Goal: Task Accomplishment & Management: Manage account settings

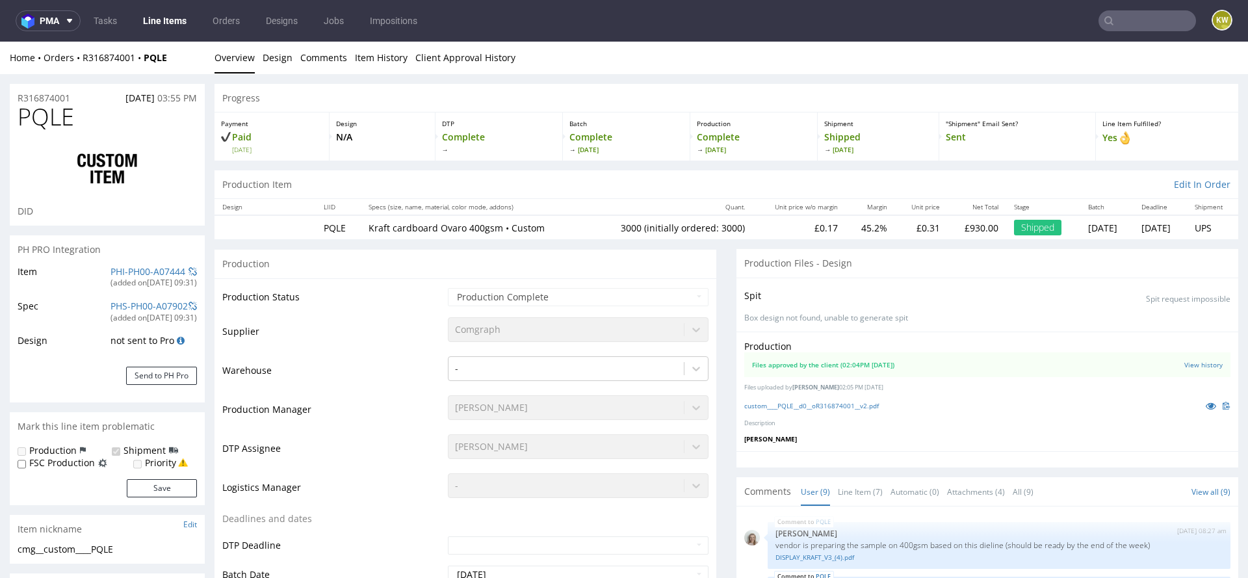
scroll to position [198, 0]
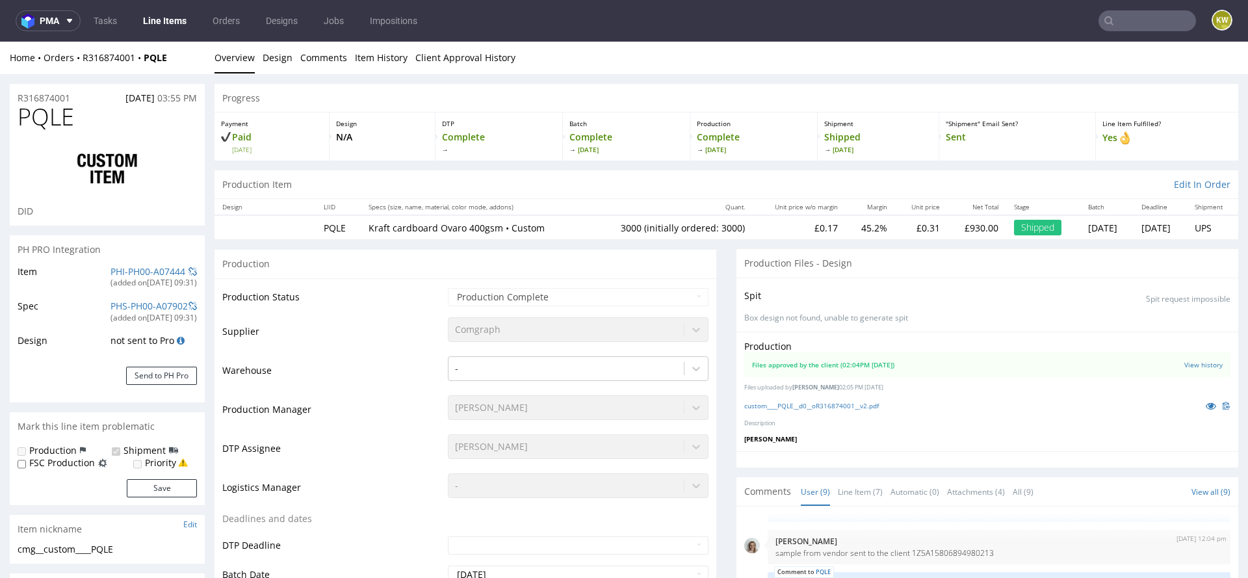
select select "in_progress"
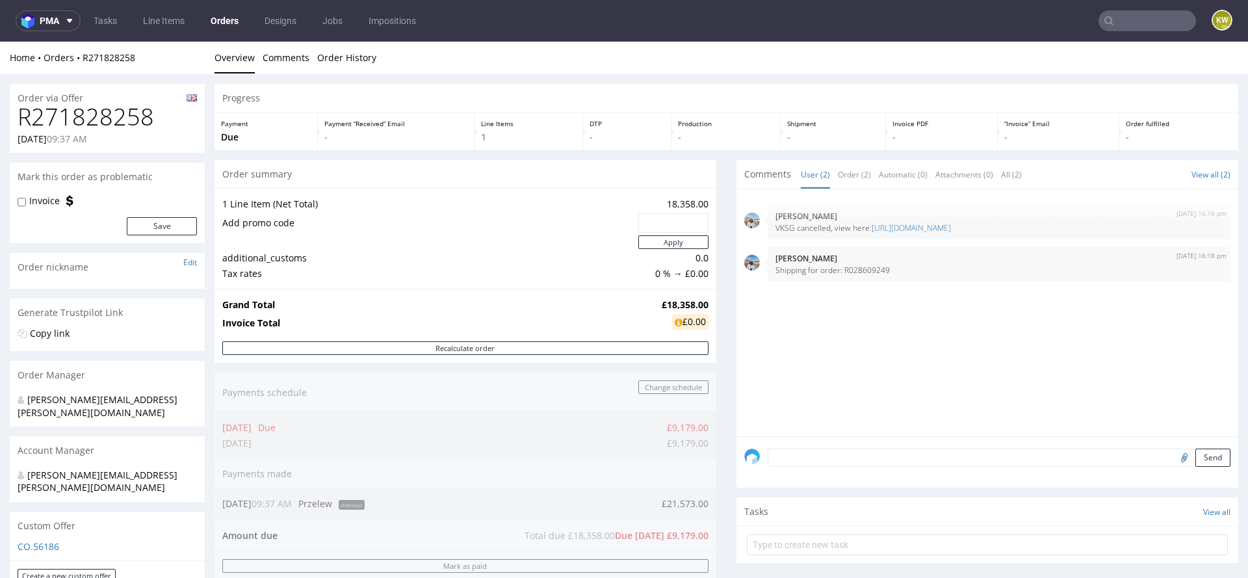
click at [1111, 21] on input "text" at bounding box center [1146, 20] width 97 height 21
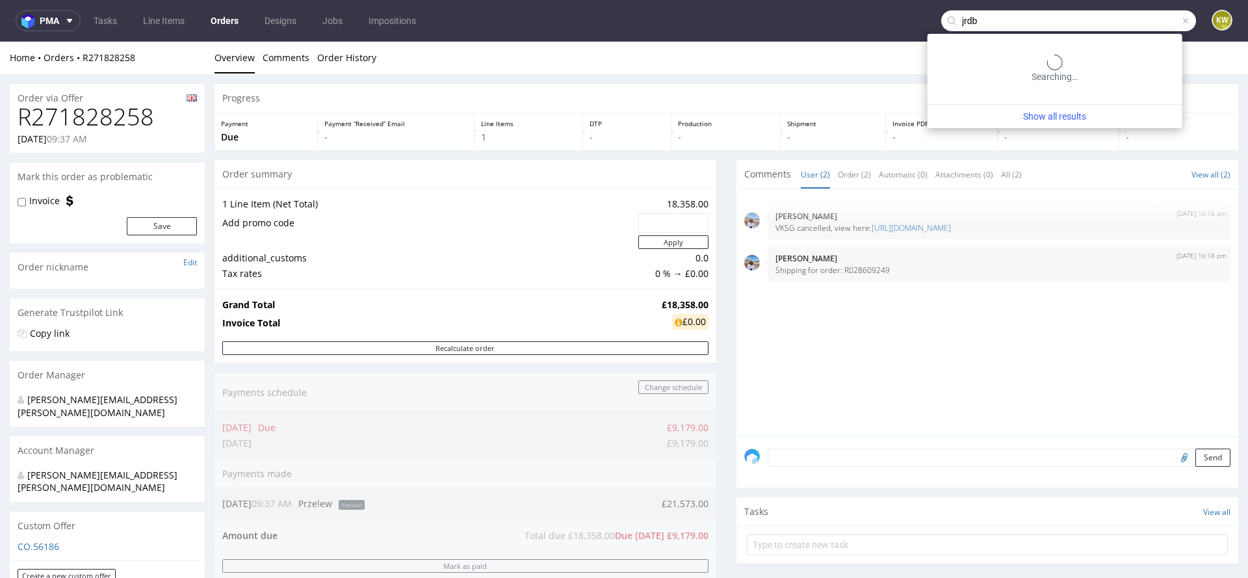
type input "jrdb"
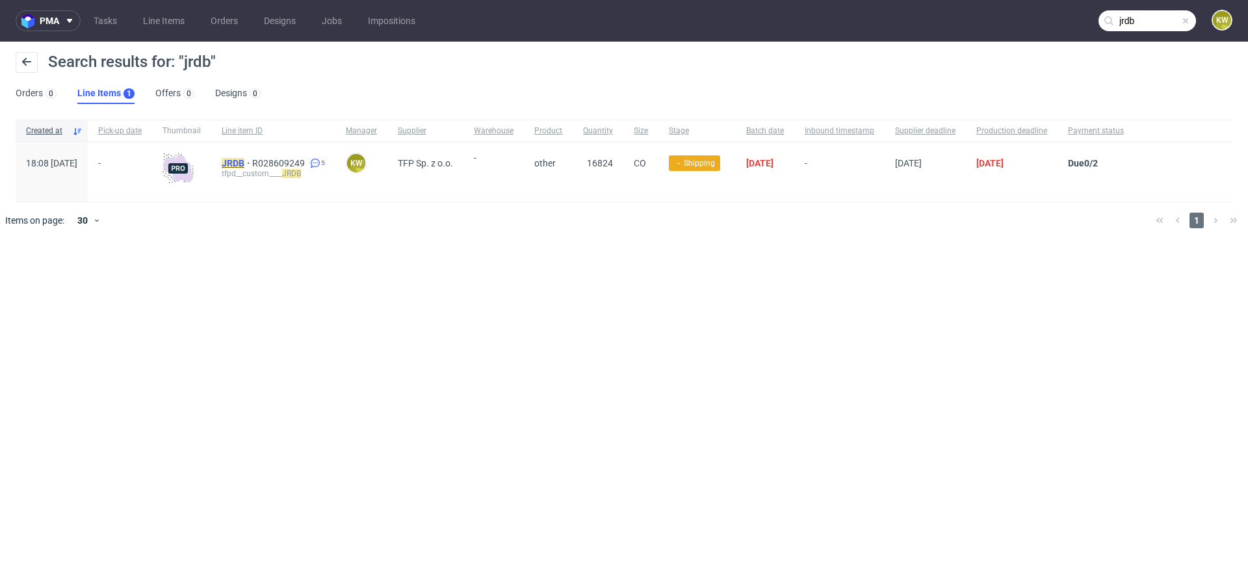
click at [244, 161] on mark "JRDB" at bounding box center [233, 163] width 23 height 10
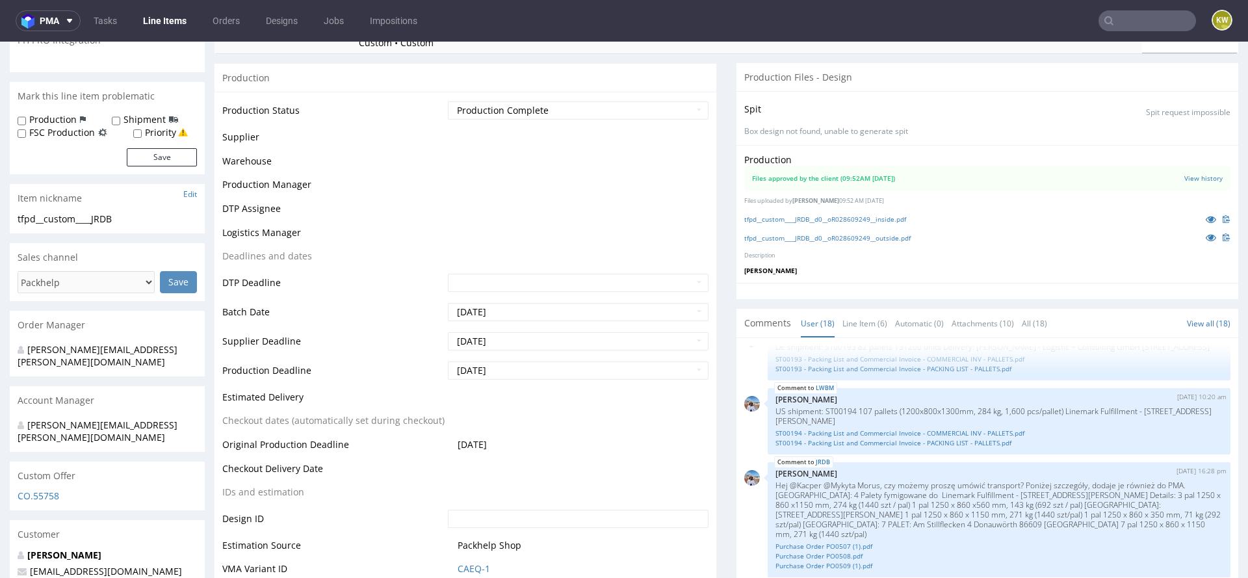
scroll to position [237, 0]
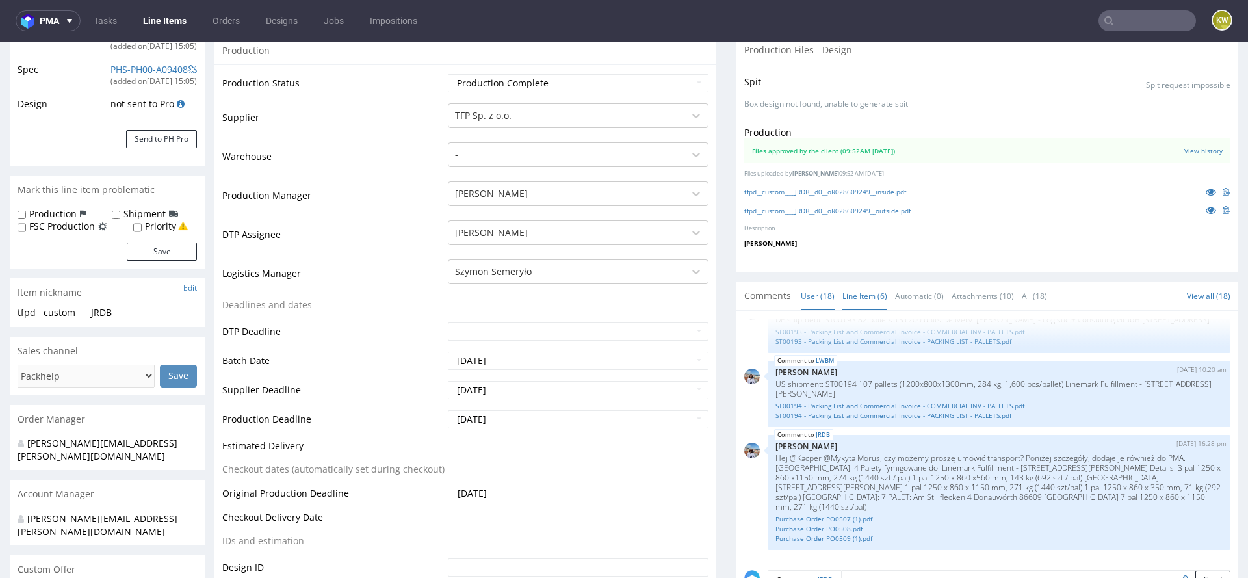
click at [847, 294] on link "Line Item (6)" at bounding box center [864, 296] width 45 height 28
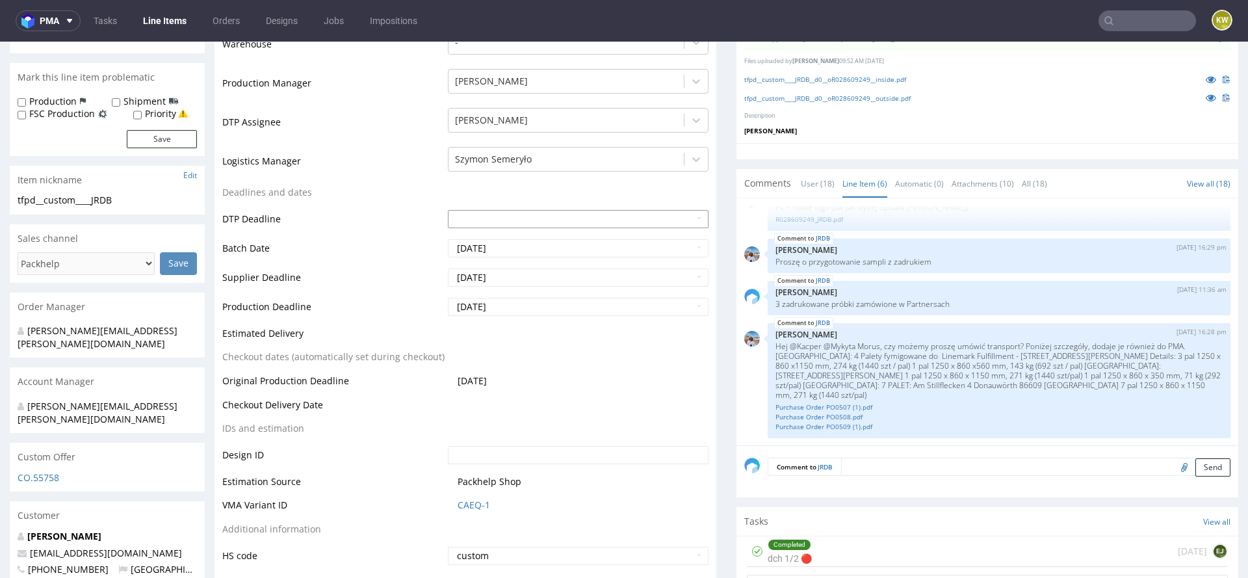
scroll to position [0, 0]
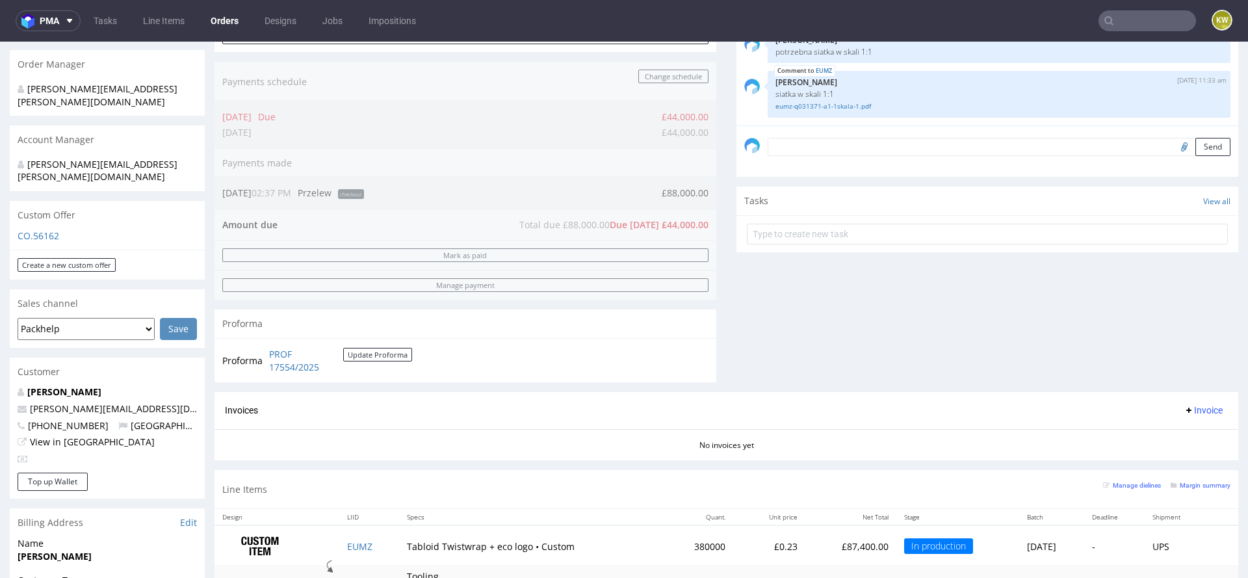
scroll to position [315, 0]
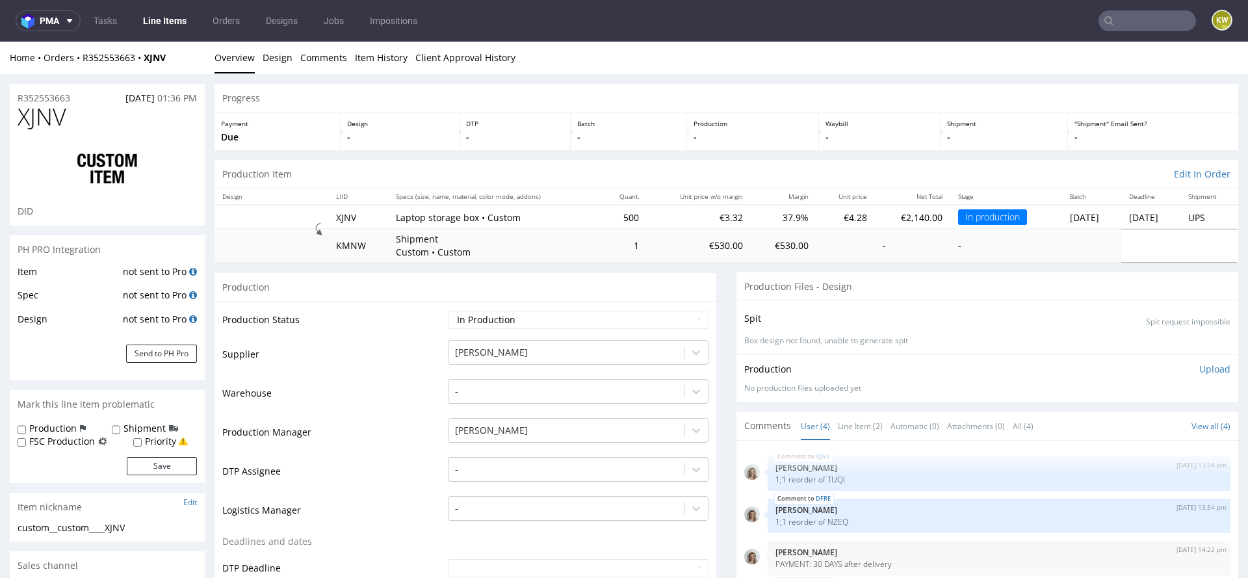
click at [40, 110] on span "XJNV" at bounding box center [42, 117] width 49 height 26
copy span "XJNV"
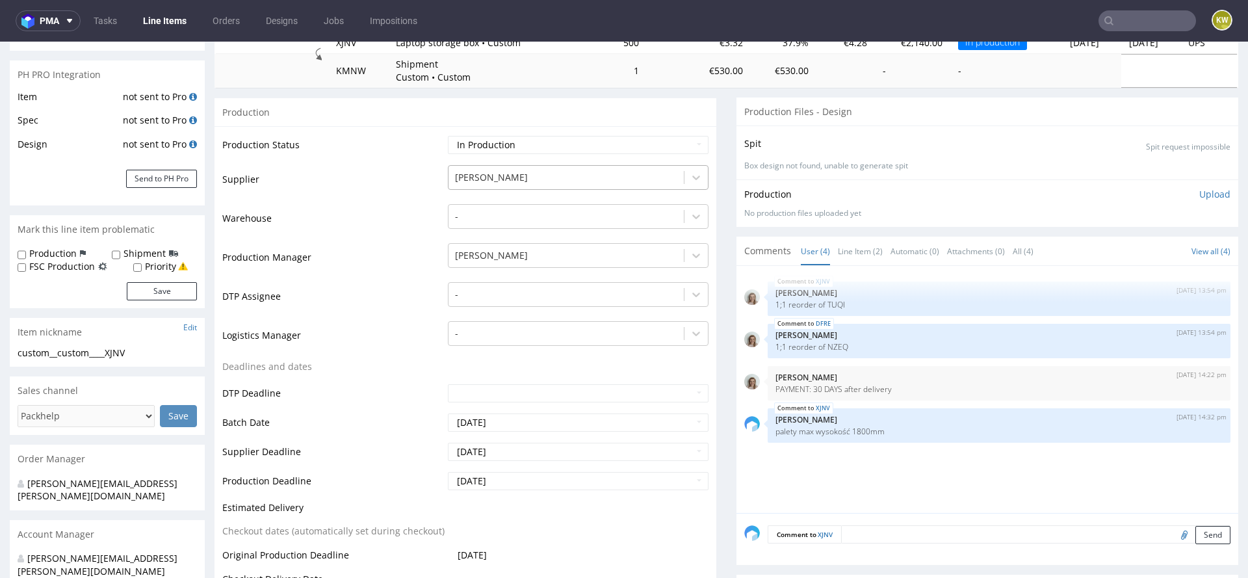
scroll to position [191, 0]
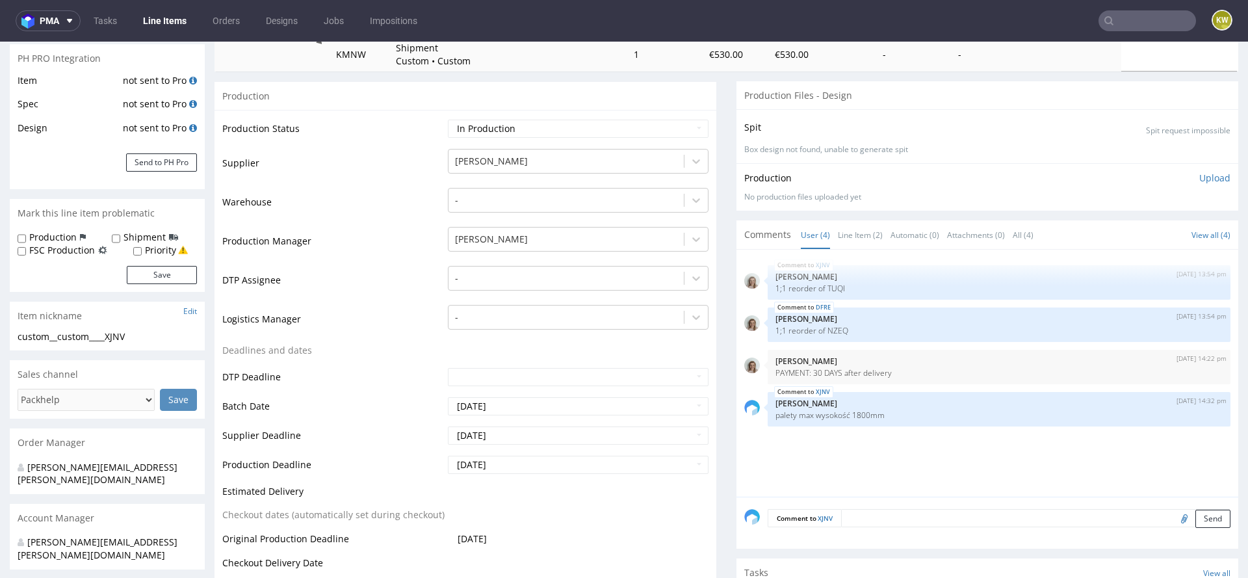
click at [152, 21] on link "Line Items" at bounding box center [164, 20] width 59 height 21
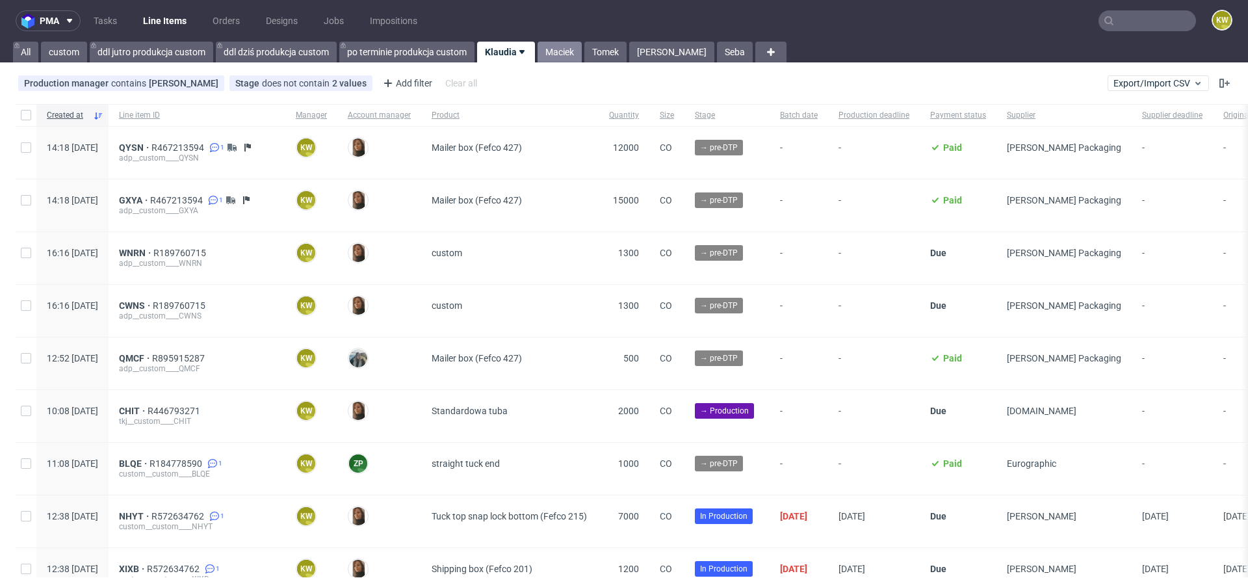
click at [558, 52] on link "Maciek" at bounding box center [559, 52] width 44 height 21
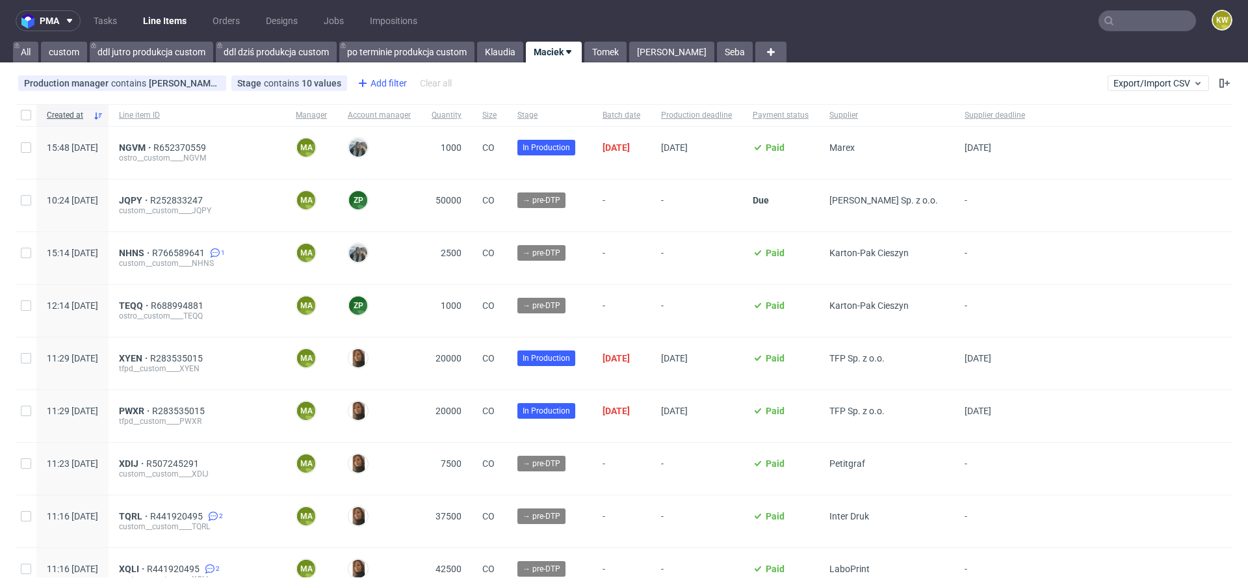
click at [391, 80] on div "Add filter" at bounding box center [380, 83] width 57 height 21
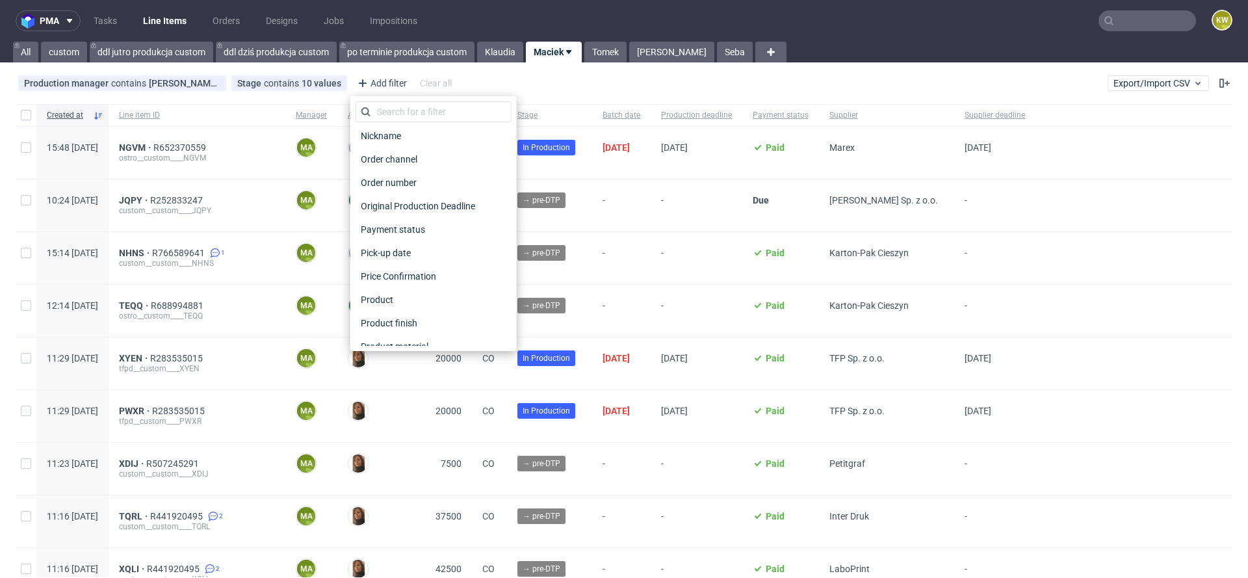
scroll to position [1022, 0]
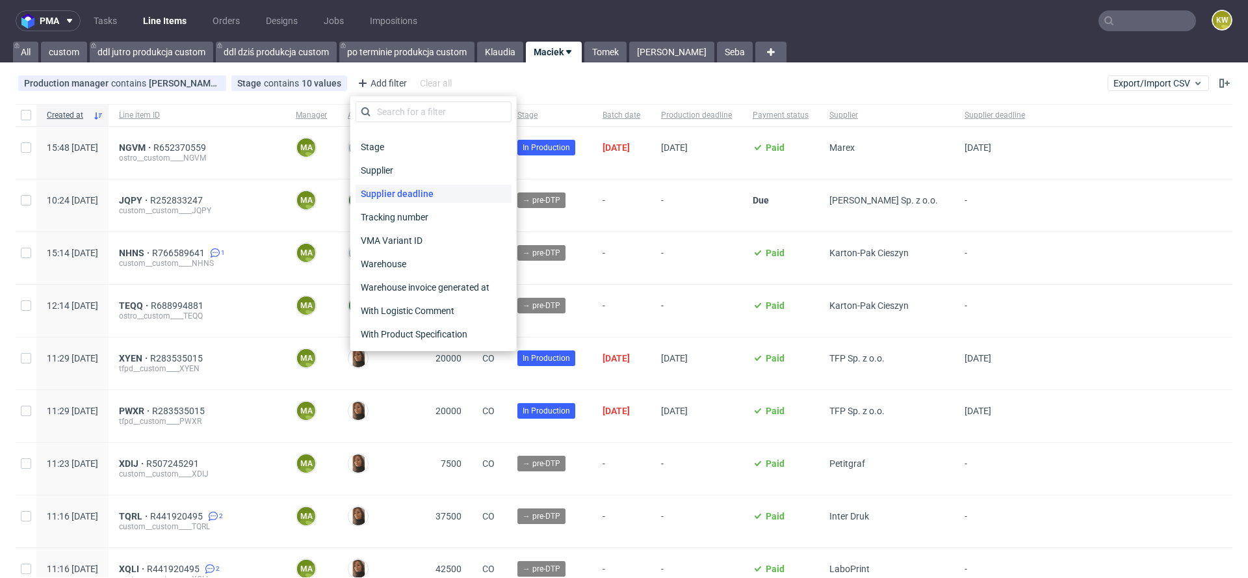
click at [387, 188] on span "Supplier deadline" at bounding box center [396, 194] width 83 height 18
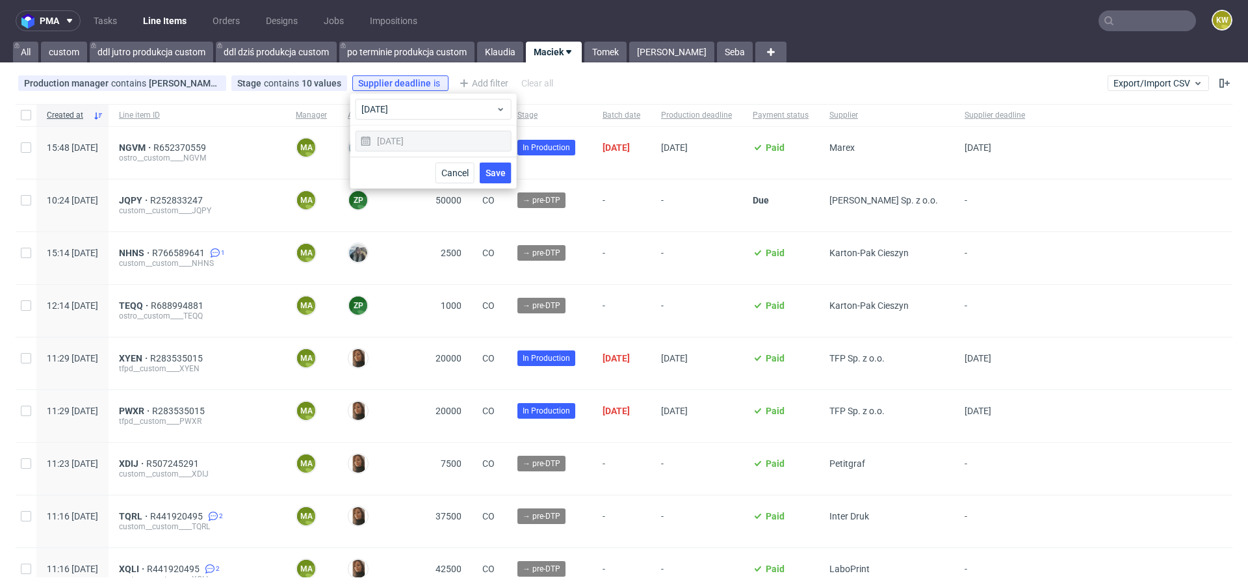
click at [508, 174] on button "Save" at bounding box center [496, 172] width 32 height 21
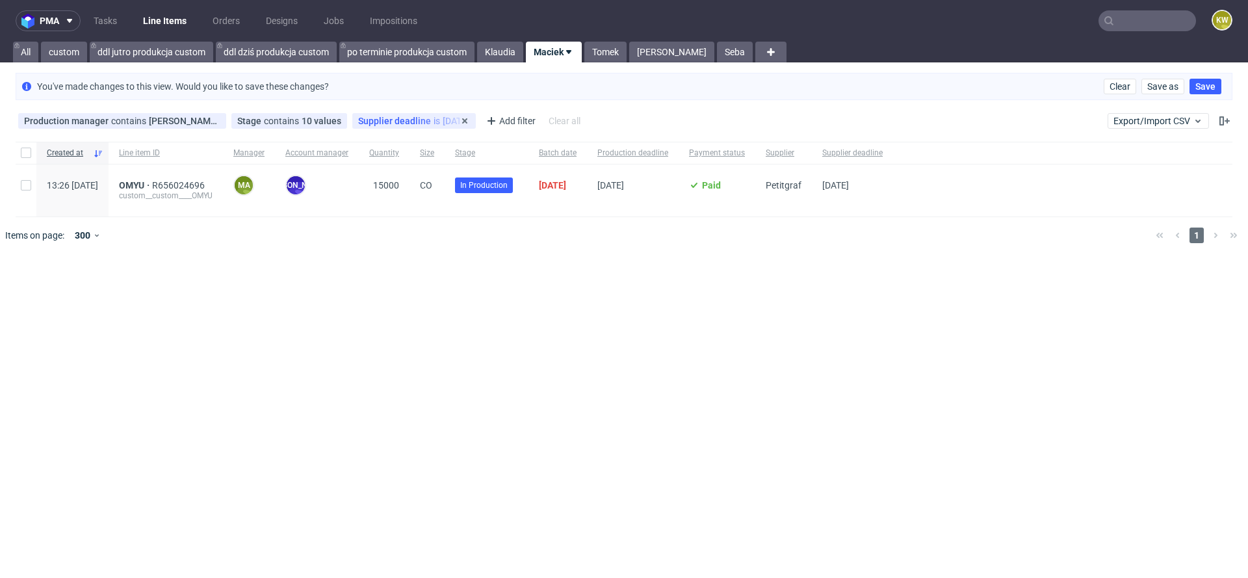
click at [407, 119] on span "Supplier deadline" at bounding box center [395, 121] width 75 height 10
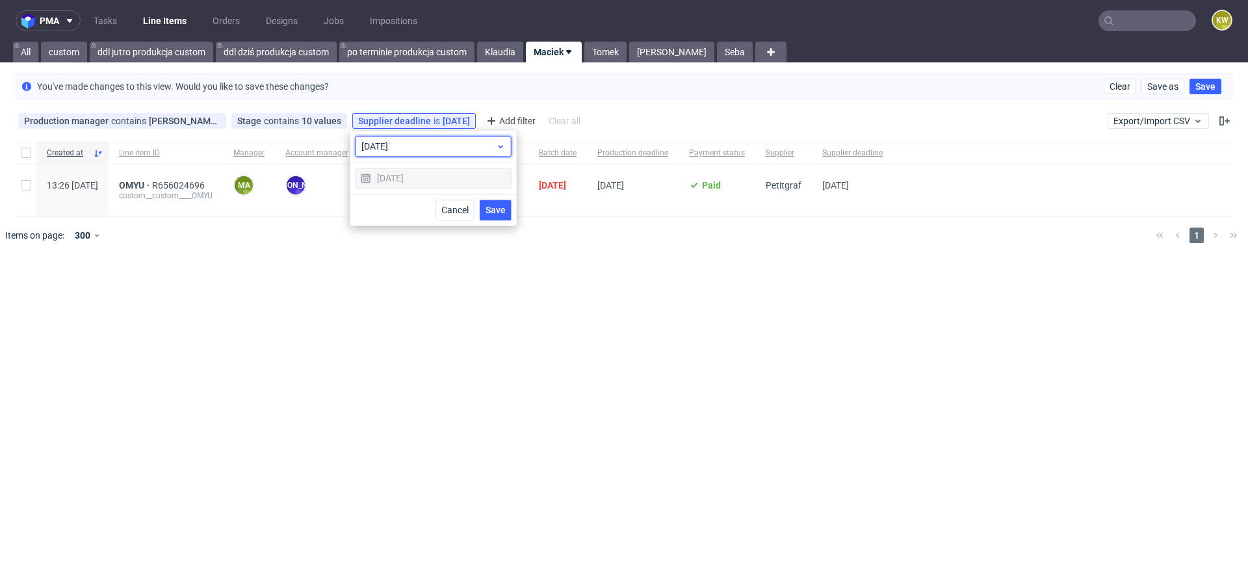
click at [407, 142] on span "[DATE]" at bounding box center [428, 146] width 135 height 13
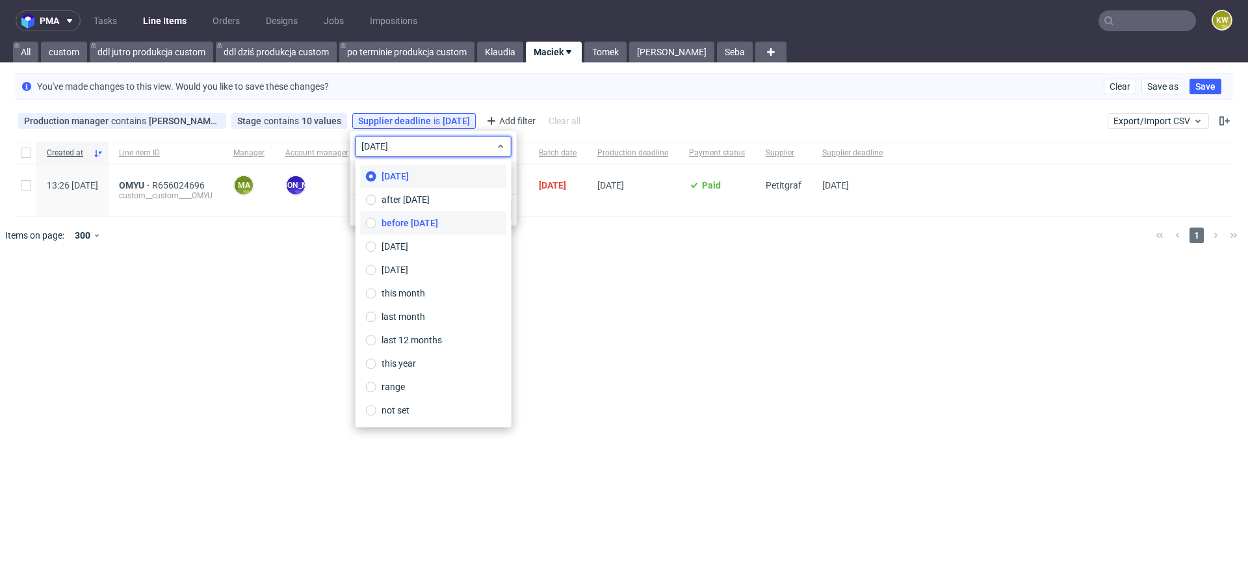
click at [408, 219] on span "before today" at bounding box center [409, 222] width 57 height 13
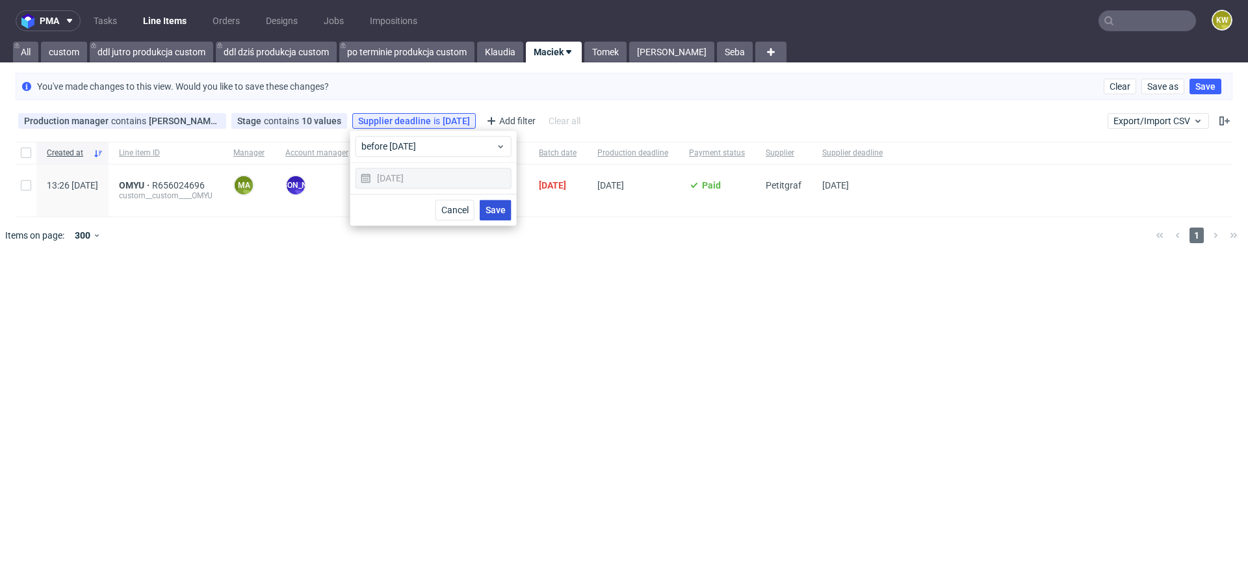
click at [495, 208] on span "Save" at bounding box center [495, 209] width 20 height 9
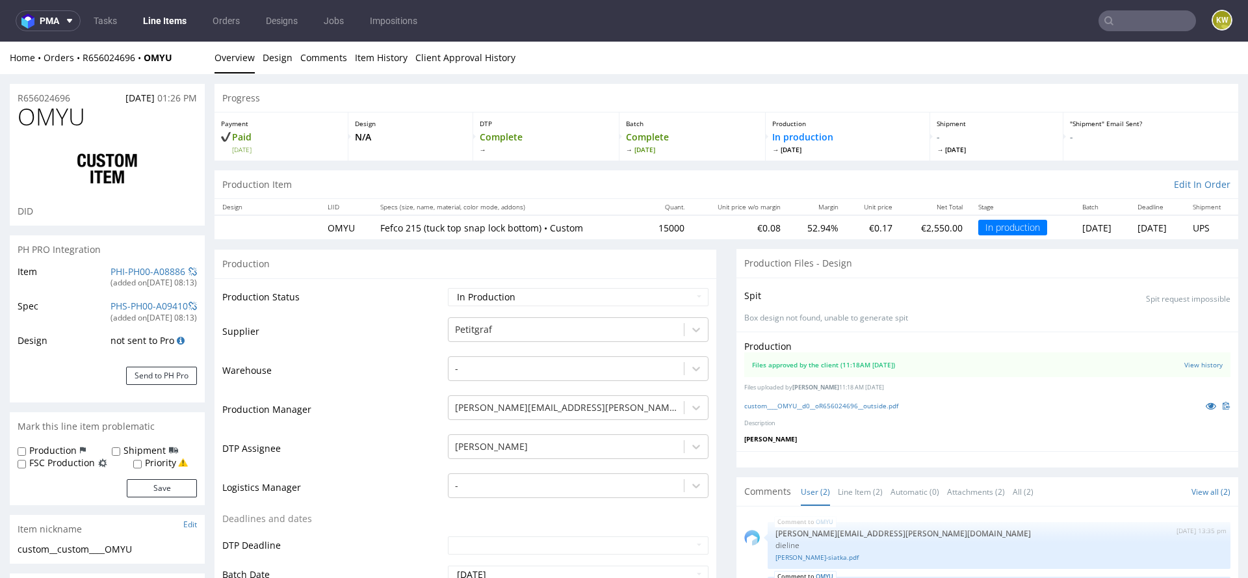
click at [114, 277] on div "(added on 05.08.2025, 08:13 )" at bounding box center [153, 282] width 86 height 11
click at [127, 266] on link "PHI-PH00-A08886" at bounding box center [147, 271] width 75 height 12
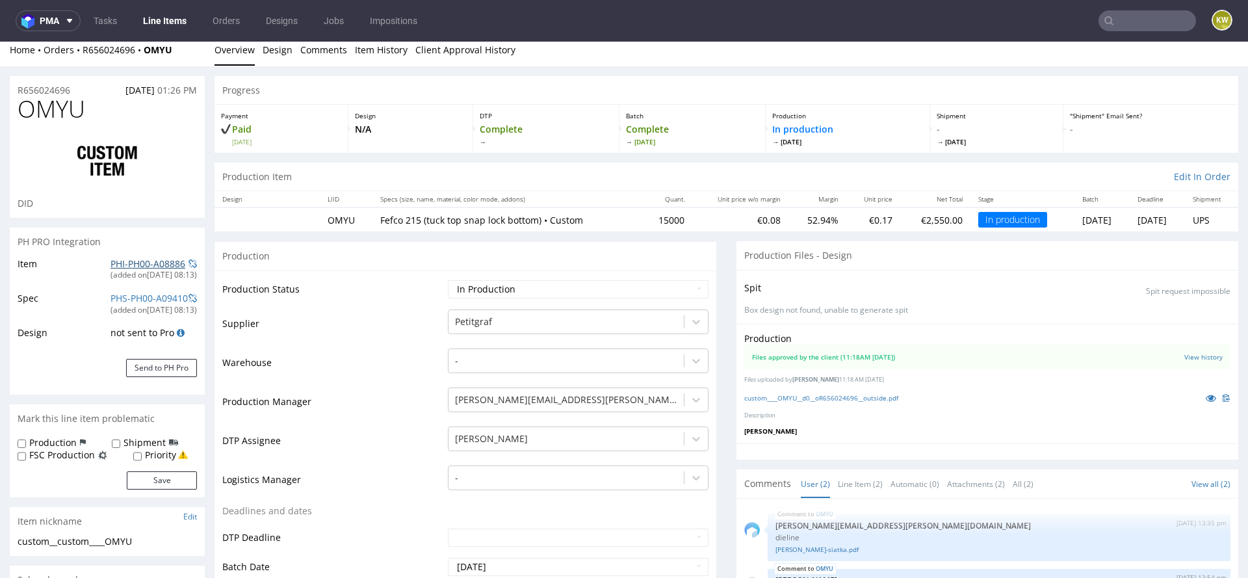
scroll to position [8, 0]
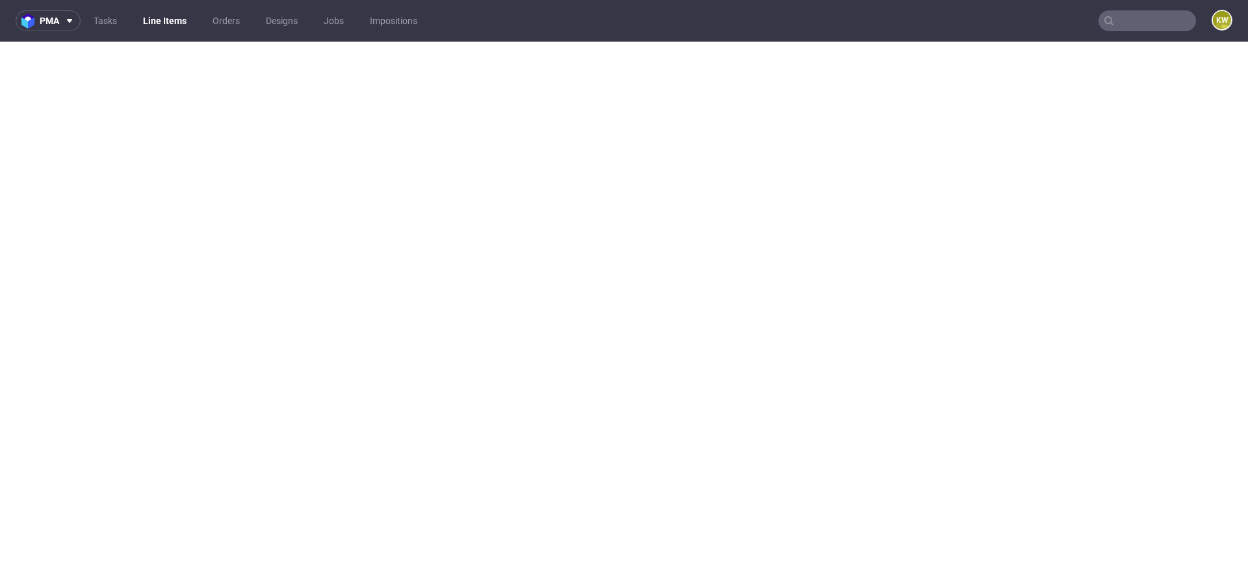
select select "in_progress"
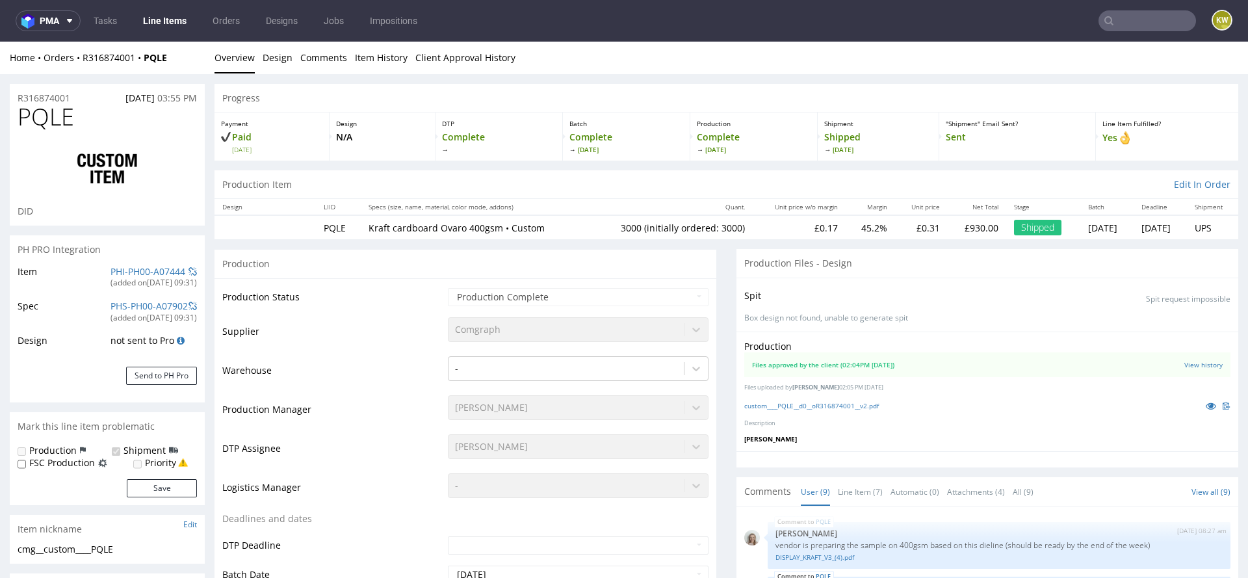
scroll to position [198, 0]
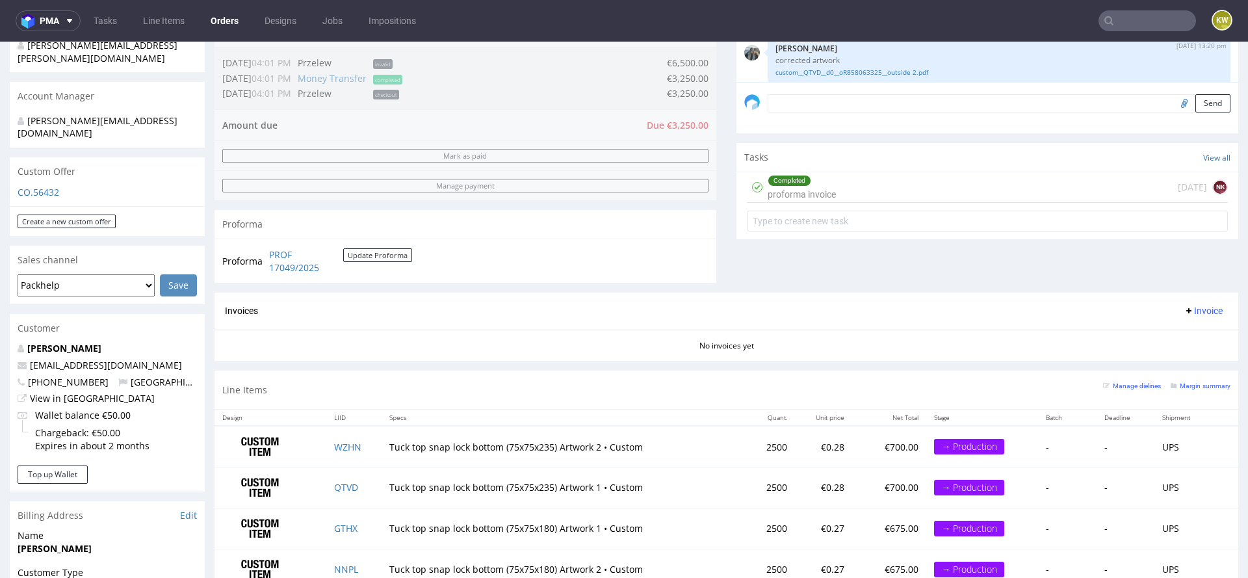
scroll to position [12, 0]
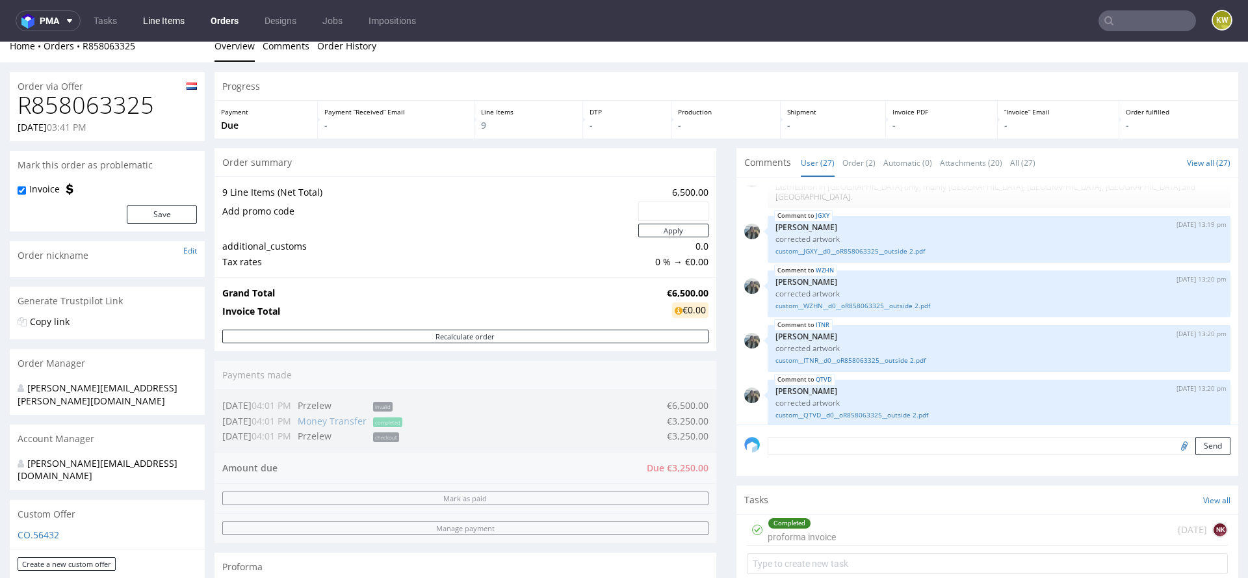
click at [160, 21] on link "Line Items" at bounding box center [163, 20] width 57 height 21
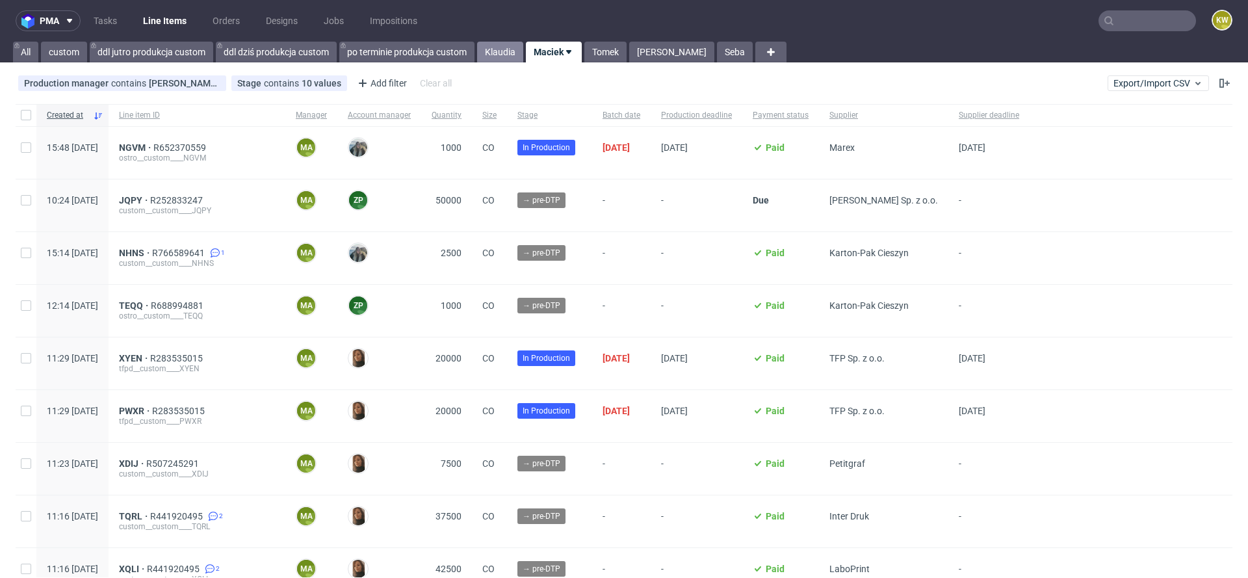
click at [489, 51] on link "Klaudia" at bounding box center [500, 52] width 46 height 21
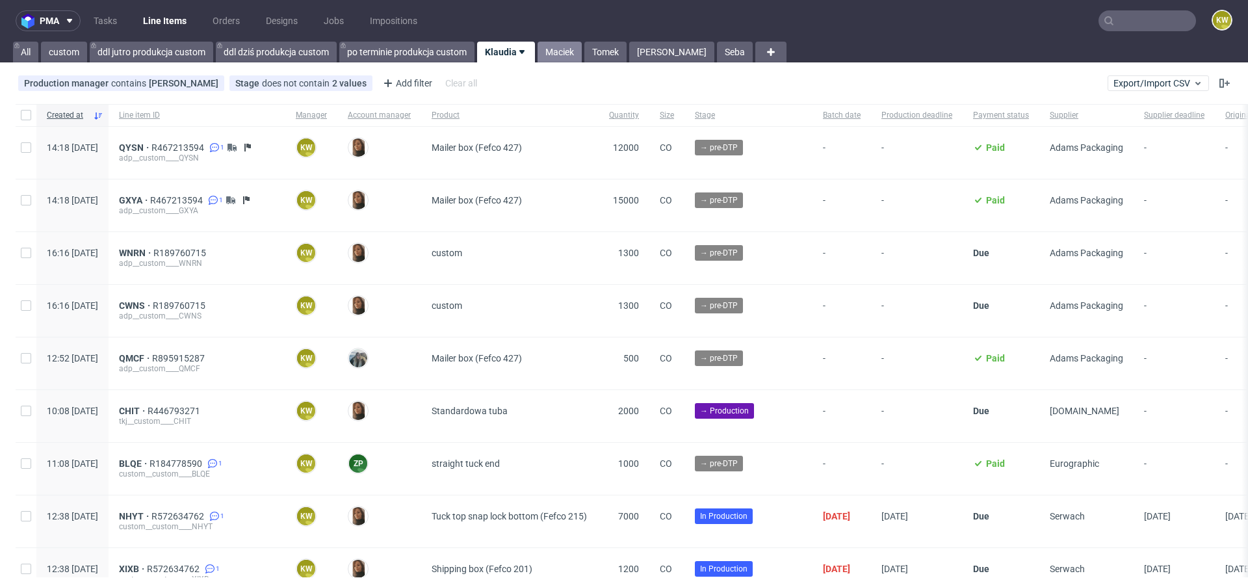
click at [548, 49] on link "Maciek" at bounding box center [559, 52] width 44 height 21
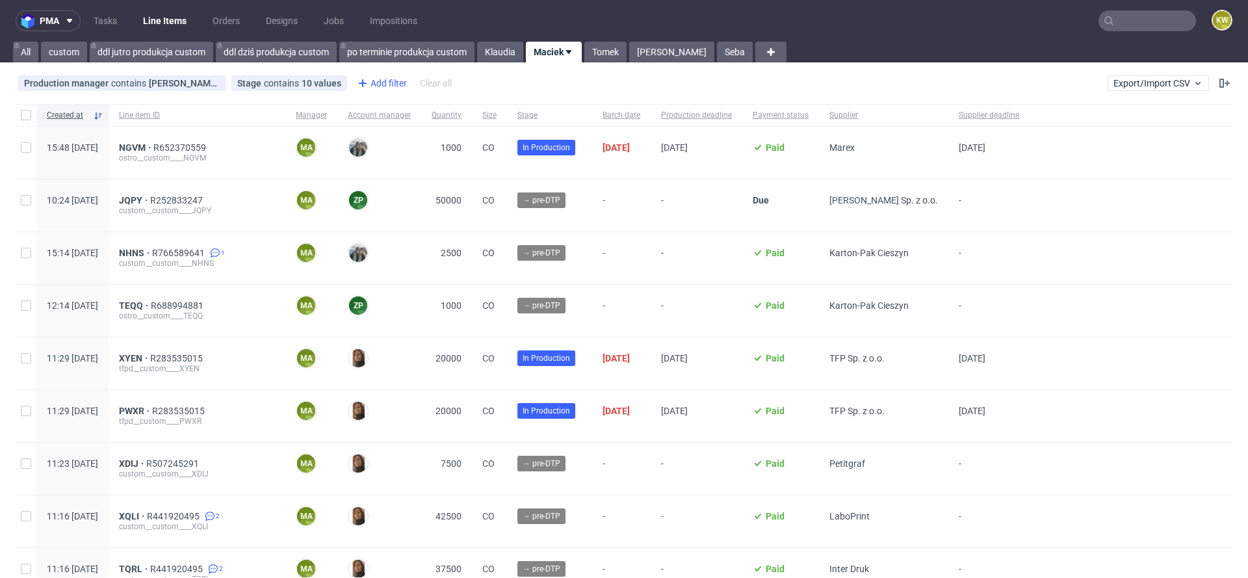
click at [387, 77] on div "Add filter" at bounding box center [380, 83] width 57 height 21
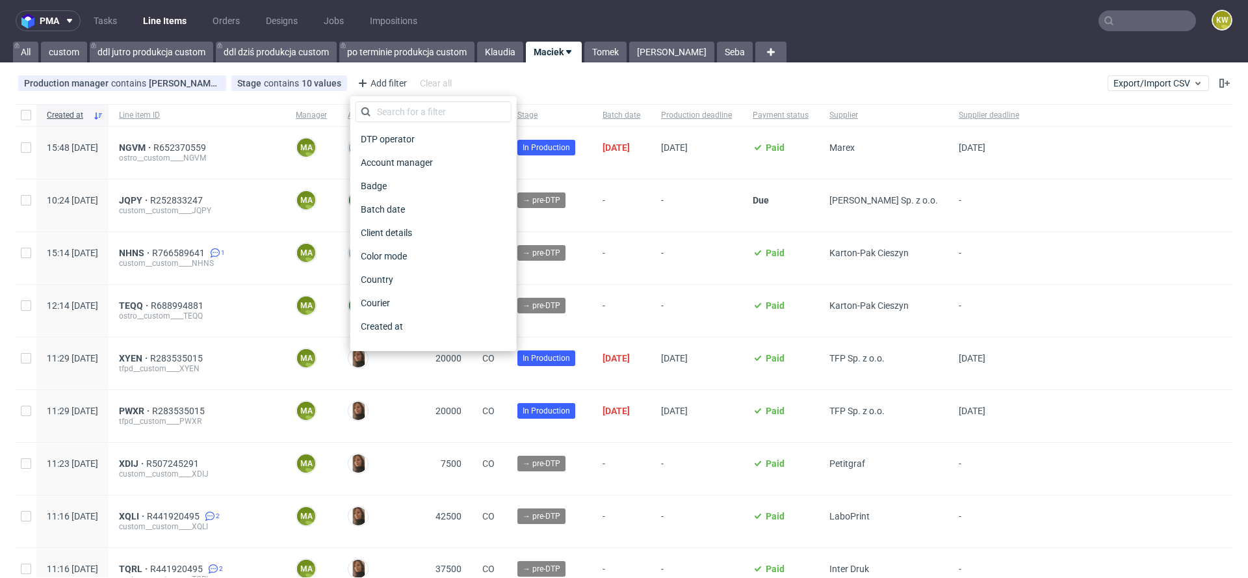
scroll to position [1022, 0]
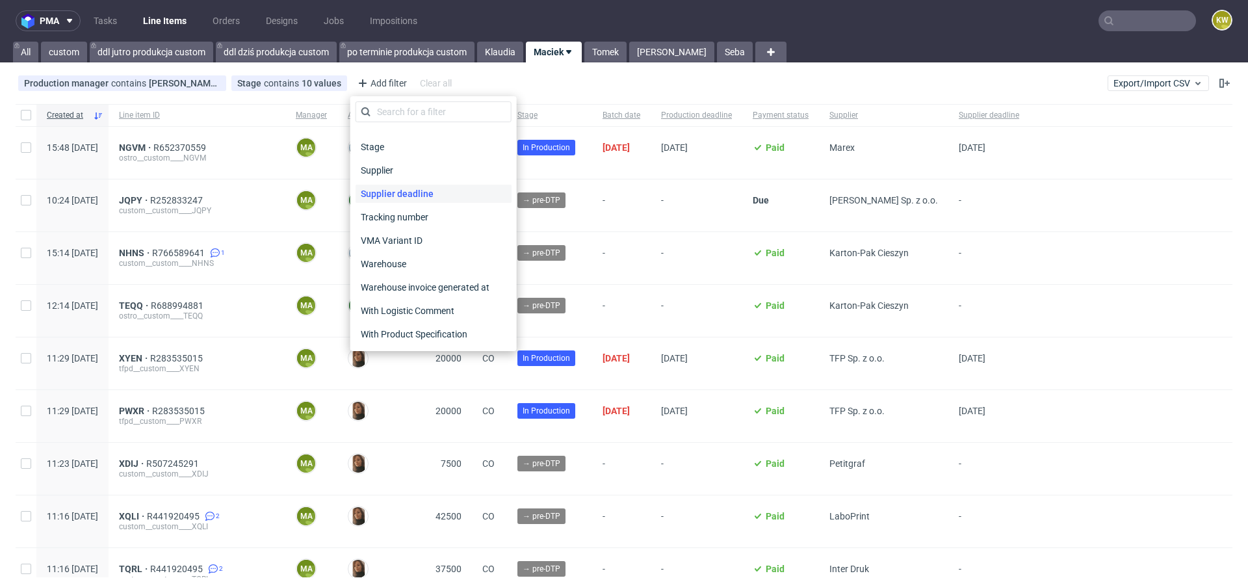
click at [397, 191] on span "Supplier deadline" at bounding box center [396, 194] width 83 height 18
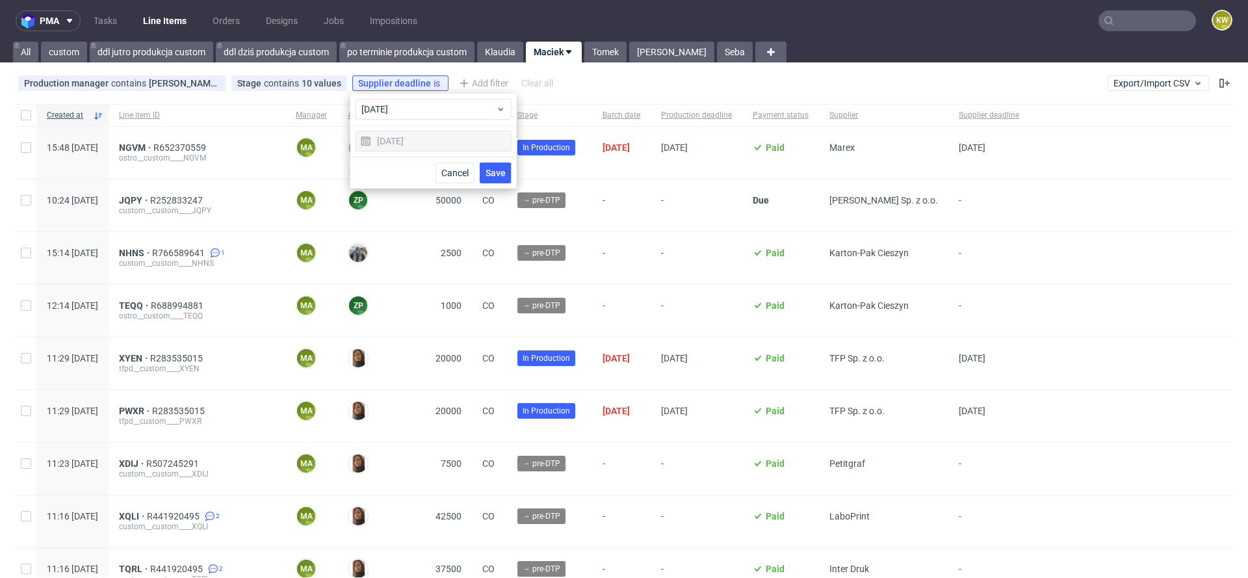
click at [491, 177] on span "Save" at bounding box center [495, 172] width 20 height 9
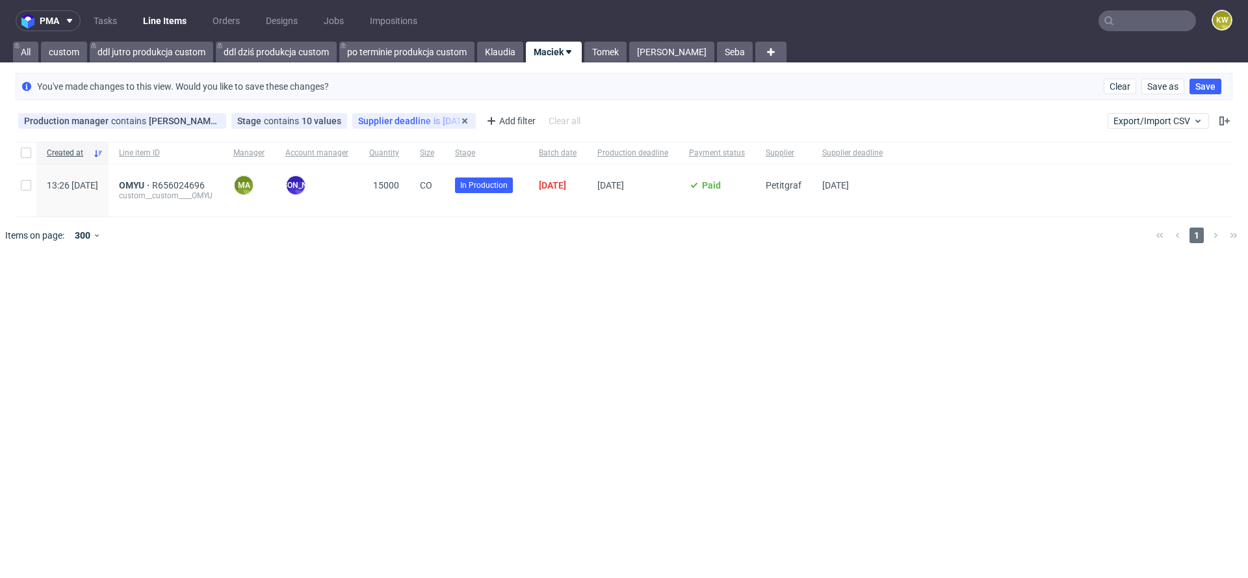
click at [405, 125] on span "Supplier deadline" at bounding box center [395, 121] width 75 height 10
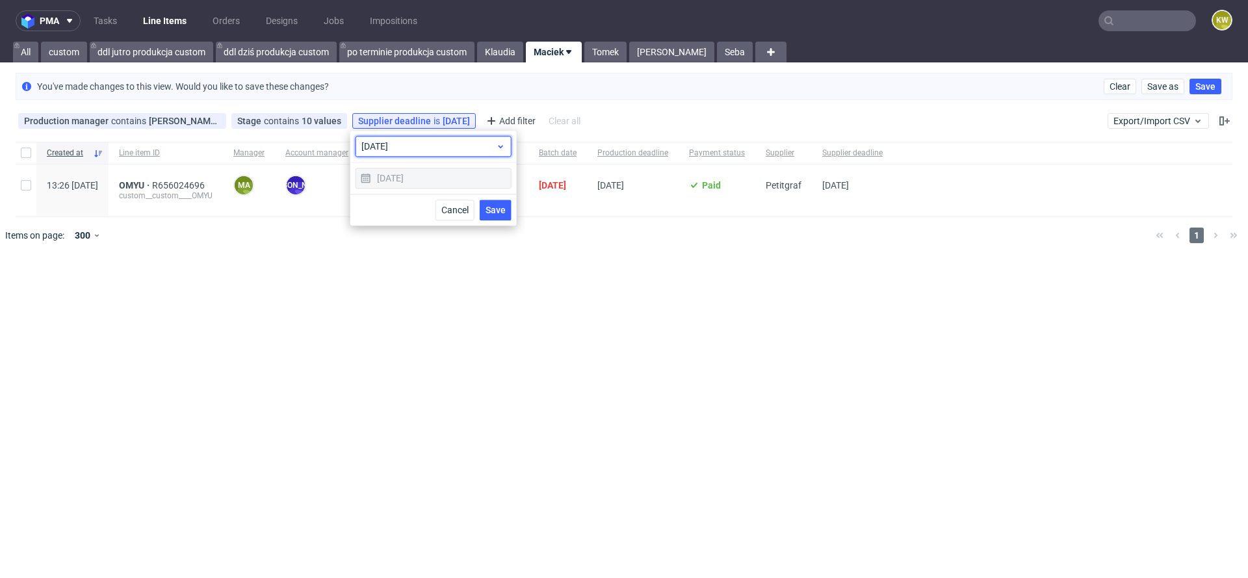
click at [400, 147] on span "[DATE]" at bounding box center [428, 146] width 135 height 13
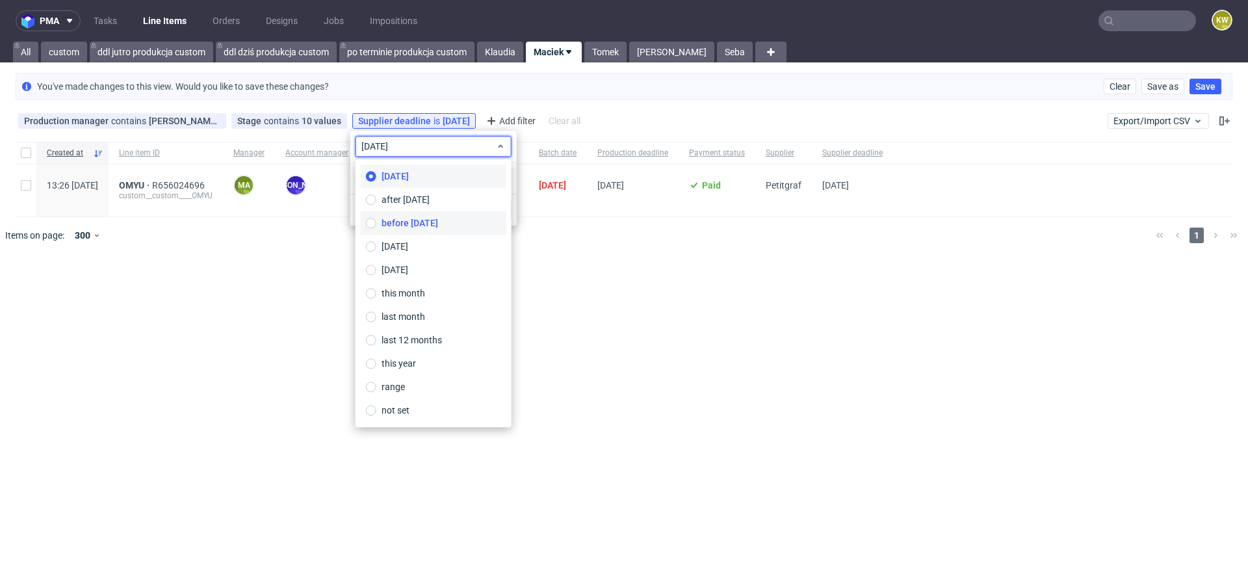
click at [410, 218] on span "before today" at bounding box center [409, 222] width 57 height 13
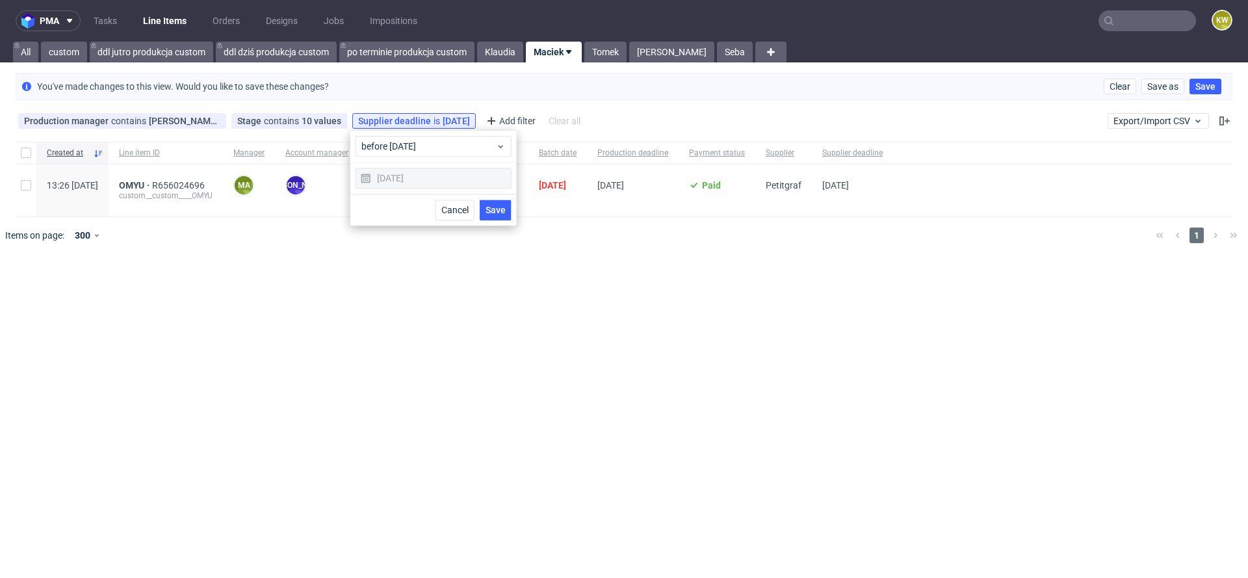
click at [500, 211] on span "Save" at bounding box center [495, 209] width 20 height 9
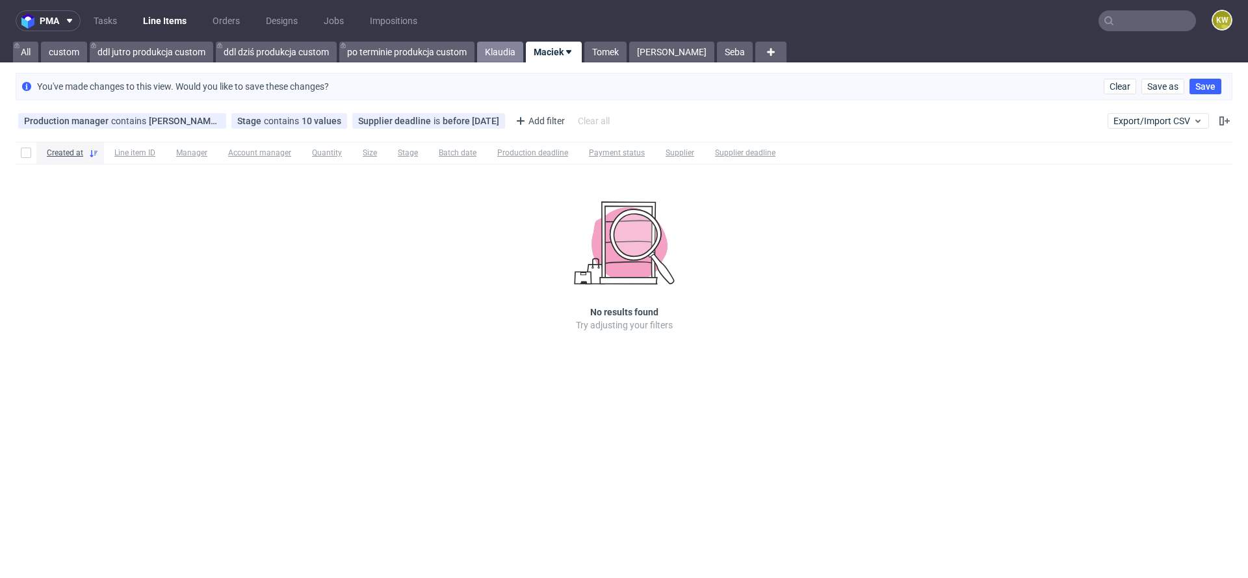
click at [505, 54] on link "Klaudia" at bounding box center [500, 52] width 46 height 21
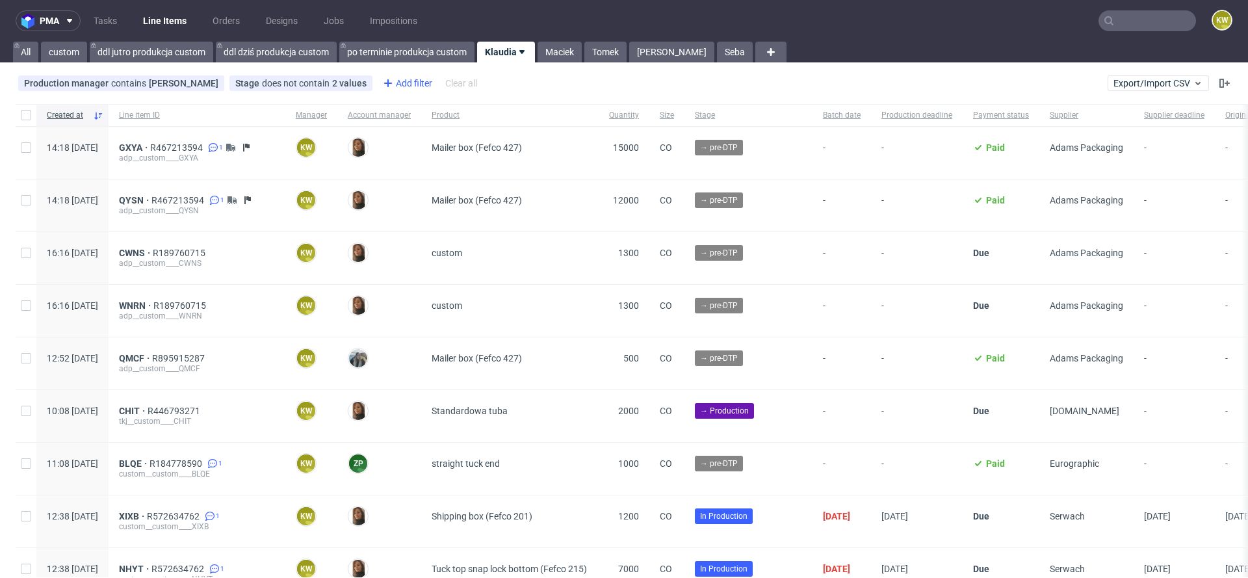
click at [397, 88] on div "Add filter" at bounding box center [406, 83] width 57 height 21
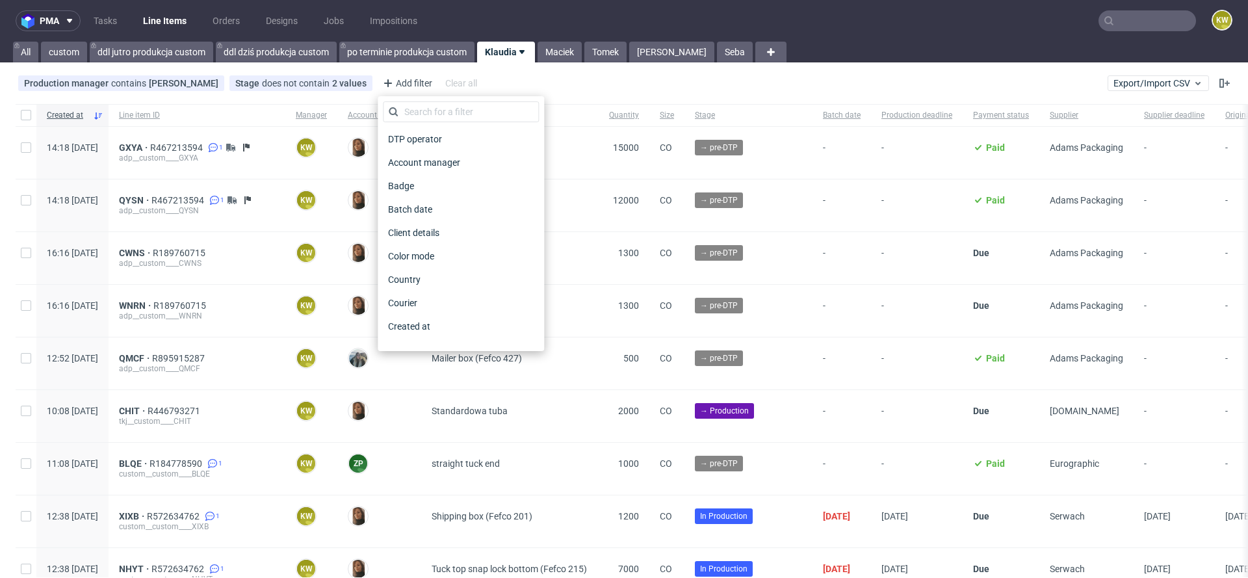
scroll to position [1022, 0]
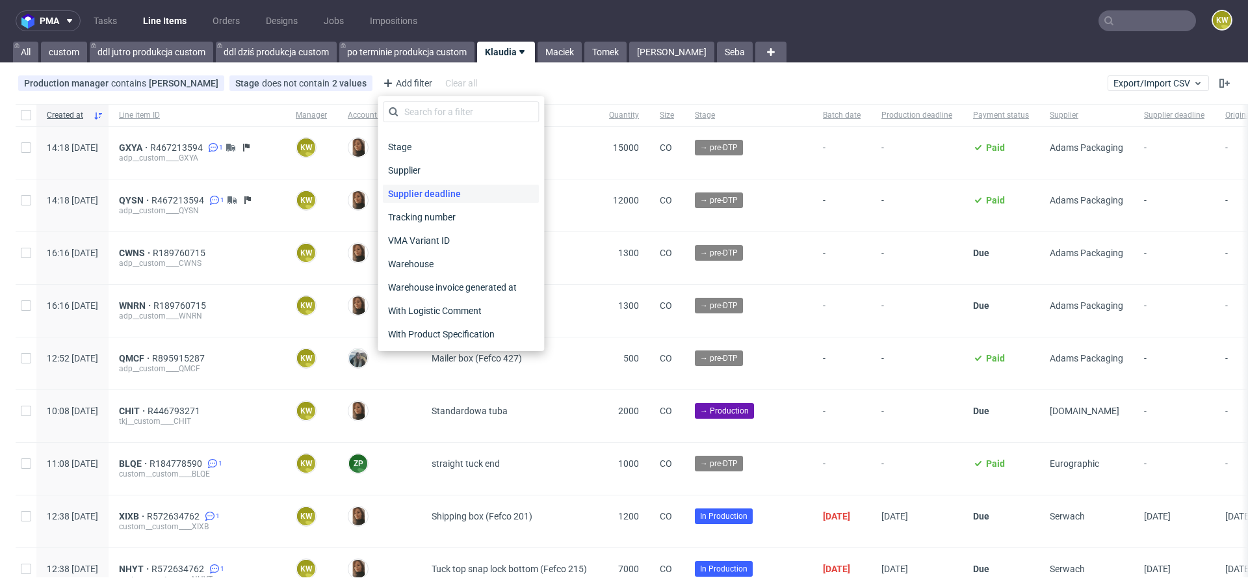
click at [443, 191] on span "Supplier deadline" at bounding box center [424, 194] width 83 height 18
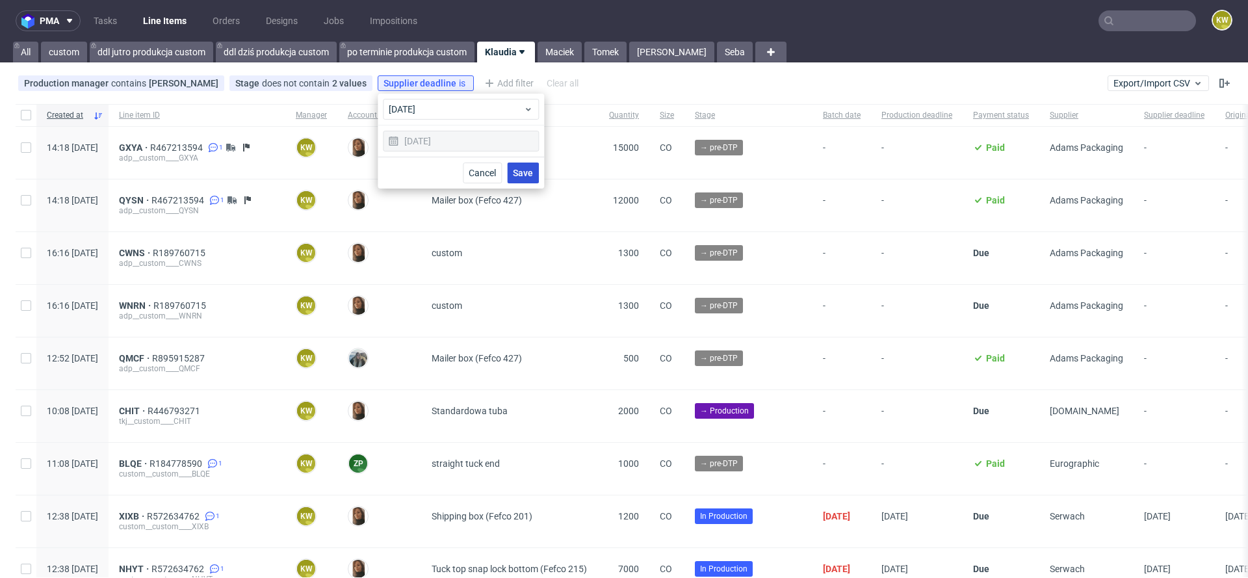
click at [522, 177] on button "Save" at bounding box center [523, 172] width 32 height 21
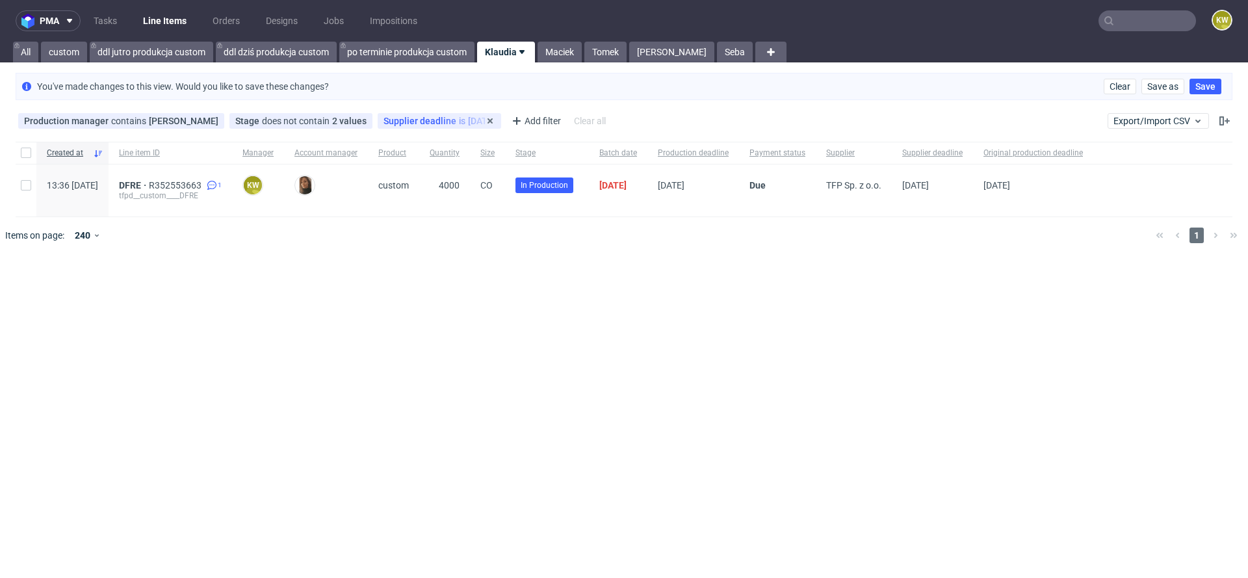
click at [419, 121] on span "Supplier deadline" at bounding box center [420, 121] width 75 height 10
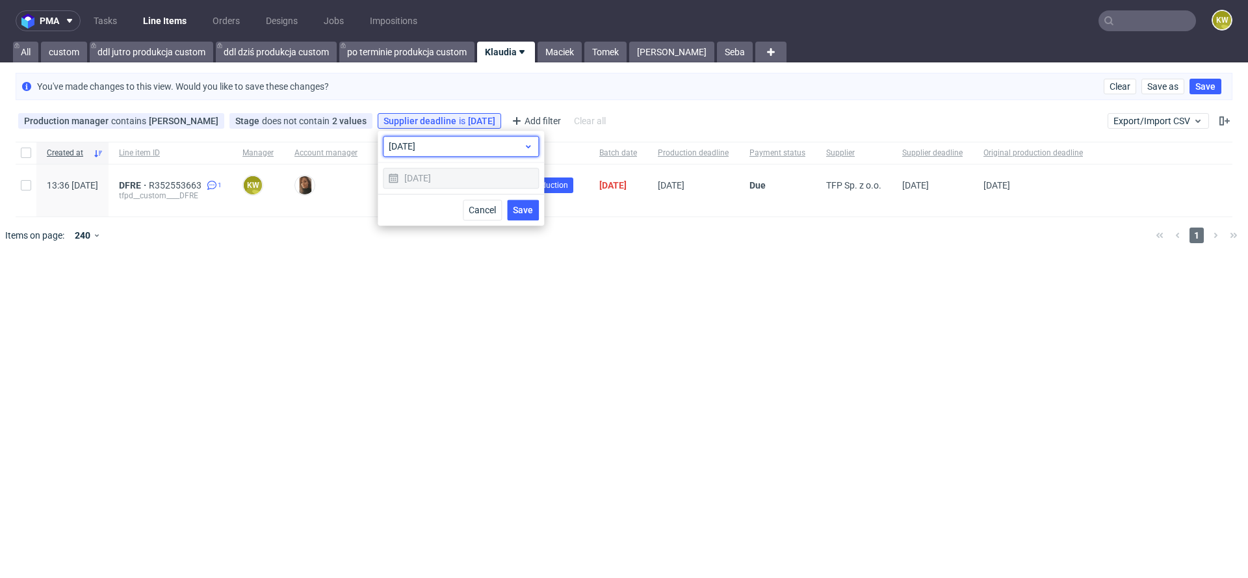
click at [420, 151] on span "today" at bounding box center [456, 146] width 135 height 13
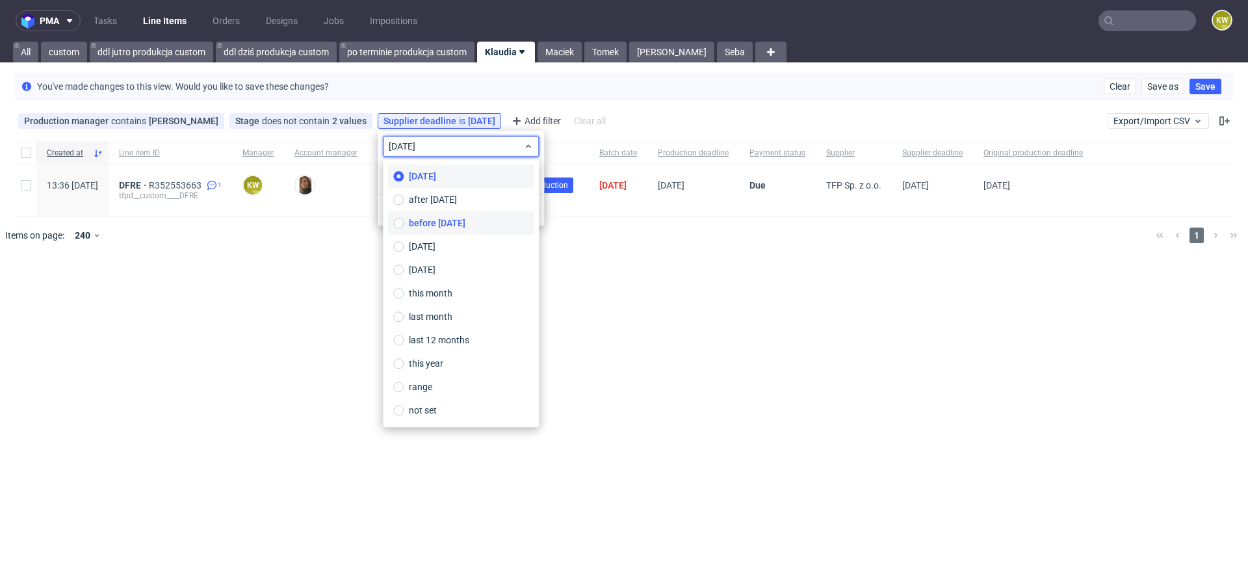
click at [430, 229] on span "before today" at bounding box center [437, 222] width 57 height 13
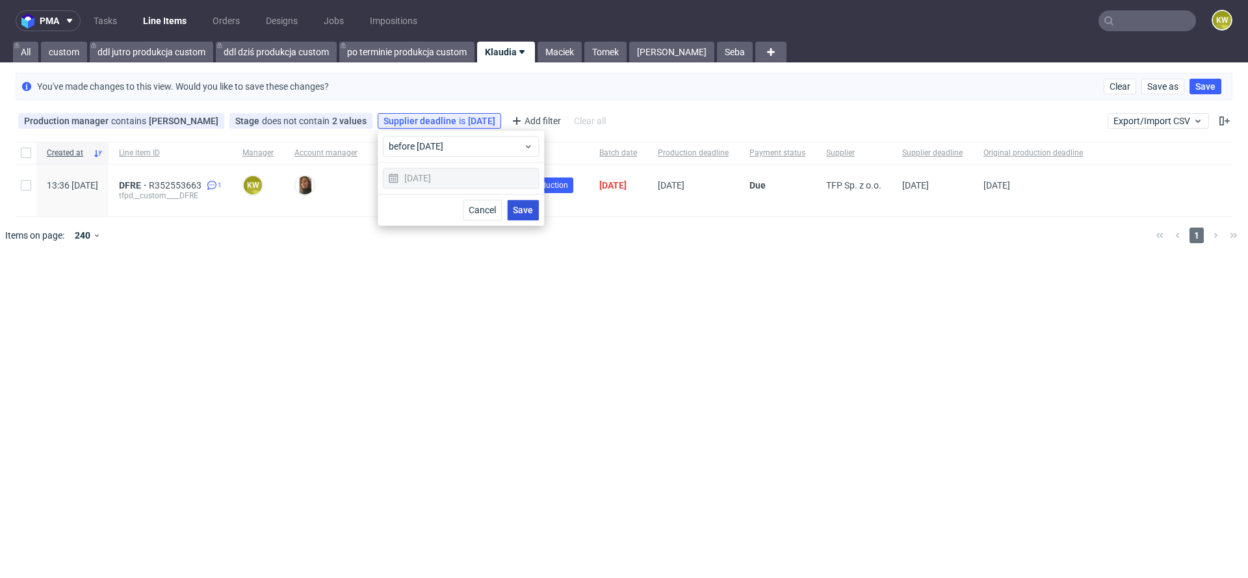
click at [530, 203] on button "Save" at bounding box center [523, 210] width 32 height 21
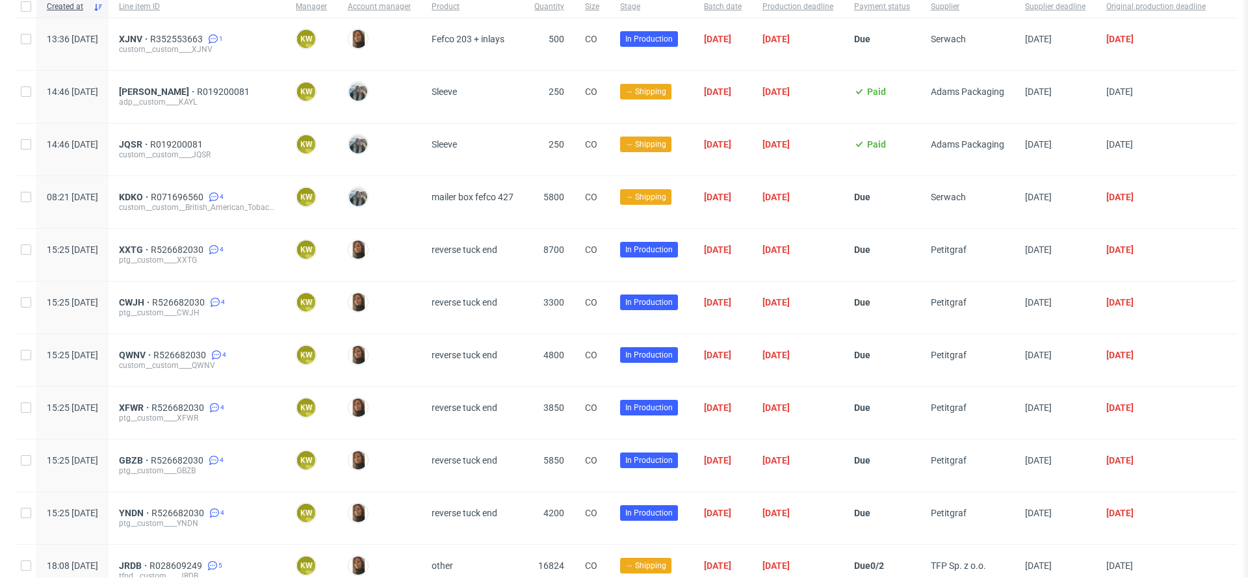
scroll to position [204, 0]
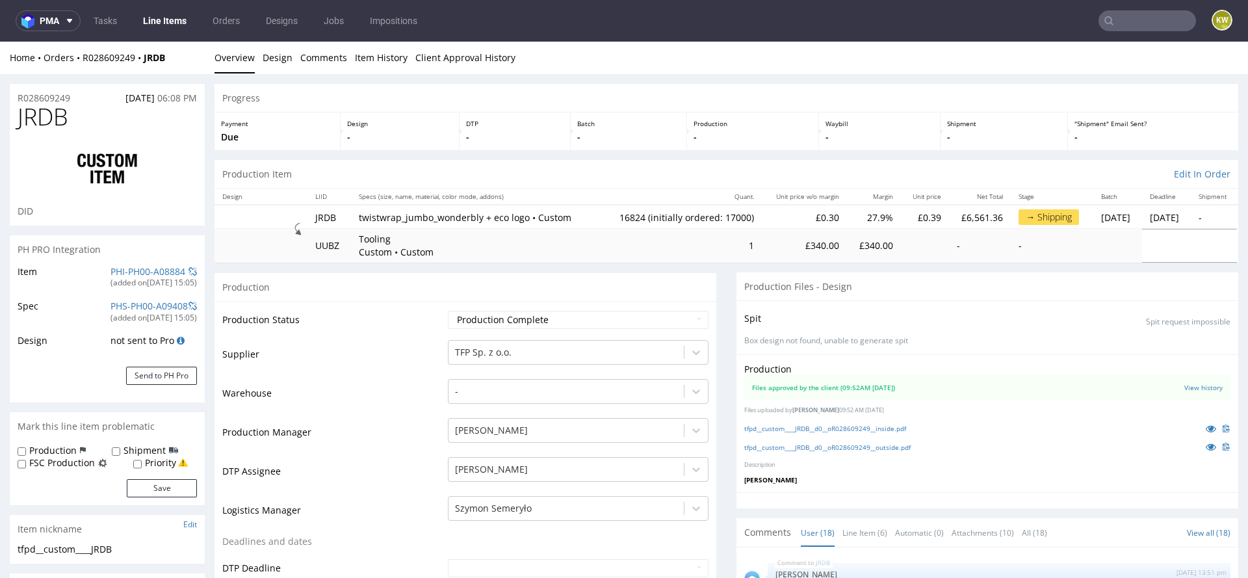
scroll to position [940, 0]
click at [122, 270] on link "PHI-PH00-A08884" at bounding box center [147, 271] width 75 height 12
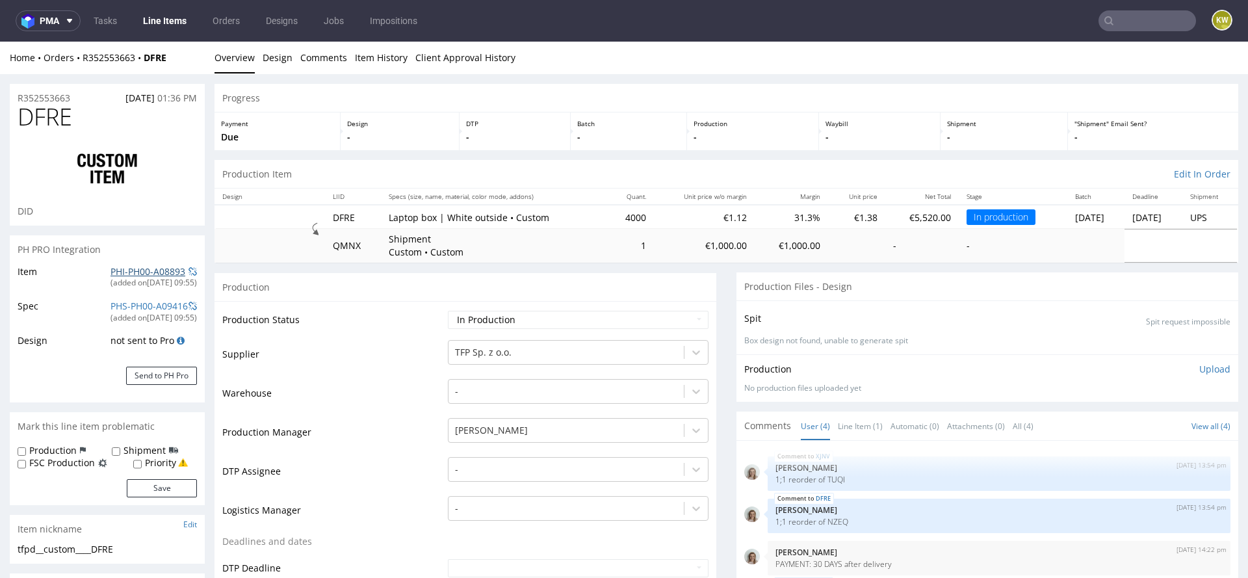
click at [113, 274] on link "PHI-PH00-A08893" at bounding box center [147, 271] width 75 height 12
click at [165, 21] on link "Line Items" at bounding box center [164, 20] width 59 height 21
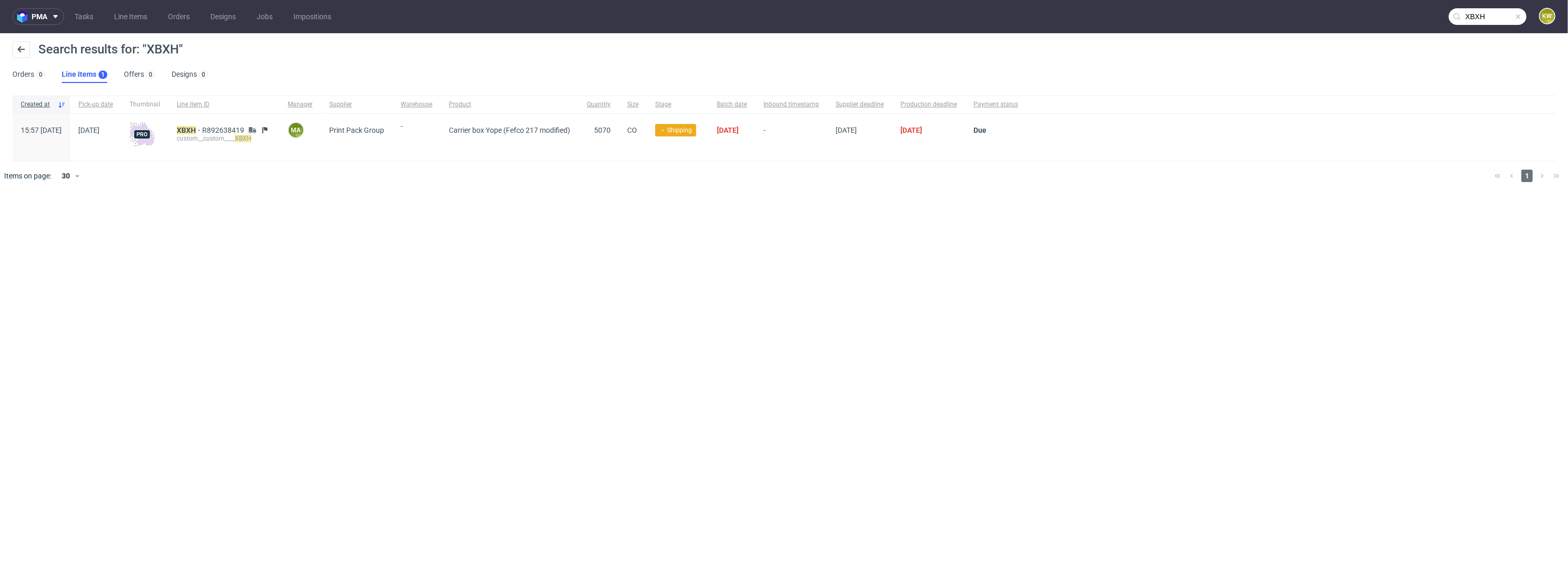
click at [1489, 14] on input "XBXH" at bounding box center [1487, 16] width 77 height 17
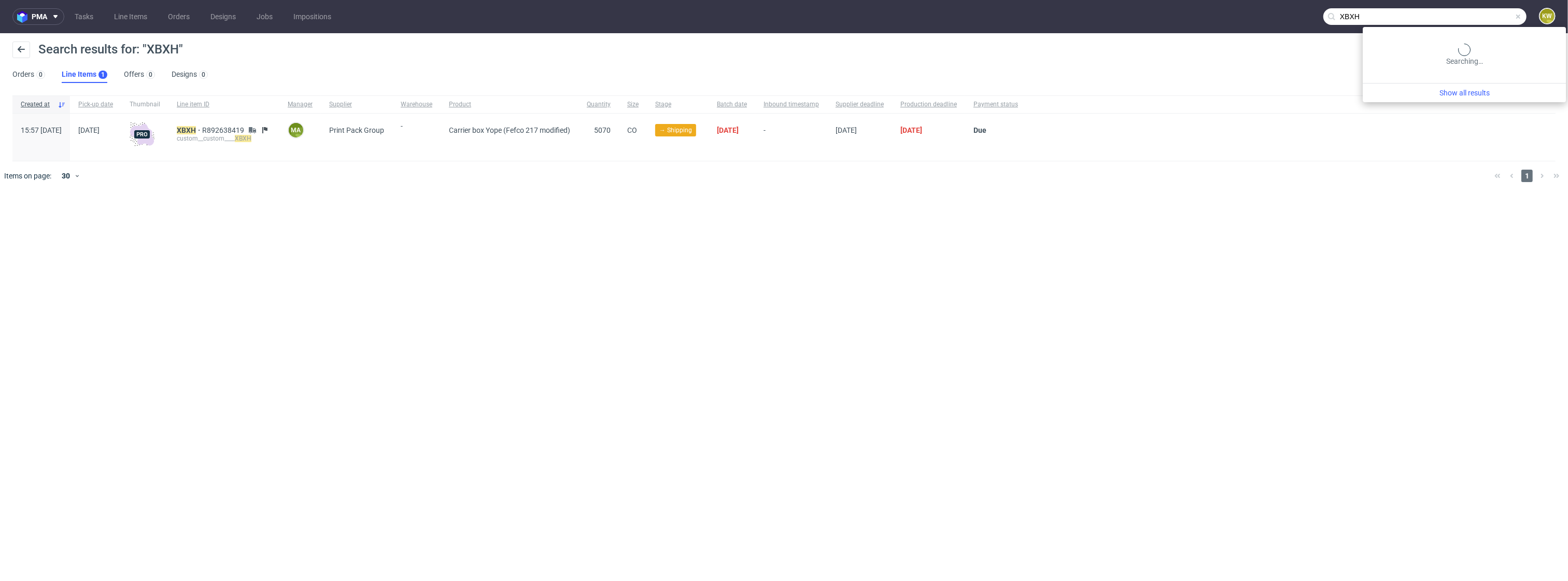
paste input "LPGT"
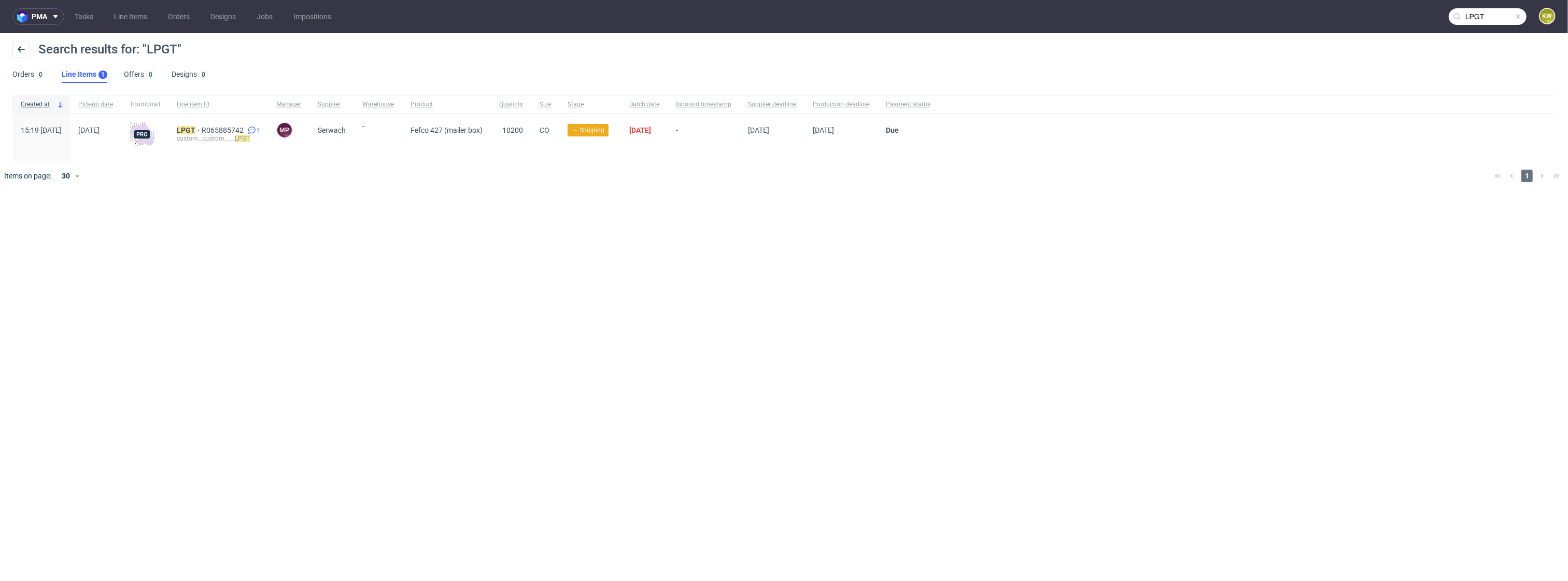
click at [1498, 13] on input "LPGT" at bounding box center [1487, 16] width 77 height 17
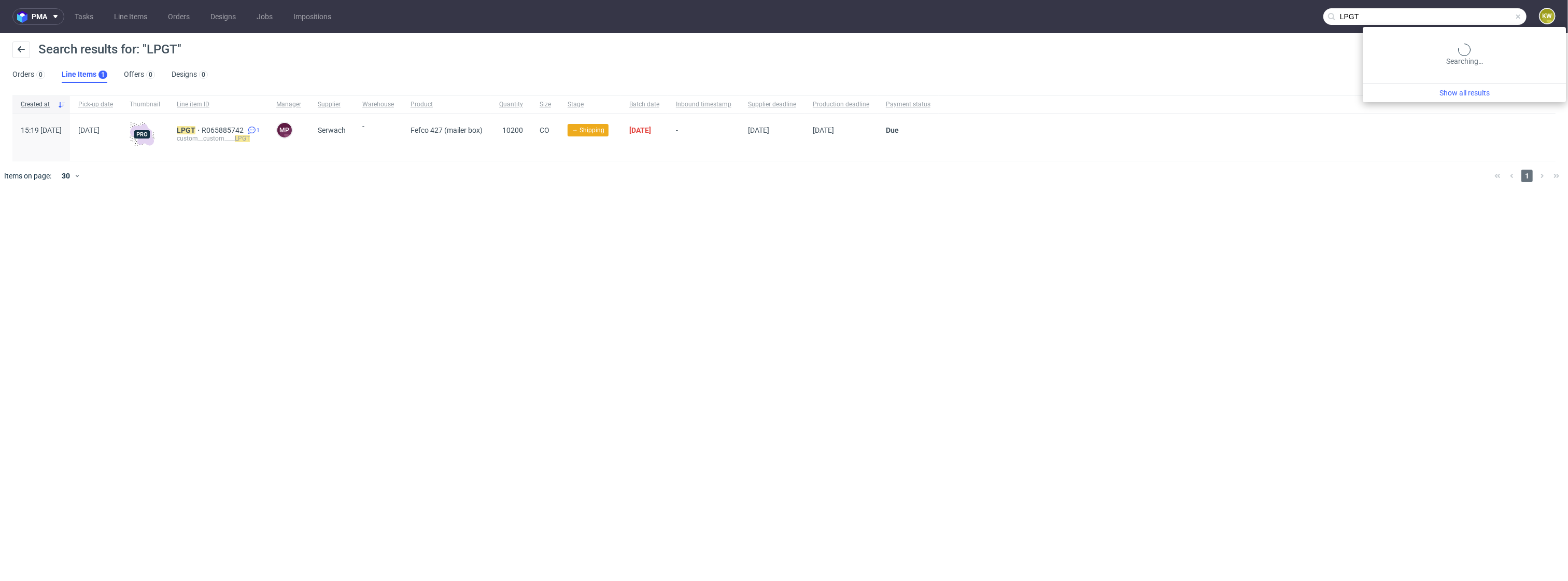
click at [1498, 13] on input "LPGT" at bounding box center [1424, 16] width 203 height 17
paste input "MVNK"
type input "MVNK"
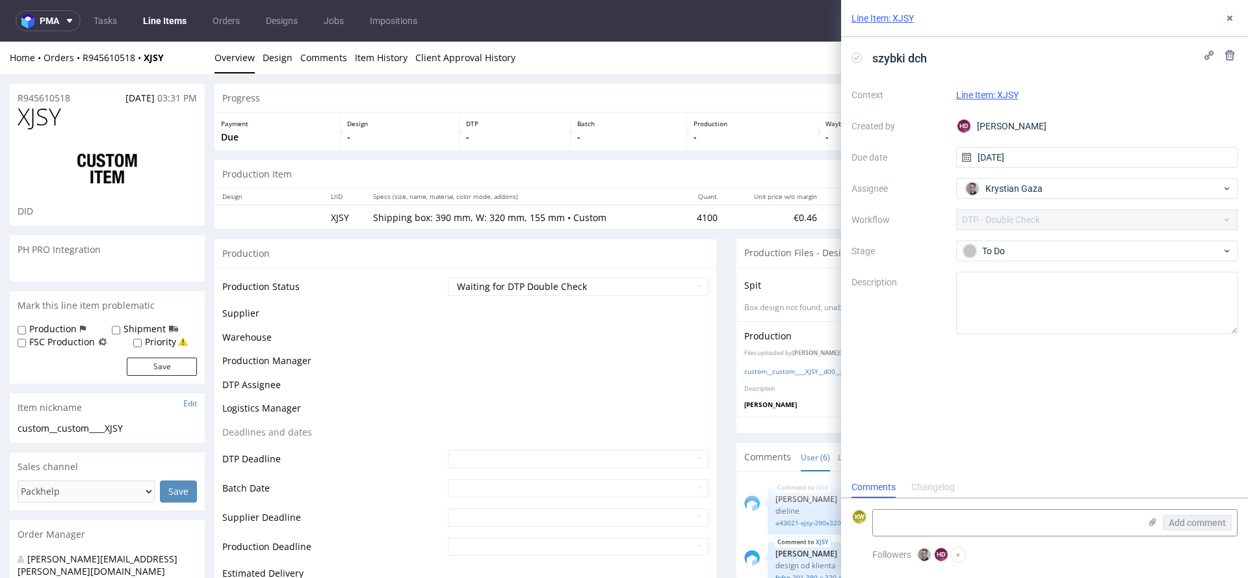
scroll to position [79, 0]
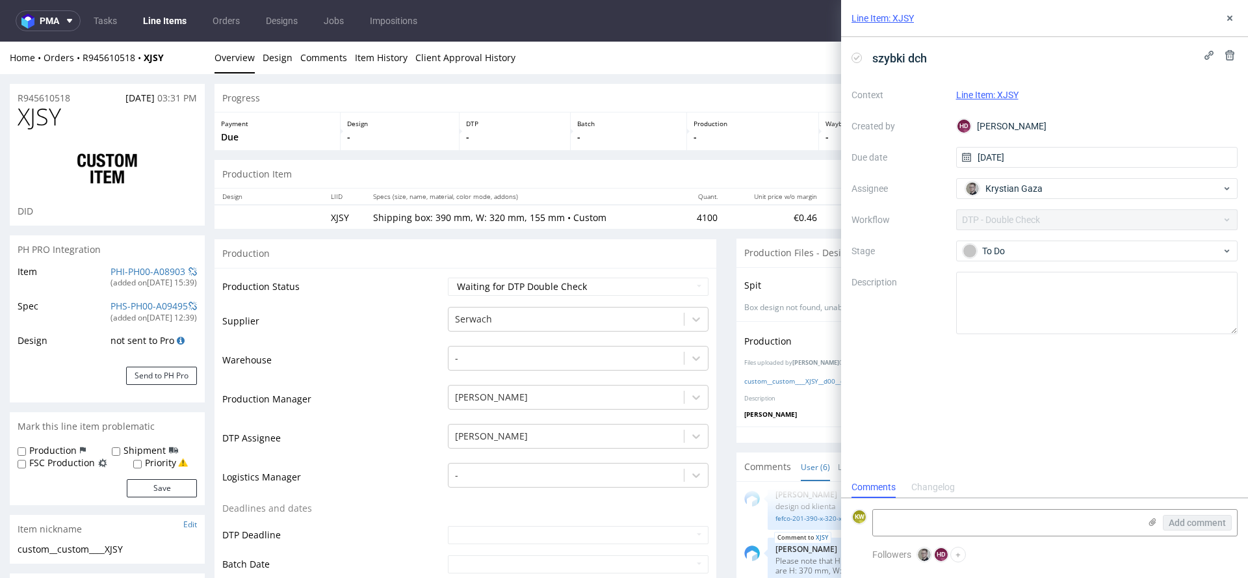
click at [379, 374] on td "Warehouse" at bounding box center [333, 363] width 222 height 39
click at [1226, 19] on icon at bounding box center [1229, 18] width 10 height 10
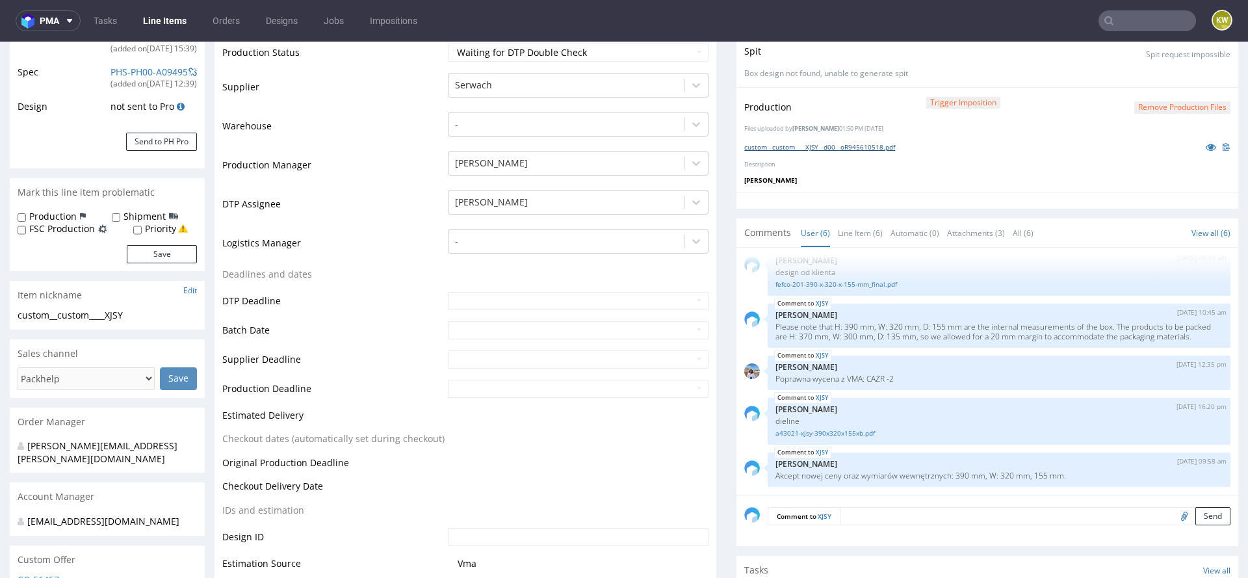
scroll to position [248, 0]
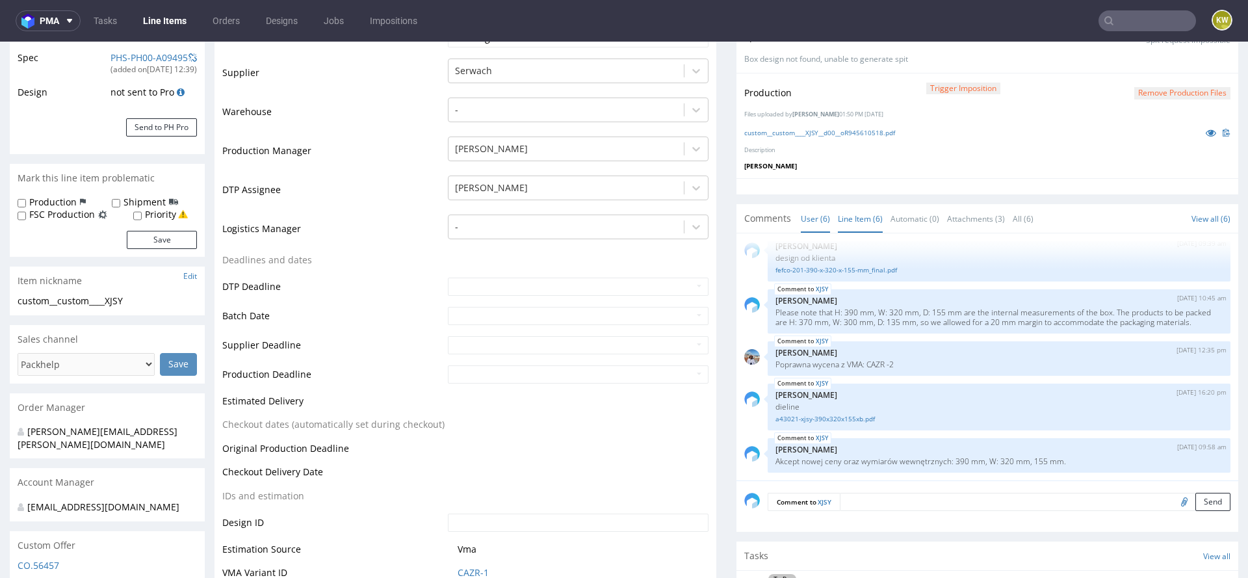
click at [862, 214] on link "Line Item (6)" at bounding box center [860, 219] width 45 height 28
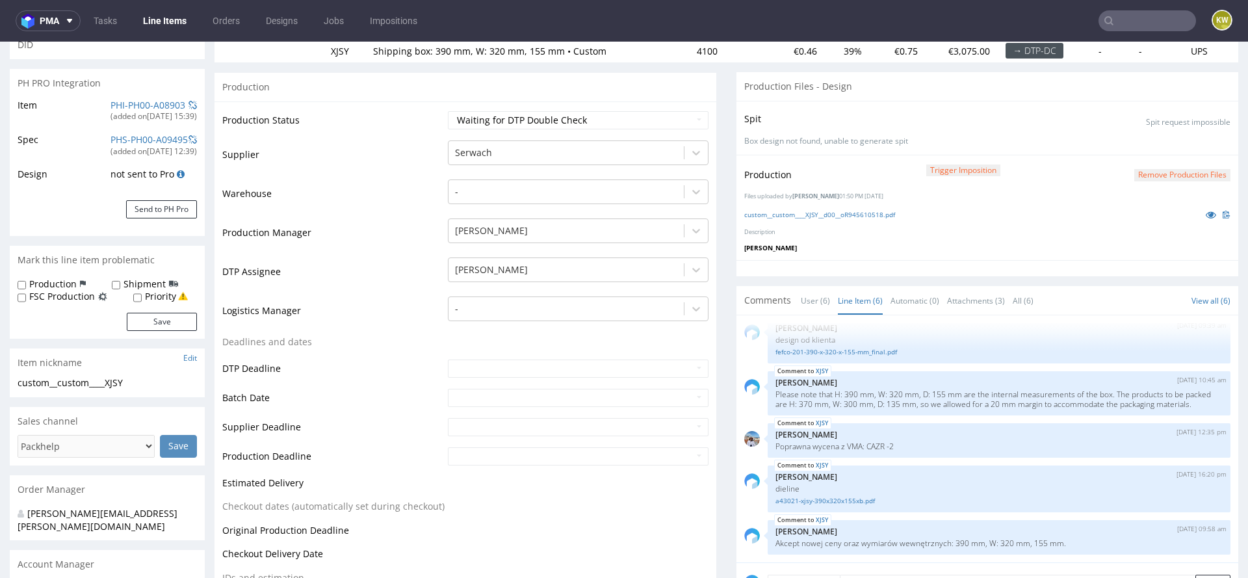
scroll to position [149, 0]
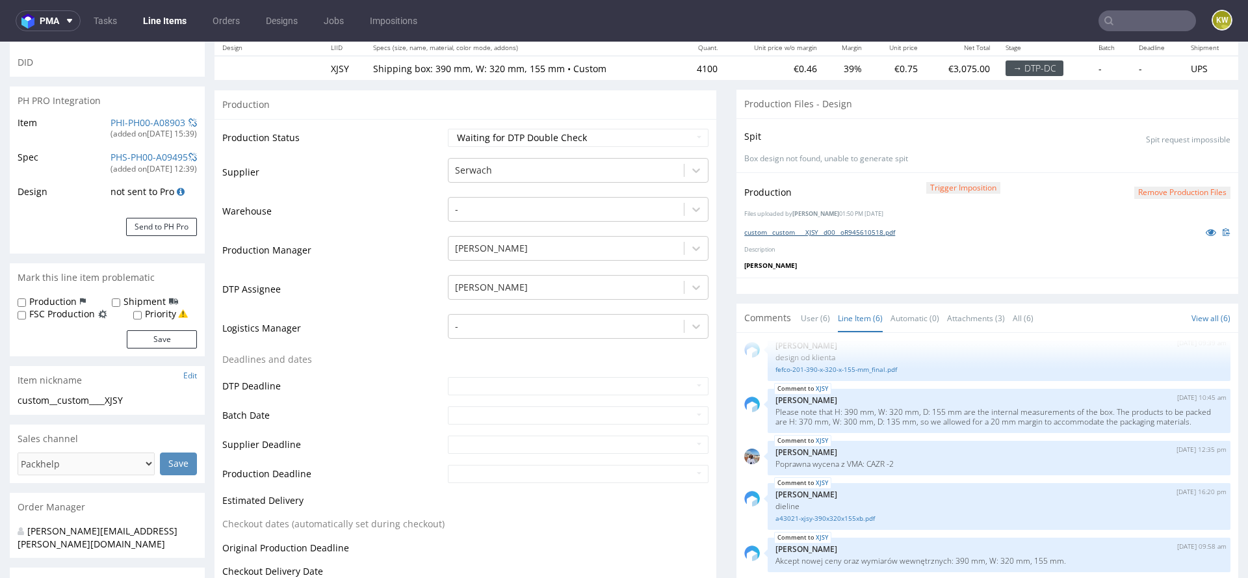
click at [836, 231] on link "custom__custom____XJSY__d00__oR945610518.pdf" at bounding box center [819, 231] width 151 height 9
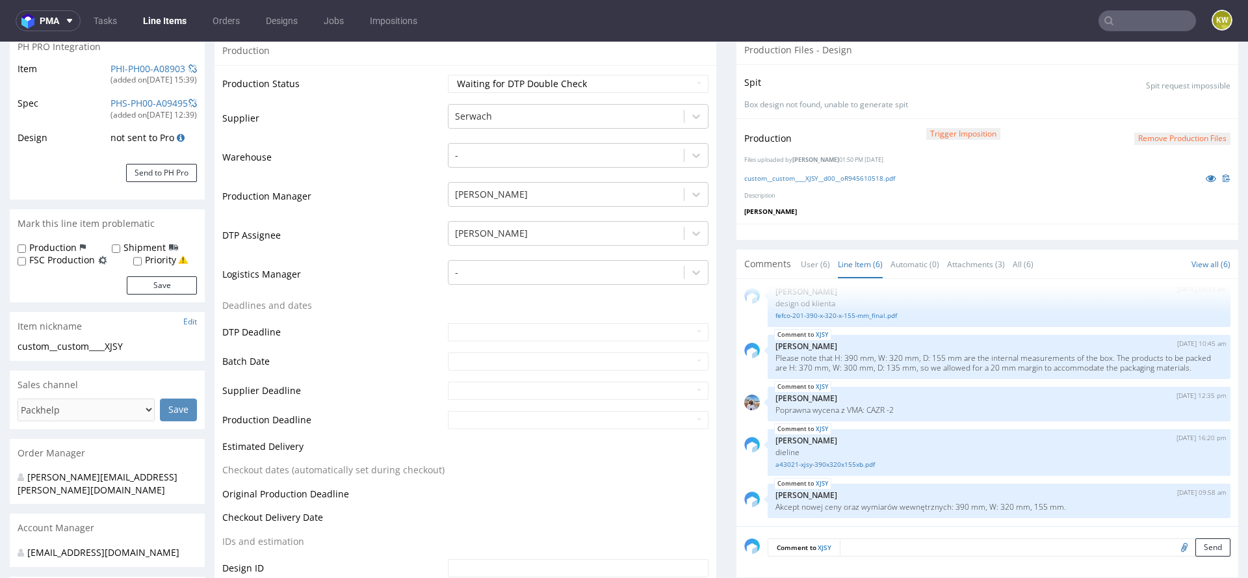
scroll to position [205, 0]
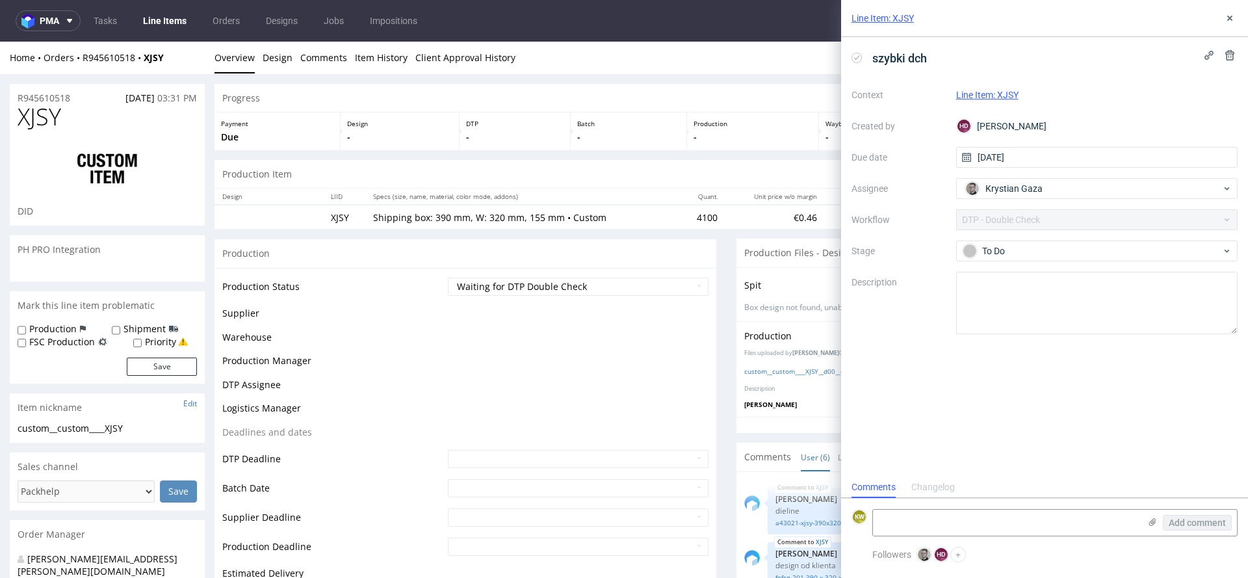
scroll to position [79, 0]
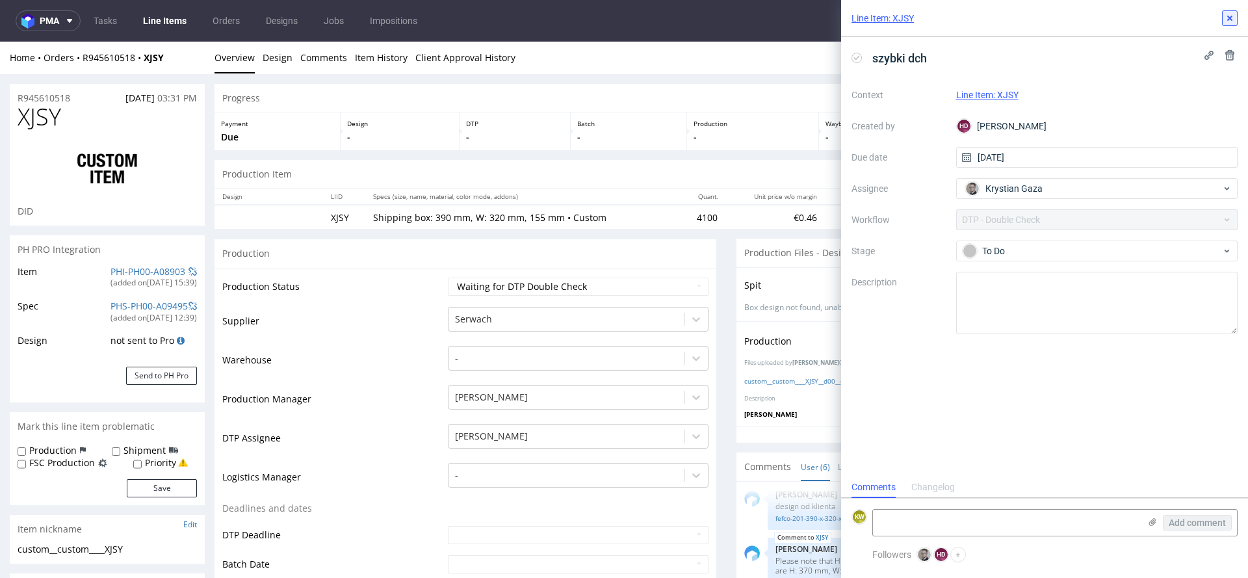
click at [1233, 21] on icon at bounding box center [1229, 18] width 10 height 10
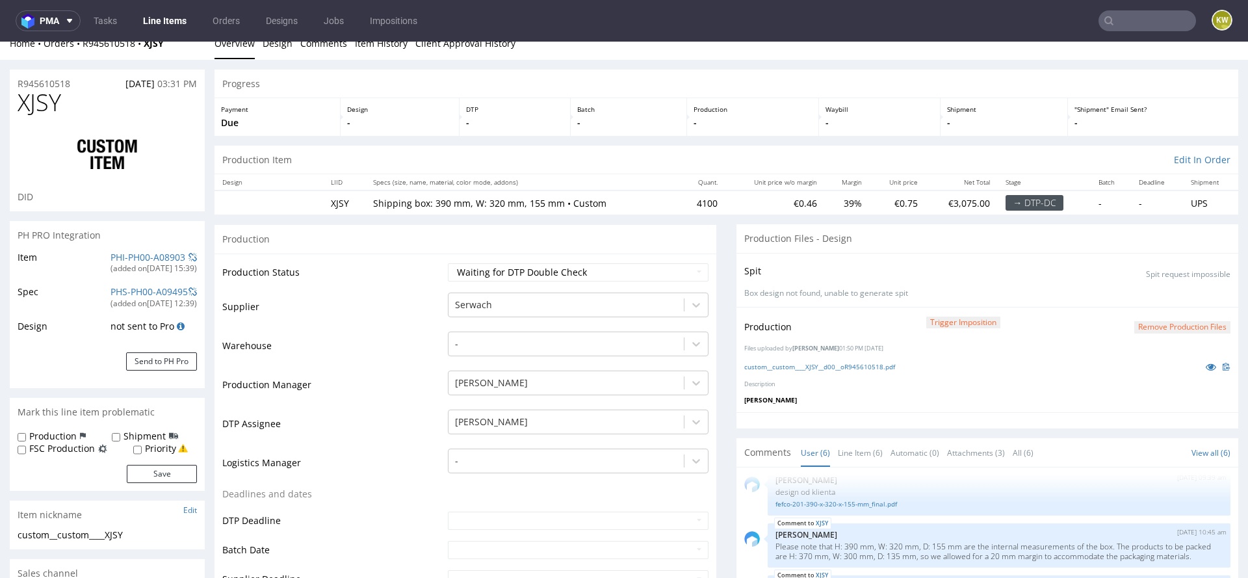
scroll to position [9, 0]
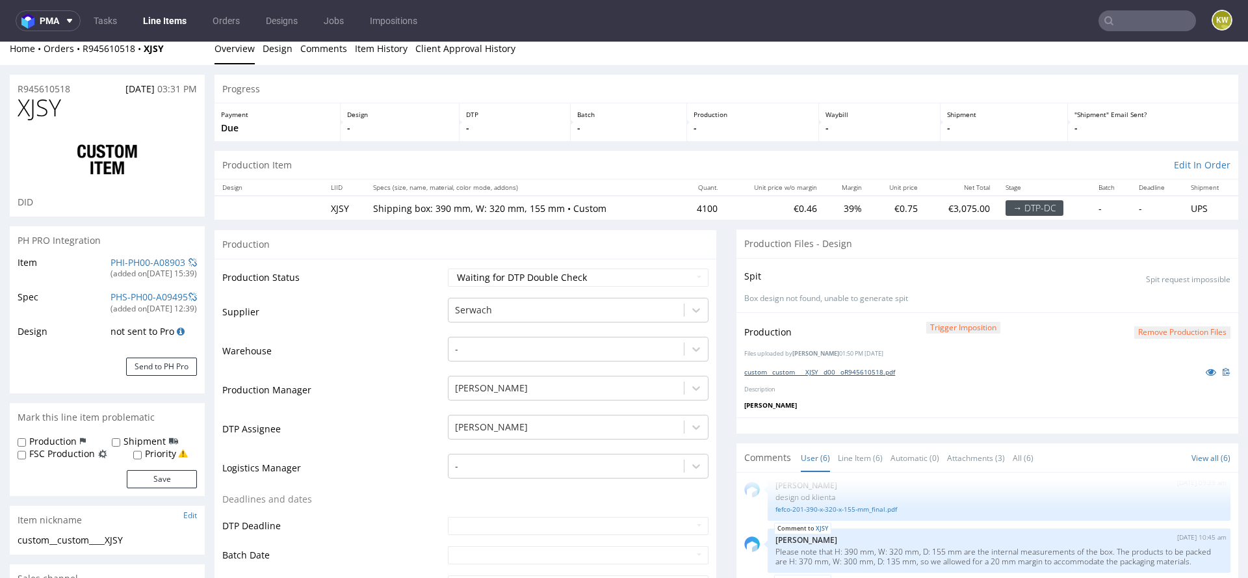
click at [814, 369] on link "custom__custom____XJSY__d00__oR945610518.pdf" at bounding box center [819, 371] width 151 height 9
click at [125, 260] on link "PHI-PH00-A08903" at bounding box center [147, 262] width 75 height 12
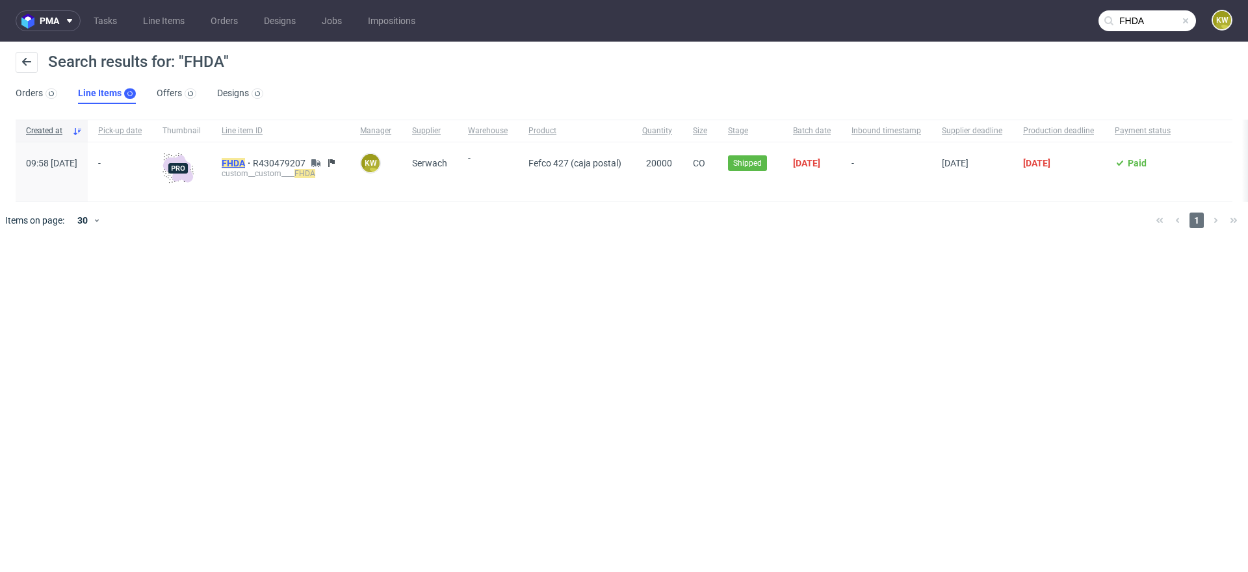
click at [245, 162] on mark "FHDA" at bounding box center [233, 163] width 23 height 10
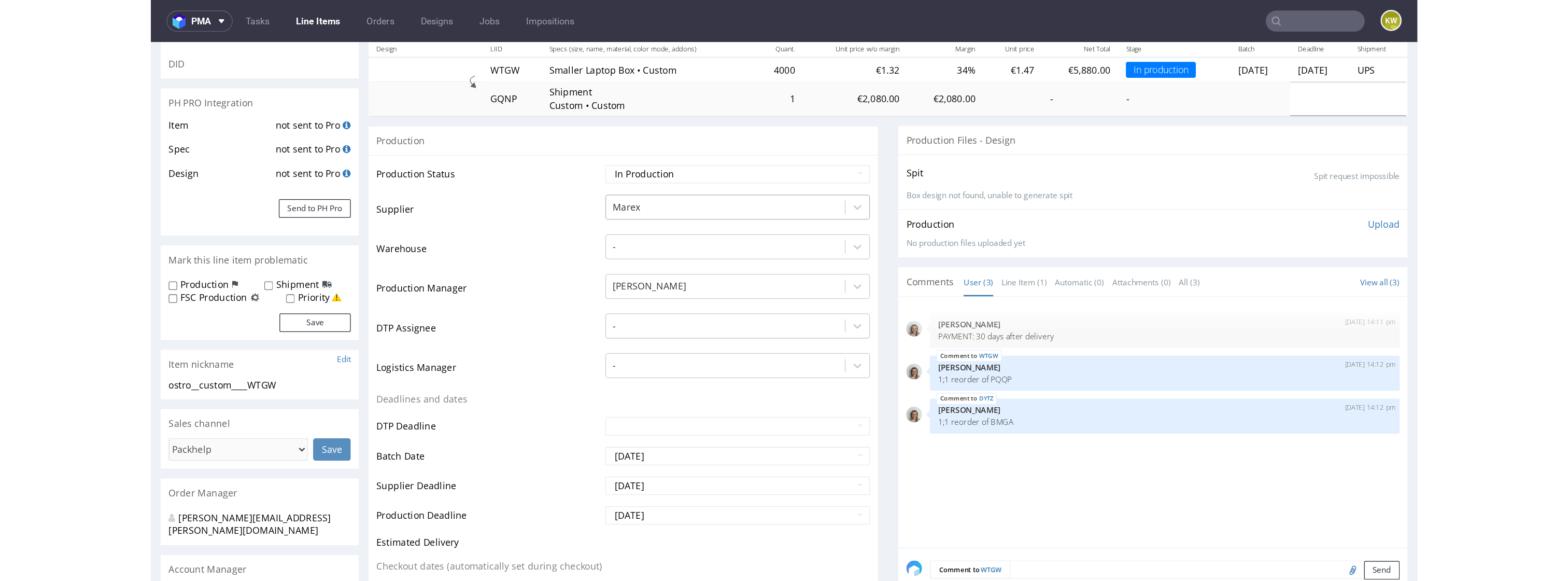
scroll to position [121, 0]
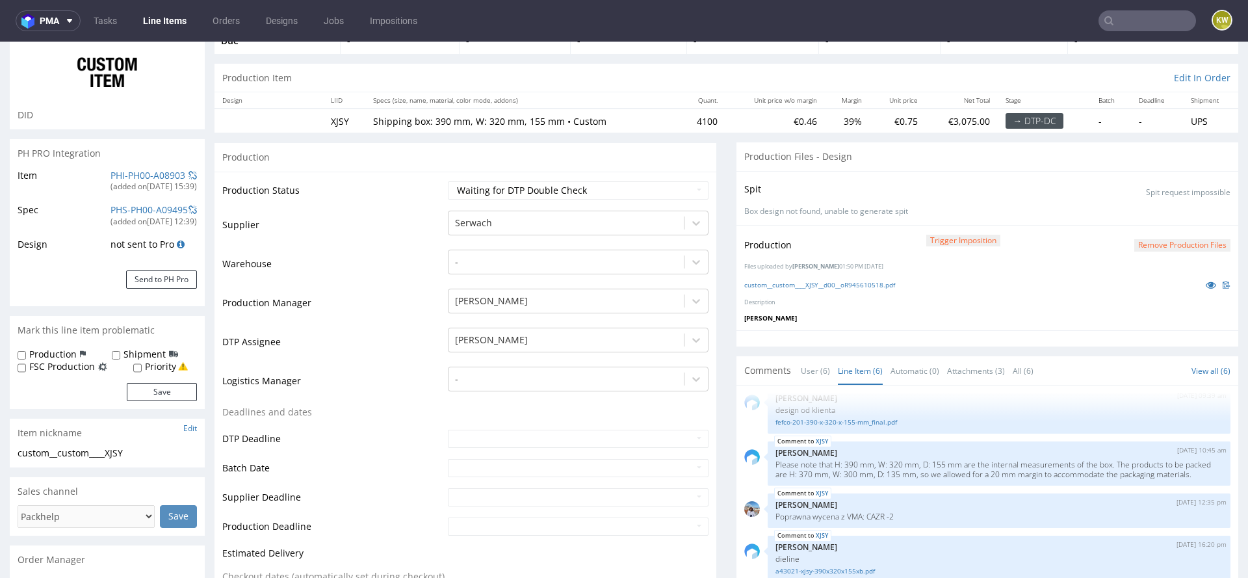
scroll to position [77, 0]
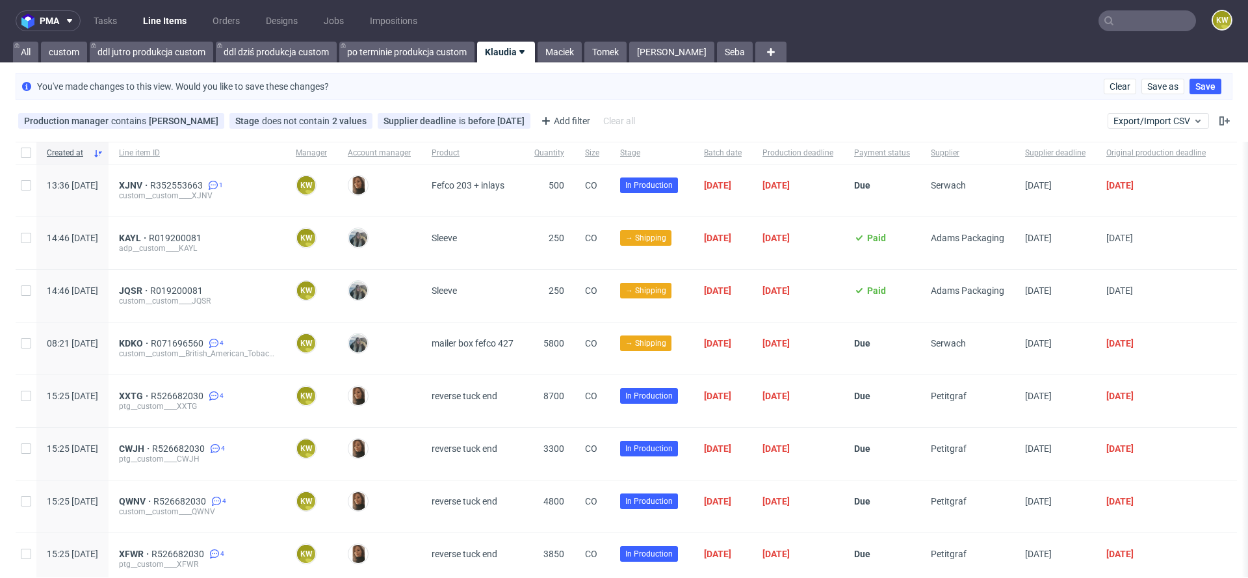
scroll to position [204, 0]
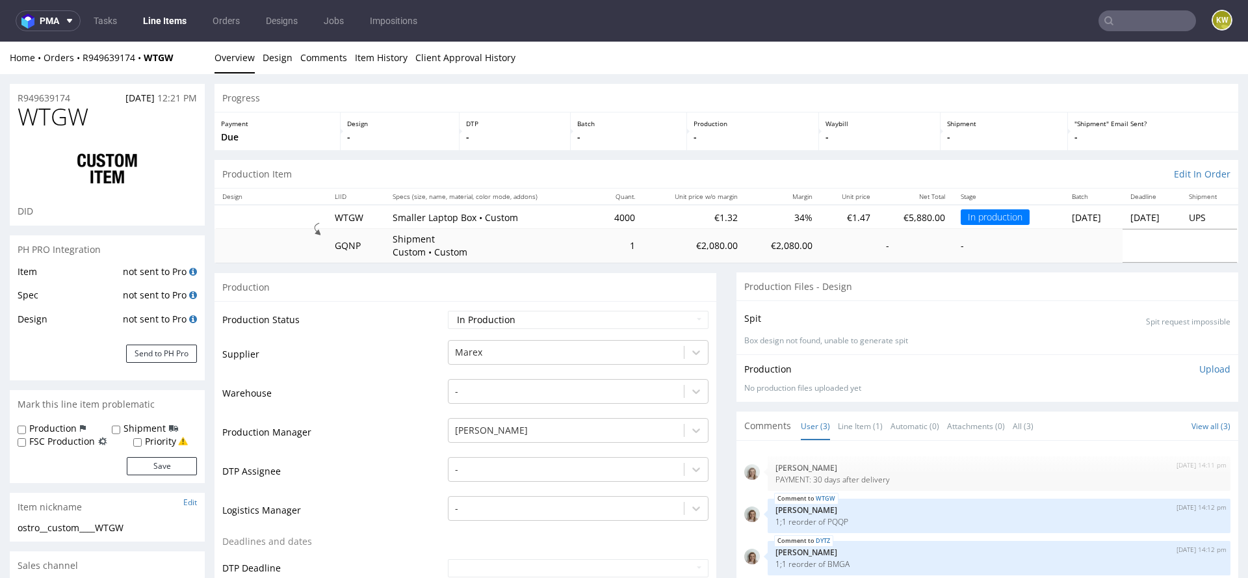
click at [49, 117] on span "WTGW" at bounding box center [53, 117] width 71 height 26
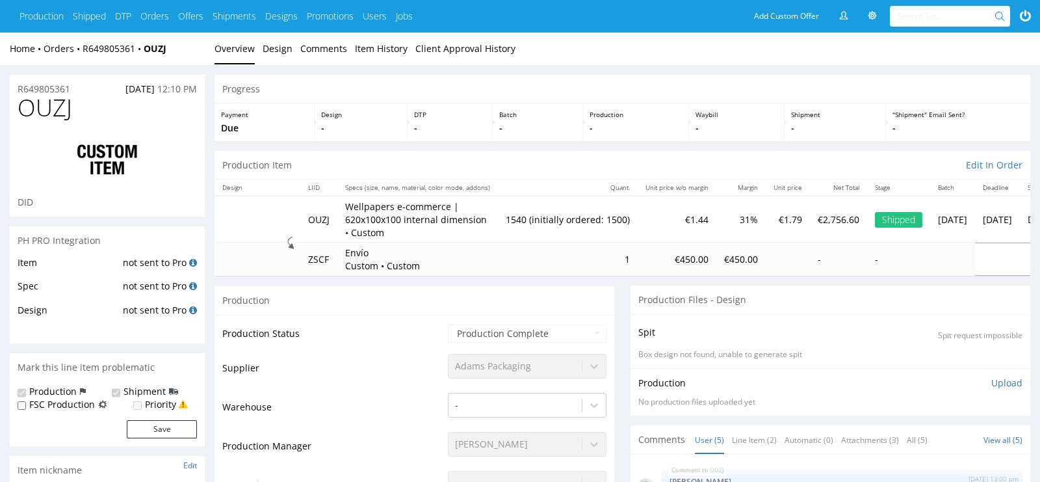
scroll to position [27, 0]
click at [53, 106] on span "OUZJ" at bounding box center [45, 108] width 55 height 26
copy span "OUZJ"
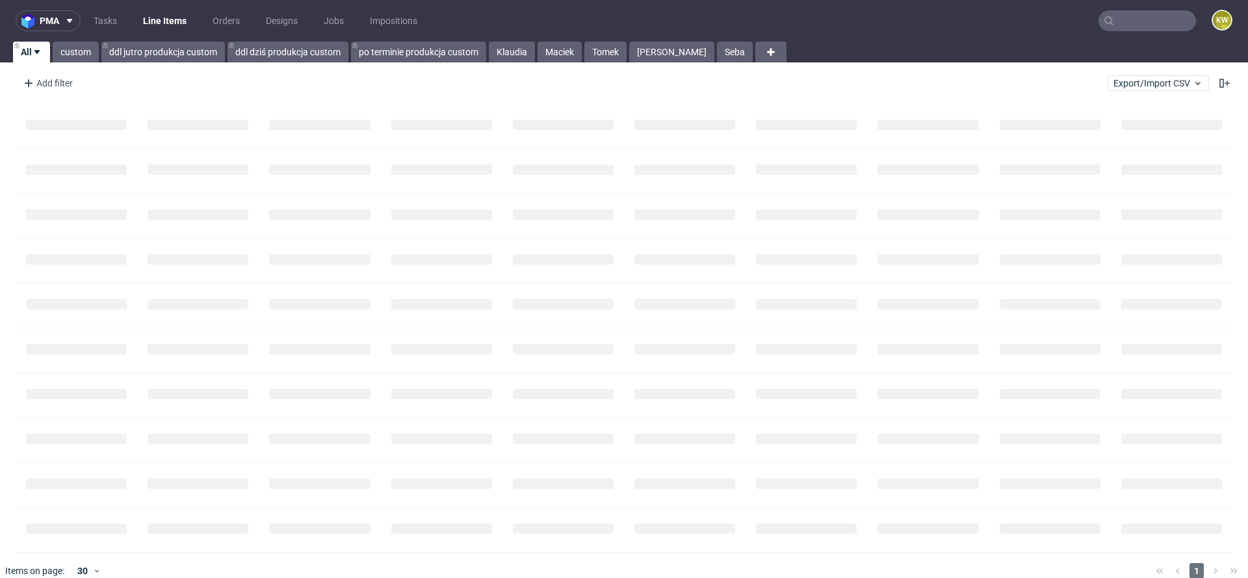
drag, startPoint x: 1135, startPoint y: 38, endPoint x: 1135, endPoint y: 20, distance: 18.2
click at [1135, 38] on nav "pma Tasks Line Items Orders Designs Jobs Impositions KW" at bounding box center [624, 21] width 1248 height 42
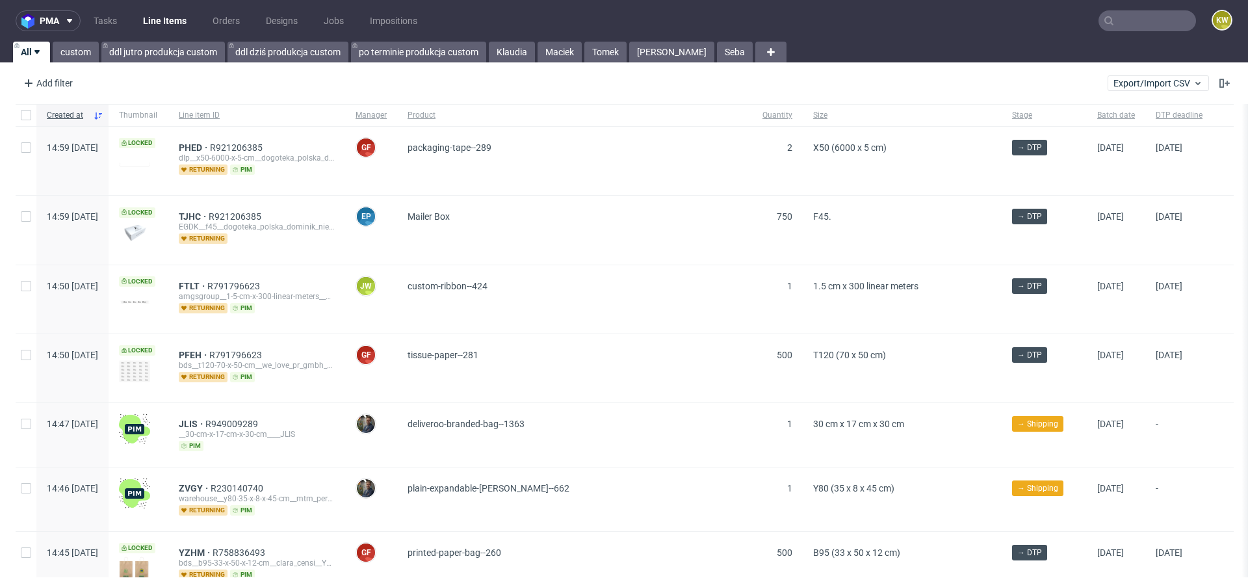
click at [1135, 17] on input "text" at bounding box center [1146, 20] width 97 height 21
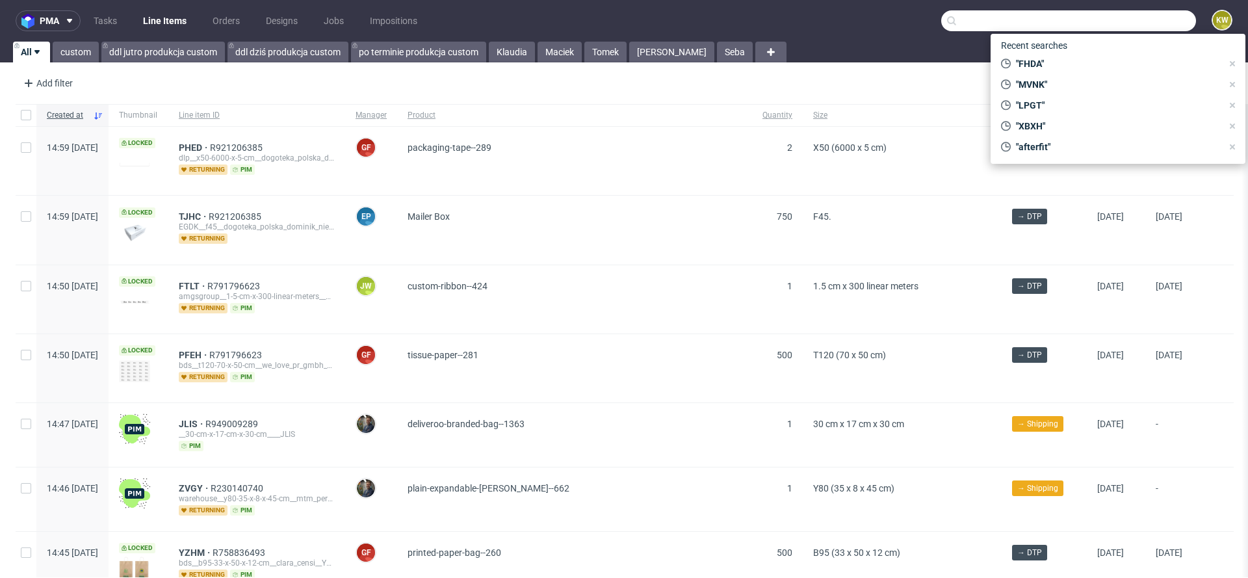
paste input "OUZJ"
type input "OUZJ"
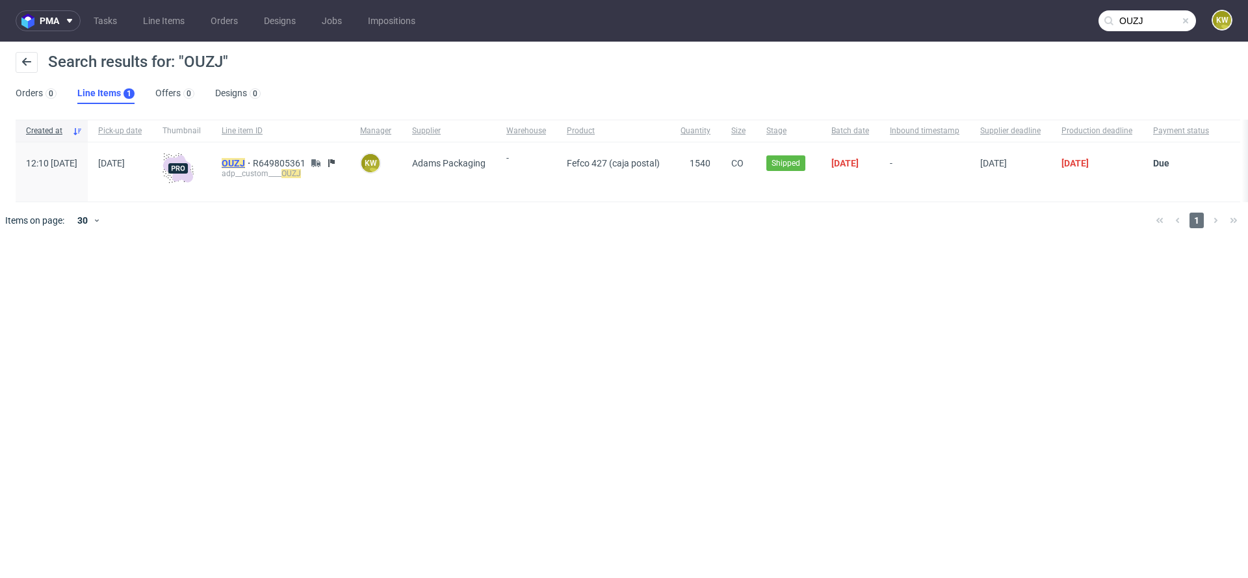
click at [245, 166] on mark "OUZJ" at bounding box center [233, 163] width 23 height 10
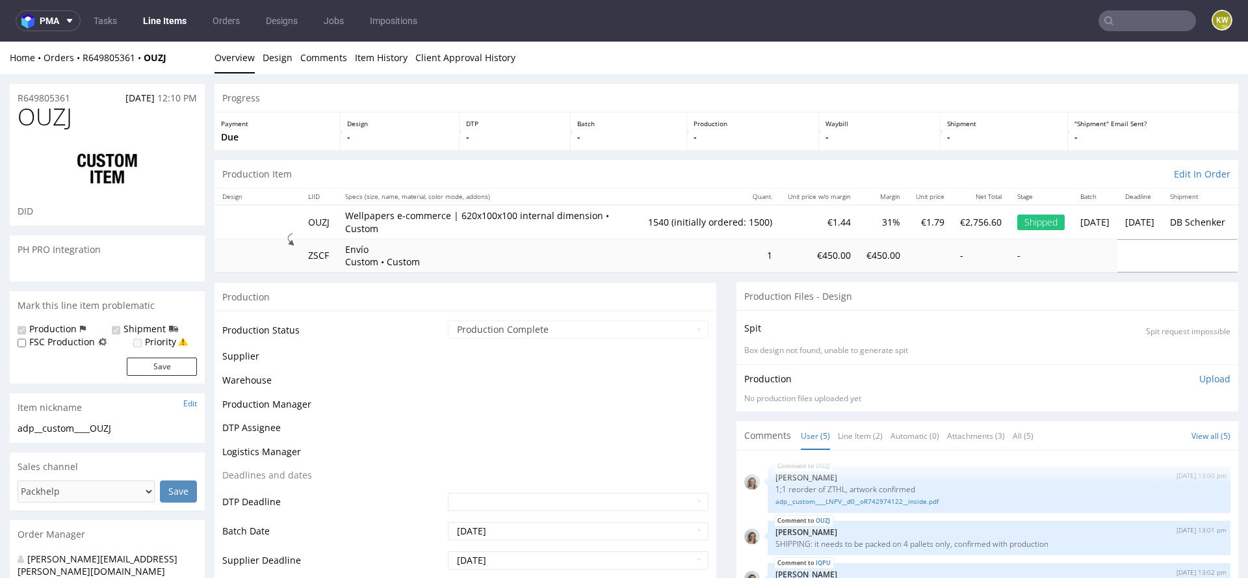
scroll to position [27, 0]
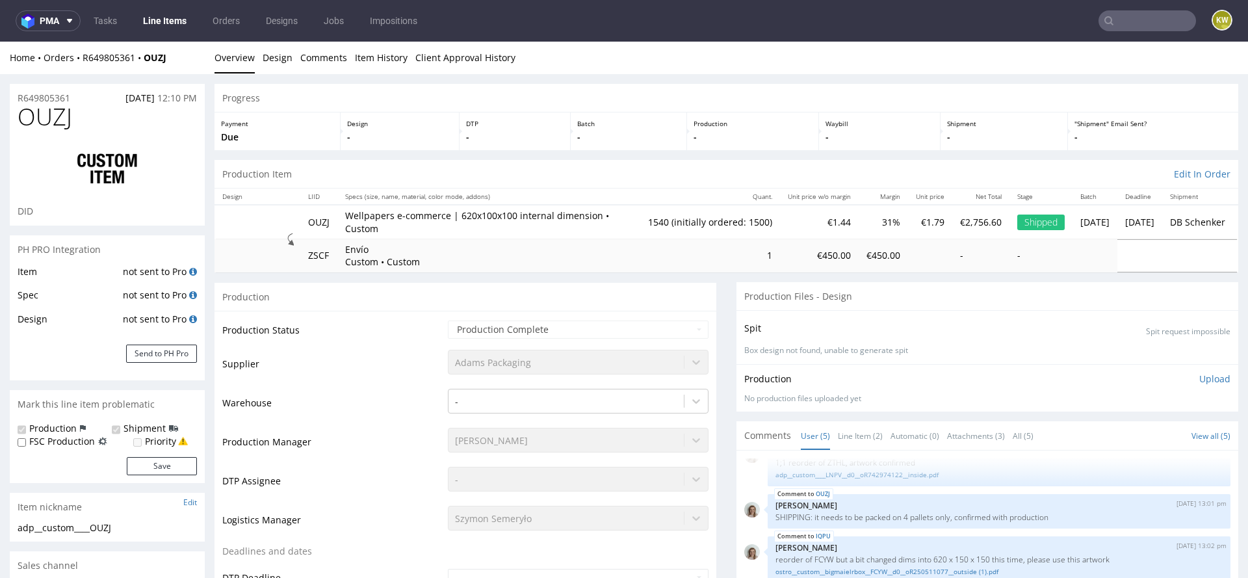
select select "in_progress"
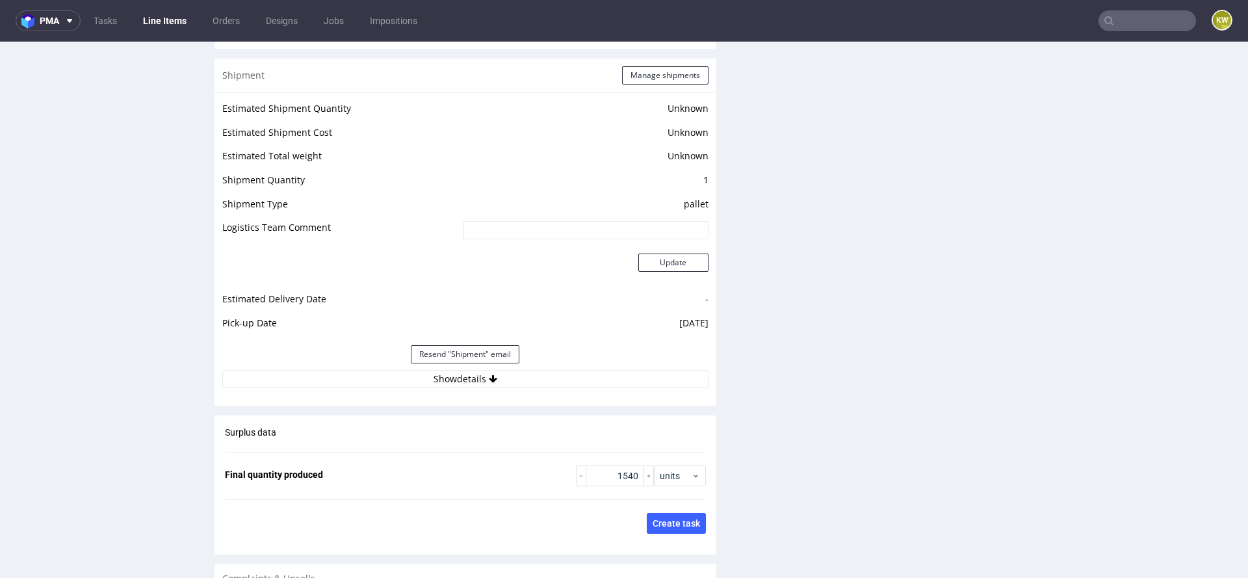
scroll to position [1854, 0]
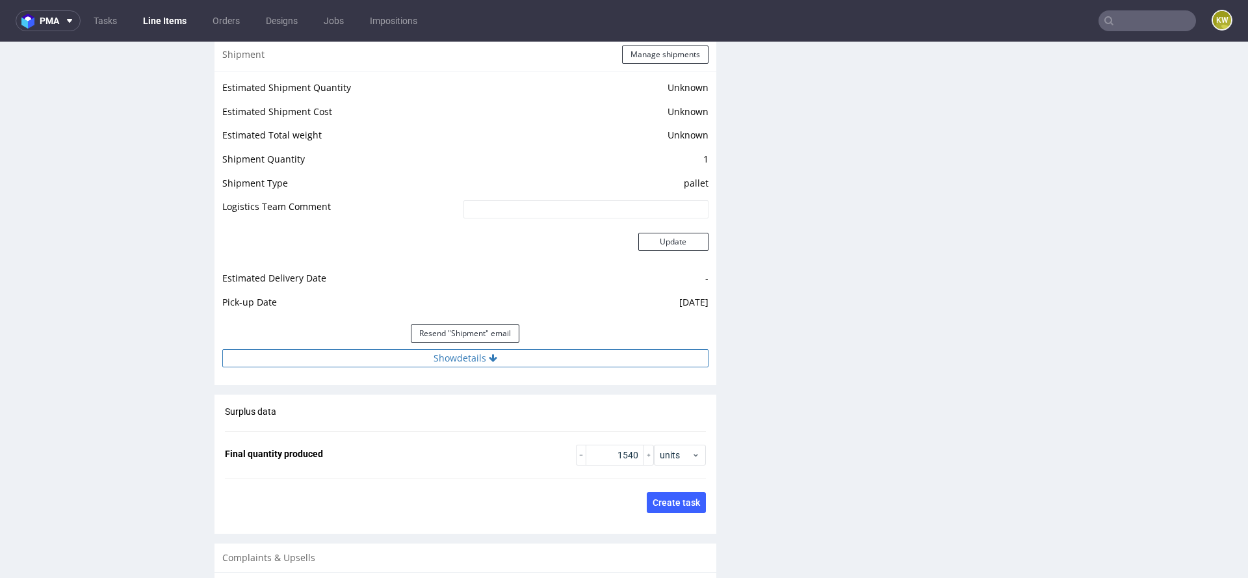
click at [599, 367] on button "Show details" at bounding box center [465, 358] width 486 height 18
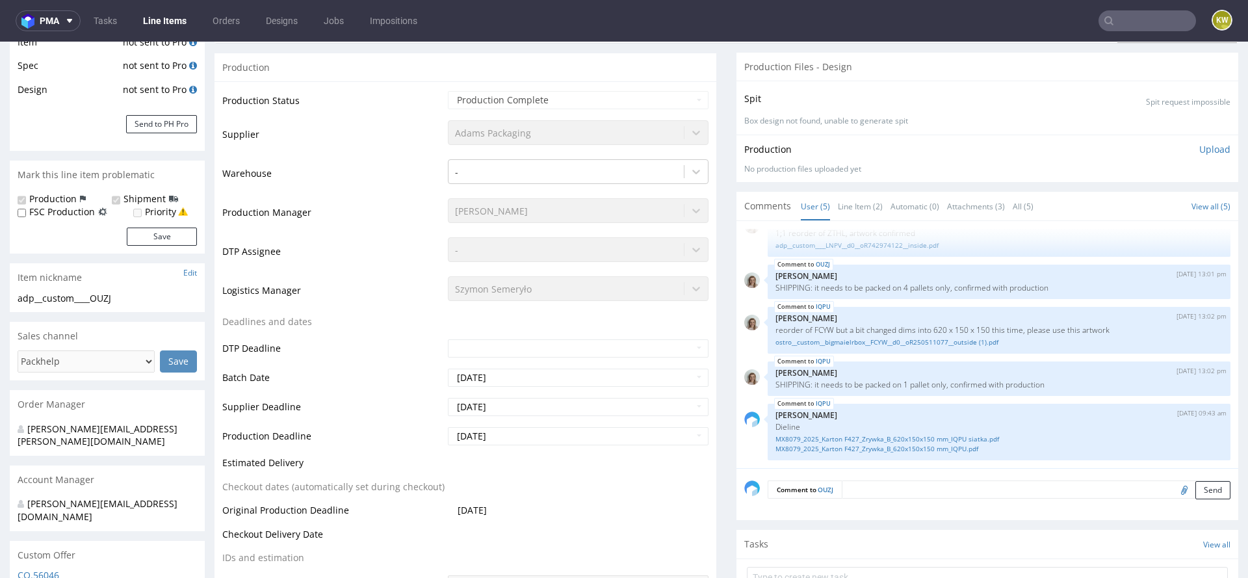
scroll to position [0, 0]
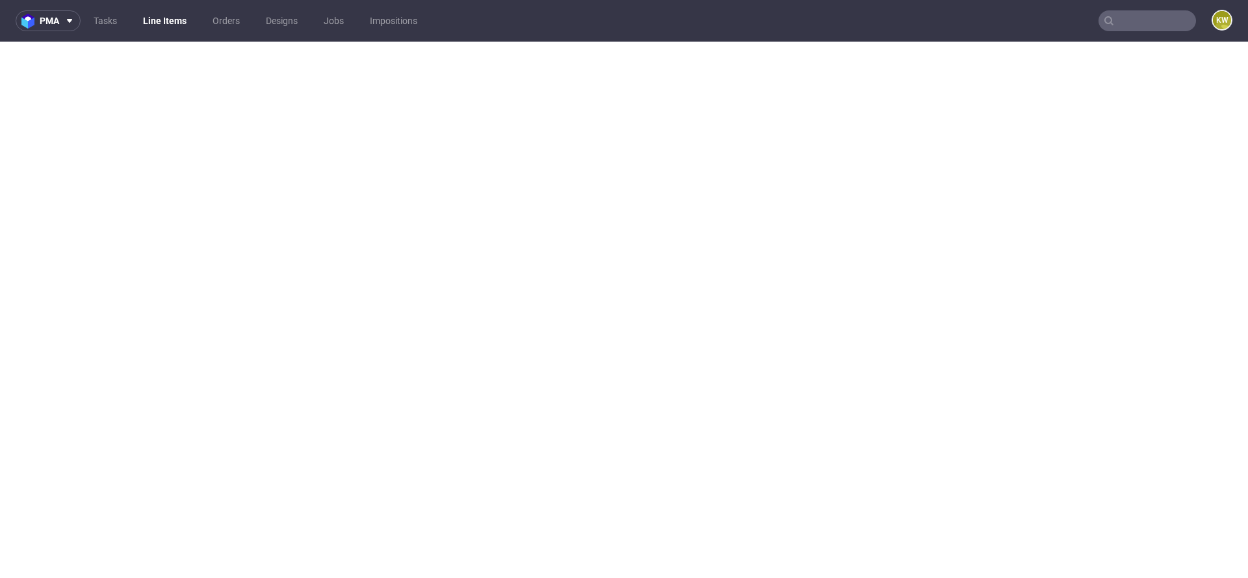
select select "in_progress"
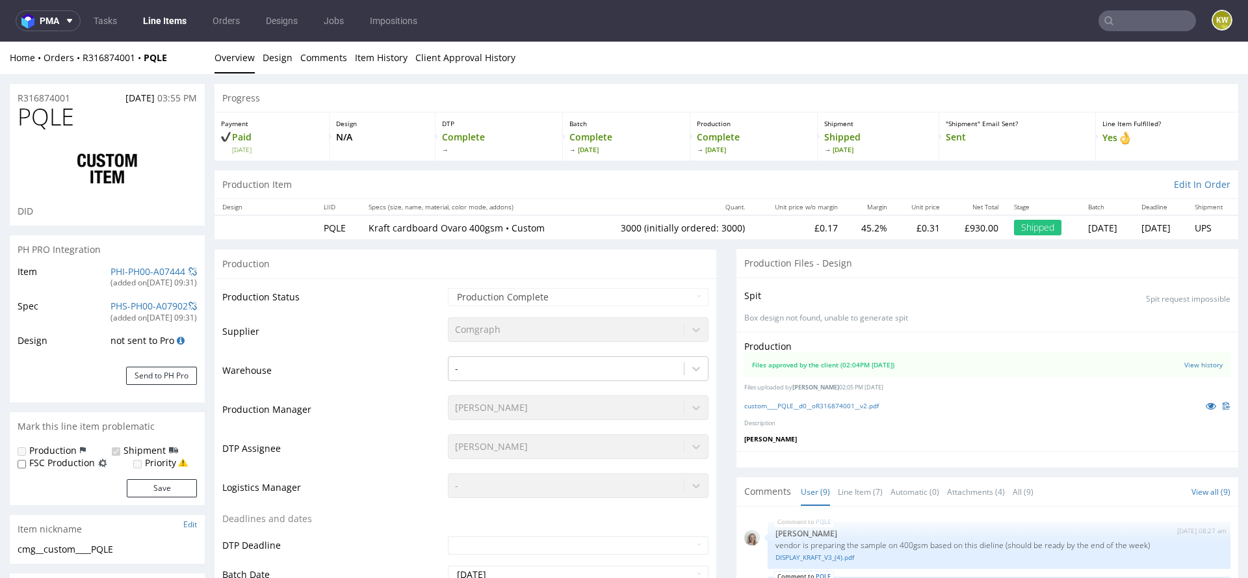
click at [1135, 10] on input "text" at bounding box center [1146, 20] width 97 height 21
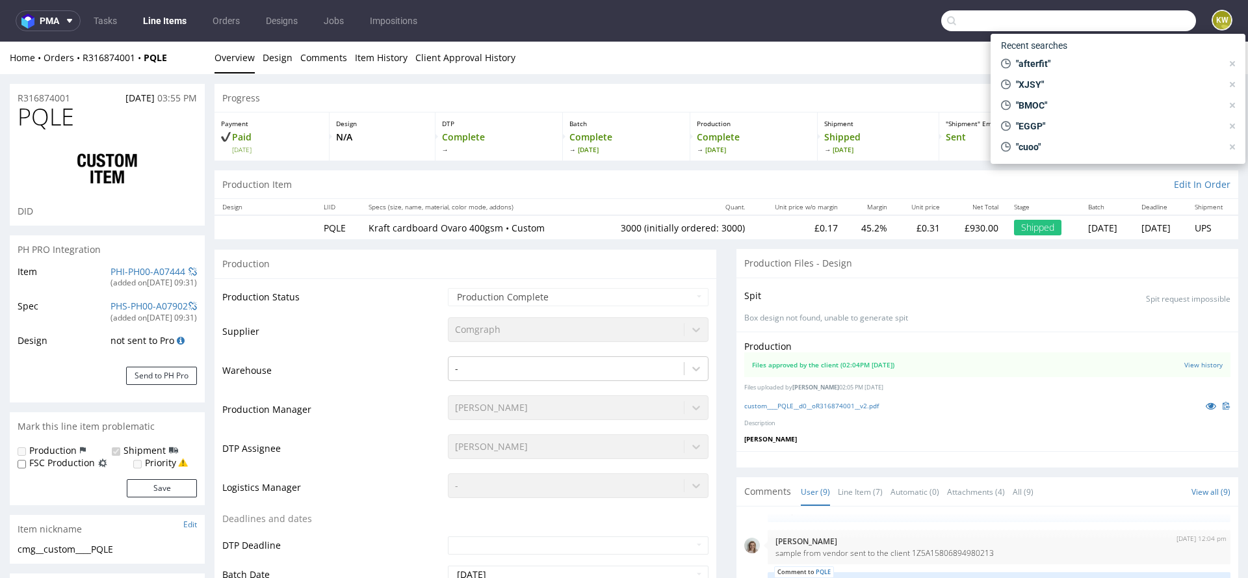
paste input "UDXZ"
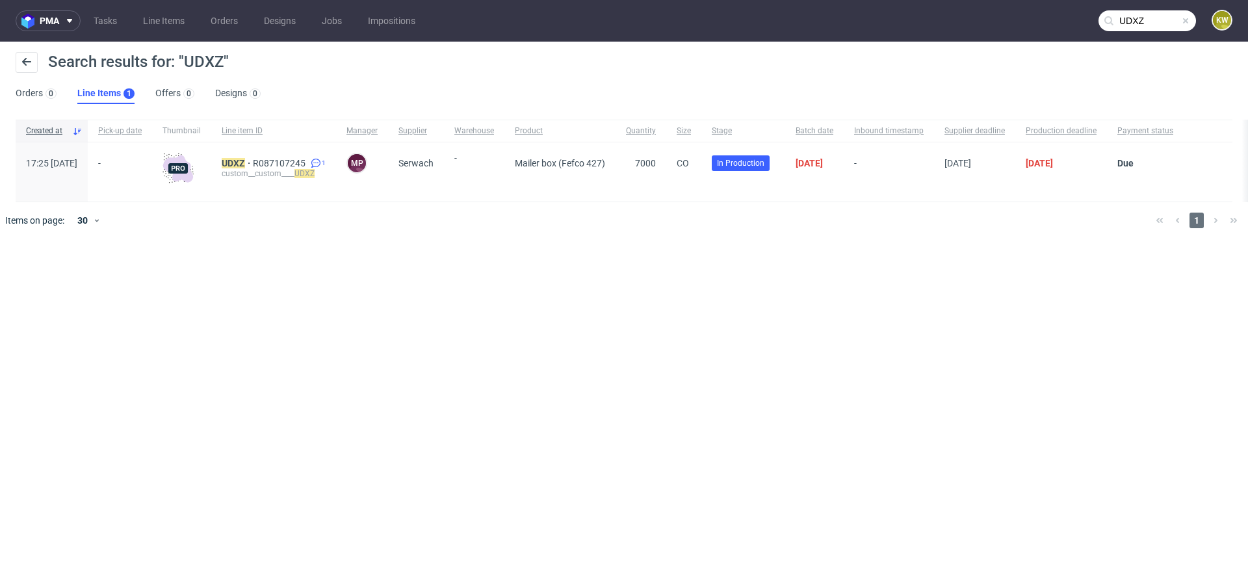
click at [1161, 27] on input "UDXZ" at bounding box center [1146, 20] width 97 height 21
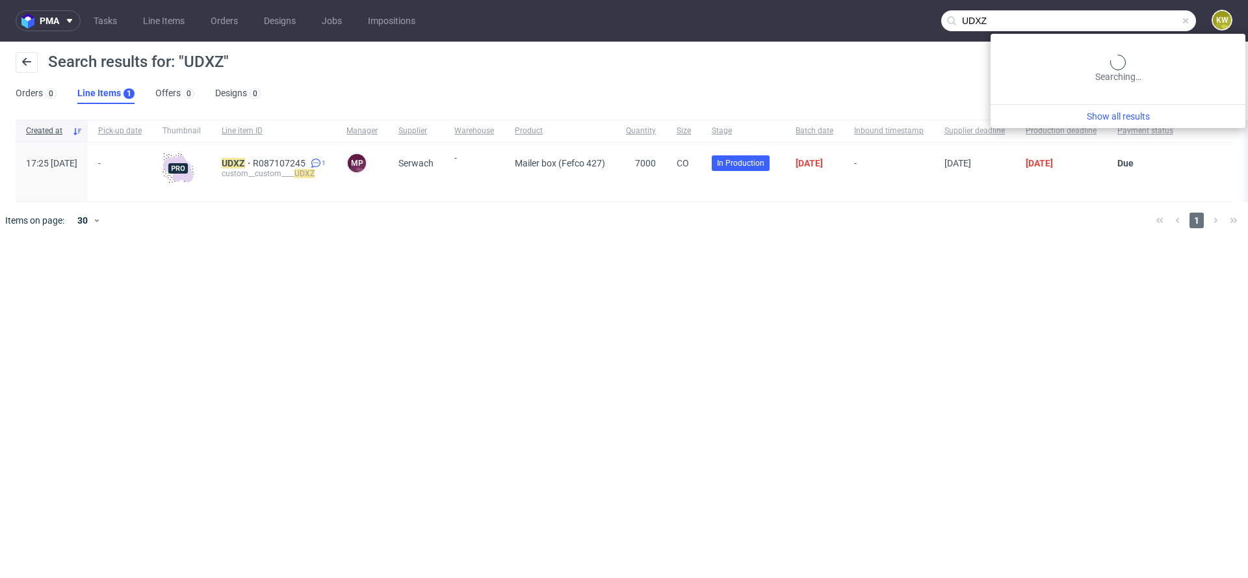
paste input "TPPN"
type input "TPPN"
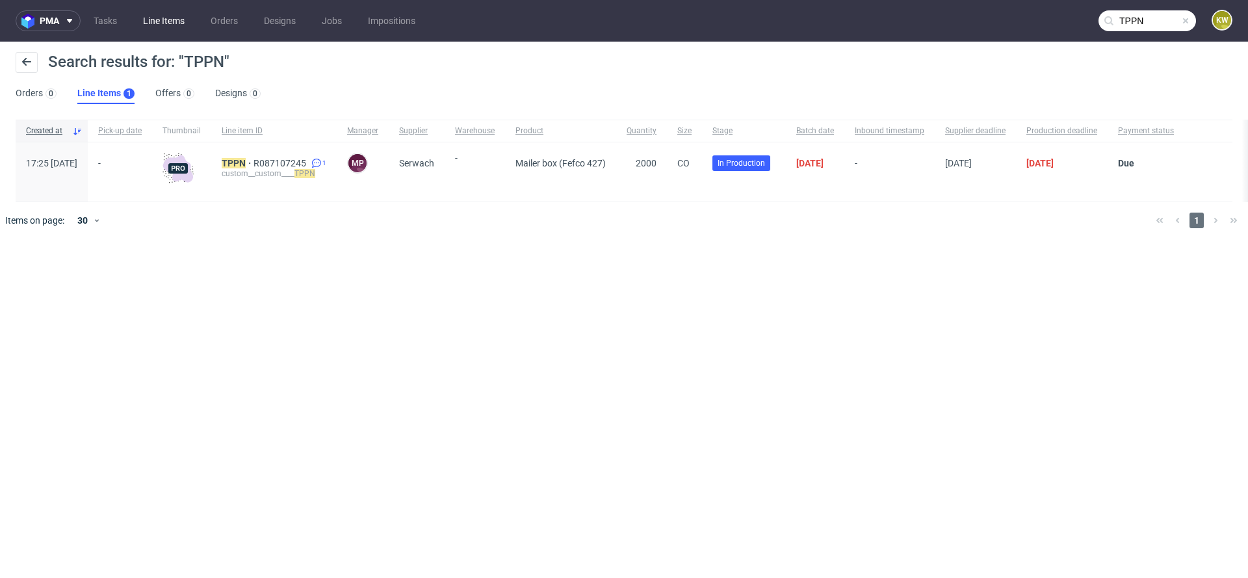
click at [182, 22] on link "Line Items" at bounding box center [163, 20] width 57 height 21
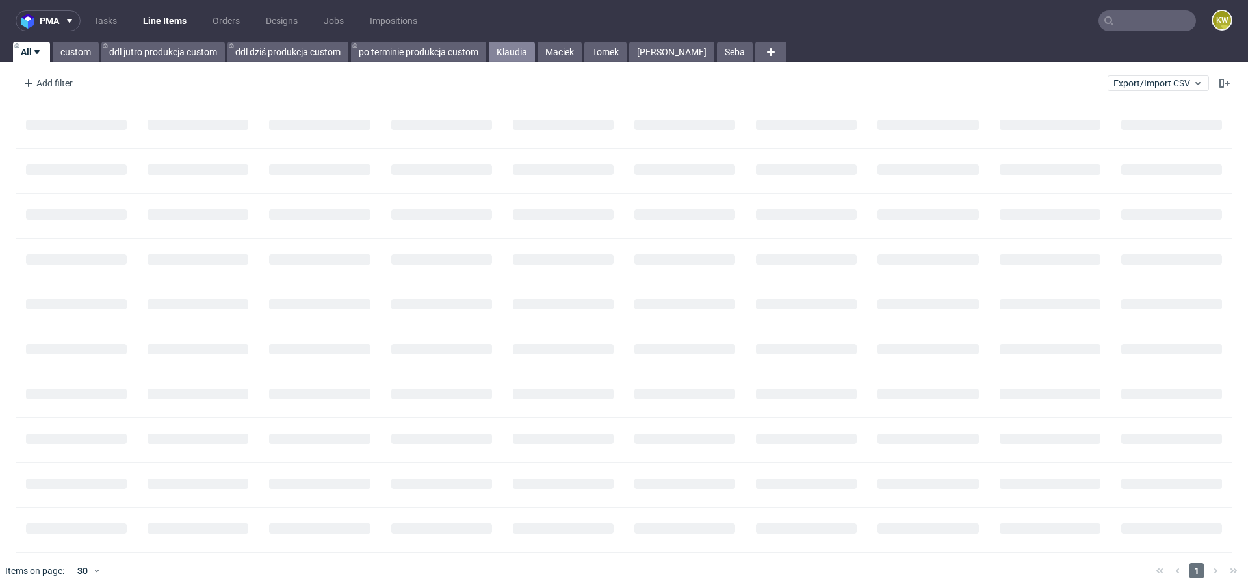
click at [511, 53] on link "Klaudia" at bounding box center [512, 52] width 46 height 21
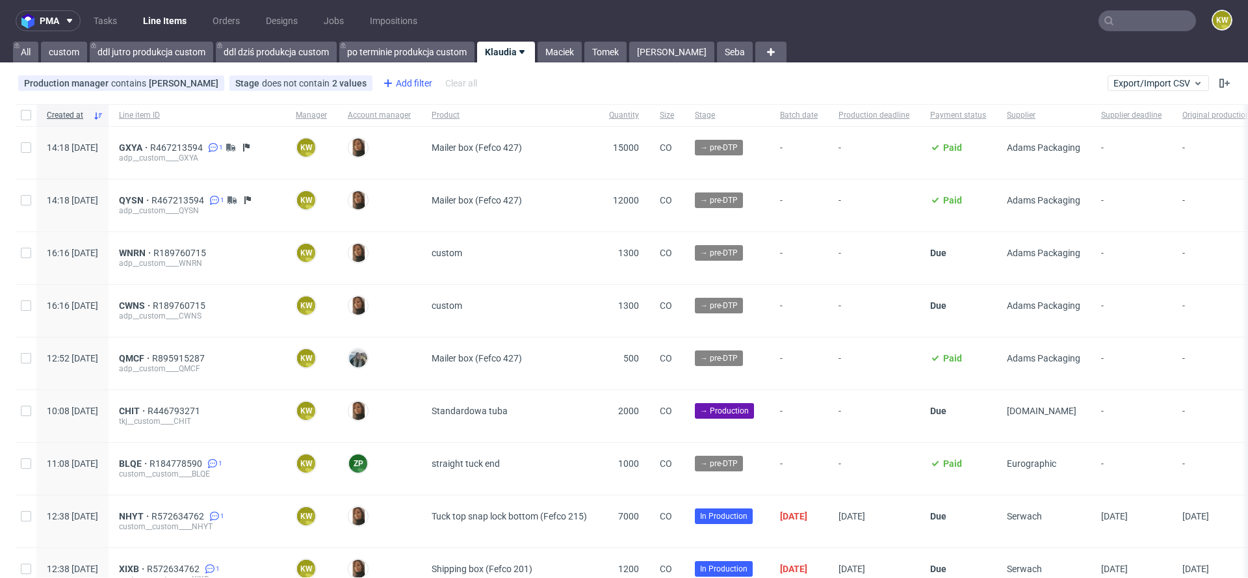
click at [400, 80] on div "Add filter" at bounding box center [406, 83] width 57 height 21
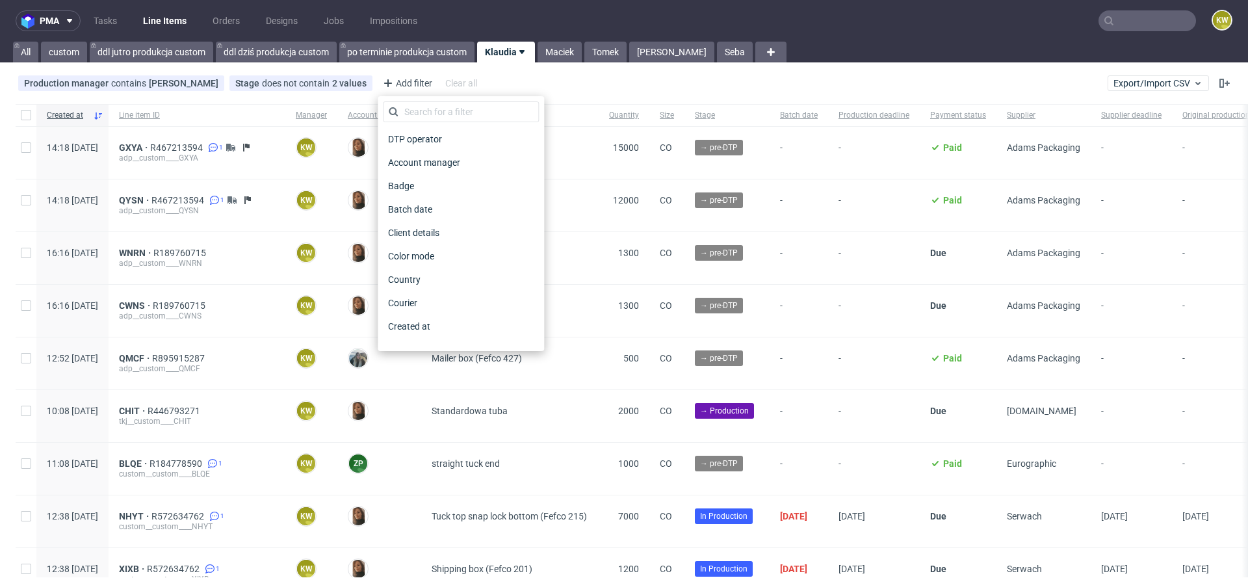
scroll to position [1022, 0]
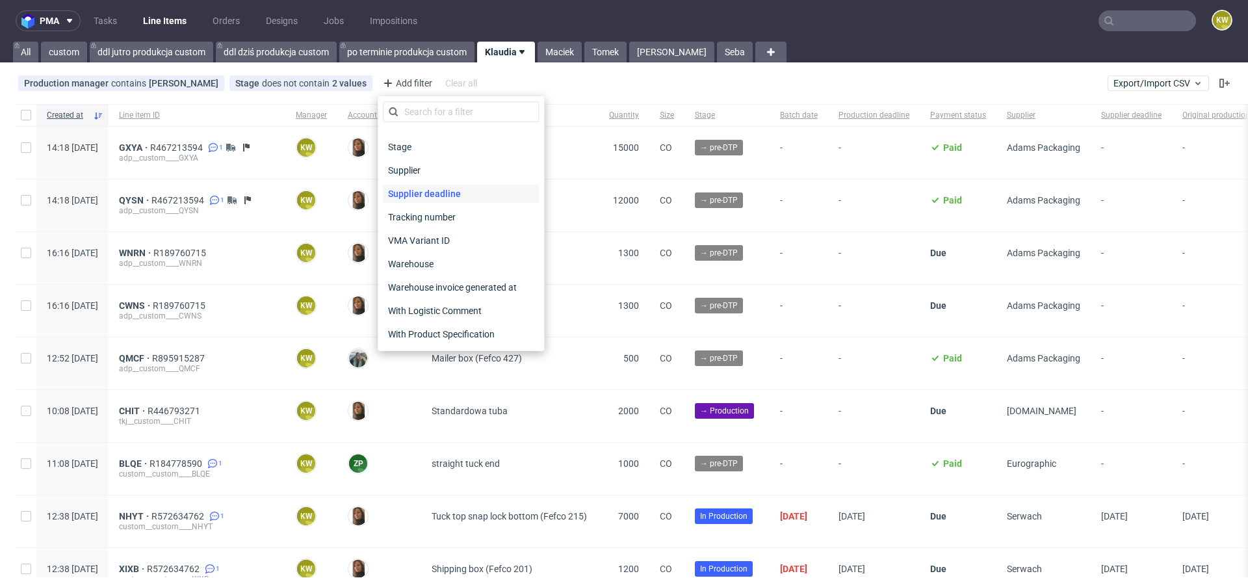
click at [445, 191] on span "Supplier deadline" at bounding box center [424, 194] width 83 height 18
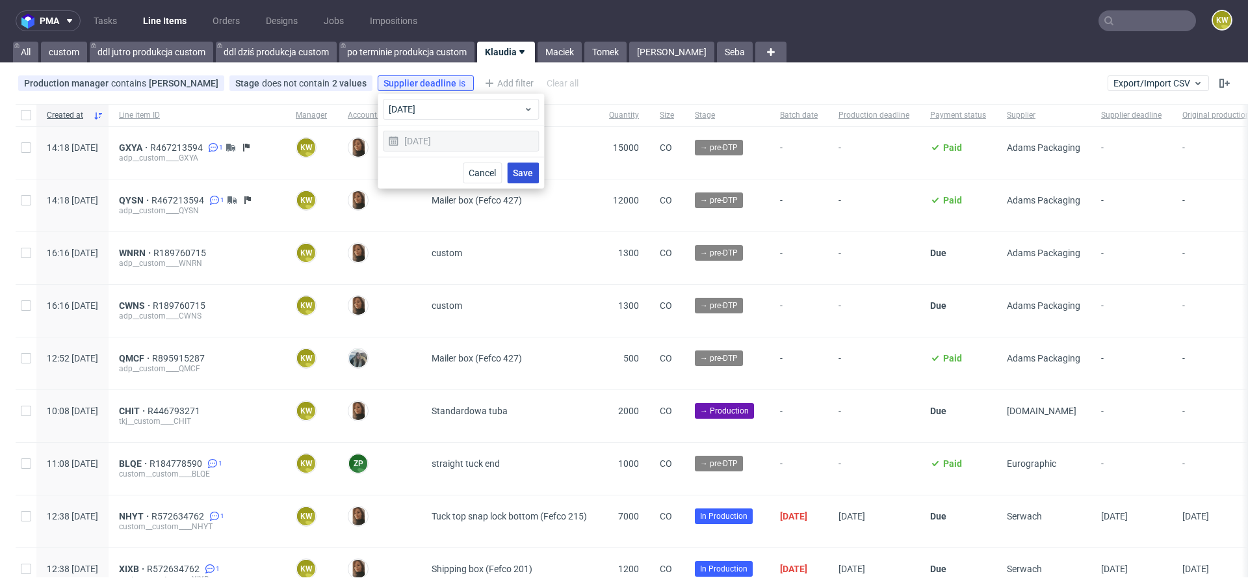
click at [531, 163] on button "Save" at bounding box center [523, 172] width 32 height 21
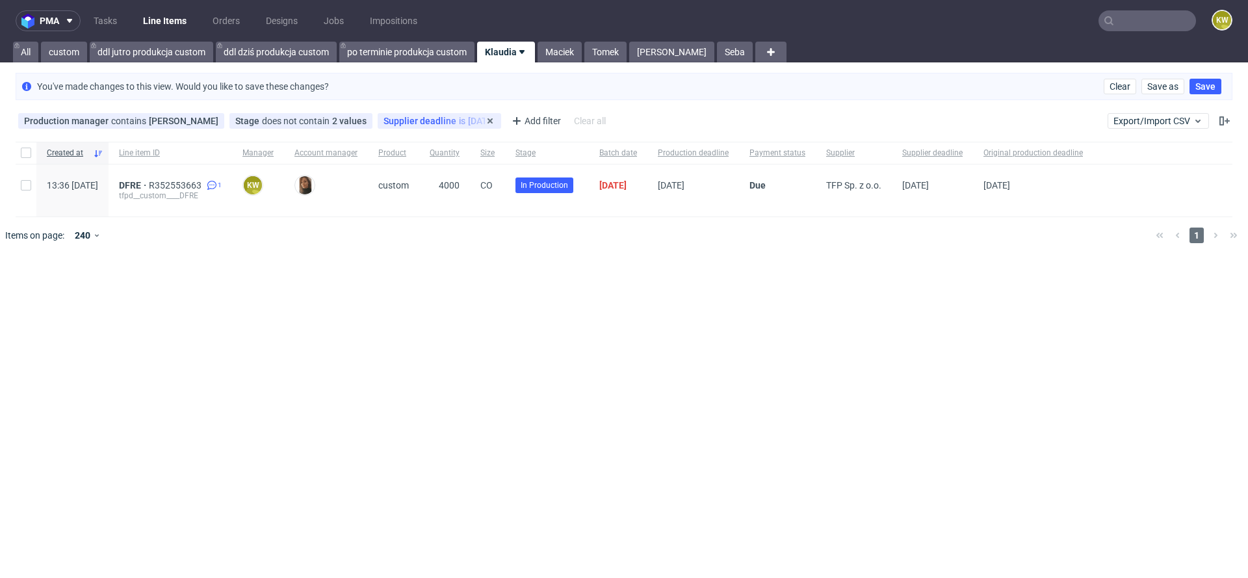
click at [426, 120] on span "Supplier deadline" at bounding box center [420, 121] width 75 height 10
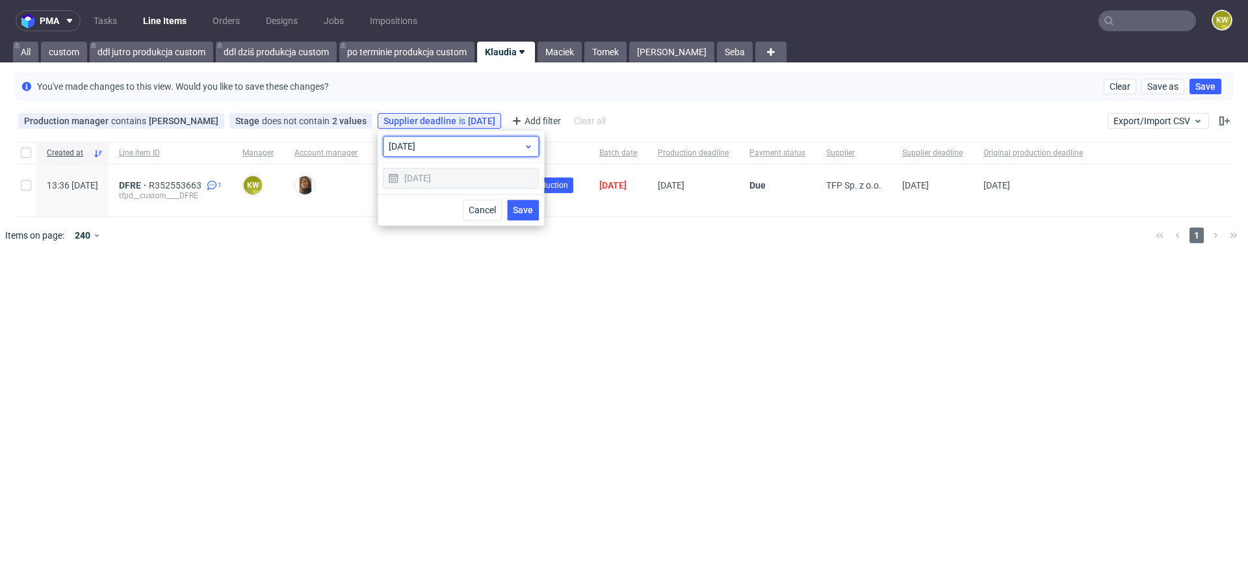
click at [425, 152] on span "today" at bounding box center [456, 146] width 135 height 13
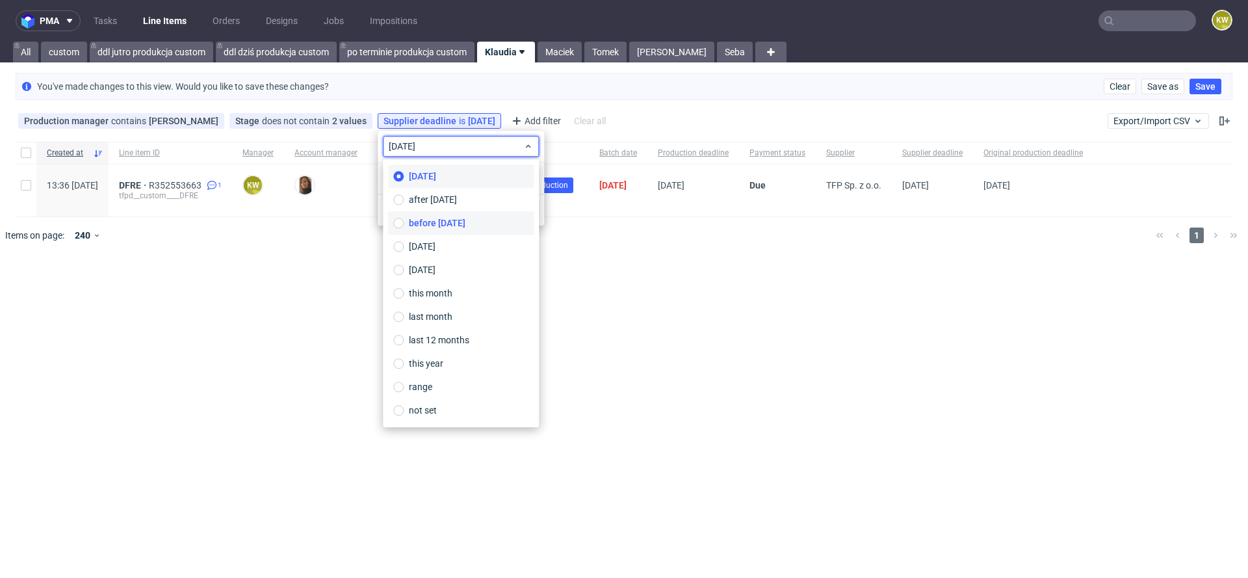
click at [434, 221] on span "before today" at bounding box center [437, 222] width 57 height 13
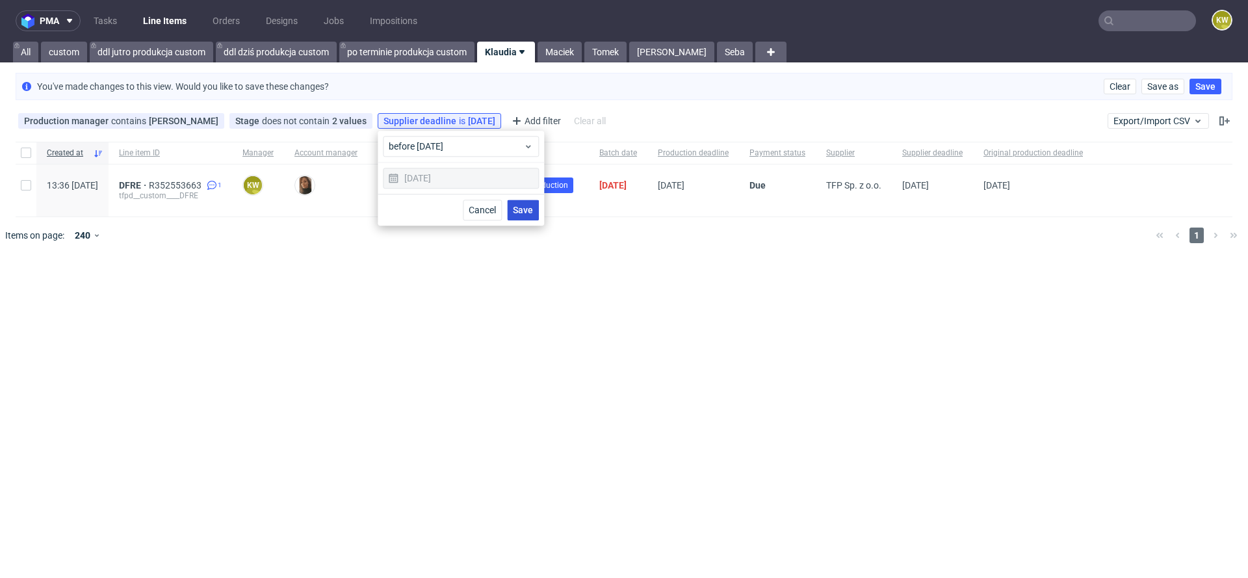
click at [513, 208] on span "Save" at bounding box center [523, 209] width 20 height 9
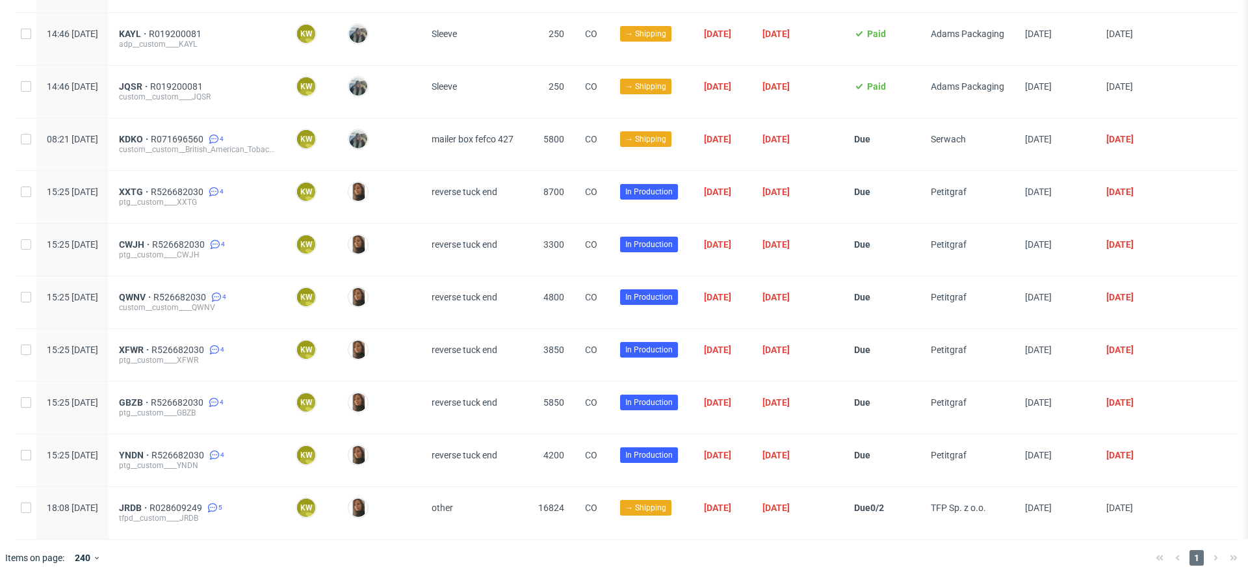
scroll to position [0, 0]
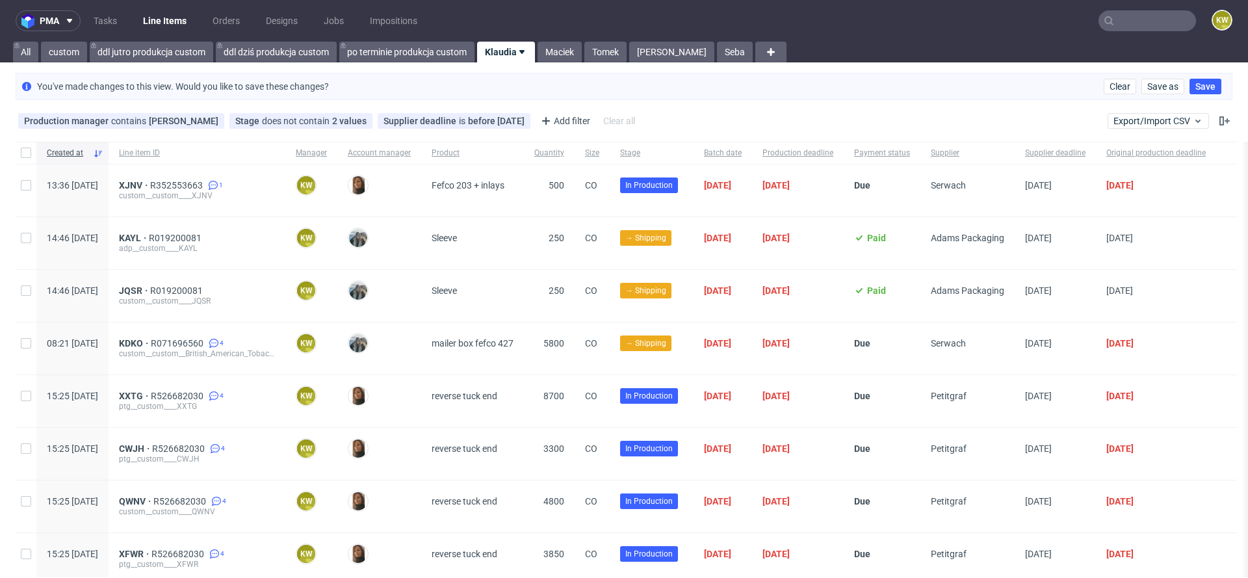
click at [169, 190] on div "custom__custom____XJNV" at bounding box center [197, 195] width 156 height 10
click at [150, 185] on span "XJNV" at bounding box center [134, 185] width 31 height 10
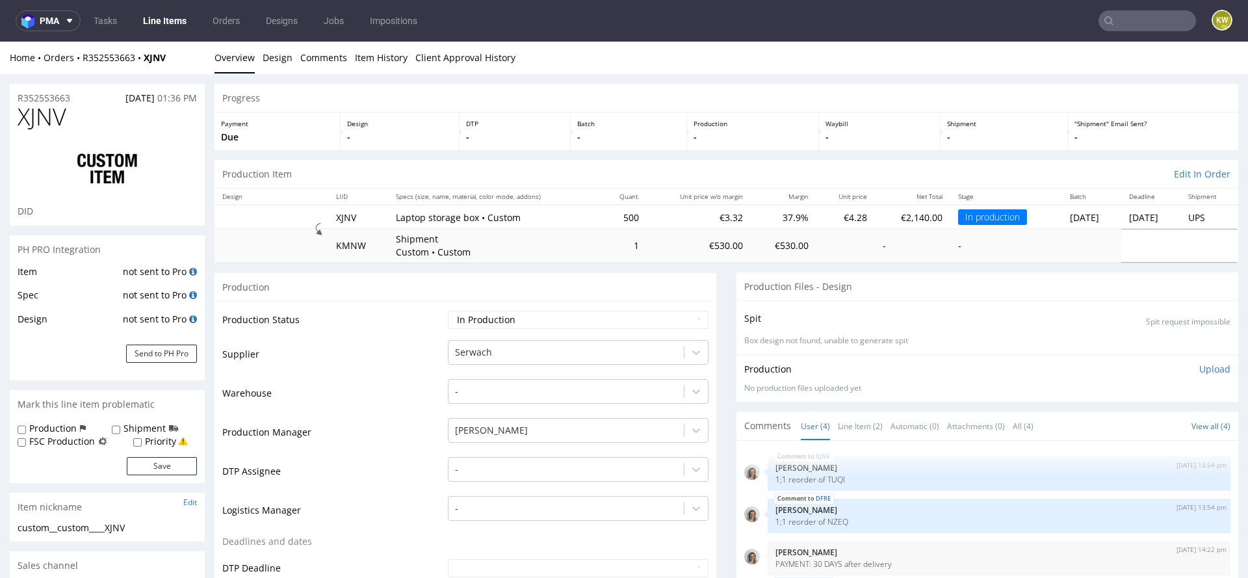
click at [138, 267] on td "not sent to Pro" at bounding box center [158, 276] width 77 height 24
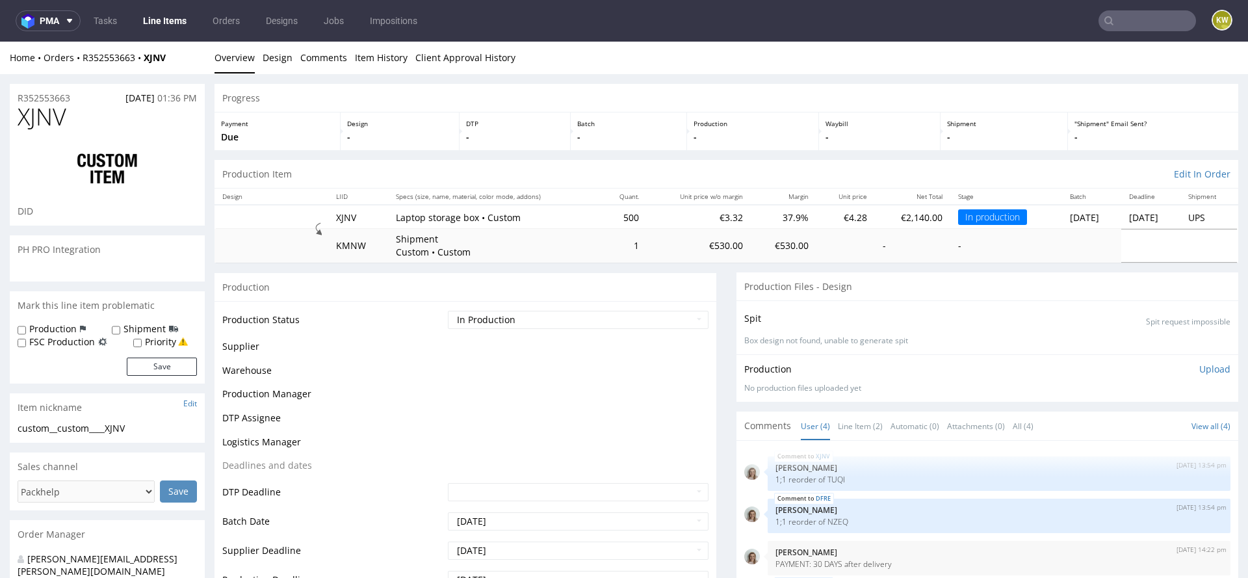
click at [34, 108] on span "XJNV" at bounding box center [42, 117] width 49 height 26
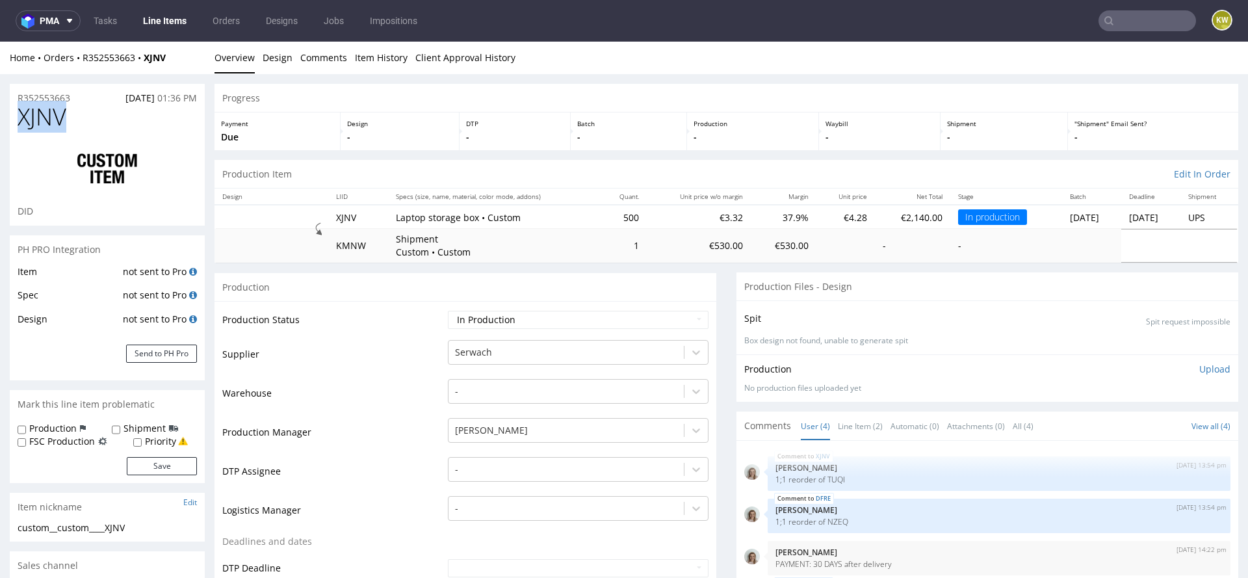
click at [34, 108] on span "XJNV" at bounding box center [42, 117] width 49 height 26
copy span "XJNV"
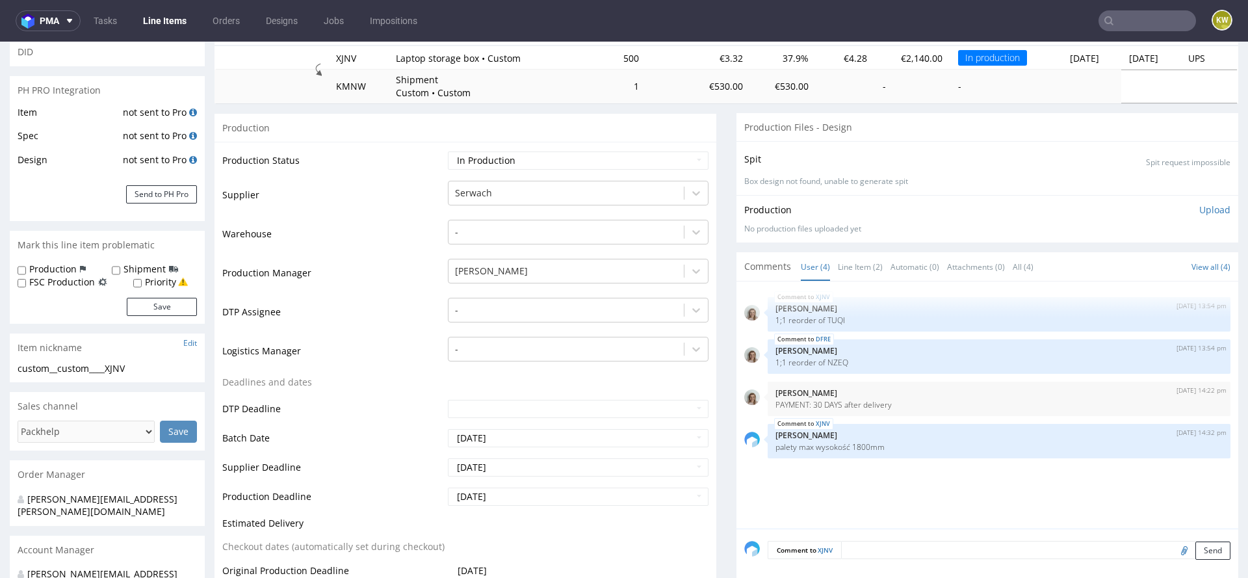
scroll to position [173, 0]
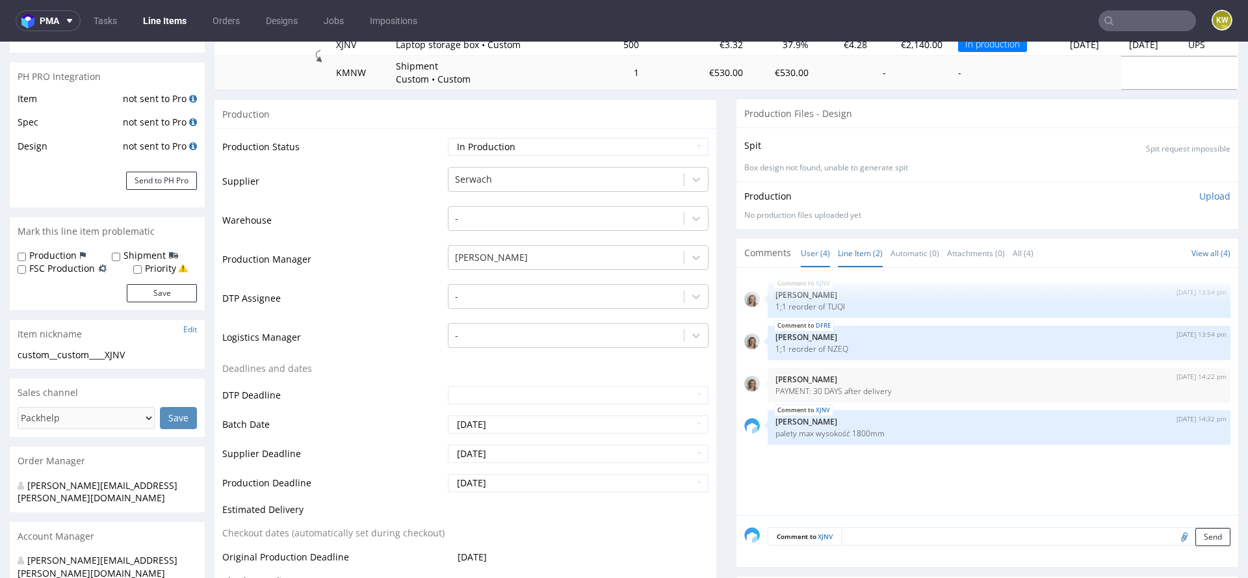
click at [850, 250] on link "Line Item (2)" at bounding box center [860, 253] width 45 height 28
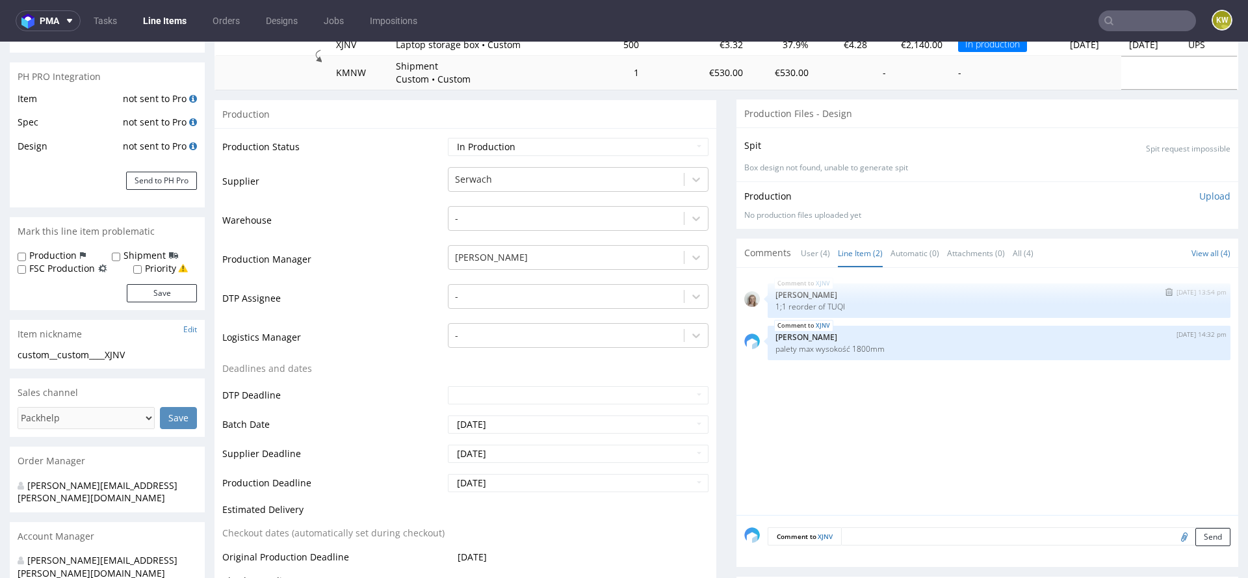
click at [823, 307] on p "1;1 reorder of TUQI" at bounding box center [998, 307] width 447 height 10
copy p "TUQI"
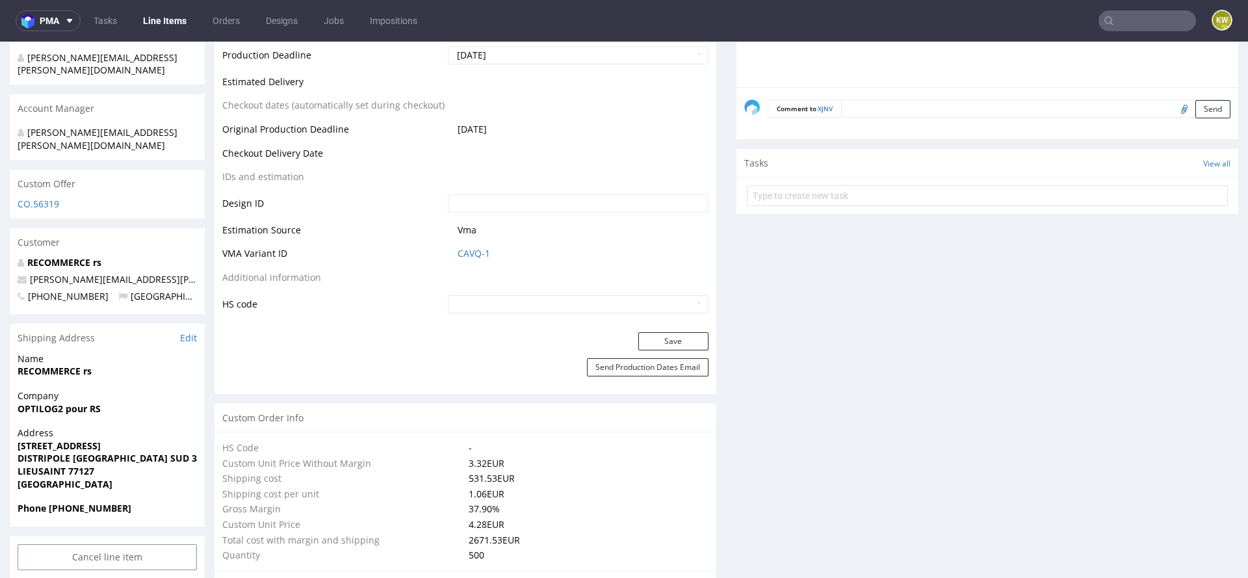
scroll to position [703, 0]
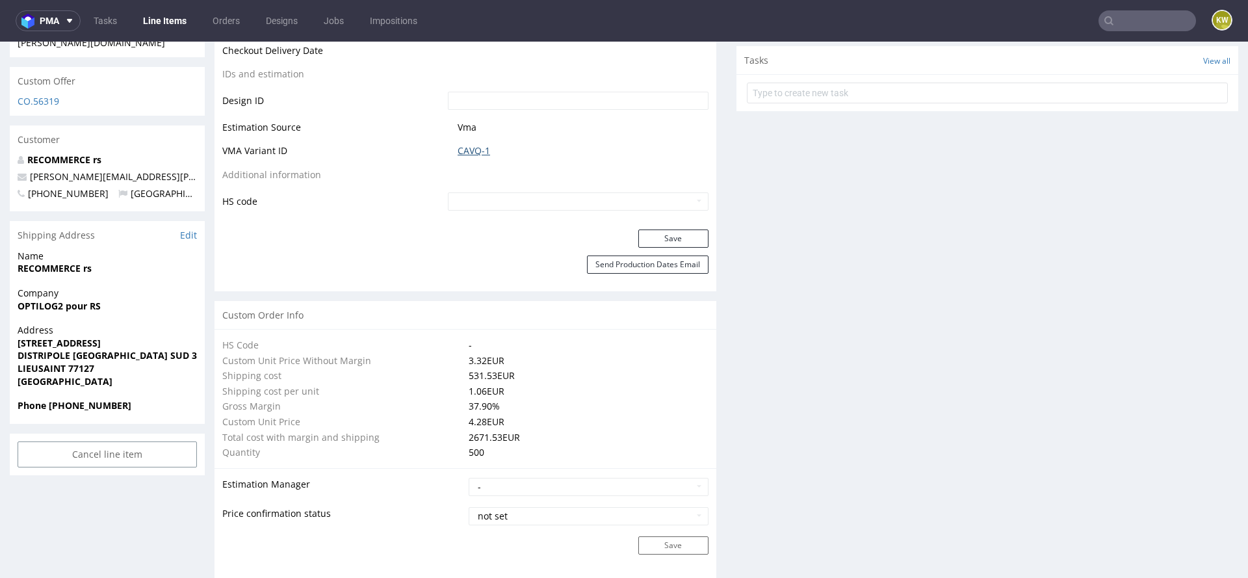
click at [476, 145] on link "CAVQ-1" at bounding box center [474, 150] width 32 height 13
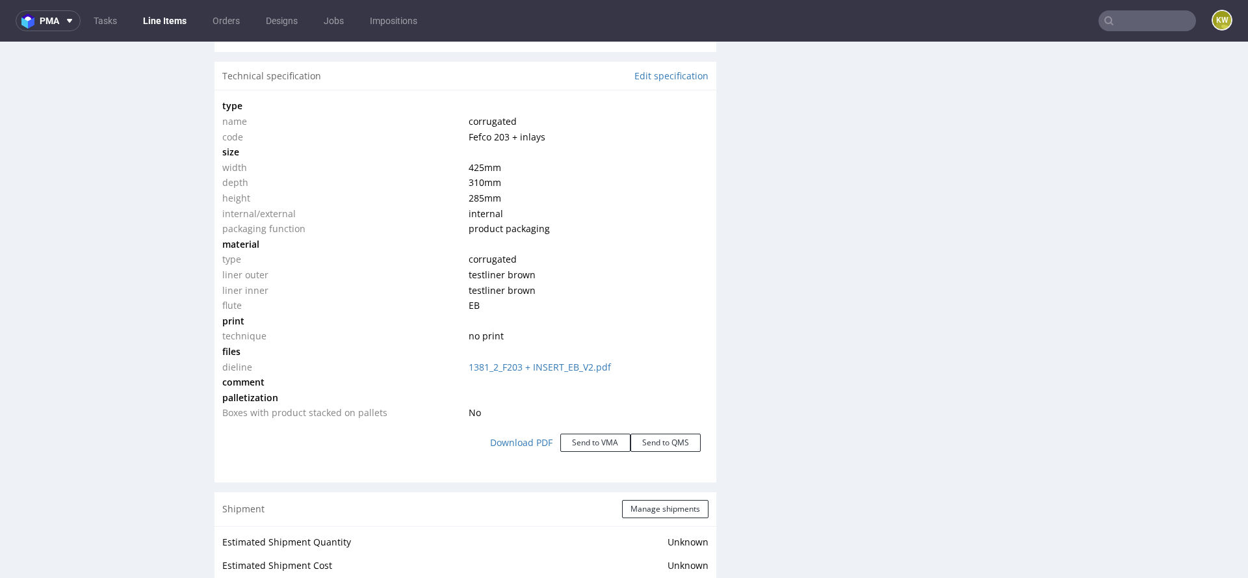
scroll to position [1233, 0]
click at [536, 361] on link "1381_2_F203 + INSERT_EB_V2.pdf" at bounding box center [540, 366] width 142 height 12
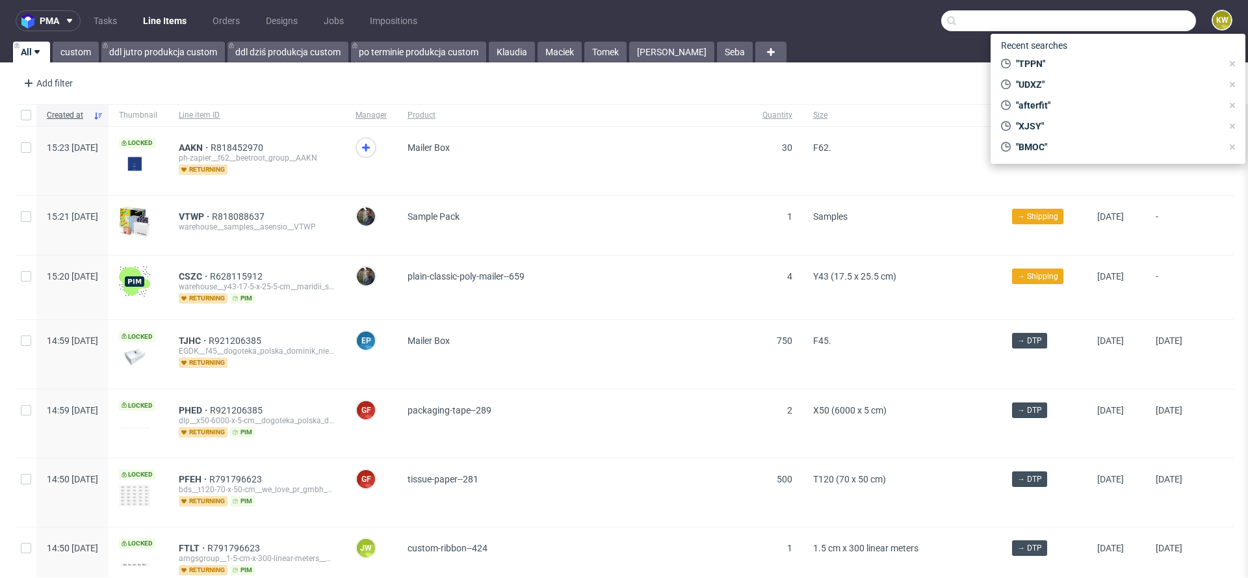
click at [1135, 23] on input "text" at bounding box center [1068, 20] width 255 height 21
paste input "TUQI"
type input "TUQI"
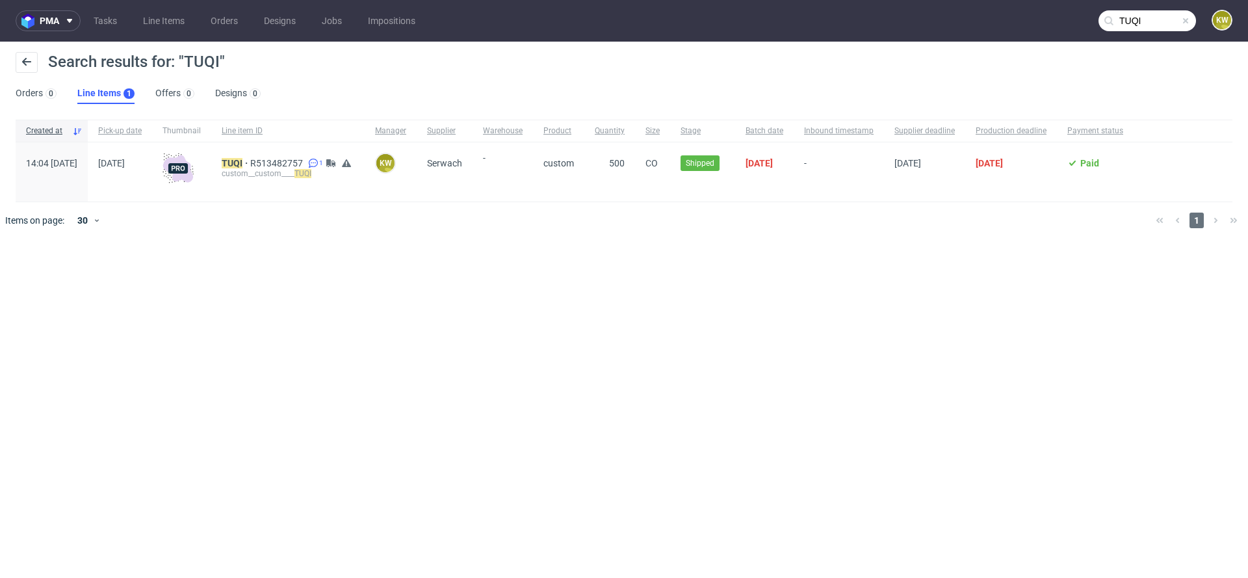
click at [265, 156] on div "TUQI R513482757 1 custom__custom____ TUQI" at bounding box center [287, 171] width 153 height 59
click at [265, 157] on div "TUQI R513482757 1 custom__custom____ TUQI" at bounding box center [287, 171] width 153 height 59
click at [242, 164] on mark "TUQI" at bounding box center [232, 163] width 21 height 10
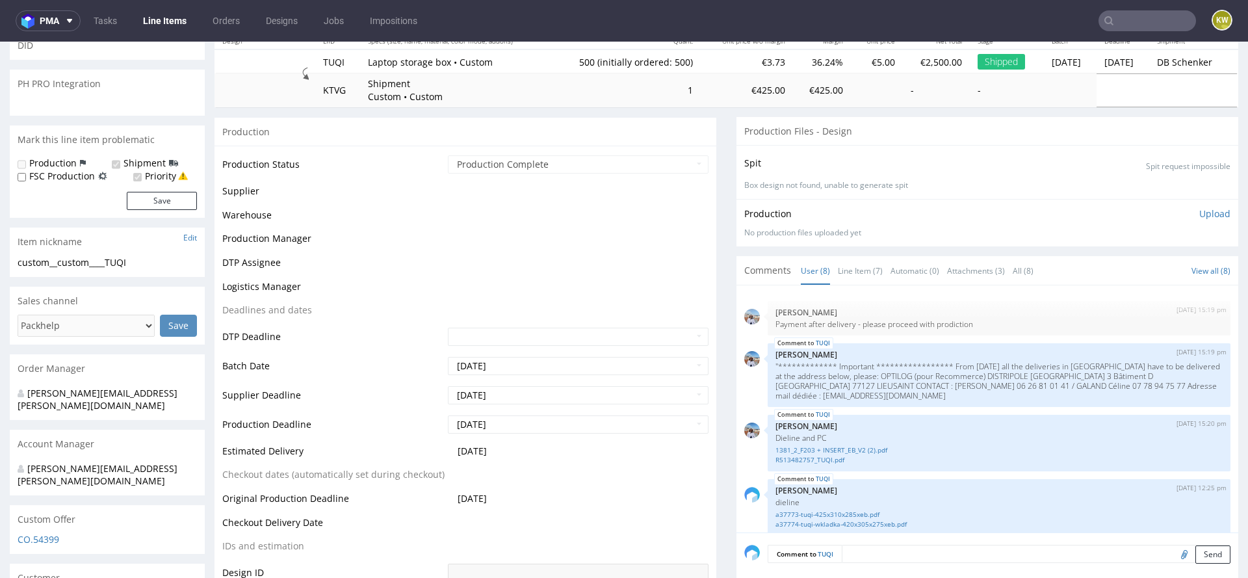
scroll to position [231, 0]
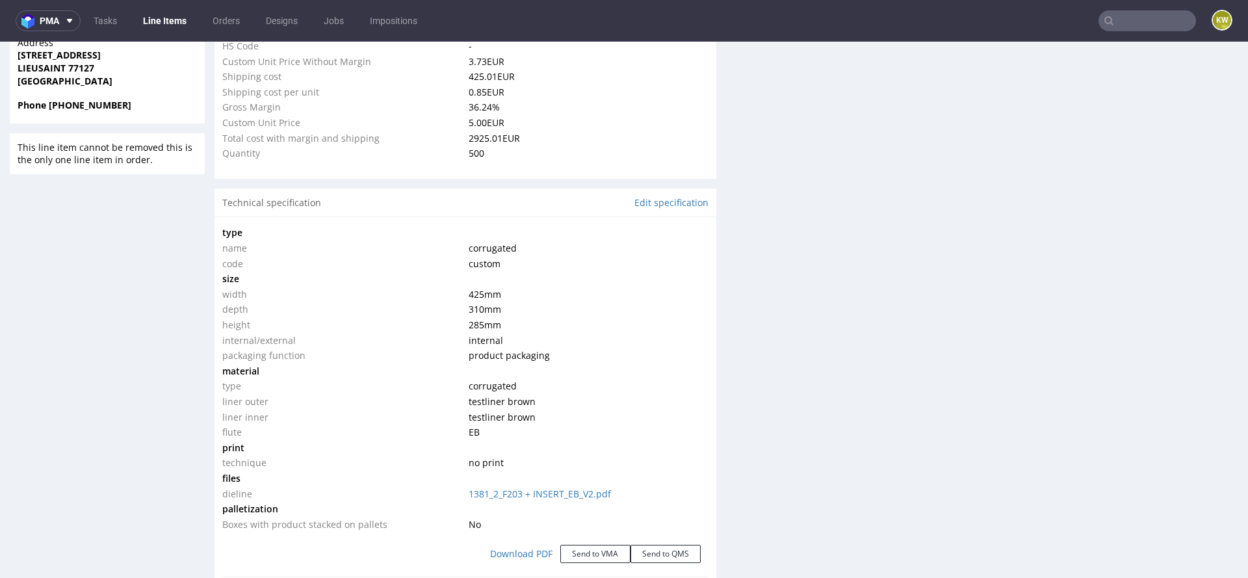
select select "in_progress"
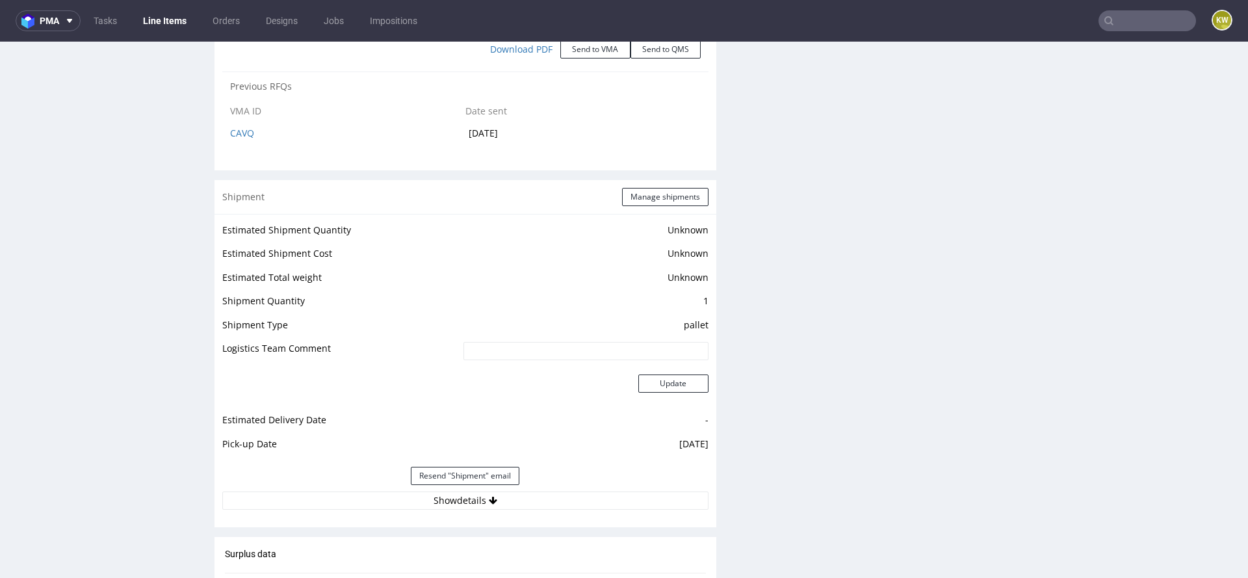
scroll to position [1687, 0]
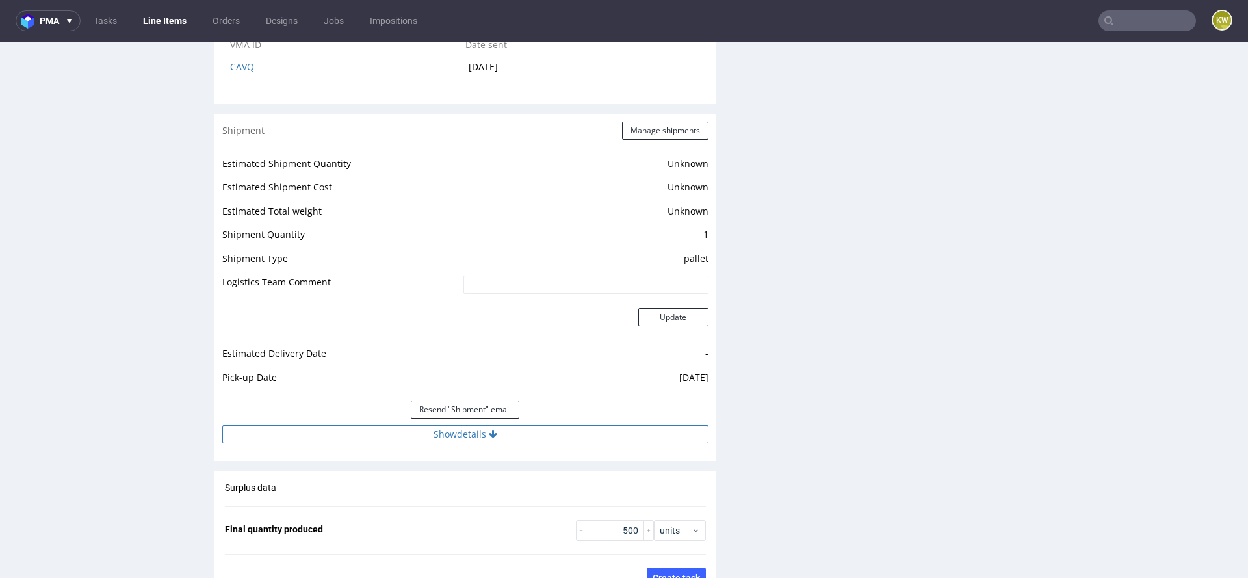
click at [582, 435] on button "Show details" at bounding box center [465, 434] width 486 height 18
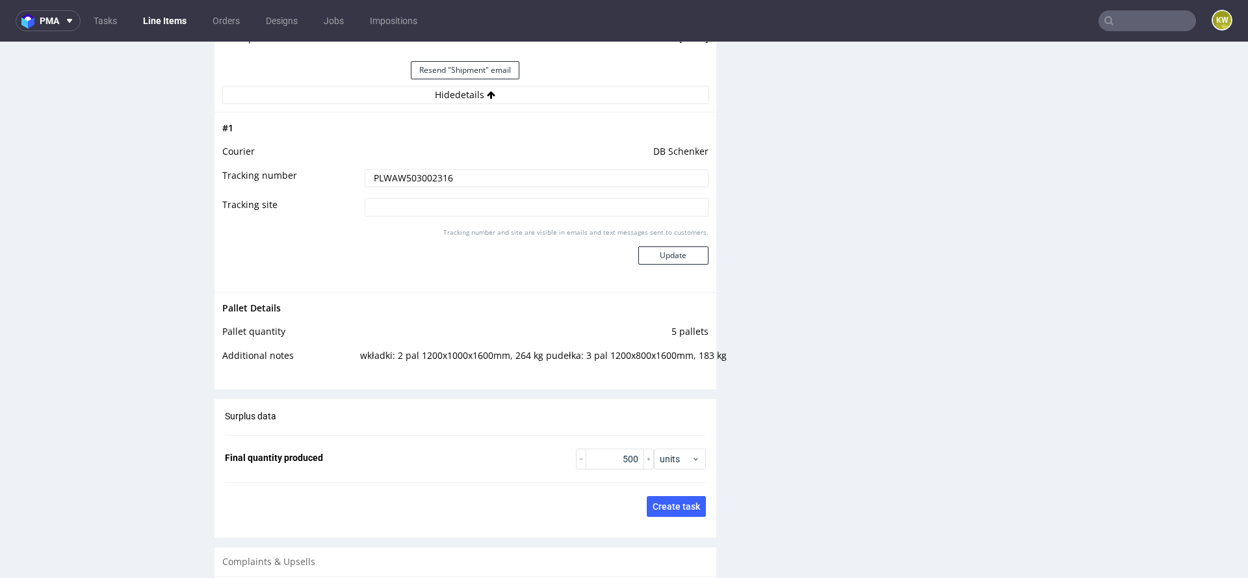
scroll to position [2031, 0]
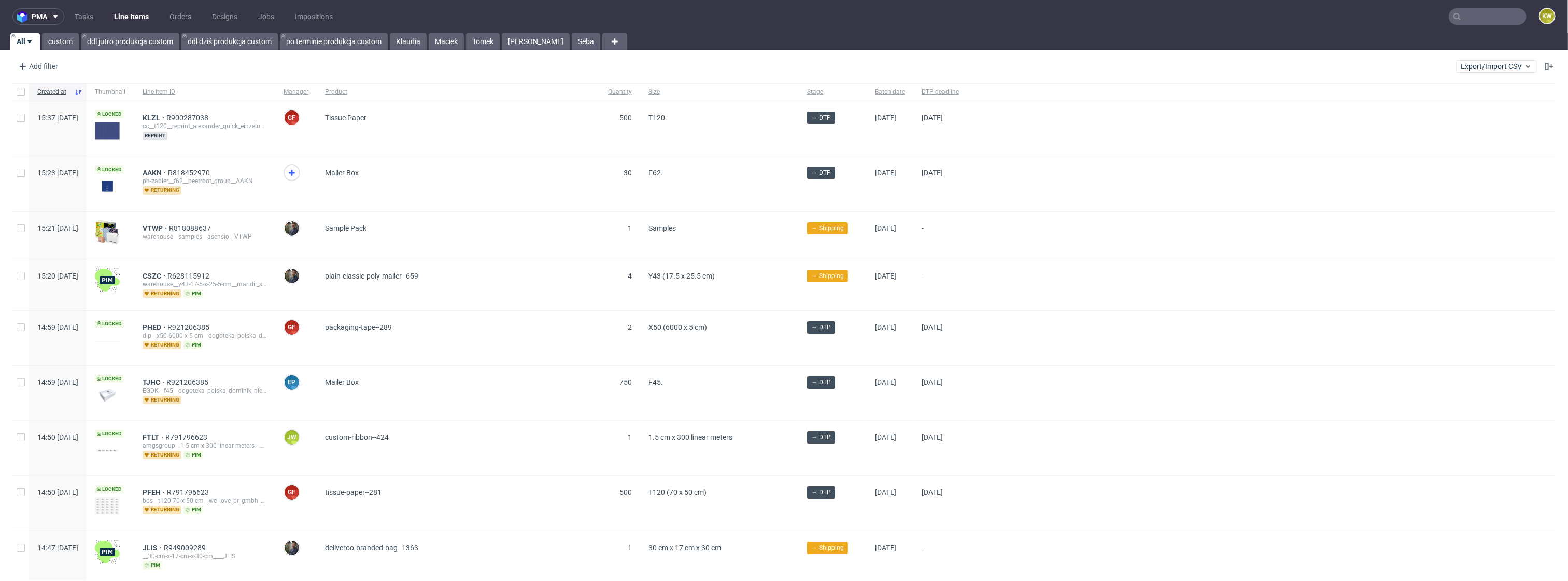
click at [1465, 10] on input "text" at bounding box center [1487, 16] width 77 height 17
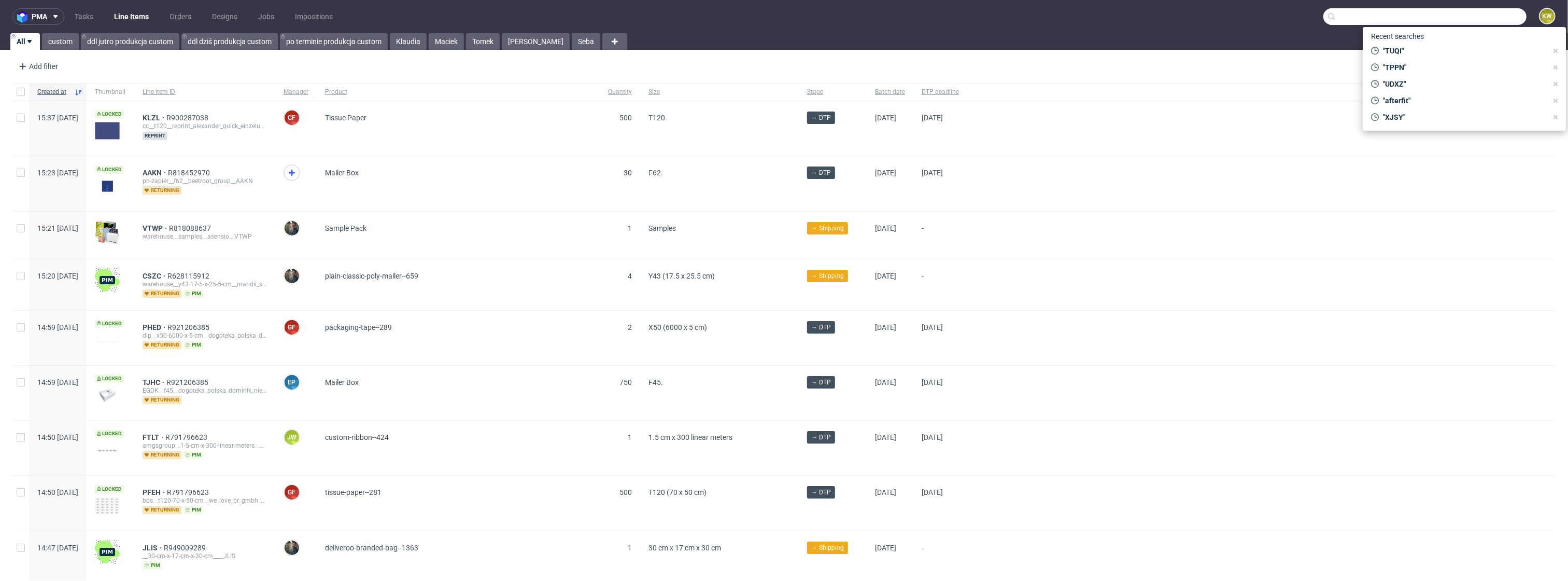
paste input "OUZJ"
type input "OUZJ"
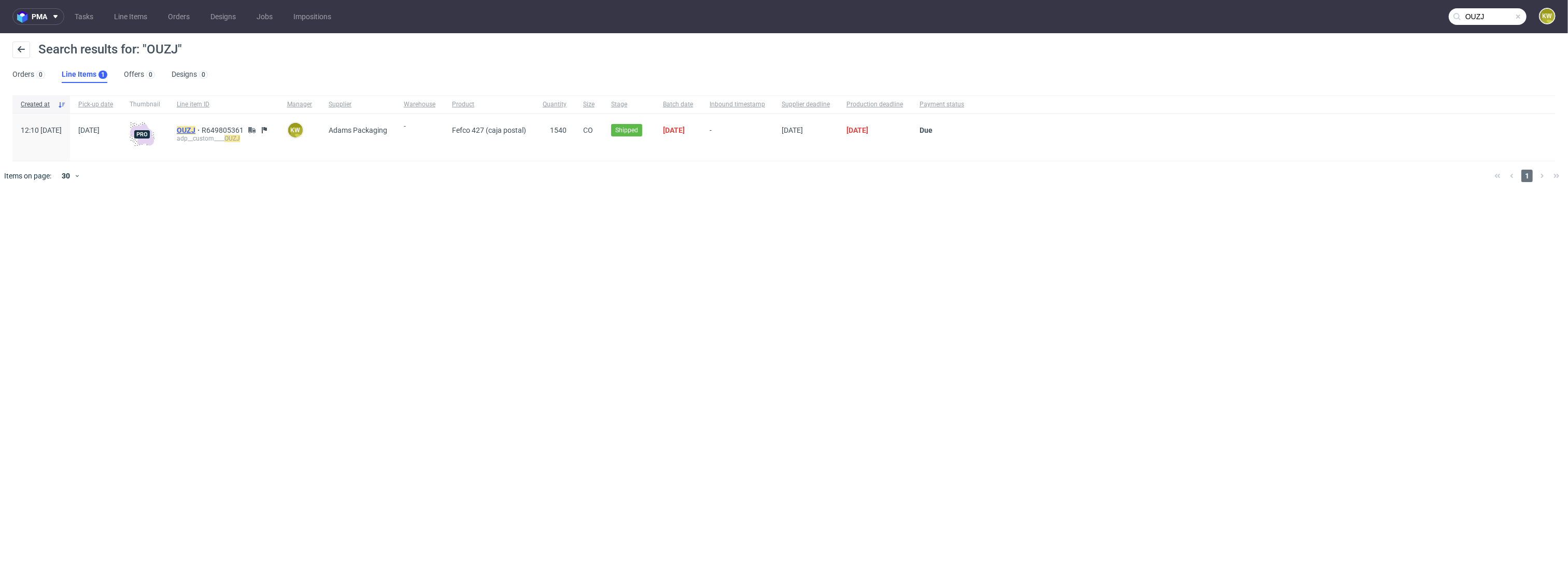
click at [195, 131] on mark "OUZJ" at bounding box center [186, 130] width 18 height 8
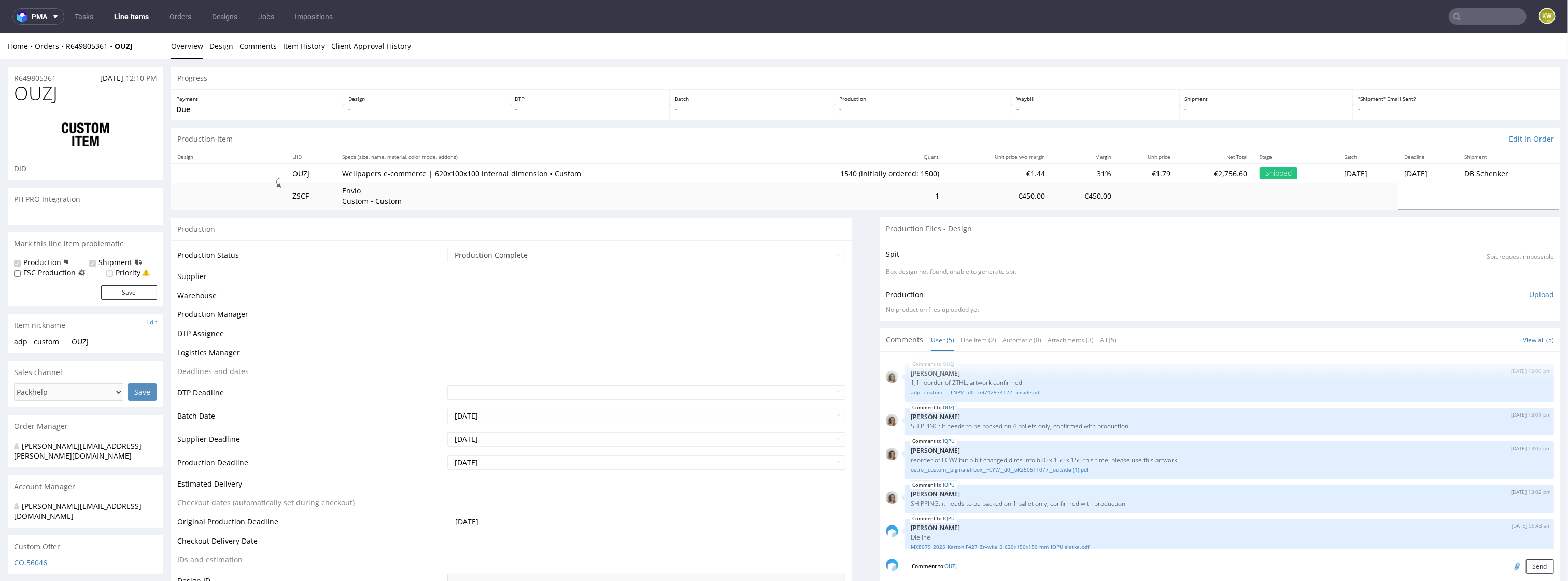
scroll to position [22, 0]
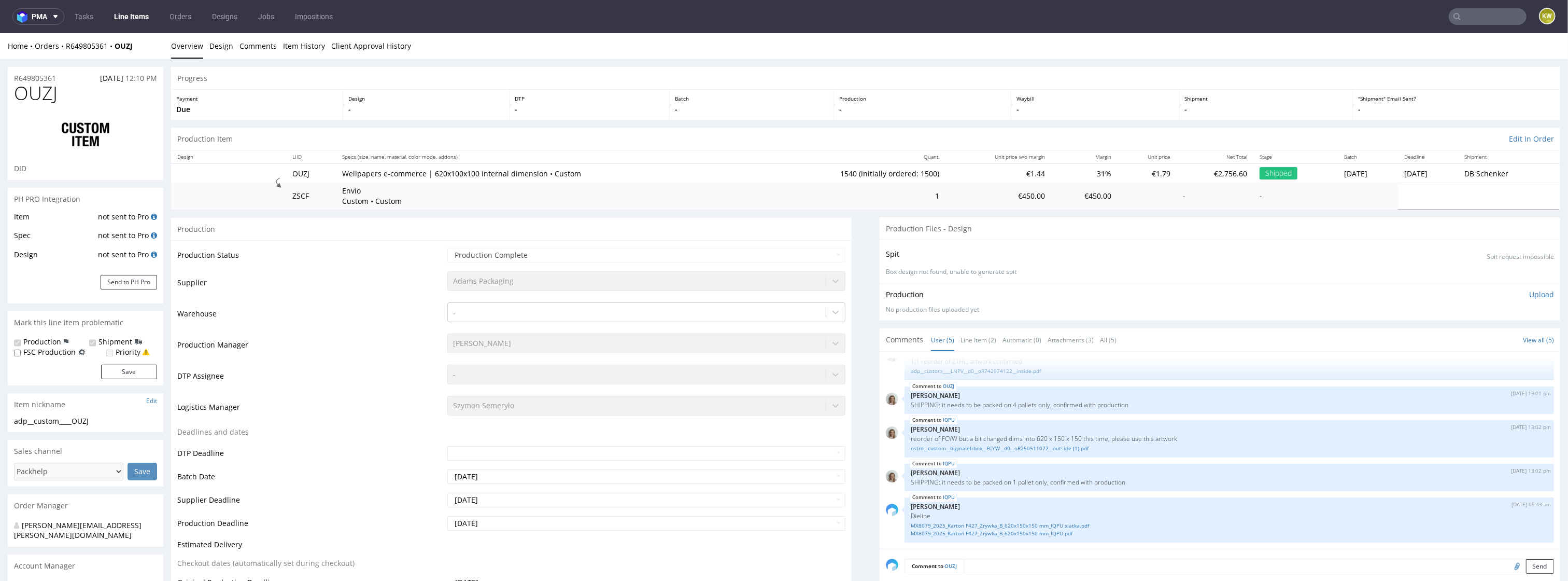
select select "in_progress"
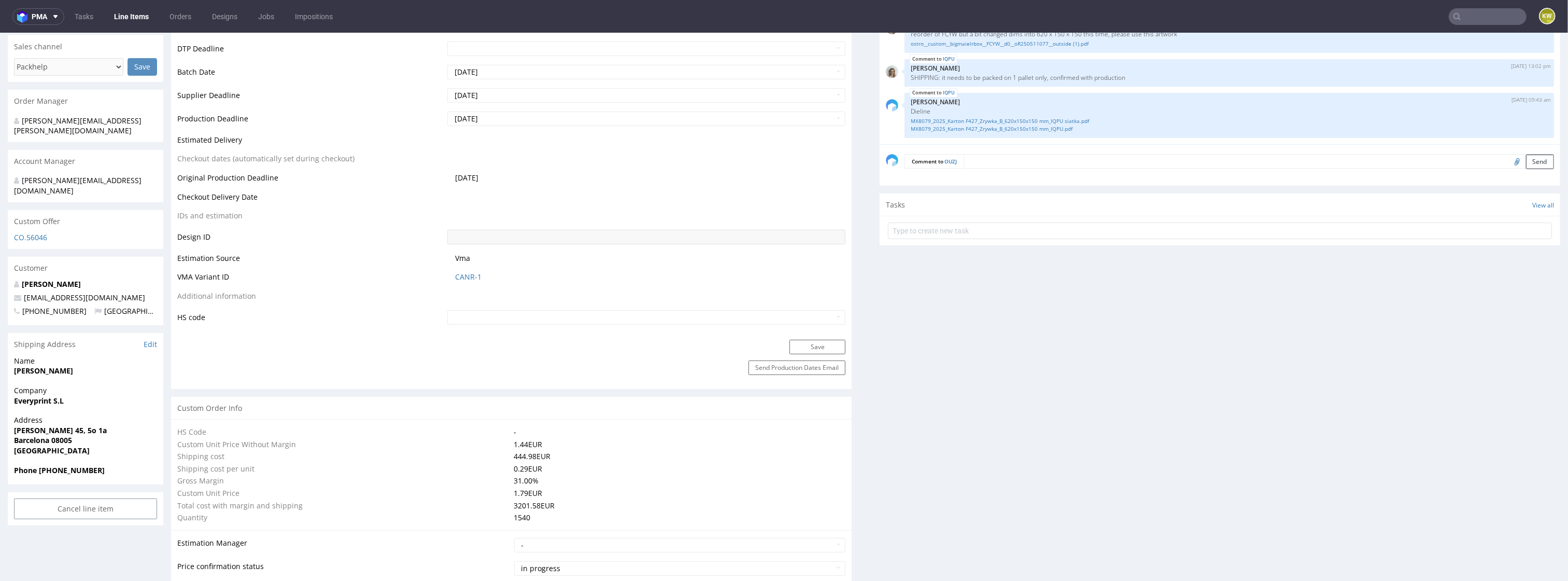
scroll to position [405, 0]
click at [461, 279] on link "CANR-1" at bounding box center [468, 276] width 26 height 10
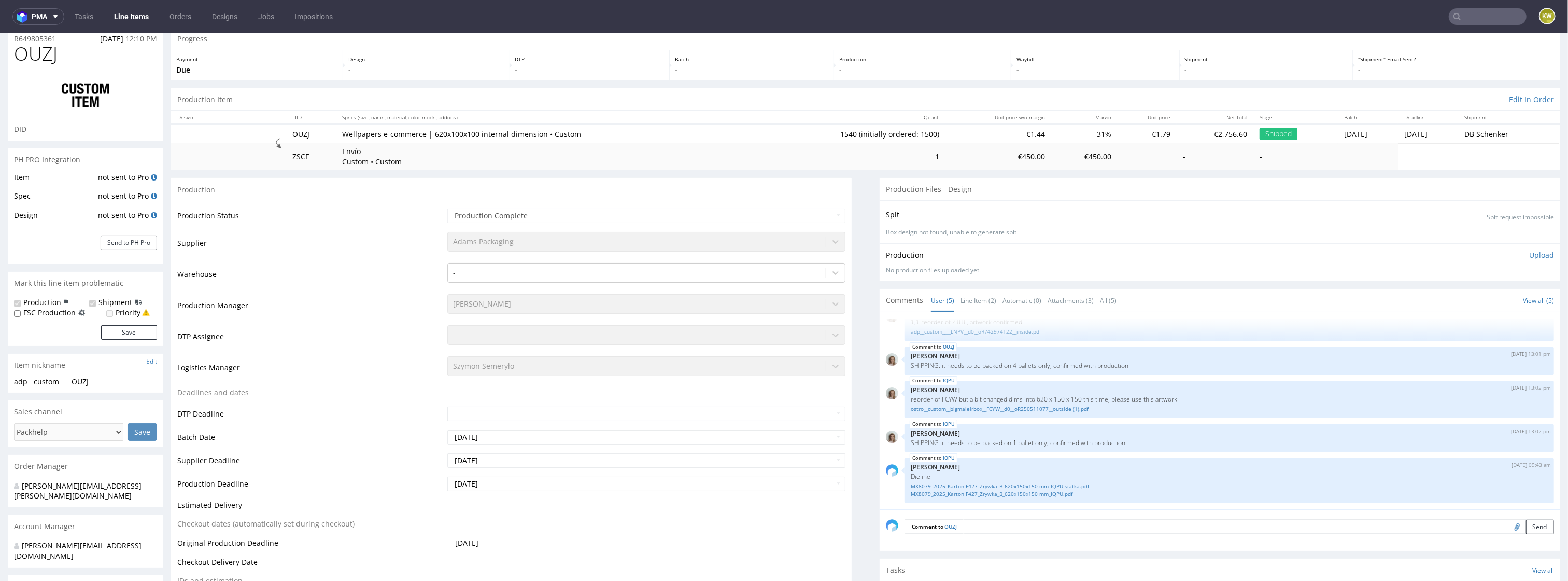
scroll to position [0, 0]
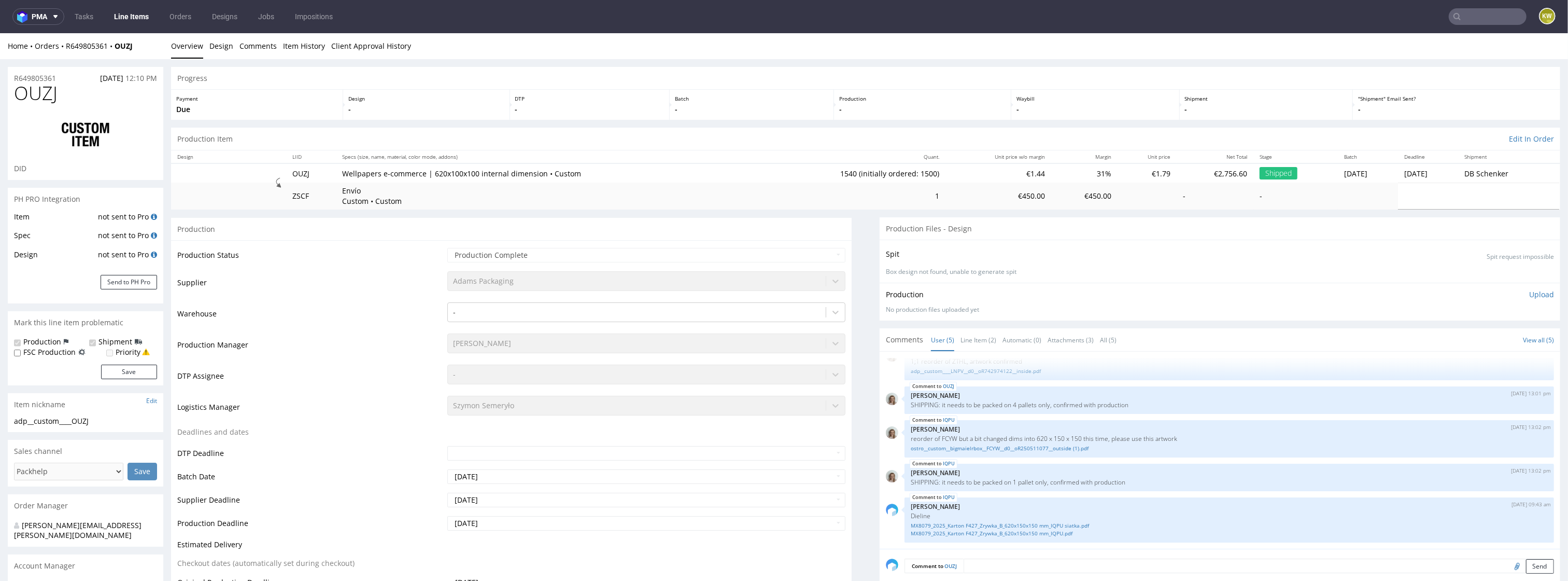
click at [48, 93] on span "OUZJ" at bounding box center [36, 93] width 44 height 21
copy span "OUZJ"
click at [960, 330] on link "Line Item (2)" at bounding box center [978, 340] width 36 height 22
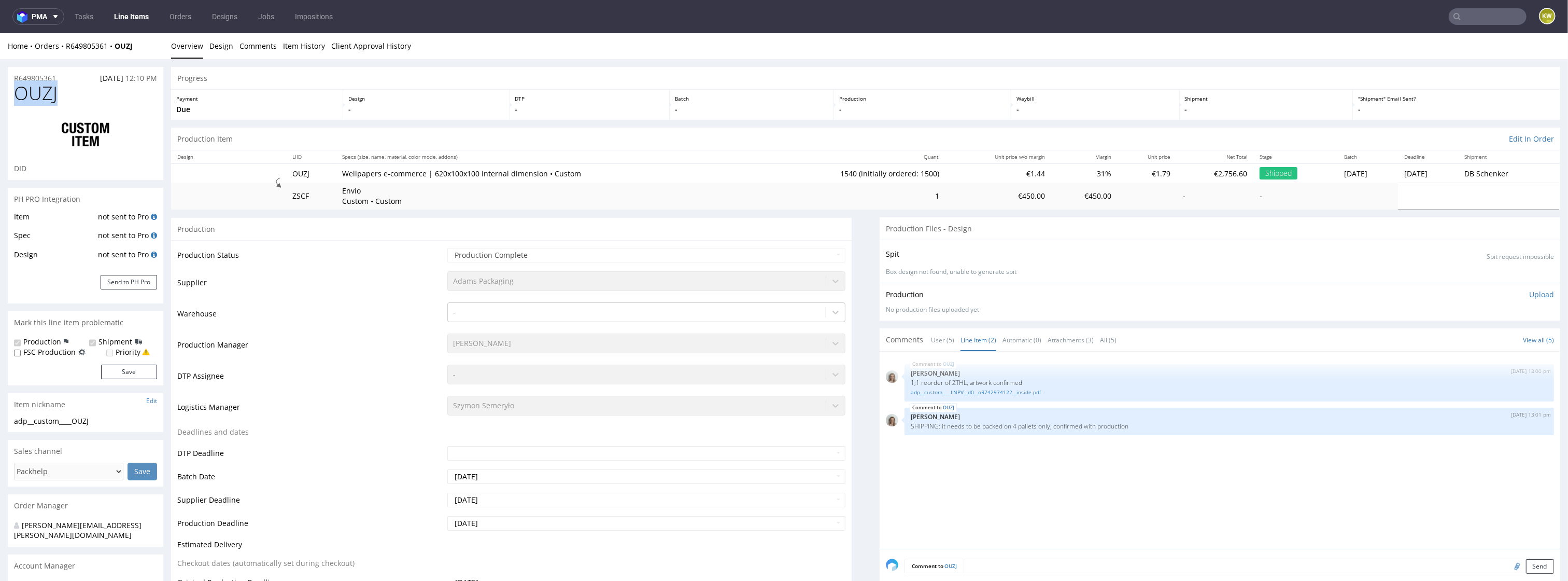
click at [39, 97] on span "OUZJ" at bounding box center [36, 93] width 44 height 21
click at [132, 23] on link "Line Items" at bounding box center [131, 16] width 47 height 17
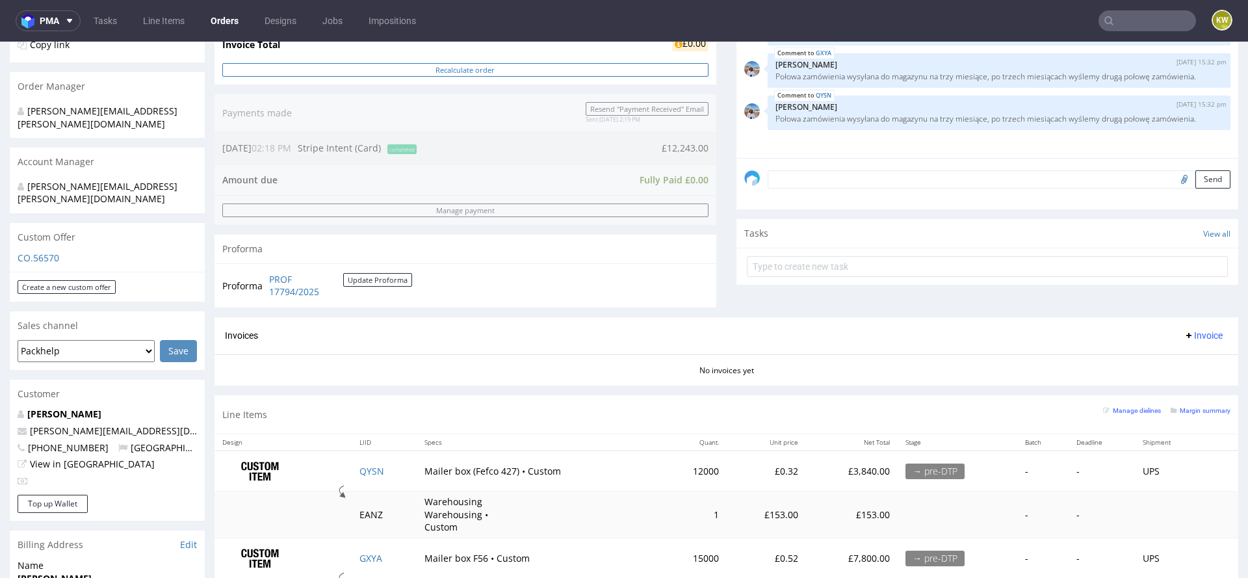
scroll to position [346, 0]
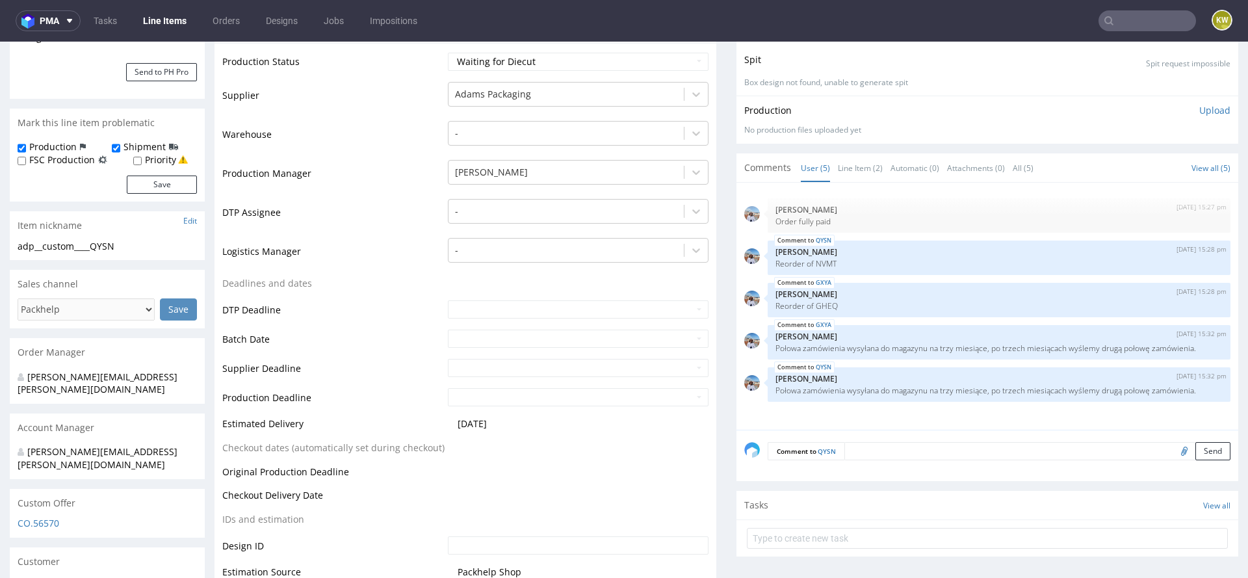
scroll to position [401, 0]
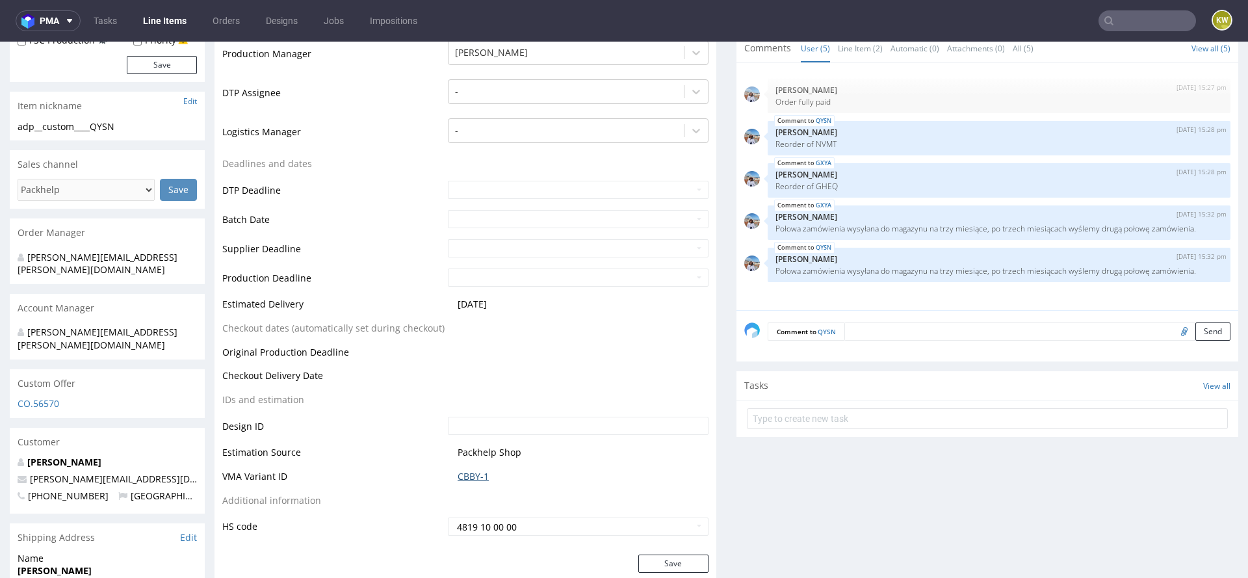
click at [476, 470] on link "CBBY-1" at bounding box center [473, 476] width 31 height 13
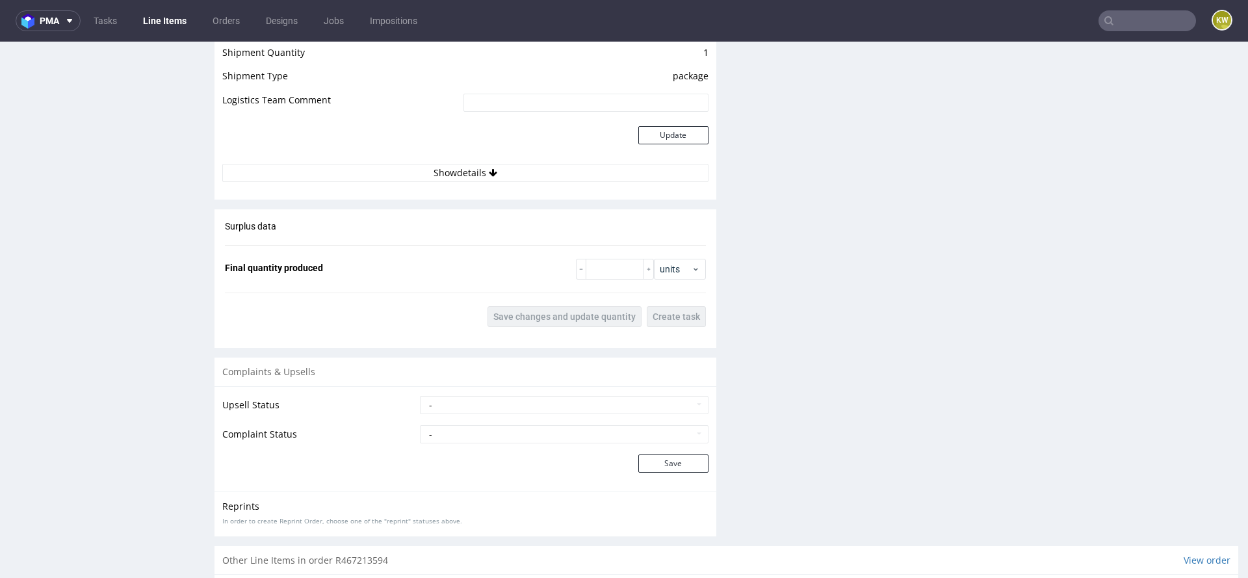
scroll to position [1890, 0]
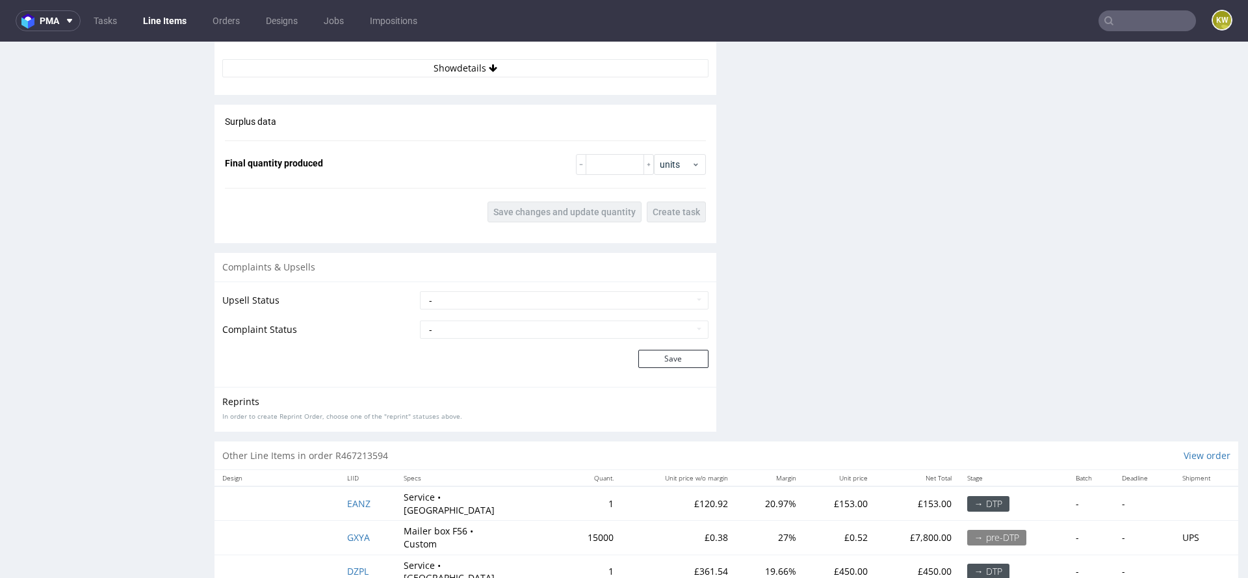
click at [359, 521] on td "GXYA" at bounding box center [367, 538] width 57 height 34
click at [350, 521] on td "GXYA" at bounding box center [367, 538] width 57 height 34
click at [354, 531] on span "GXYA" at bounding box center [358, 537] width 23 height 12
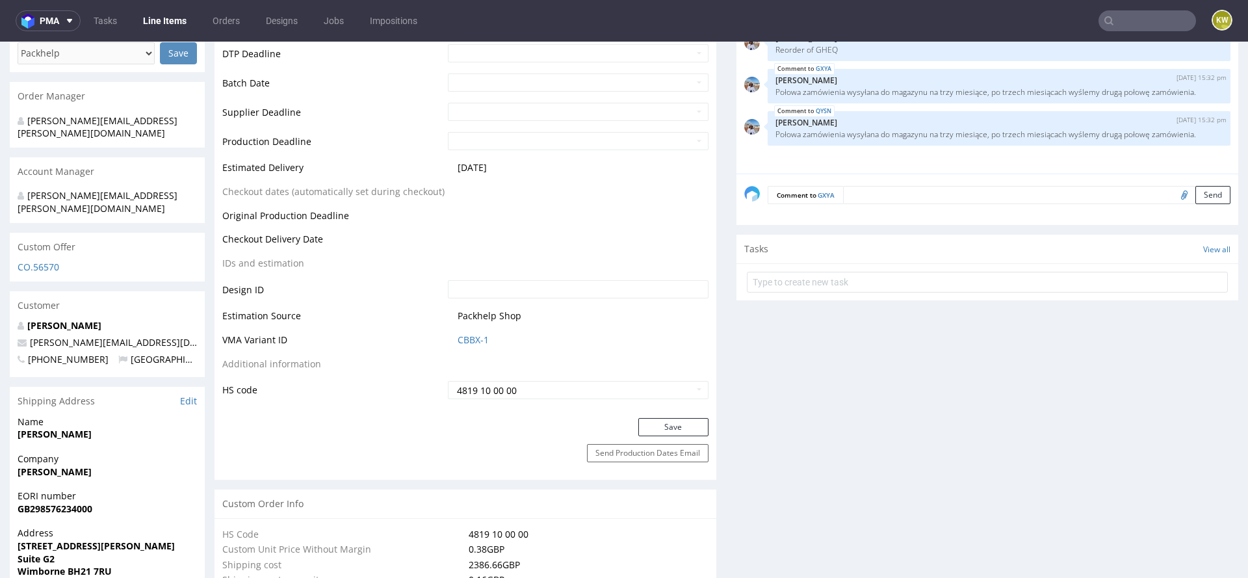
scroll to position [604, 0]
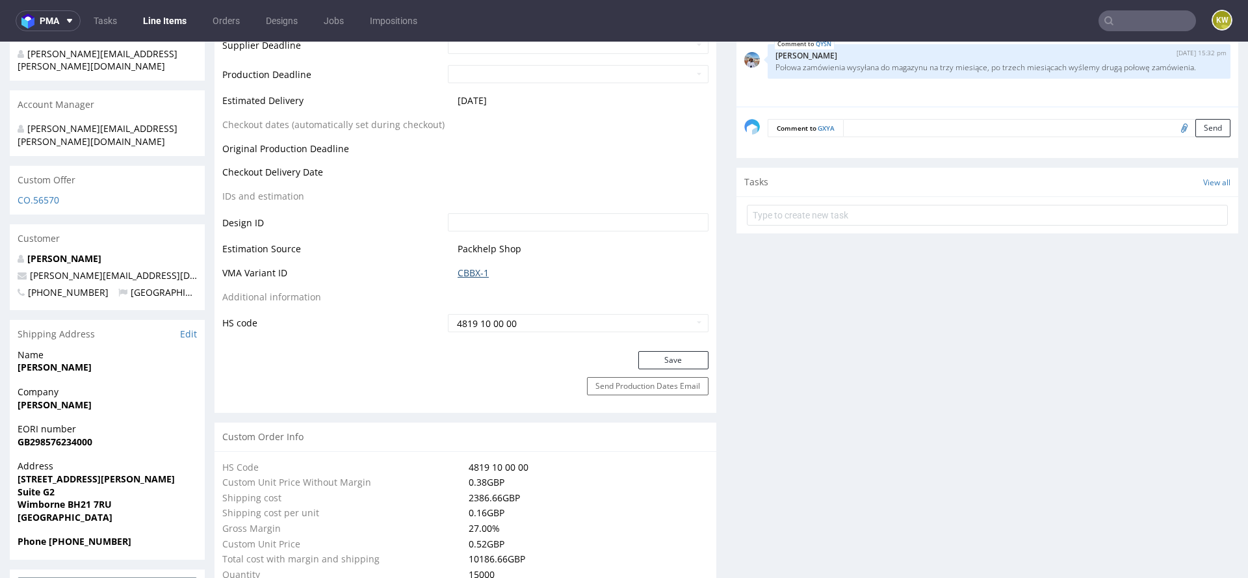
click at [468, 266] on link "CBBX-1" at bounding box center [473, 272] width 31 height 13
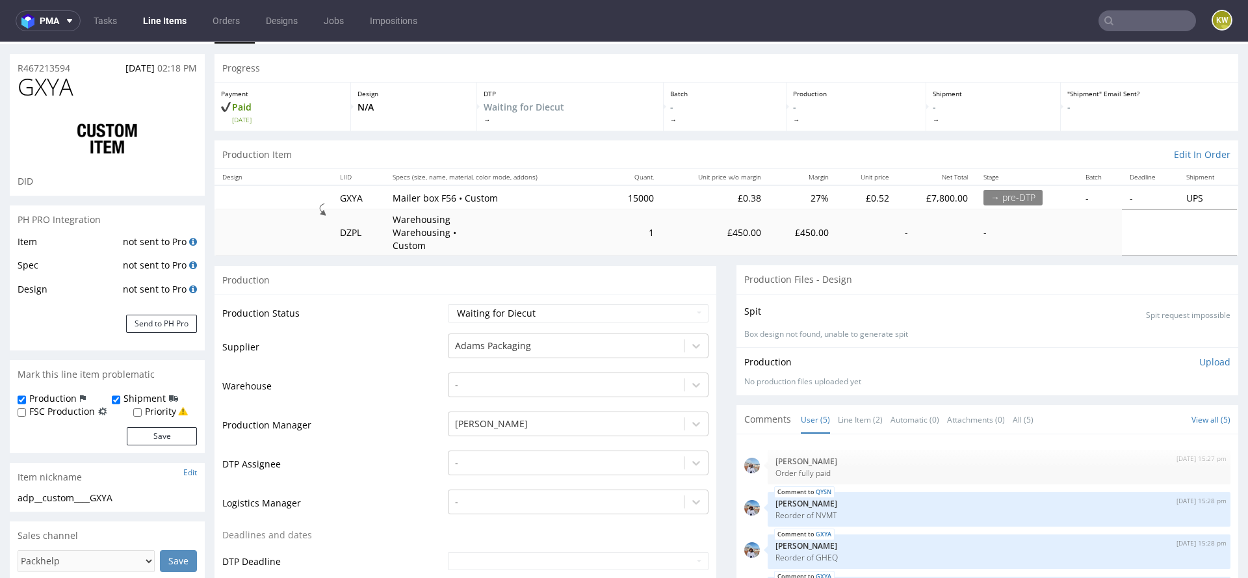
scroll to position [0, 0]
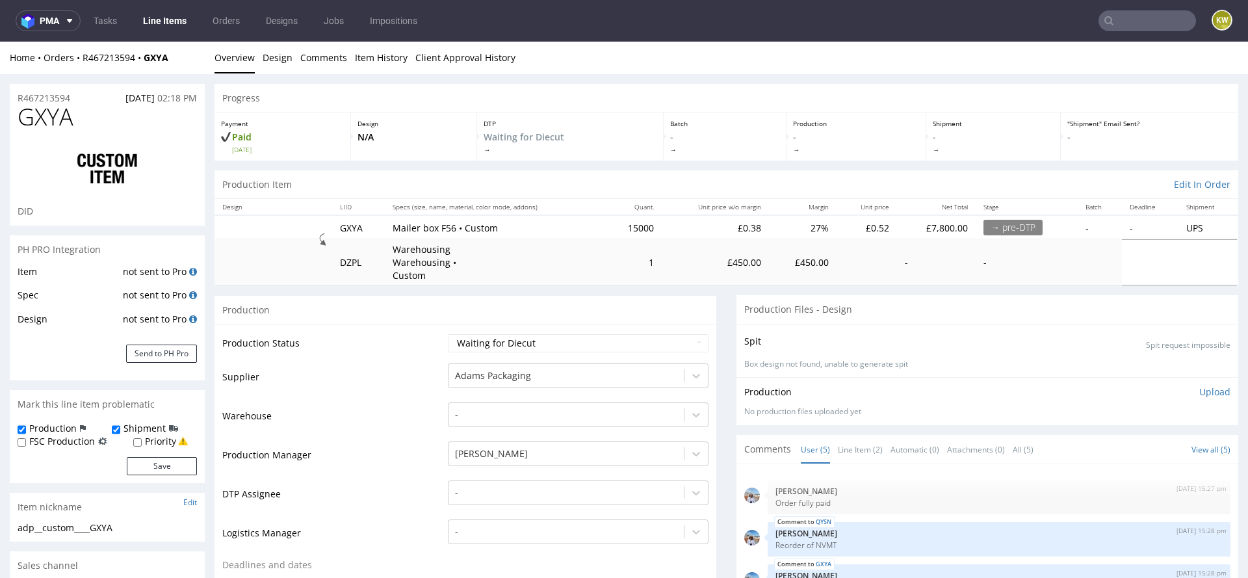
click at [168, 10] on link "Line Items" at bounding box center [164, 20] width 59 height 21
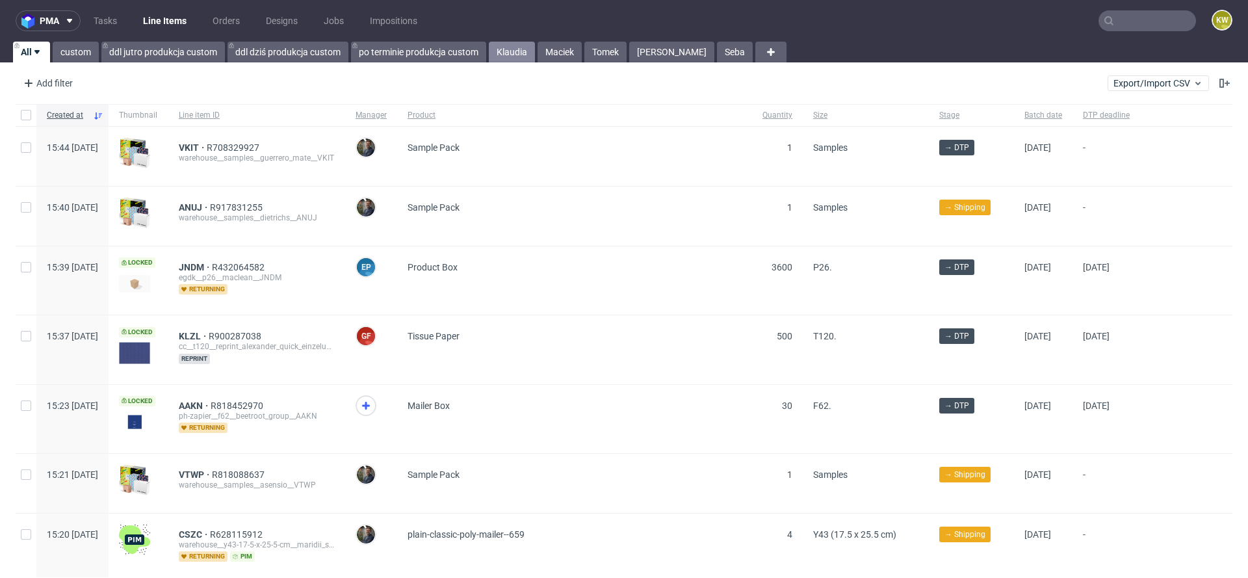
click at [497, 61] on link "Klaudia" at bounding box center [512, 52] width 46 height 21
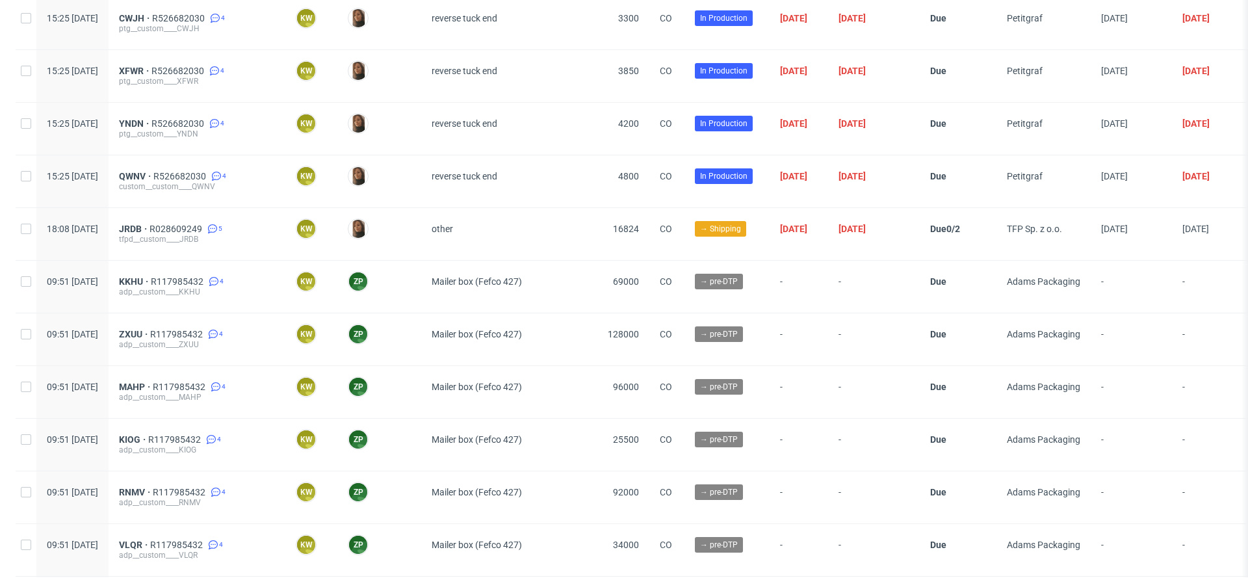
scroll to position [2559, 0]
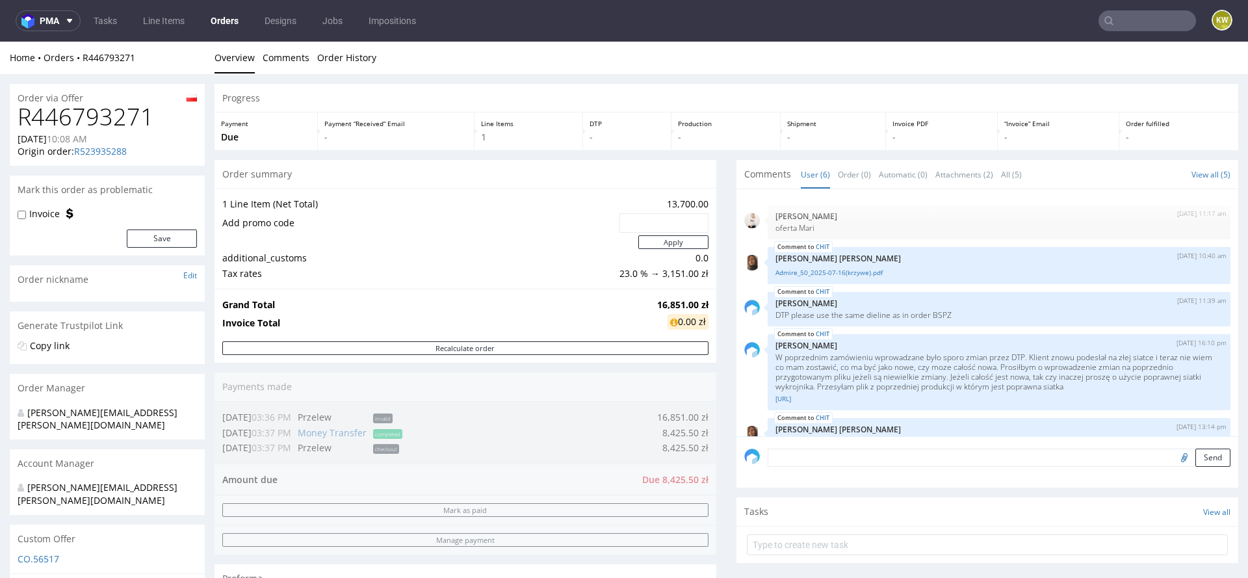
scroll to position [66, 0]
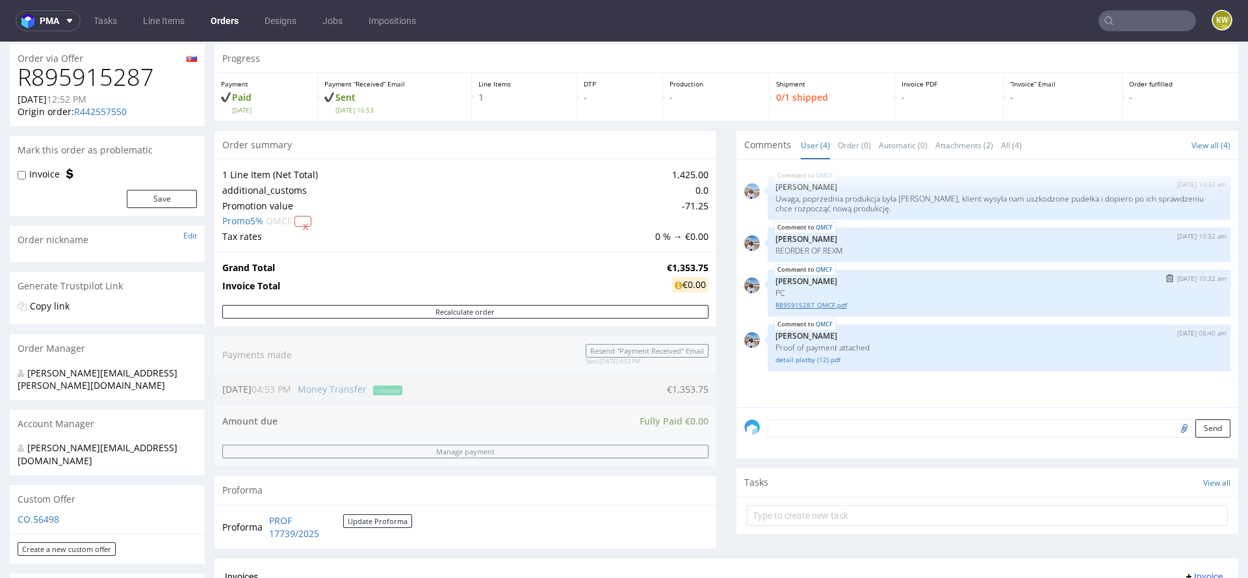
scroll to position [40, 0]
click at [728, 374] on div "Progress Payment Paid Thu 21 Aug Payment “Received” Email Sent Thu 21 Aug 16:53…" at bounding box center [726, 410] width 1024 height 732
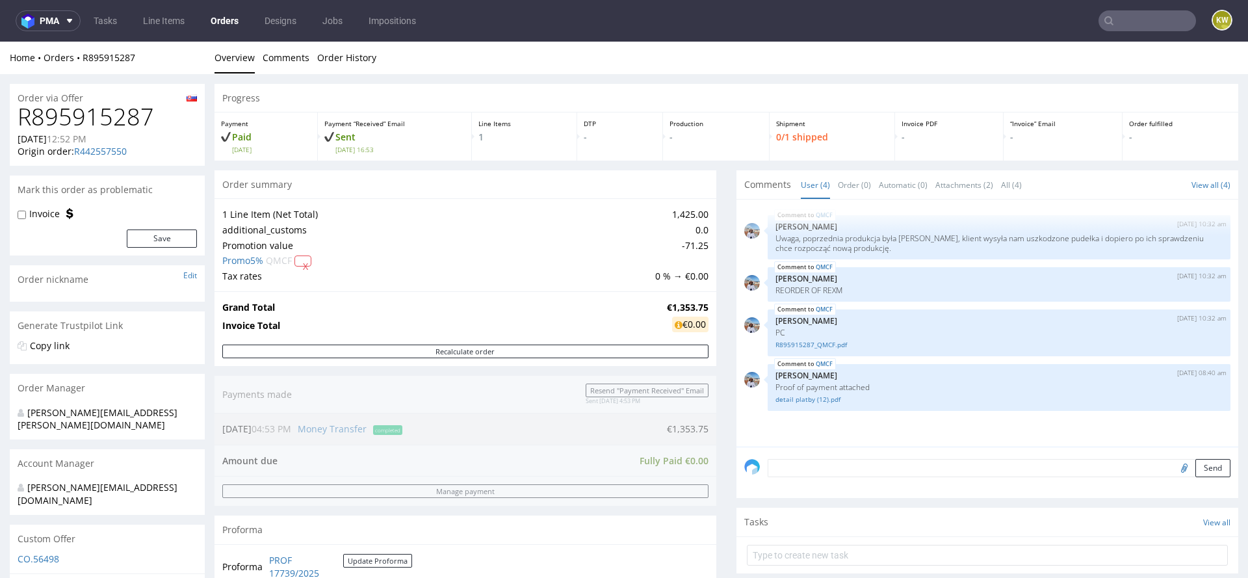
scroll to position [302, 0]
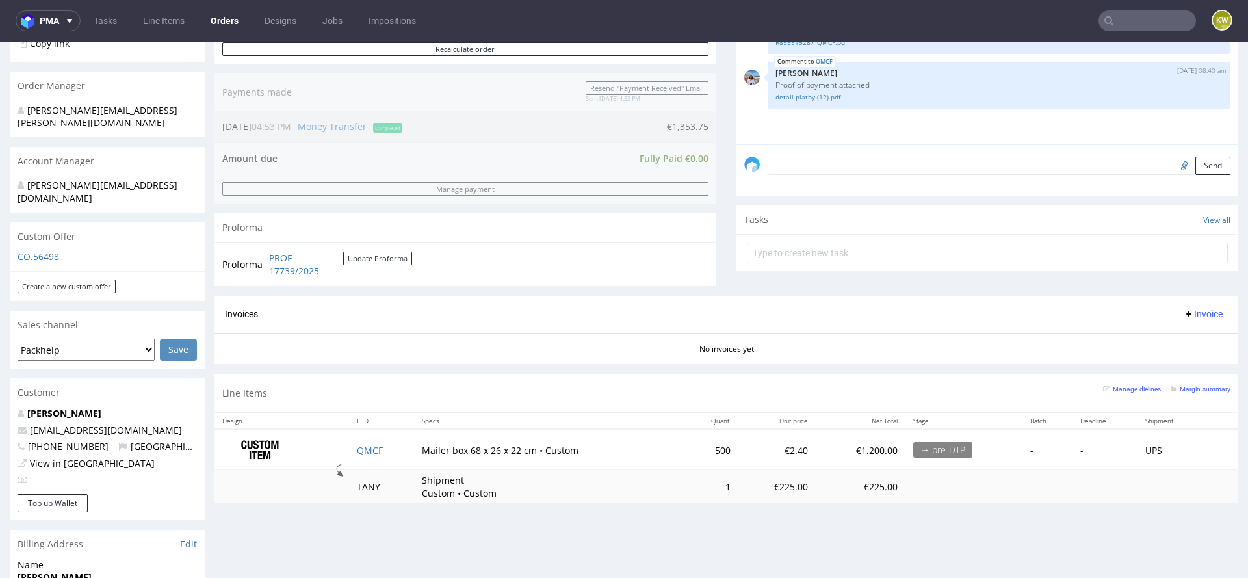
click at [390, 439] on td "QMCF" at bounding box center [381, 449] width 65 height 41
click at [389, 443] on td "QMCF" at bounding box center [381, 449] width 65 height 41
copy link "QMCF"
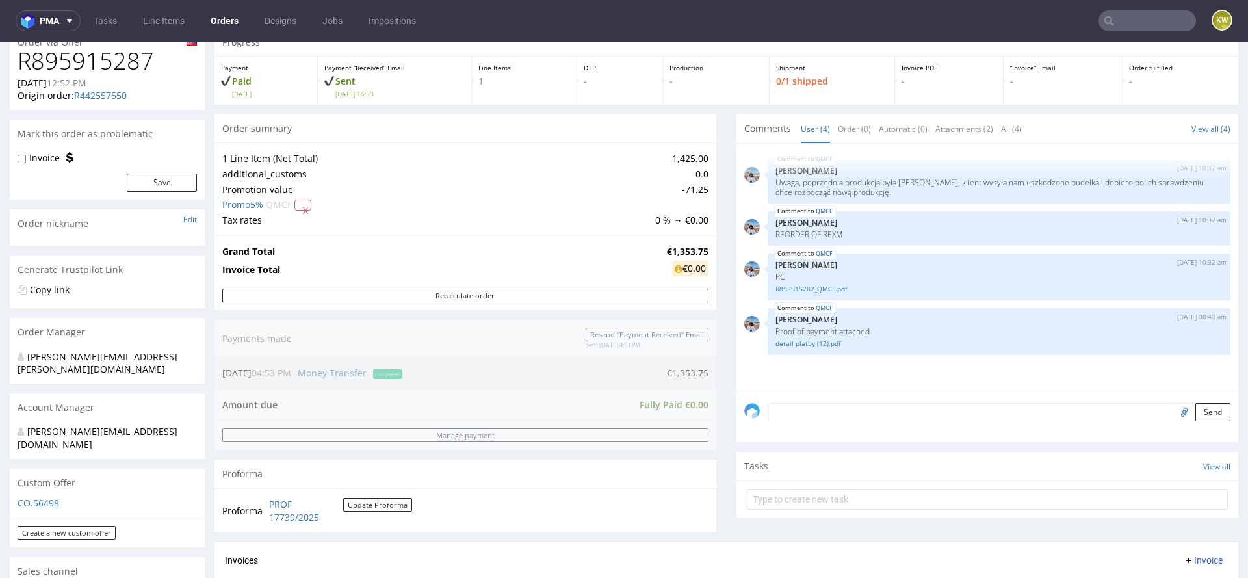
scroll to position [0, 0]
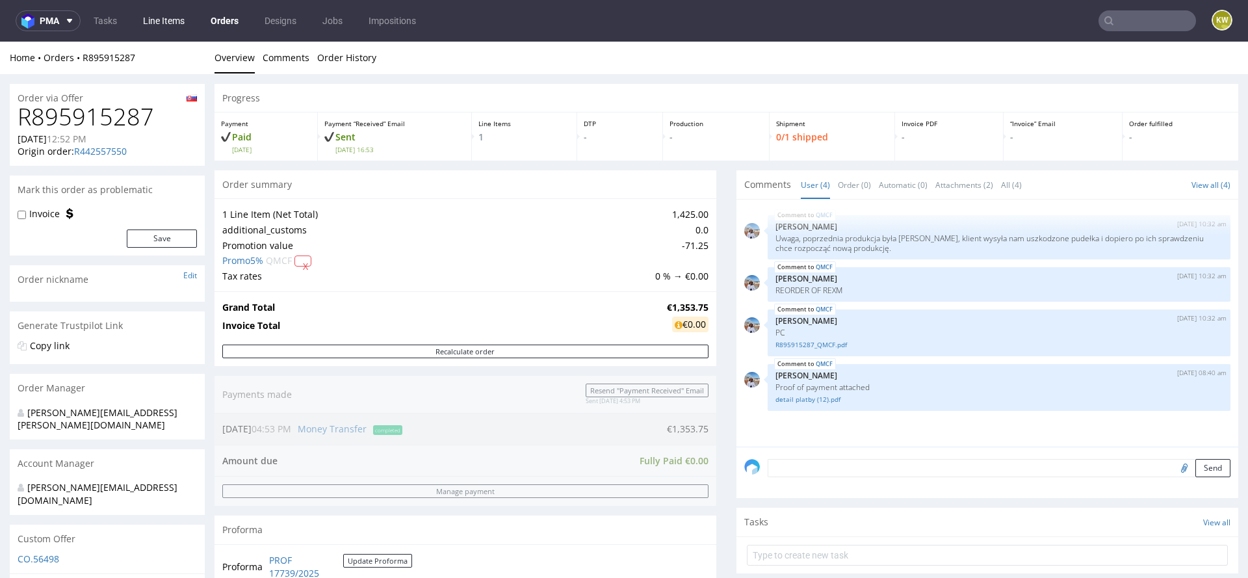
click at [142, 17] on link "Line Items" at bounding box center [163, 20] width 57 height 21
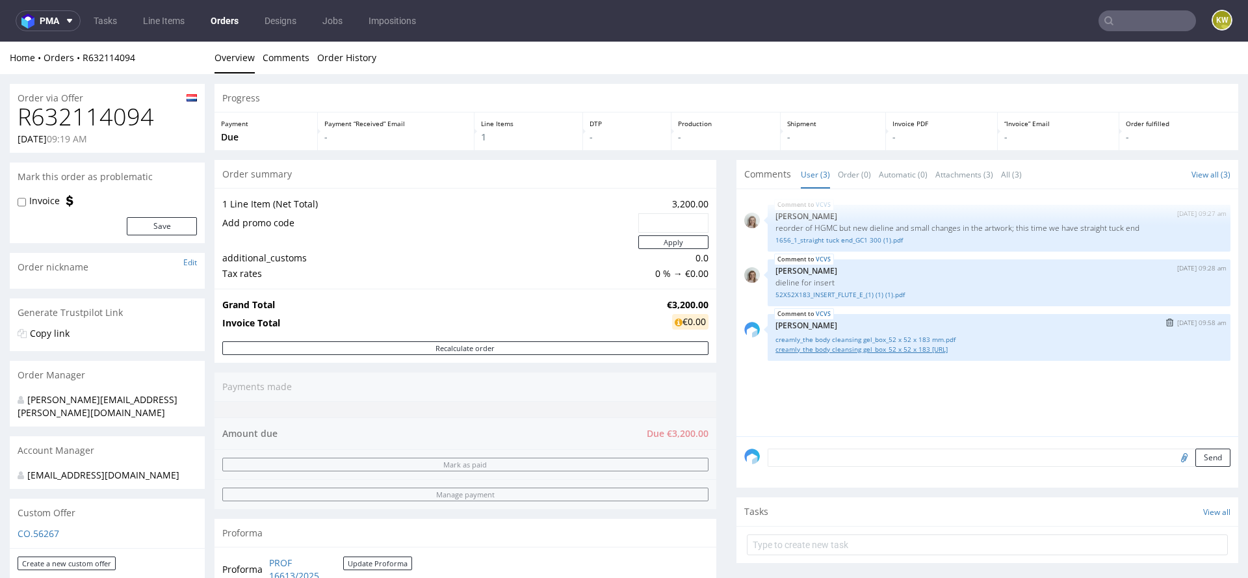
click at [821, 348] on link "creamly_the body cleansing gel_box_52 x 52 x 183 [URL]" at bounding box center [998, 349] width 447 height 10
click at [956, 424] on div "VCVS [DATE] 09:27 am [PERSON_NAME] reorder of HGMC but new dieline and small ch…" at bounding box center [991, 316] width 494 height 239
click at [905, 336] on link "creamly_the body cleansing gel_box_52 x 52 x 183 mm.pdf" at bounding box center [998, 340] width 447 height 10
click at [818, 295] on link "52X52X183_INSERT_FLUTE_E_(1) (1) (1).pdf" at bounding box center [998, 295] width 447 height 10
click at [846, 240] on link "1656_1_straight tuck end_GC1 300 (1).pdf" at bounding box center [998, 240] width 447 height 10
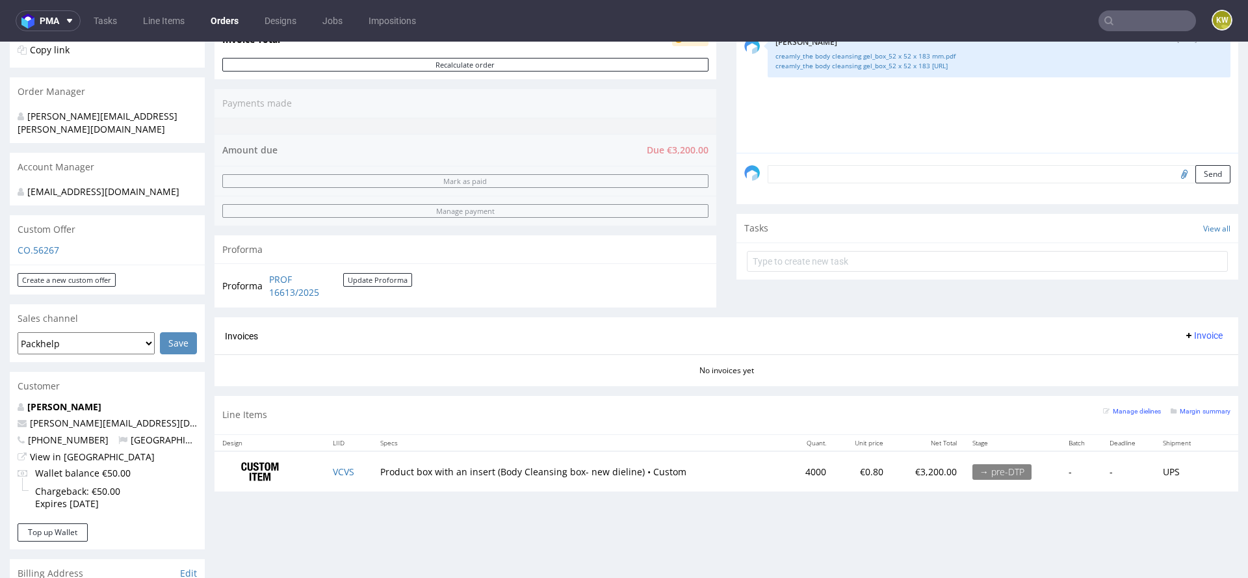
scroll to position [330, 0]
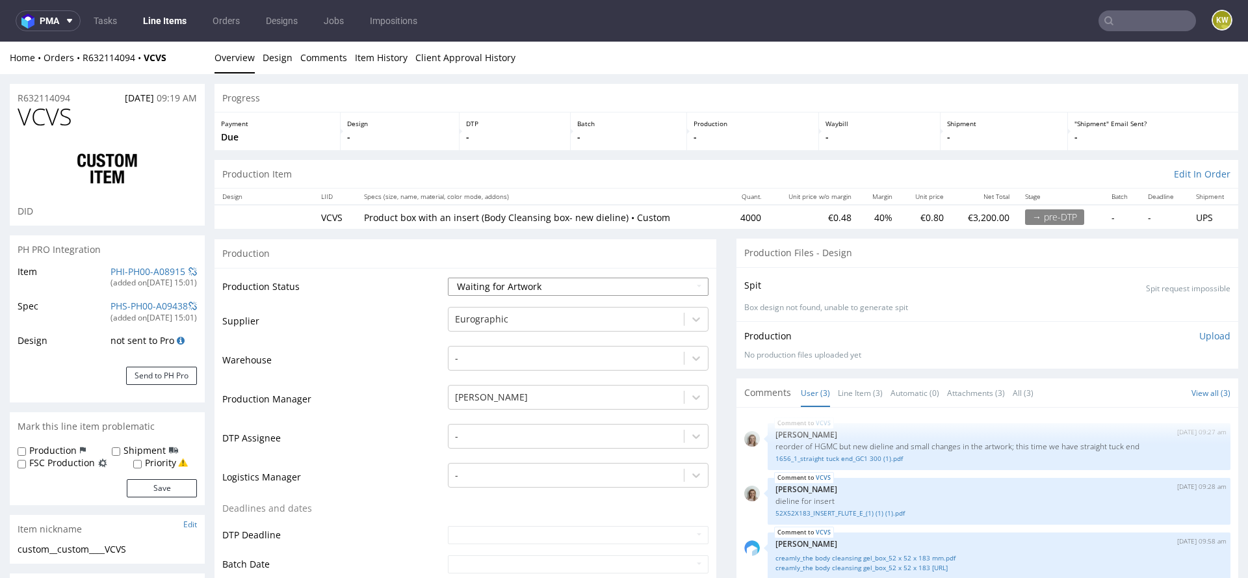
click at [532, 285] on select "Waiting for Artwork Waiting for Diecut Waiting for Mockup Waiting for DTP Waiti…" at bounding box center [578, 286] width 261 height 18
select select "dtp_waiting_for_check"
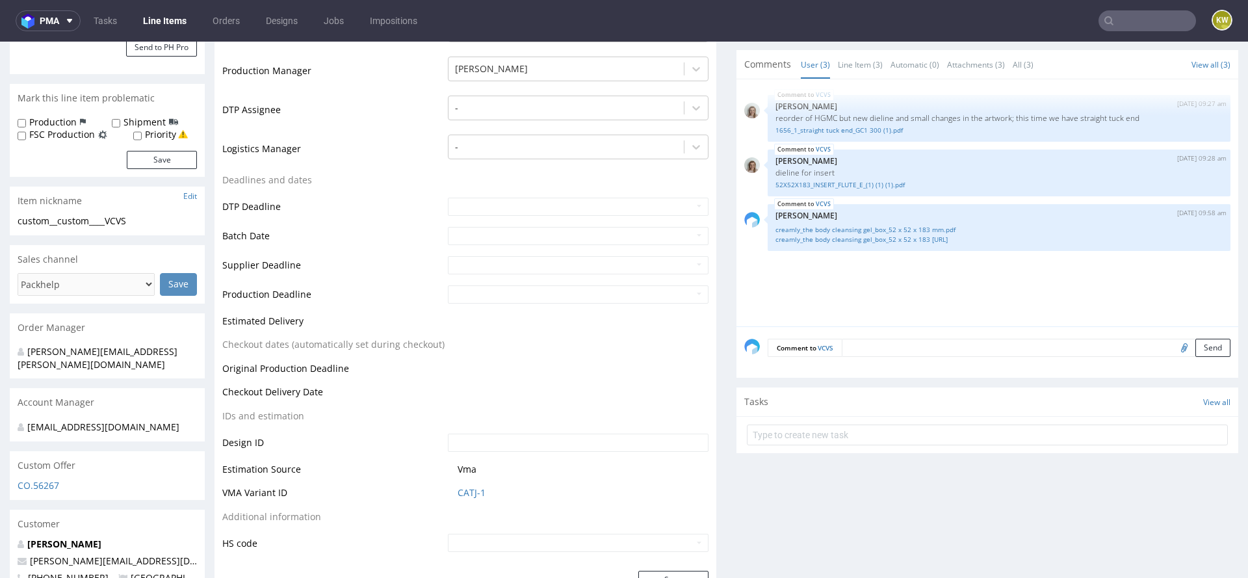
scroll to position [361, 0]
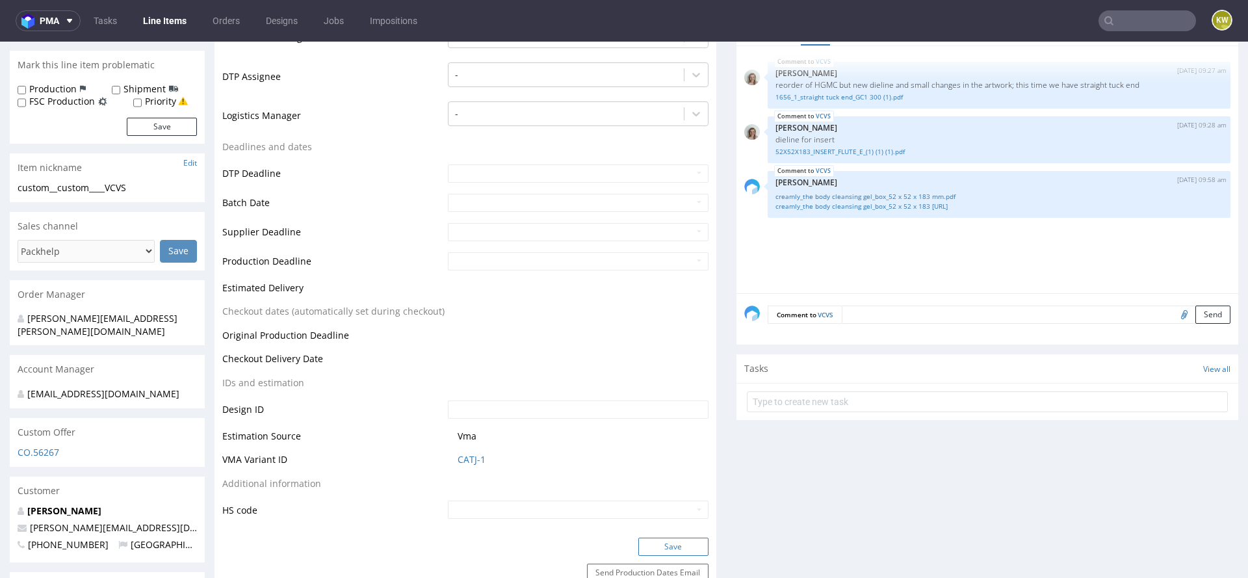
click at [653, 540] on button "Save" at bounding box center [673, 546] width 70 height 18
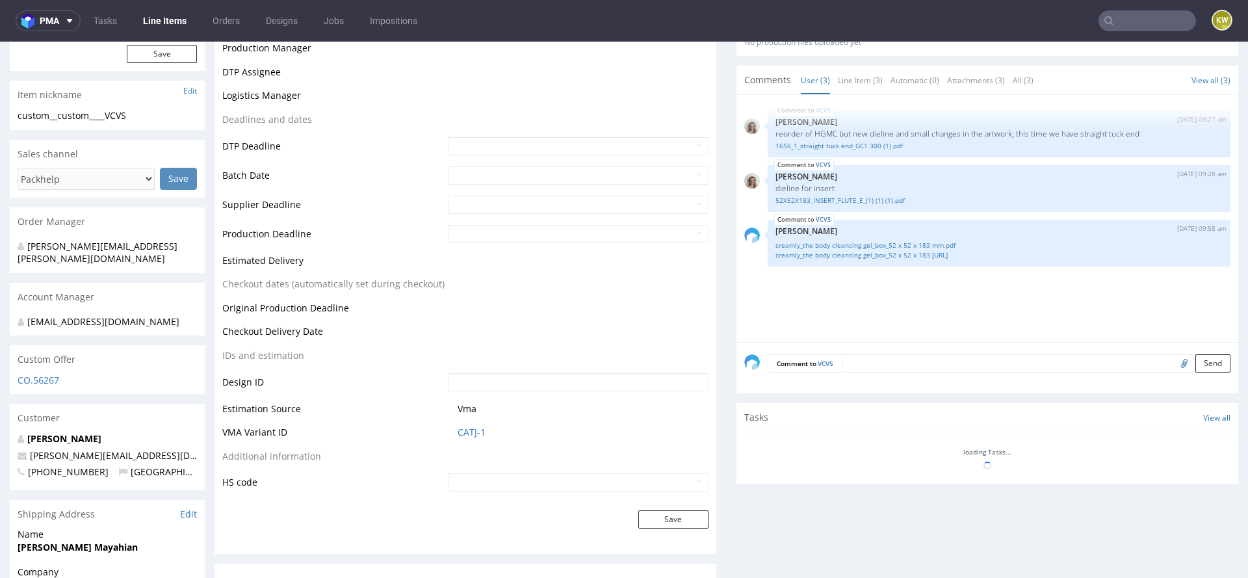
scroll to position [434, 0]
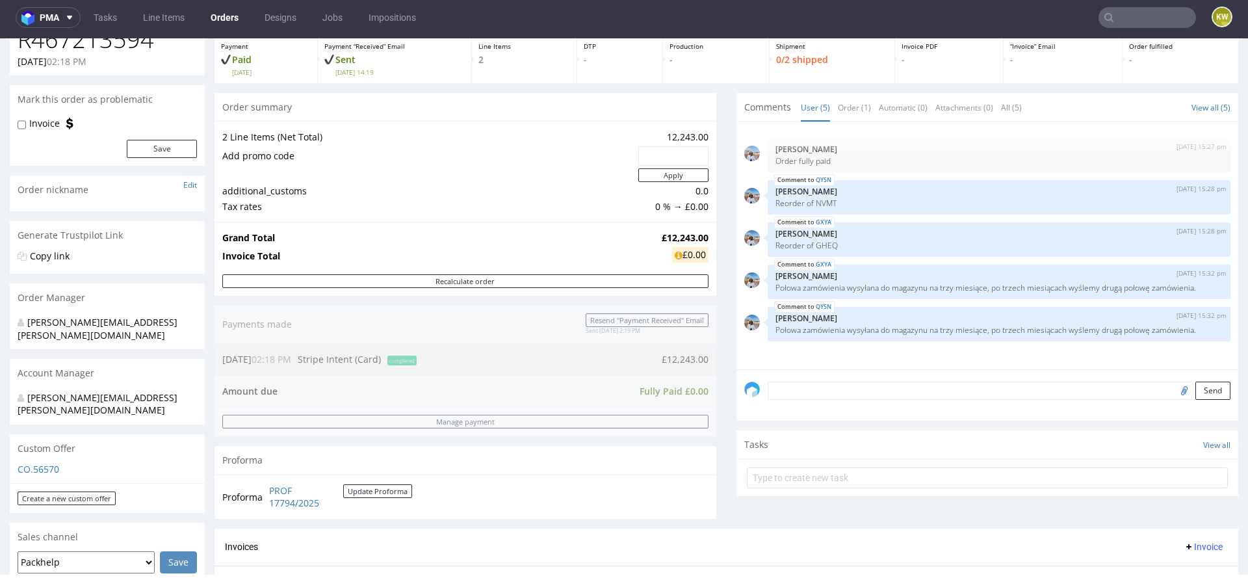
scroll to position [75, 0]
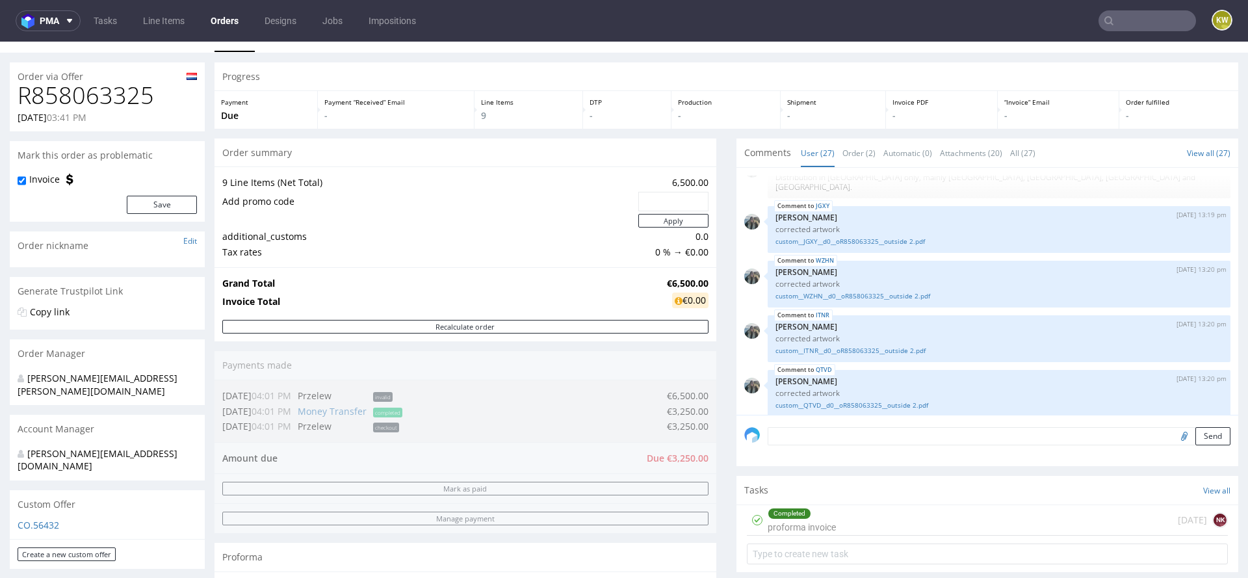
scroll to position [14, 0]
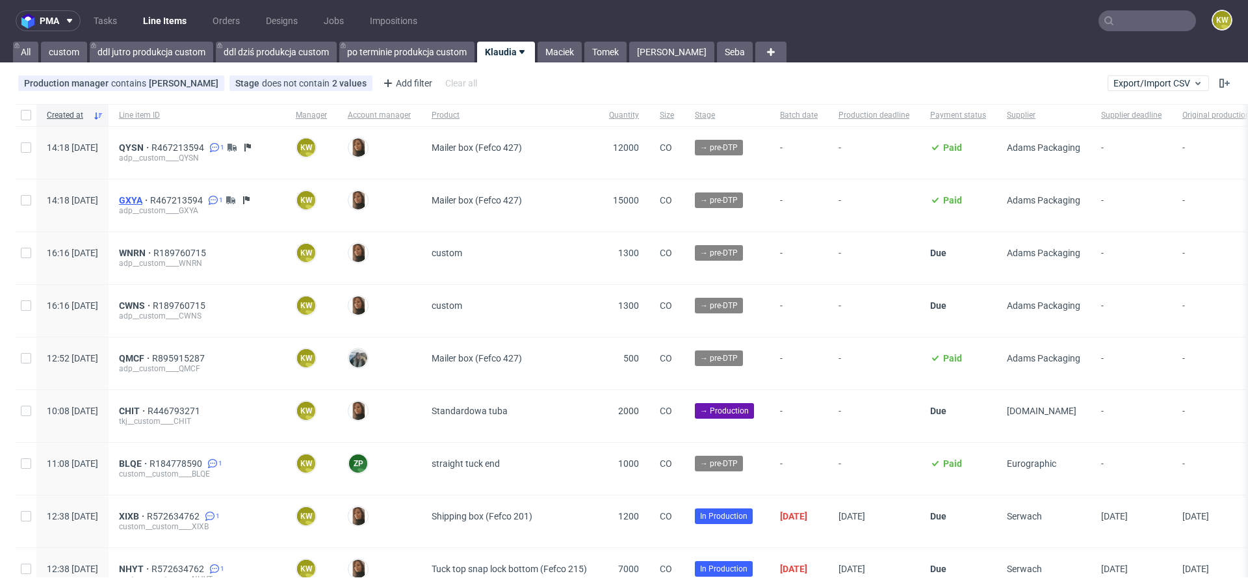
click at [150, 201] on span "GXYA" at bounding box center [134, 200] width 31 height 10
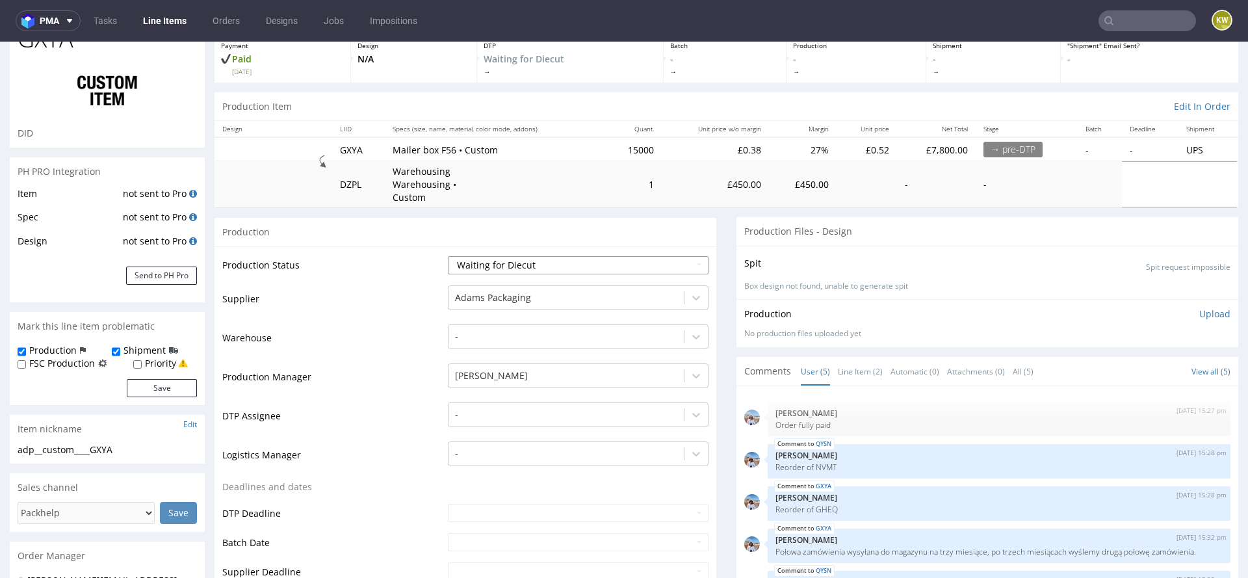
scroll to position [86, 0]
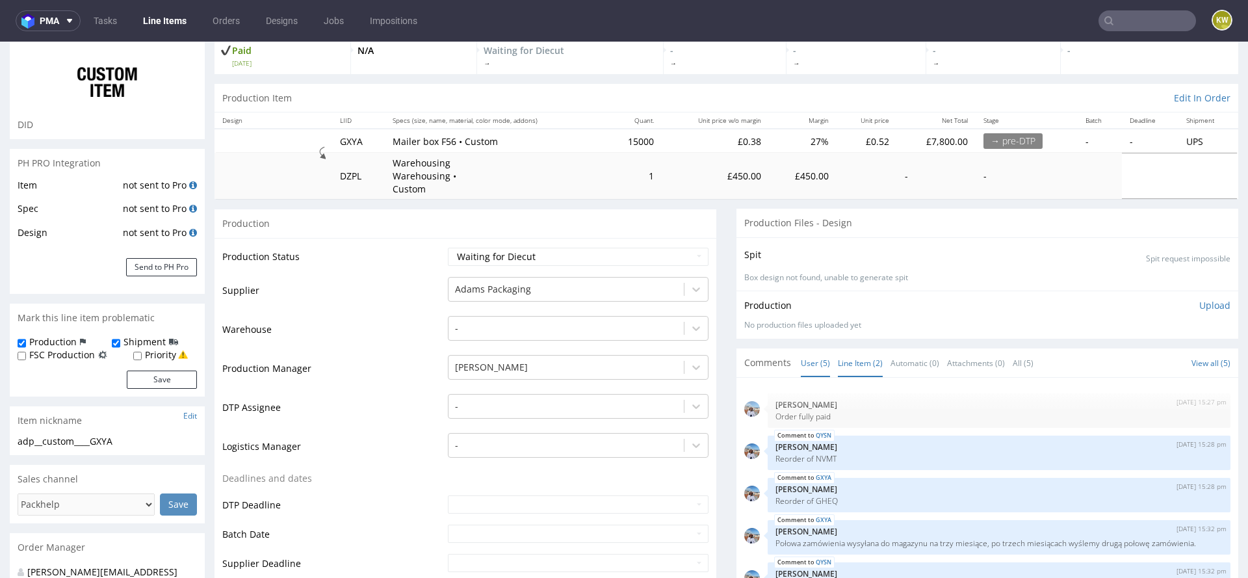
click at [869, 349] on link "Line Item (2)" at bounding box center [860, 363] width 45 height 28
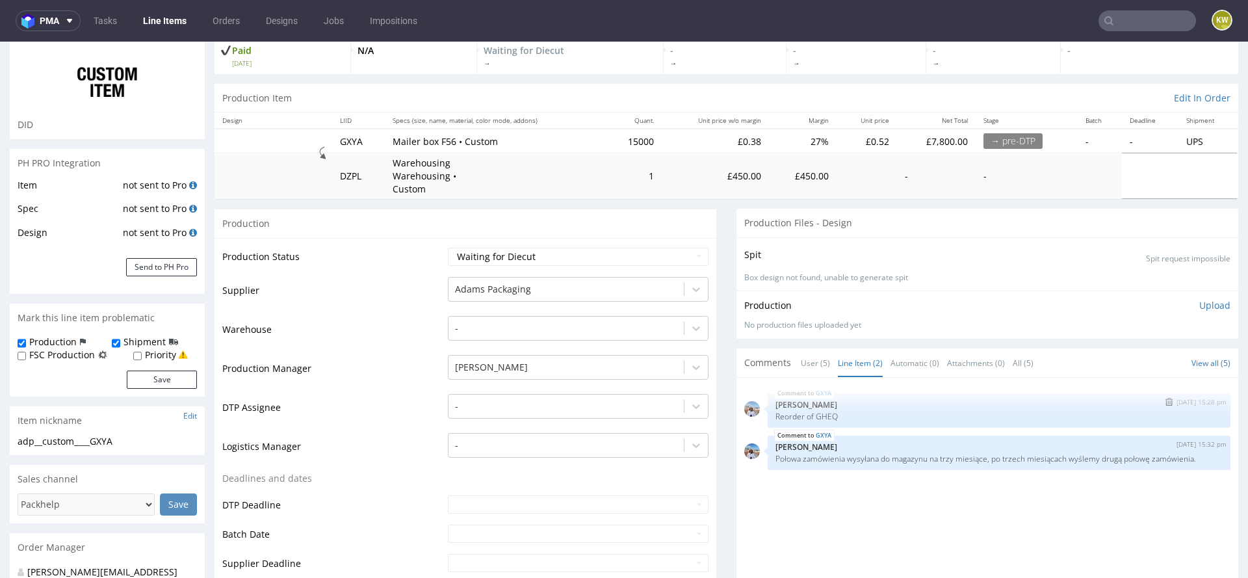
click at [818, 411] on p "Reorder of GHEQ" at bounding box center [998, 416] width 447 height 10
copy p "GHEQ"
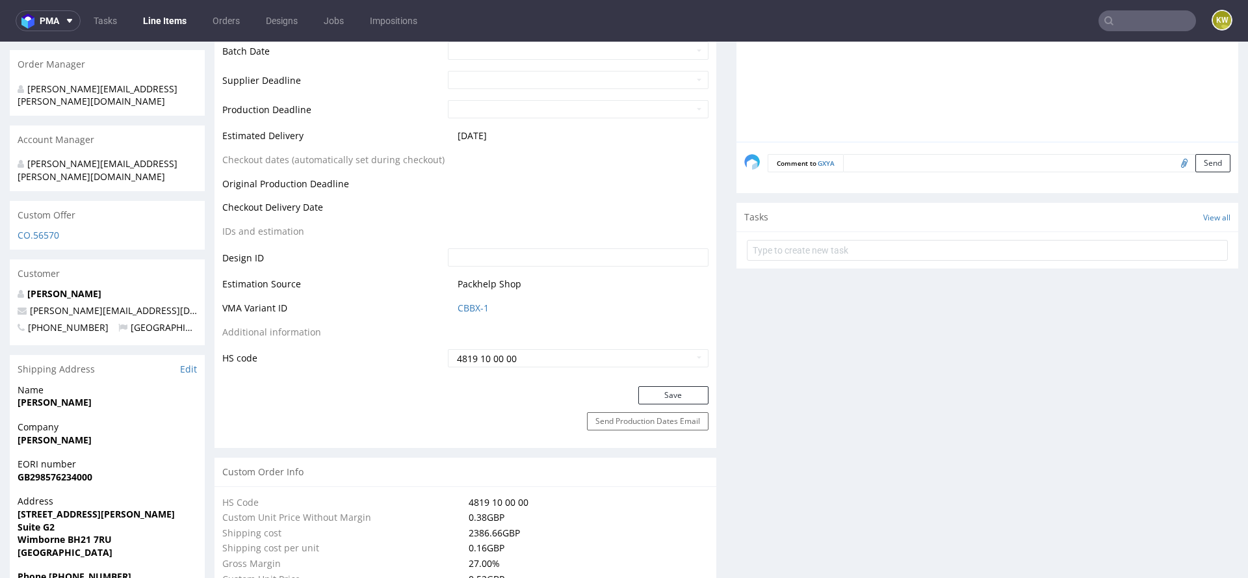
scroll to position [564, 0]
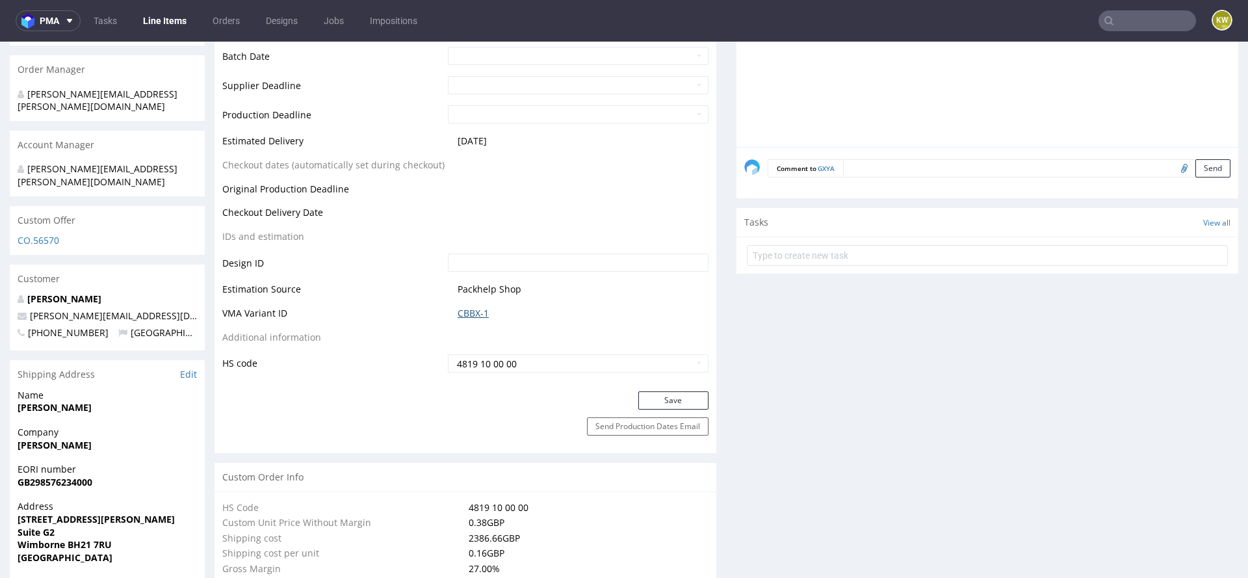
click at [458, 307] on link "CBBX-1" at bounding box center [473, 313] width 31 height 13
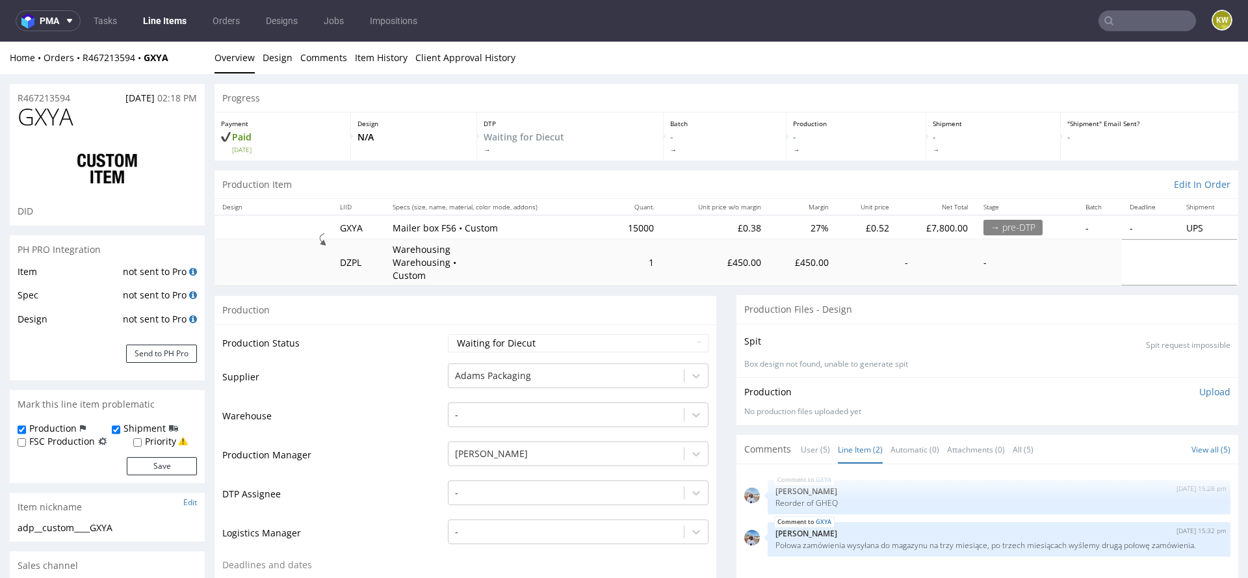
click at [34, 116] on span "GXYA" at bounding box center [46, 117] width 56 height 26
click at [34, 115] on span "GXYA" at bounding box center [46, 117] width 56 height 26
copy span "GXYA"
click at [60, 123] on span "GXYA" at bounding box center [46, 117] width 56 height 26
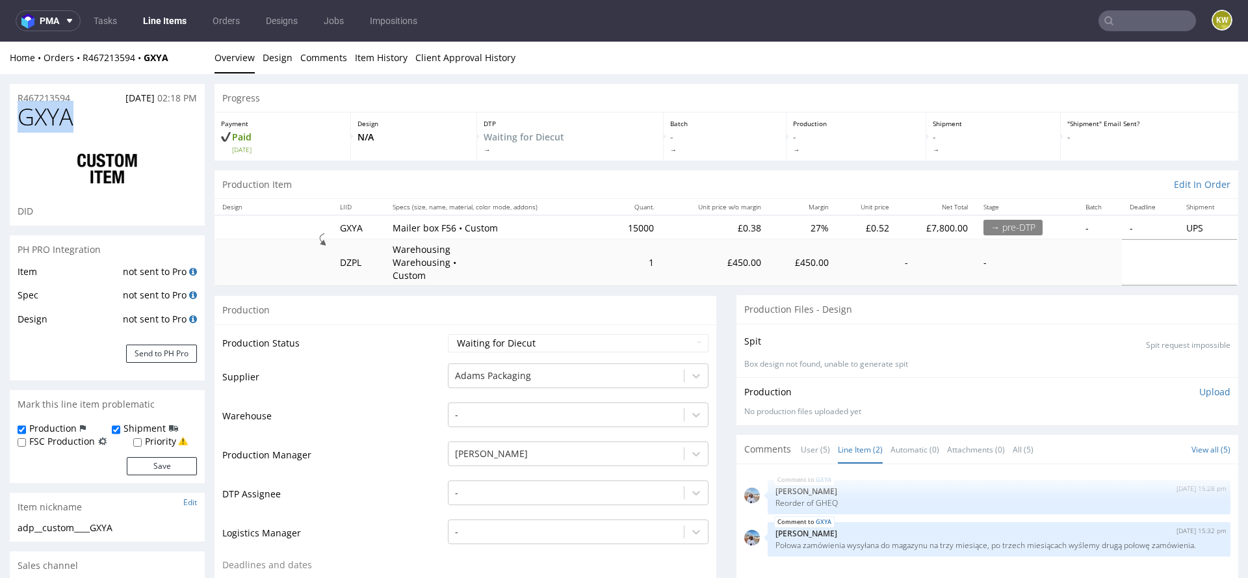
click at [60, 123] on span "GXYA" at bounding box center [46, 117] width 56 height 26
copy span "GXYA"
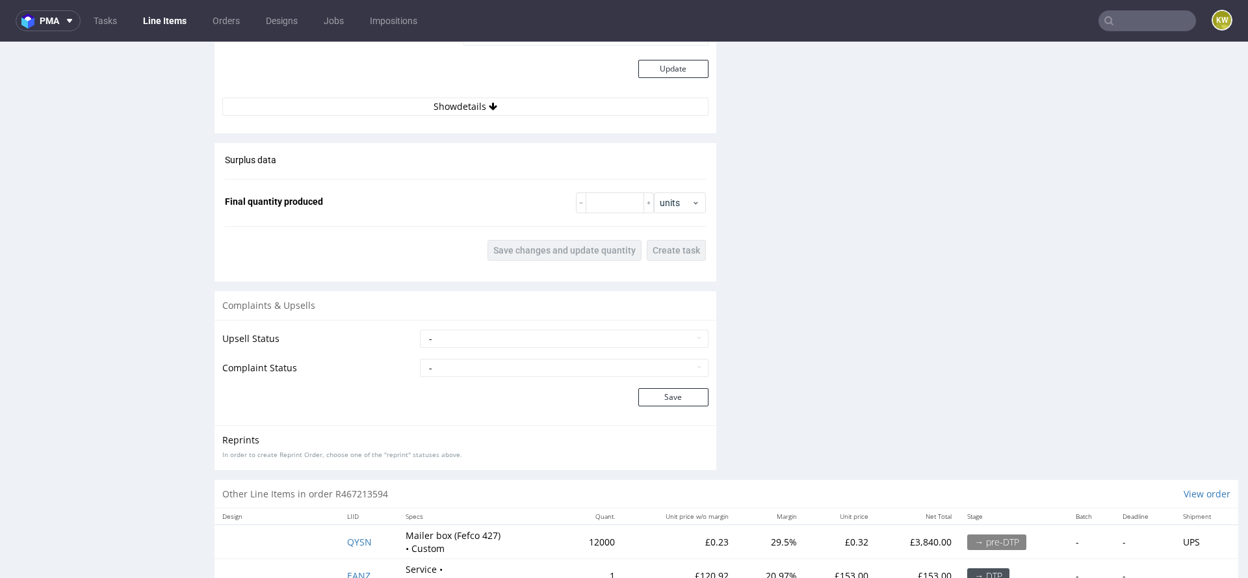
scroll to position [1890, 0]
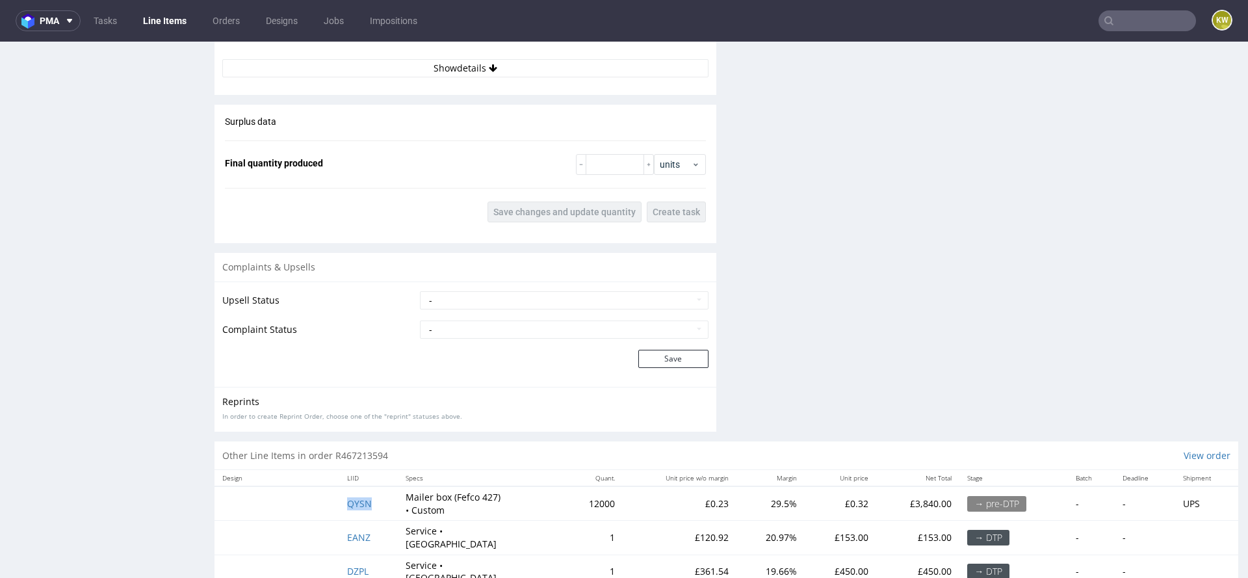
drag, startPoint x: 375, startPoint y: 493, endPoint x: 327, endPoint y: 489, distance: 48.2
click at [327, 490] on tr "QYSN Mailer box (Fefco 427) • Custom 12000 £0.23 29.5% £0.32 £3,840.00 → pre-DT…" at bounding box center [726, 503] width 1024 height 34
copy span "QYSN"
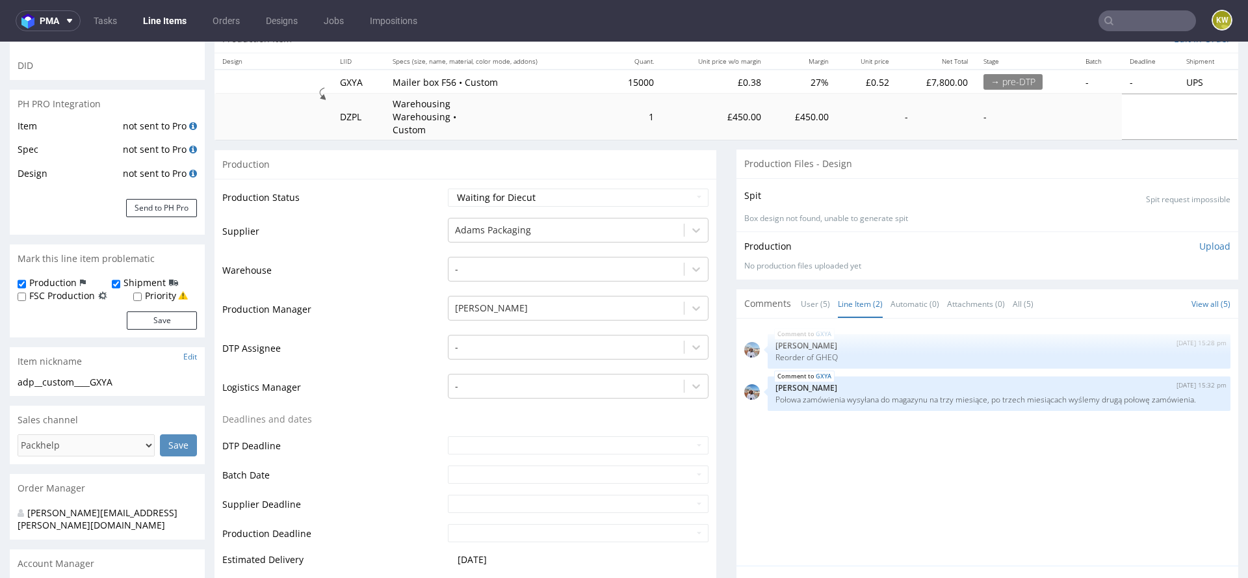
scroll to position [0, 0]
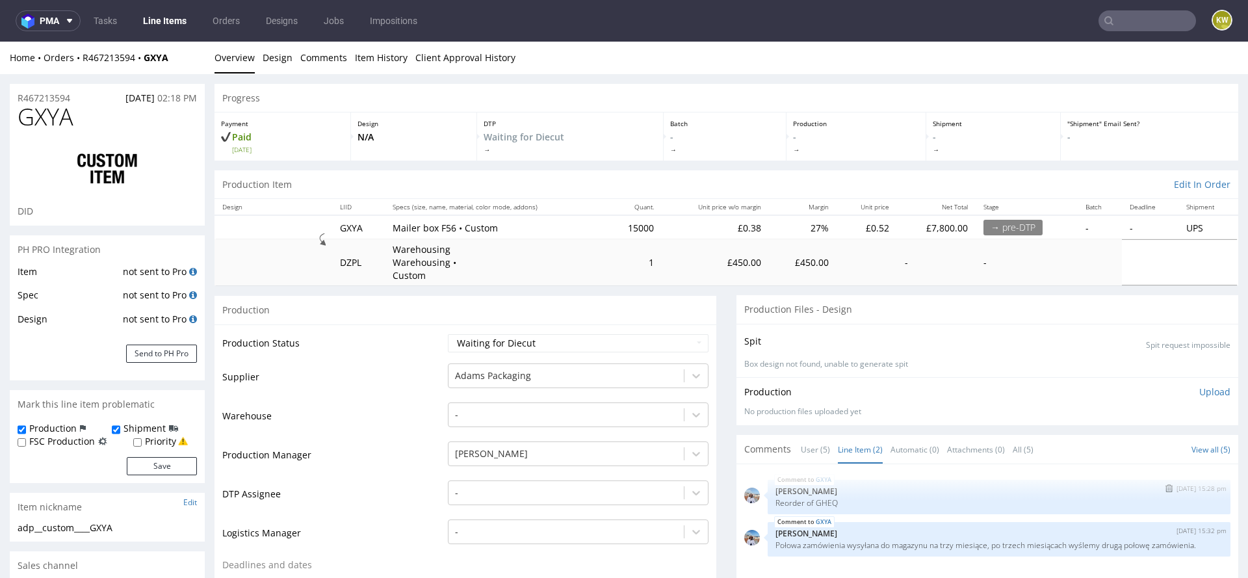
click at [826, 498] on p "Reorder of GHEQ" at bounding box center [998, 503] width 447 height 10
copy p "GHEQ"
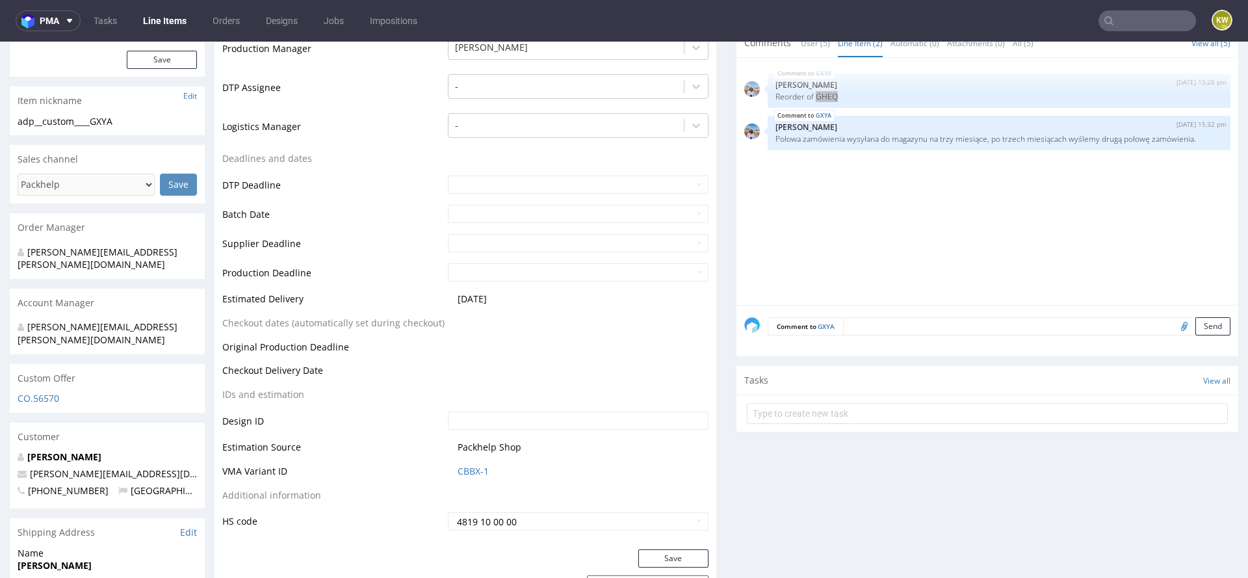
scroll to position [413, 0]
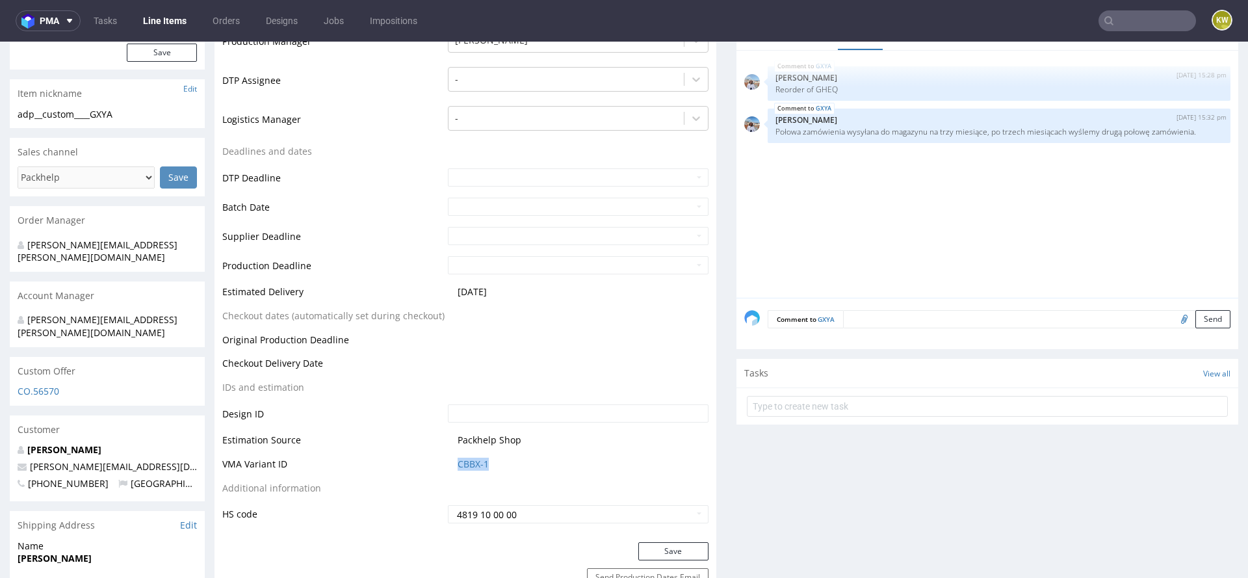
drag, startPoint x: 486, startPoint y: 446, endPoint x: 450, endPoint y: 448, distance: 35.8
click at [450, 456] on td "CBBX-1" at bounding box center [577, 468] width 264 height 24
copy link "CBBX-1"
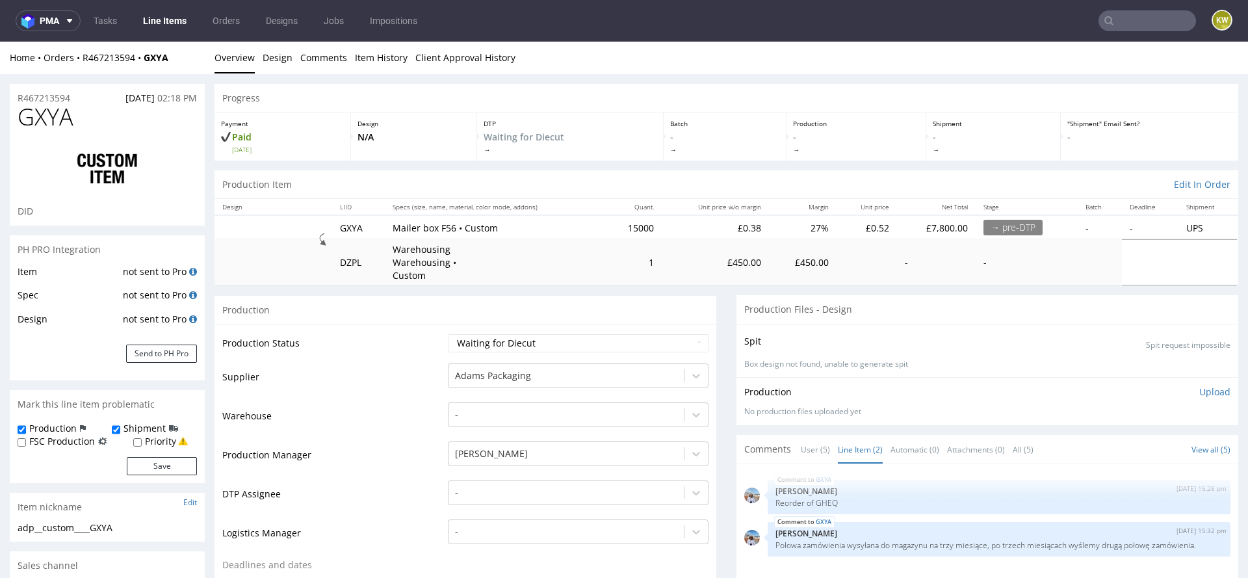
click at [154, 23] on link "Line Items" at bounding box center [164, 20] width 59 height 21
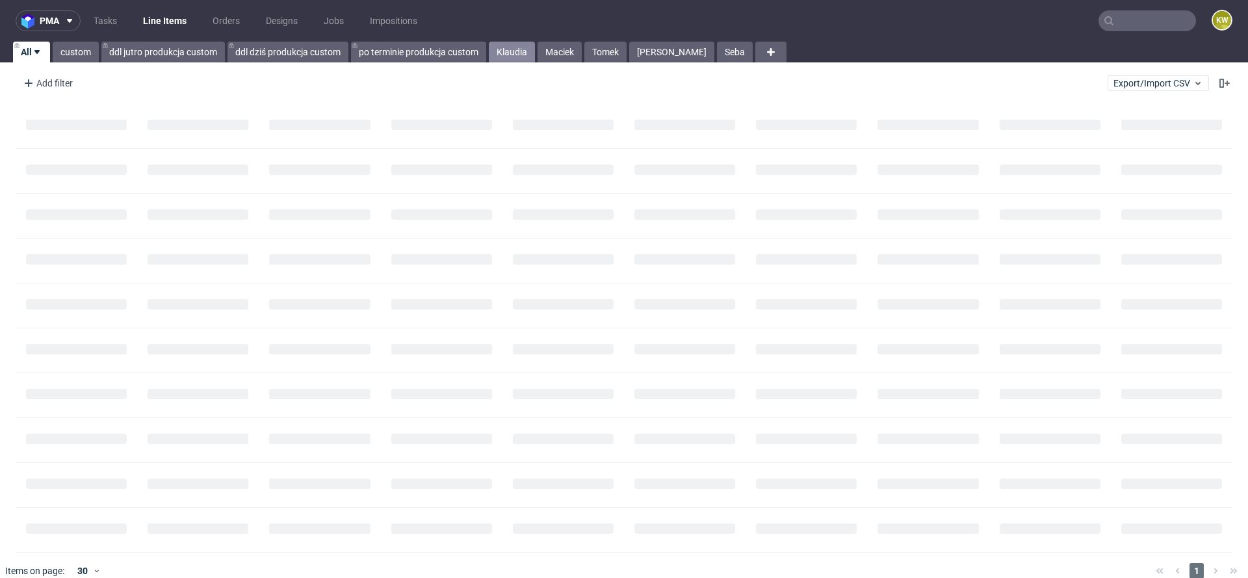
click at [506, 60] on link "Klaudia" at bounding box center [512, 52] width 46 height 21
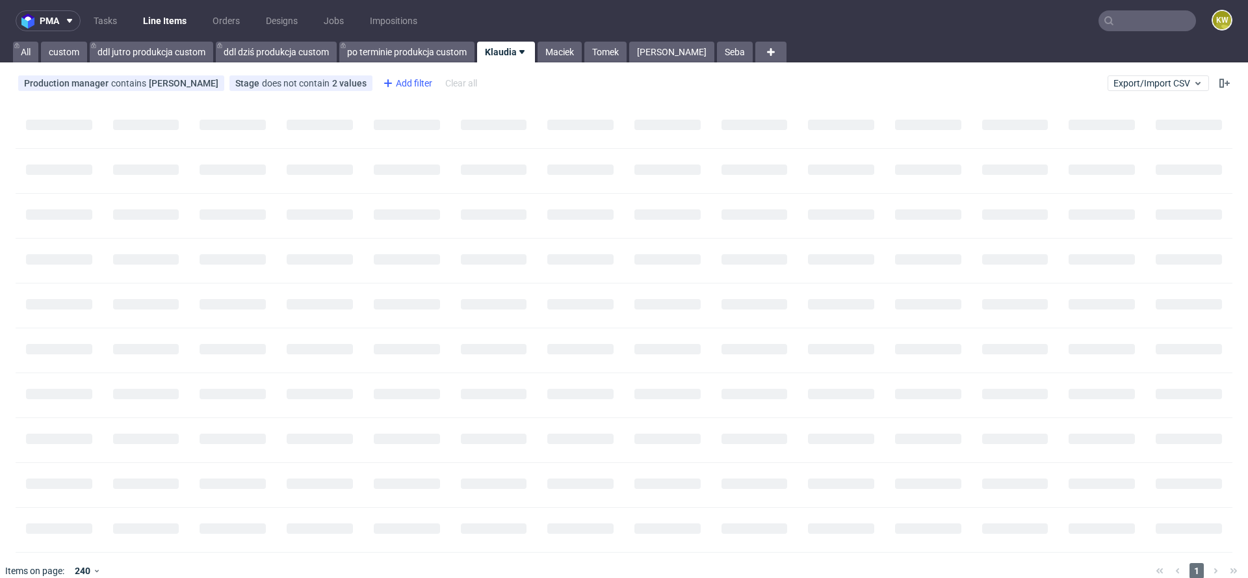
click at [412, 83] on div "Add filter" at bounding box center [406, 83] width 57 height 21
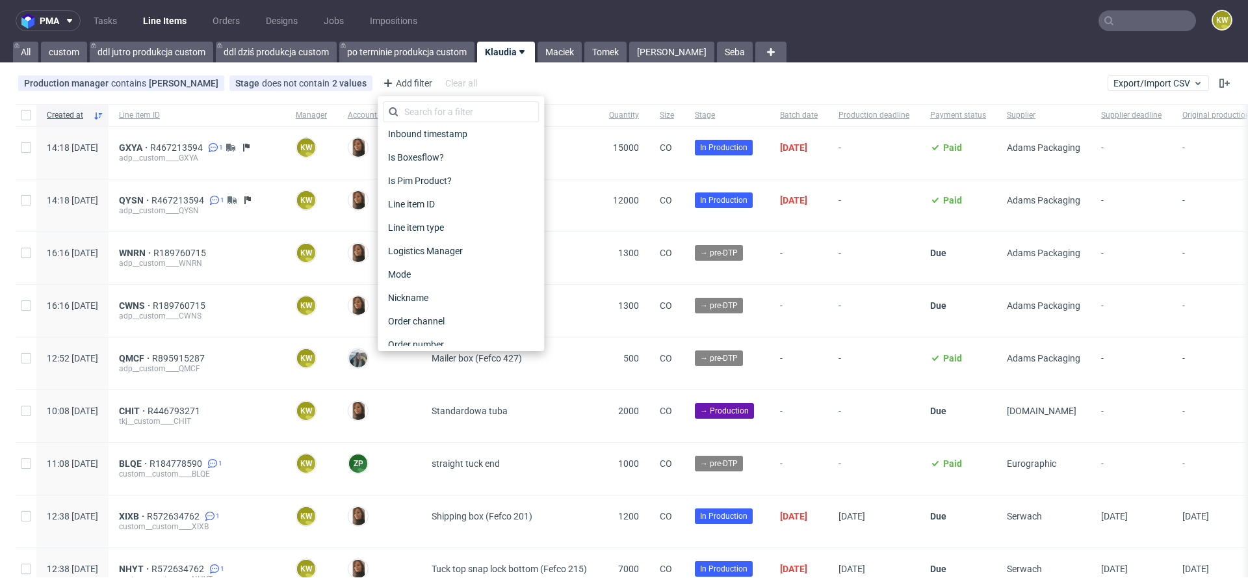
scroll to position [1022, 0]
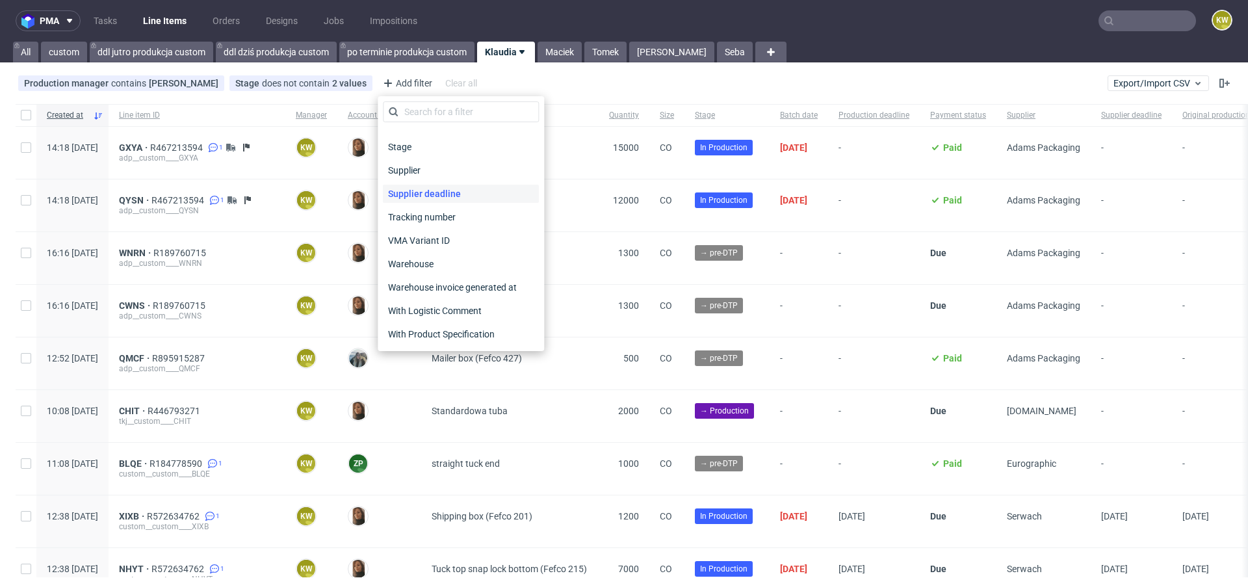
click at [427, 193] on span "Supplier deadline" at bounding box center [424, 194] width 83 height 18
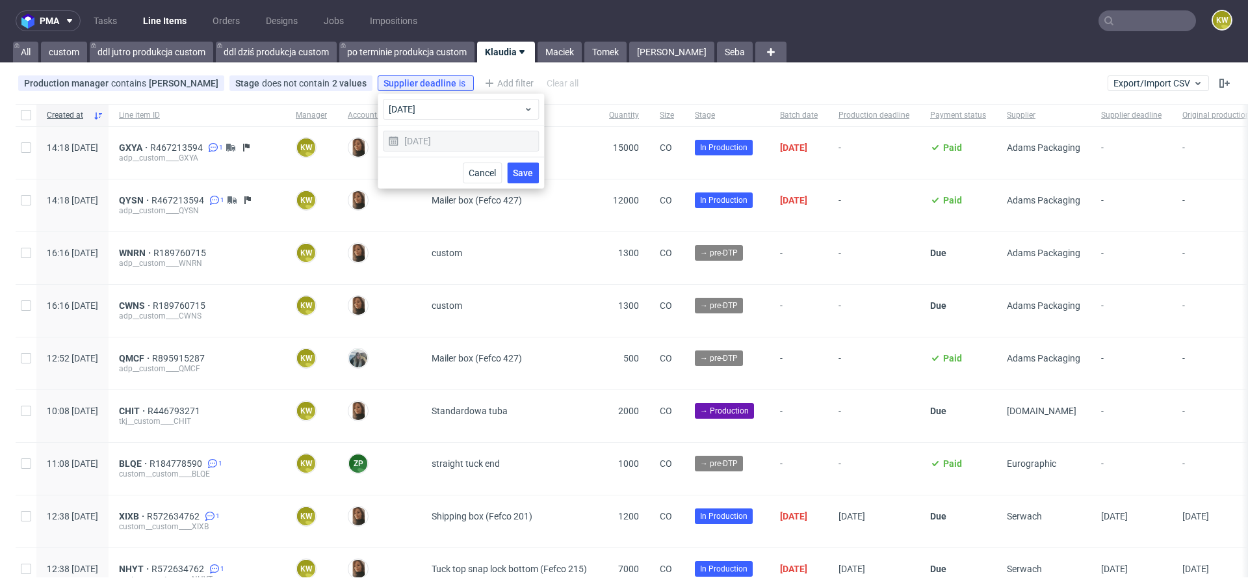
click at [526, 174] on span "Save" at bounding box center [523, 172] width 20 height 9
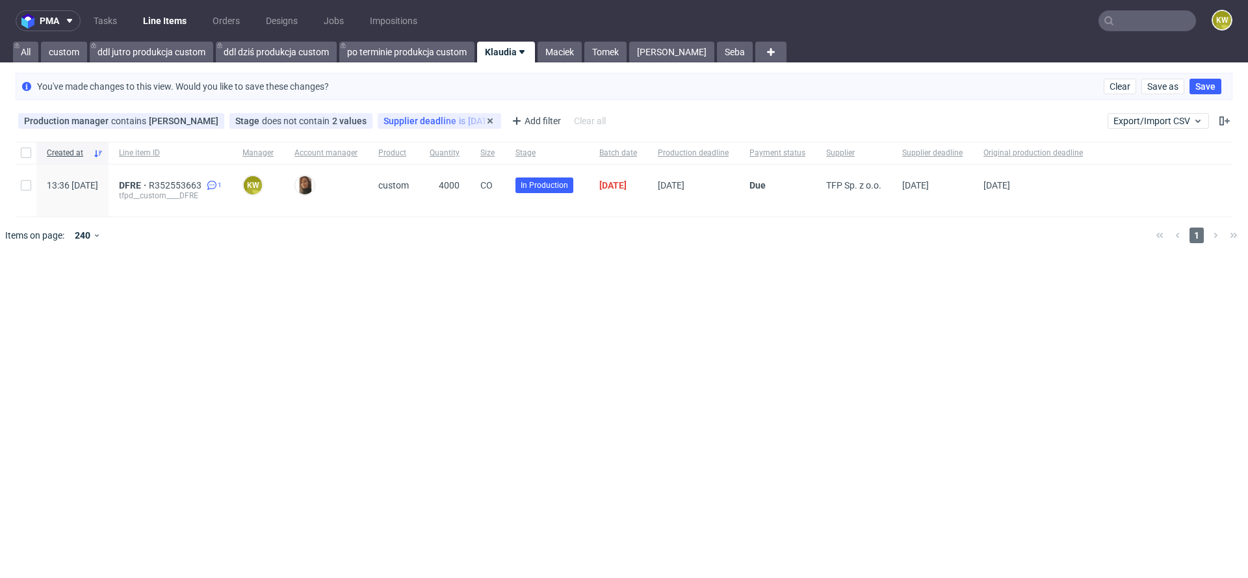
click at [449, 120] on div "Supplier deadline is today" at bounding box center [439, 121] width 112 height 10
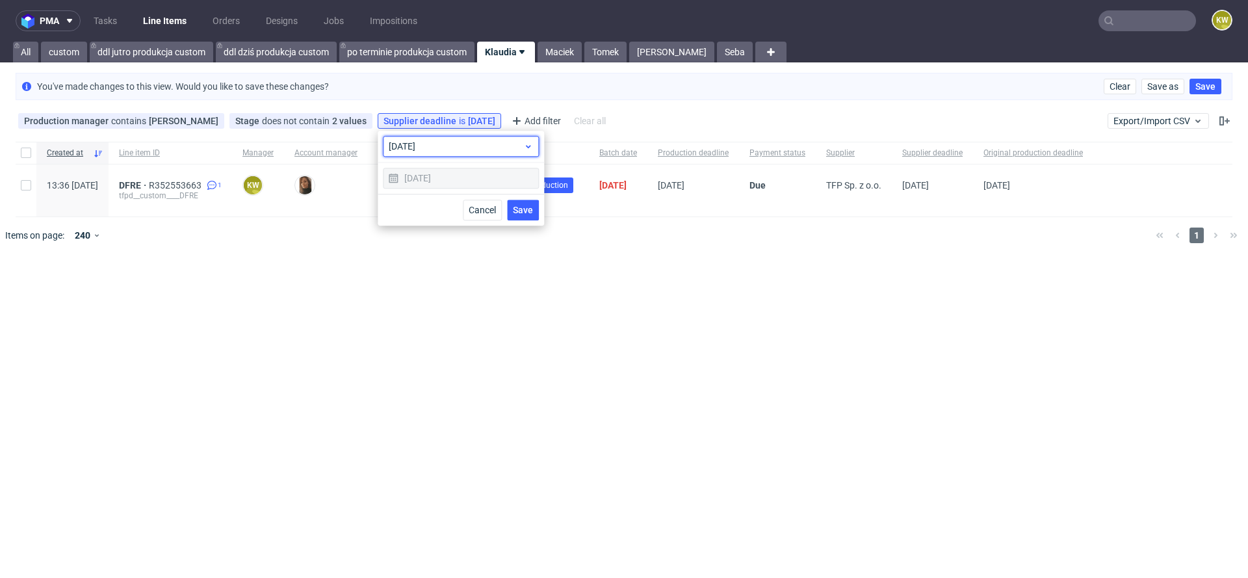
click at [428, 145] on span "today" at bounding box center [456, 146] width 135 height 13
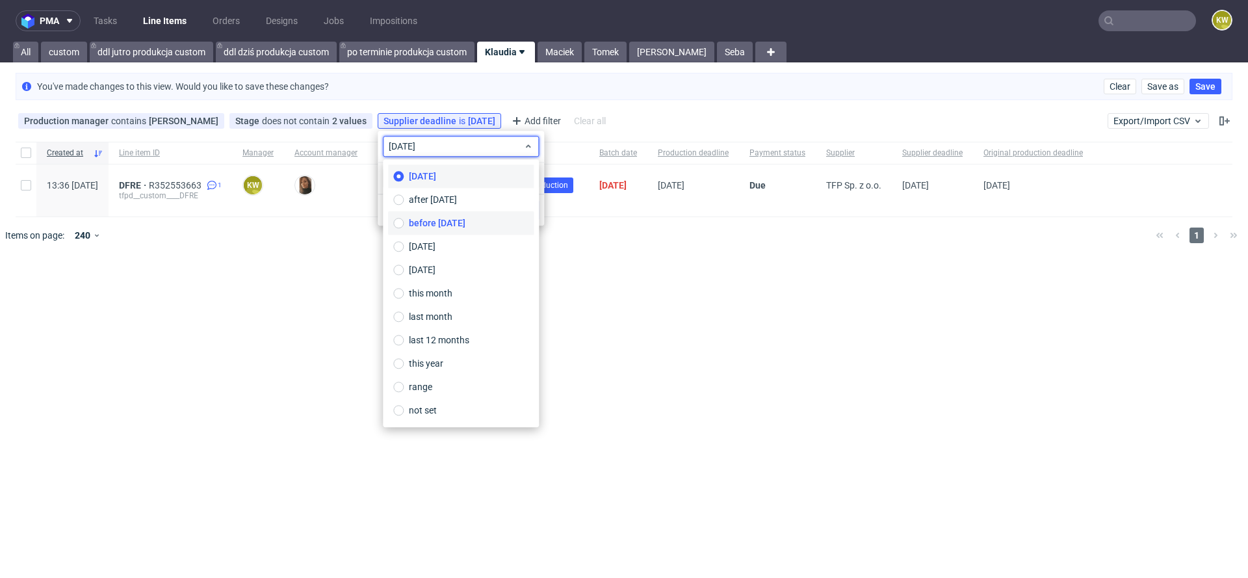
click at [438, 228] on span "before today" at bounding box center [437, 222] width 57 height 13
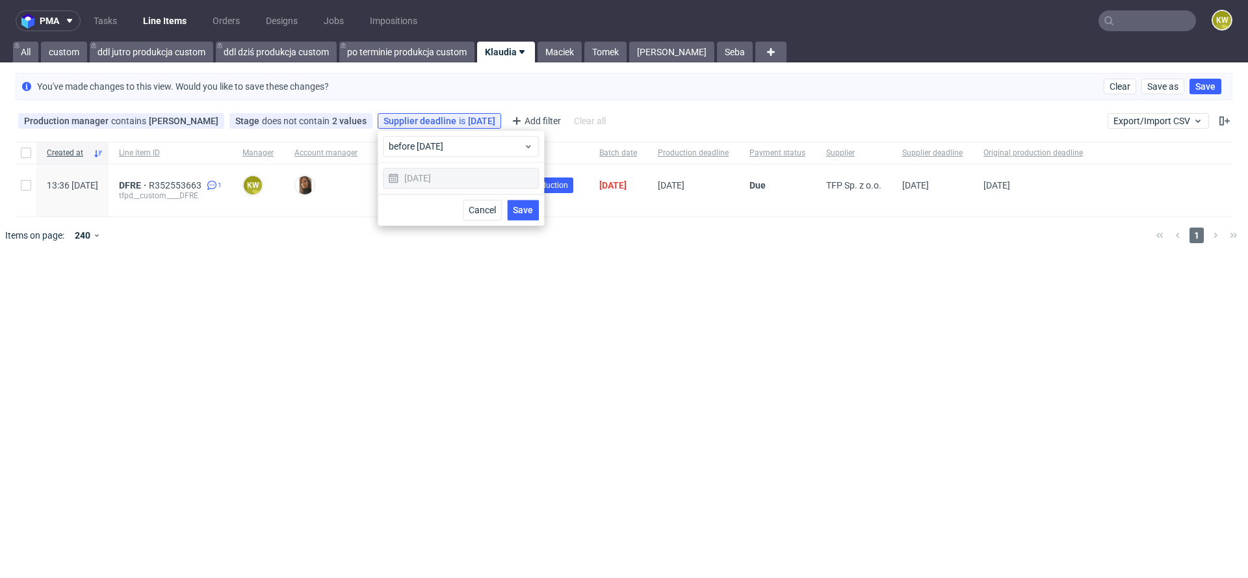
click at [521, 207] on span "Save" at bounding box center [523, 209] width 20 height 9
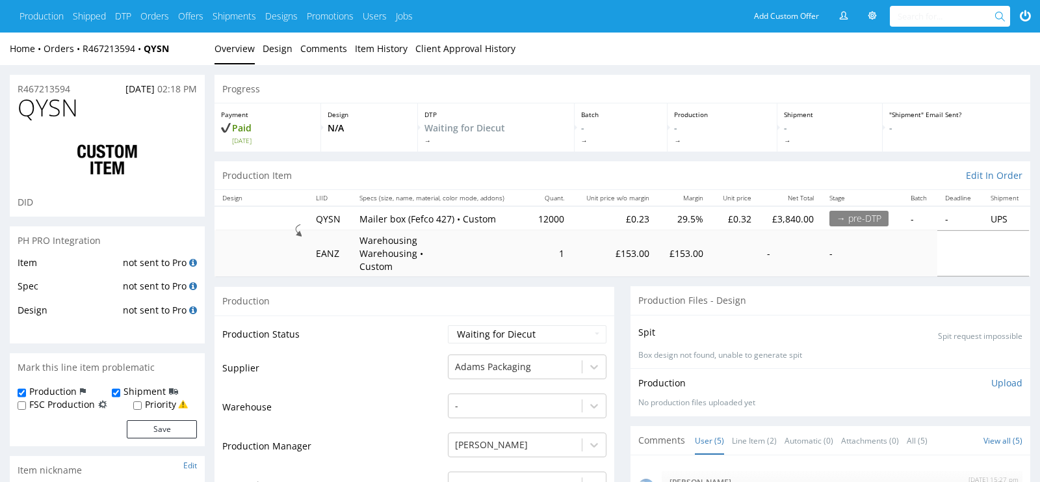
click at [55, 111] on span "QYSN" at bounding box center [48, 108] width 60 height 26
copy span "QYSN"
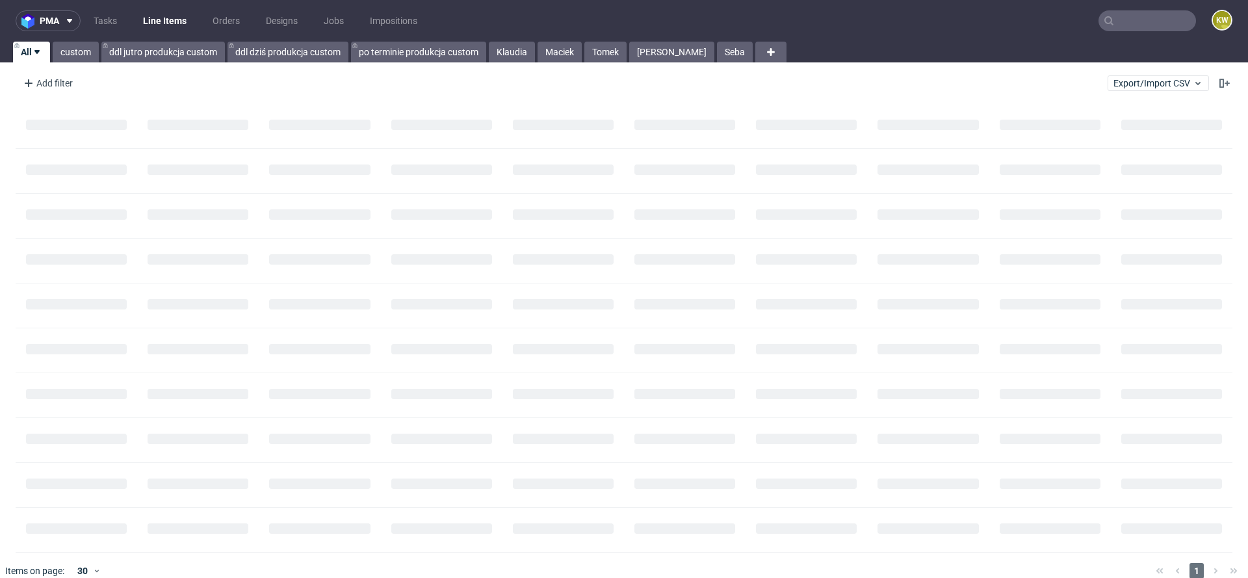
click at [1104, 27] on input "text" at bounding box center [1146, 20] width 97 height 21
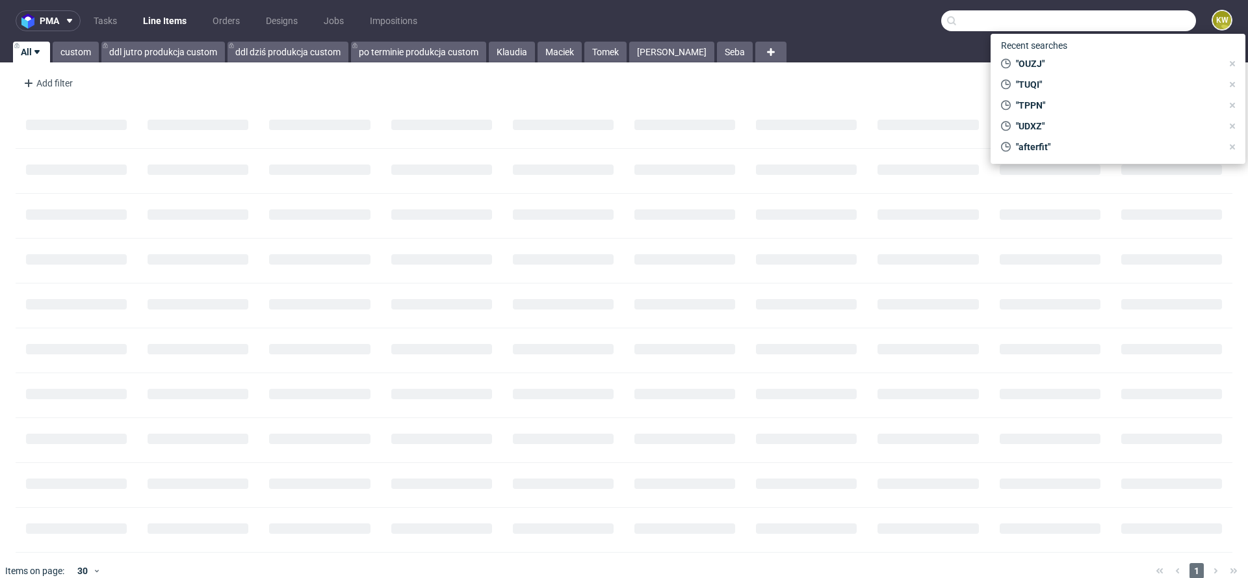
paste input "QYSN"
type input "QYSN"
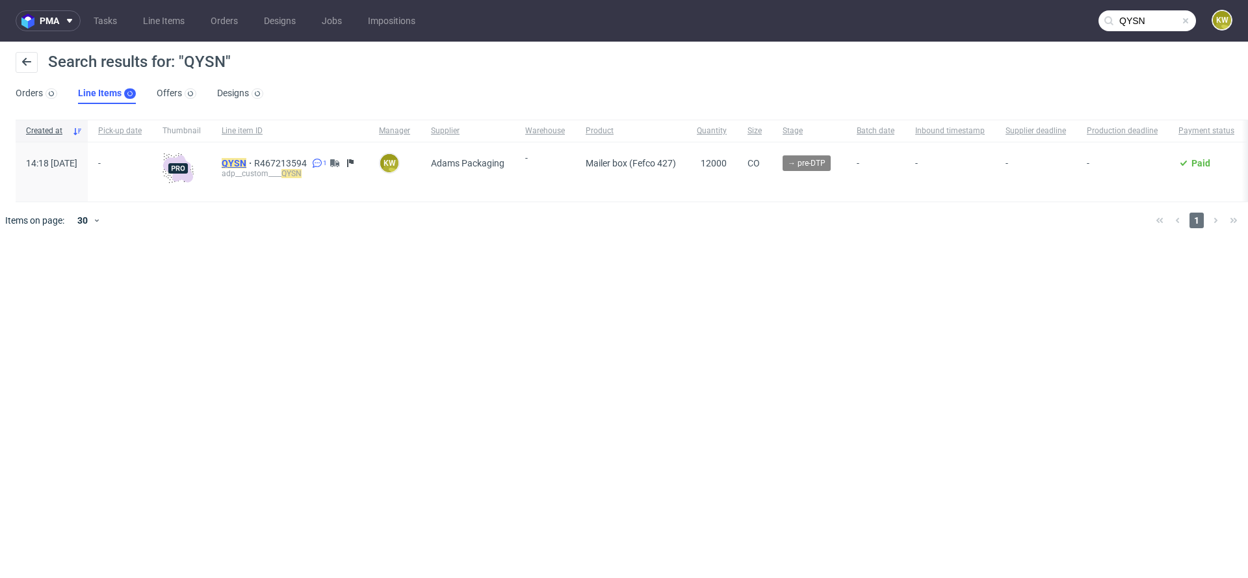
click at [246, 158] on mark "QYSN" at bounding box center [234, 163] width 25 height 10
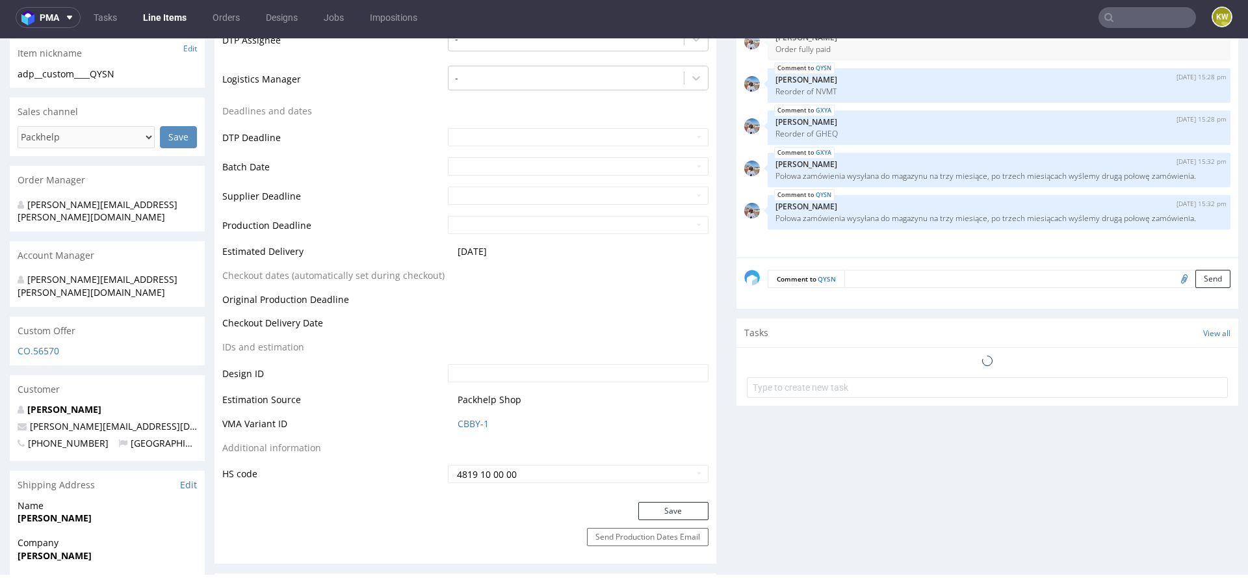
scroll to position [550, 0]
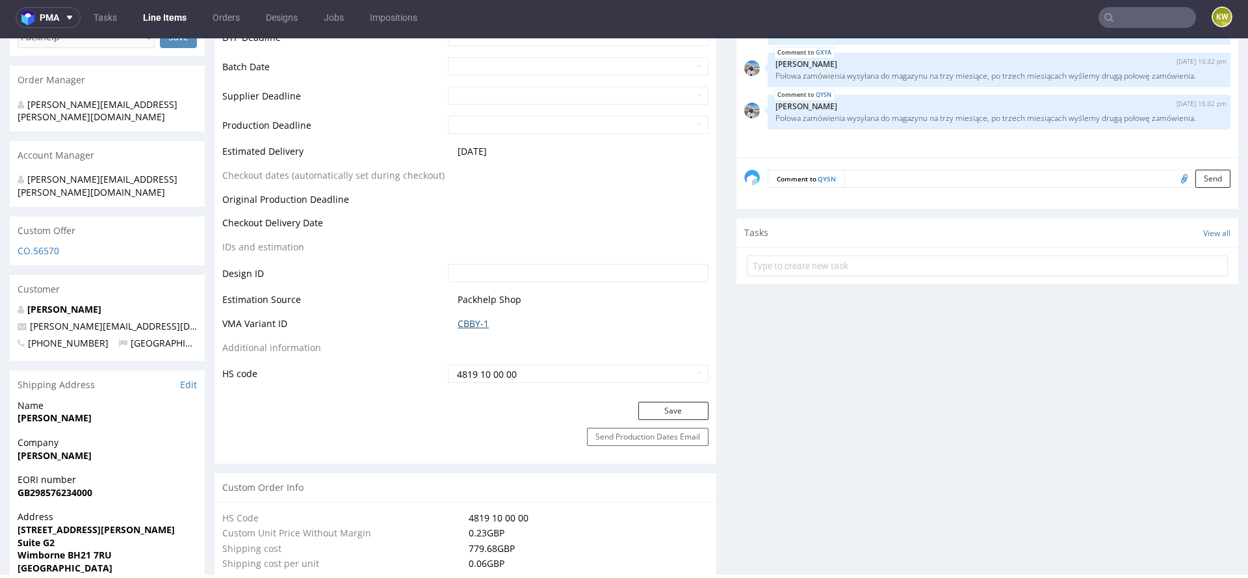
click at [472, 317] on link "CBBY-1" at bounding box center [473, 323] width 31 height 13
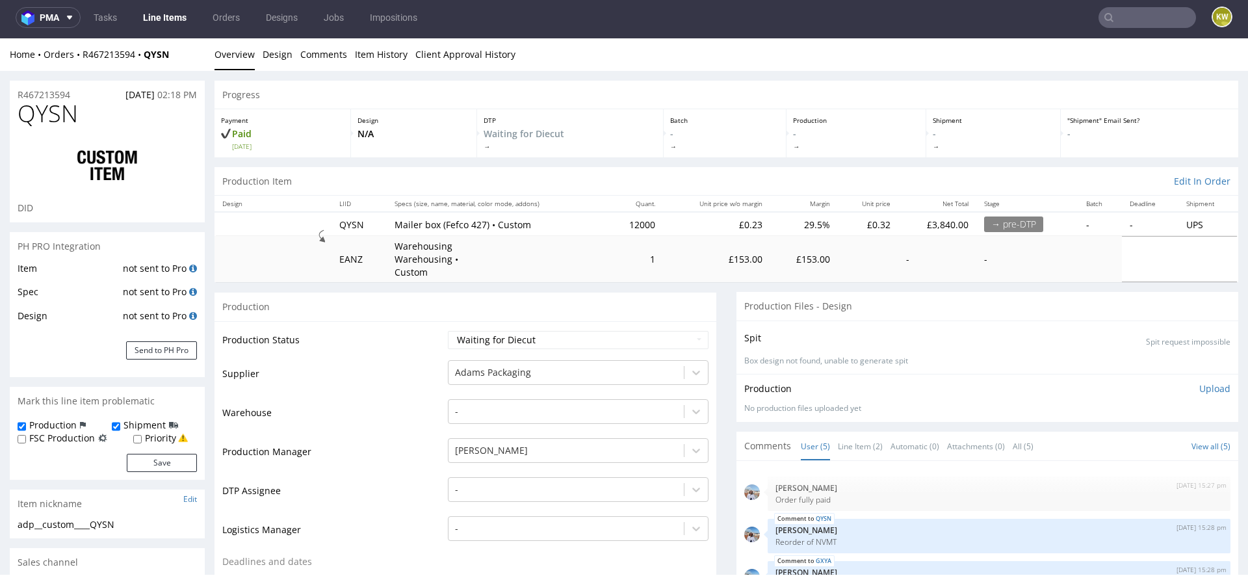
click at [45, 120] on span "QYSN" at bounding box center [48, 114] width 60 height 26
copy span "QYSN"
click at [850, 438] on link "Line Item (2)" at bounding box center [860, 446] width 45 height 28
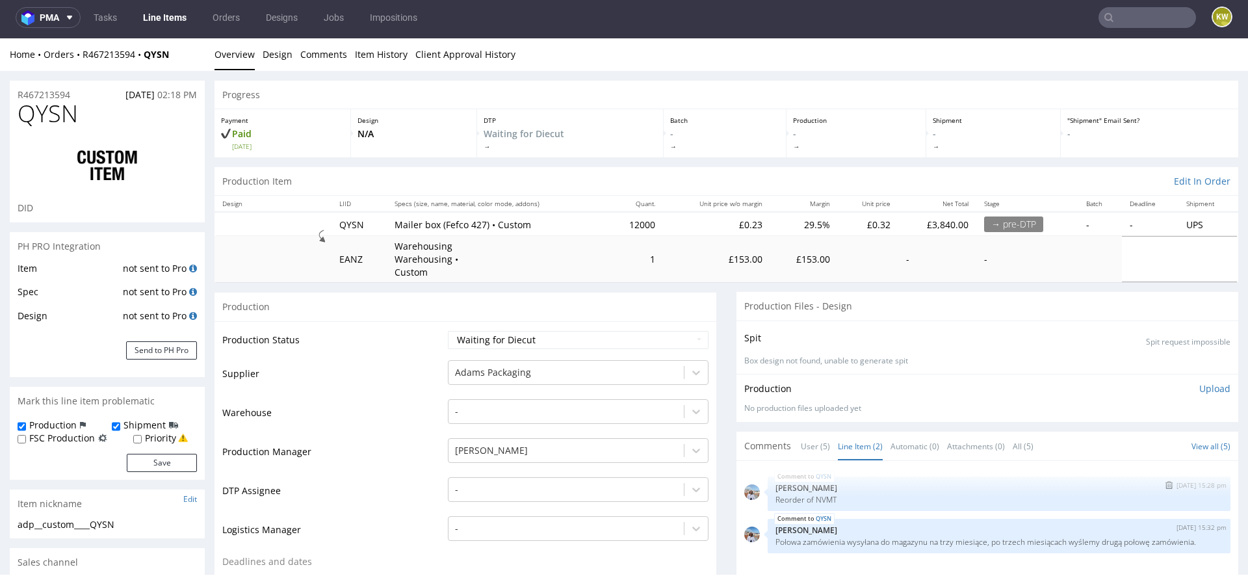
click at [822, 495] on p "Reorder of NVMT" at bounding box center [998, 500] width 447 height 10
copy p "NVMT"
click at [819, 495] on p "Reorder of NVMT" at bounding box center [998, 500] width 447 height 10
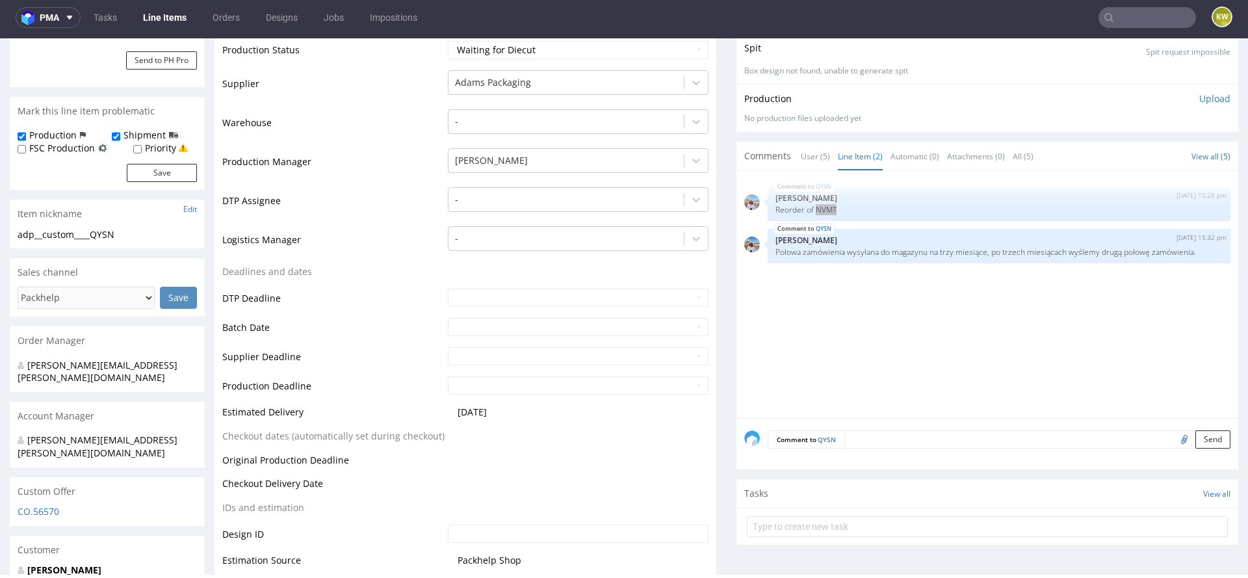
scroll to position [393, 0]
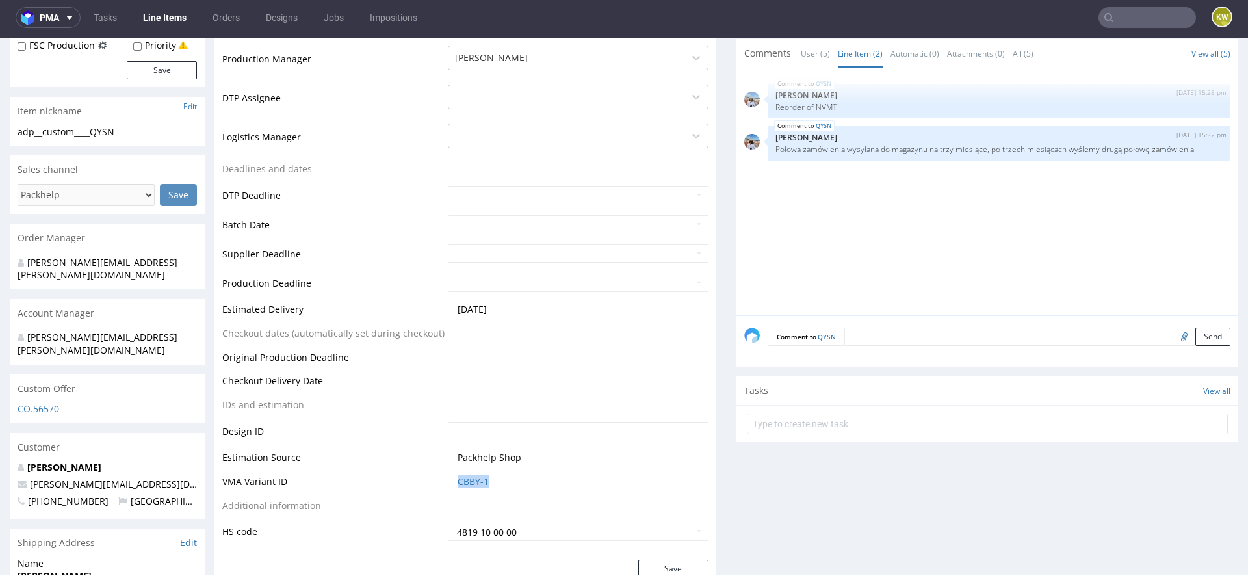
drag, startPoint x: 493, startPoint y: 465, endPoint x: 449, endPoint y: 460, distance: 44.5
click at [446, 474] on td "CBBY-1" at bounding box center [577, 486] width 264 height 24
copy link "CBBY-1"
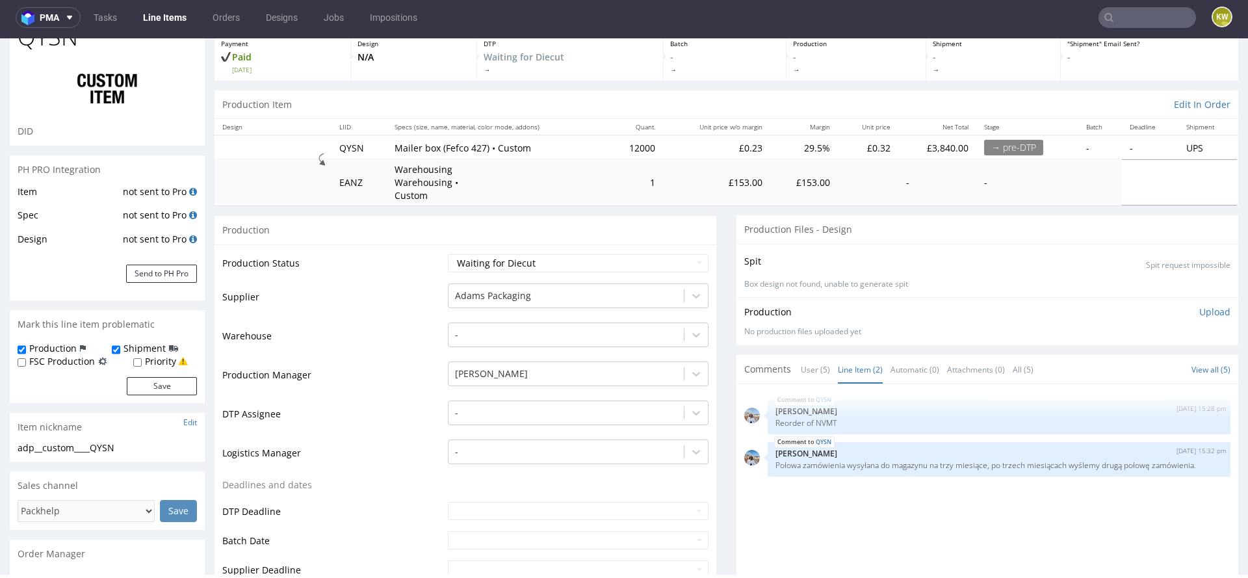
scroll to position [84, 0]
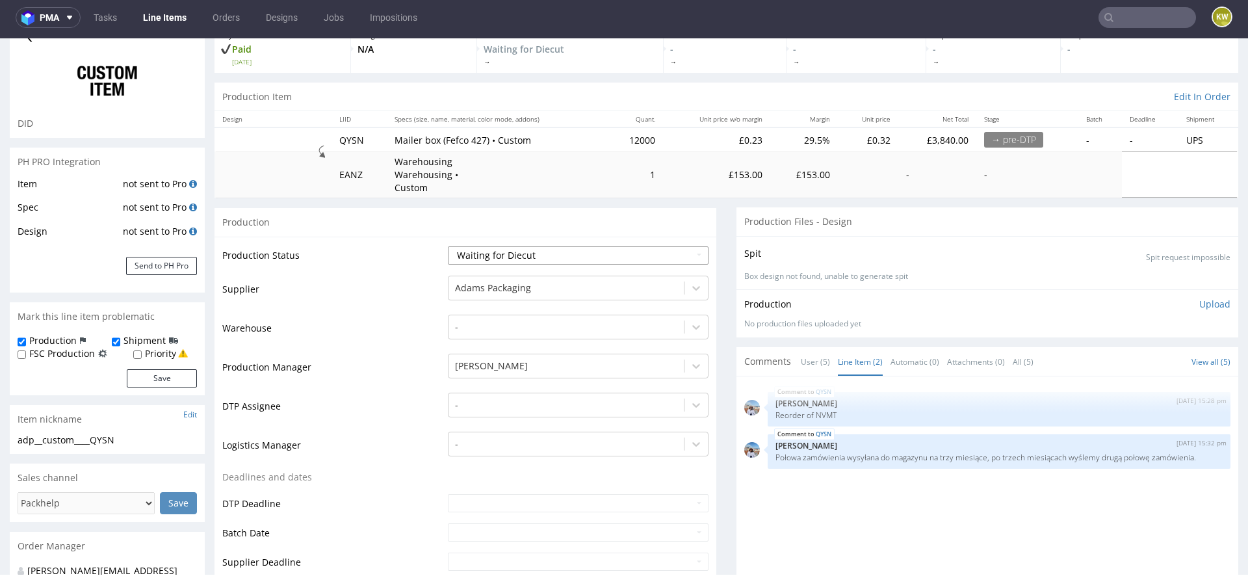
click at [493, 248] on select "Waiting for Artwork Waiting for Diecut Waiting for Mockup Waiting for DTP Waiti…" at bounding box center [578, 255] width 261 height 18
select select "production_in_process"
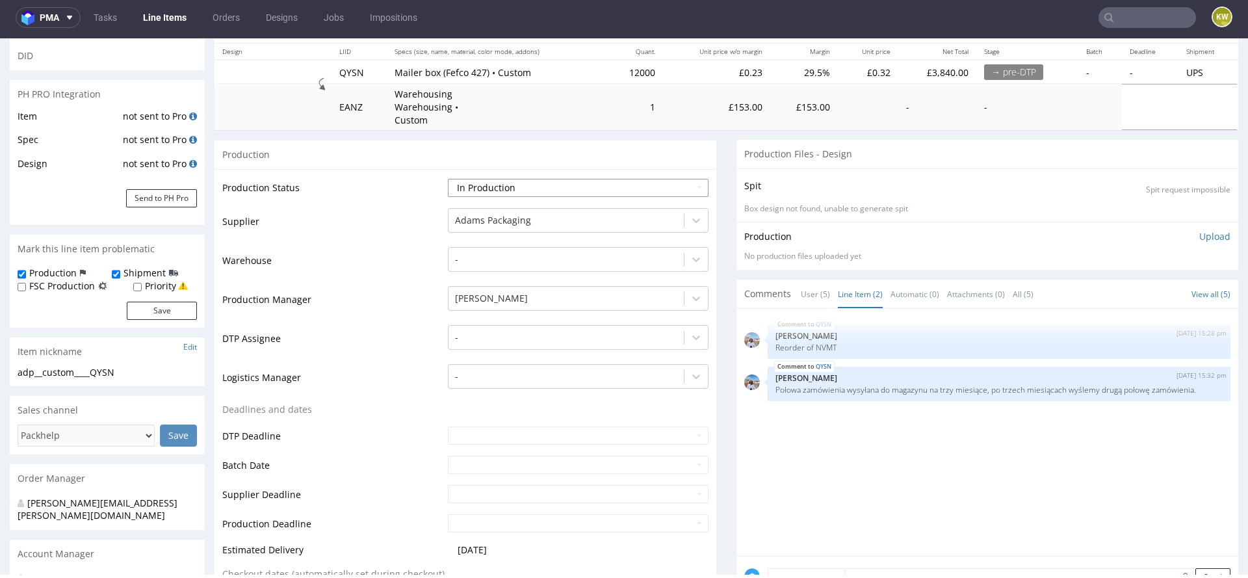
scroll to position [159, 0]
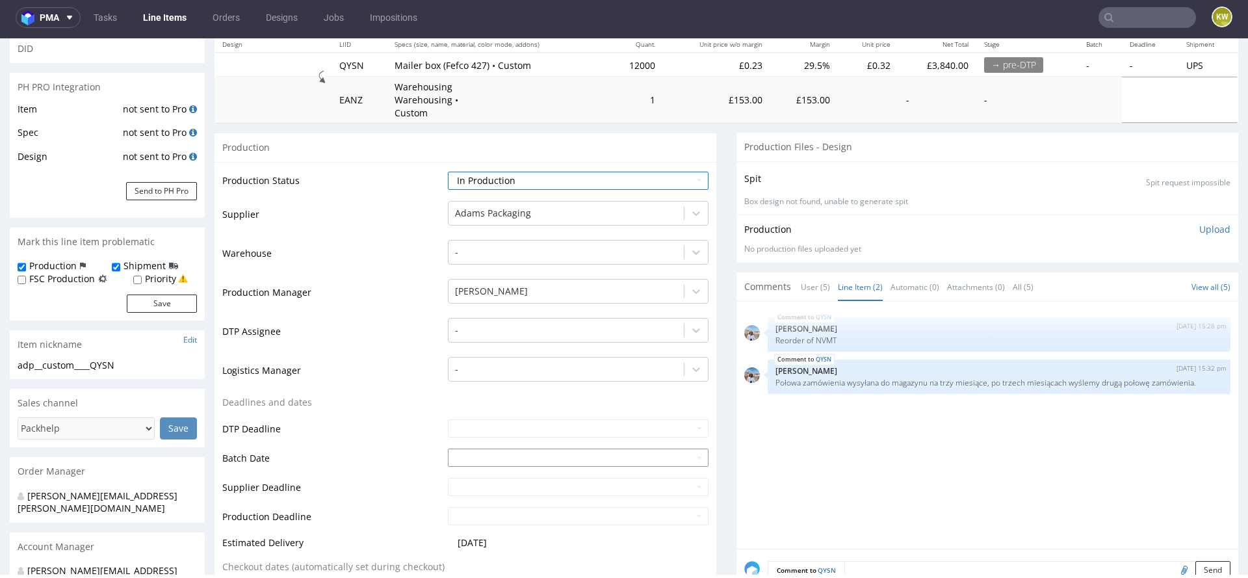
click at [448, 448] on input "text" at bounding box center [578, 457] width 261 height 18
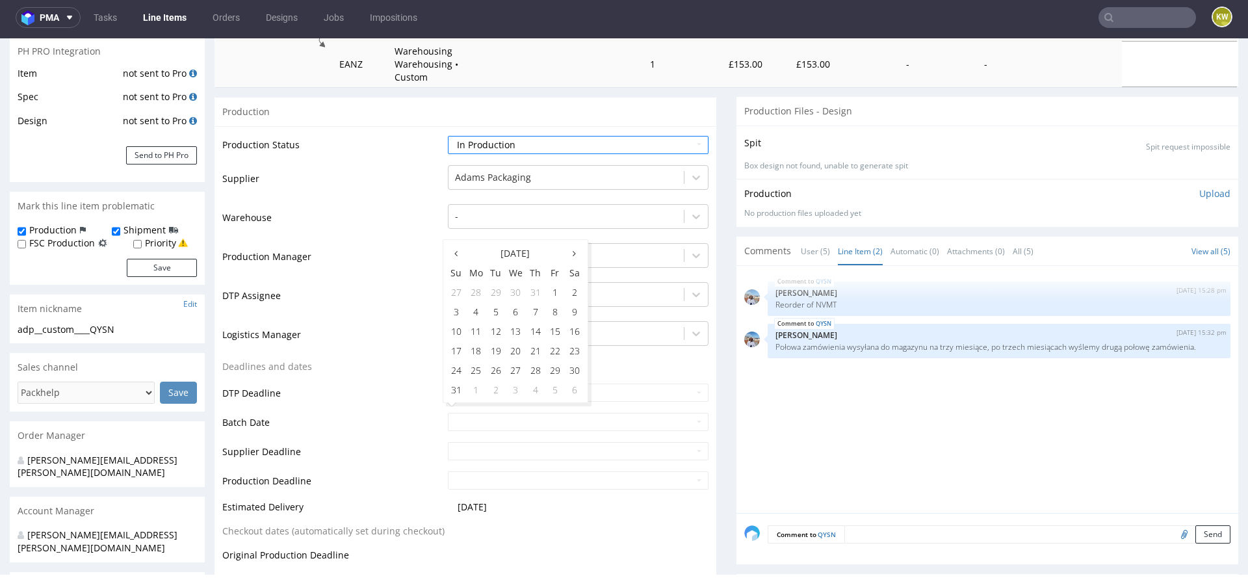
scroll to position [198, 0]
click at [494, 368] on td "26" at bounding box center [495, 366] width 19 height 19
type input "[DATE]"
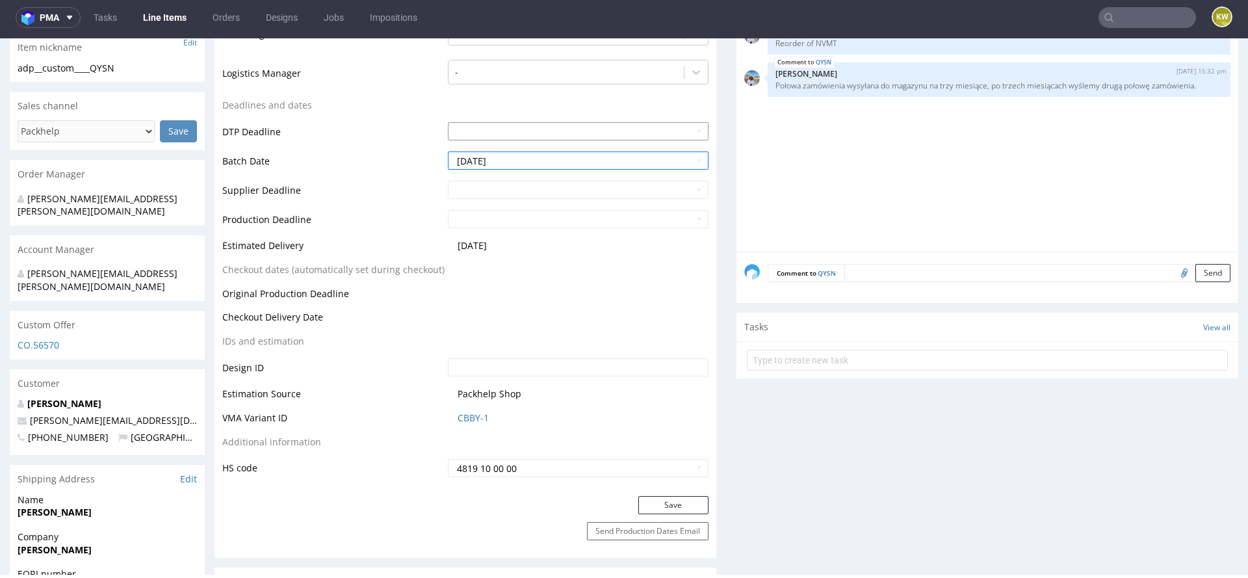
scroll to position [521, 0]
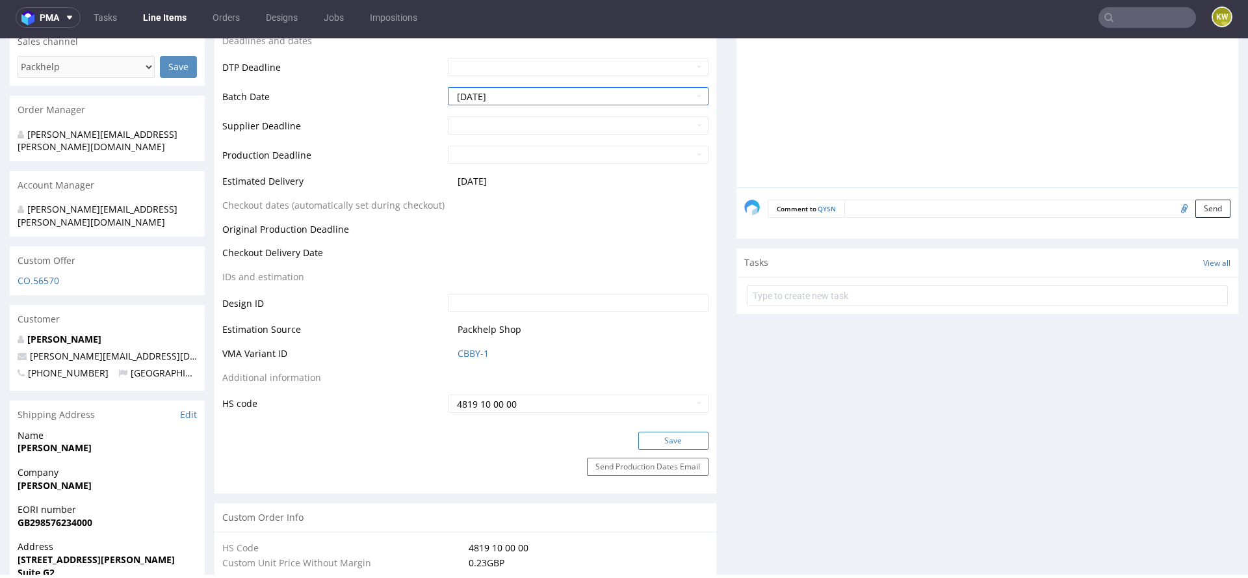
click at [657, 432] on button "Save" at bounding box center [673, 441] width 70 height 18
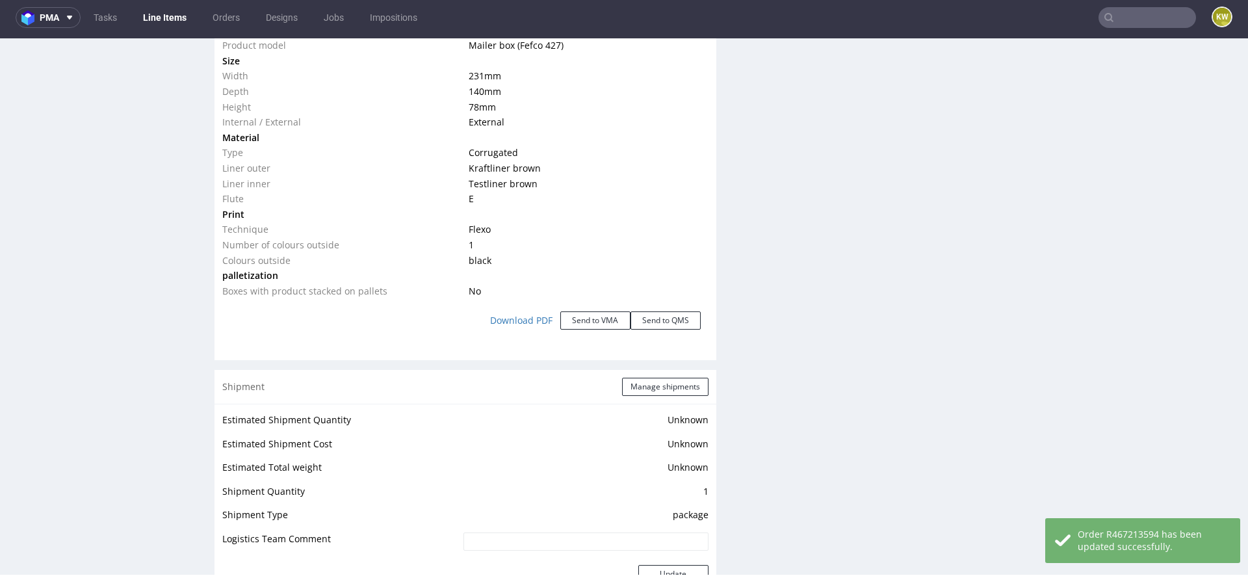
scroll to position [1903, 0]
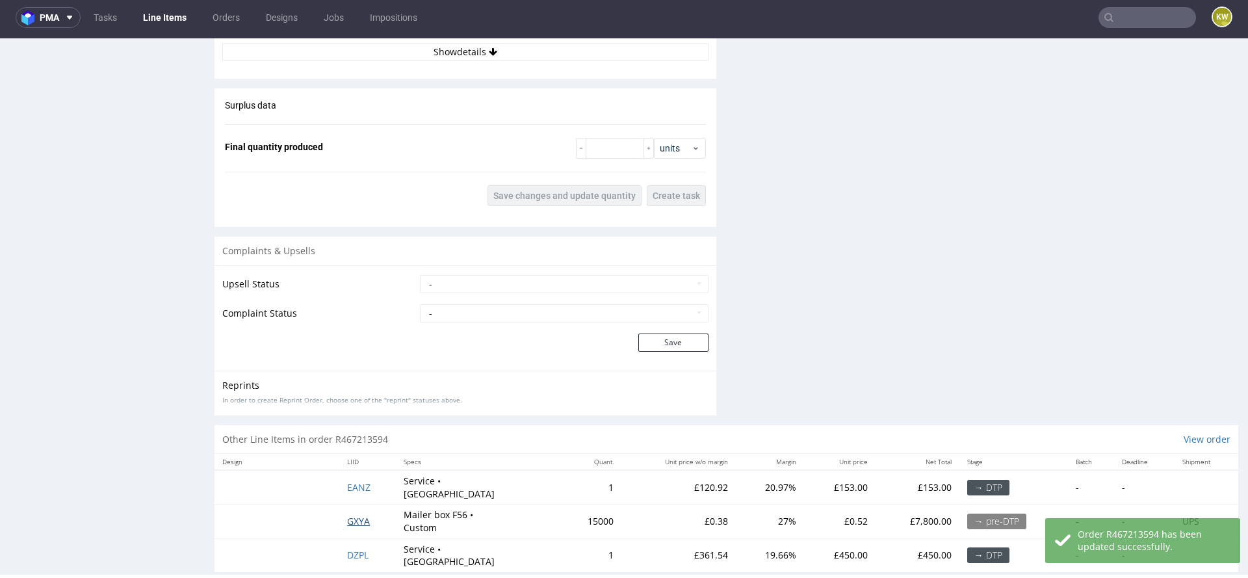
click at [353, 515] on span "GXYA" at bounding box center [358, 521] width 23 height 12
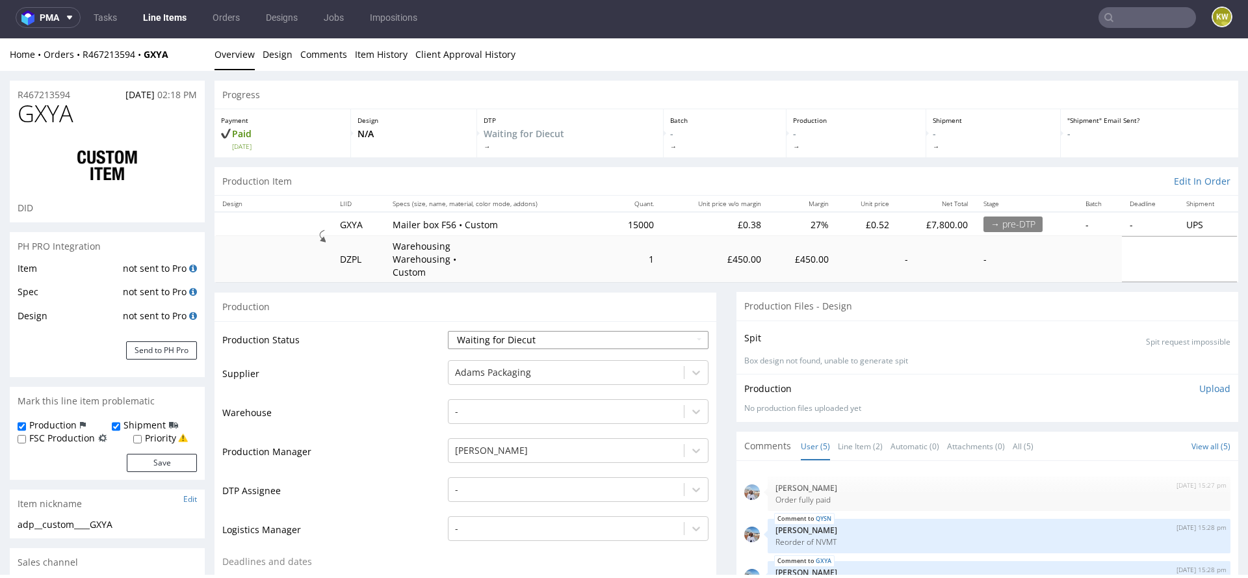
click at [511, 331] on select "Waiting for Artwork Waiting for Diecut Waiting for Mockup Waiting for DTP Waiti…" at bounding box center [578, 340] width 261 height 18
select select "production_in_process"
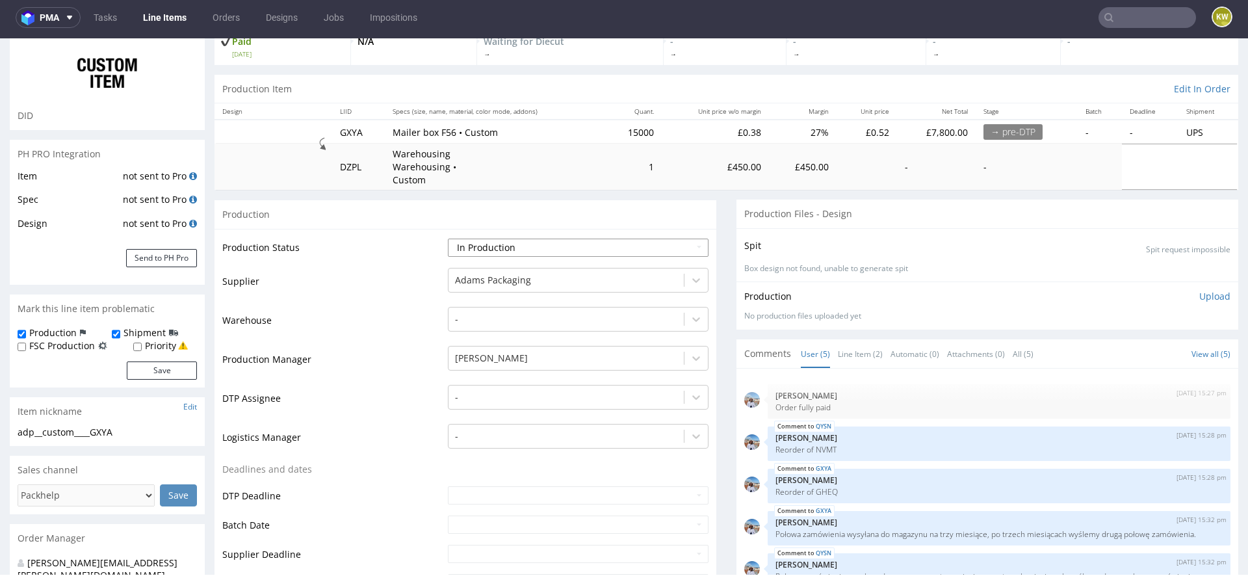
scroll to position [118, 0]
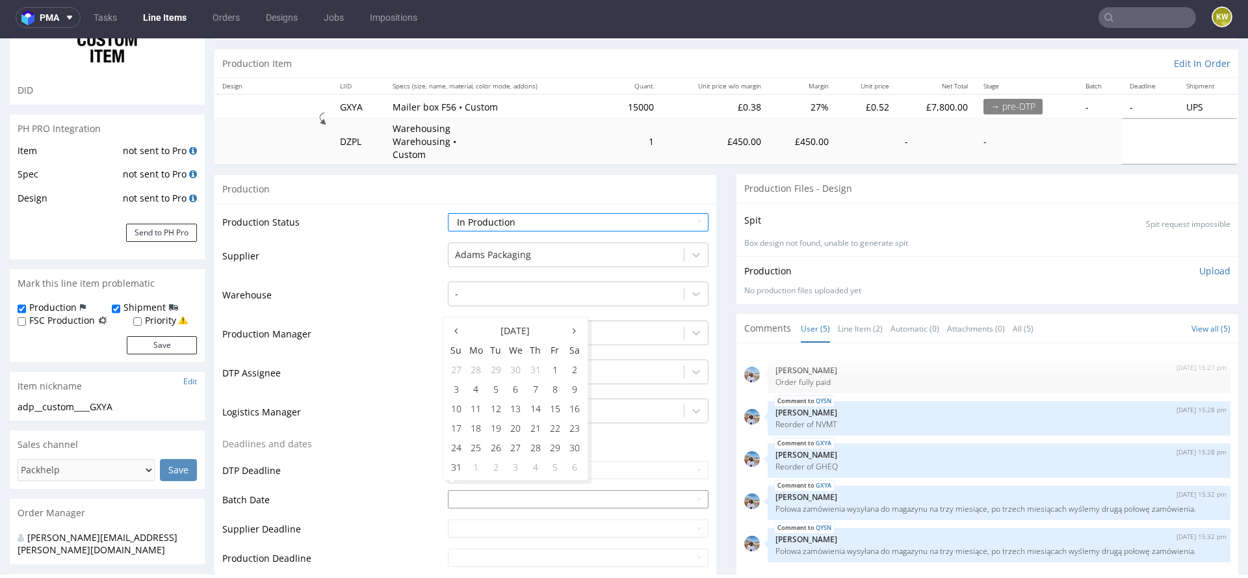
click at [450, 490] on input "text" at bounding box center [578, 499] width 261 height 18
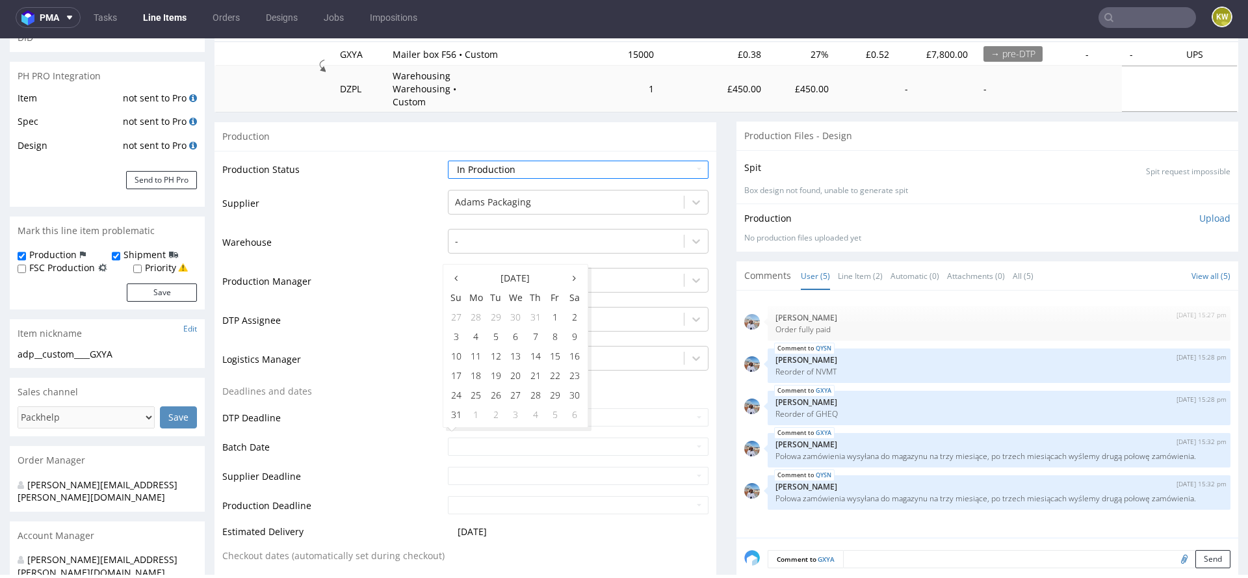
scroll to position [175, 0]
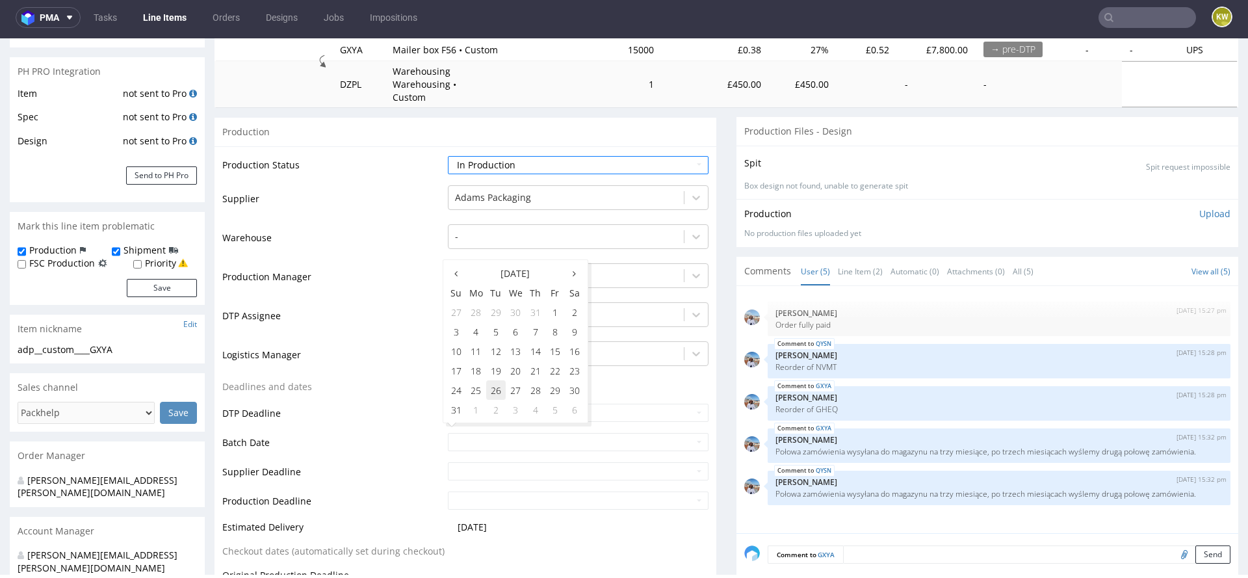
click at [495, 391] on td "26" at bounding box center [495, 389] width 19 height 19
type input "[DATE]"
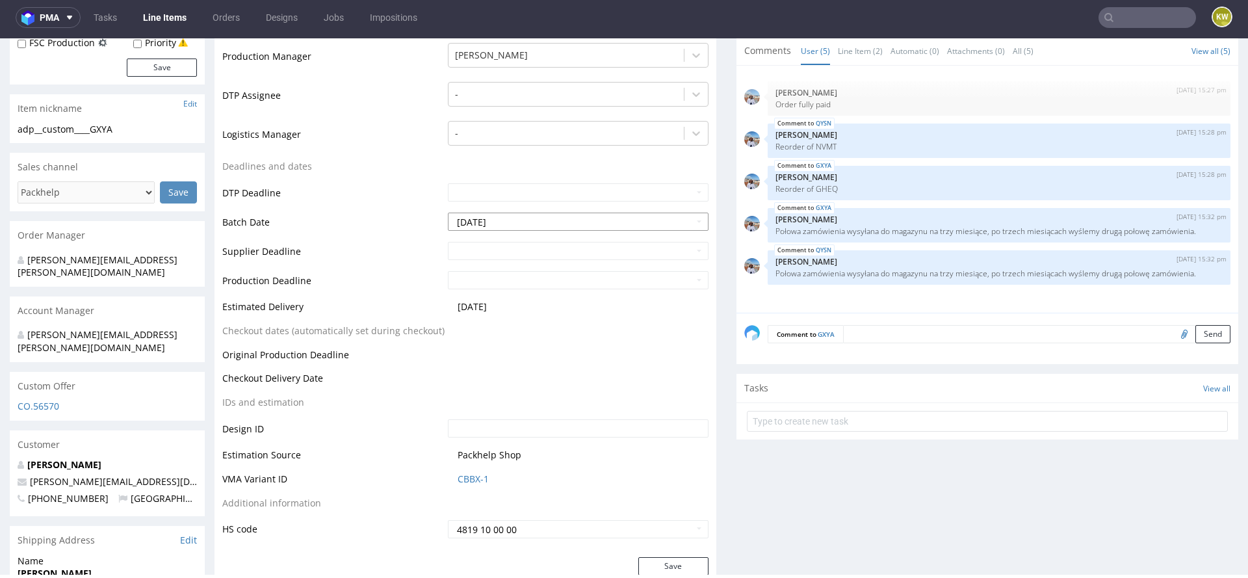
scroll to position [417, 0]
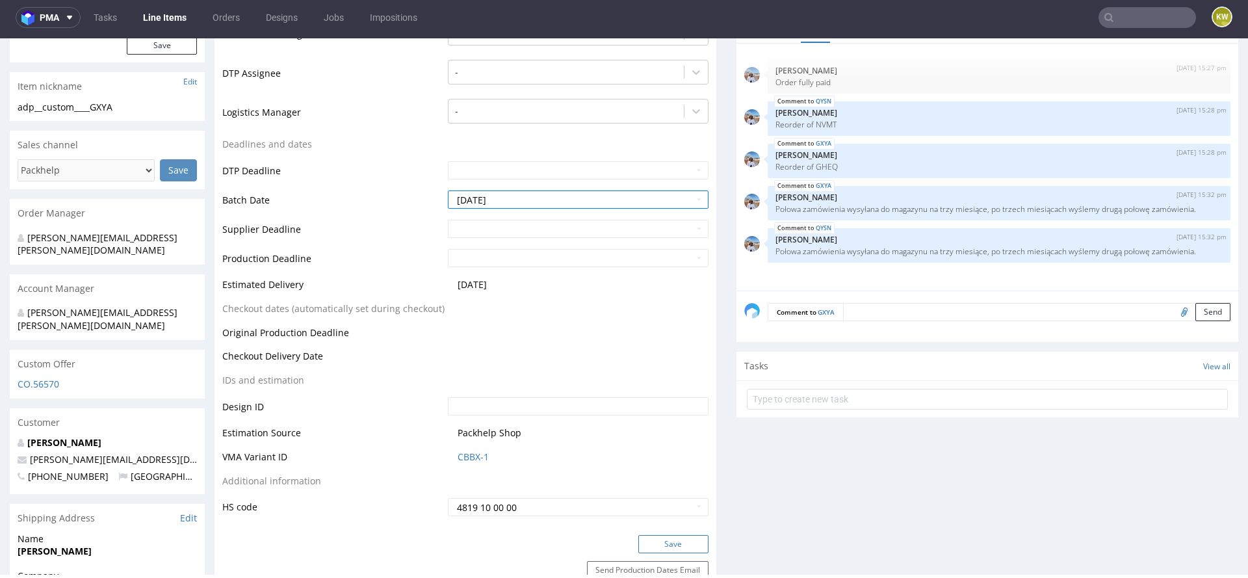
click at [660, 535] on button "Save" at bounding box center [673, 544] width 70 height 18
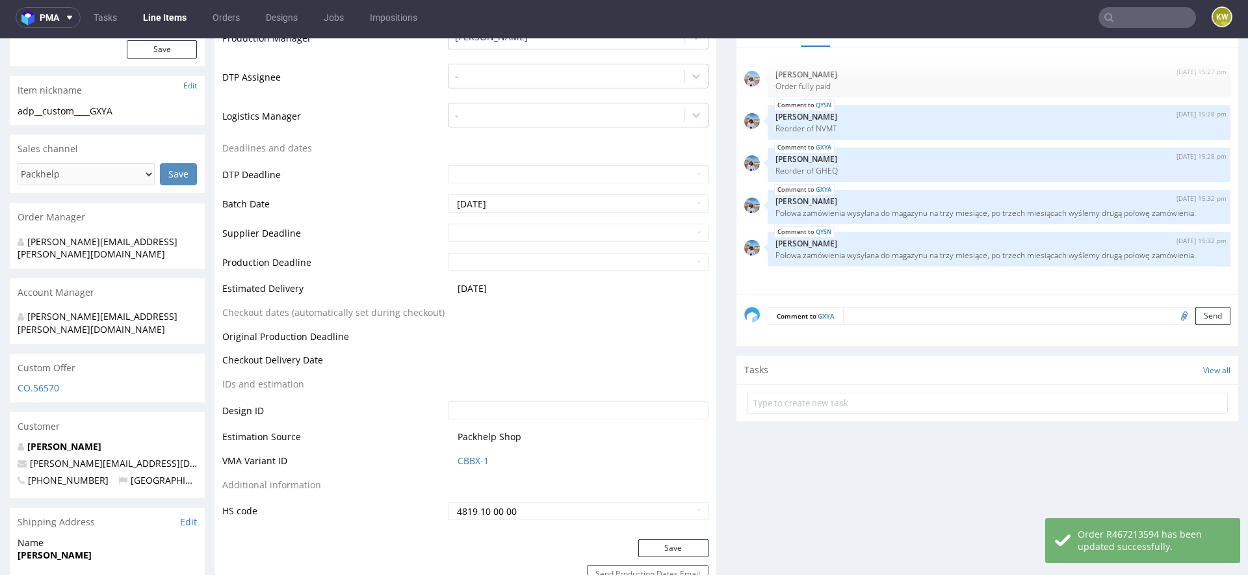
scroll to position [0, 0]
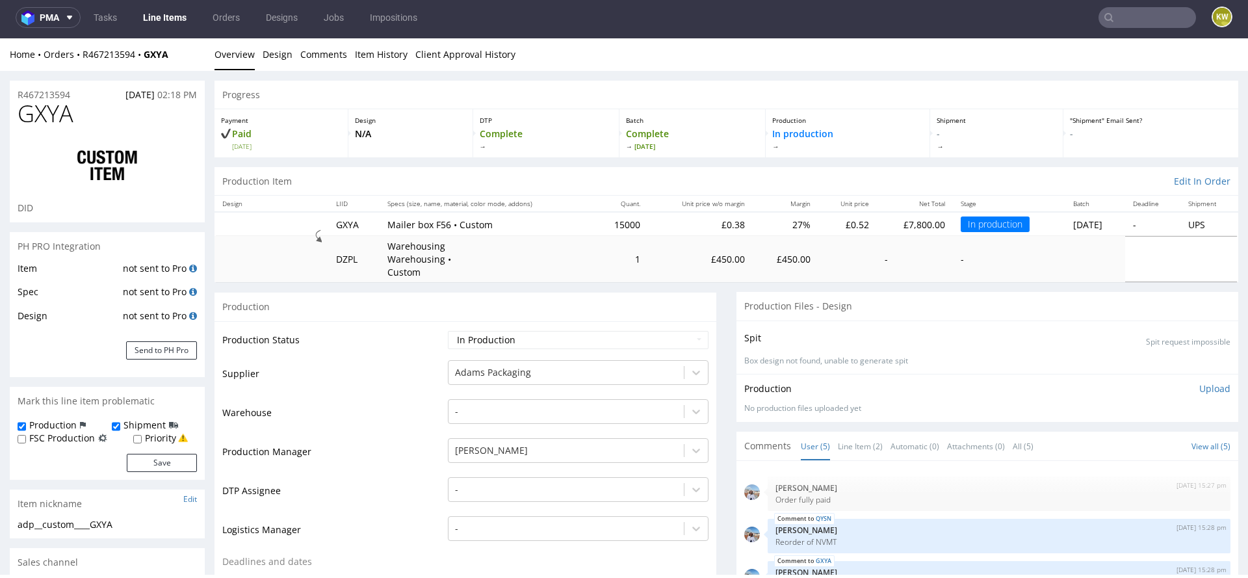
click at [1115, 20] on input "text" at bounding box center [1146, 17] width 97 height 21
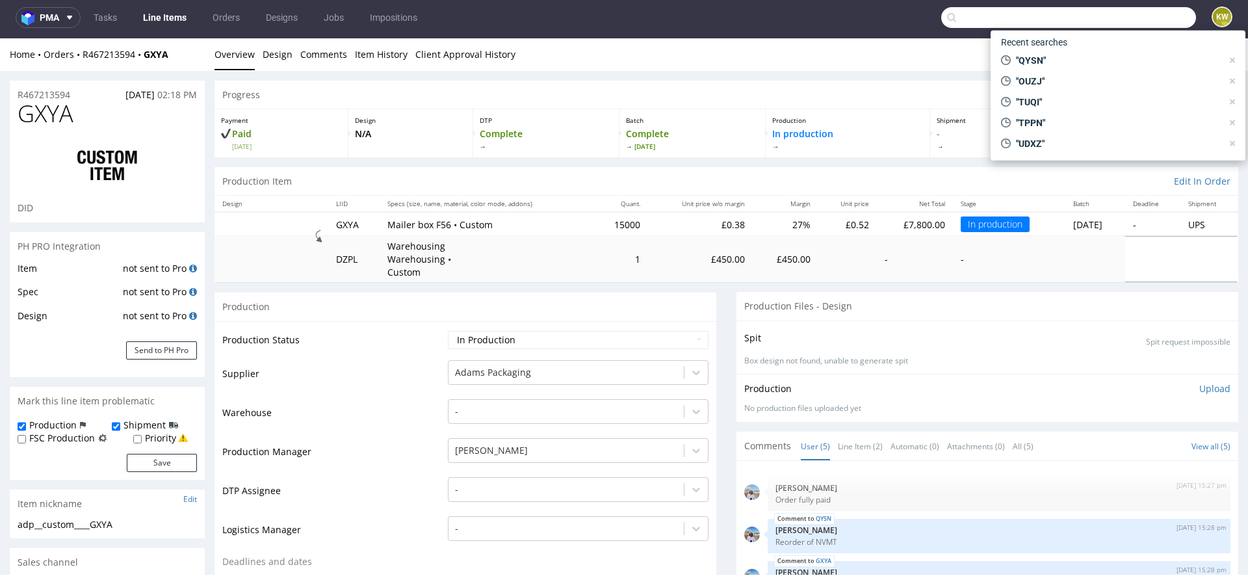
paste input "R767970935"
type input "R767970935"
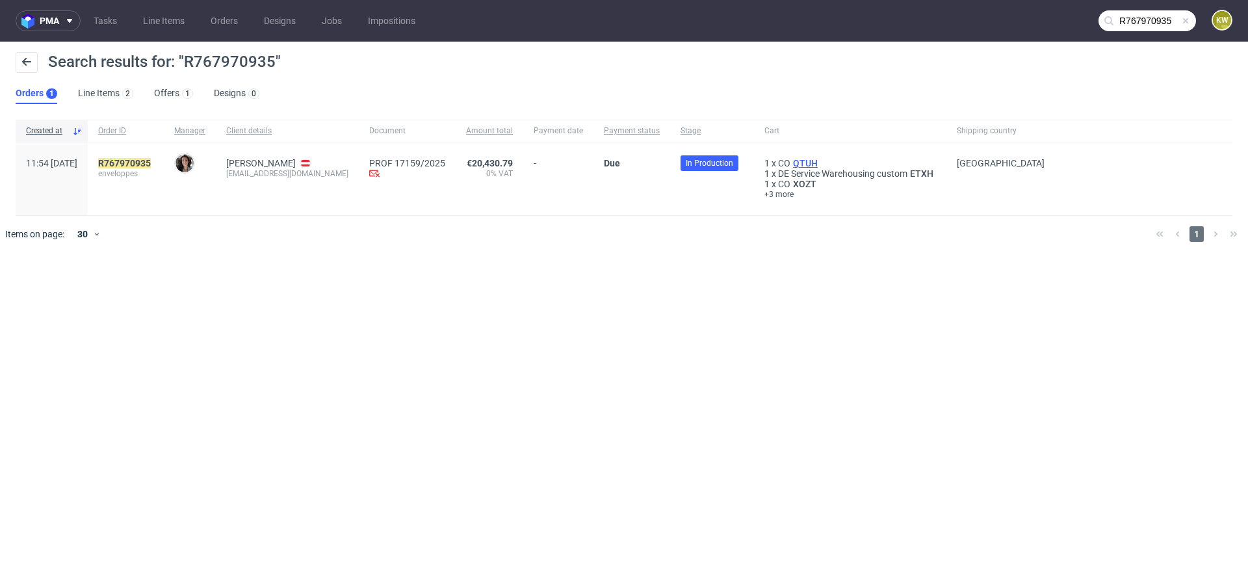
click at [807, 160] on span "QTUH" at bounding box center [805, 163] width 30 height 10
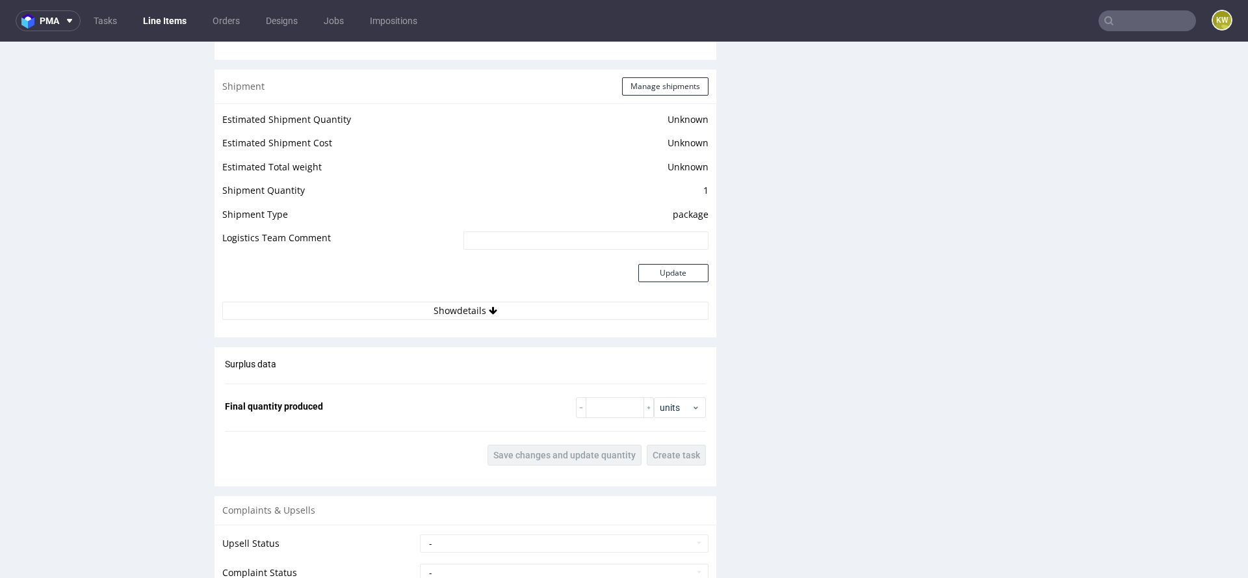
scroll to position [1948, 0]
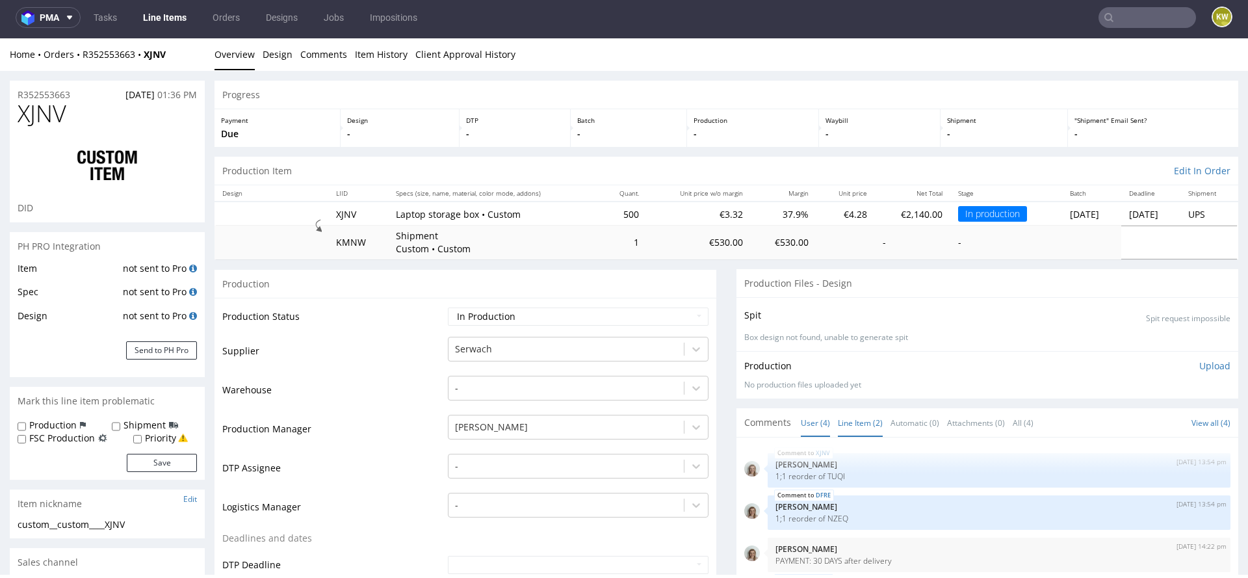
click at [843, 419] on link "Line Item (2)" at bounding box center [860, 423] width 45 height 28
click at [836, 479] on p "1;1 reorder of TUQI" at bounding box center [998, 476] width 447 height 10
click at [829, 475] on p "1;1 reorder of TUQI" at bounding box center [998, 476] width 447 height 10
click at [829, 474] on p "1;1 reorder of TUQI" at bounding box center [998, 476] width 447 height 10
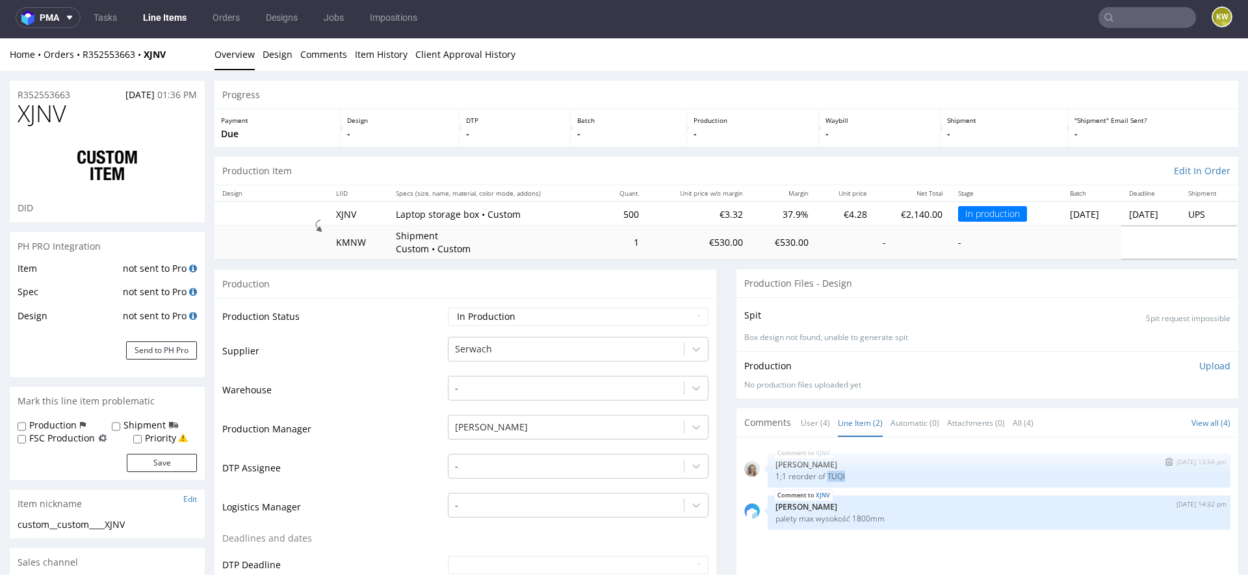
copy p "TUQI"
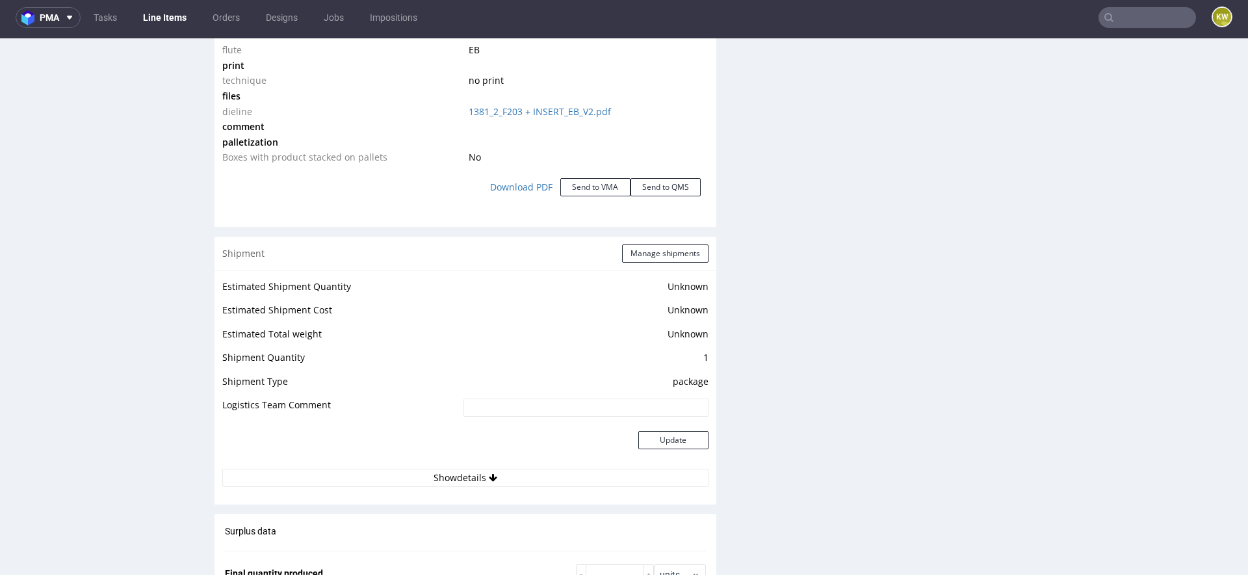
scroll to position [1532, 0]
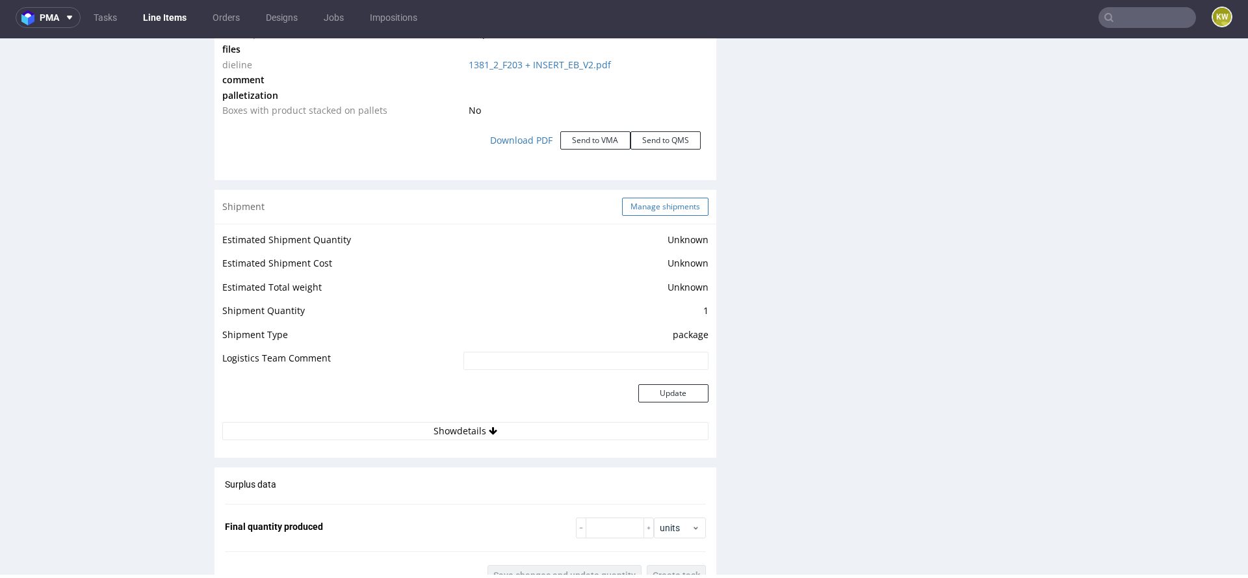
click at [664, 205] on button "Manage shipments" at bounding box center [665, 207] width 86 height 18
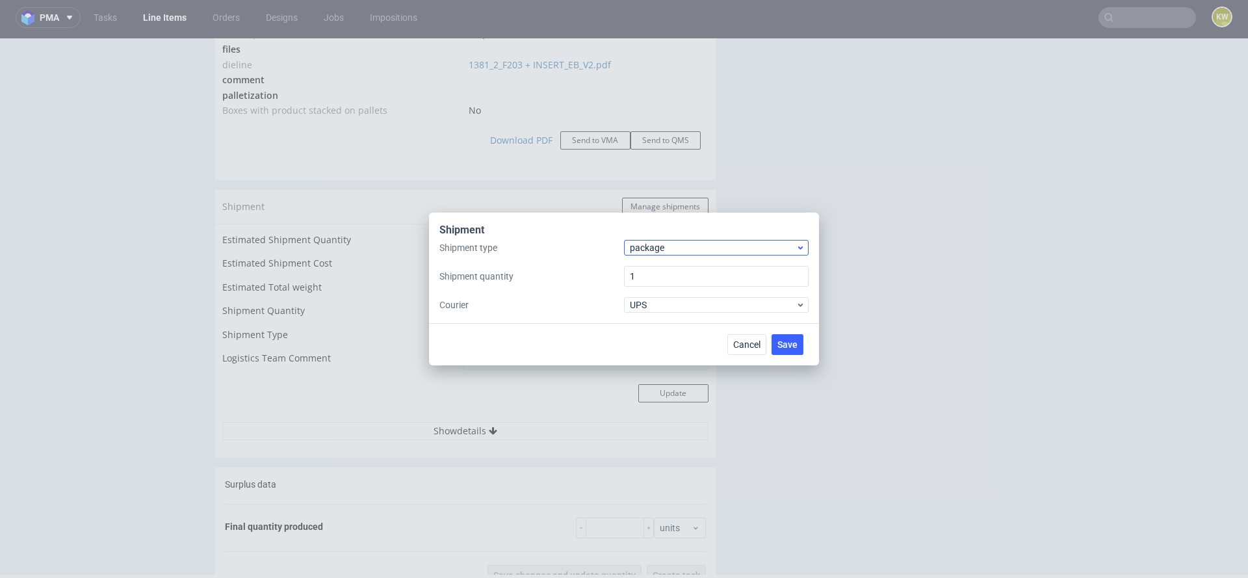
click at [661, 245] on span "package" at bounding box center [713, 247] width 166 height 13
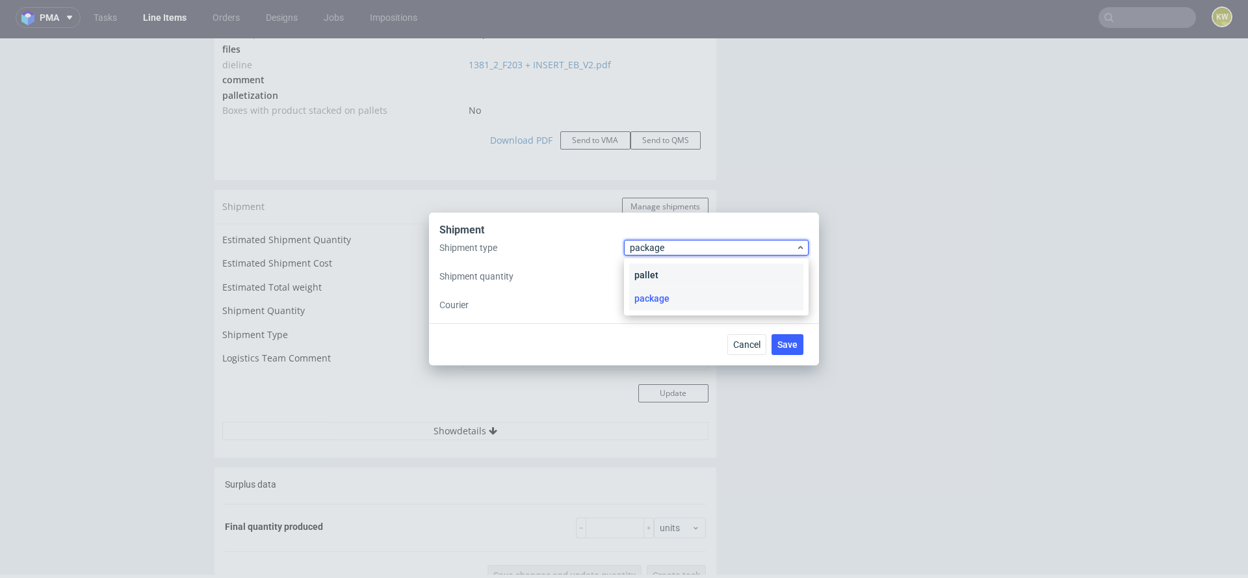
click at [658, 272] on div "pallet" at bounding box center [716, 274] width 174 height 23
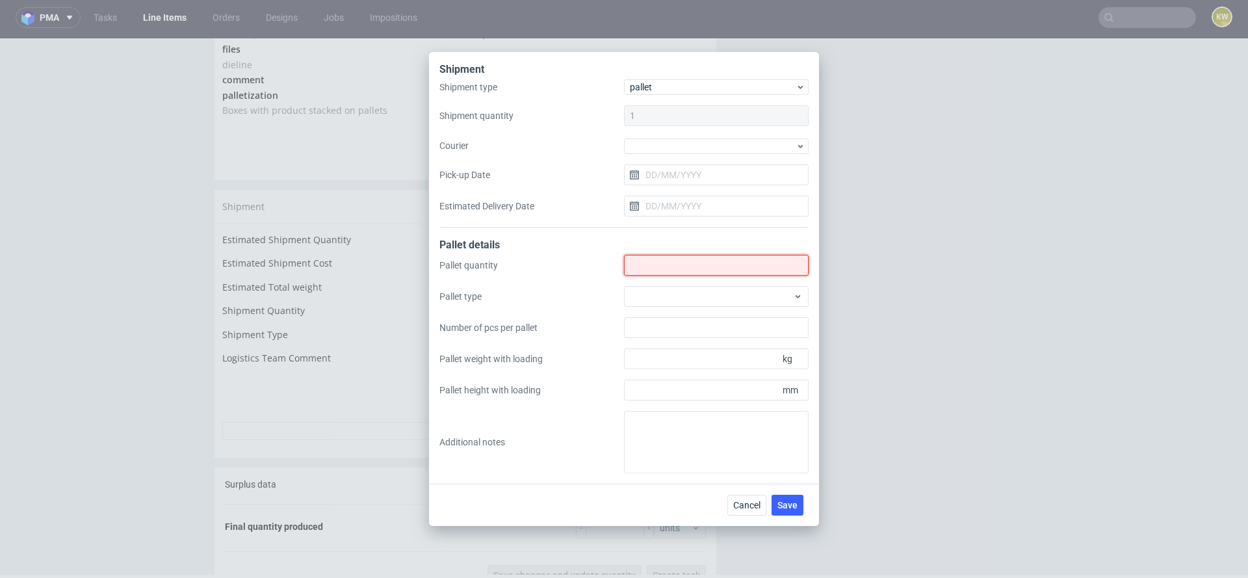
click at [638, 266] on input "Shipment type" at bounding box center [716, 265] width 185 height 21
type input "5"
click at [654, 298] on div at bounding box center [716, 296] width 185 height 21
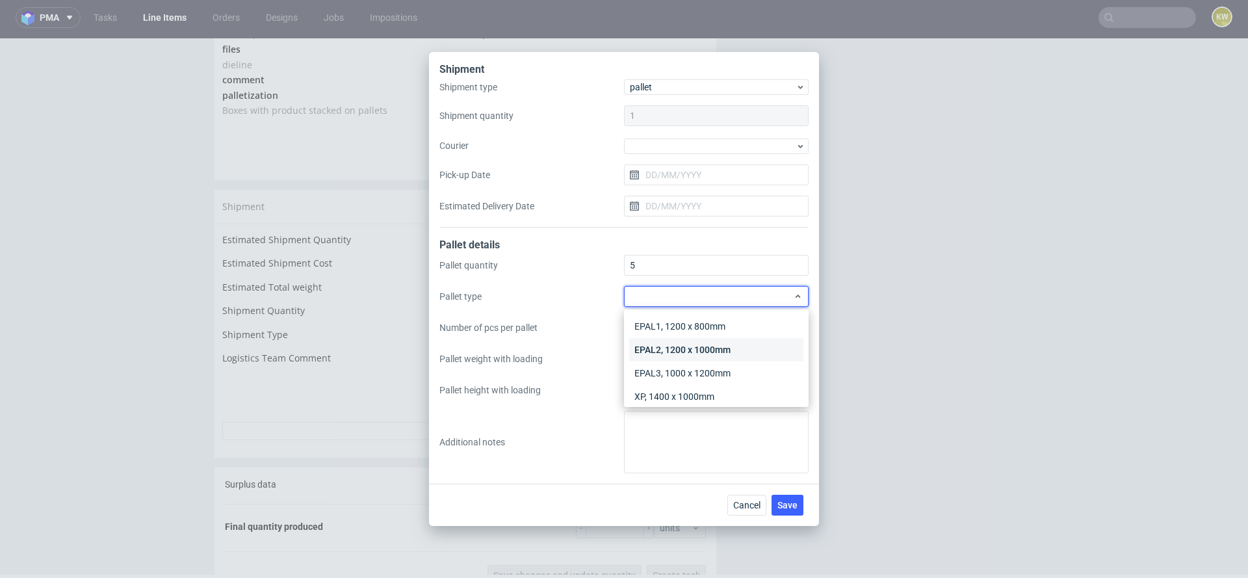
click at [665, 347] on div "EPAL2, 1200 x 1000mm" at bounding box center [716, 349] width 174 height 23
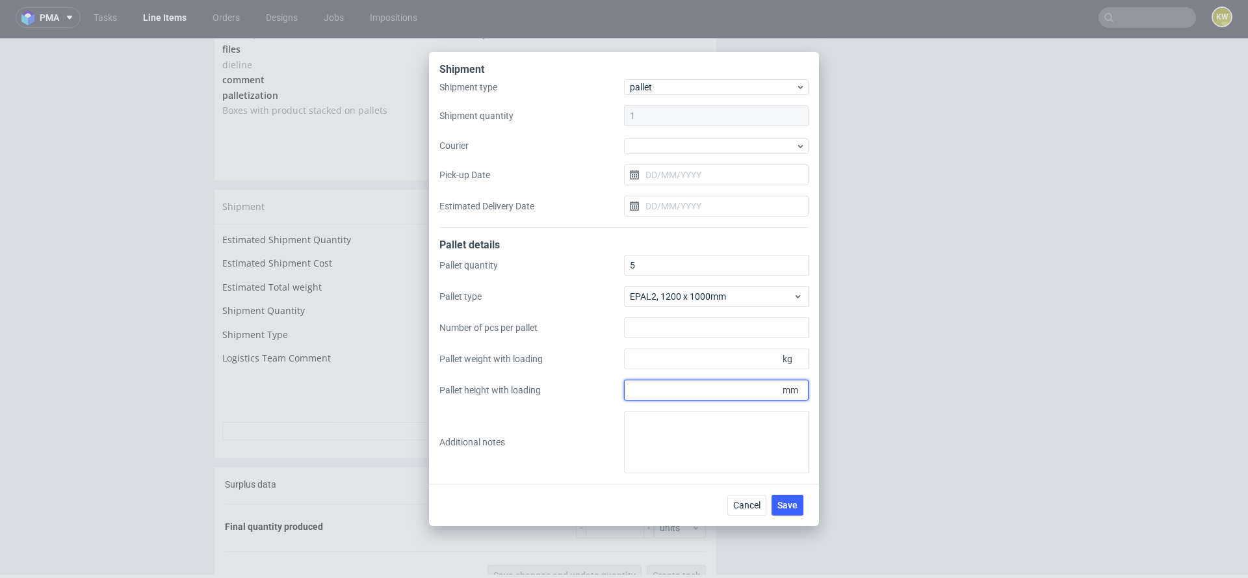
click at [660, 389] on input "Pallet height with loading" at bounding box center [716, 390] width 185 height 21
click at [668, 360] on input "Pallet weight with loading" at bounding box center [716, 358] width 185 height 21
type input "164"
click at [663, 389] on input "Pallet height with loading" at bounding box center [716, 390] width 185 height 21
type input "1600"
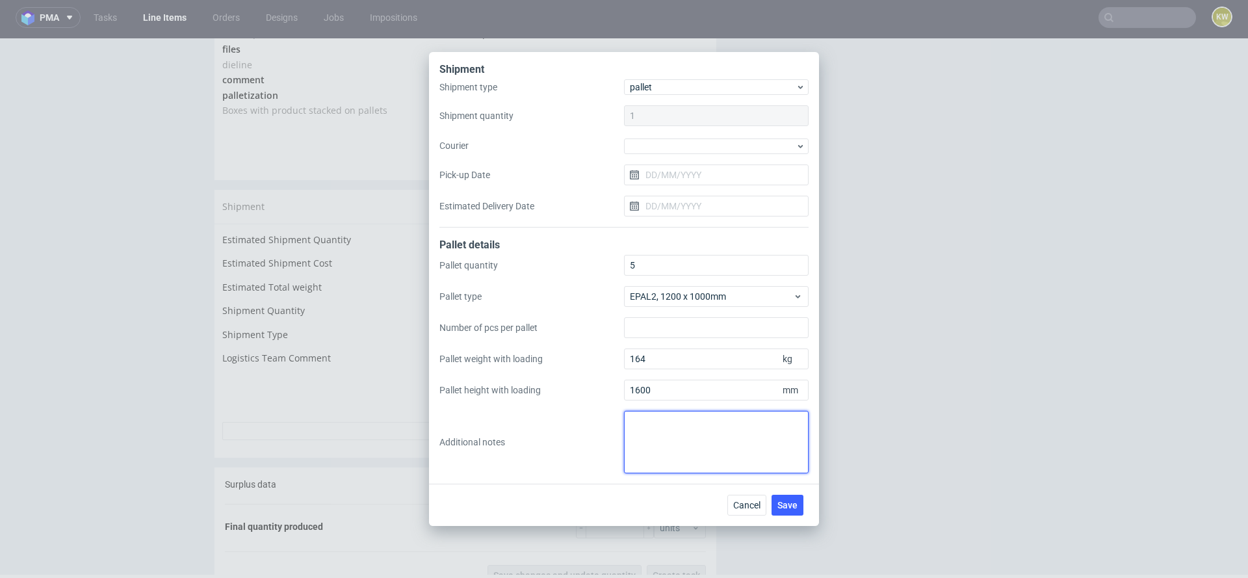
click at [663, 419] on textarea at bounding box center [716, 442] width 185 height 62
paste textarea "wkładki: 2 pal 1200x1000x1600mm, 264 kg pudełka: 3 pal 1200x800x1600mm, 183 kg"
click at [628, 424] on textarea "wkładki: 2 pal 1200x1000x1600mm, 264 kg pudełka: 3 pal 1200x800x1600mm, 183 kg" at bounding box center [716, 442] width 185 height 62
type textarea "Odbiór najwcześniej w czwartek! do potwierdzenia wkładki: 2 pal 1200x1000x1600m…"
click at [790, 494] on div "Cancel Save" at bounding box center [624, 504] width 390 height 42
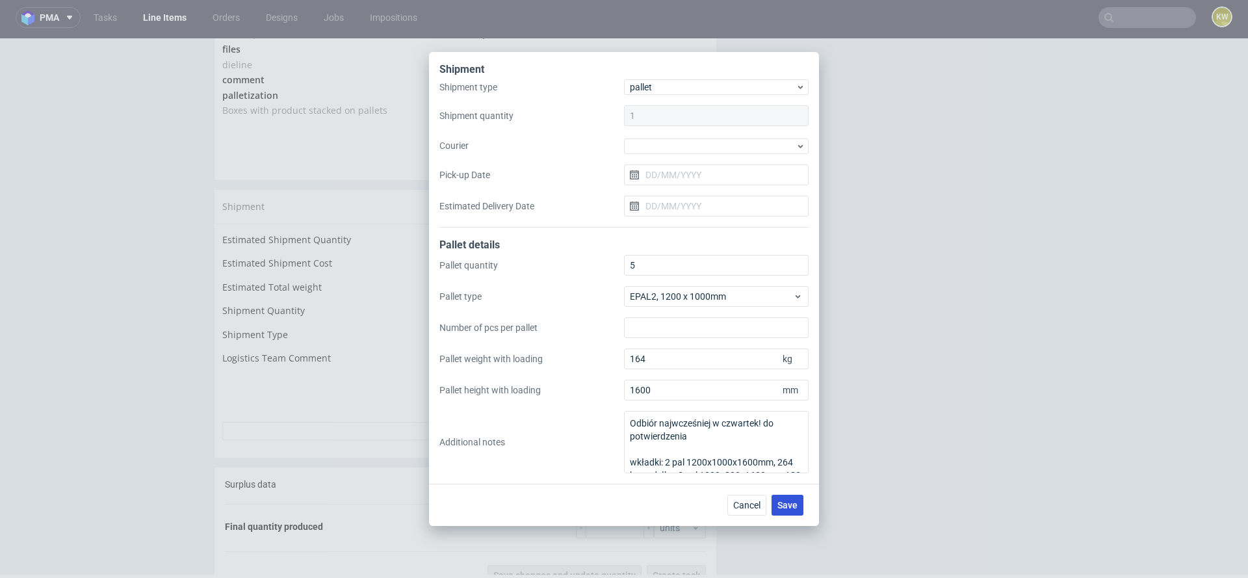
click at [792, 504] on span "Save" at bounding box center [787, 504] width 20 height 9
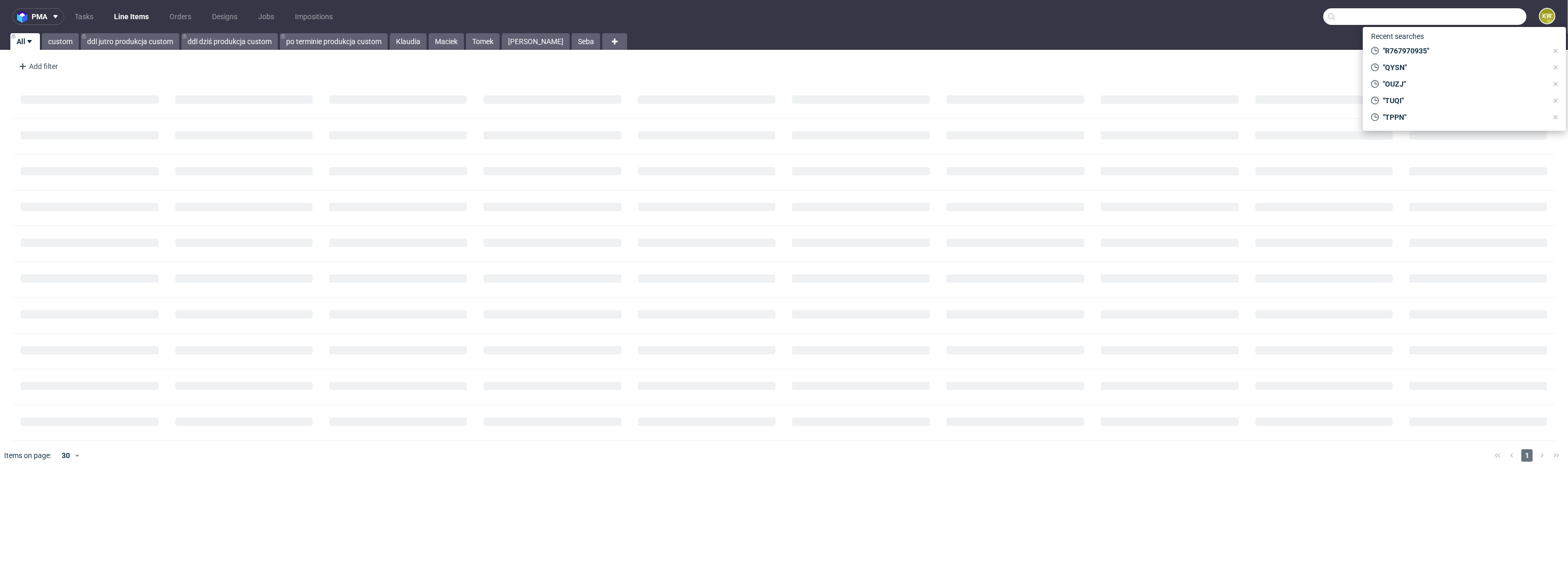
click at [1471, 18] on input "text" at bounding box center [1424, 16] width 203 height 17
paste input "TUQI"
type input "TUQI"
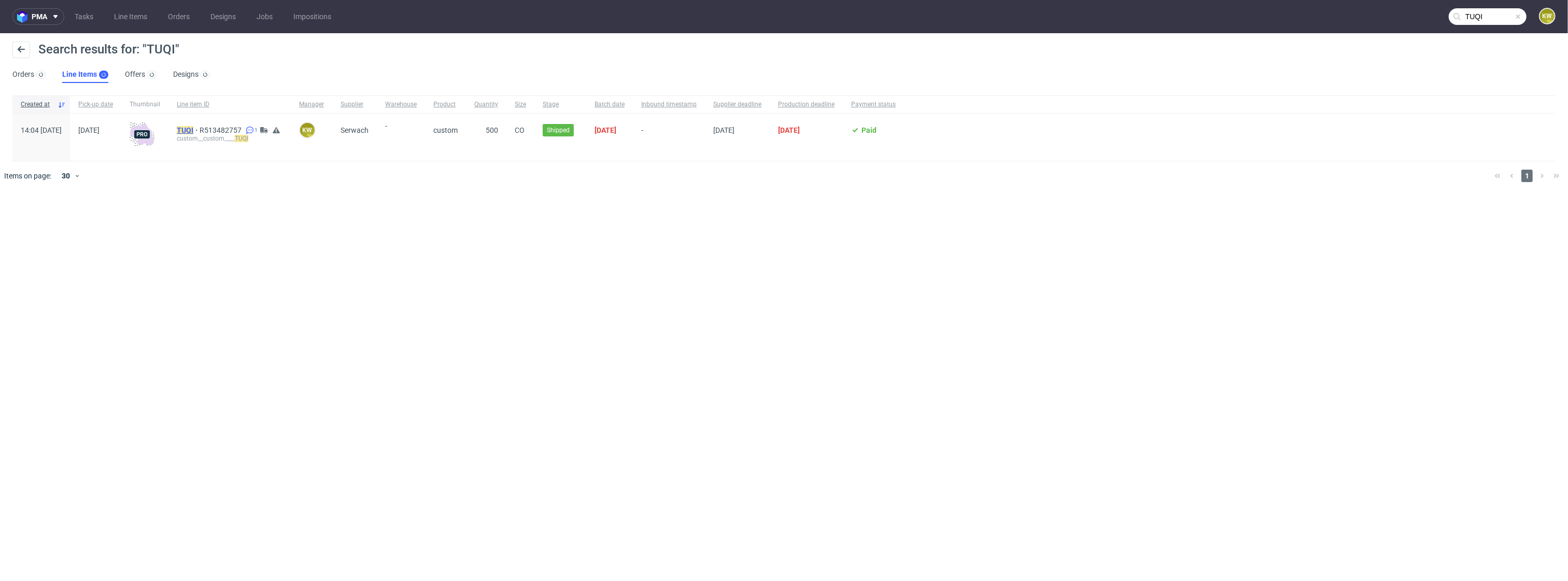
click at [193, 131] on mark "TUQI" at bounding box center [185, 130] width 17 height 8
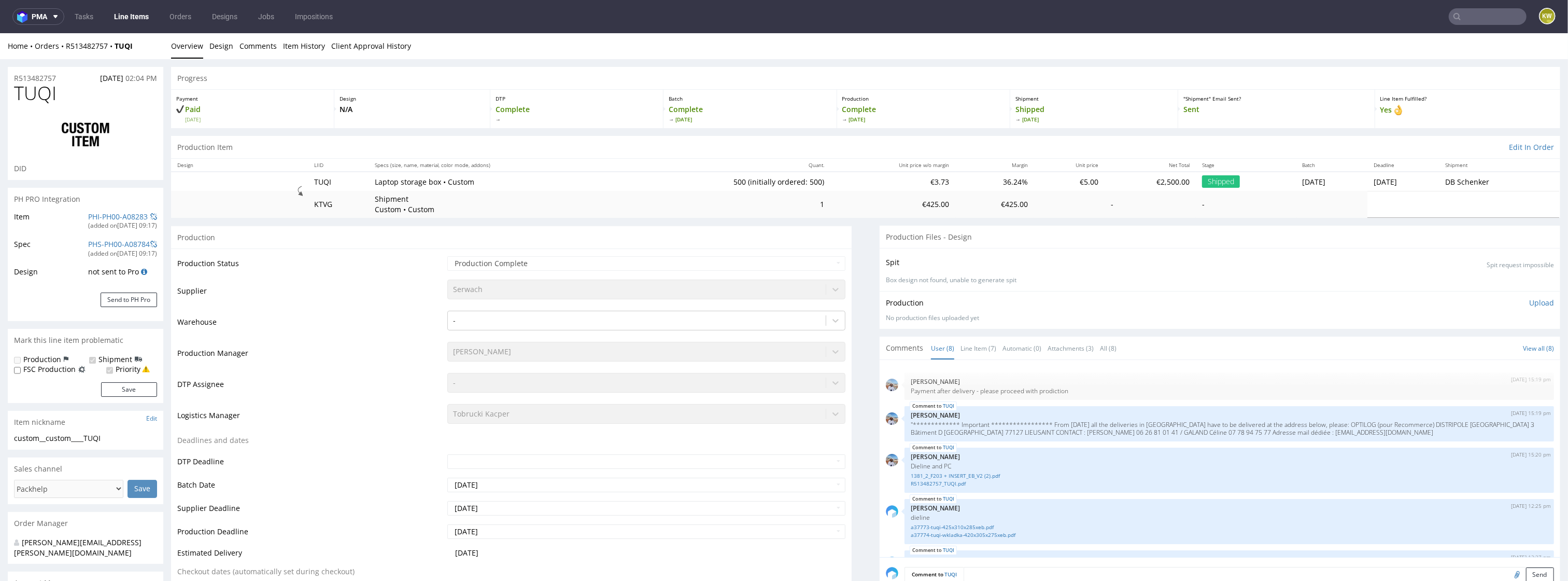
scroll to position [153, 0]
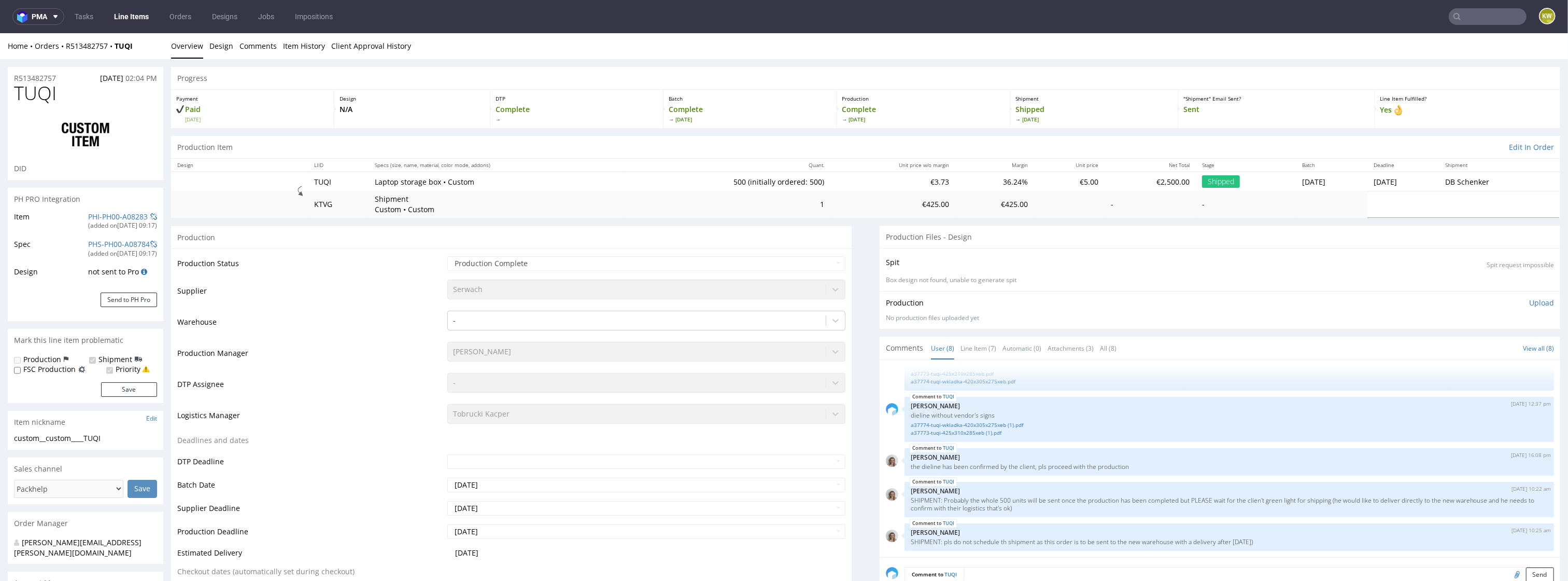
select select "in_progress"
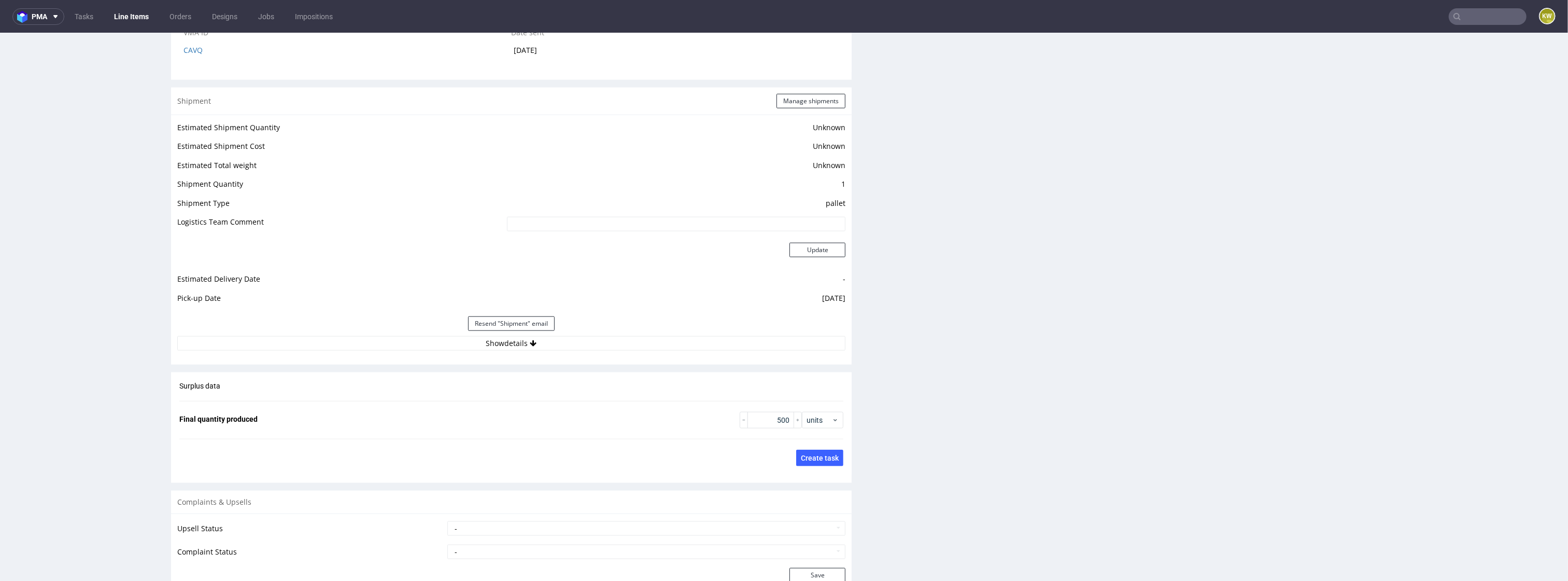
scroll to position [1382, 0]
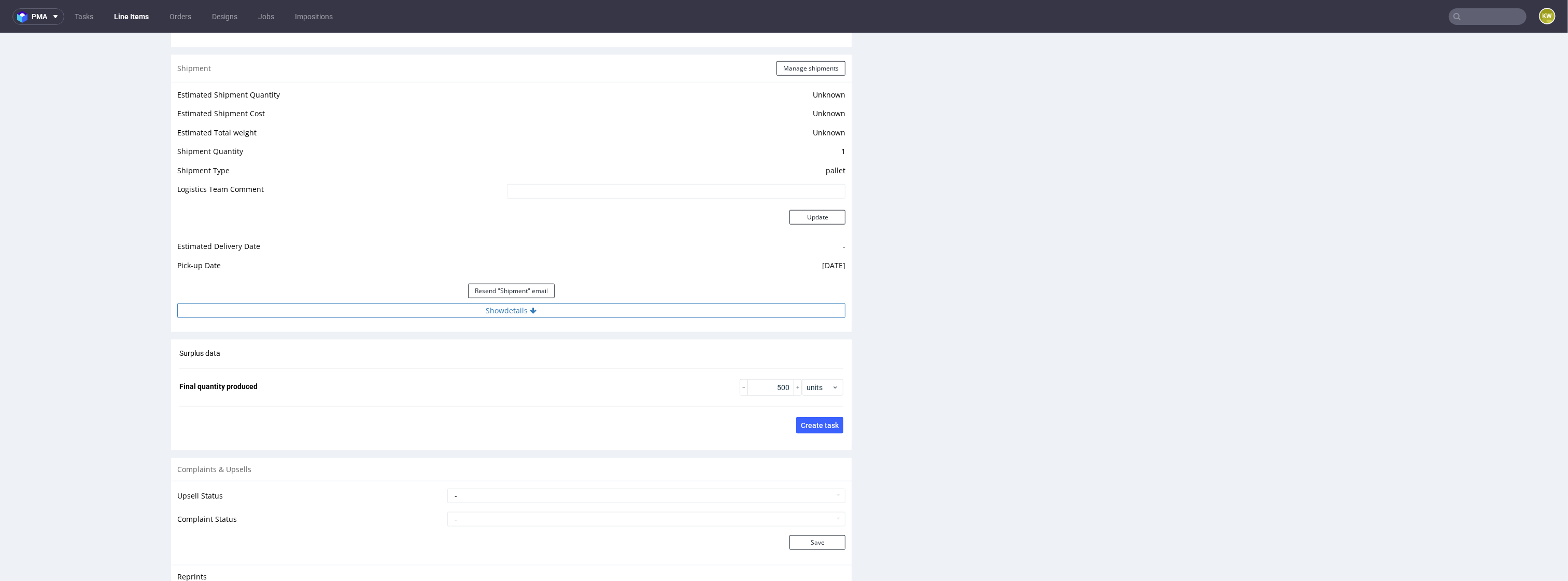
click at [519, 314] on button "Show details" at bounding box center [511, 310] width 668 height 14
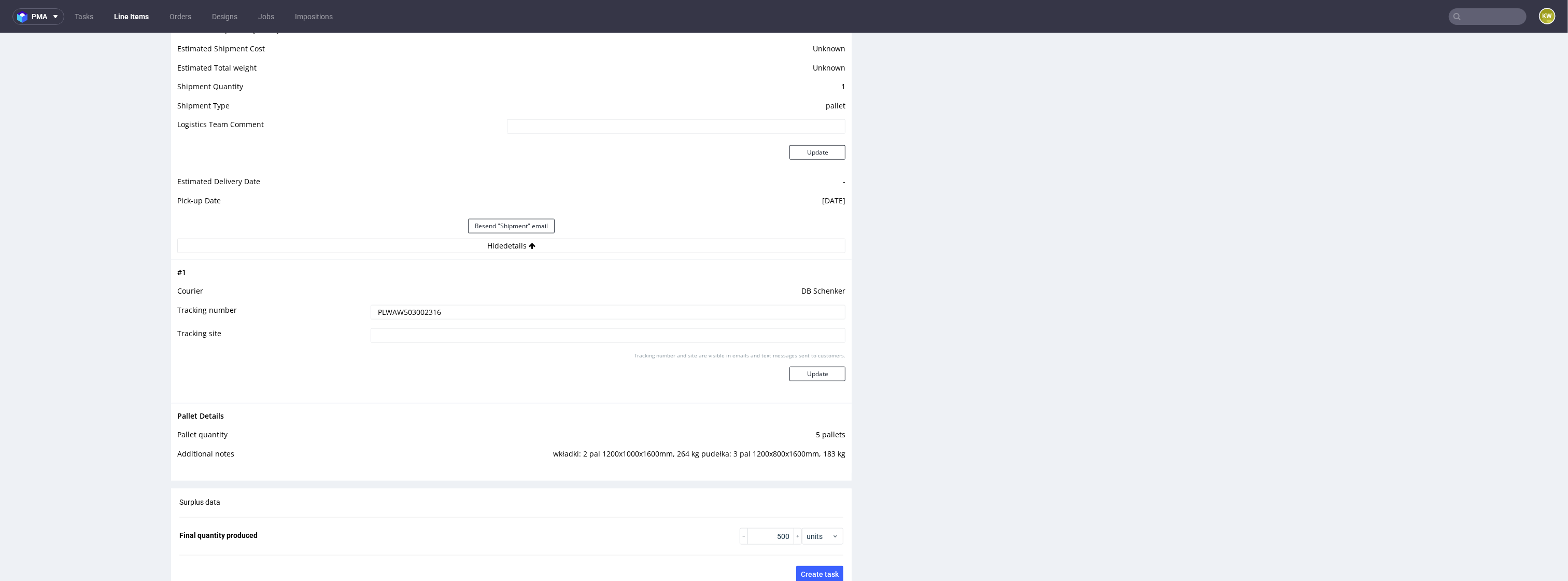
scroll to position [1448, 0]
click at [611, 453] on td "wkładki: 2 pal 1200x1000x1600mm, 264 kg pudełka: 3 pal 1200x800x1600mm, 183 kg" at bounding box center [604, 457] width 483 height 19
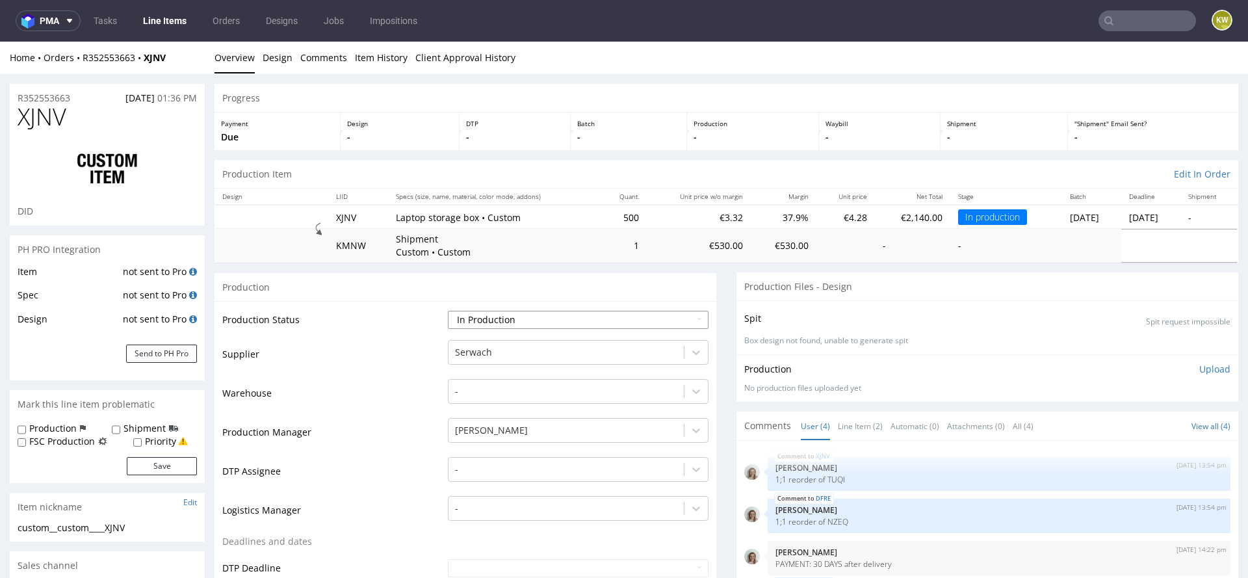
click at [476, 320] on select "Waiting for Artwork Waiting for Diecut Waiting for Mockup Waiting for DTP Waiti…" at bounding box center [578, 320] width 261 height 18
select select "production_complete"
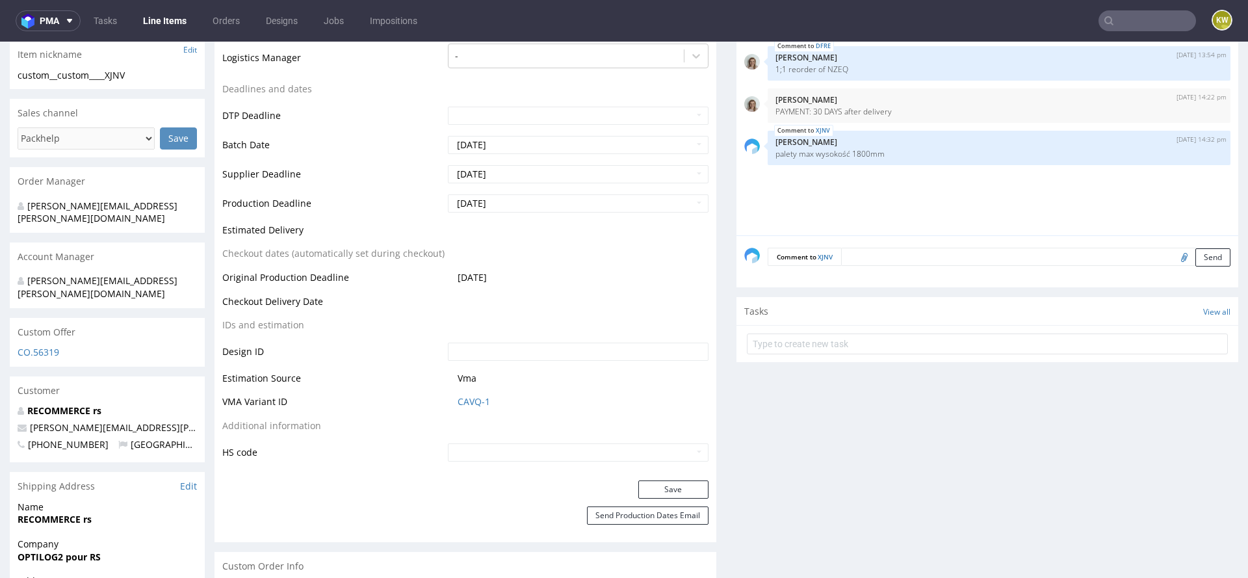
scroll to position [470, 0]
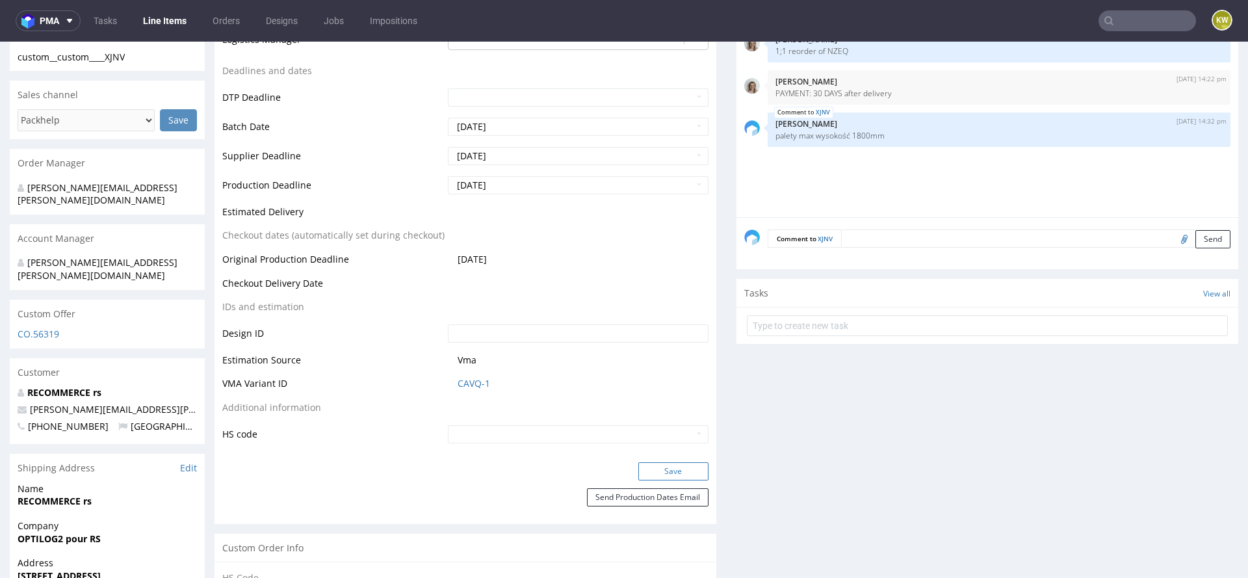
click at [664, 468] on button "Save" at bounding box center [673, 471] width 70 height 18
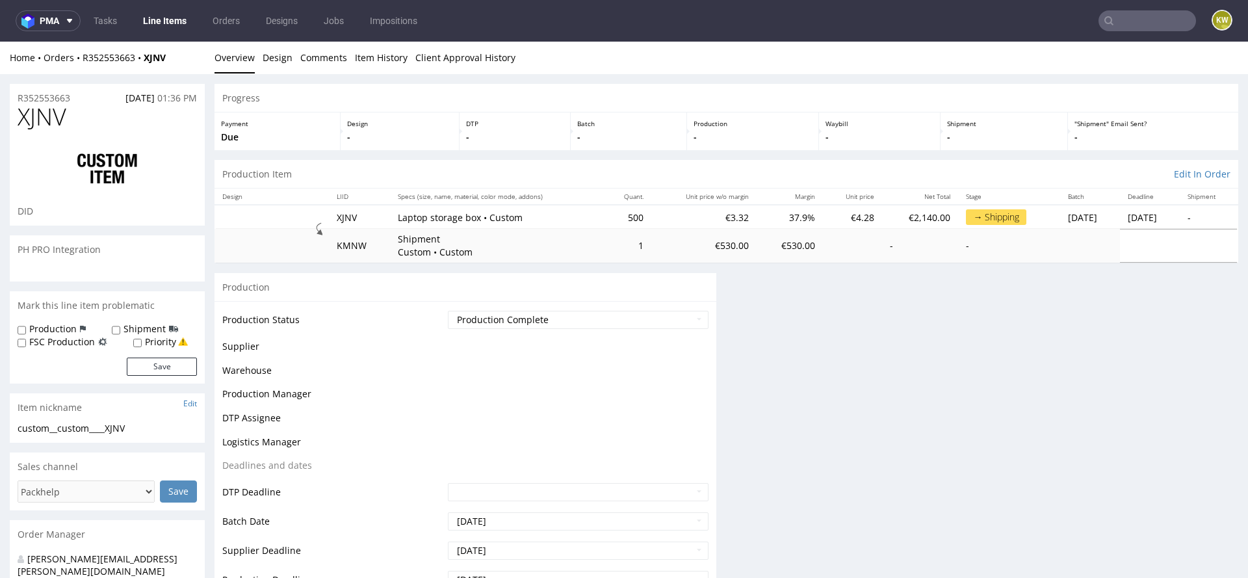
scroll to position [0, 0]
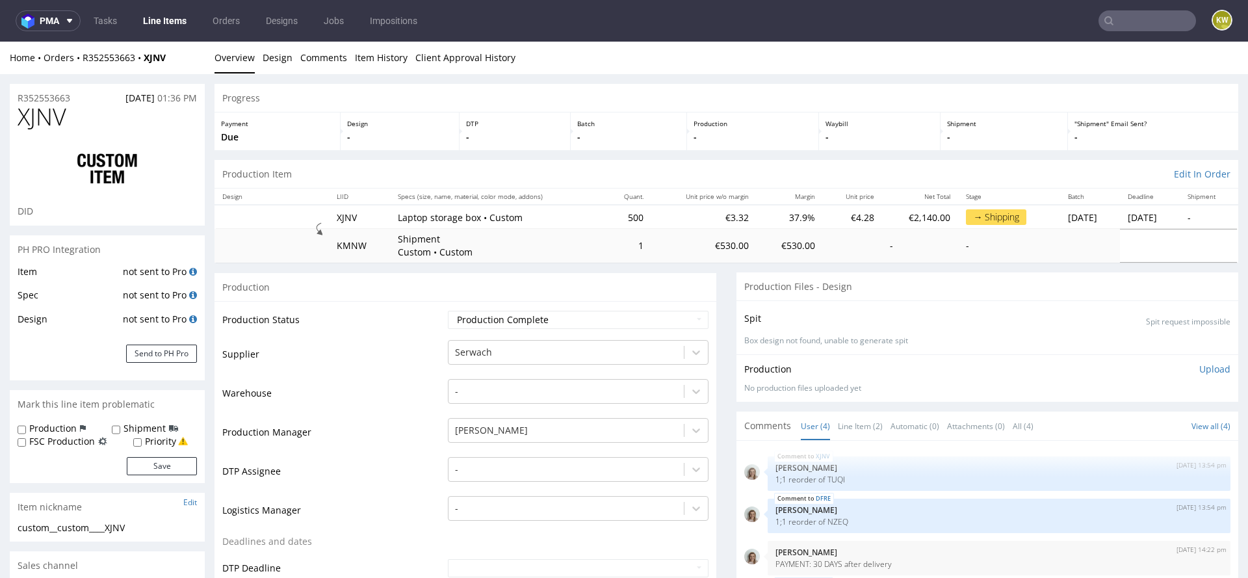
click at [60, 113] on span "XJNV" at bounding box center [42, 117] width 49 height 26
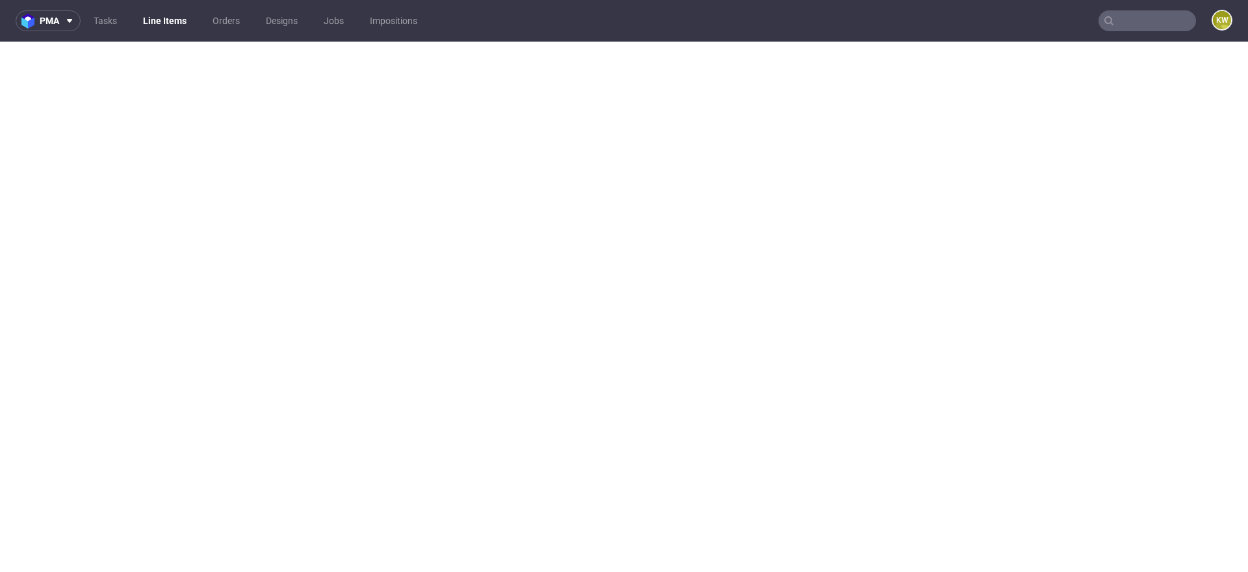
select select "in_progress"
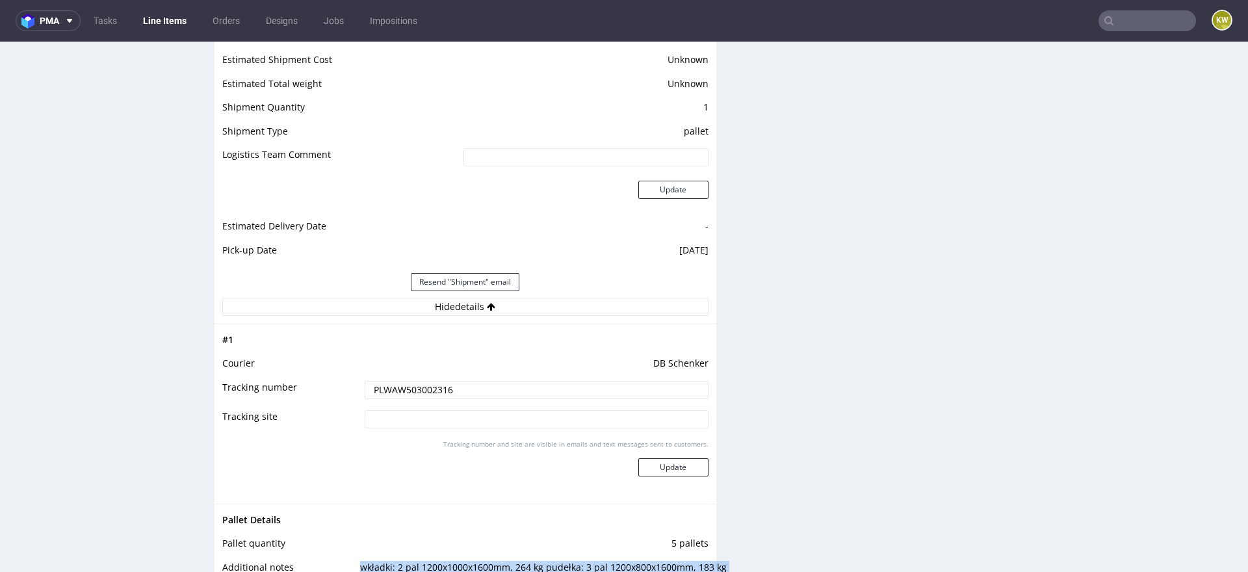
scroll to position [192, 0]
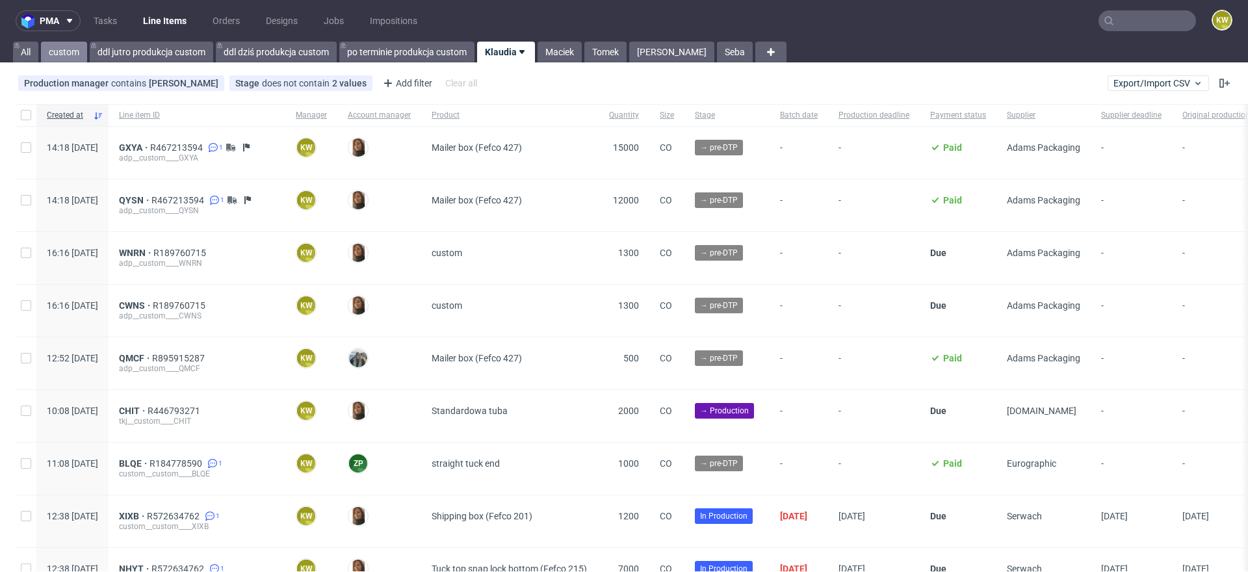
click at [77, 53] on link "custom" at bounding box center [64, 52] width 46 height 21
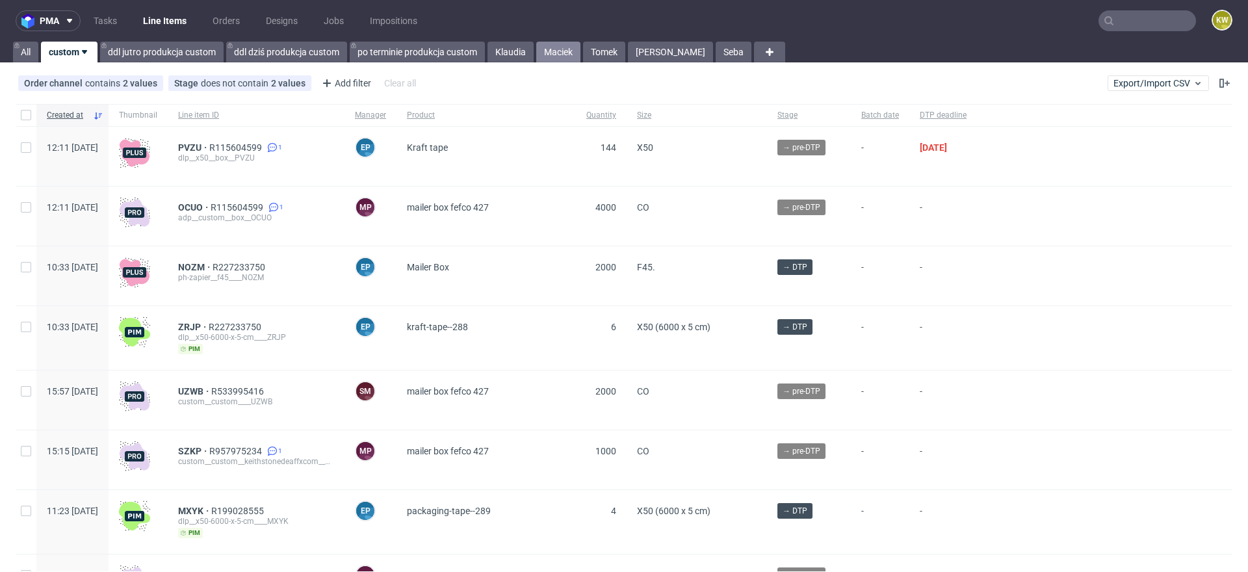
click at [562, 55] on link "Maciek" at bounding box center [558, 52] width 44 height 21
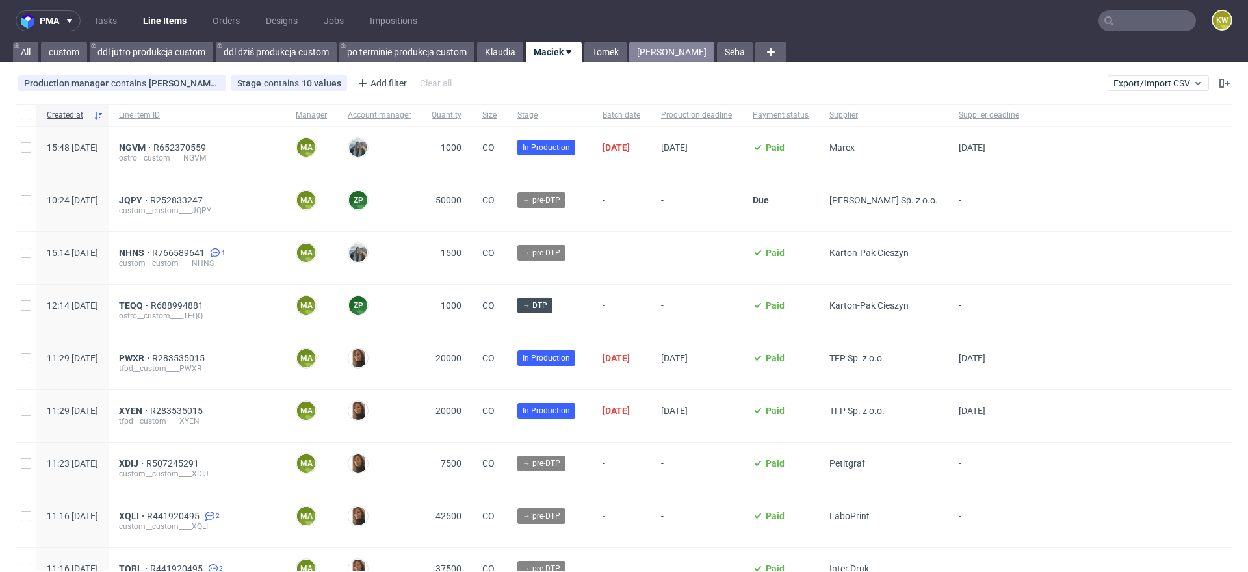
click at [654, 47] on link "[PERSON_NAME]" at bounding box center [671, 52] width 85 height 21
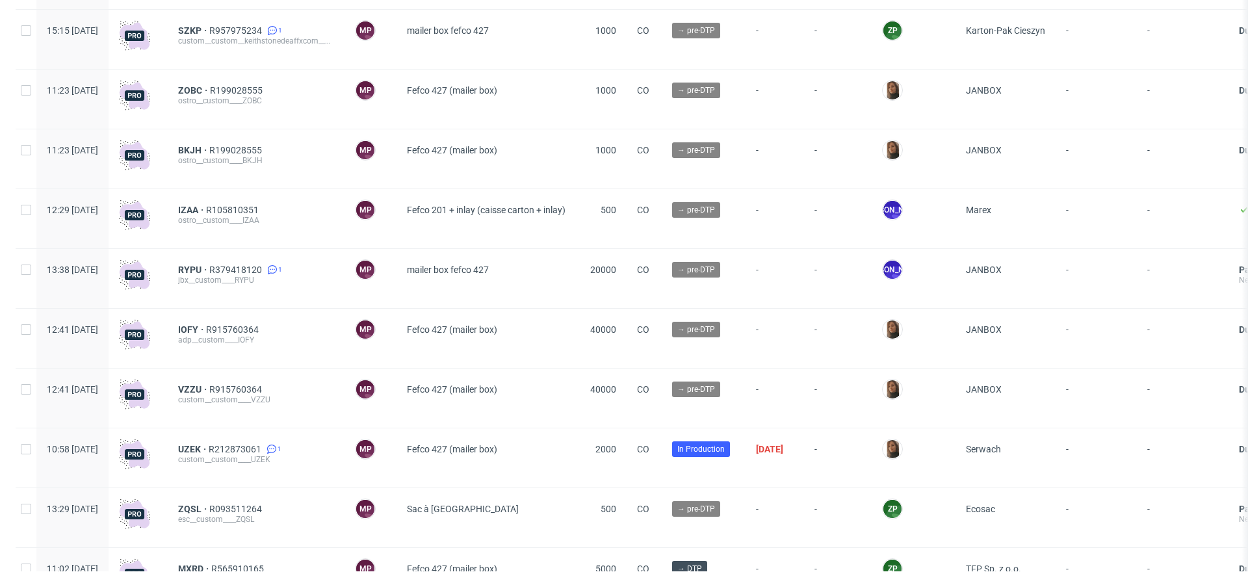
scroll to position [203, 0]
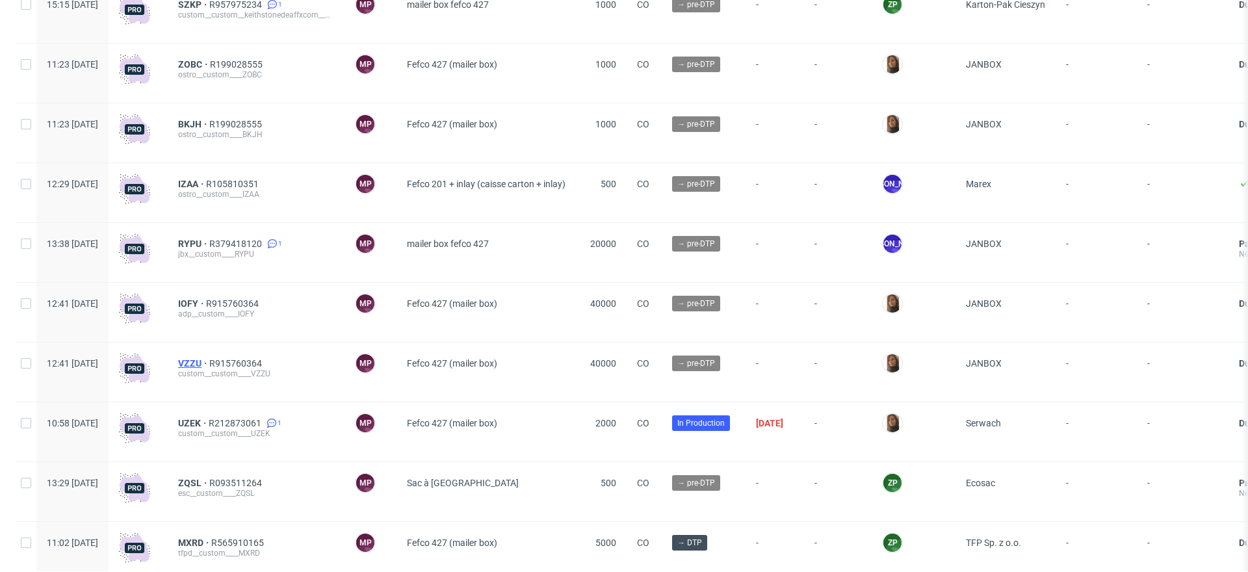
click at [209, 361] on span "VZZU" at bounding box center [193, 363] width 31 height 10
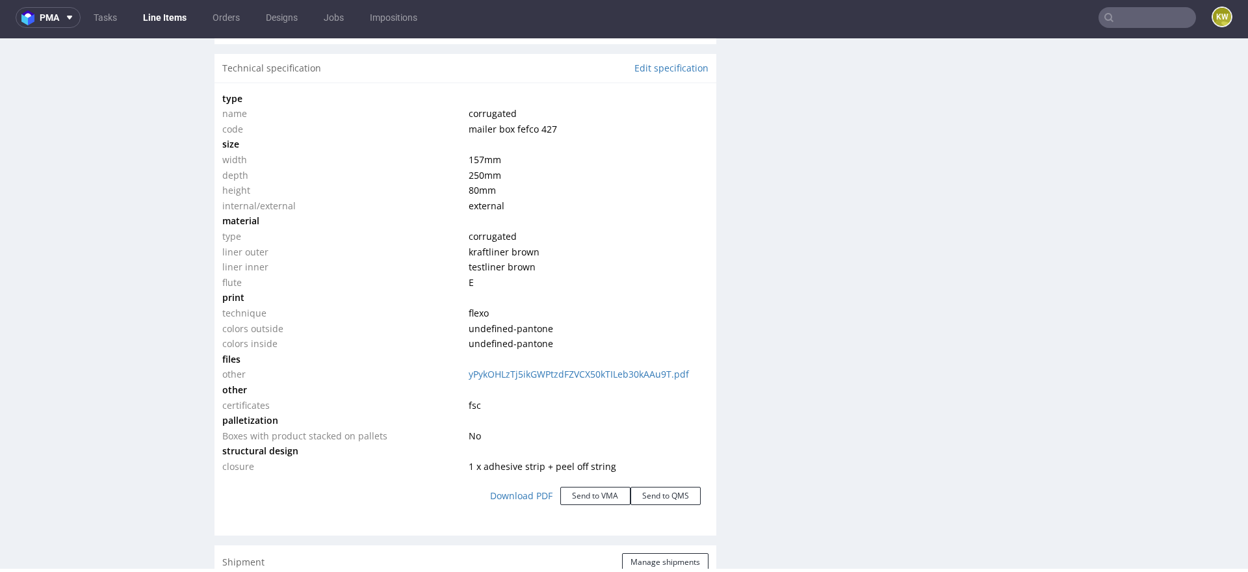
scroll to position [1272, 0]
click at [605, 369] on link "yPykOHLzTj5ikGWPtzdFZVCX50kTILeb30kAAu9T.pdf" at bounding box center [579, 372] width 220 height 12
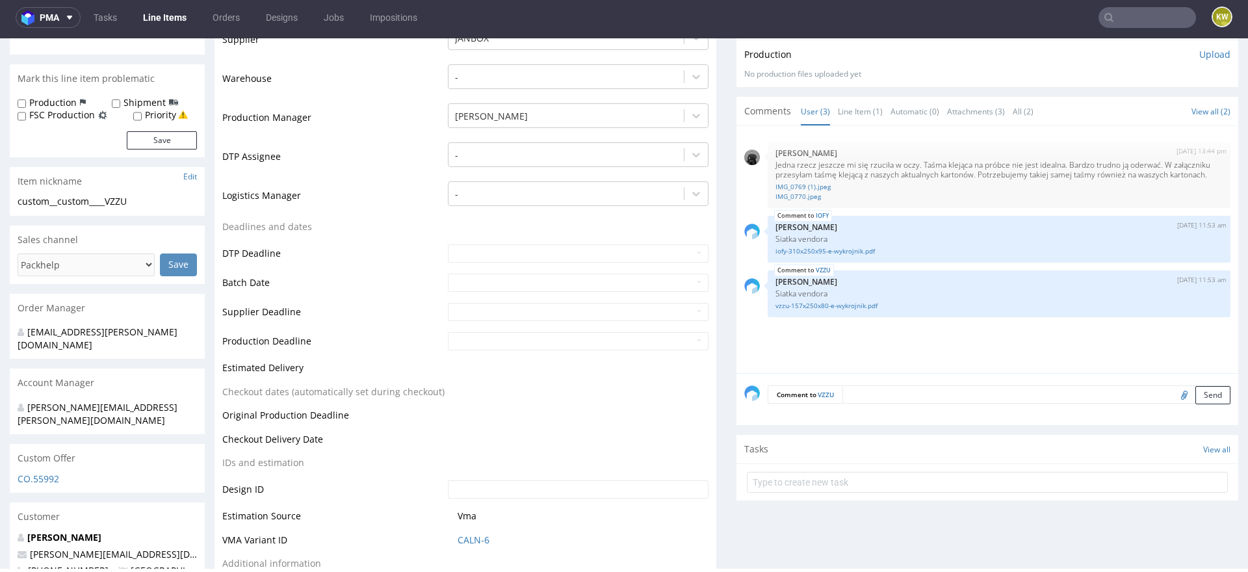
scroll to position [346, 0]
click at [474, 539] on link "CALN-6" at bounding box center [474, 538] width 32 height 13
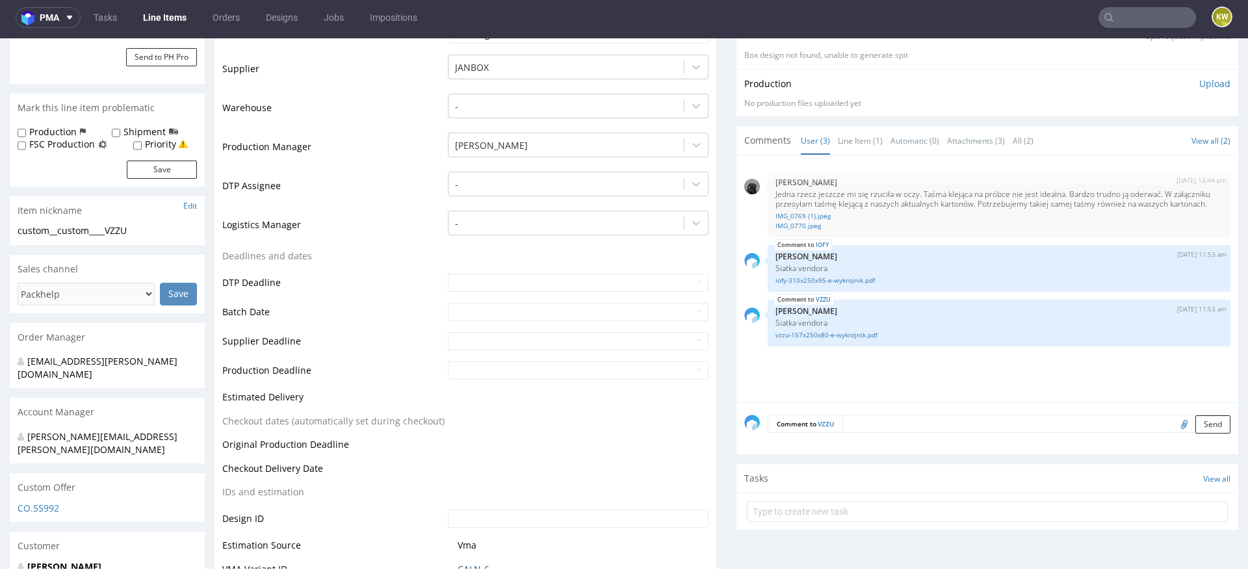
scroll to position [0, 0]
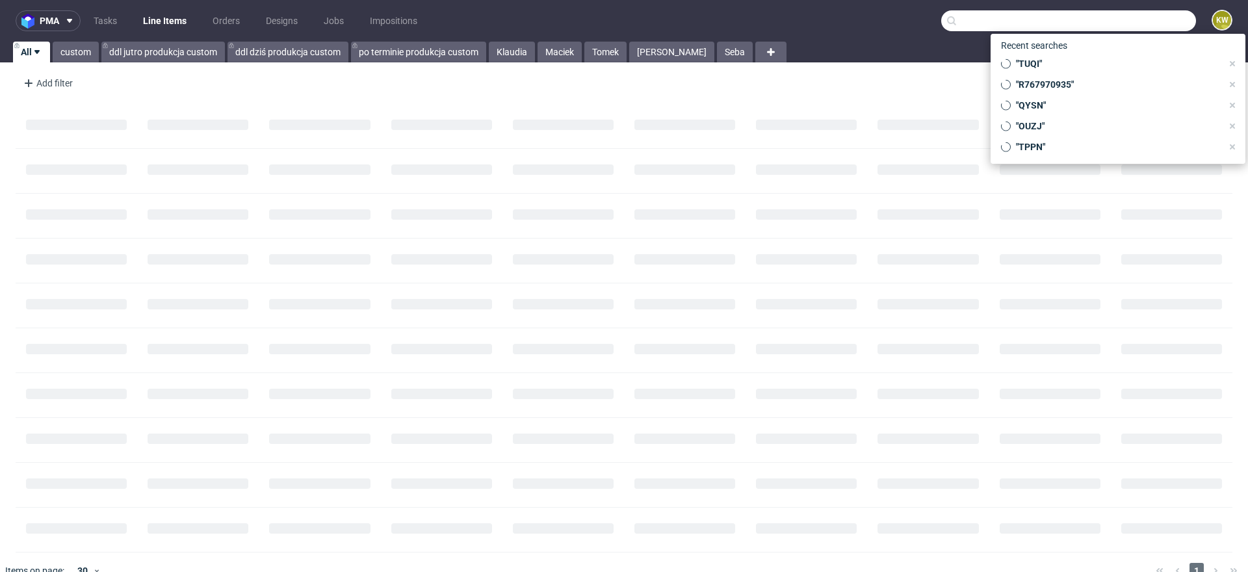
click at [1129, 15] on input "text" at bounding box center [1068, 20] width 255 height 21
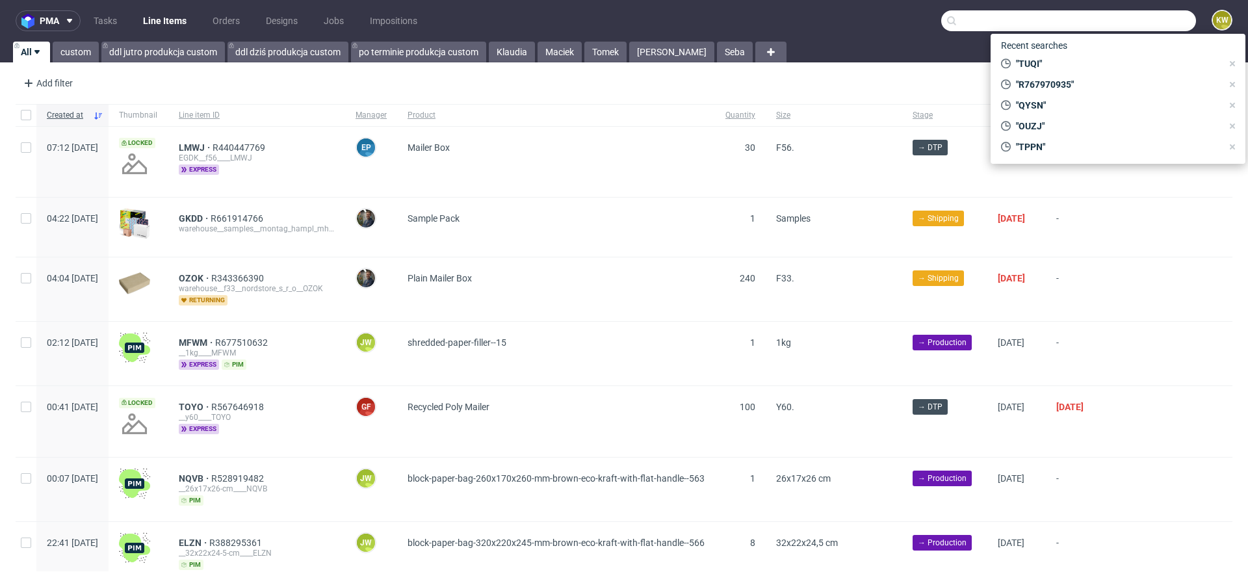
paste input "OUZJ"
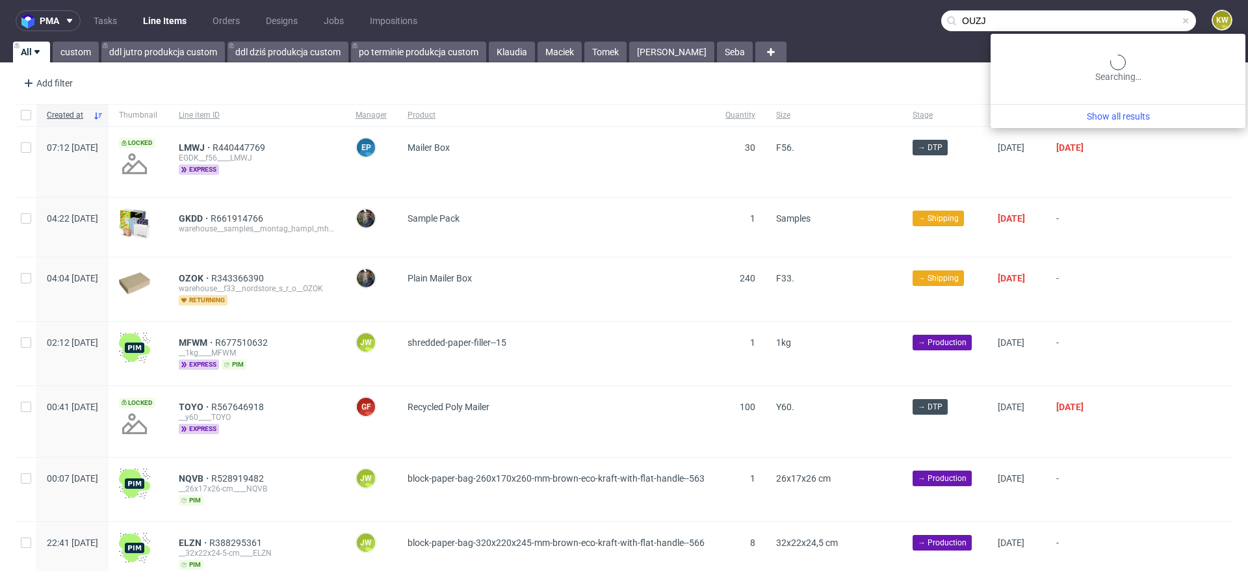
type input "OUZJ"
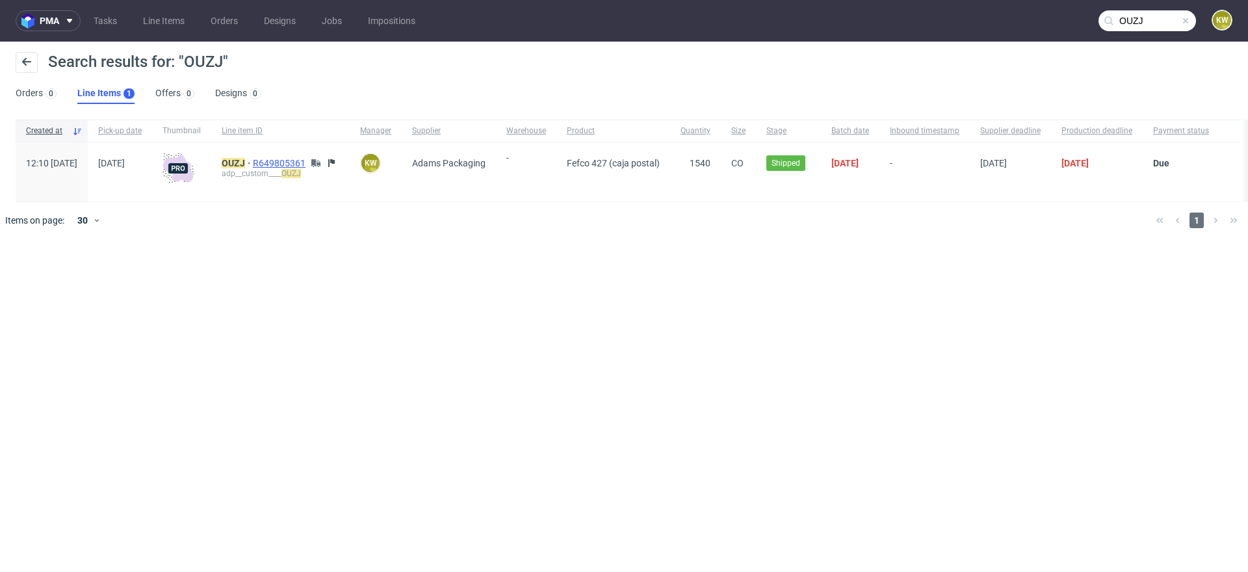
click at [301, 164] on span "R649805361" at bounding box center [280, 163] width 55 height 10
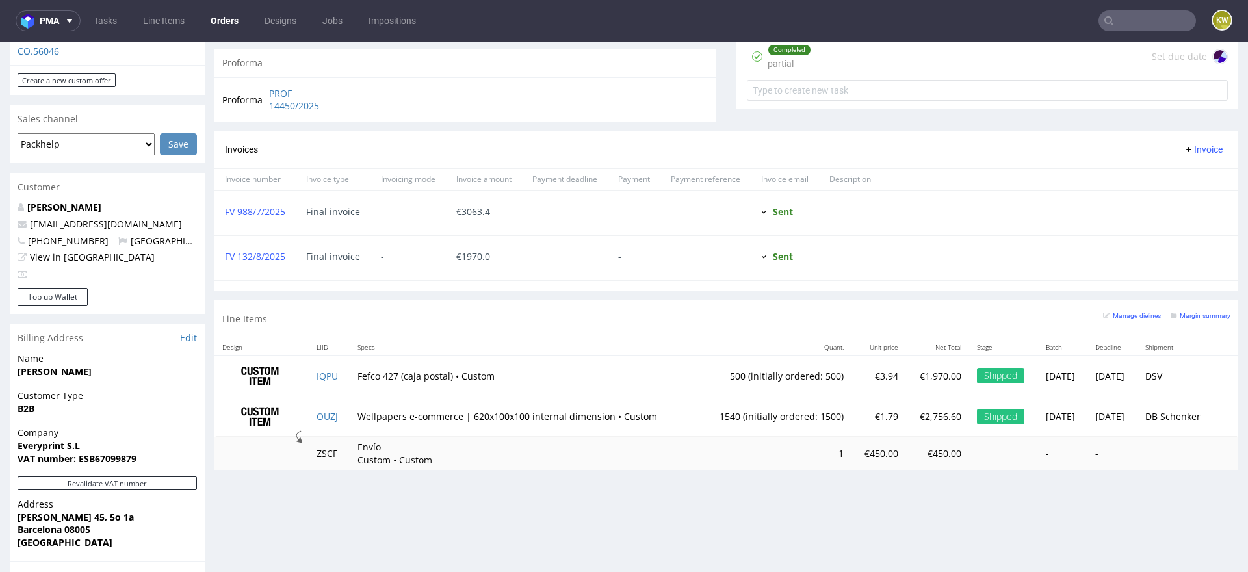
scroll to position [541, 0]
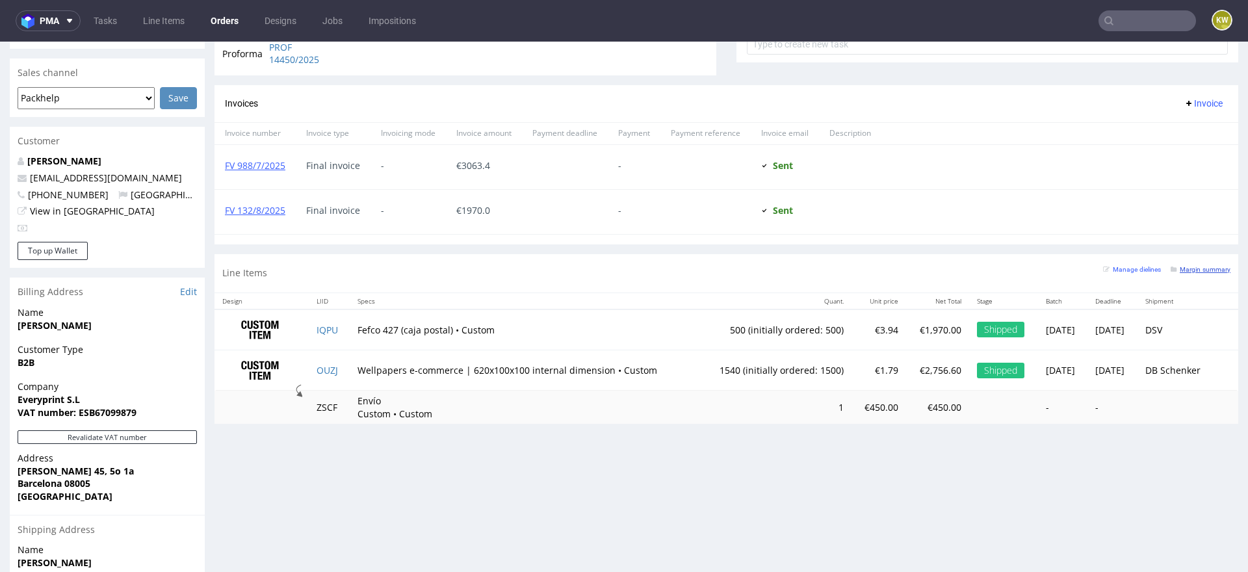
click at [1196, 266] on small "Margin summary" at bounding box center [1200, 269] width 60 height 7
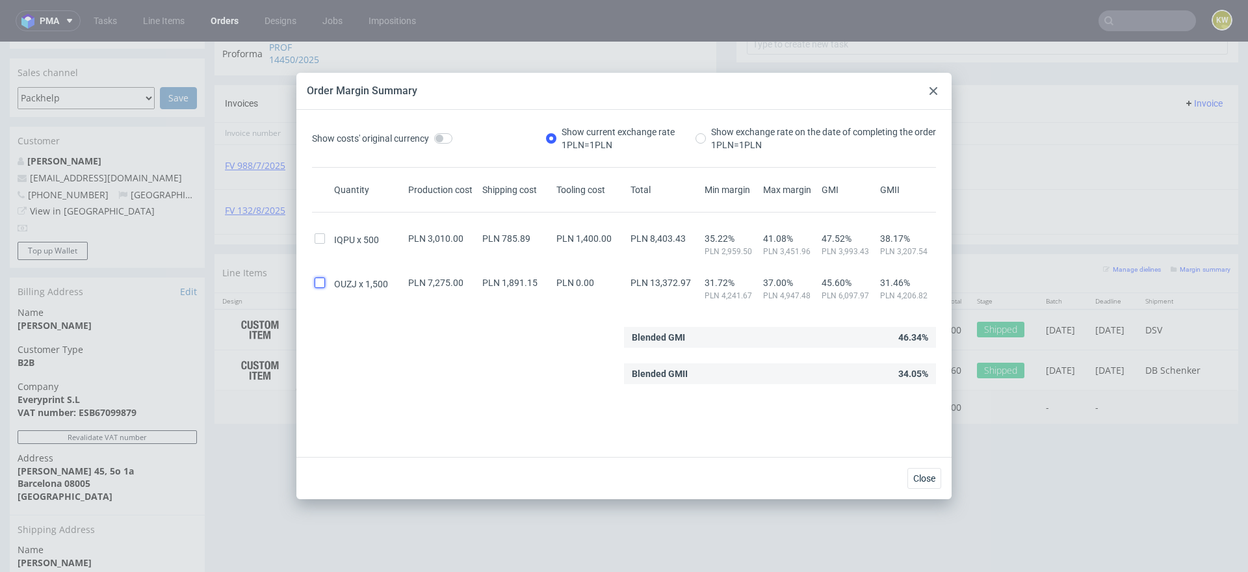
click at [318, 282] on input "checkbox" at bounding box center [320, 282] width 10 height 10
checkbox input "true"
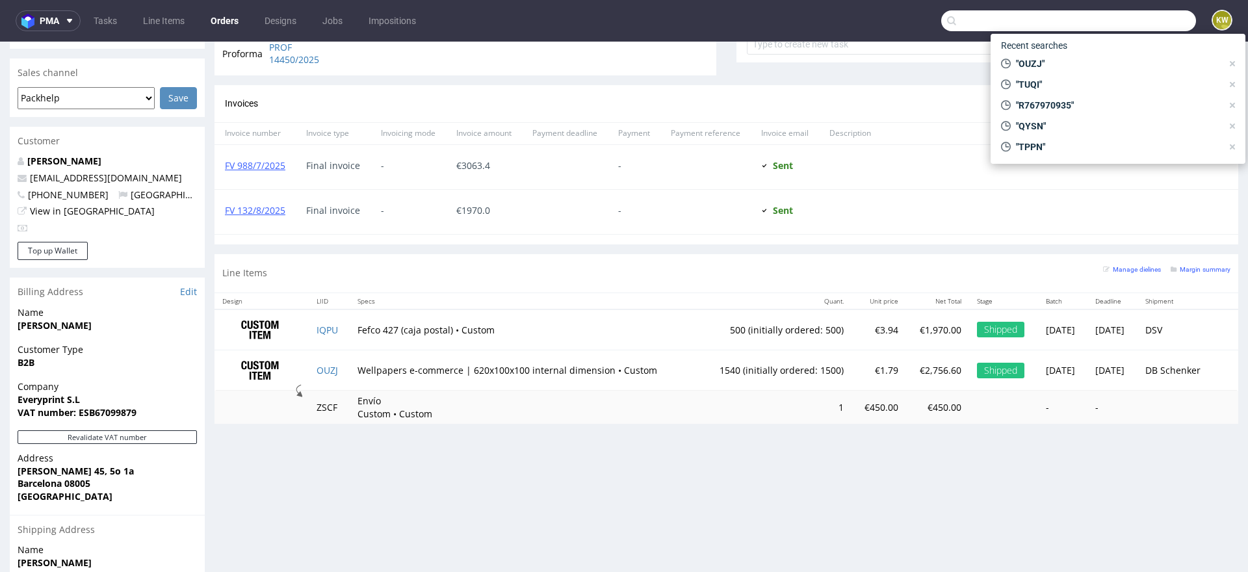
click at [1128, 14] on input "text" at bounding box center [1068, 20] width 255 height 21
paste input "QYSN"
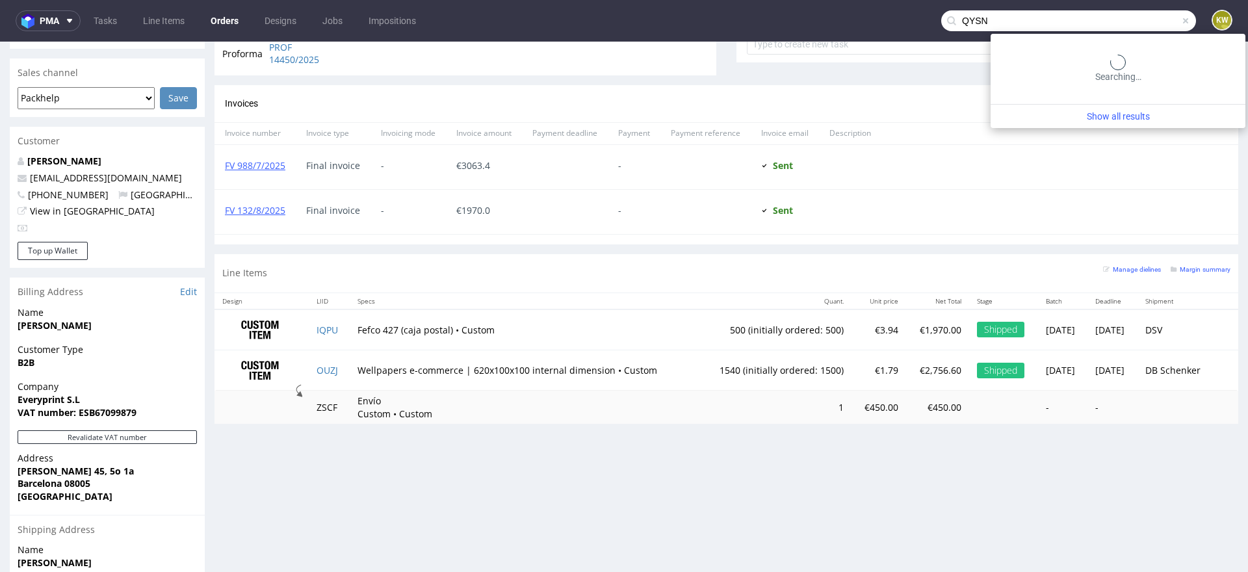
type input "QYSN"
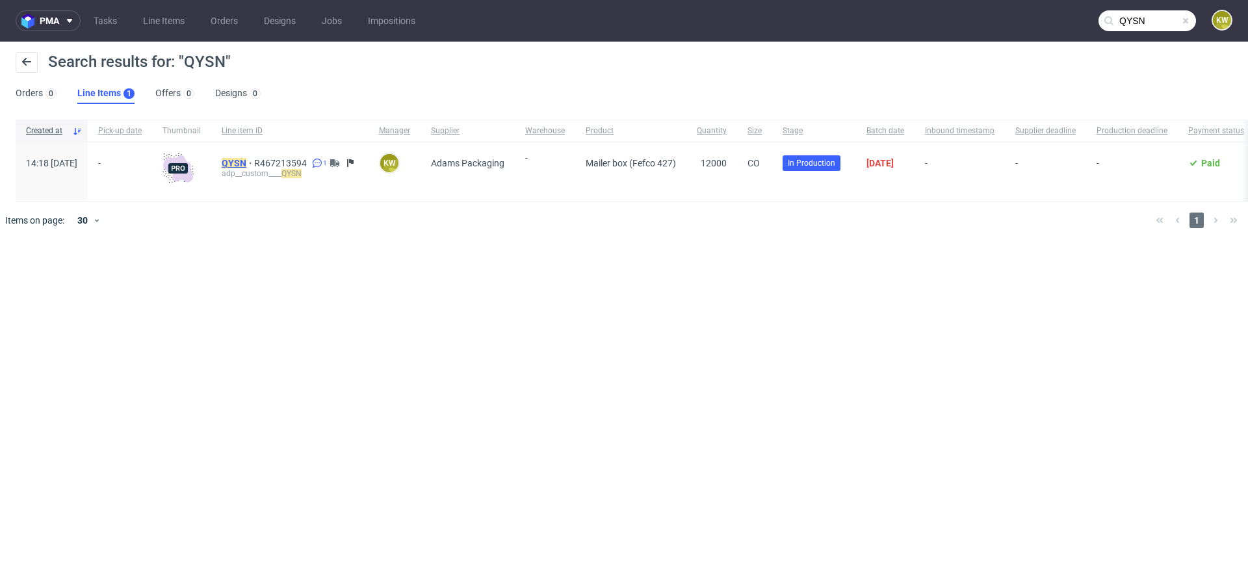
click at [246, 161] on mark "QYSN" at bounding box center [234, 163] width 25 height 10
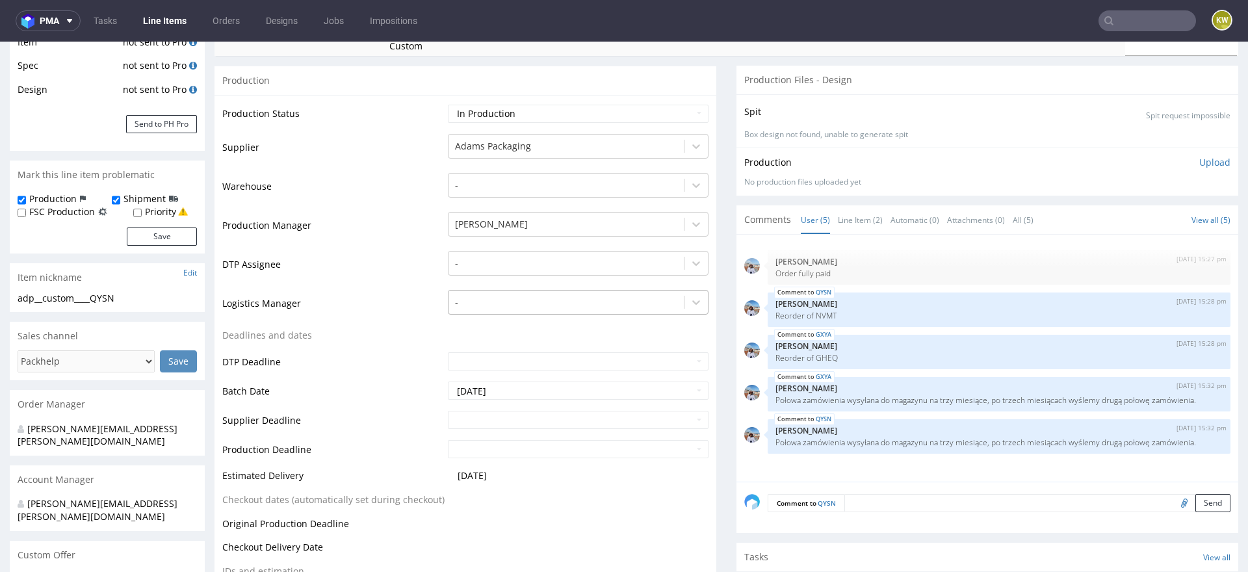
scroll to position [278, 0]
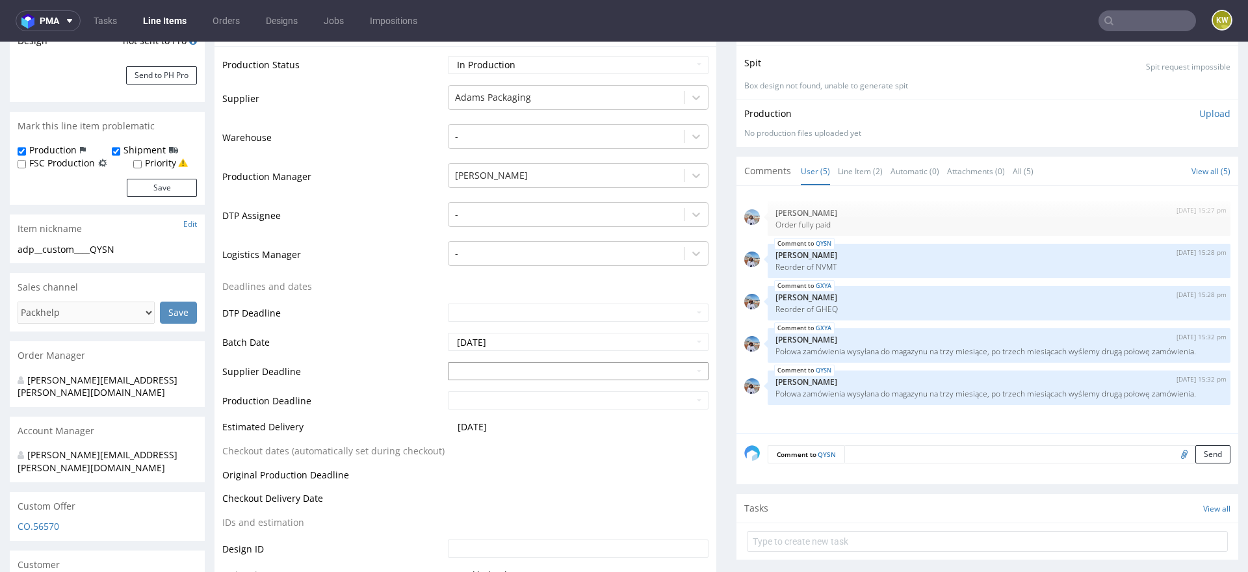
click at [482, 362] on input "text" at bounding box center [578, 371] width 261 height 18
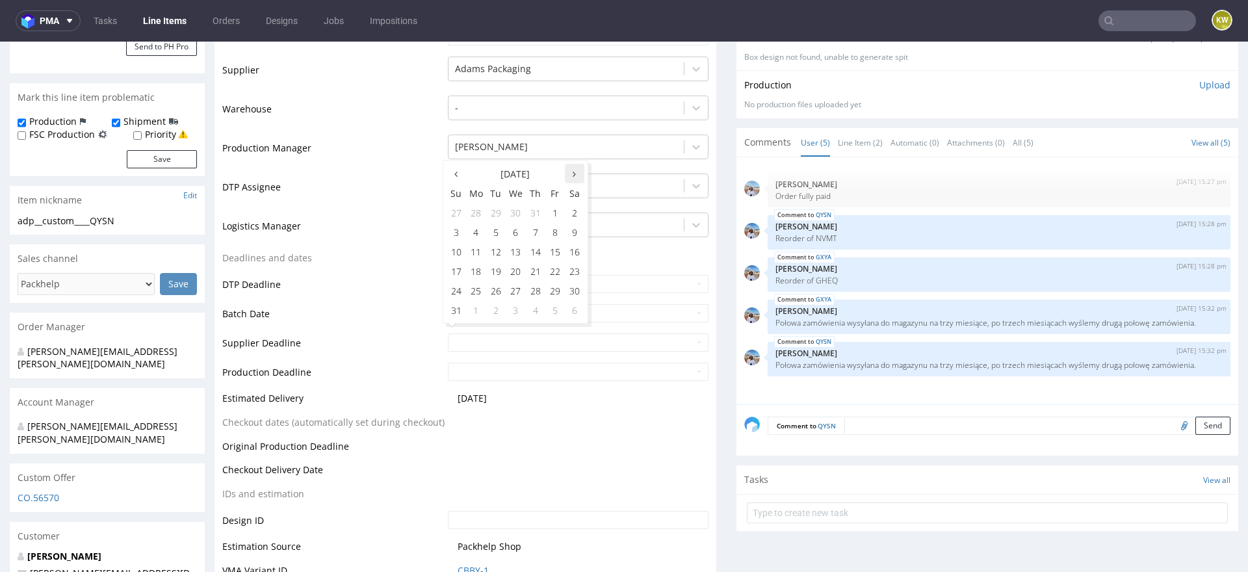
click at [573, 175] on icon at bounding box center [574, 174] width 3 height 9
click at [497, 235] on td "9" at bounding box center [495, 231] width 19 height 19
type input "2025-09-09"
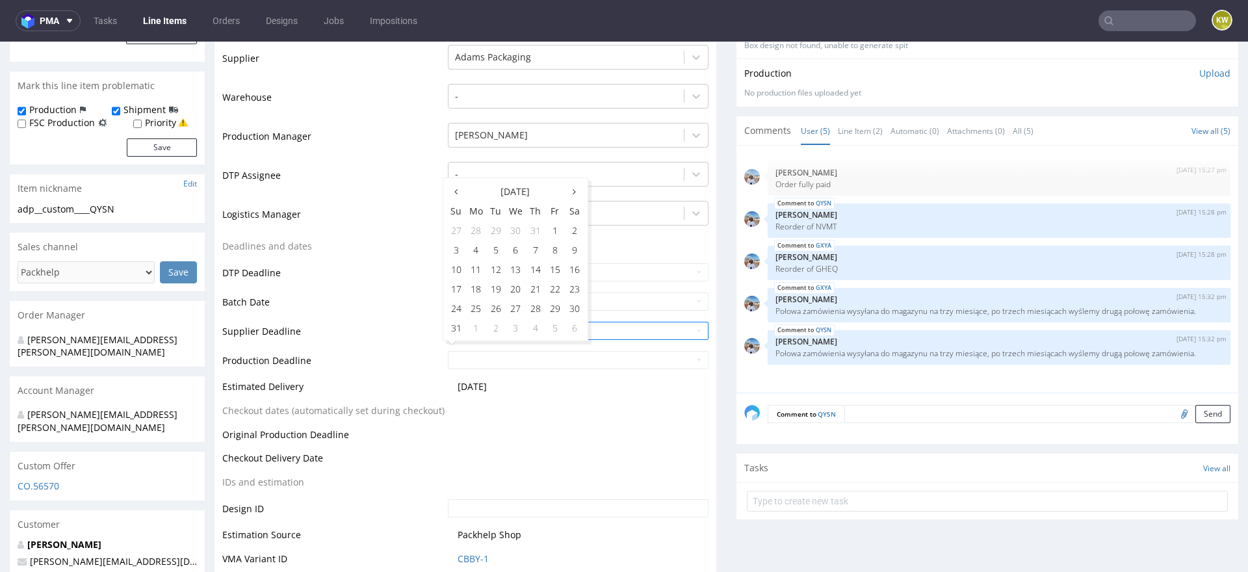
scroll to position [320, 0]
click at [573, 188] on icon at bounding box center [574, 190] width 3 height 9
click at [534, 250] on td "11" at bounding box center [535, 247] width 19 height 19
type input "2025-09-11"
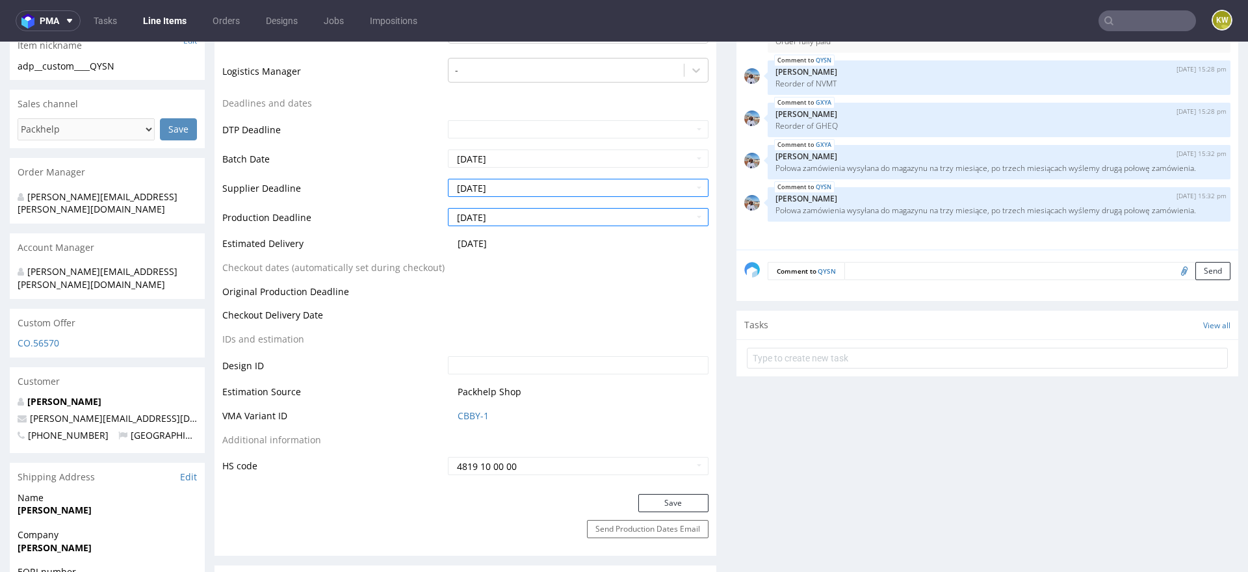
scroll to position [497, 0]
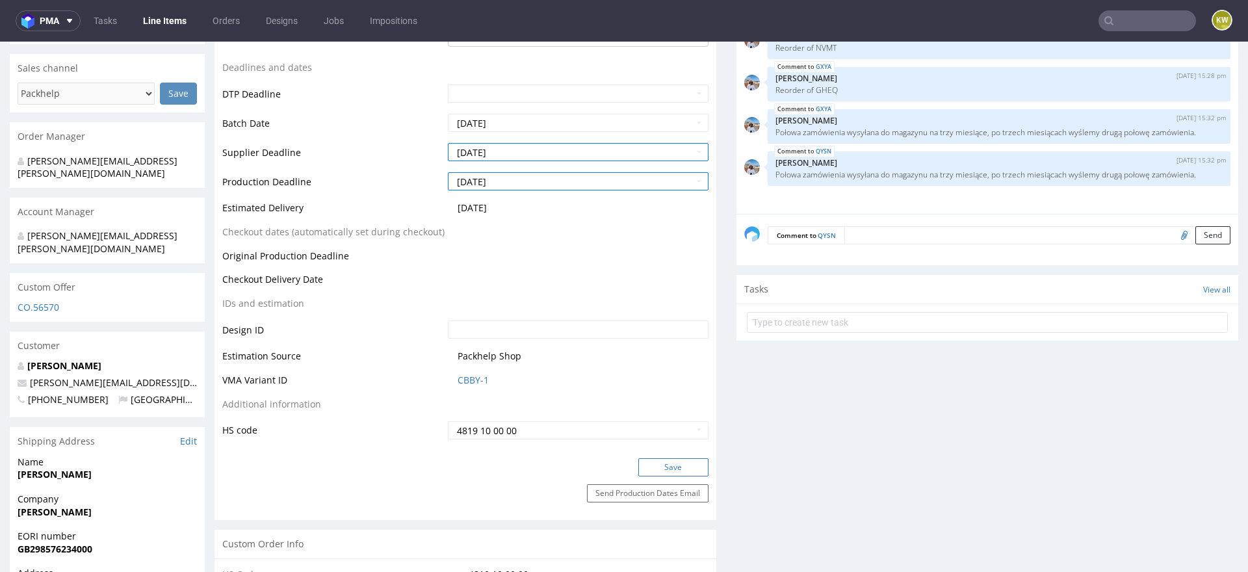
click at [651, 458] on button "Save" at bounding box center [673, 467] width 70 height 18
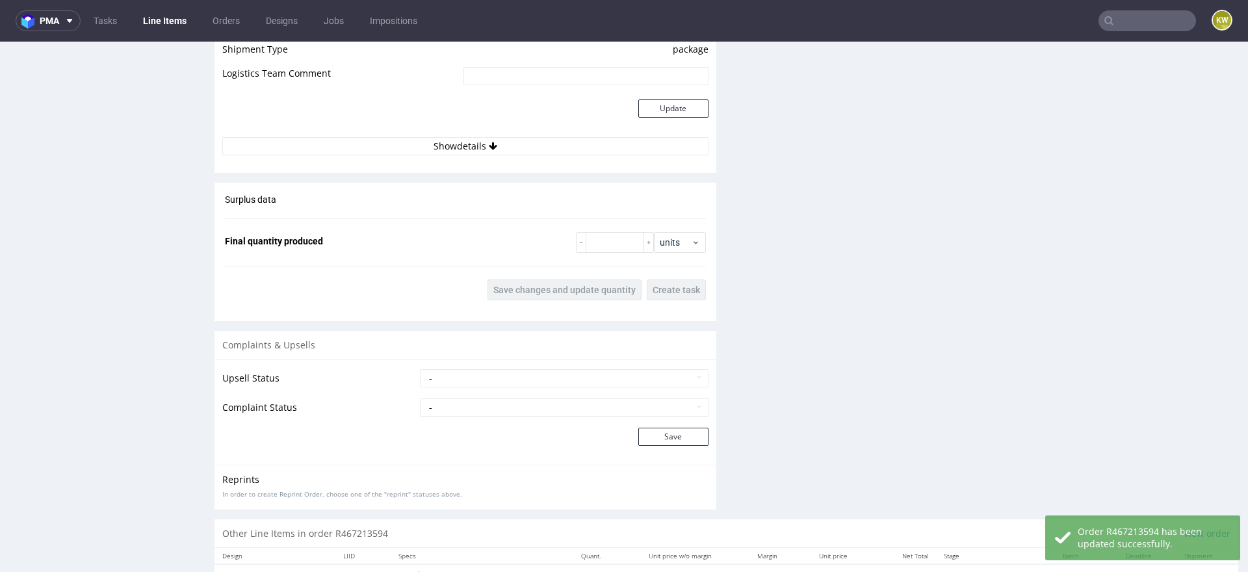
scroll to position [1909, 0]
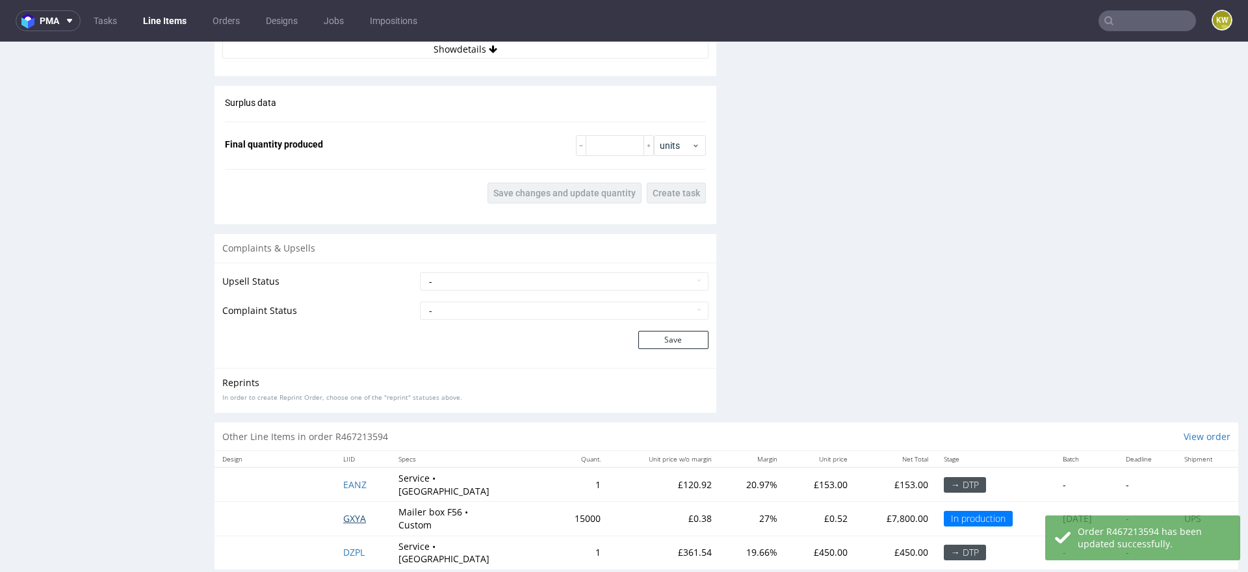
click at [357, 512] on span "GXYA" at bounding box center [354, 518] width 23 height 12
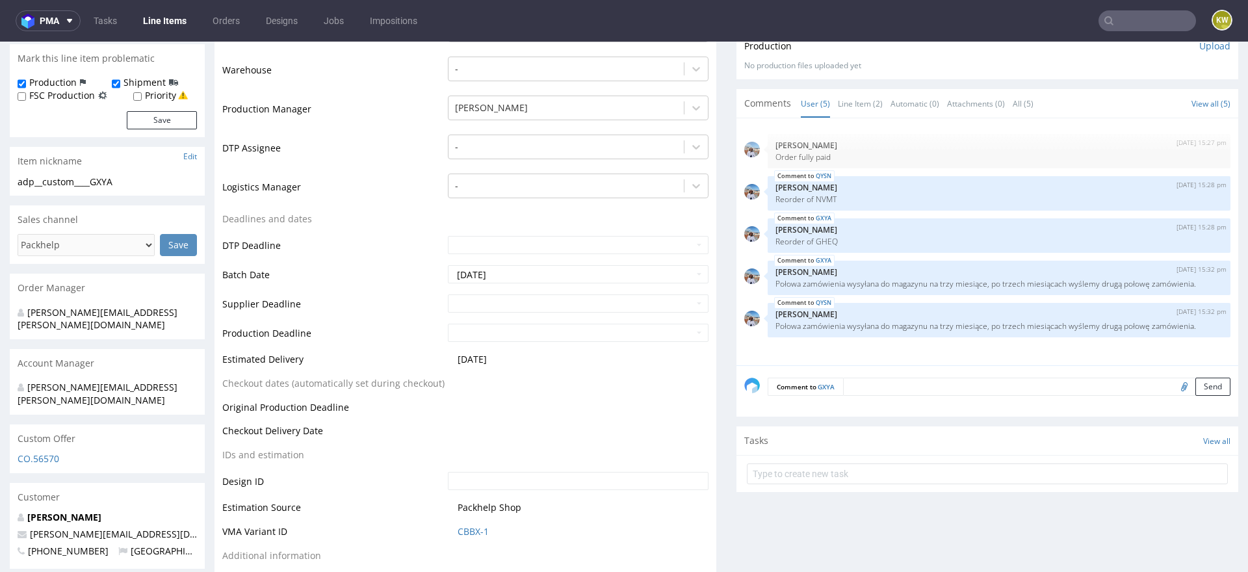
scroll to position [395, 0]
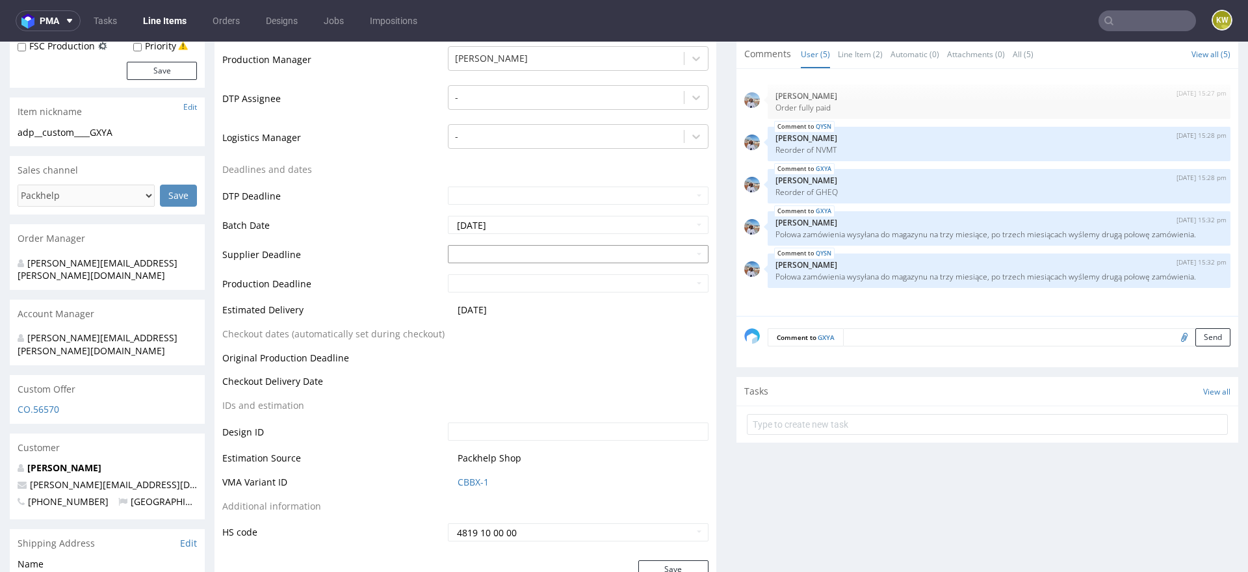
click at [482, 245] on input "text" at bounding box center [578, 254] width 261 height 18
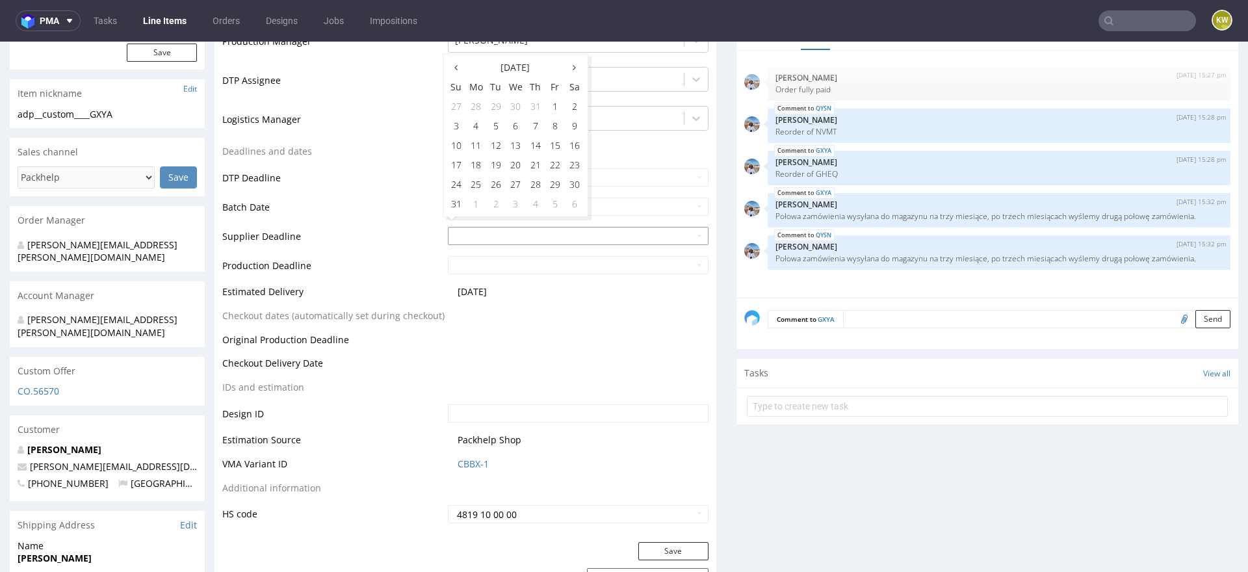
scroll to position [414, 0]
click at [569, 62] on th at bounding box center [574, 66] width 19 height 19
click at [504, 127] on td "9" at bounding box center [495, 124] width 19 height 19
type input "2025-09-09"
click at [491, 255] on input "text" at bounding box center [578, 264] width 261 height 18
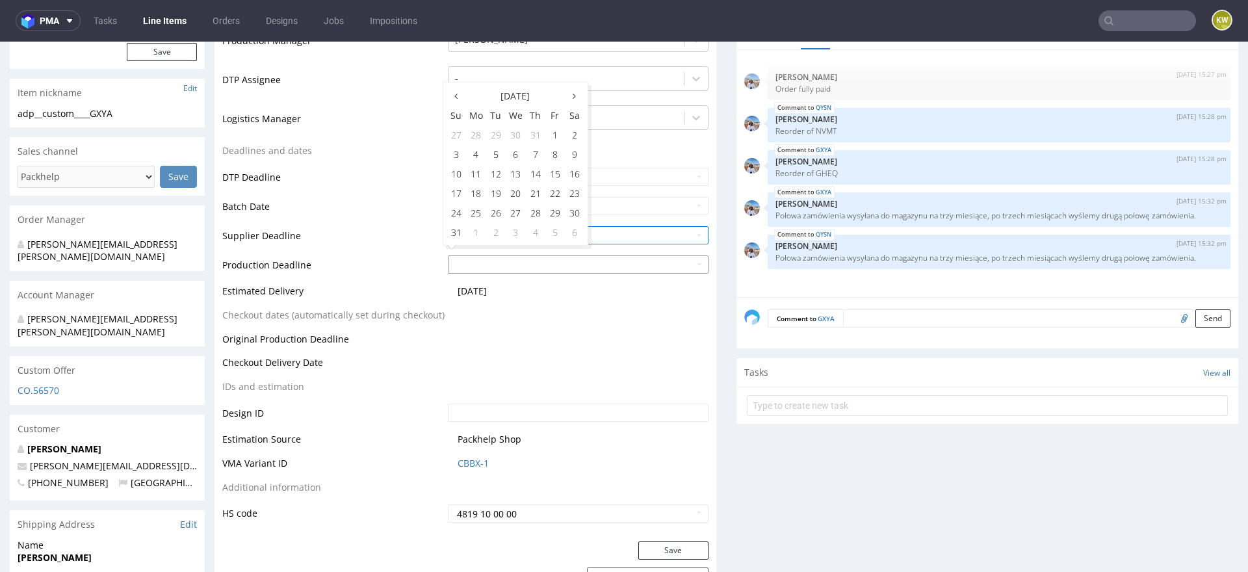
scroll to position [433, 0]
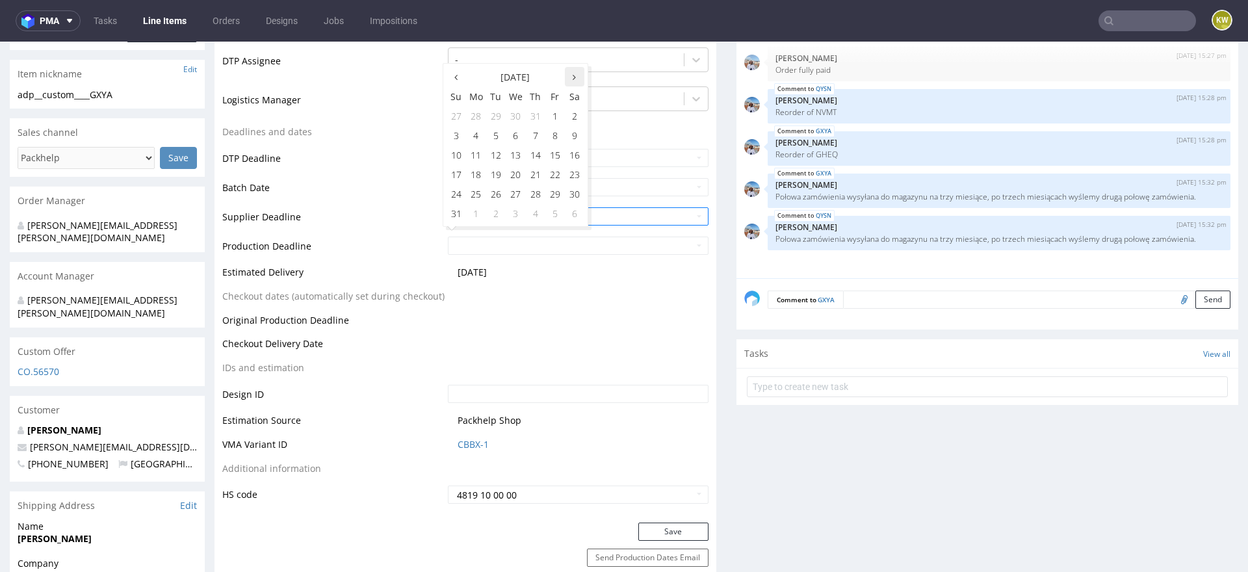
click at [573, 78] on icon at bounding box center [574, 77] width 3 height 9
click at [538, 138] on td "11" at bounding box center [535, 134] width 19 height 19
type input "2025-09-11"
click at [662, 522] on button "Save" at bounding box center [673, 531] width 70 height 18
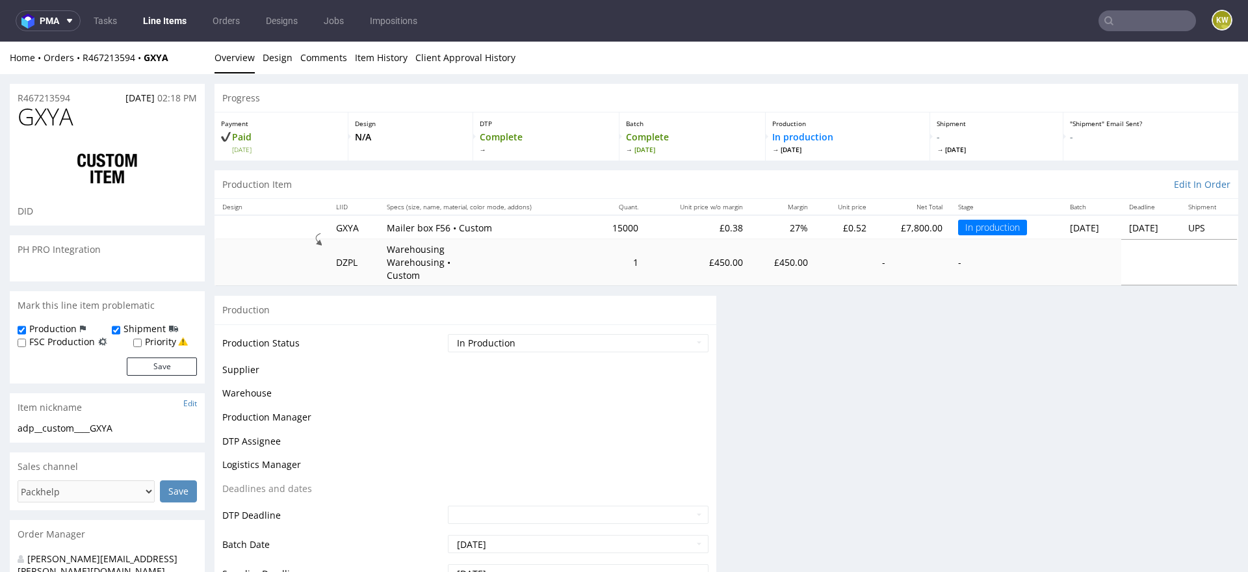
scroll to position [118, 0]
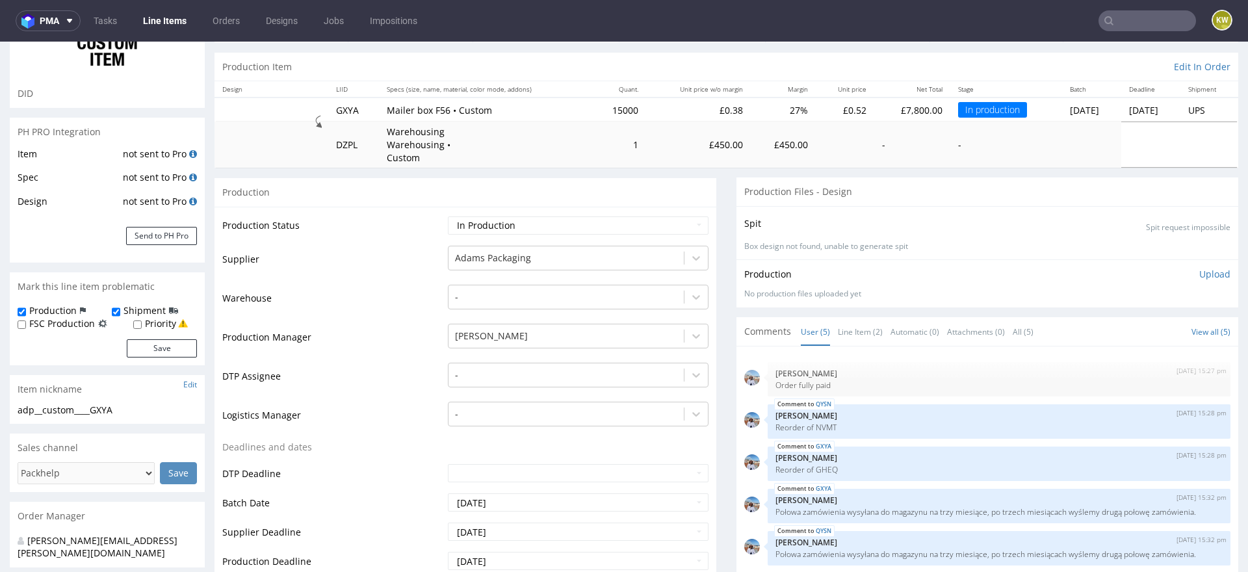
click at [1120, 17] on input "text" at bounding box center [1146, 20] width 97 height 21
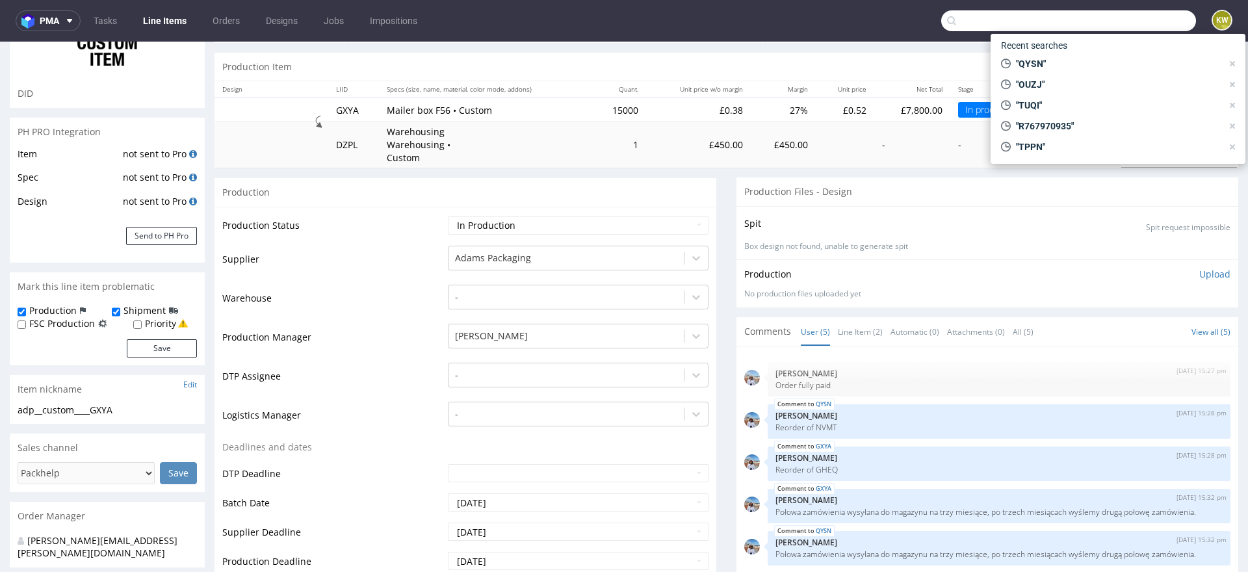
paste input "WTGW"
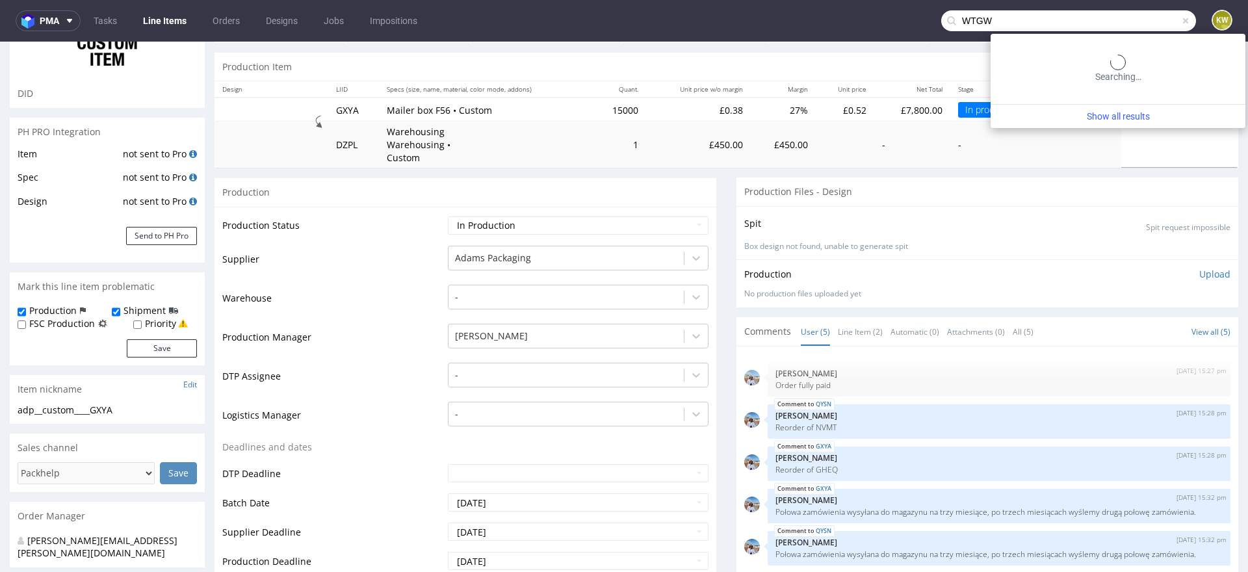
type input "WTGW"
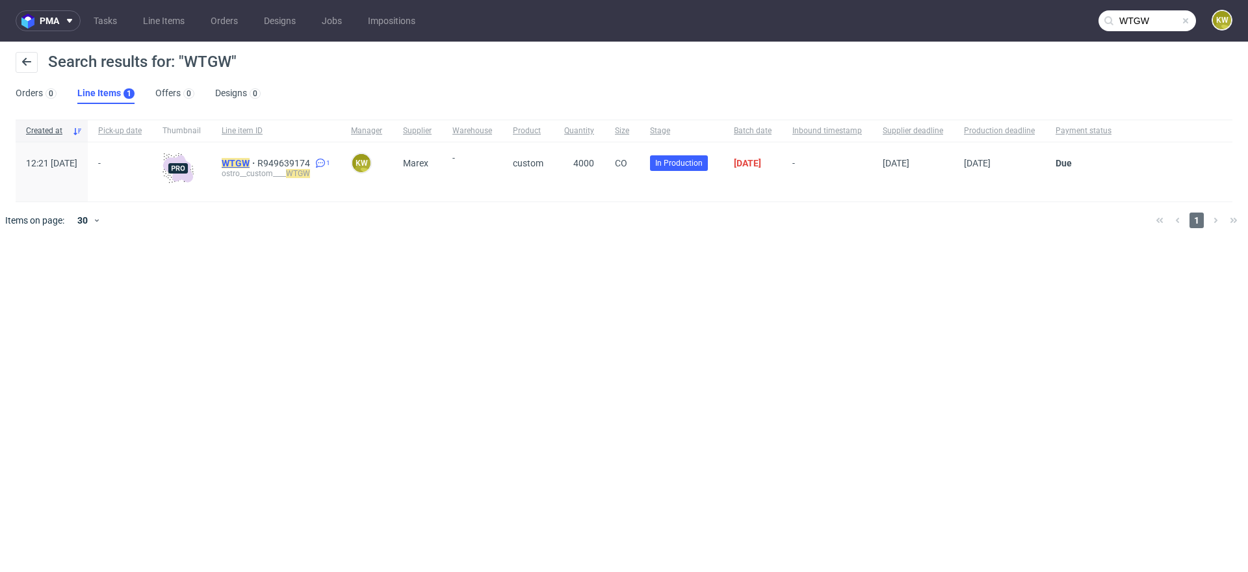
click at [250, 164] on mark "WTGW" at bounding box center [236, 163] width 28 height 10
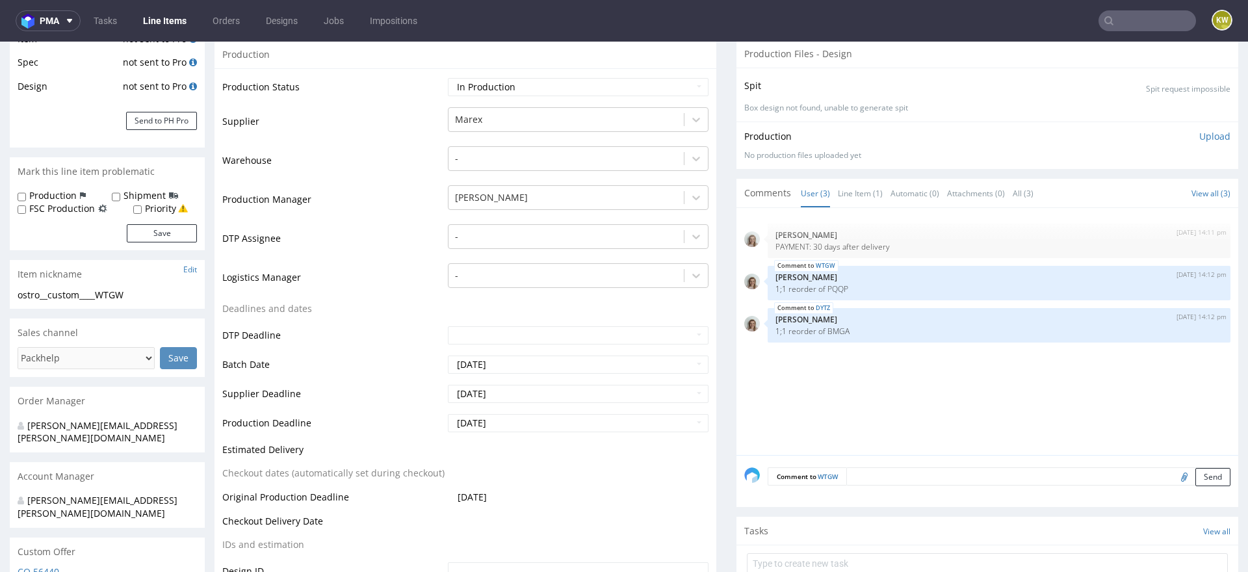
scroll to position [231, 0]
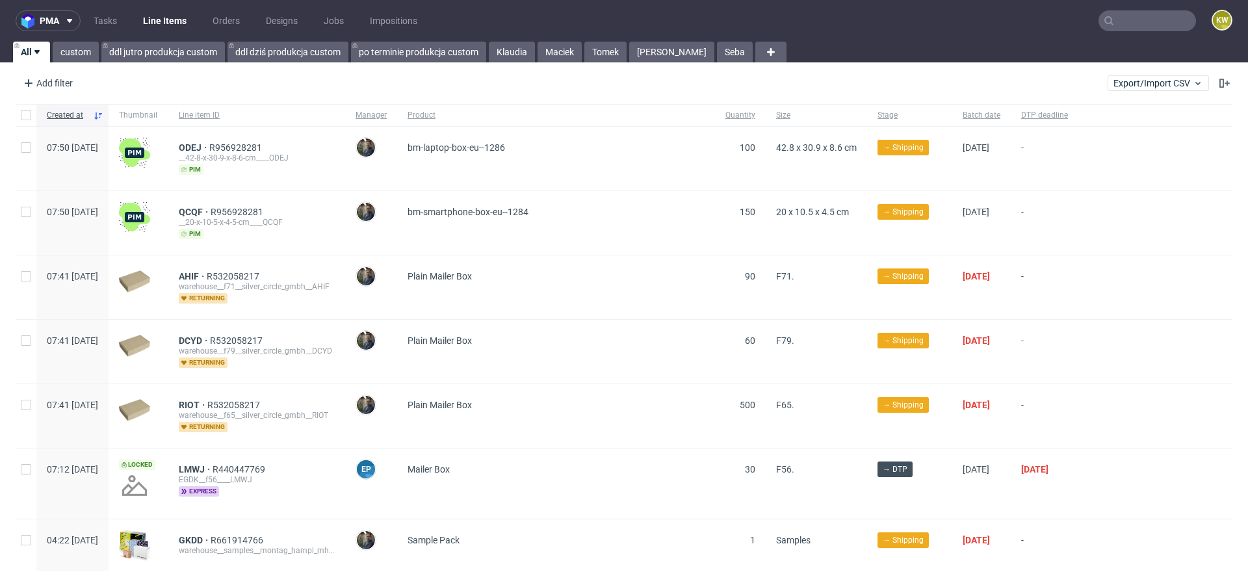
click at [1142, 29] on input "text" at bounding box center [1146, 20] width 97 height 21
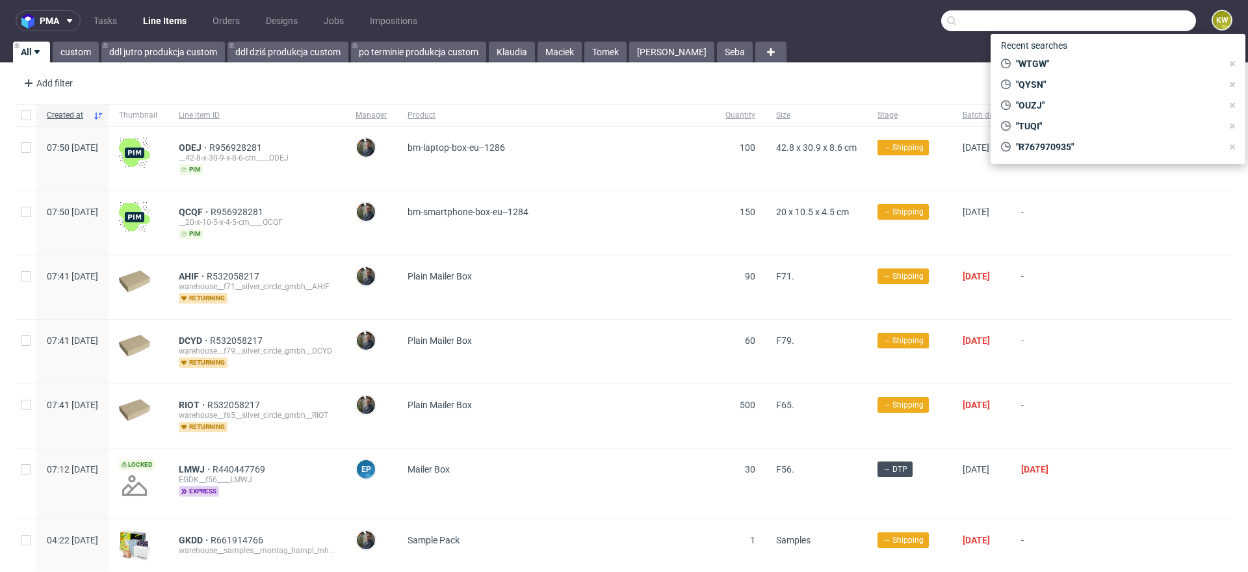
paste input "GTIQ"
type input "GTIQ"
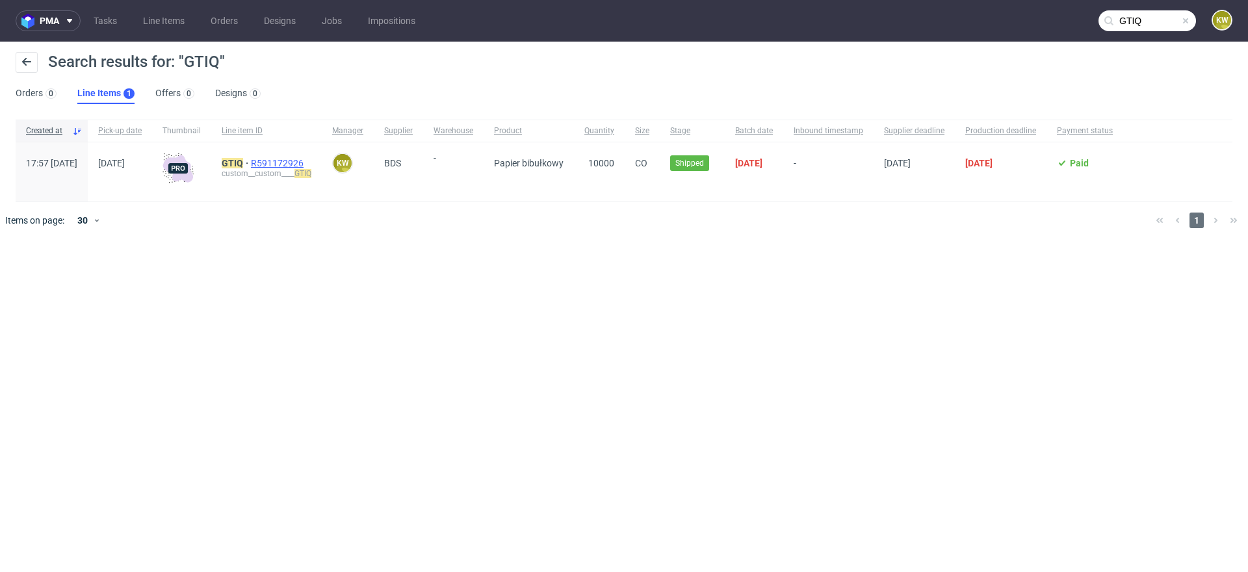
click at [306, 164] on span "R591172926" at bounding box center [278, 163] width 55 height 10
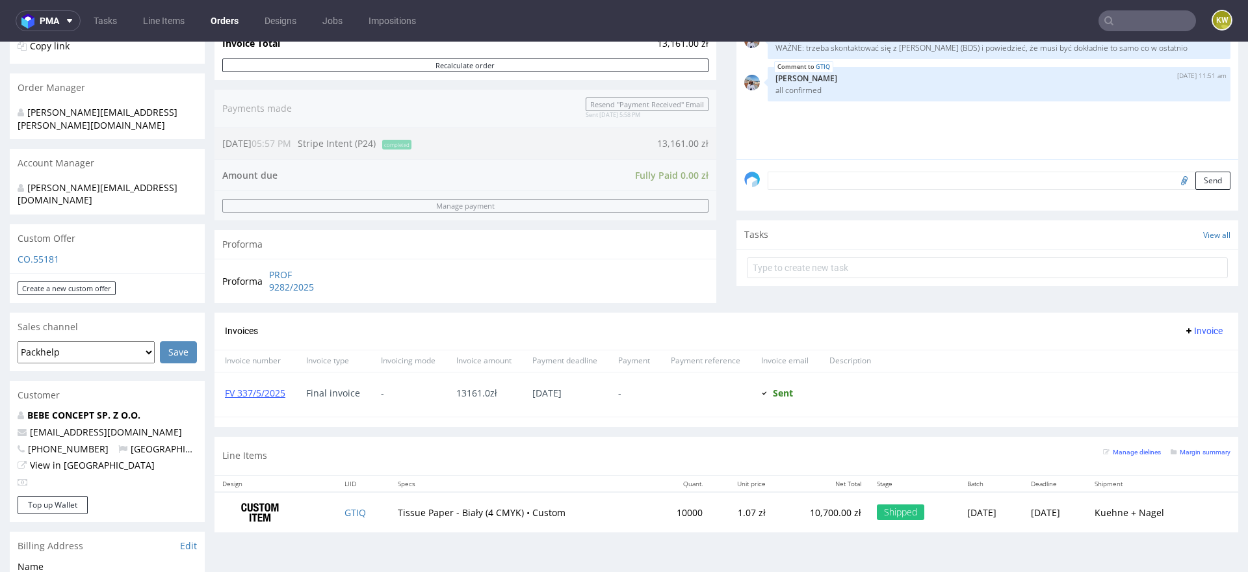
scroll to position [272, 0]
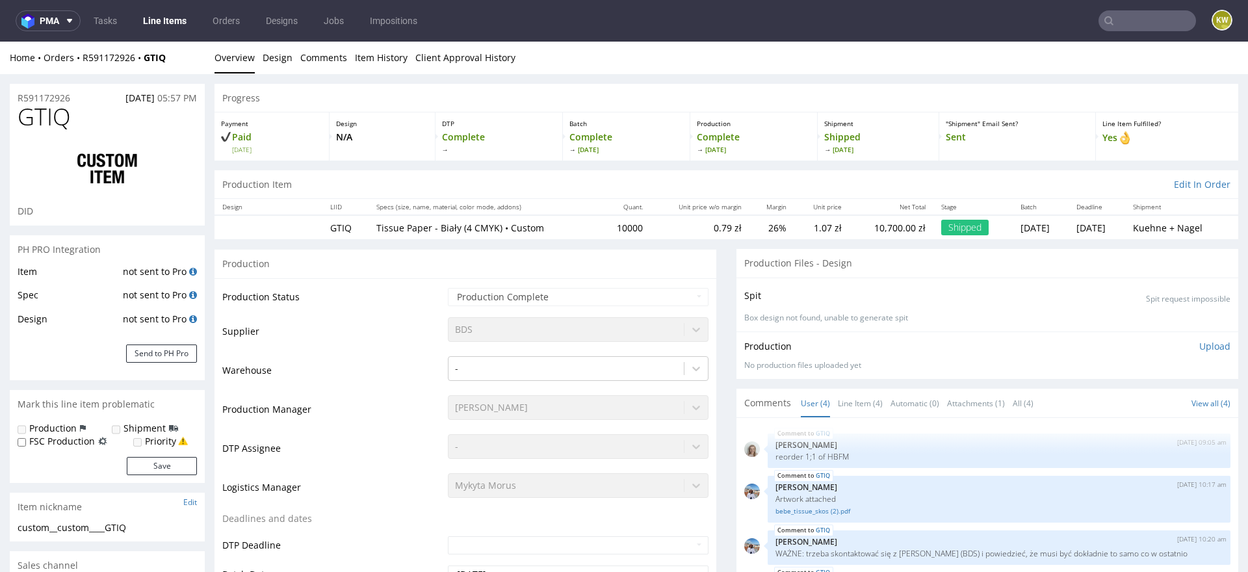
select select "in_progress"
click at [1111, 20] on input "text" at bounding box center [1146, 20] width 97 height 21
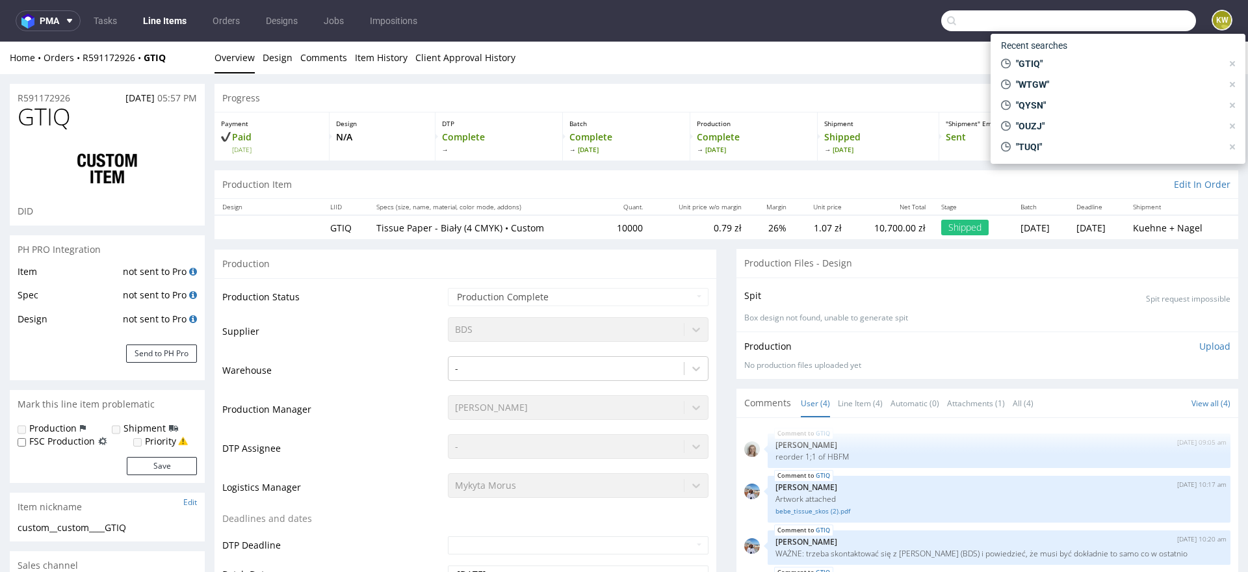
click at [1079, 10] on input "text" at bounding box center [1068, 20] width 255 height 21
paste input "BYBH"
type input "BYBH"
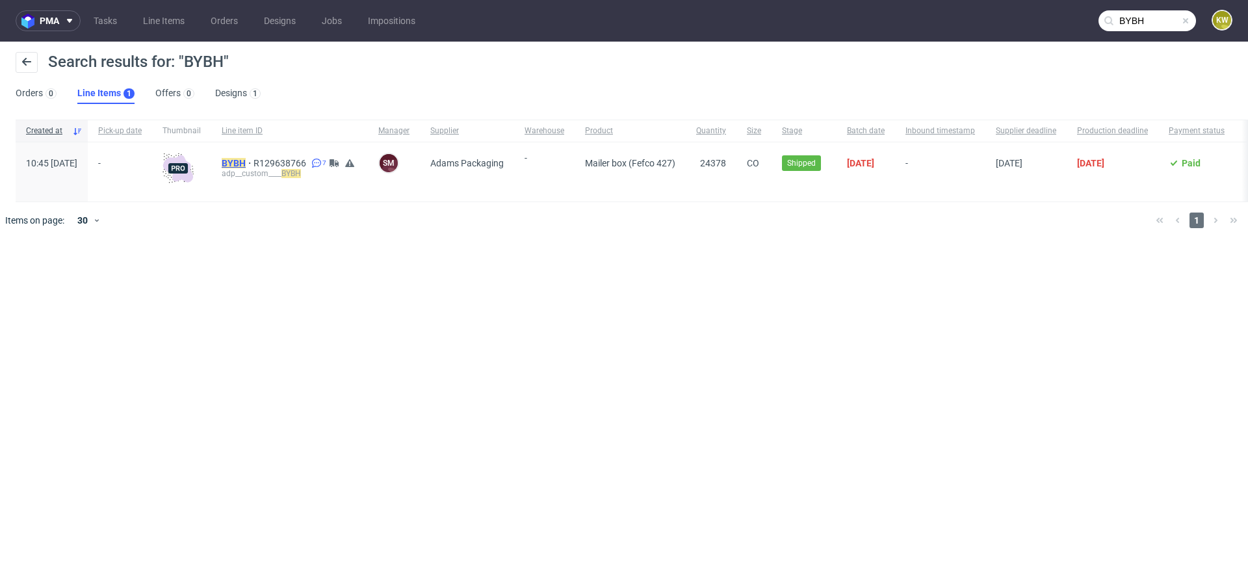
click at [246, 161] on mark "BYBH" at bounding box center [234, 163] width 24 height 10
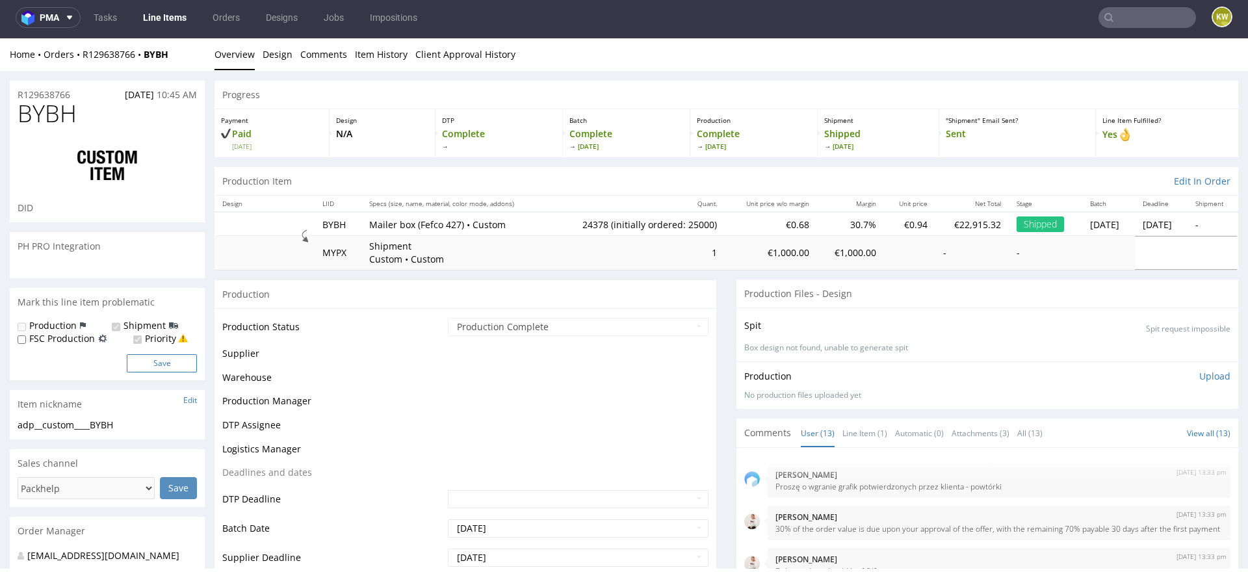
scroll to position [414, 0]
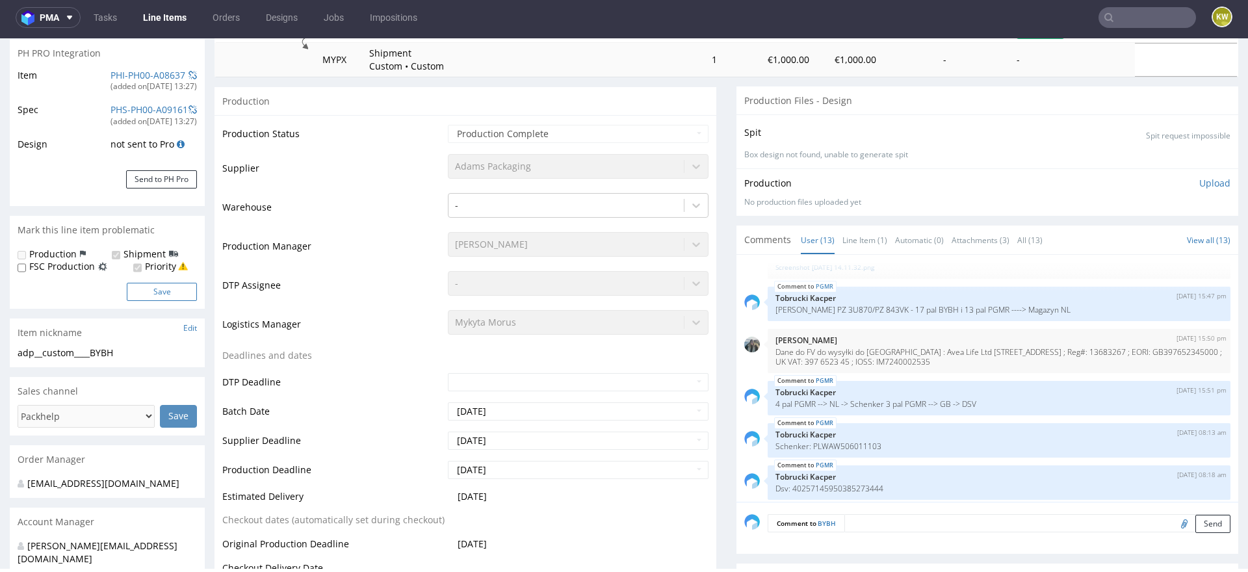
select select "in_progress"
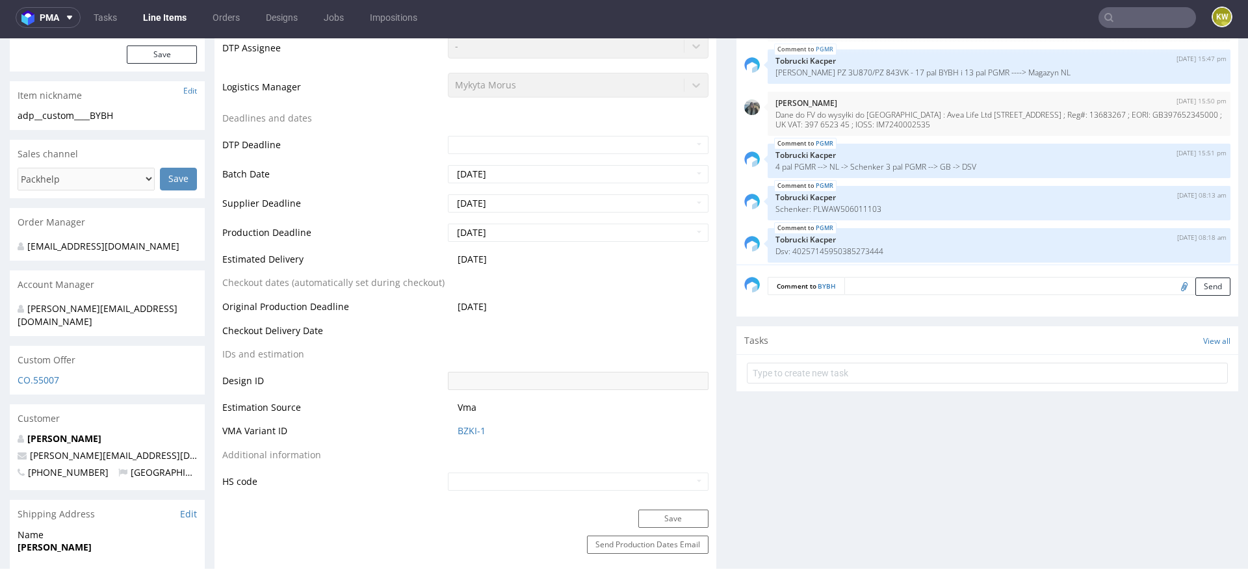
scroll to position [445, 0]
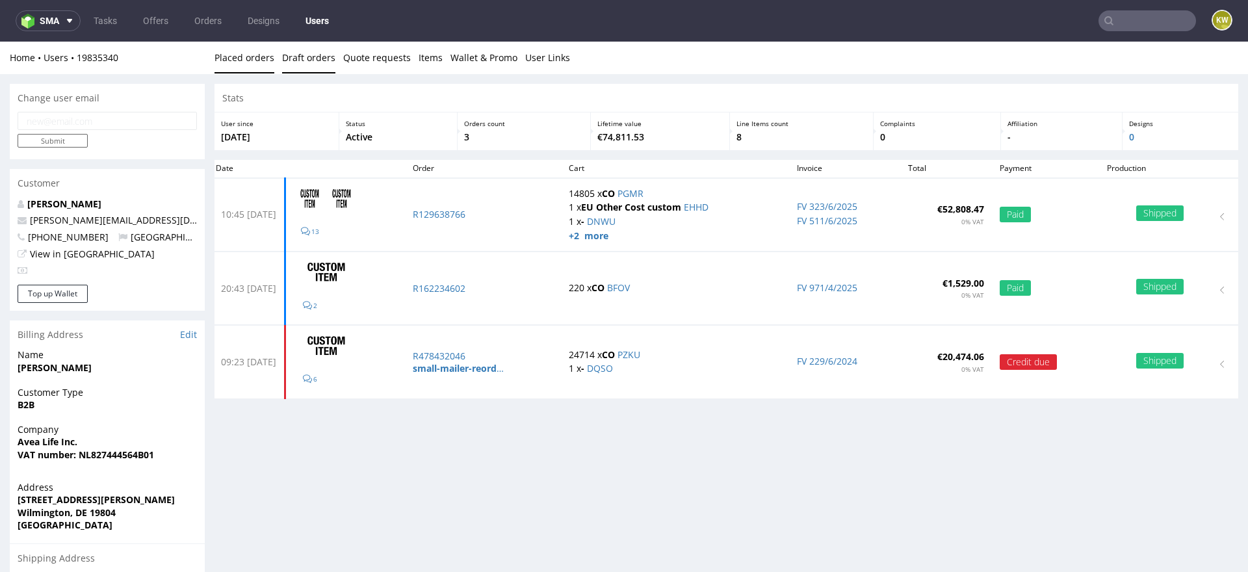
click at [315, 62] on link "Draft orders" at bounding box center [308, 58] width 53 height 32
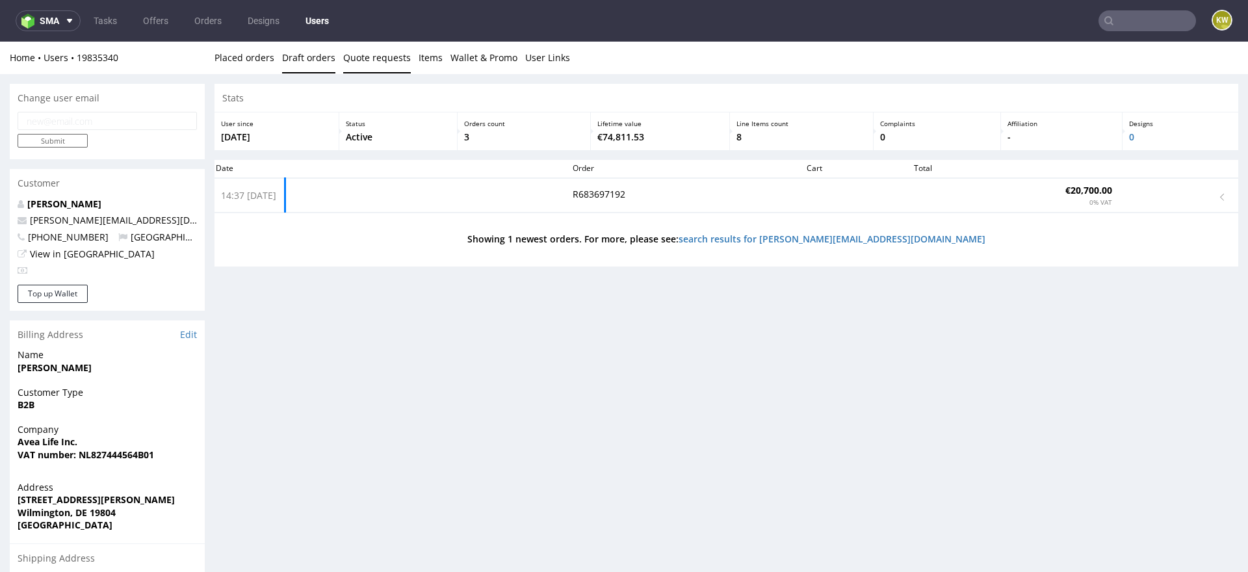
click at [361, 57] on link "Quote requests" at bounding box center [377, 58] width 68 height 32
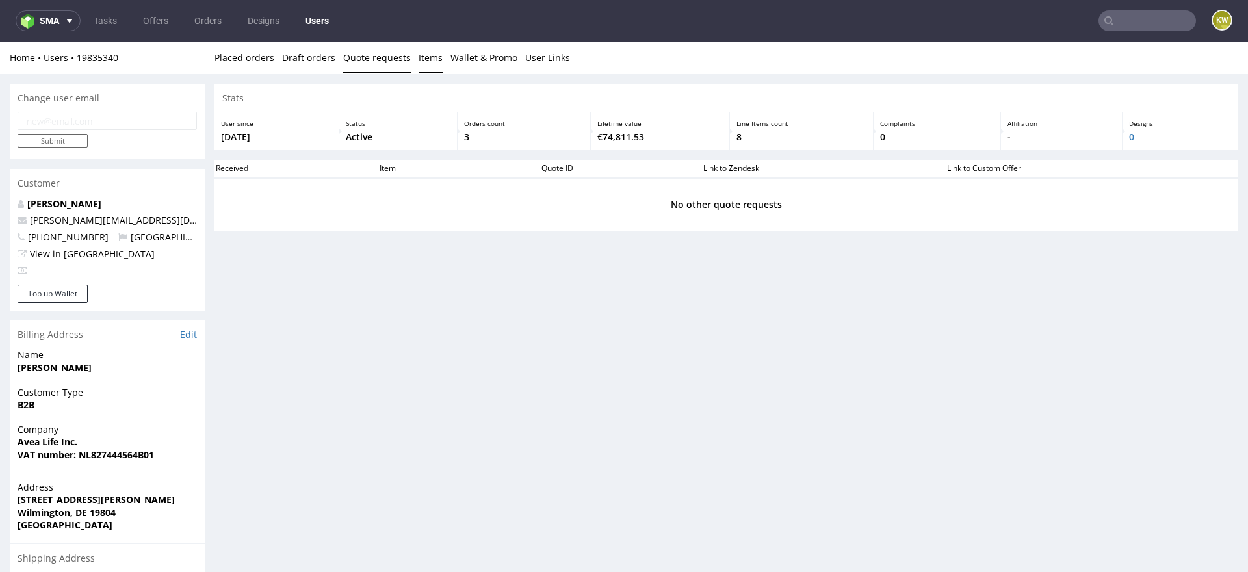
click at [423, 57] on link "Items" at bounding box center [431, 58] width 24 height 32
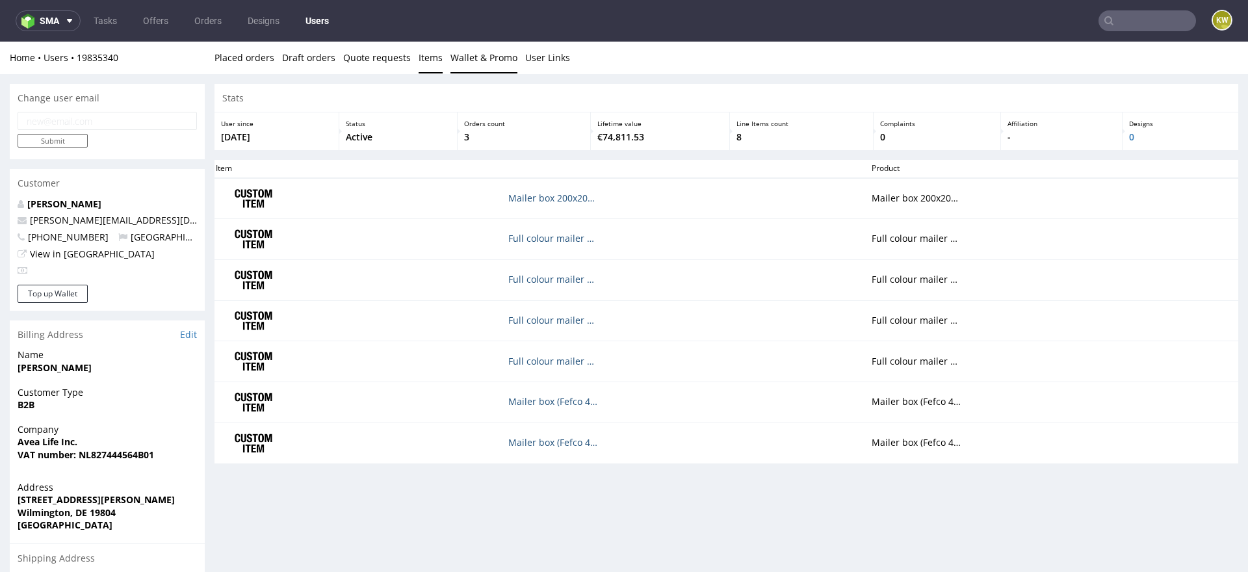
click at [474, 57] on link "Wallet & Promo" at bounding box center [483, 58] width 67 height 32
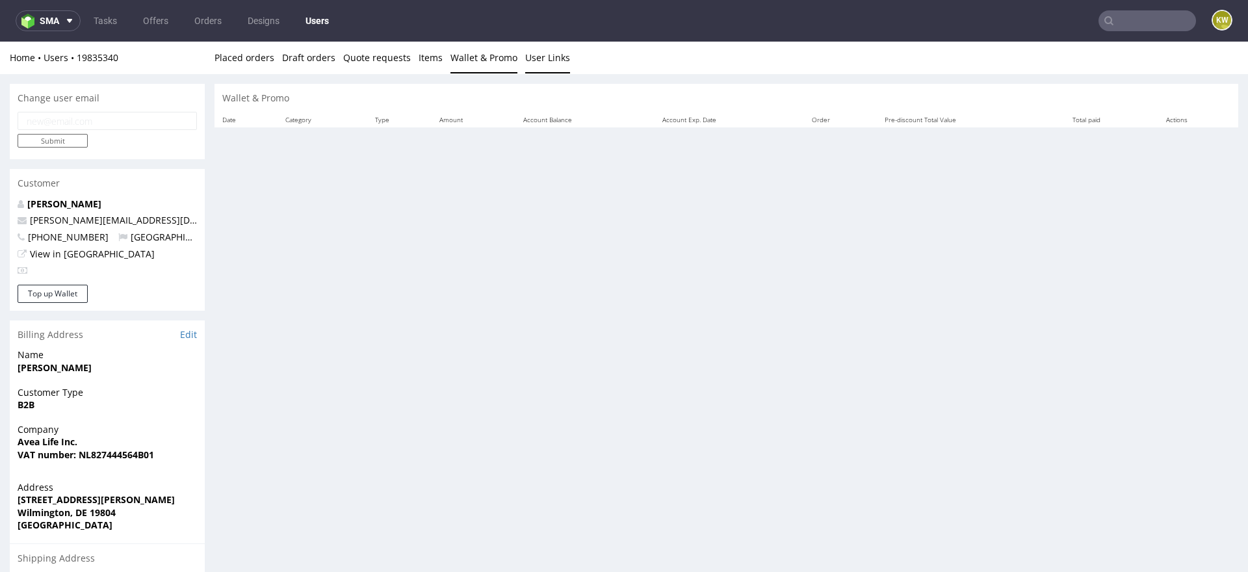
click at [534, 55] on link "User Links" at bounding box center [547, 58] width 45 height 32
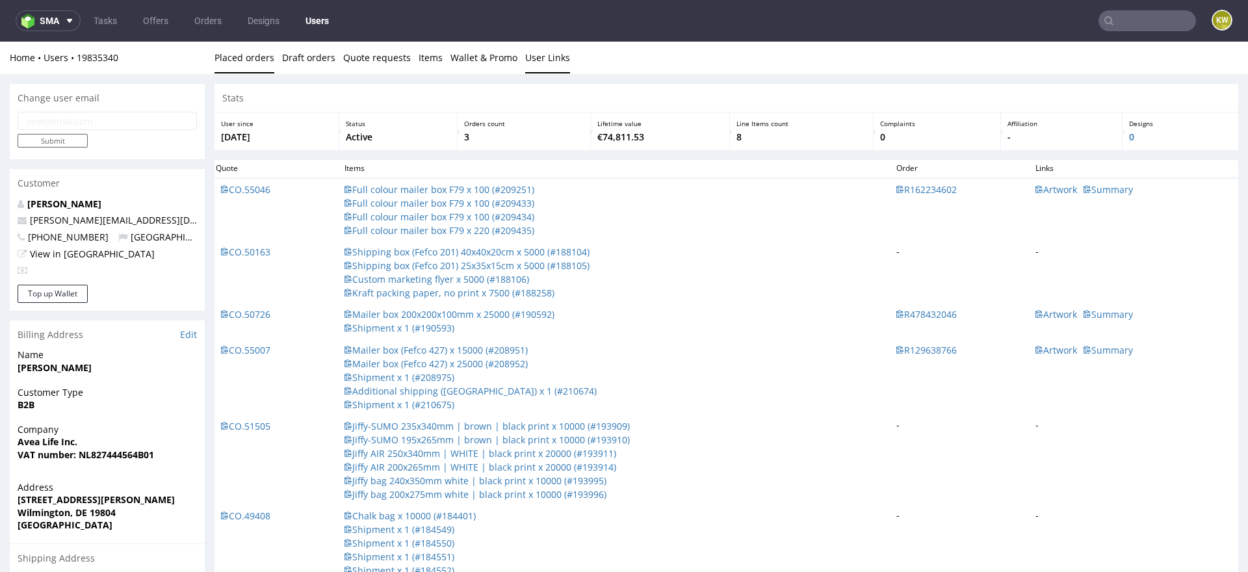
click at [251, 60] on link "Placed orders" at bounding box center [244, 58] width 60 height 32
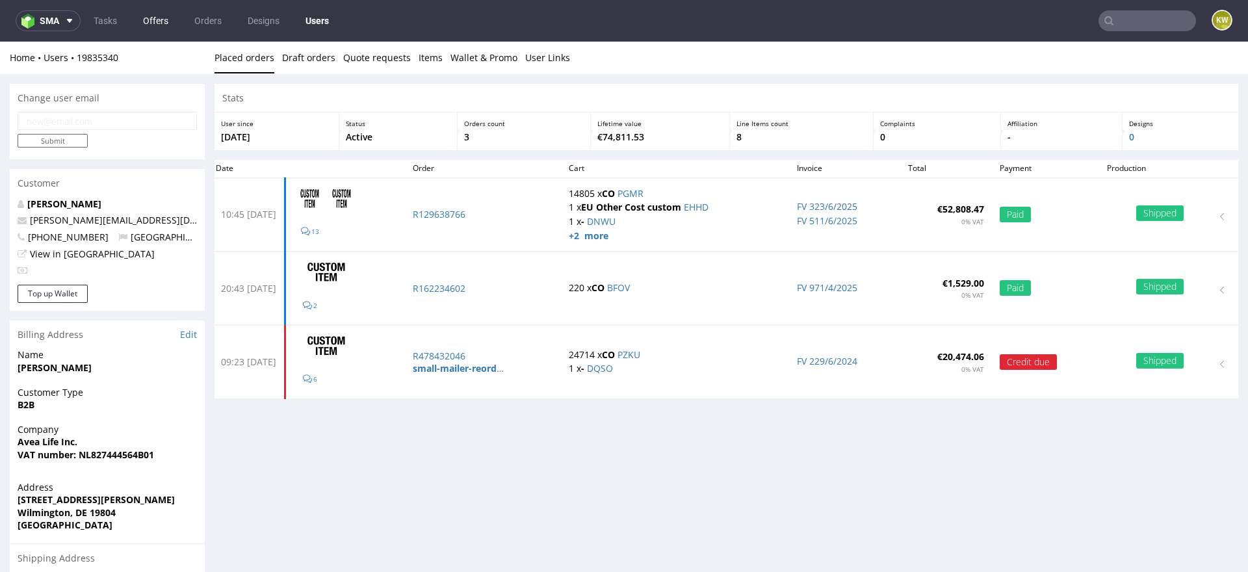
click at [152, 23] on link "Offers" at bounding box center [155, 20] width 41 height 21
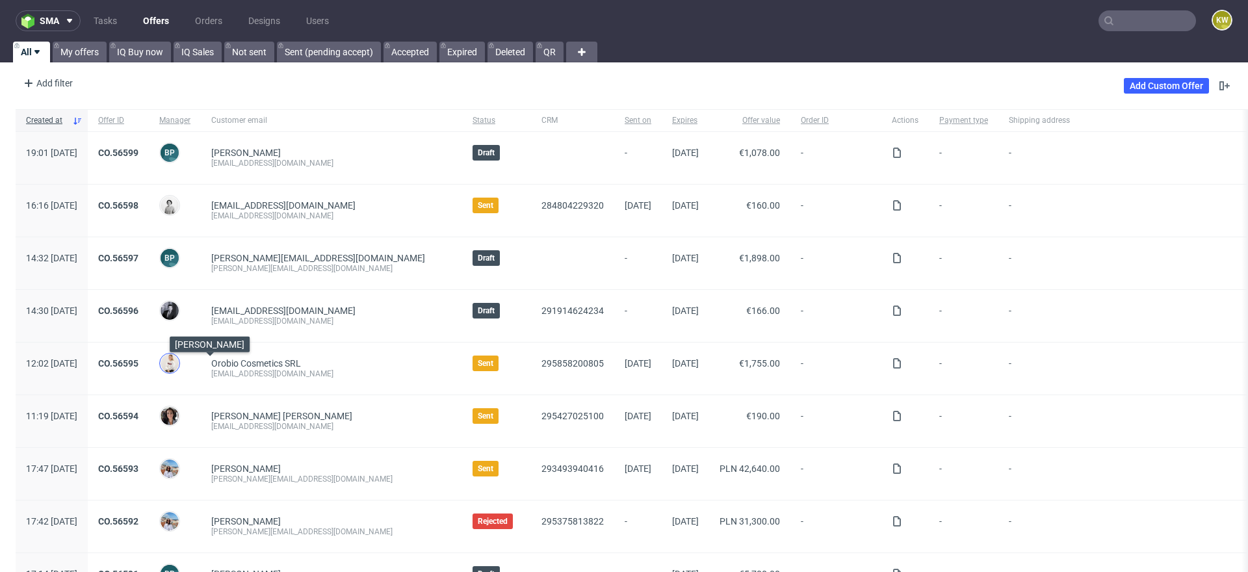
click at [179, 363] on img at bounding box center [170, 363] width 18 height 18
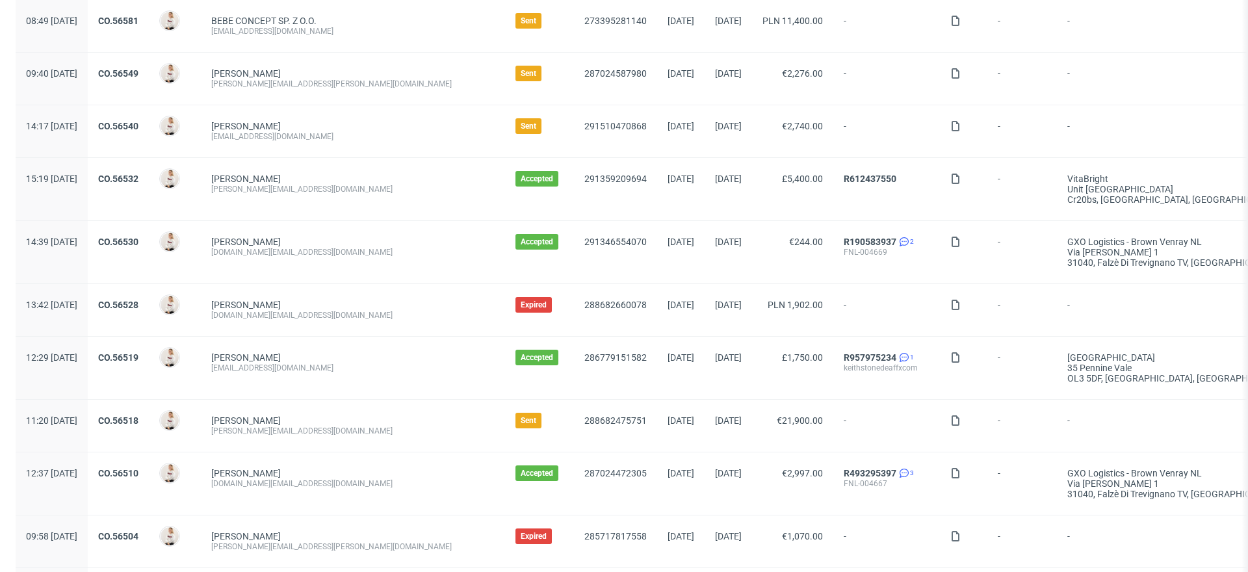
scroll to position [330, 0]
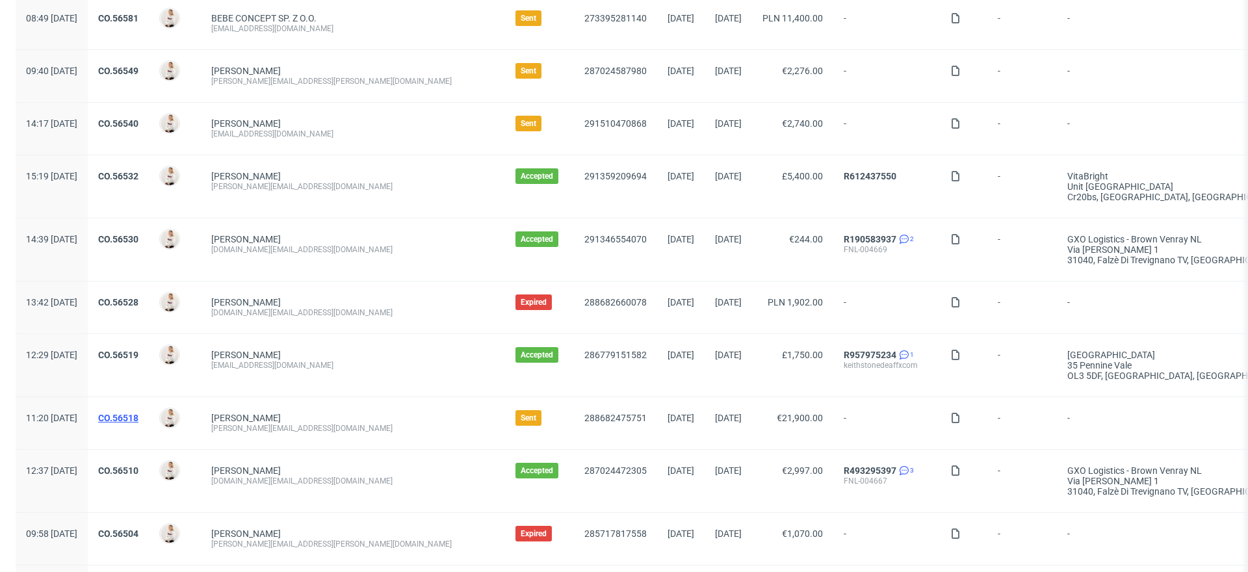
click at [138, 417] on link "CO.56518" at bounding box center [118, 418] width 40 height 10
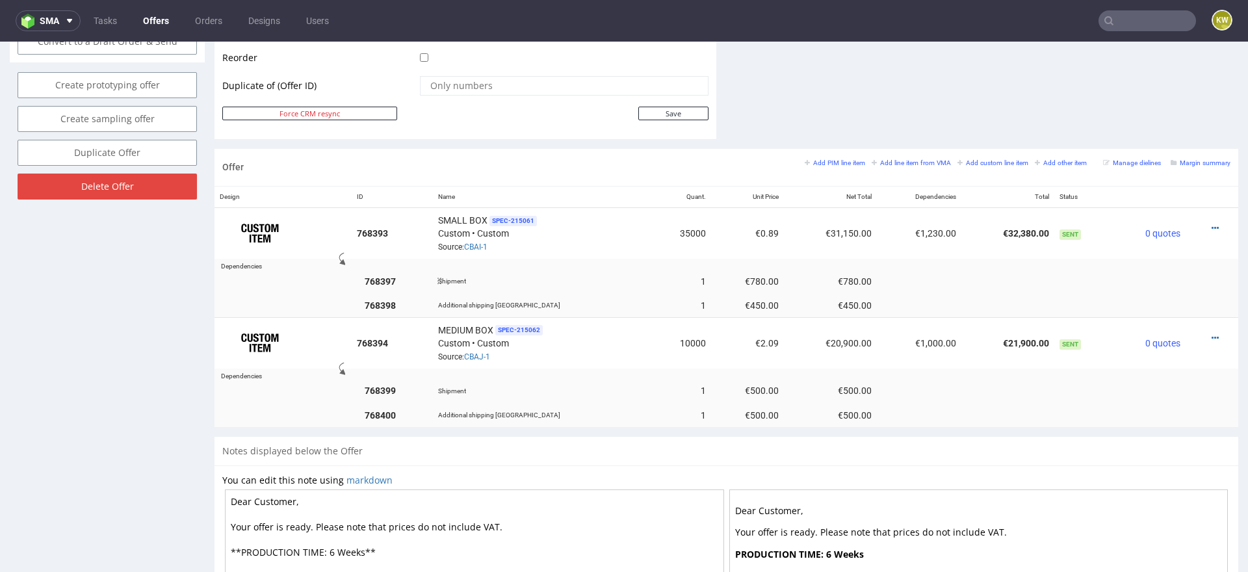
scroll to position [666, 0]
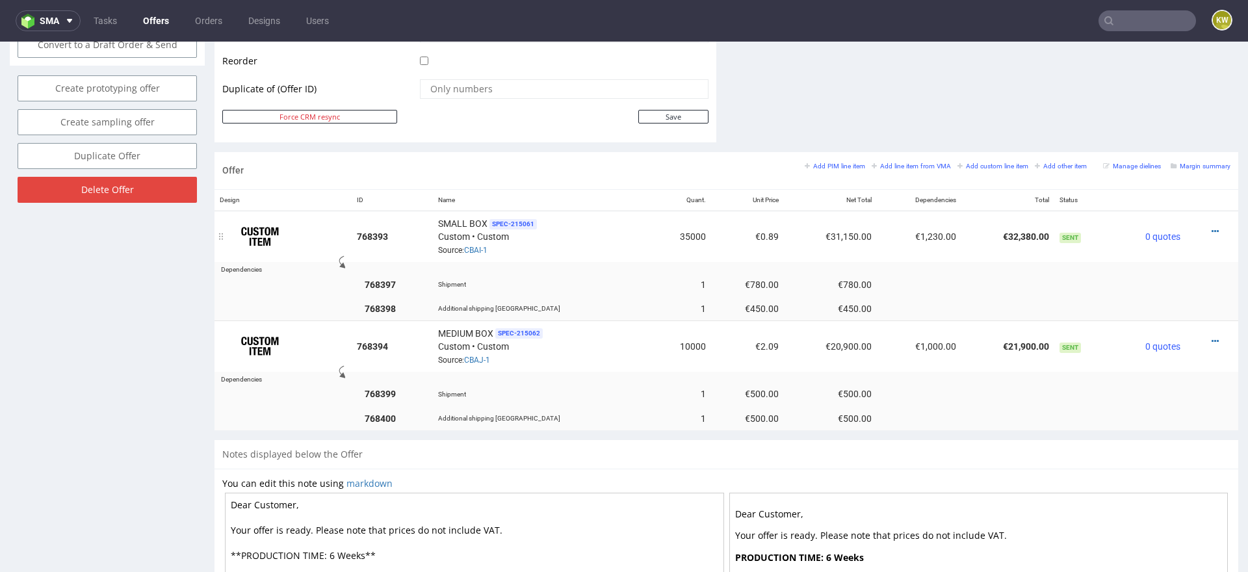
click at [1152, 227] on td "0 quotes" at bounding box center [1148, 236] width 75 height 51
click at [1148, 231] on span "0 quotes" at bounding box center [1162, 236] width 35 height 10
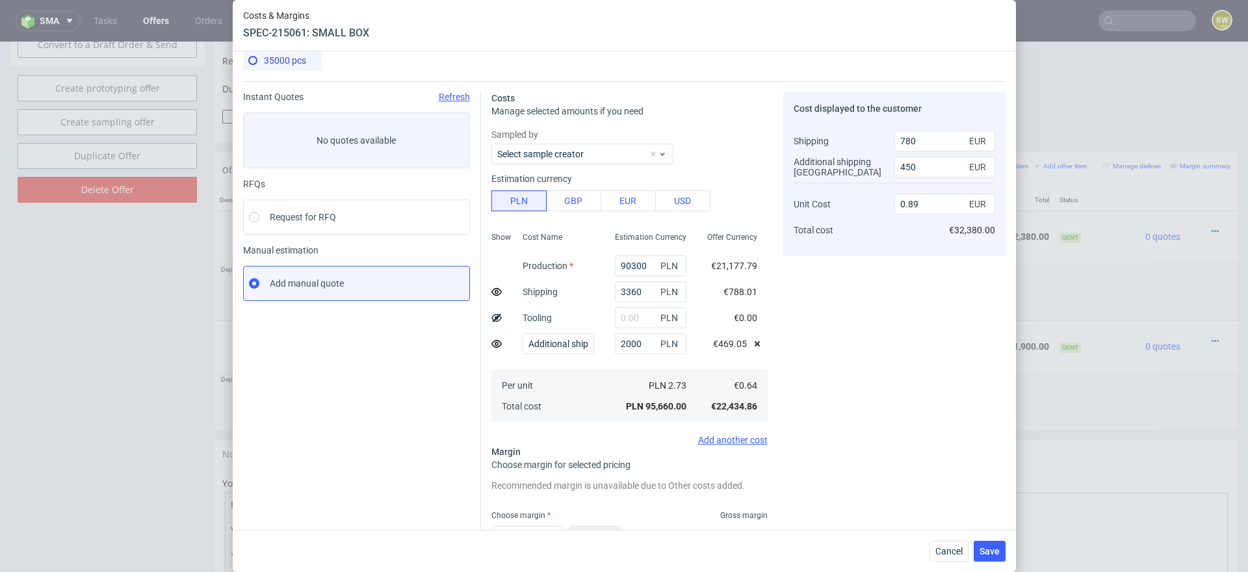
scroll to position [0, 0]
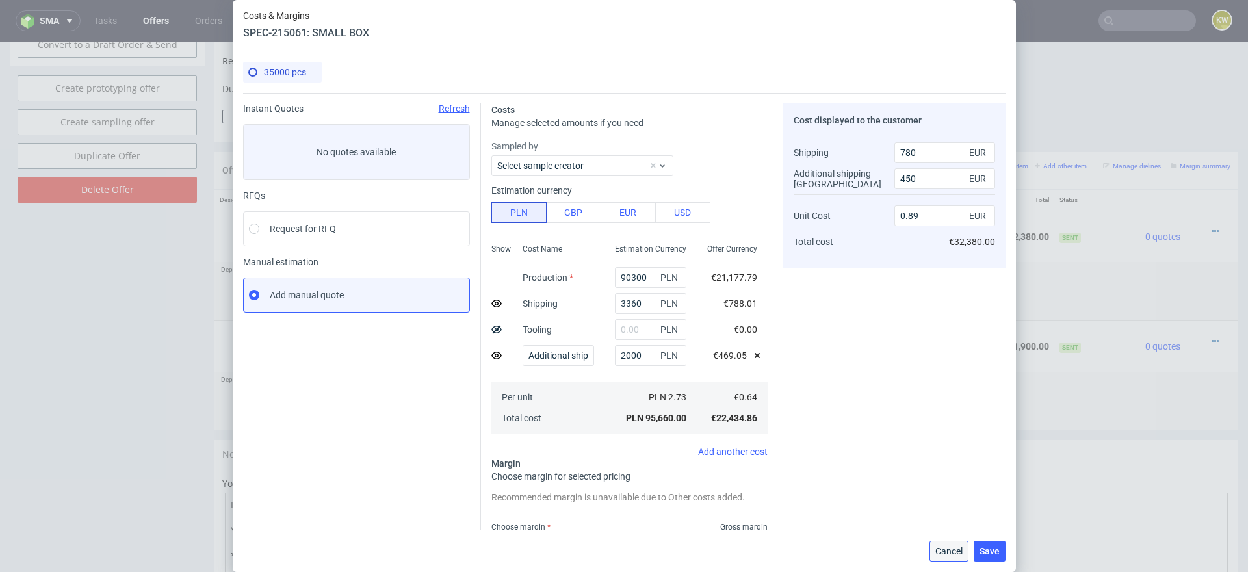
click at [945, 547] on span "Cancel" at bounding box center [948, 551] width 27 height 9
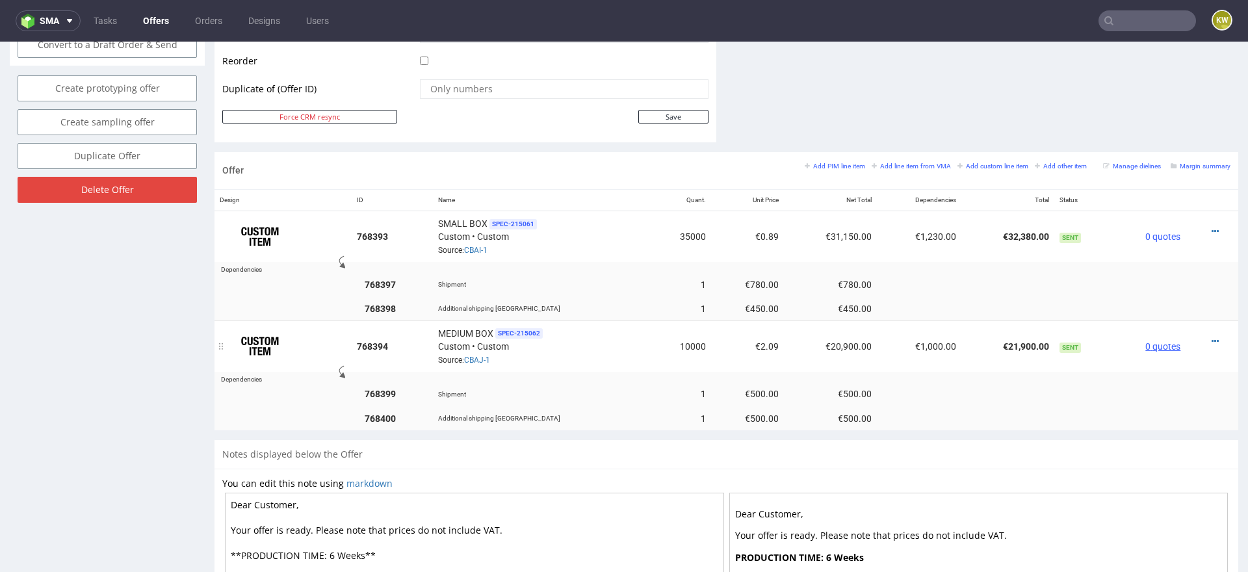
click at [1158, 344] on span "0 quotes" at bounding box center [1162, 346] width 35 height 10
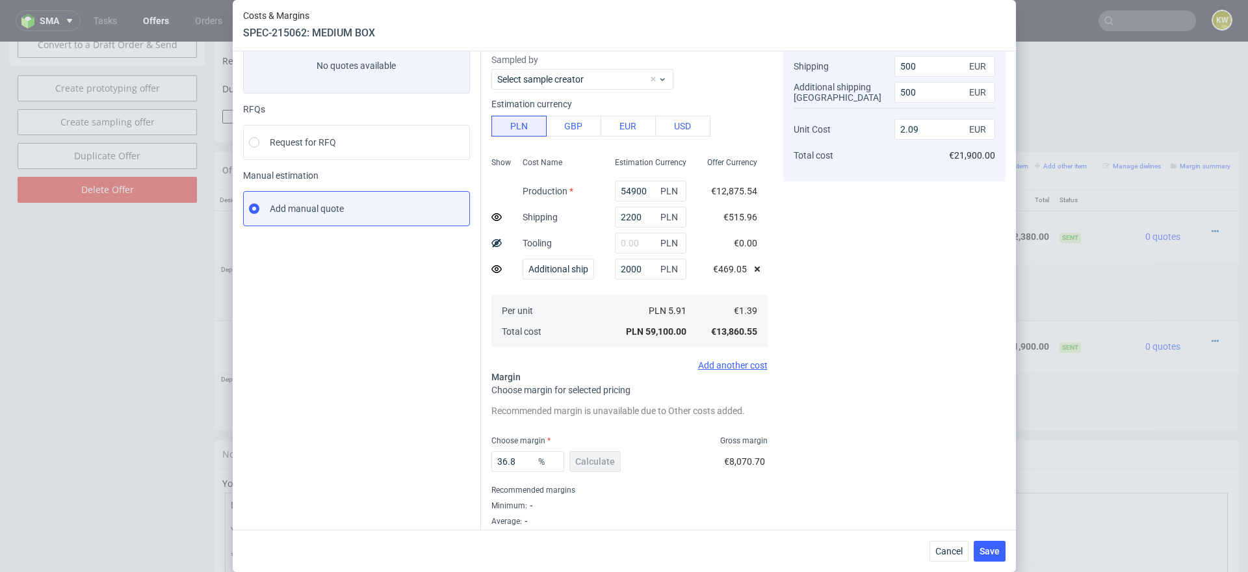
scroll to position [109, 0]
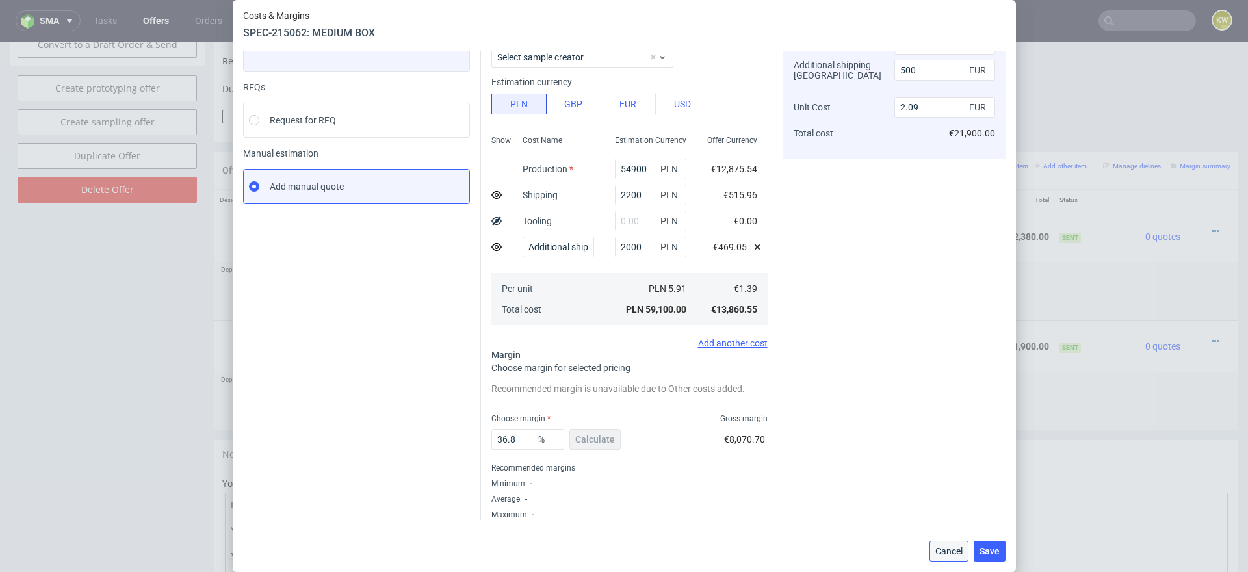
click at [939, 548] on span "Cancel" at bounding box center [948, 551] width 27 height 9
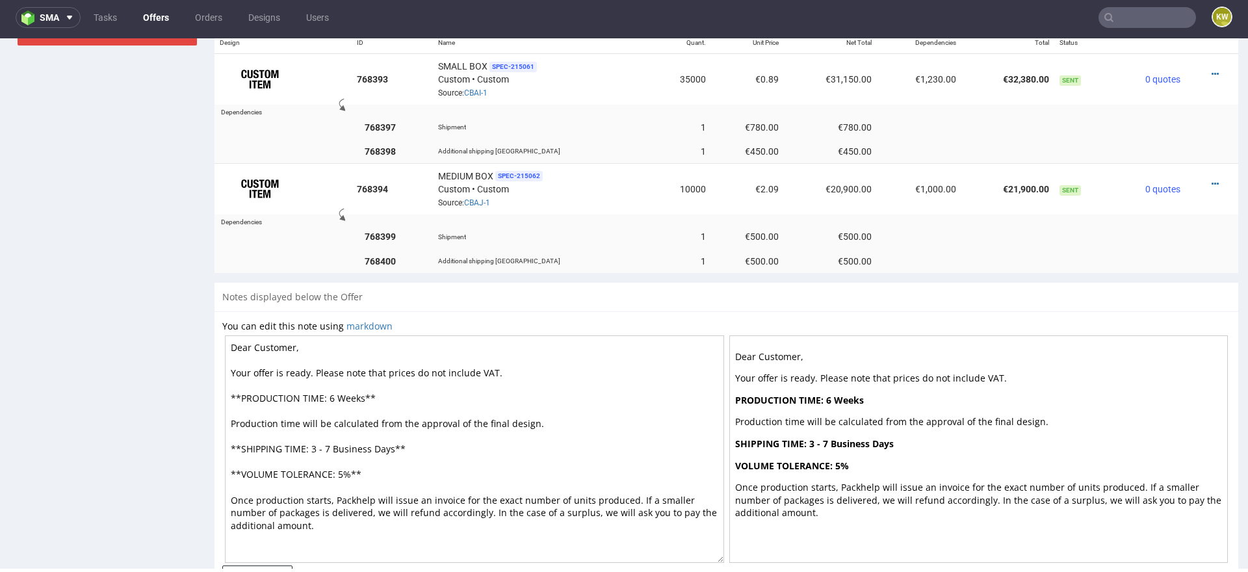
scroll to position [828, 0]
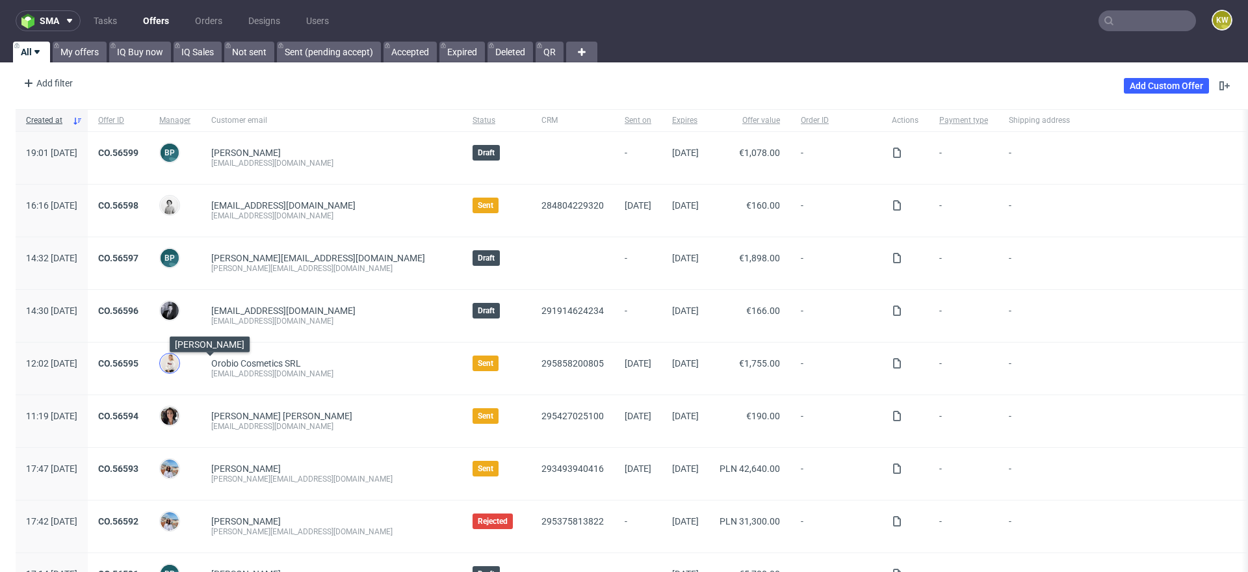
click at [179, 362] on img at bounding box center [170, 363] width 18 height 18
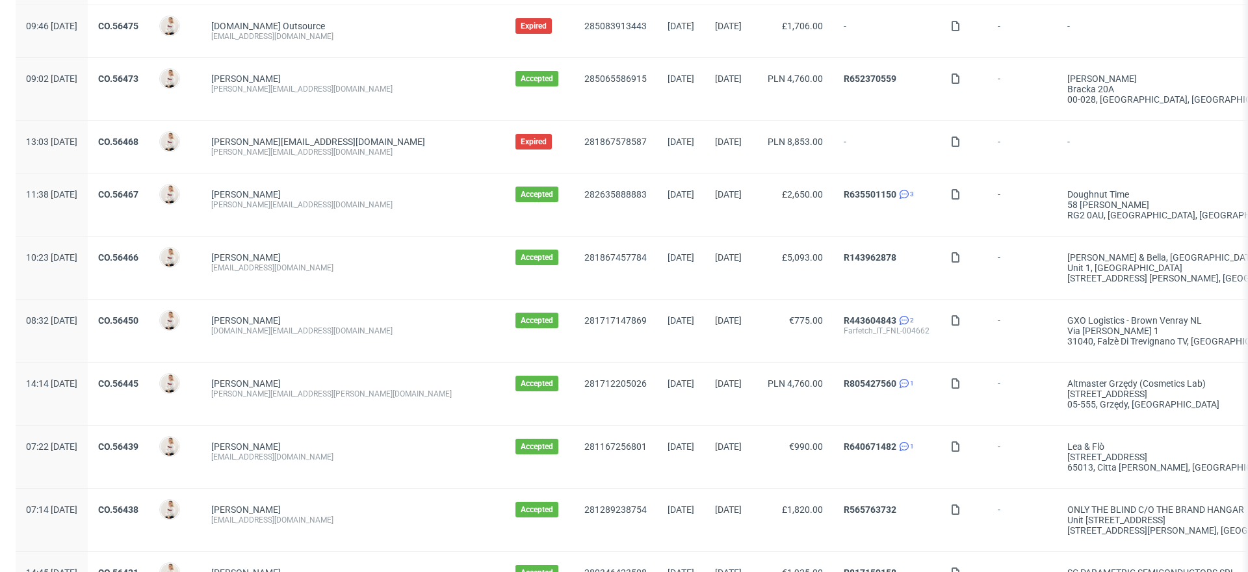
scroll to position [1378, 0]
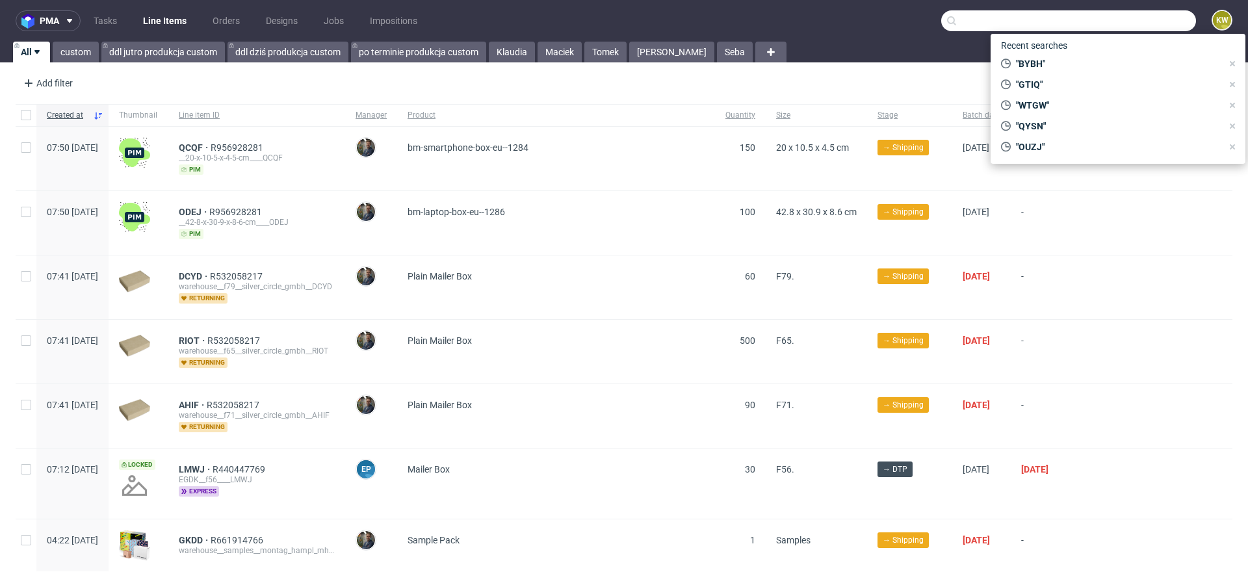
click at [1148, 23] on input "text" at bounding box center [1068, 20] width 255 height 21
paste input "BYBH"
type input "BYBH"
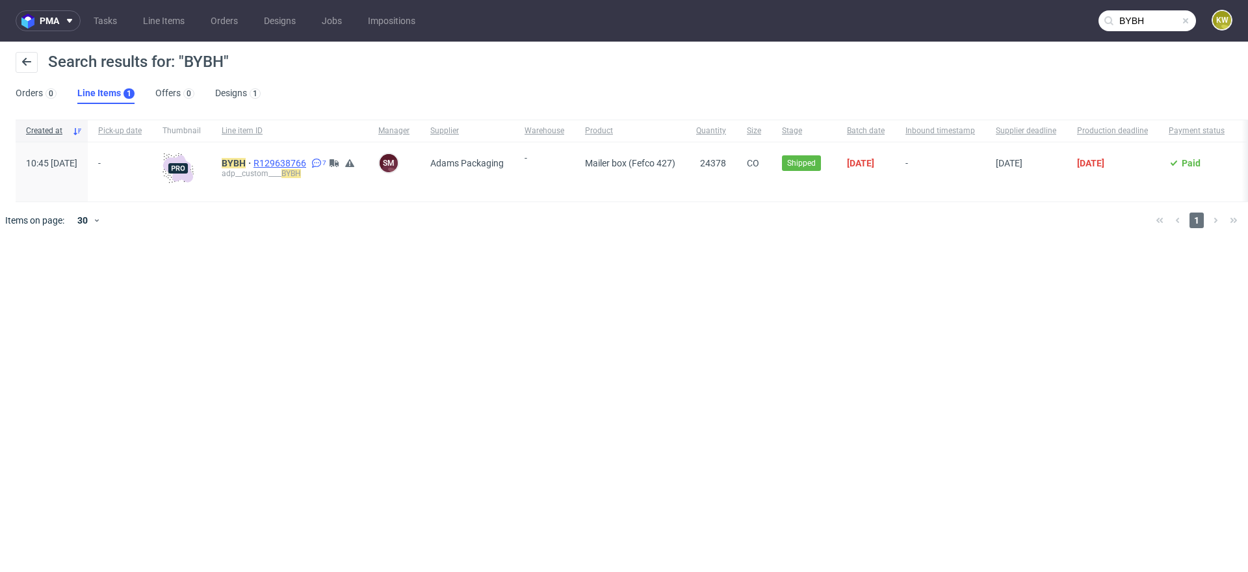
click at [309, 164] on span "R129638766" at bounding box center [280, 163] width 55 height 10
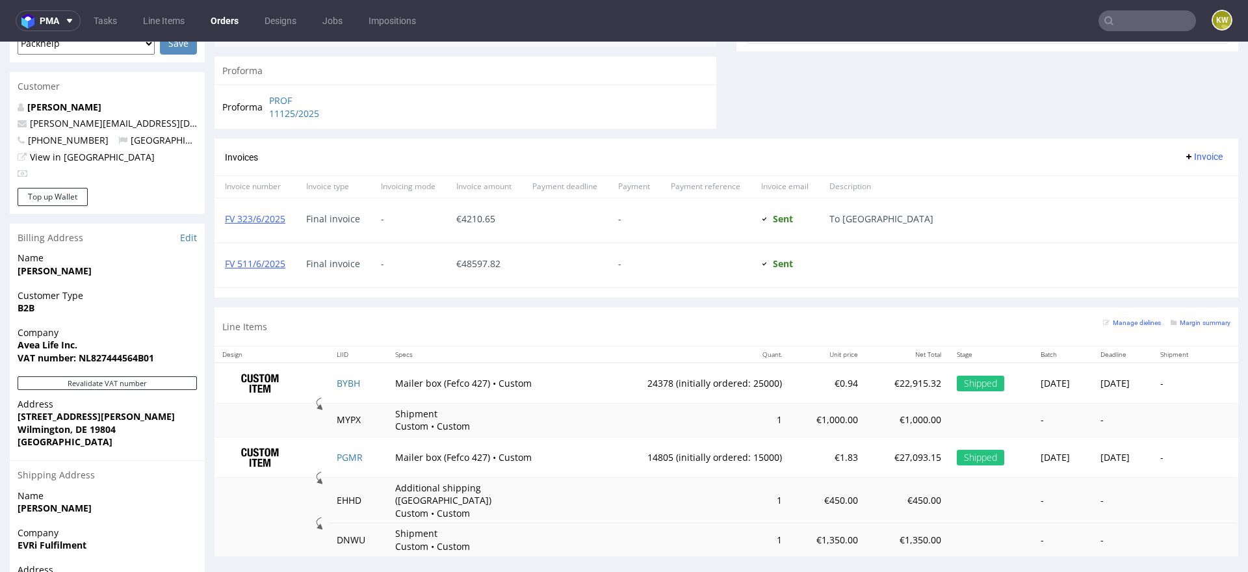
scroll to position [585, 0]
click at [1187, 318] on small "Margin summary" at bounding box center [1200, 320] width 60 height 7
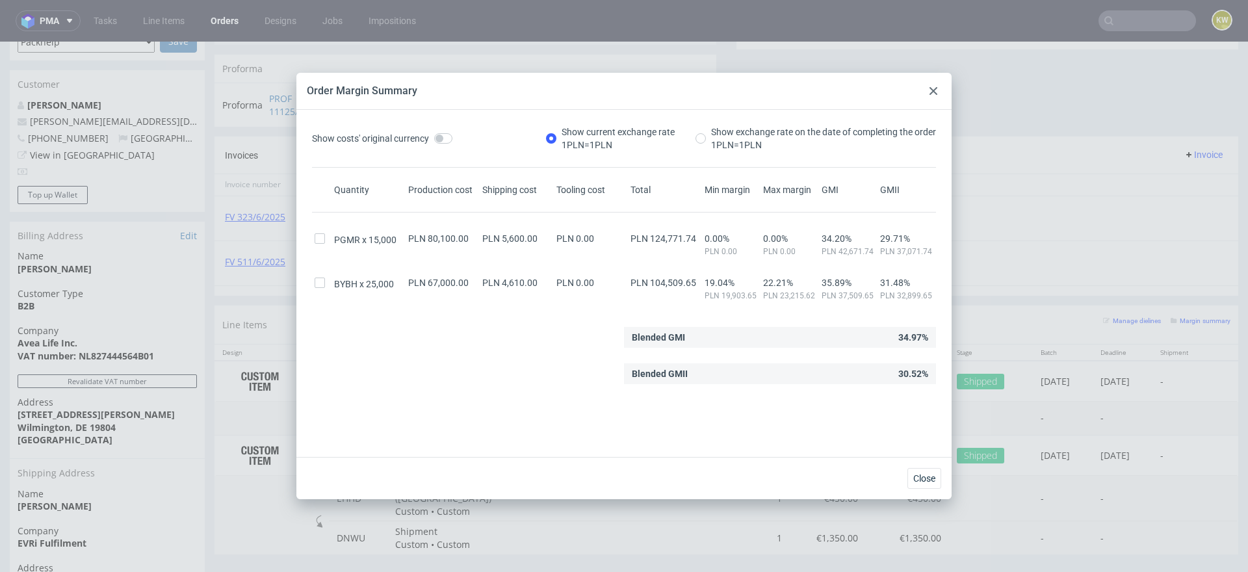
click at [934, 88] on icon at bounding box center [933, 91] width 8 height 8
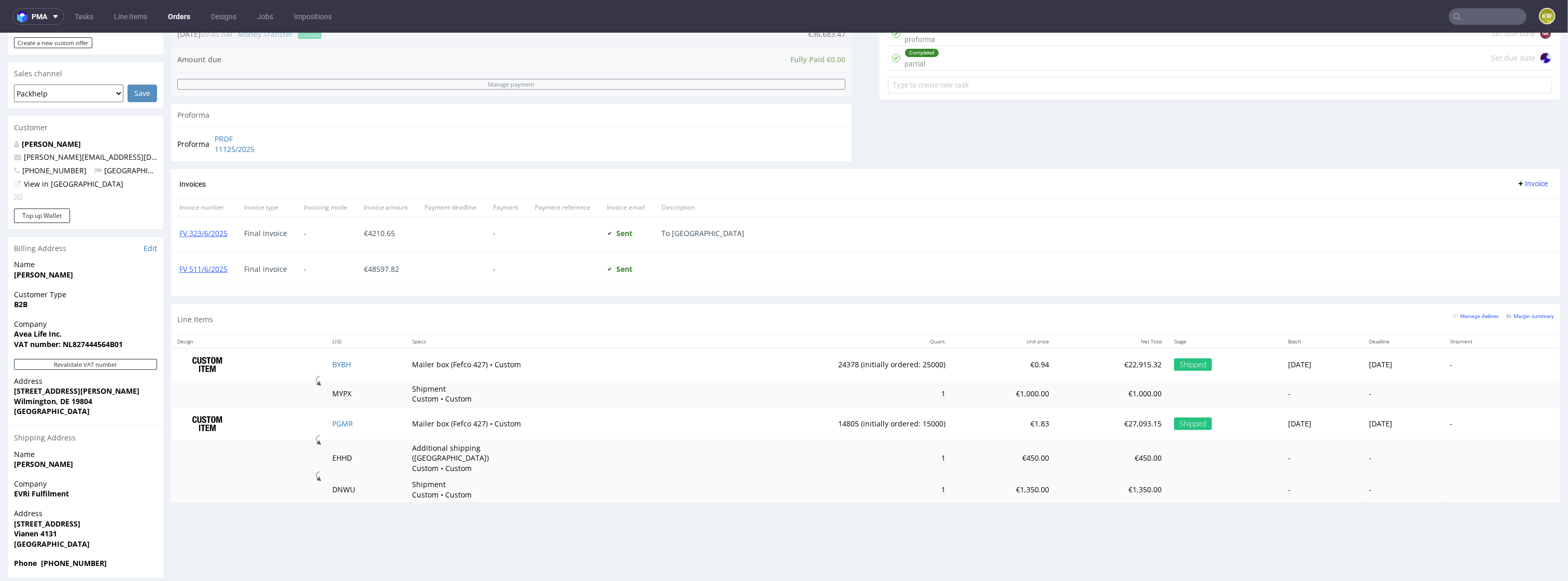
scroll to position [320, 0]
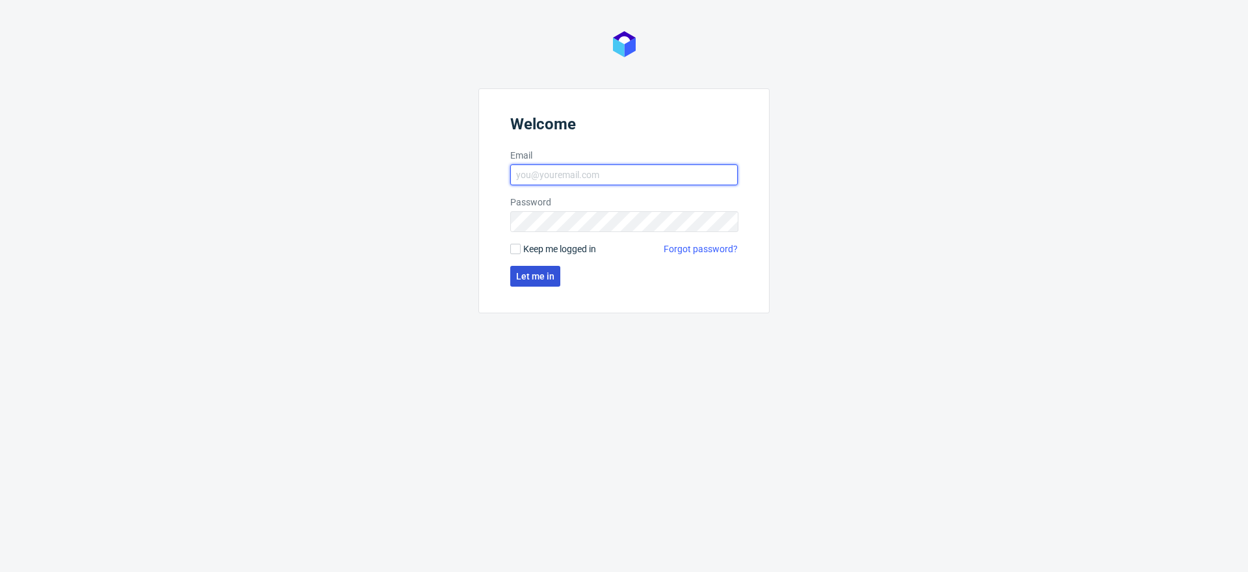
type input "[EMAIL_ADDRESS][DOMAIN_NAME]"
click at [530, 279] on span "Let me in" at bounding box center [535, 276] width 38 height 9
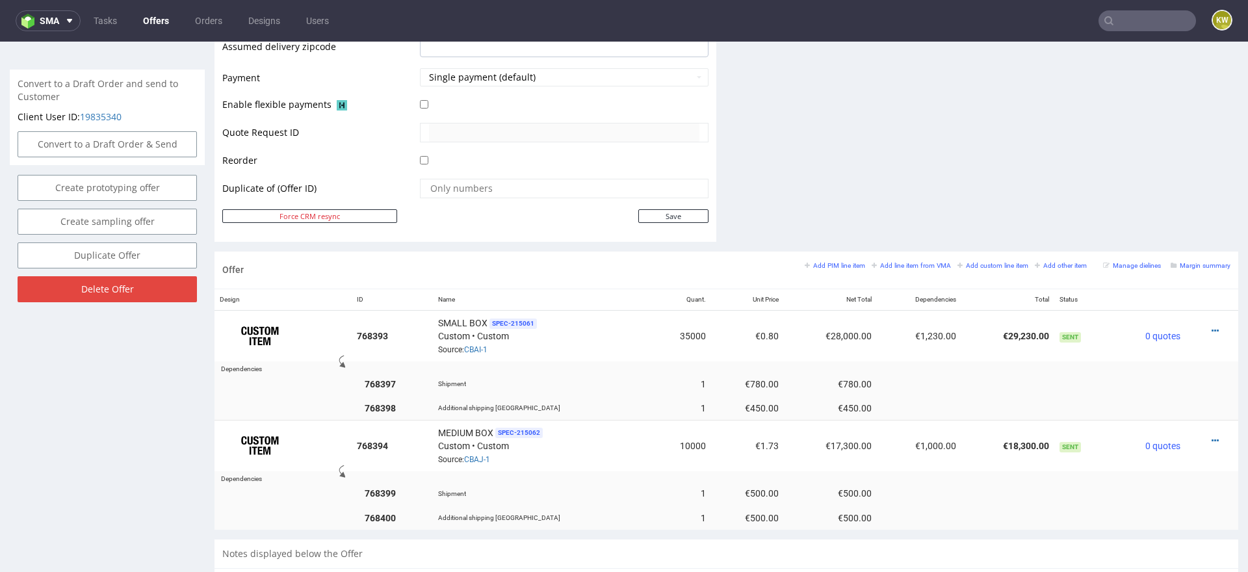
scroll to position [578, 0]
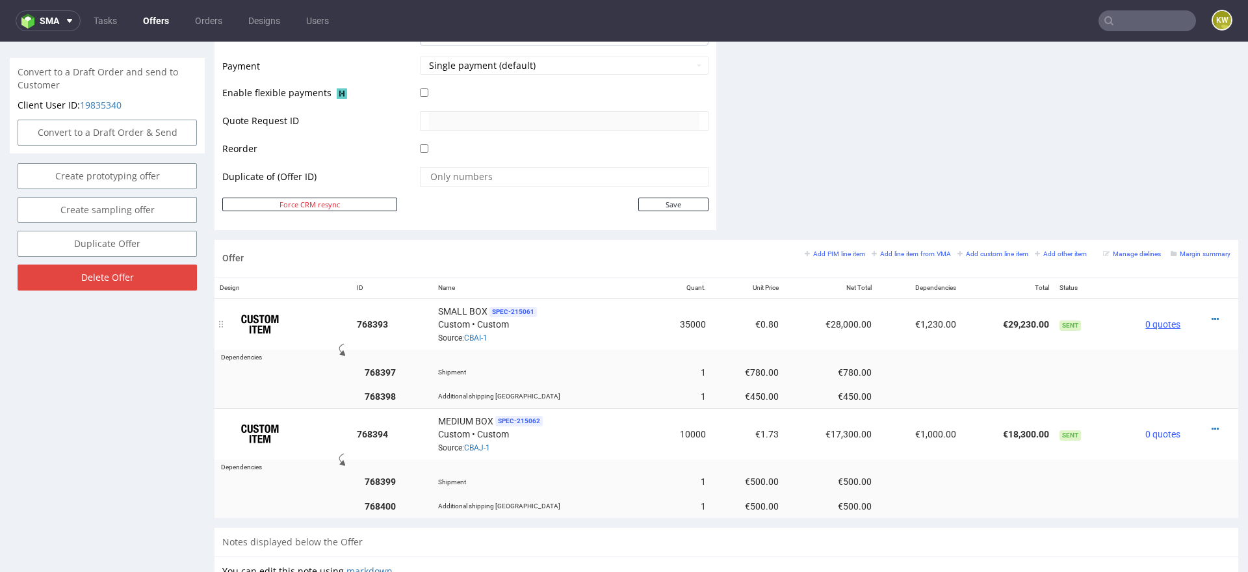
click at [1145, 320] on span "0 quotes" at bounding box center [1162, 324] width 35 height 10
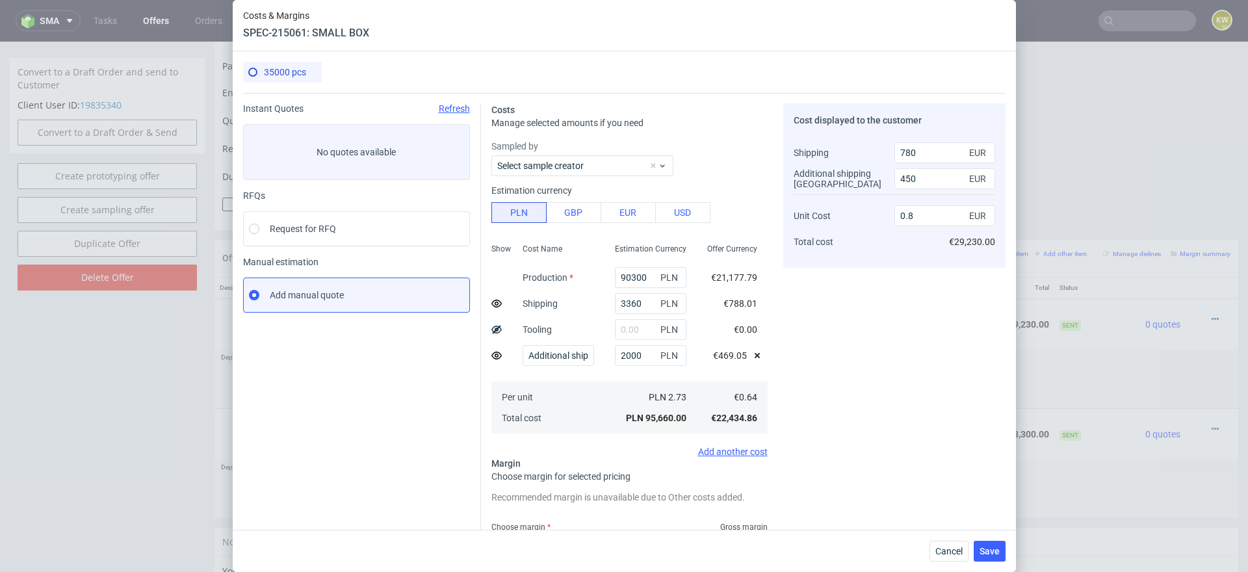
scroll to position [109, 0]
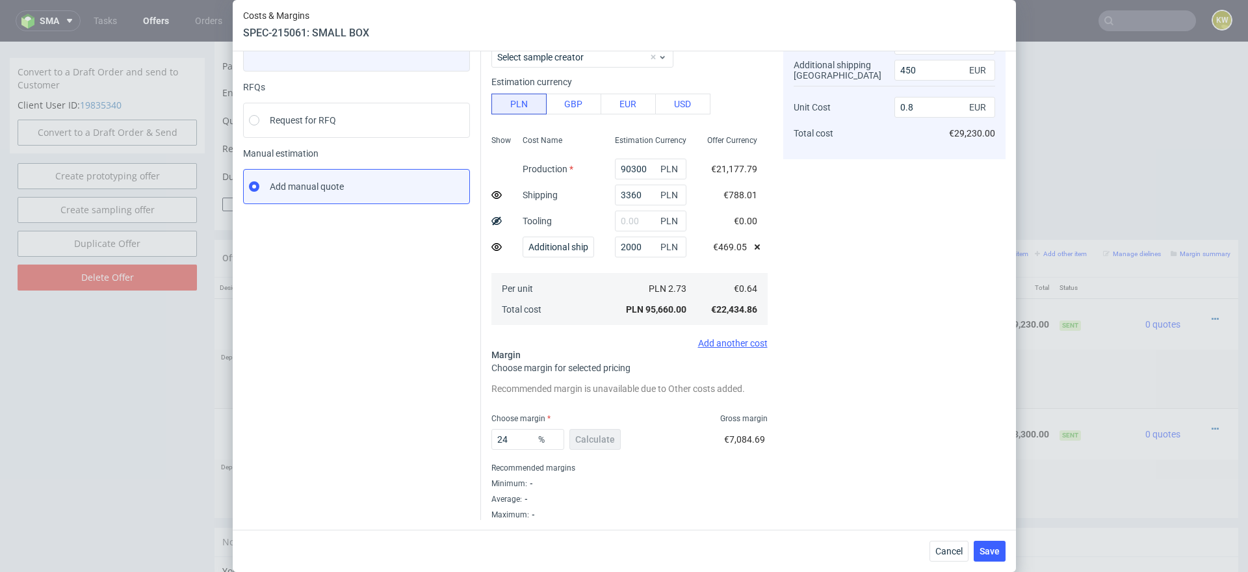
click at [1057, 184] on div "Costs & Margins SPEC-215061: SMALL BOX 35000 pcs Instant Quotes Refresh No quot…" at bounding box center [624, 286] width 1248 height 572
click at [942, 556] on span "Cancel" at bounding box center [948, 551] width 27 height 9
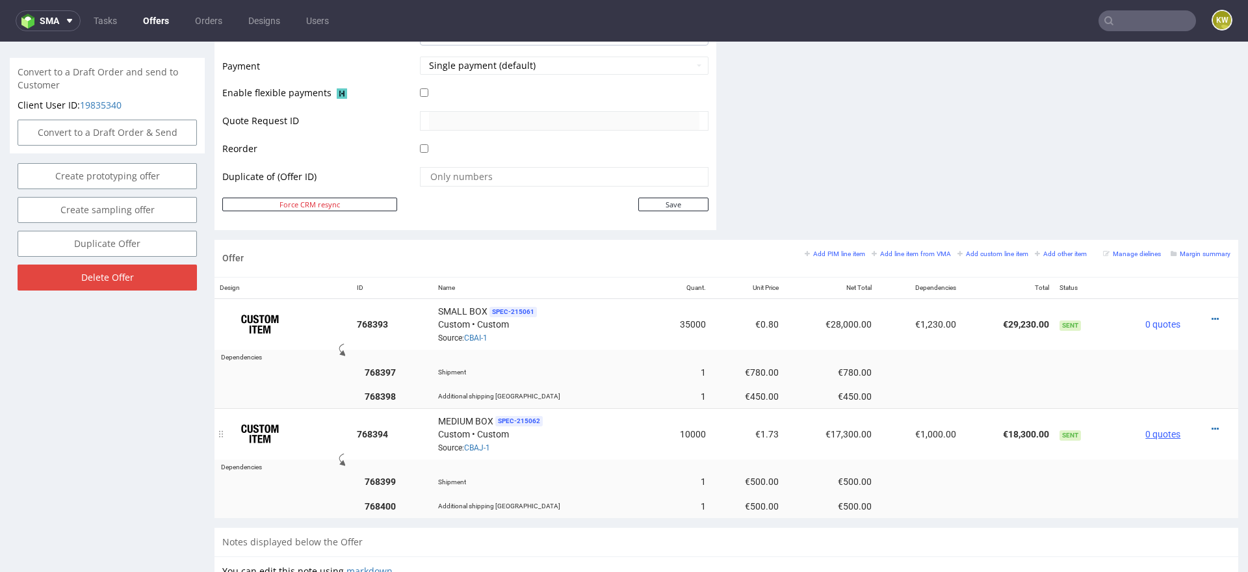
click at [1156, 429] on span "0 quotes" at bounding box center [1162, 434] width 35 height 10
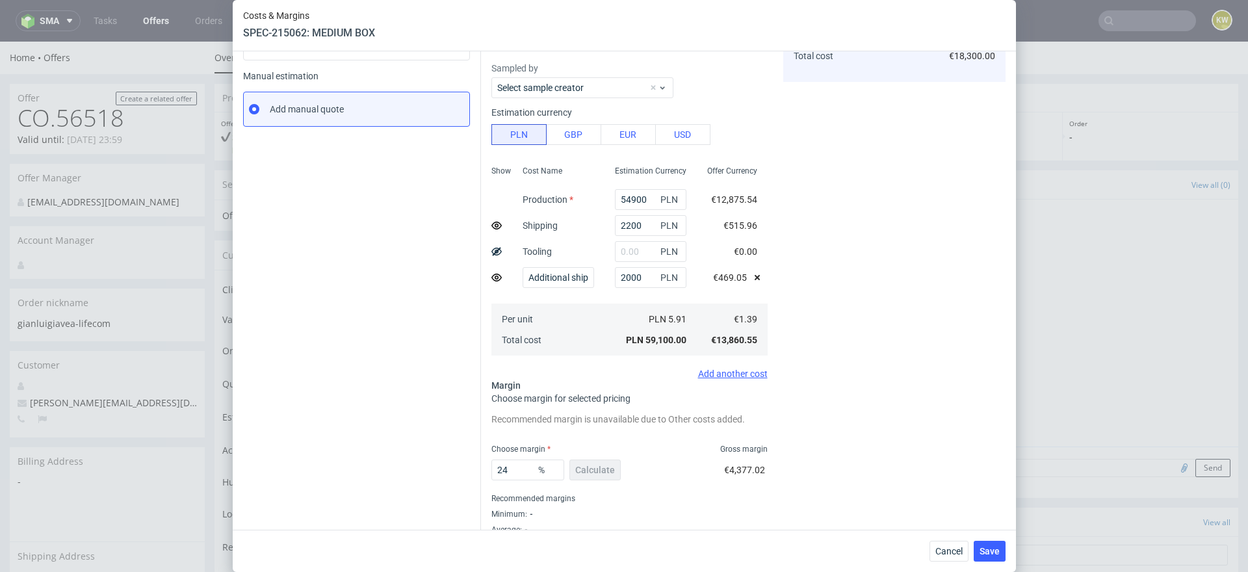
scroll to position [216, 0]
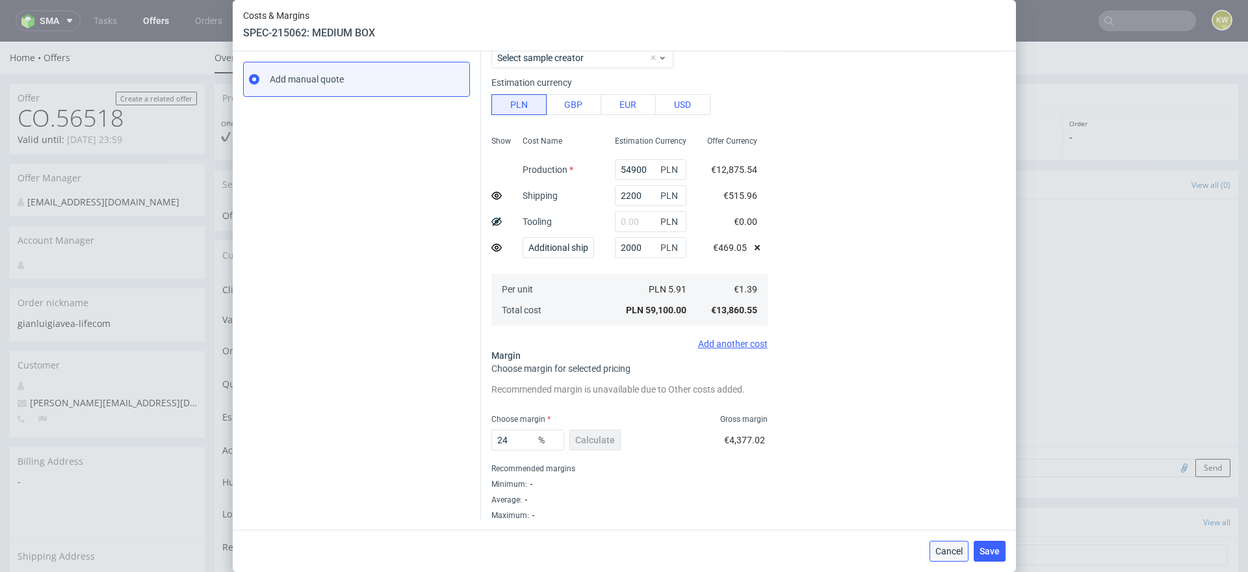
click at [932, 545] on button "Cancel" at bounding box center [948, 551] width 39 height 21
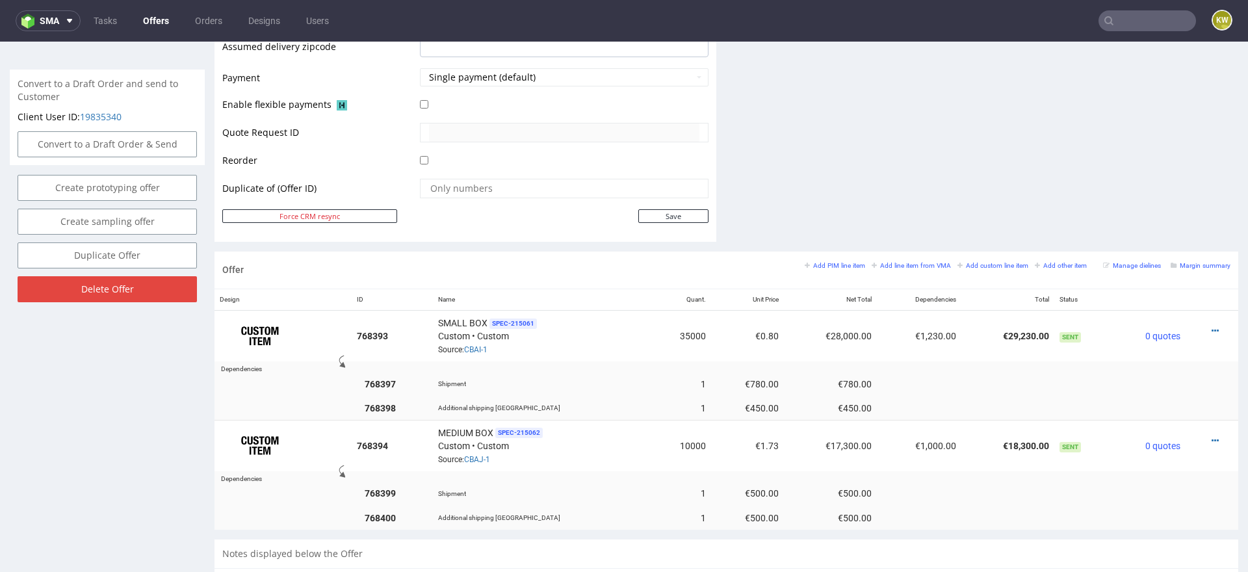
scroll to position [568, 0]
click at [1150, 337] on td "0 quotes" at bounding box center [1148, 334] width 75 height 51
click at [1154, 329] on span "0 quotes" at bounding box center [1162, 334] width 35 height 10
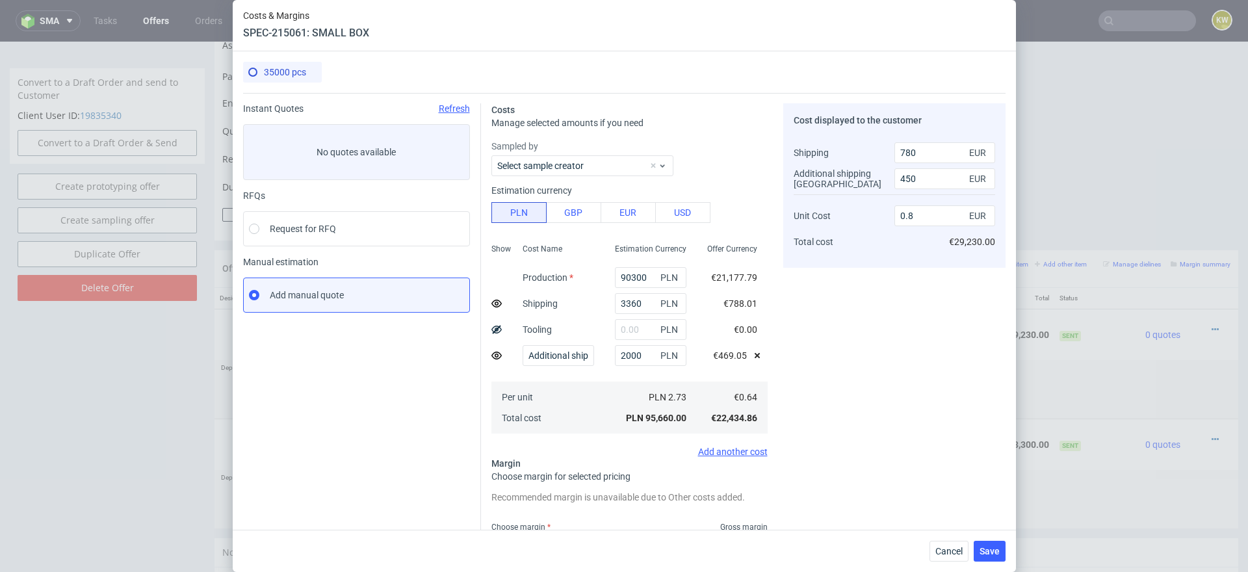
scroll to position [109, 0]
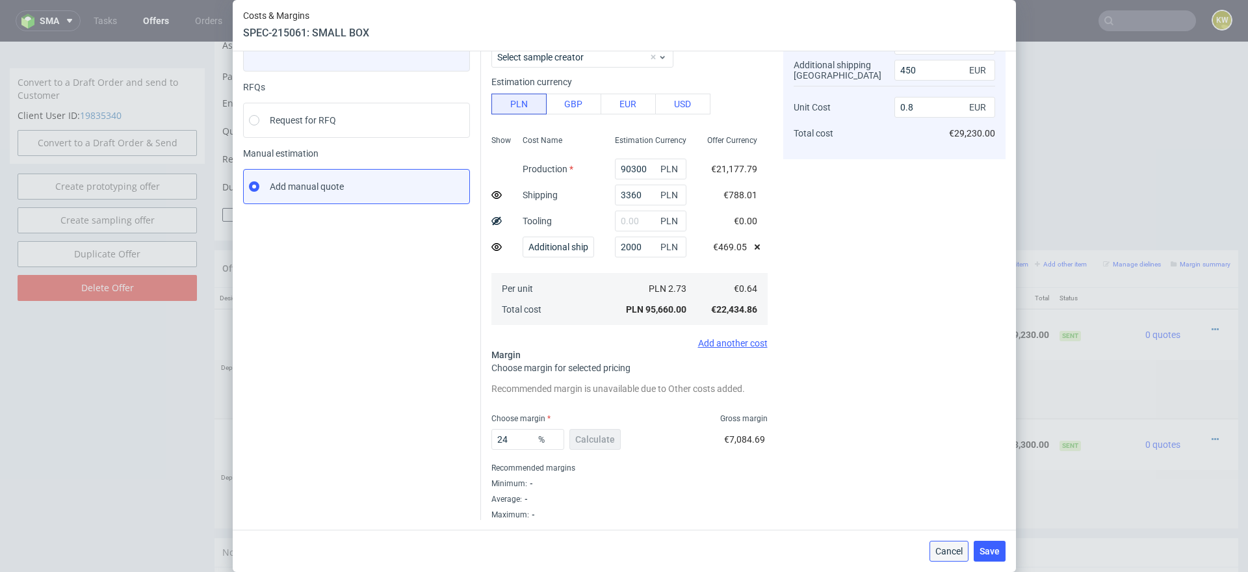
click at [937, 550] on span "Cancel" at bounding box center [948, 551] width 27 height 9
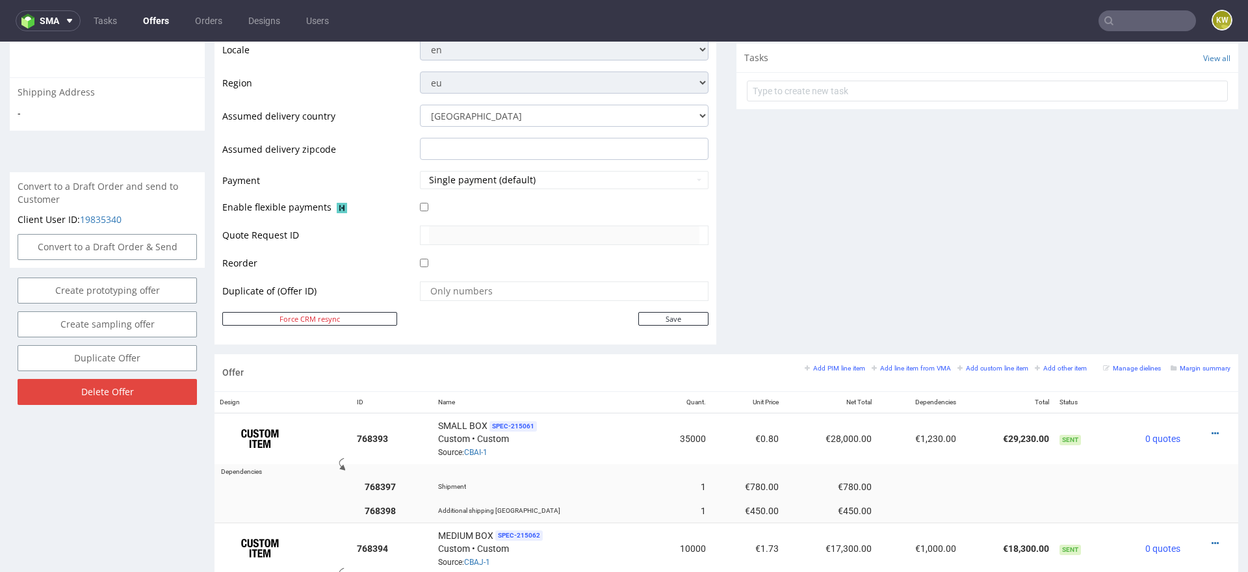
scroll to position [0, 0]
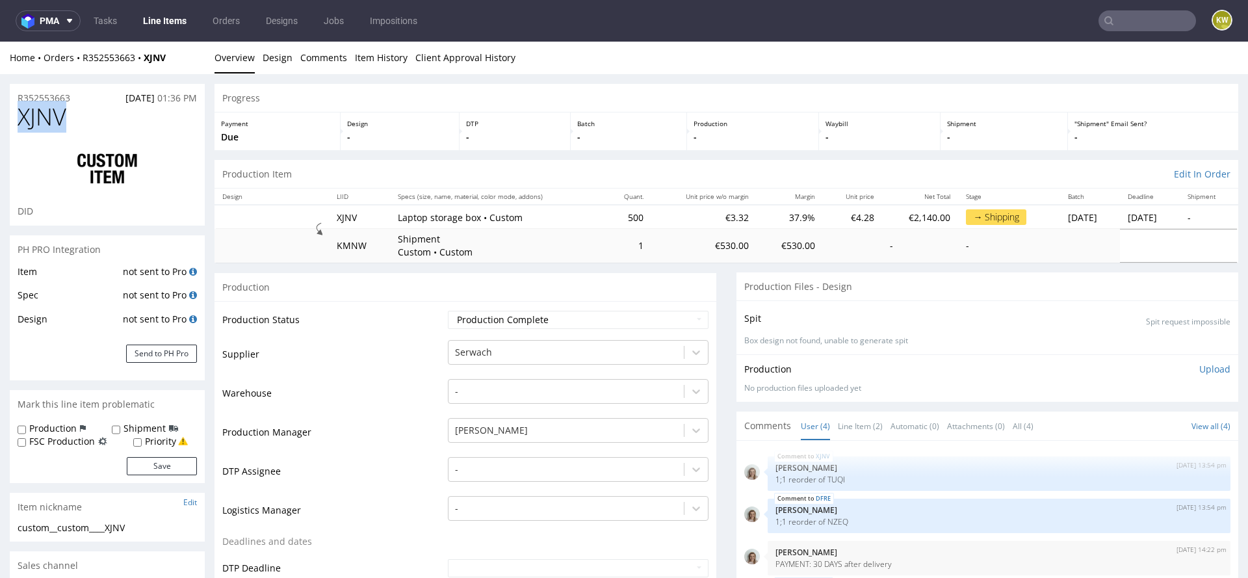
click at [166, 23] on link "Line Items" at bounding box center [164, 20] width 59 height 21
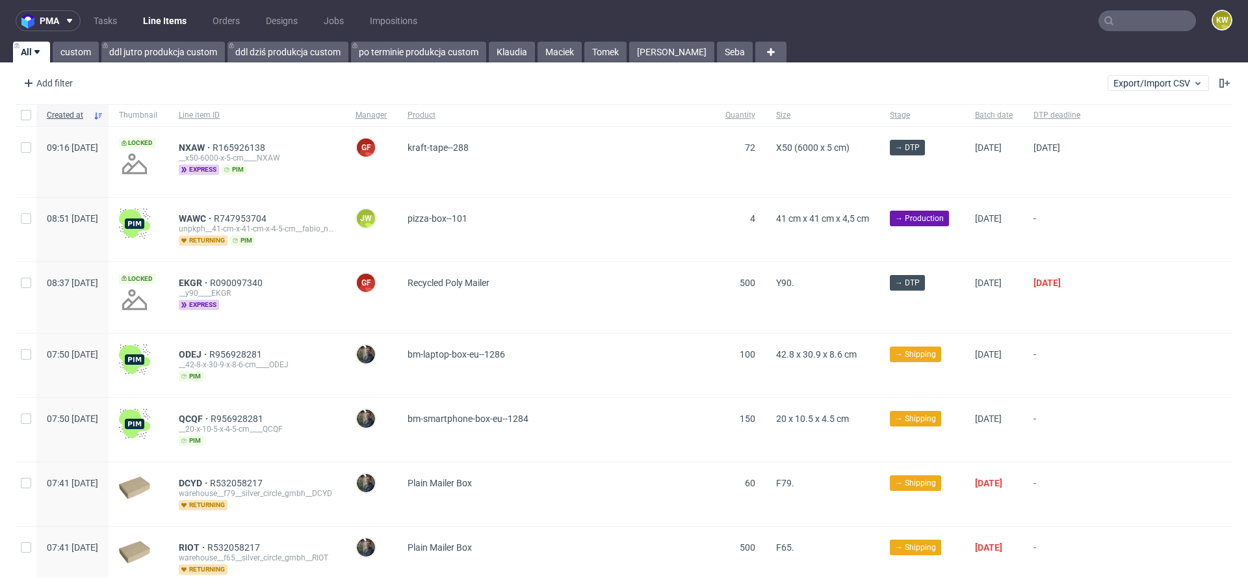
click at [1111, 21] on input "text" at bounding box center [1146, 20] width 97 height 21
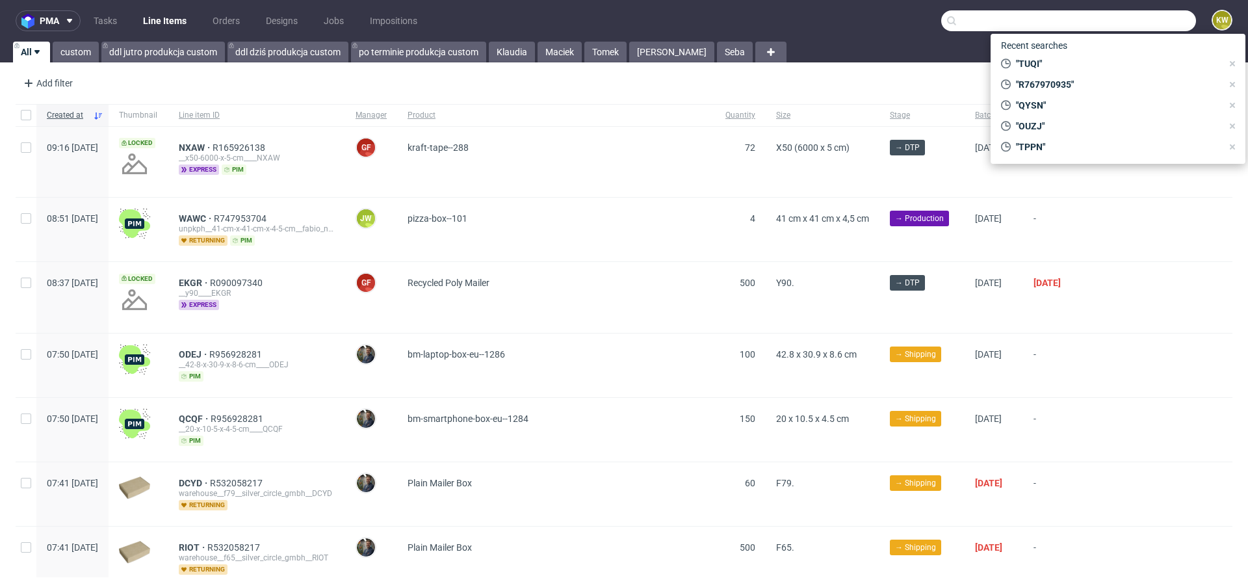
paste input "R767970935"
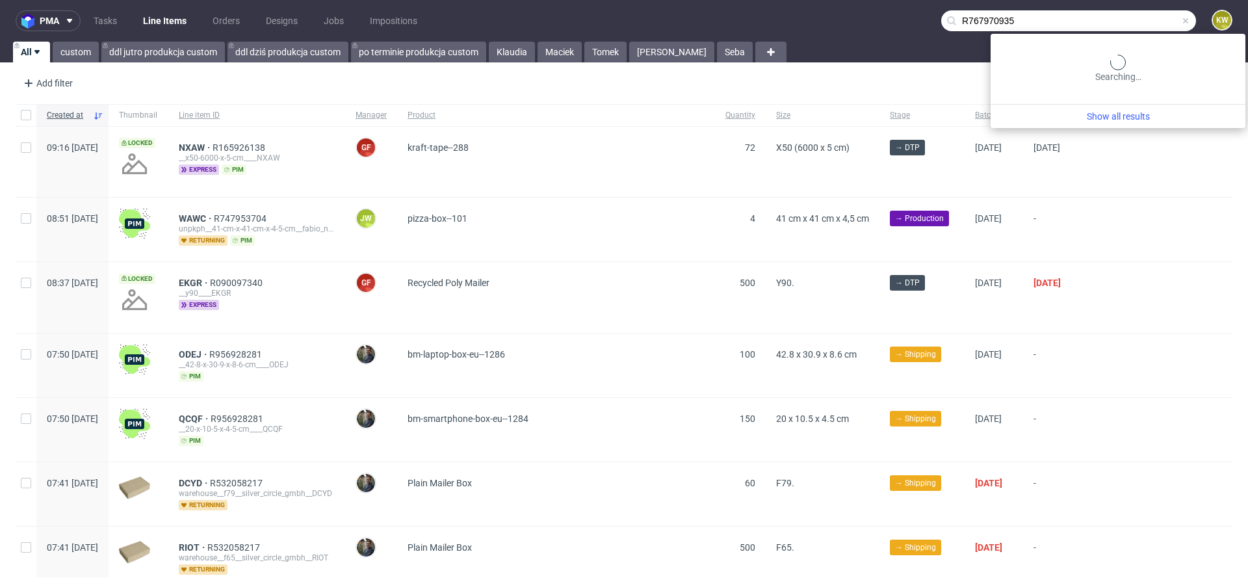
type input "R767970935"
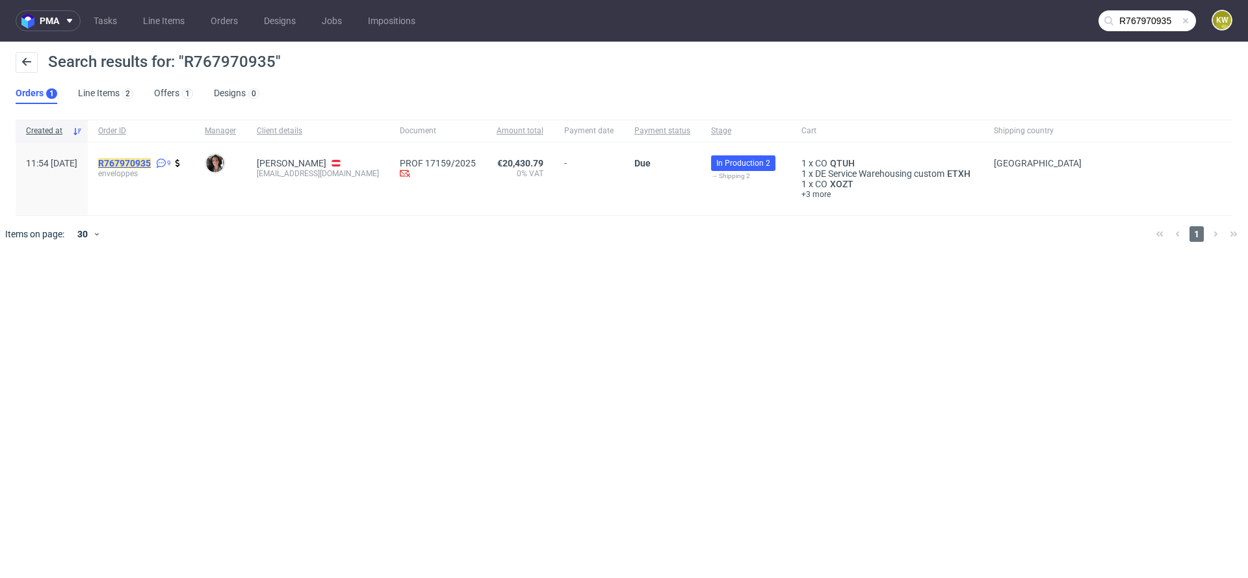
click at [151, 163] on mark "R767970935" at bounding box center [124, 163] width 53 height 10
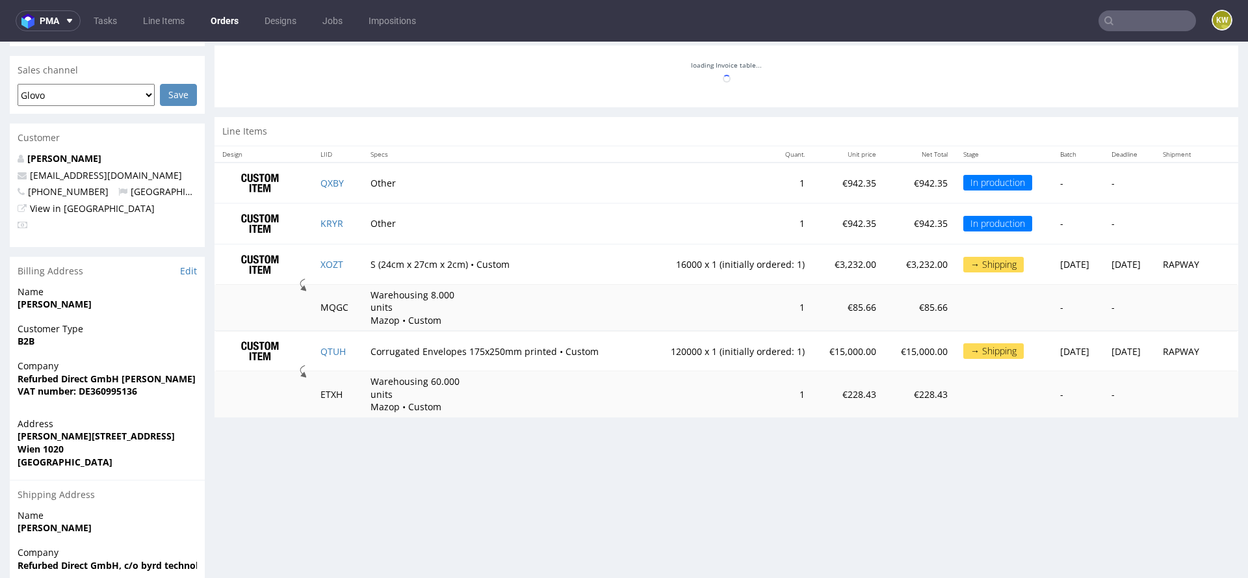
scroll to position [183, 0]
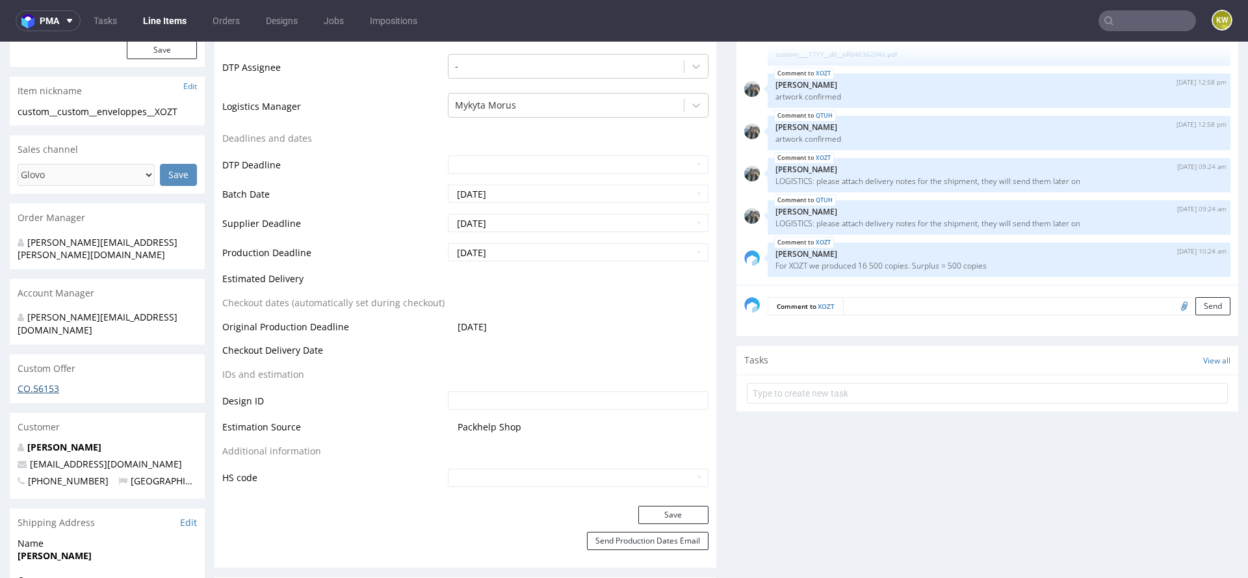
scroll to position [541, 0]
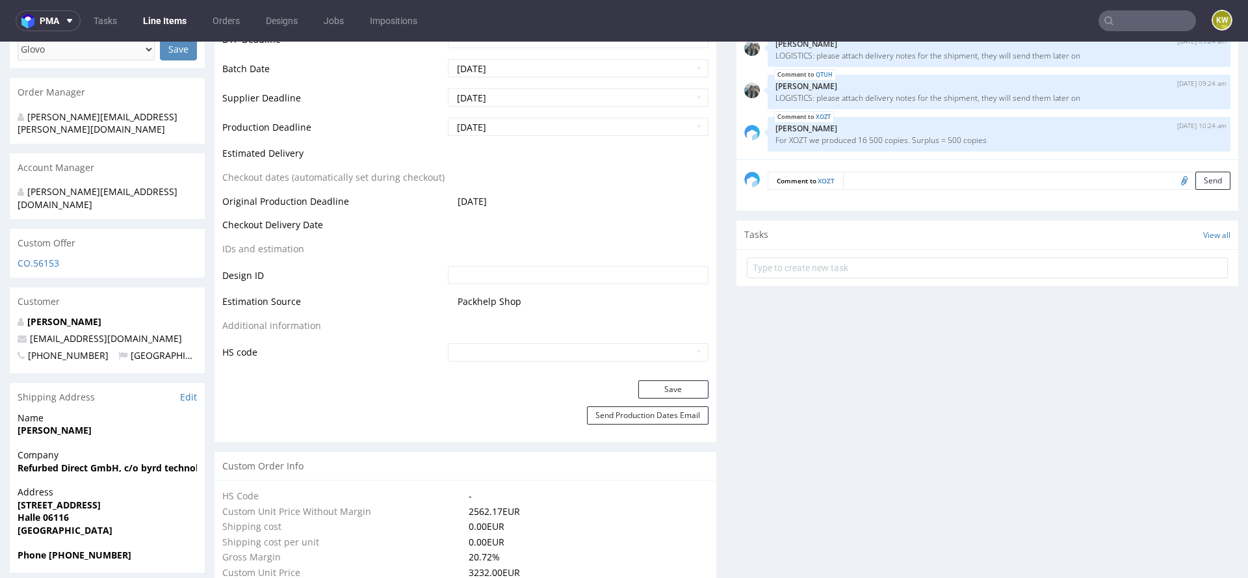
click at [1118, 22] on input "text" at bounding box center [1146, 20] width 97 height 21
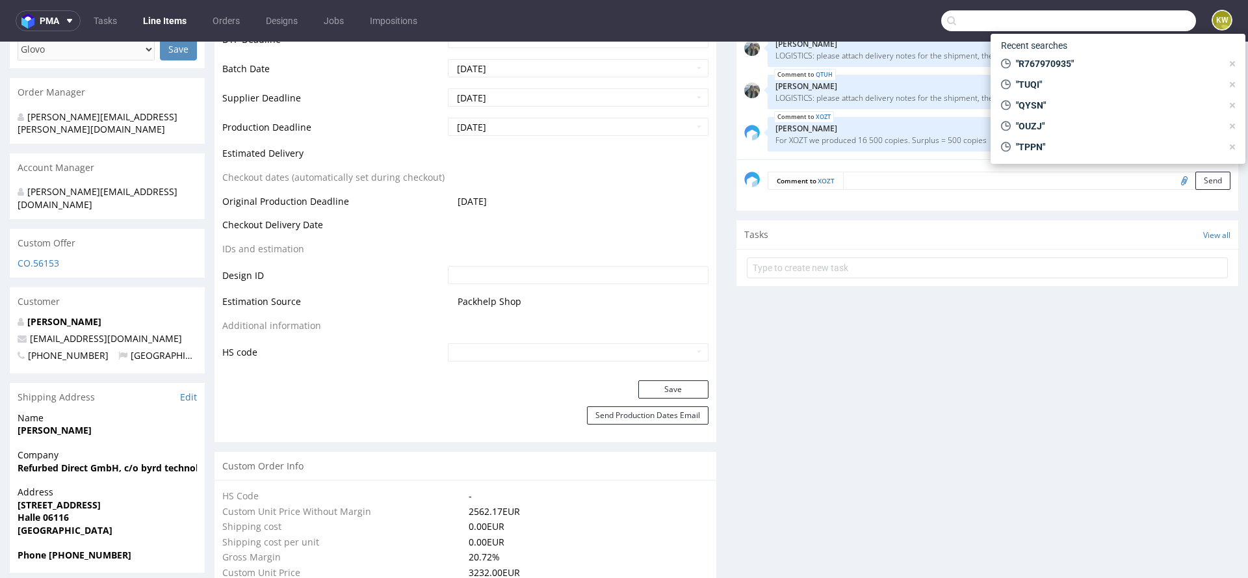
paste input "NXDF"
type input "NXDF"
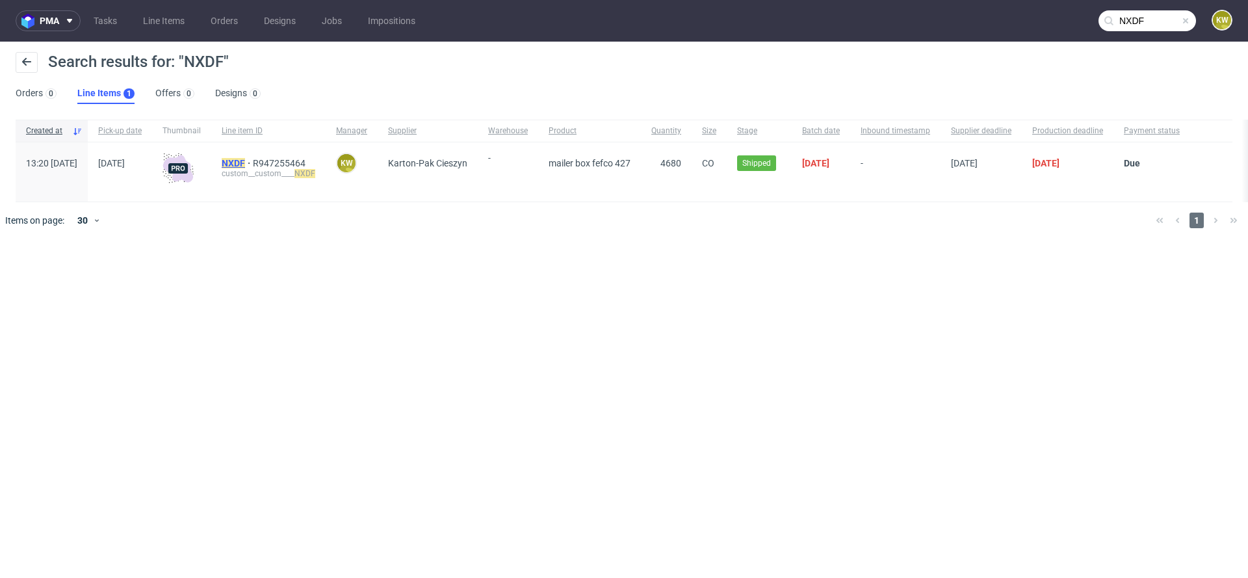
click at [245, 162] on mark "NXDF" at bounding box center [233, 163] width 23 height 10
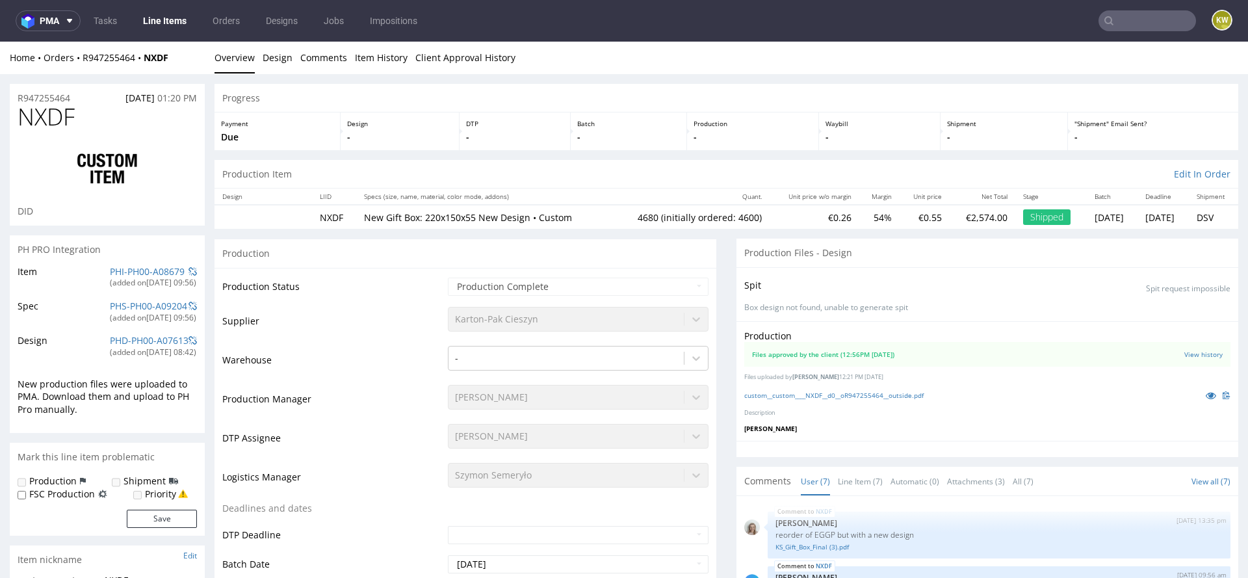
scroll to position [131, 0]
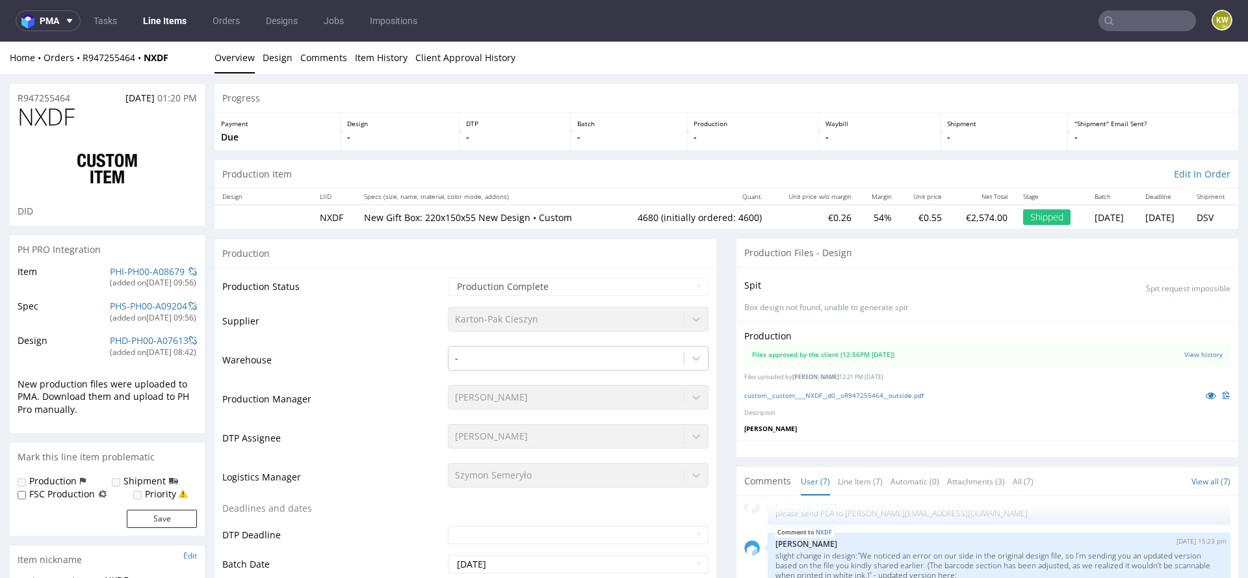
select select "in_progress"
click at [1205, 395] on icon at bounding box center [1210, 395] width 10 height 9
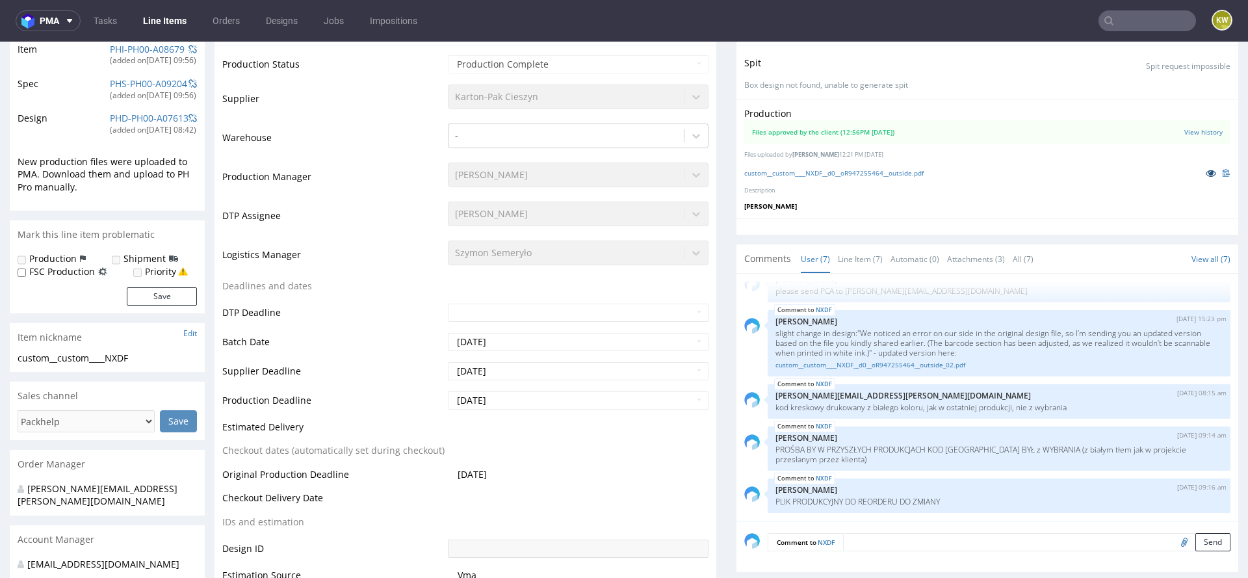
scroll to position [320, 0]
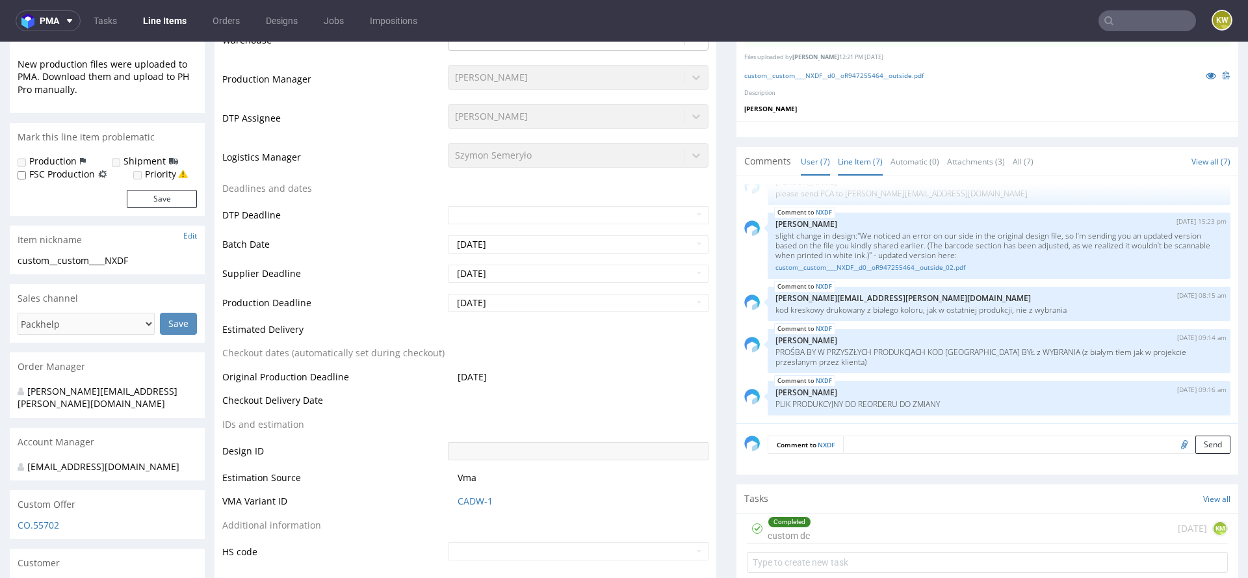
click at [849, 166] on link "Line Item (7)" at bounding box center [860, 162] width 45 height 28
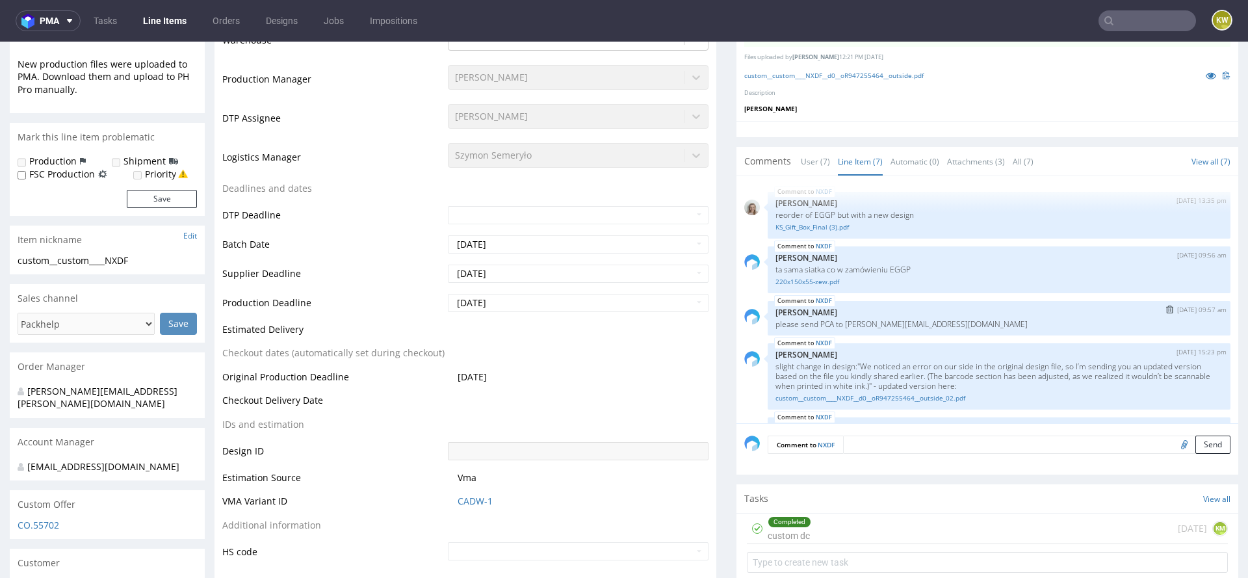
scroll to position [131, 0]
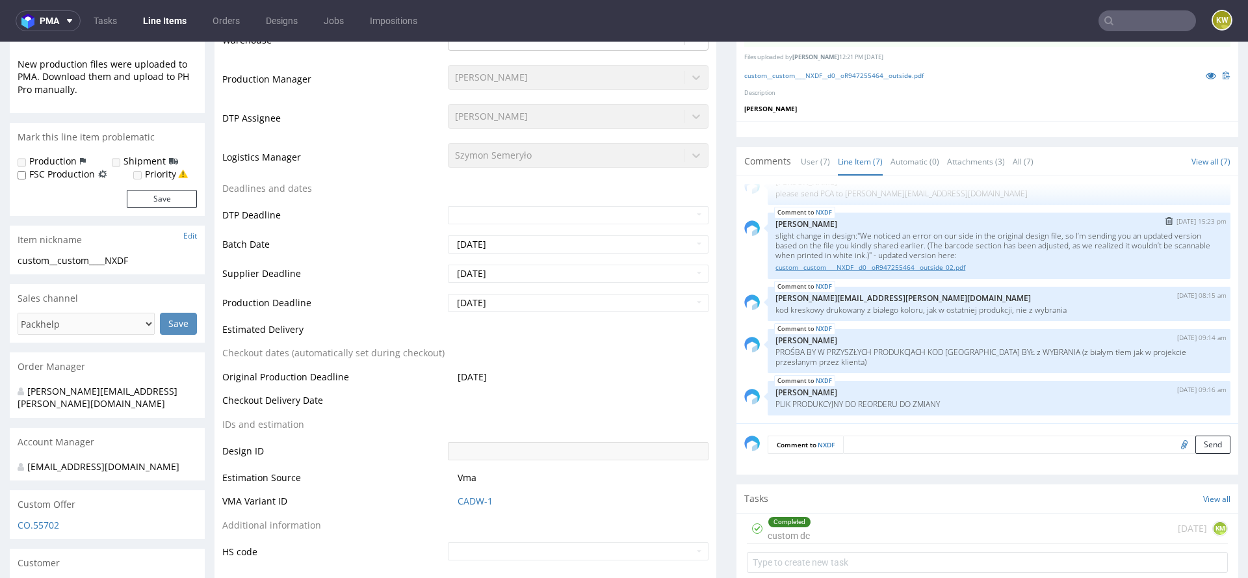
click at [864, 266] on link "custom__custom____NXDF__d0__oR947255464__outside_02.pdf" at bounding box center [998, 268] width 447 height 10
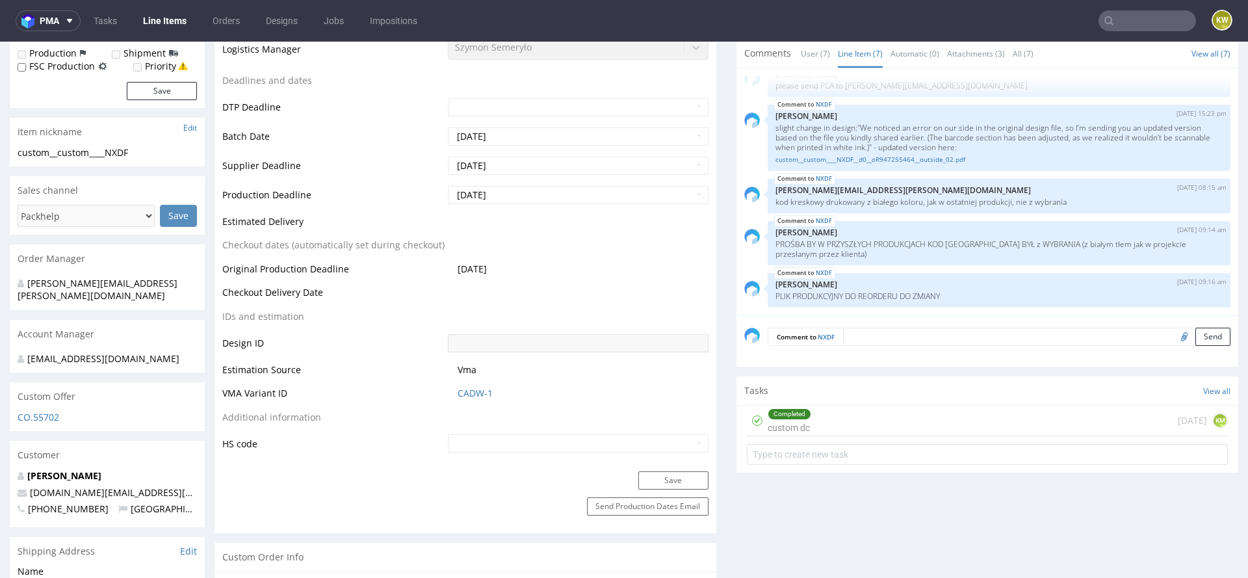
scroll to position [446, 0]
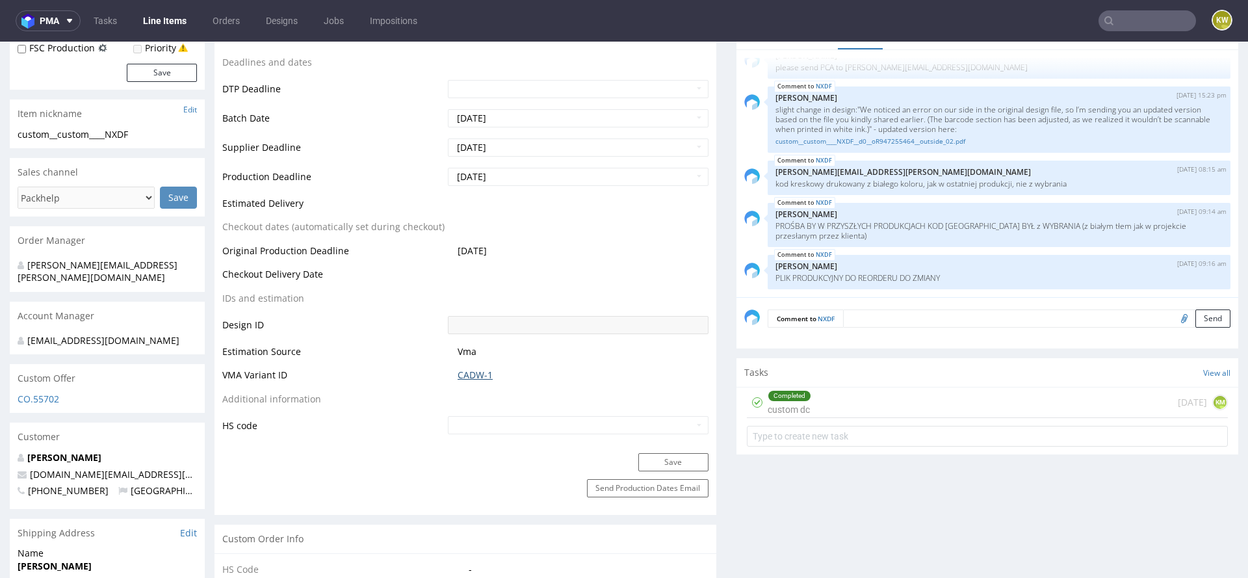
click at [461, 373] on link "CADW-1" at bounding box center [475, 374] width 35 height 13
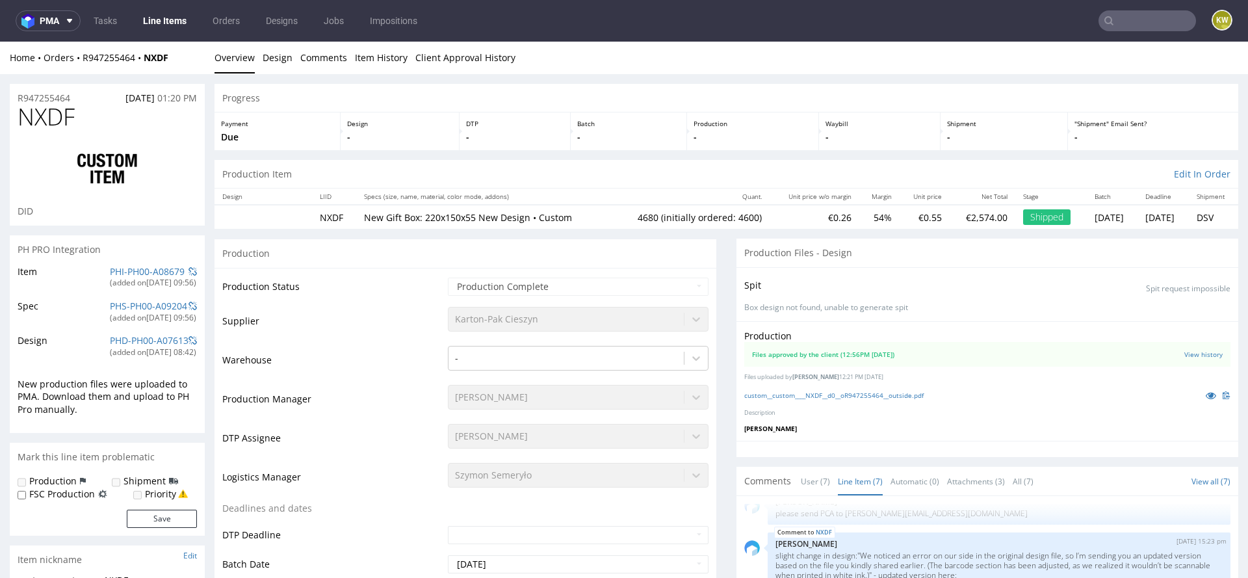
click at [49, 106] on span "NXDF" at bounding box center [46, 117] width 57 height 26
copy span "NXDF"
click at [1109, 21] on input "text" at bounding box center [1146, 20] width 97 height 21
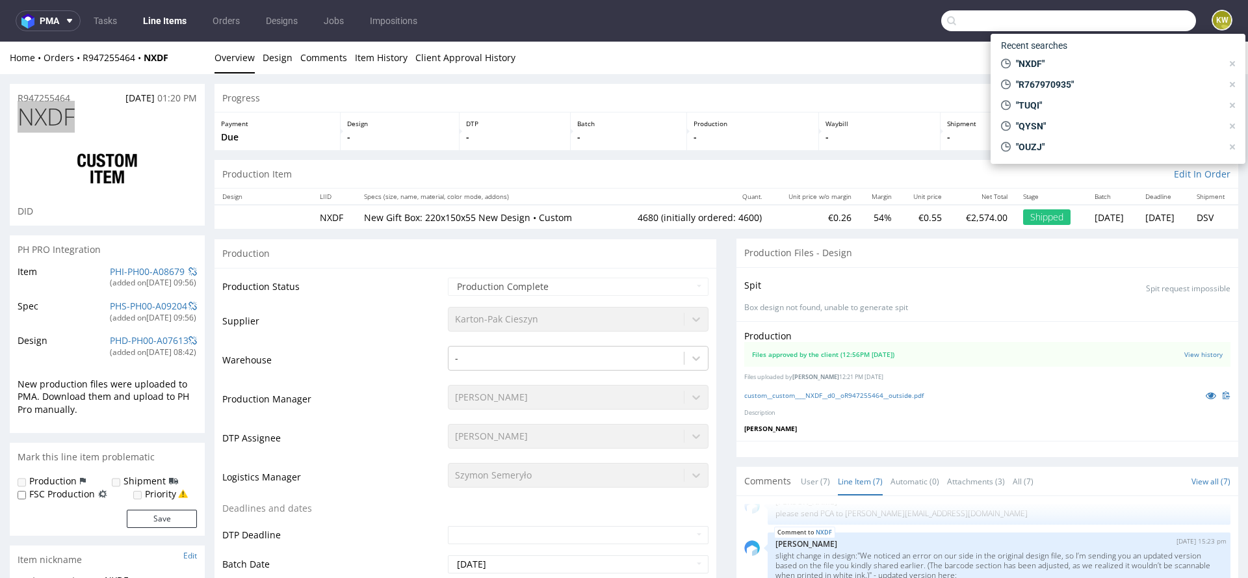
paste input "R352553663"
type input "R352553663"
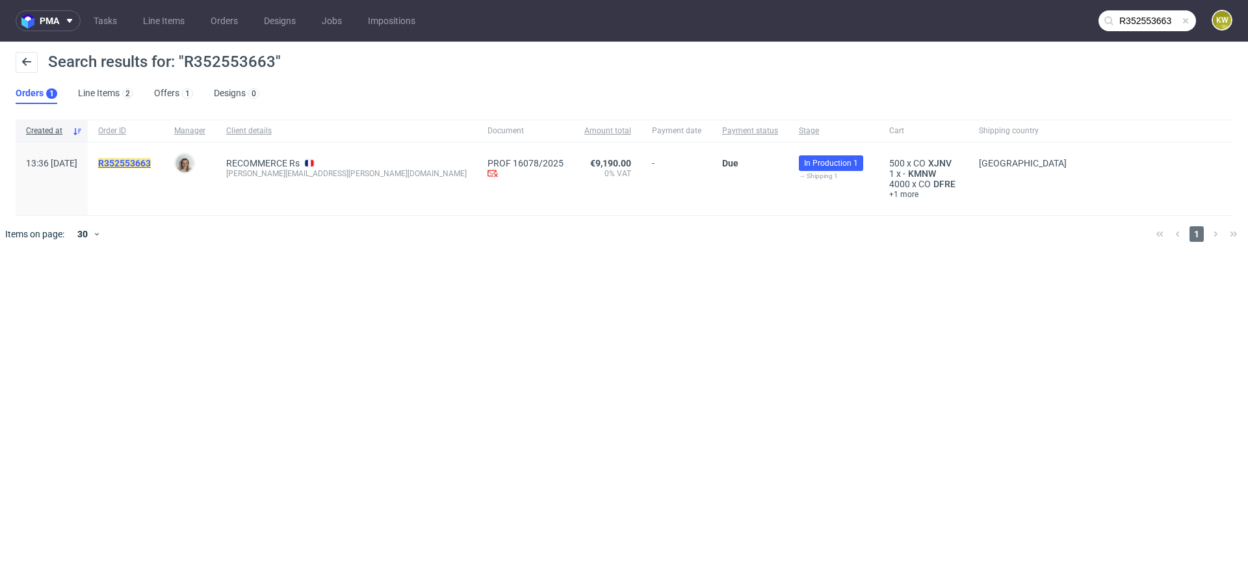
click at [151, 161] on mark "R352553663" at bounding box center [124, 163] width 53 height 10
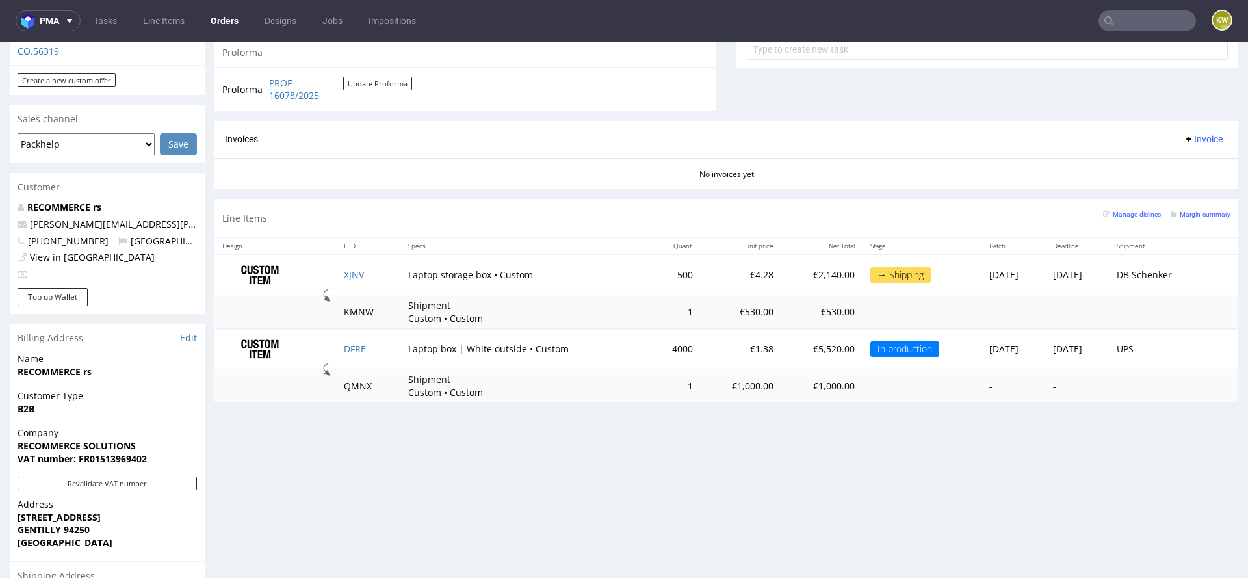
scroll to position [530, 0]
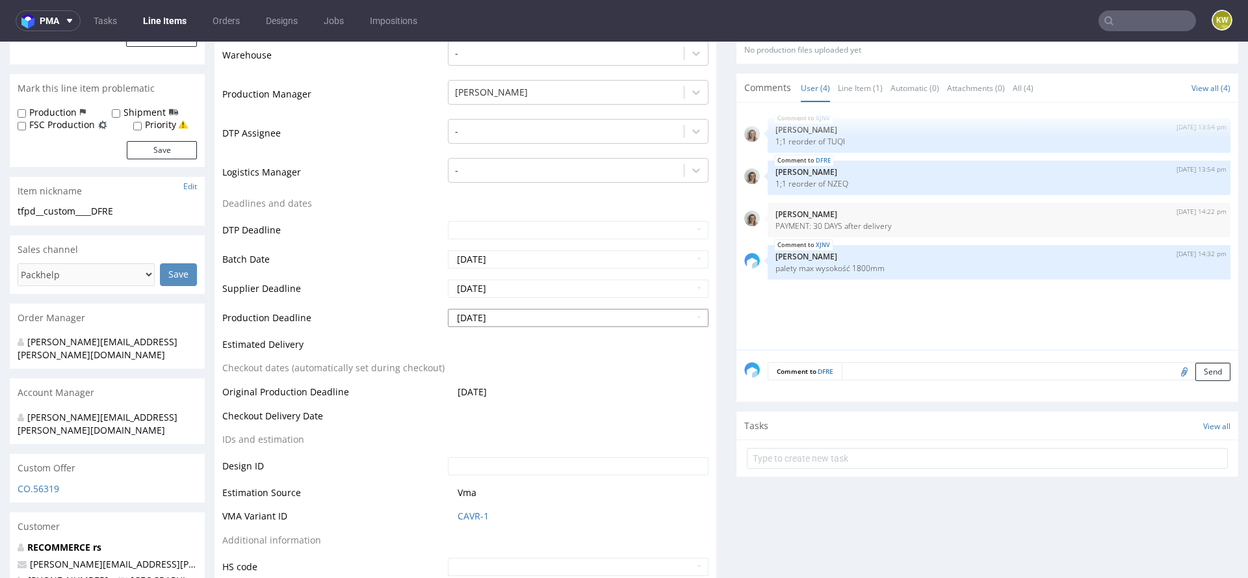
scroll to position [365, 0]
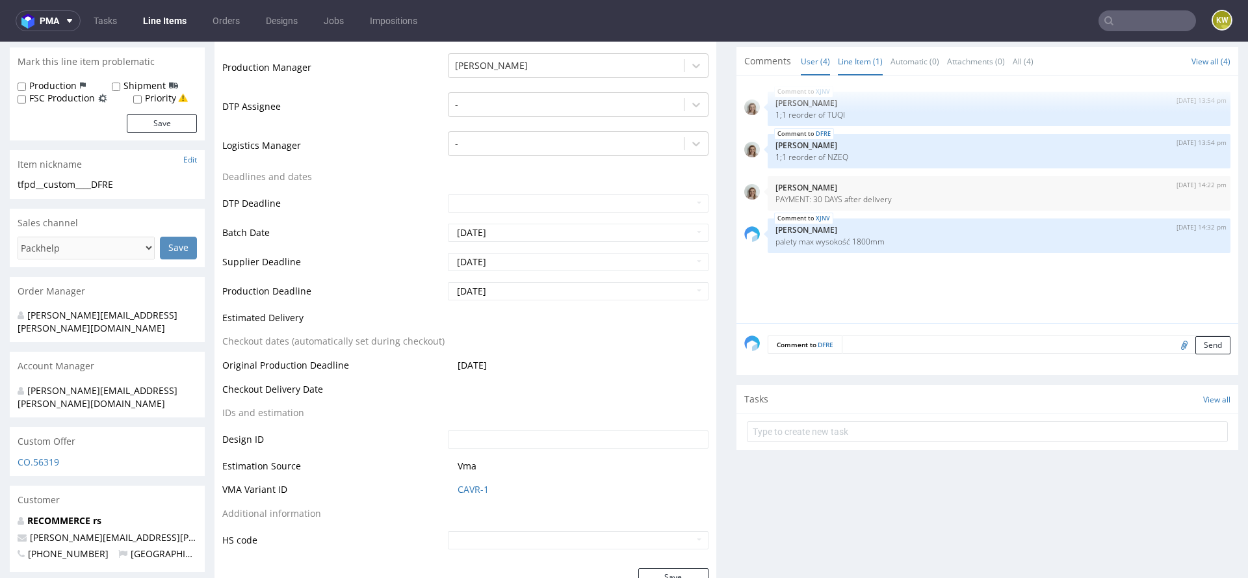
click at [851, 60] on link "Line Item (1)" at bounding box center [860, 61] width 45 height 28
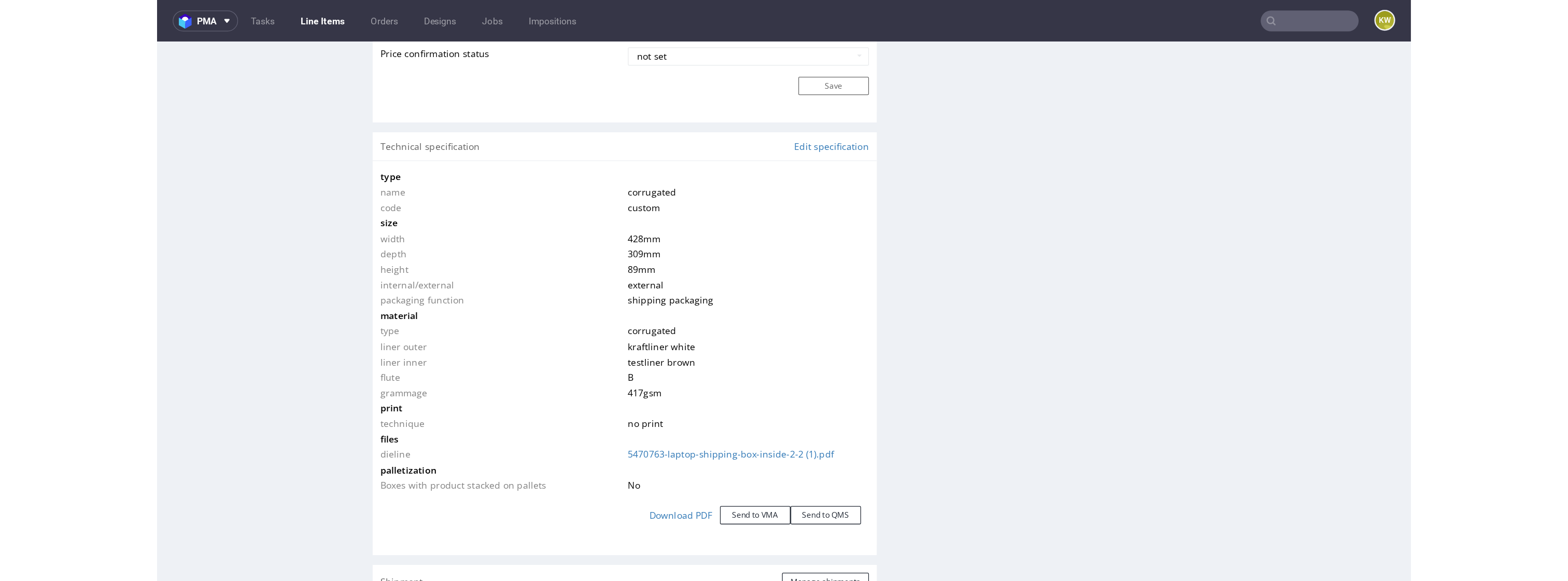
scroll to position [931, 0]
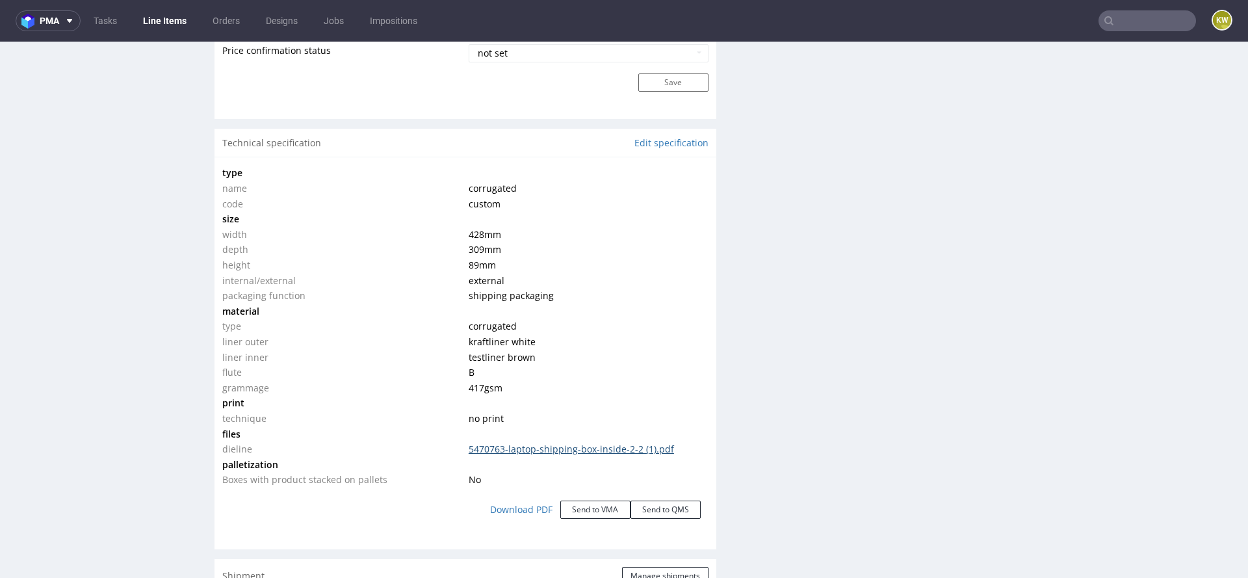
click at [606, 445] on link "5470763-laptop-shipping-box-inside-2-2 (1).pdf" at bounding box center [571, 449] width 205 height 12
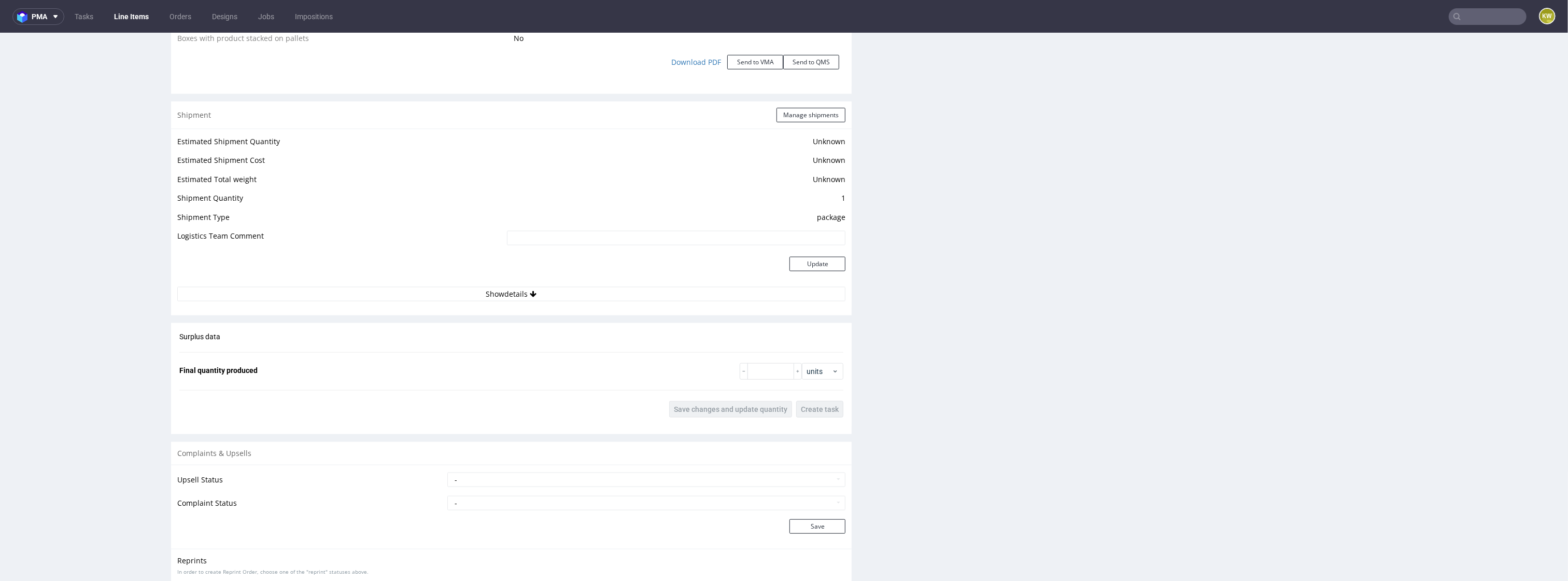
scroll to position [1264, 0]
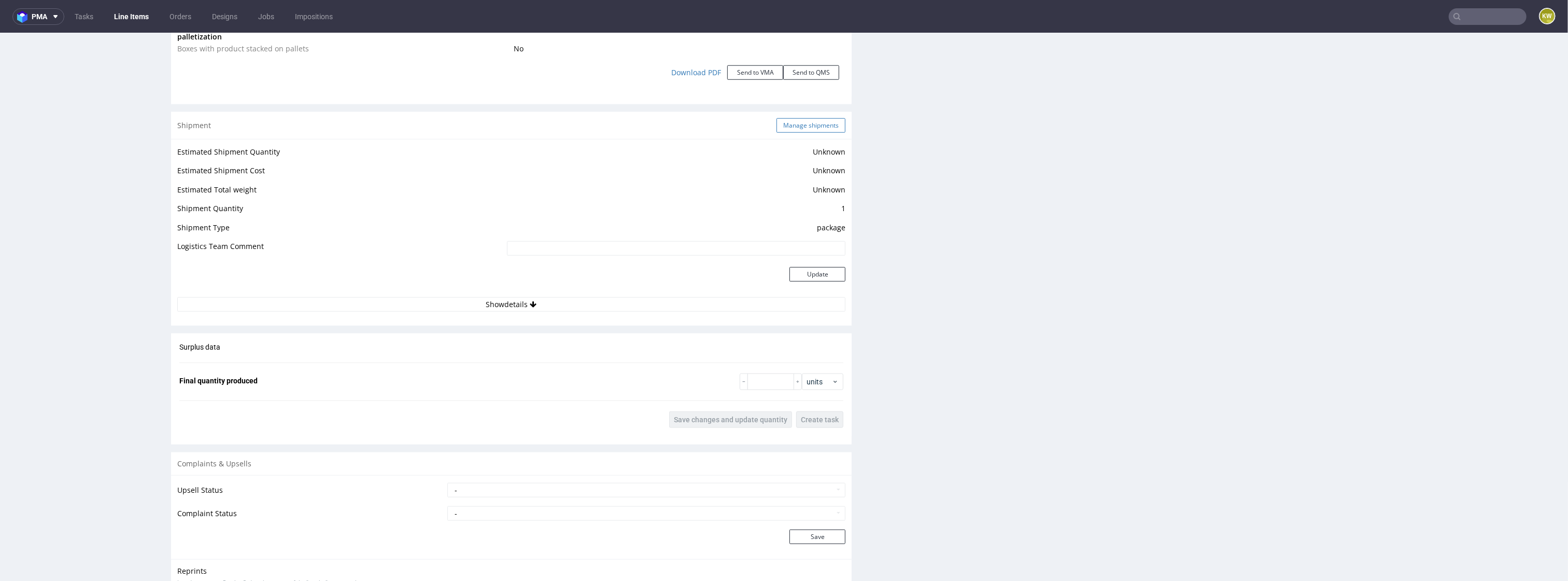
click at [803, 127] on button "Manage shipments" at bounding box center [810, 125] width 69 height 14
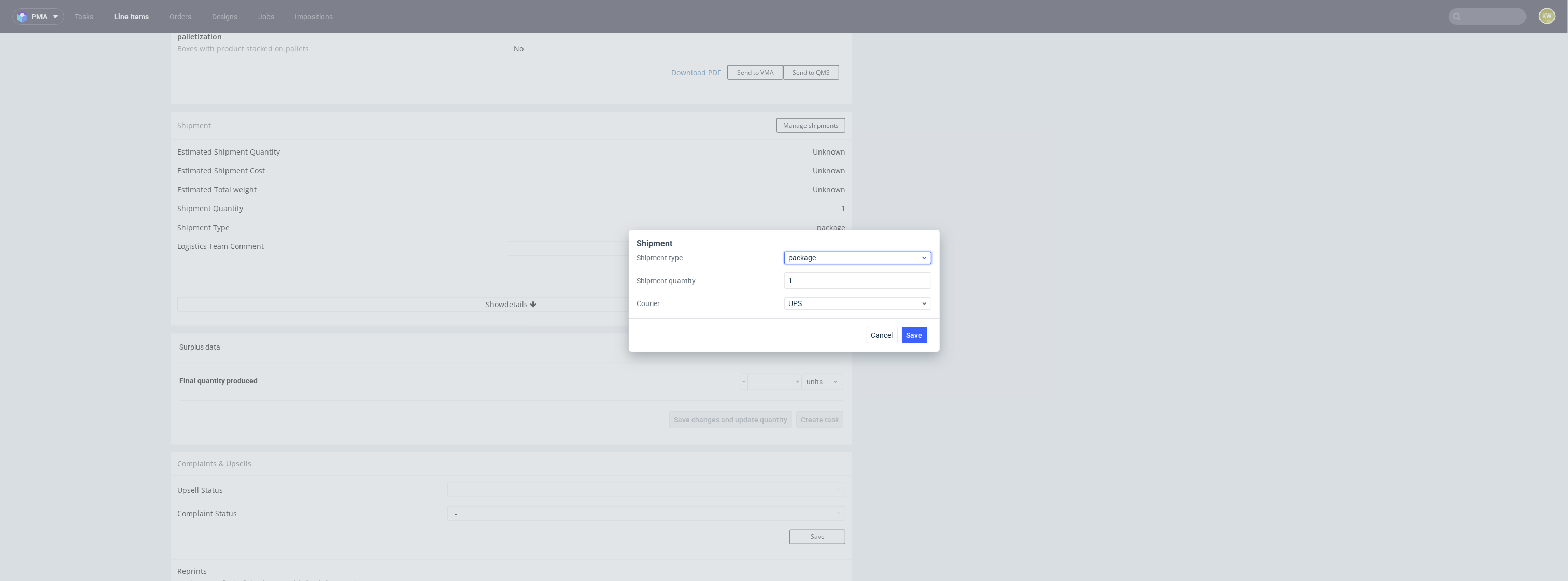
click at [836, 259] on span "package" at bounding box center [855, 257] width 132 height 10
click at [822, 275] on div "pallet" at bounding box center [857, 279] width 139 height 18
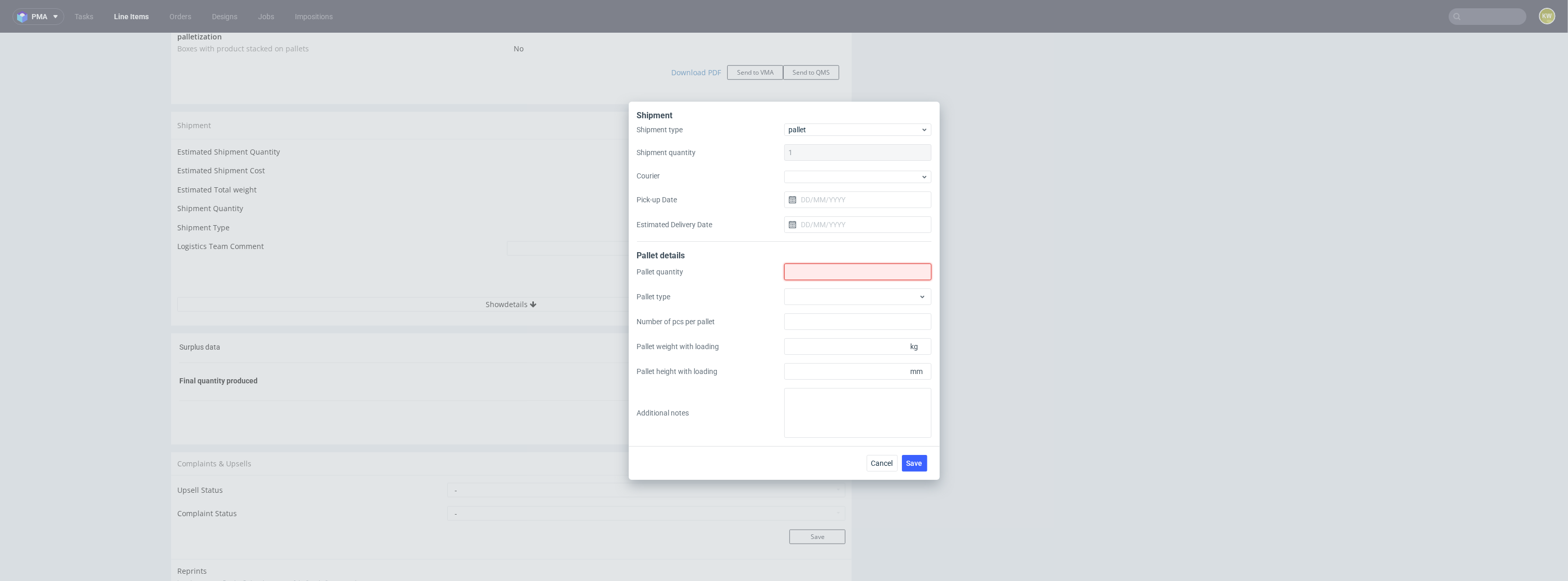
click at [819, 276] on input "Shipment type" at bounding box center [857, 271] width 148 height 17
type input "9"
click at [818, 300] on div at bounding box center [857, 296] width 148 height 17
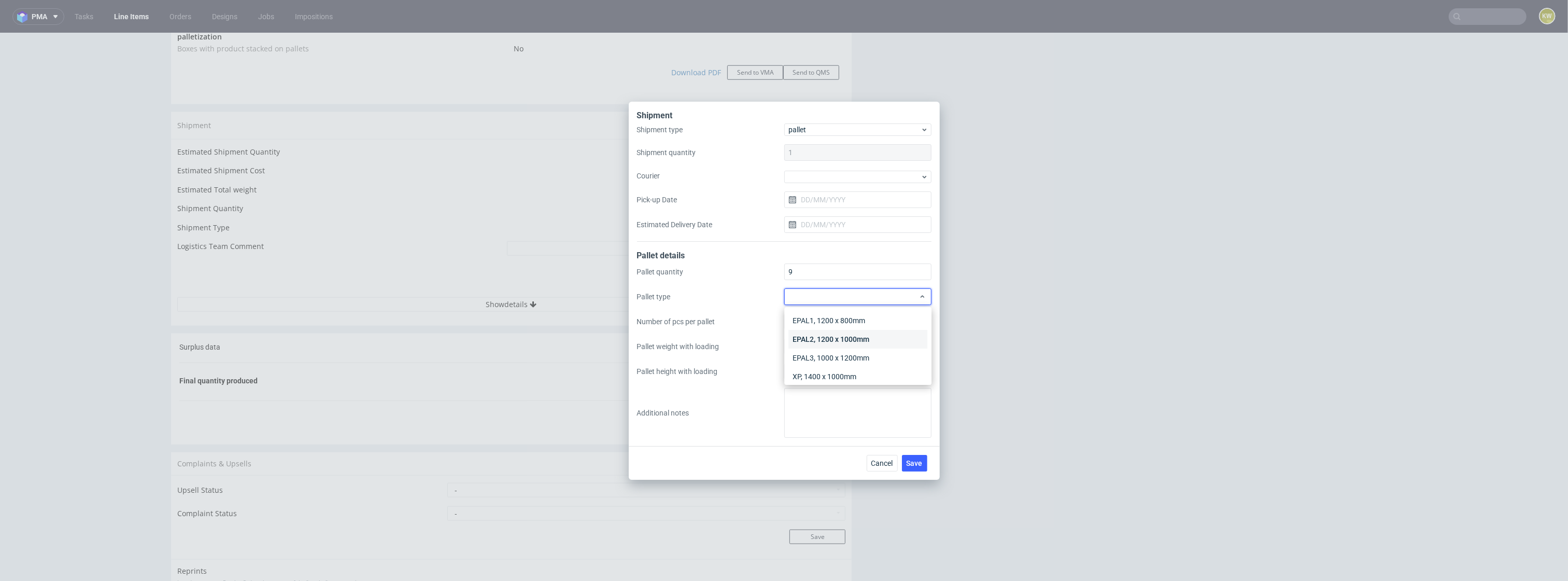
scroll to position [23, 0]
click at [817, 370] on div "Other" at bounding box center [857, 371] width 139 height 18
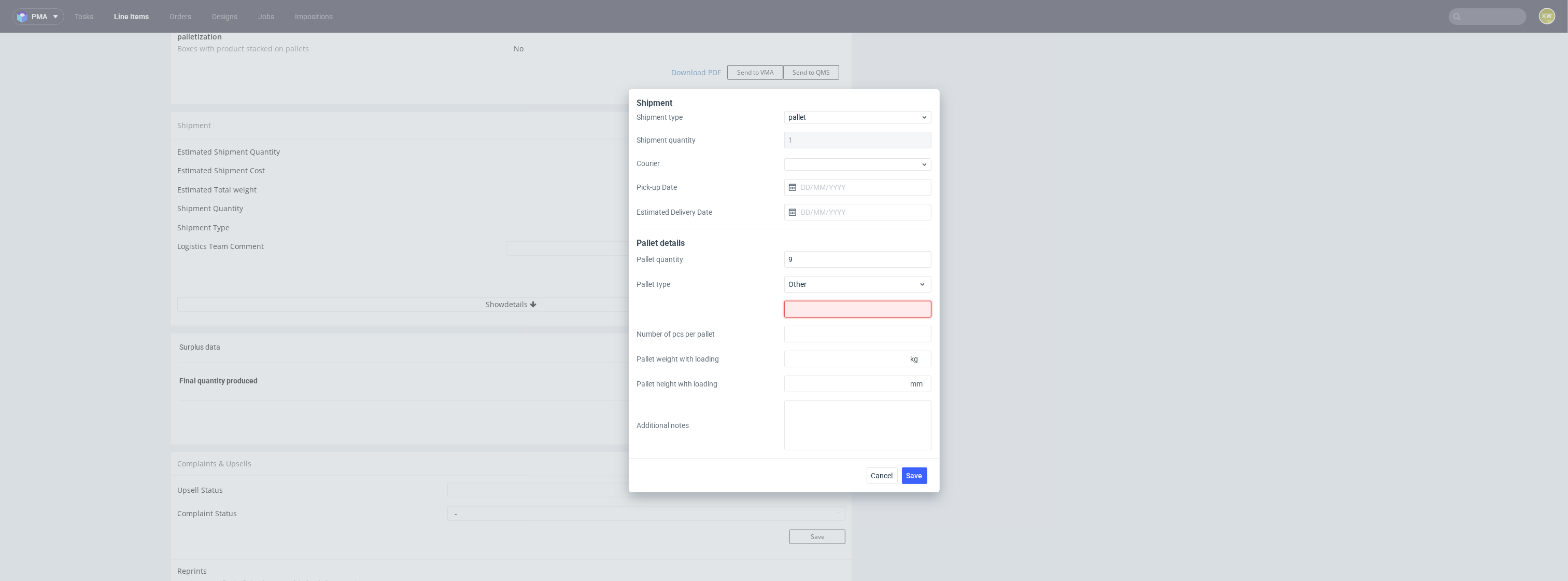
click at [798, 316] on input "text" at bounding box center [857, 309] width 148 height 17
type input "1420x800"
click at [806, 364] on input "Pallet weight with loading" at bounding box center [857, 358] width 148 height 17
type input "208"
click at [810, 333] on input "Number of pcs per pallet" at bounding box center [857, 334] width 148 height 17
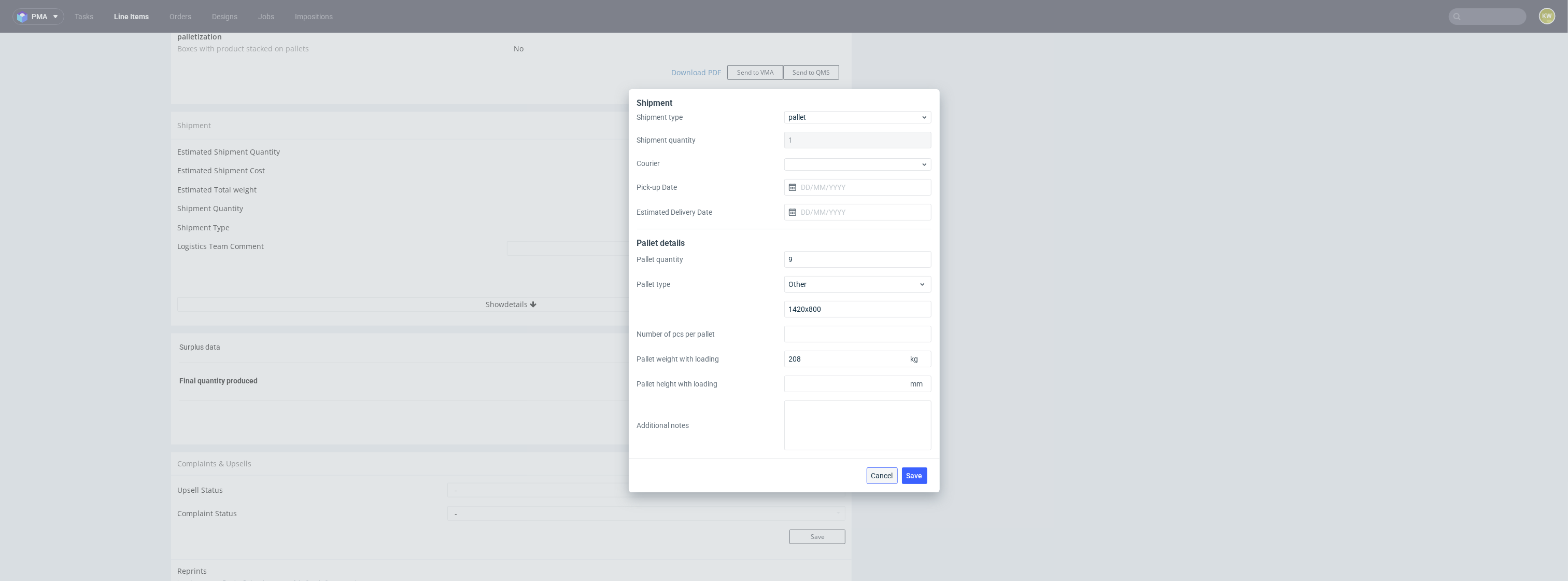
click at [888, 460] on span "Cancel" at bounding box center [881, 475] width 22 height 7
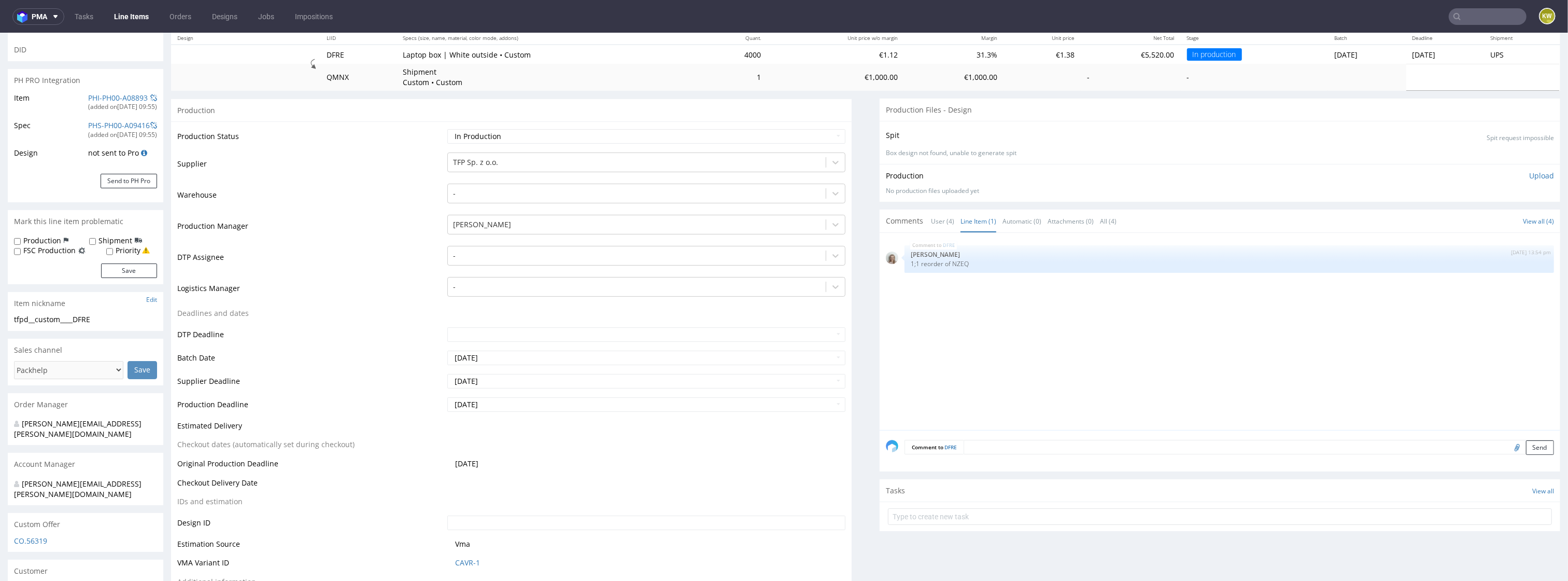
scroll to position [117, 0]
click at [940, 222] on link "User (4)" at bounding box center [942, 223] width 23 height 22
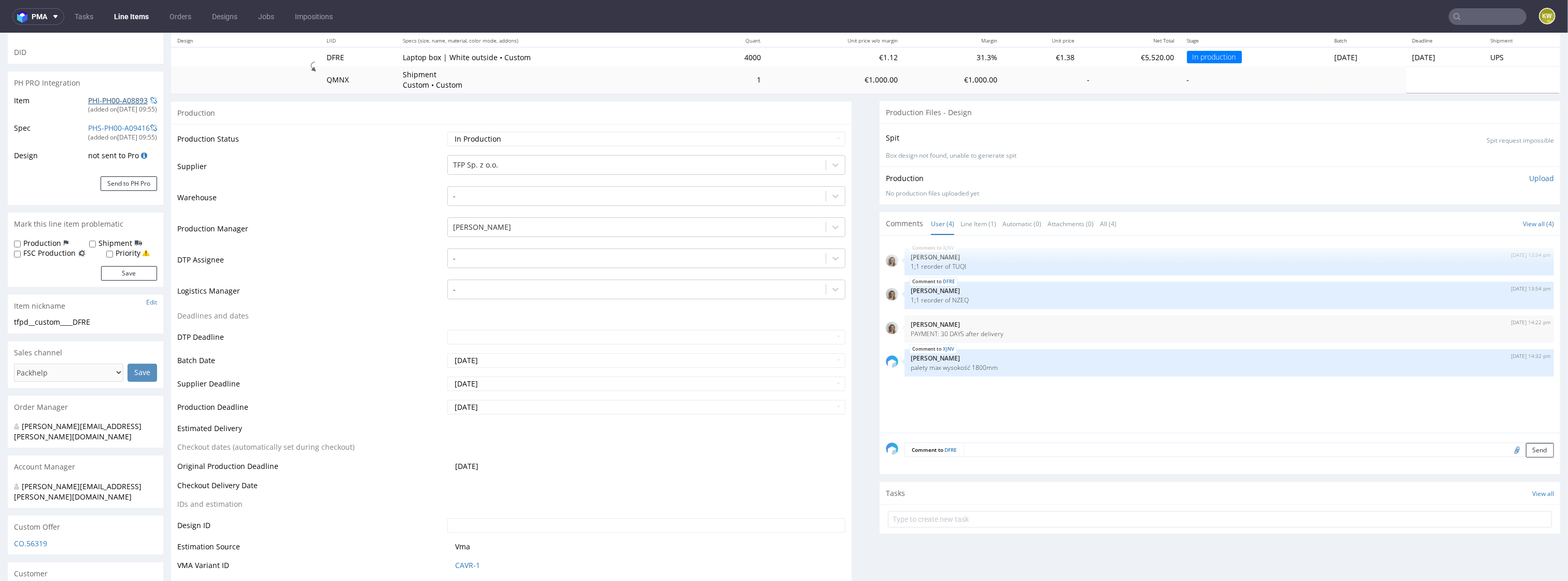
click at [97, 101] on link "PHI-PH00-A08893" at bounding box center [117, 101] width 60 height 10
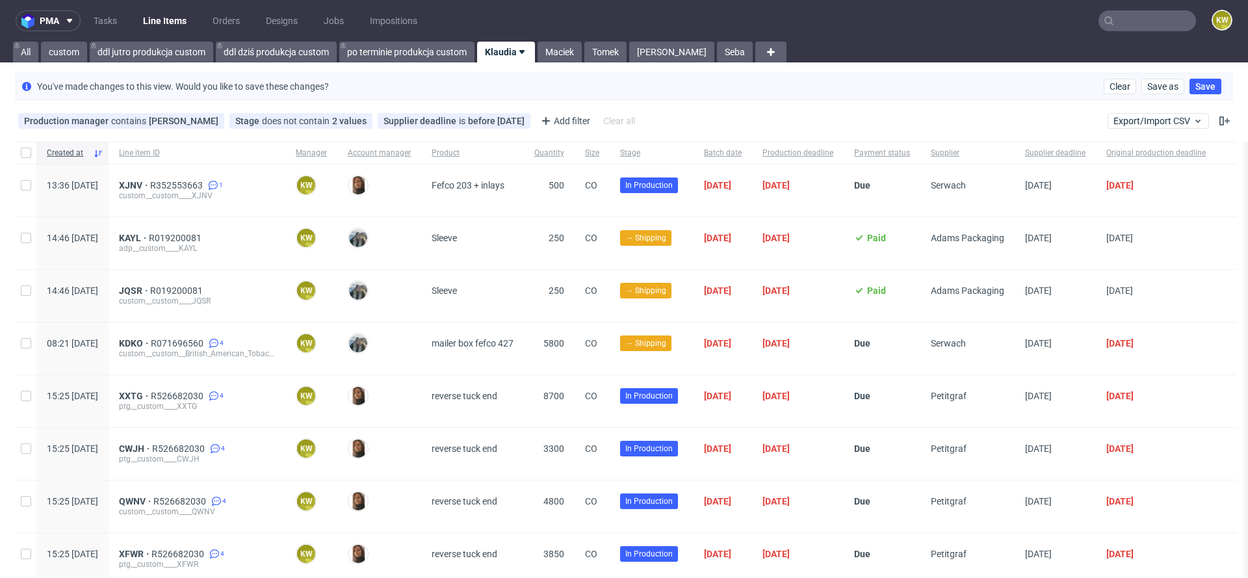
click at [1121, 14] on input "text" at bounding box center [1146, 20] width 97 height 21
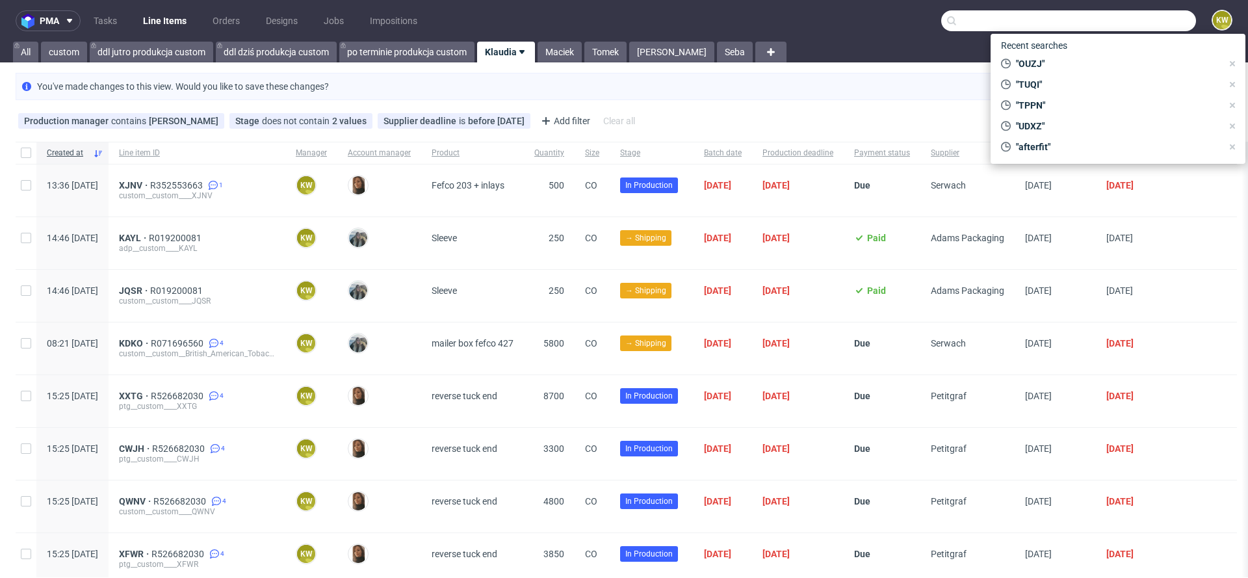
paste input "CVAA"
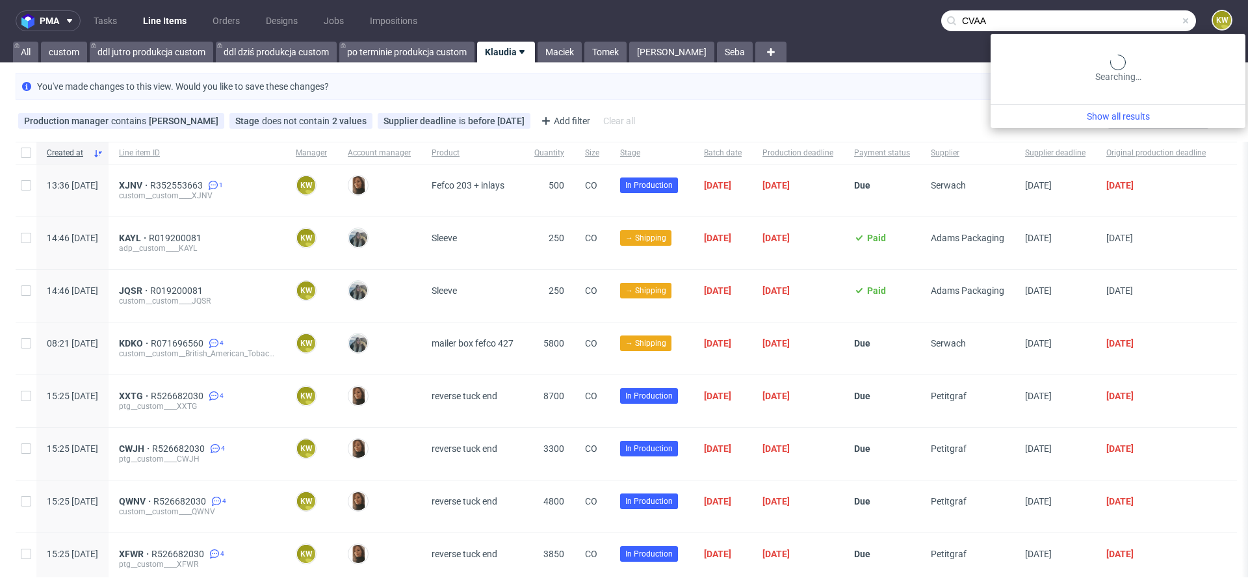
type input "CVAA"
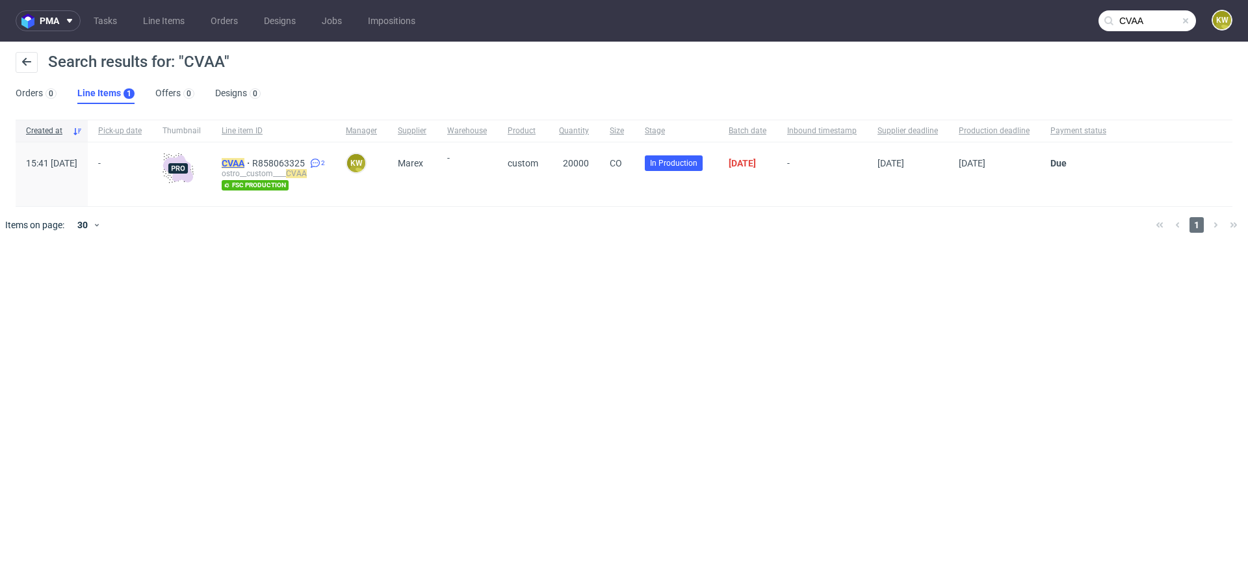
click at [244, 161] on mark "CVAA" at bounding box center [233, 163] width 23 height 10
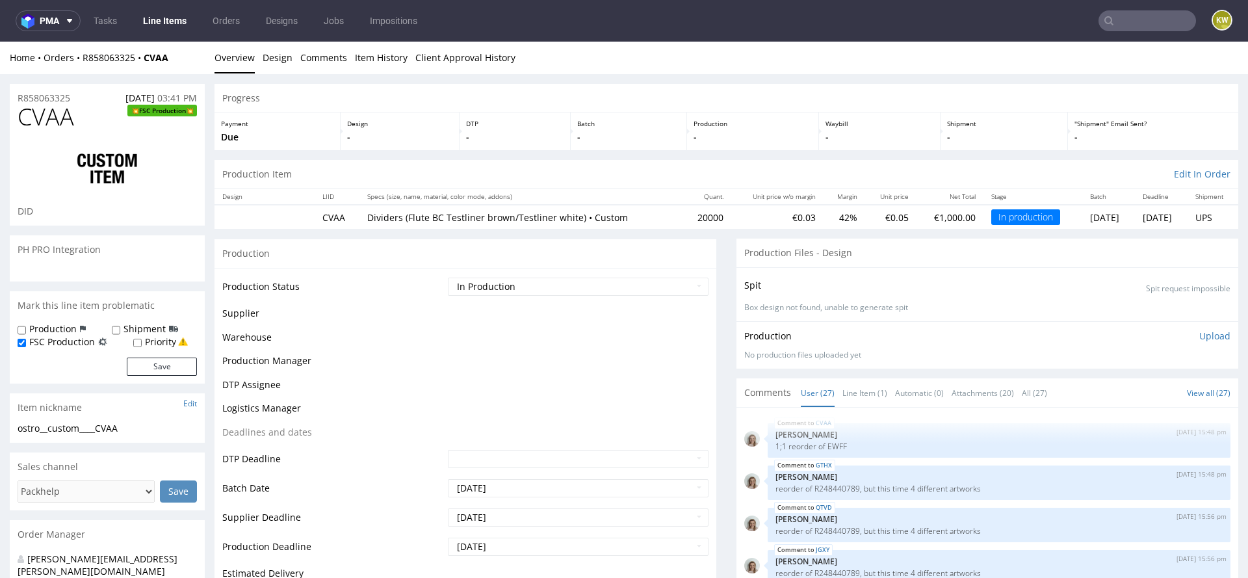
scroll to position [1156, 0]
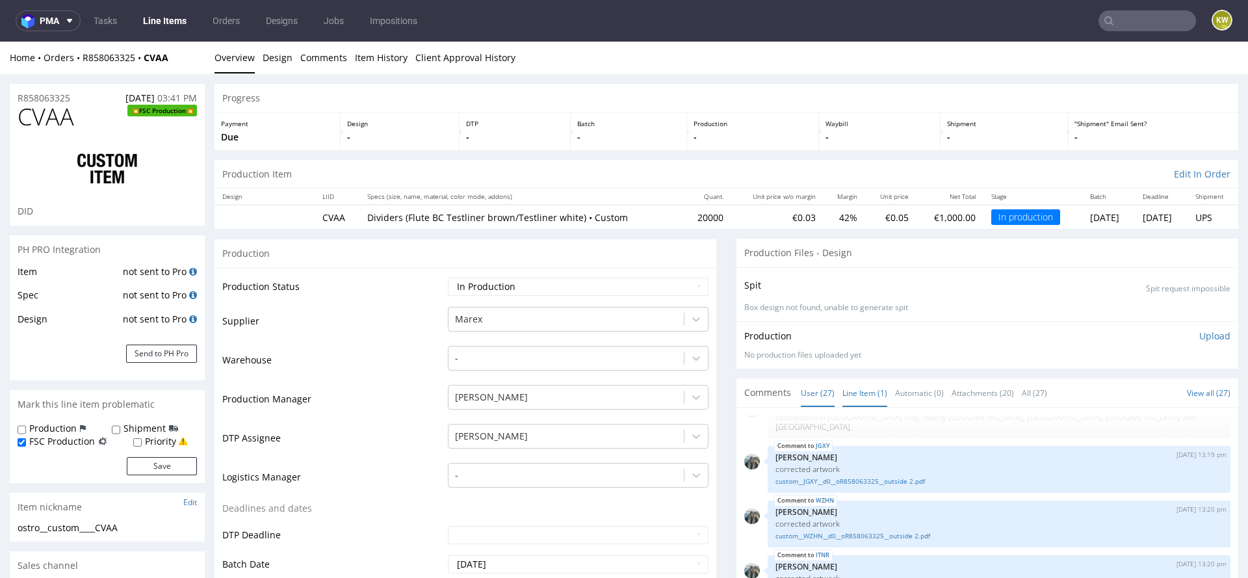
click at [844, 391] on link "Line Item (1)" at bounding box center [864, 393] width 45 height 28
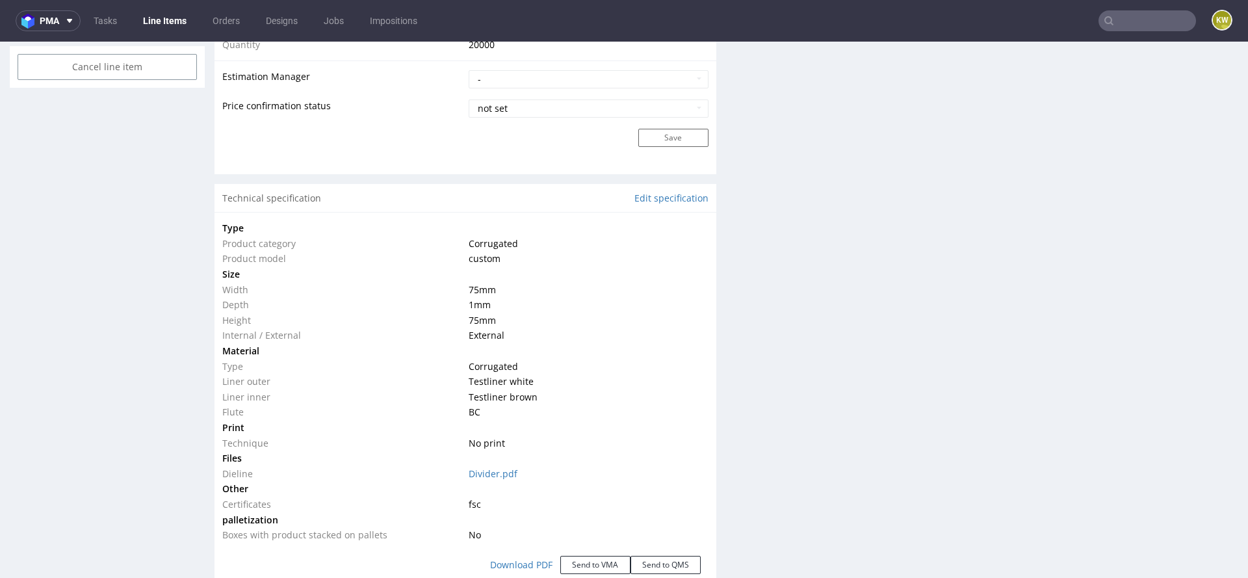
scroll to position [1055, 0]
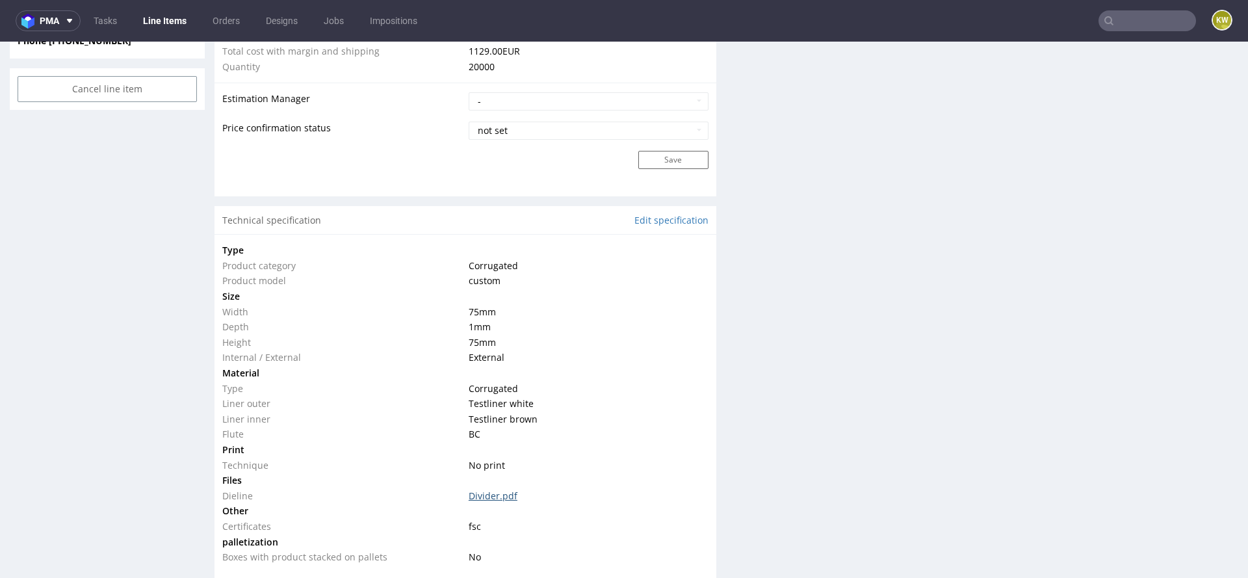
click at [487, 489] on link "Divider.pdf" at bounding box center [493, 495] width 49 height 12
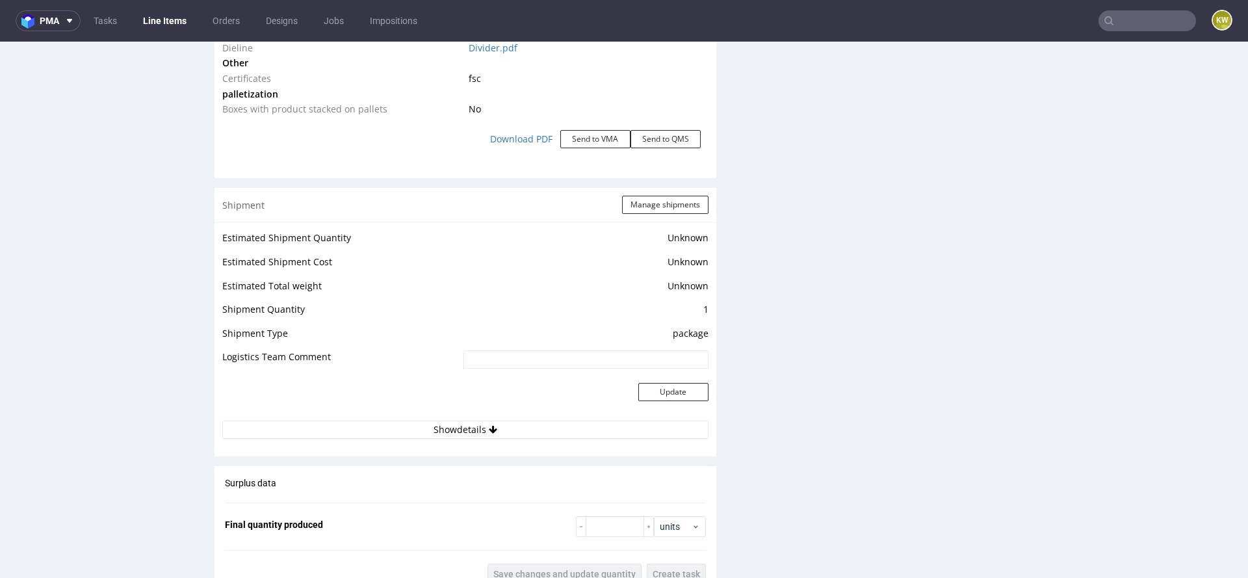
scroll to position [1566, 0]
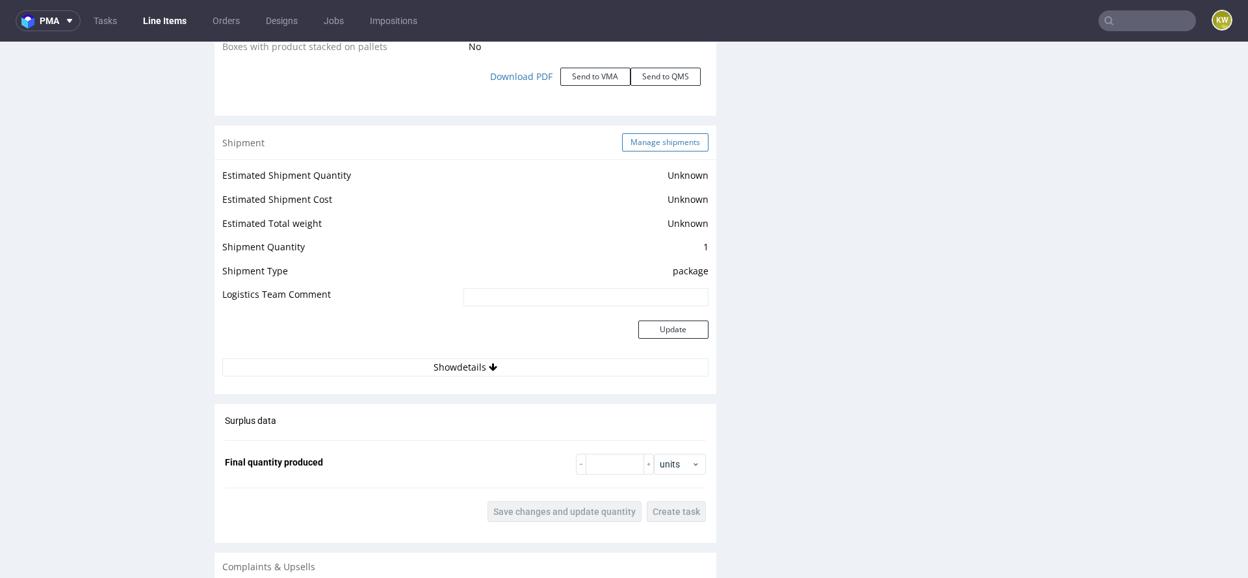
click at [651, 143] on button "Manage shipments" at bounding box center [665, 142] width 86 height 18
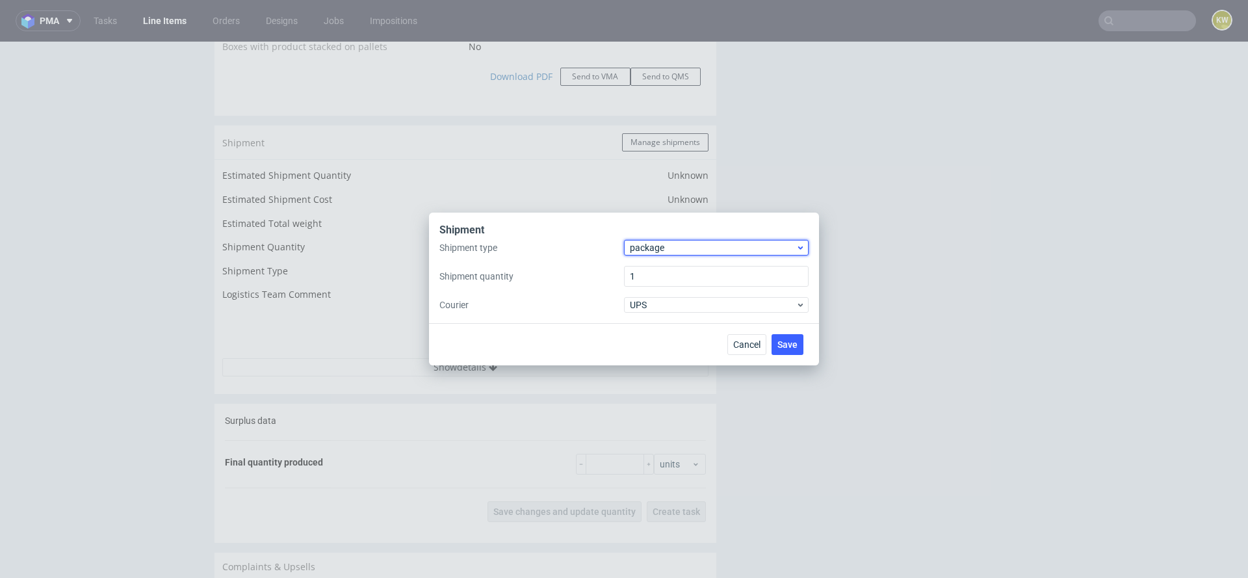
click at [638, 246] on span "package" at bounding box center [713, 247] width 166 height 13
click at [638, 263] on div "pallet" at bounding box center [716, 274] width 174 height 23
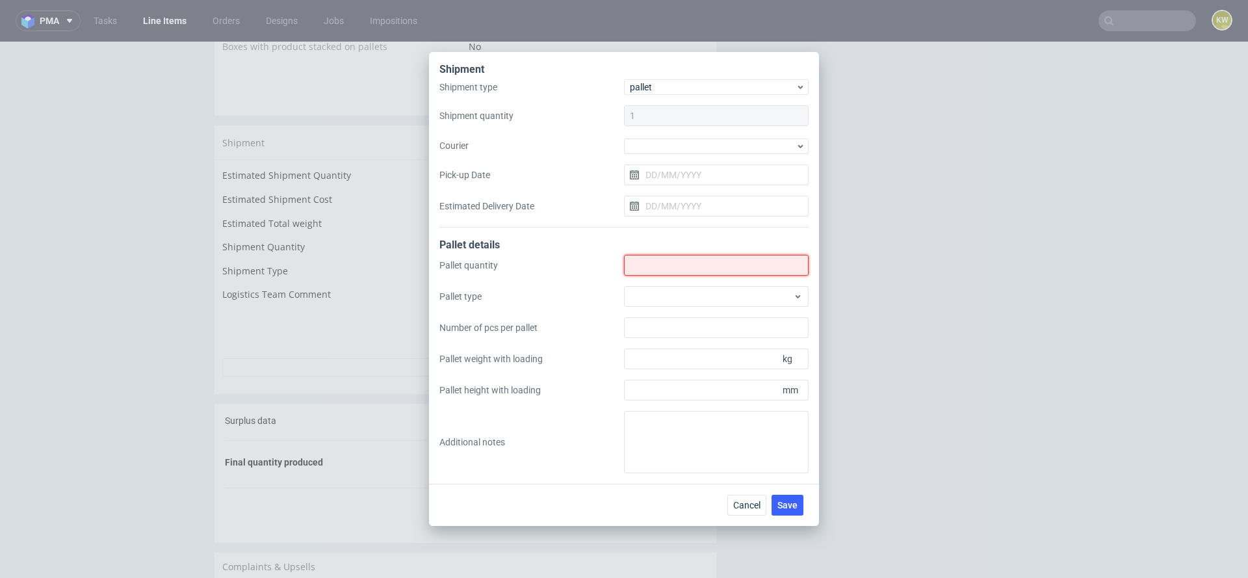
click at [639, 271] on input "Shipment type" at bounding box center [716, 265] width 185 height 21
type input "1"
click at [645, 299] on div at bounding box center [716, 296] width 185 height 21
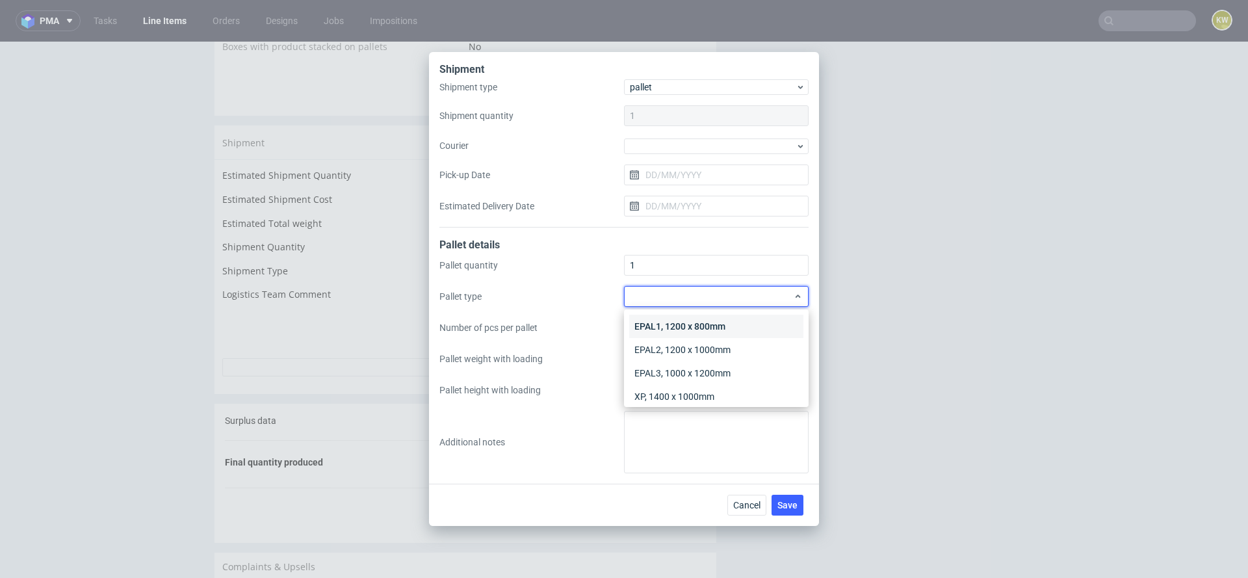
click at [643, 320] on div "EPAL1, 1200 x 800mm" at bounding box center [716, 326] width 174 height 23
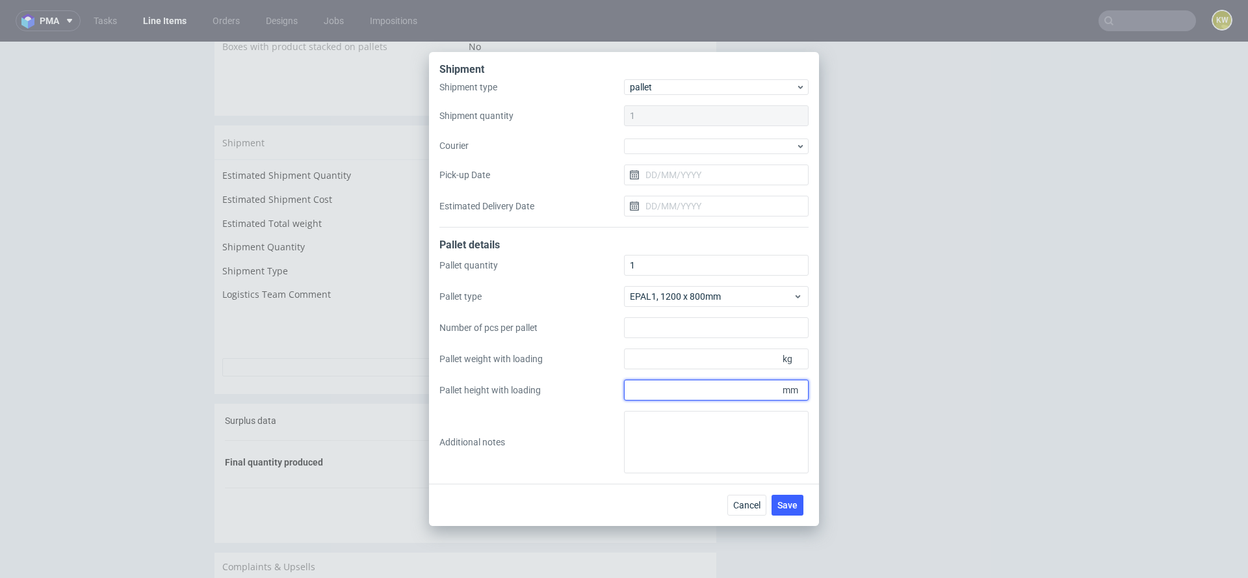
click at [649, 391] on input "Pallet height with loading" at bounding box center [716, 390] width 185 height 21
type input "1450"
click at [644, 357] on input "Pallet weight with loading" at bounding box center [716, 358] width 185 height 21
type input "3"
type input "130"
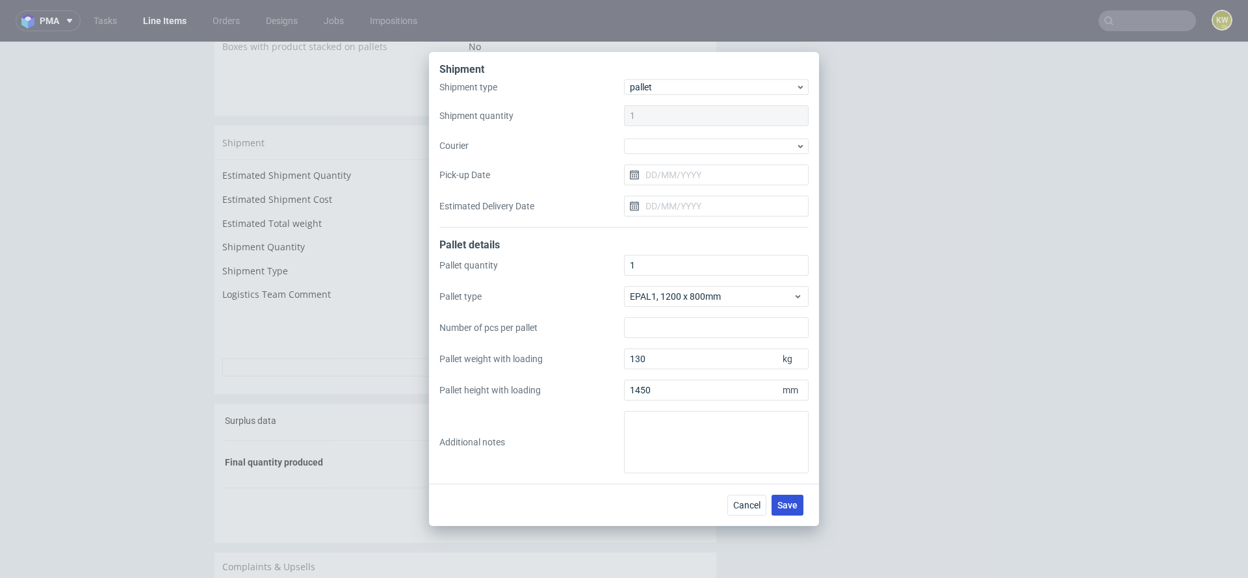
click at [785, 506] on span "Save" at bounding box center [787, 504] width 20 height 9
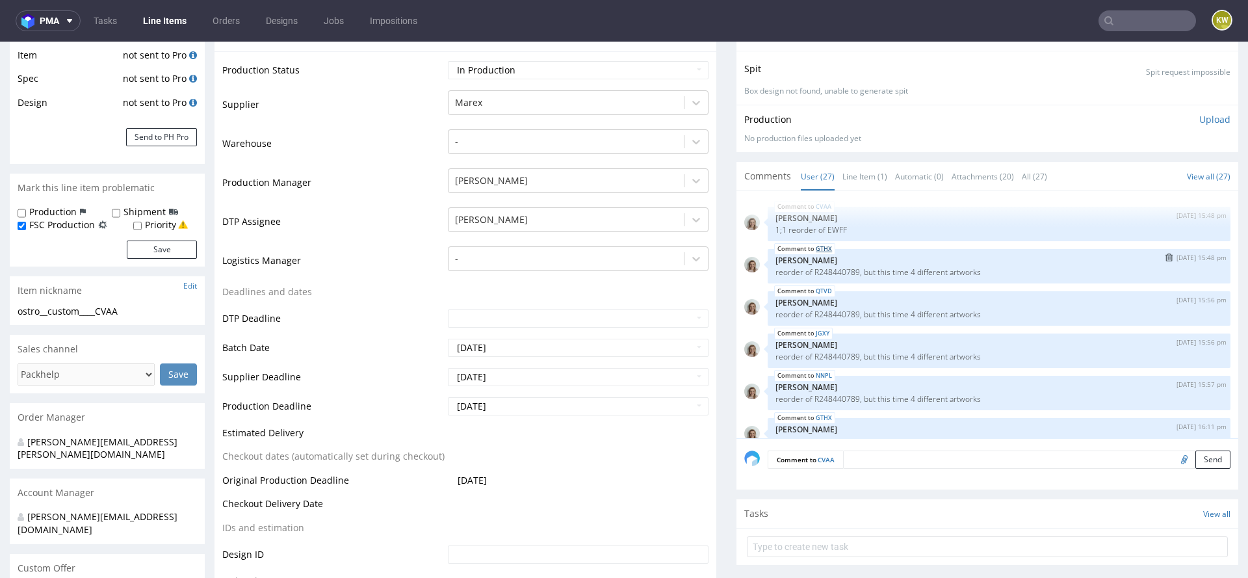
click at [816, 245] on link "GTHX" at bounding box center [824, 249] width 16 height 10
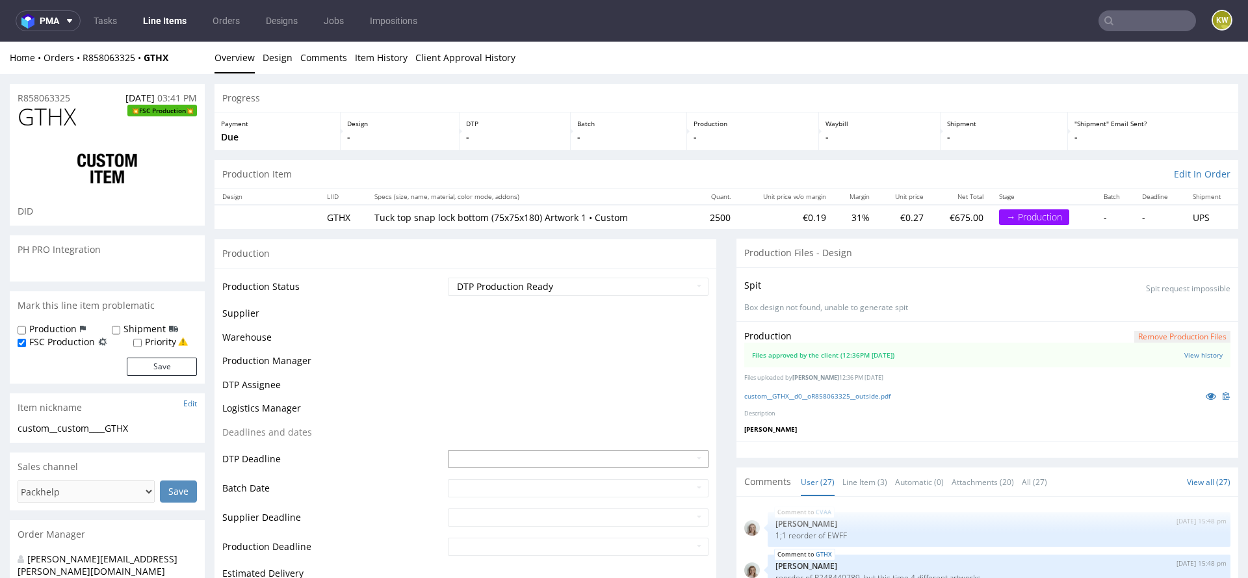
scroll to position [1156, 0]
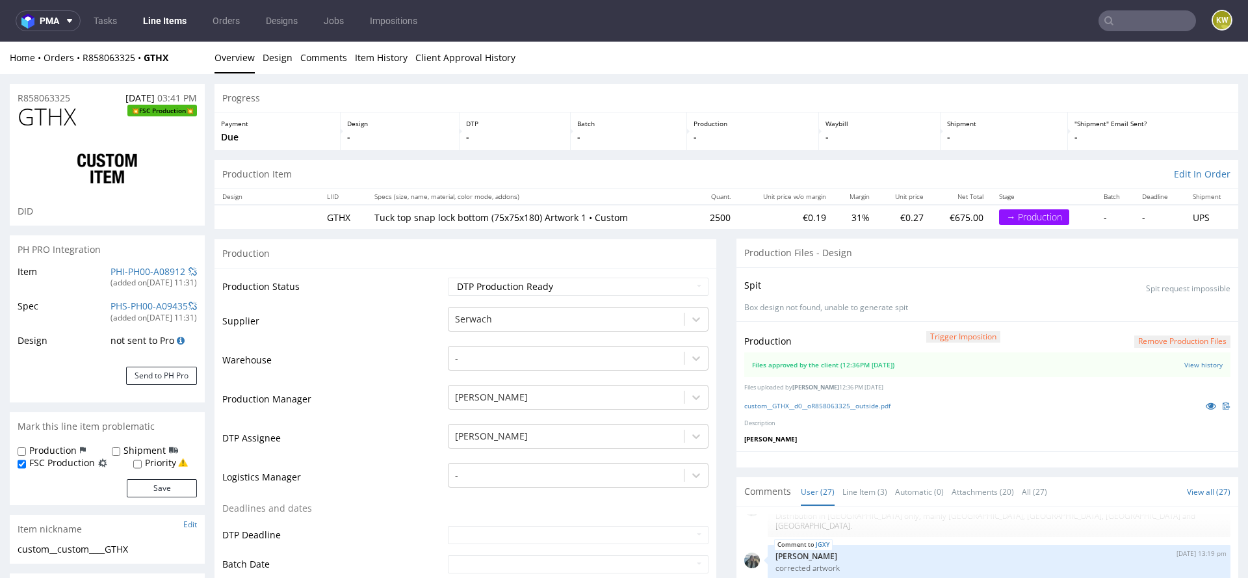
click at [368, 391] on td "Production Manager" at bounding box center [333, 402] width 222 height 39
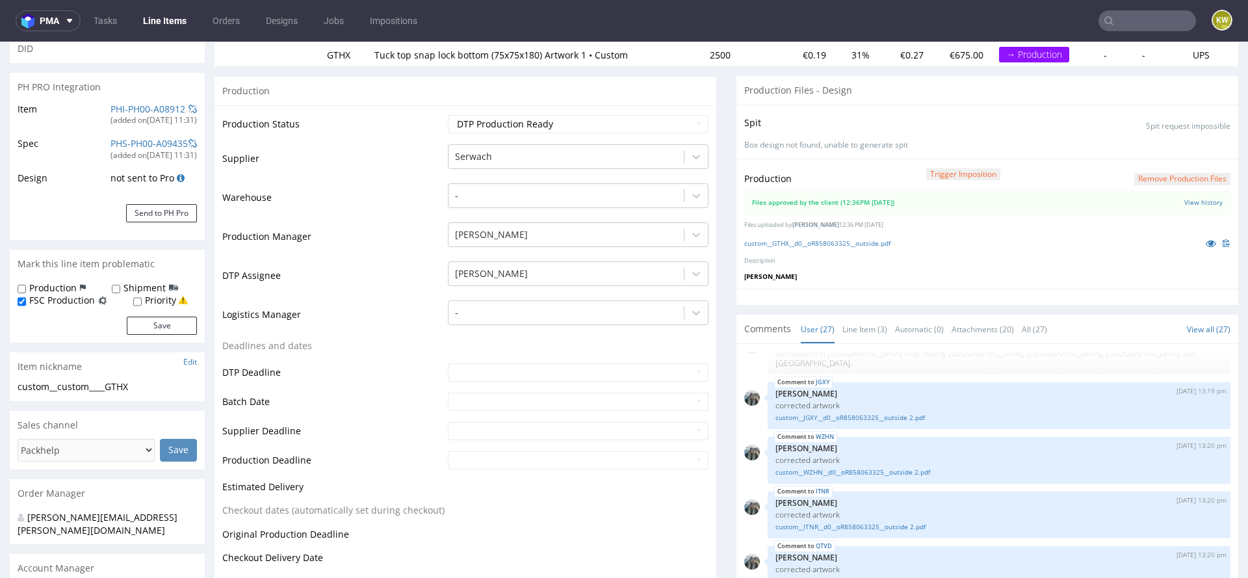
scroll to position [173, 0]
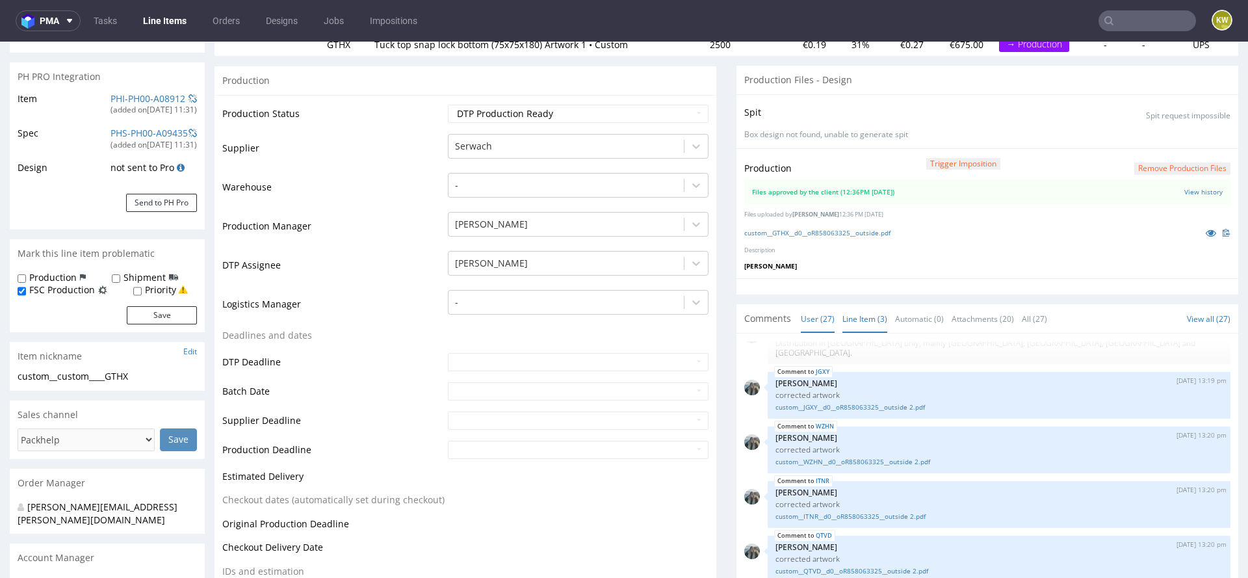
click at [866, 312] on link "Line Item (3)" at bounding box center [864, 319] width 45 height 28
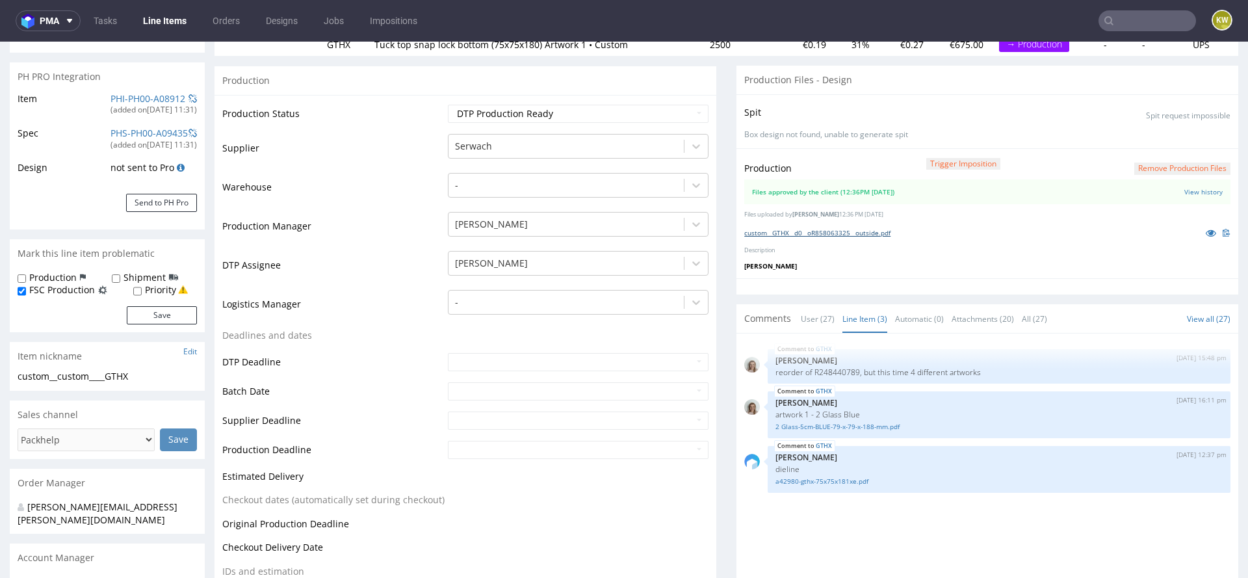
click at [861, 232] on link "custom__GTHX__d0__oR858063325__outside.pdf" at bounding box center [817, 232] width 146 height 9
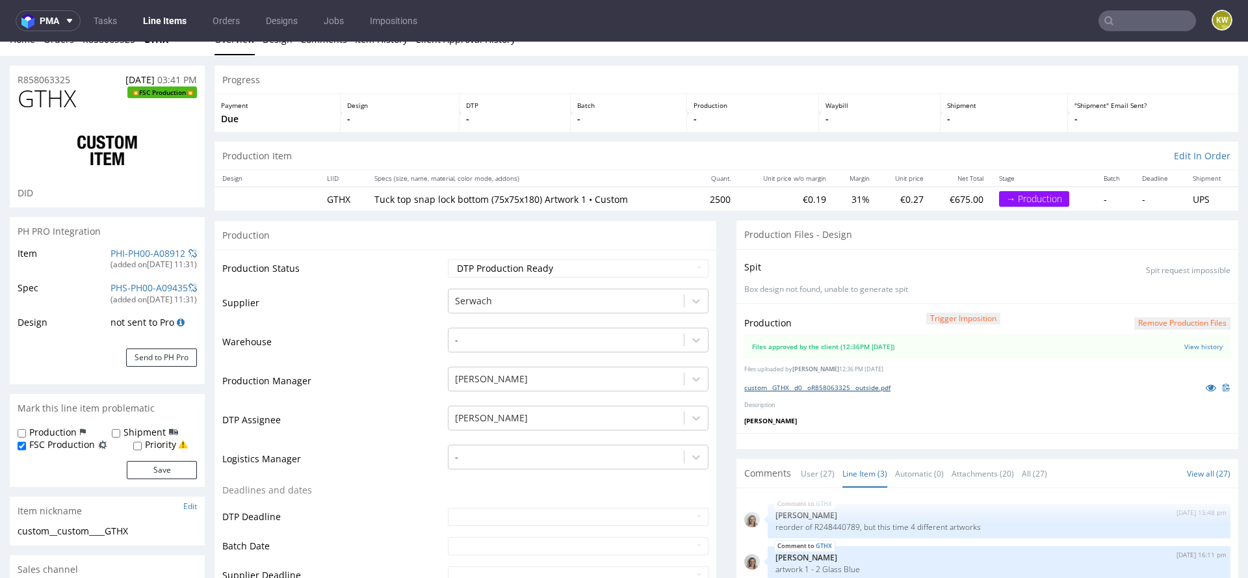
scroll to position [10, 0]
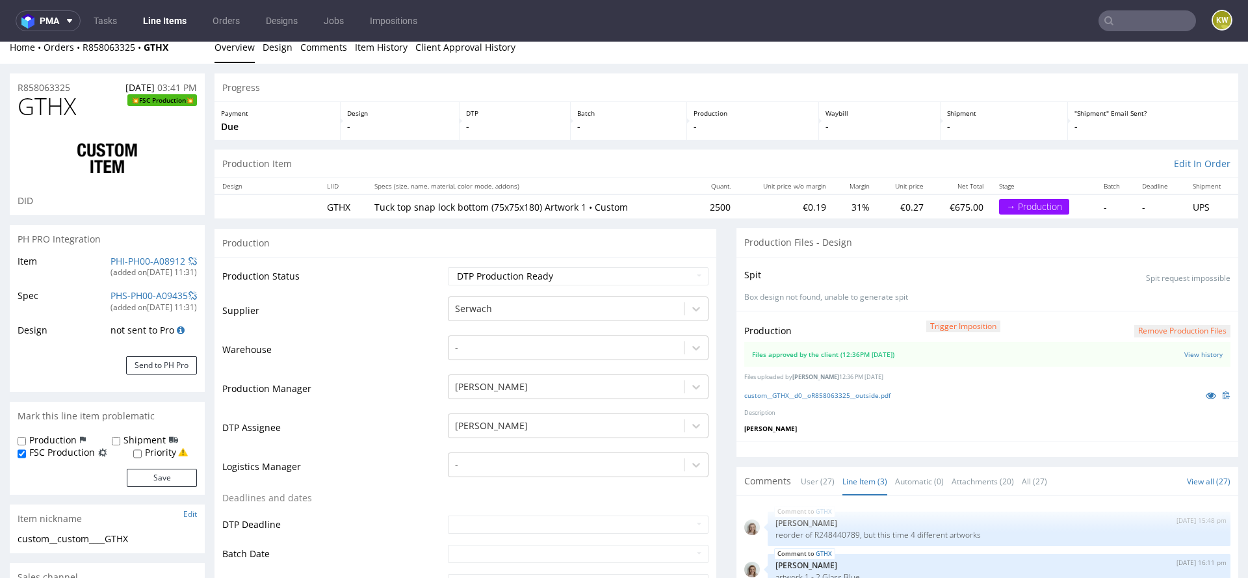
click at [42, 109] on span "GTHX" at bounding box center [47, 107] width 58 height 26
click at [34, 139] on div at bounding box center [107, 158] width 179 height 73
click at [51, 107] on span "GTHX" at bounding box center [47, 107] width 58 height 26
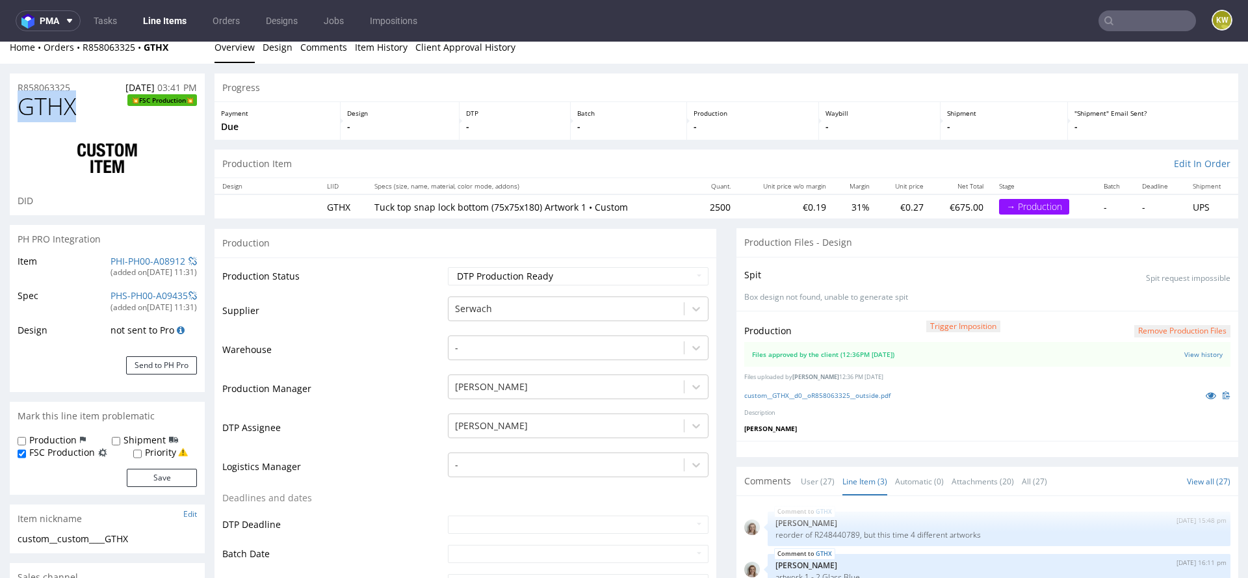
copy span "GTHX"
click at [136, 266] on div "PHI-PH00-A08912" at bounding box center [147, 261] width 75 height 13
click at [144, 259] on link "PHI-PH00-A08912" at bounding box center [147, 261] width 75 height 12
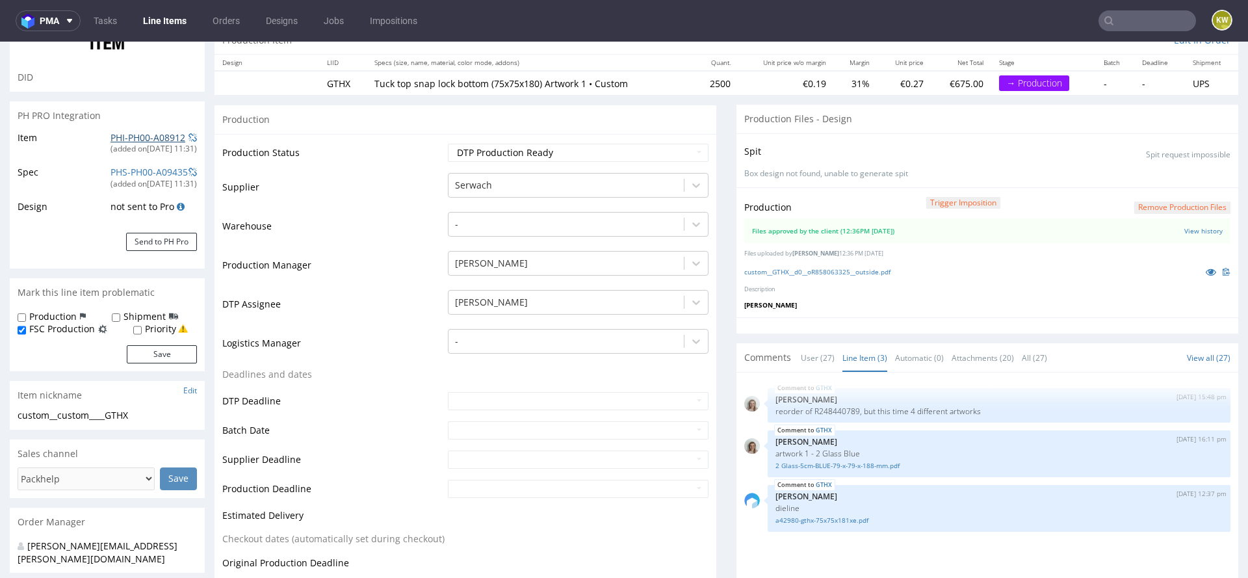
scroll to position [140, 0]
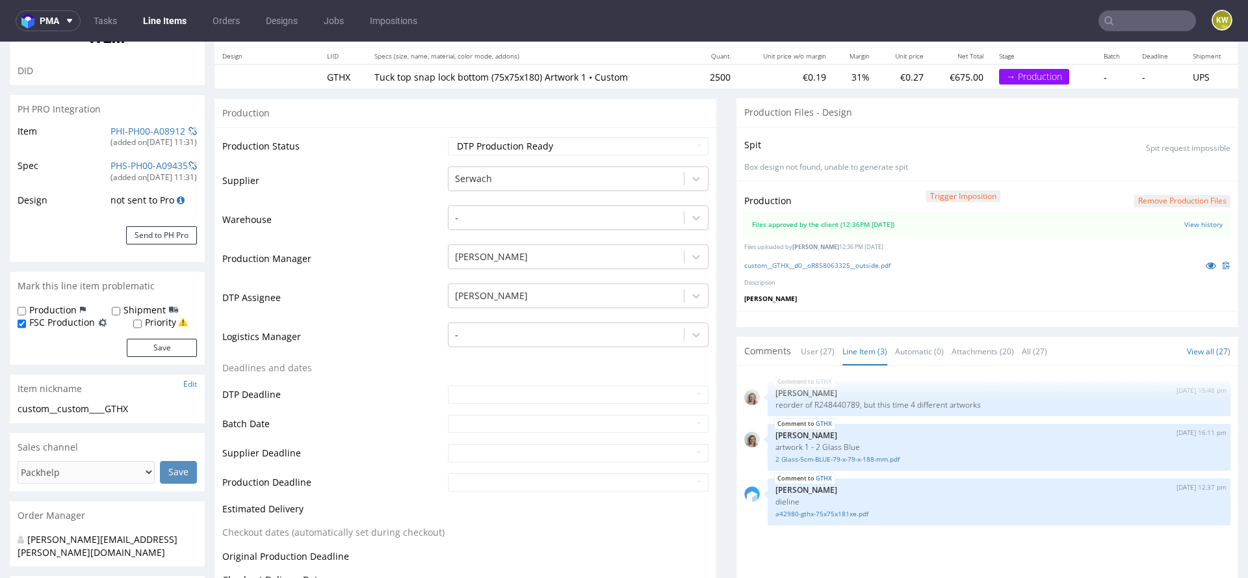
click at [363, 272] on td "Production Manager" at bounding box center [333, 262] width 222 height 39
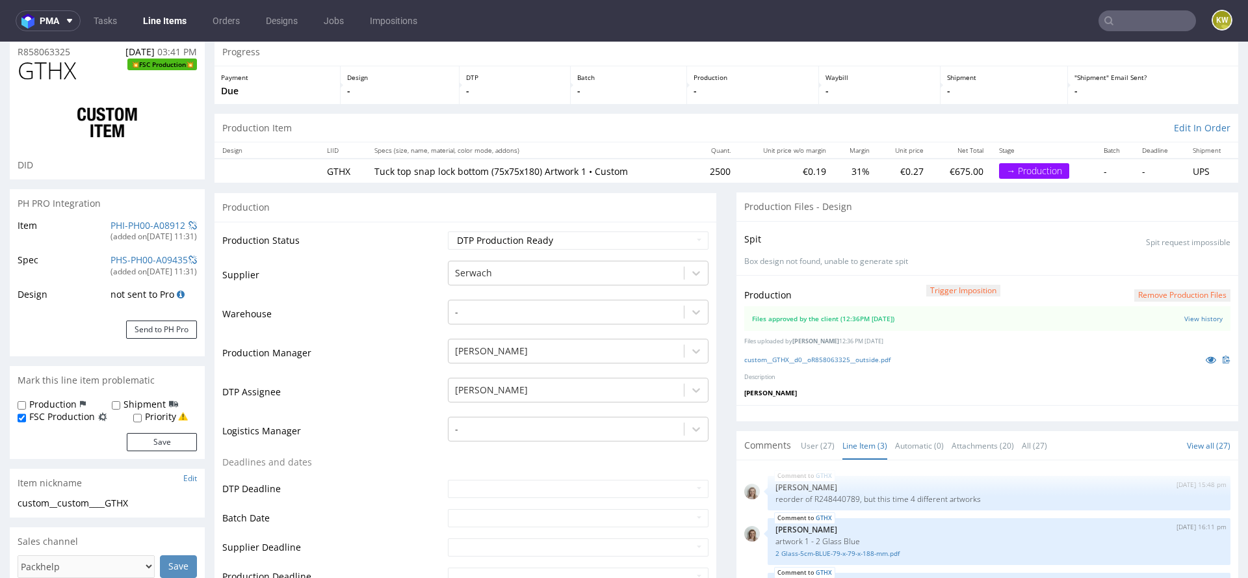
scroll to position [0, 0]
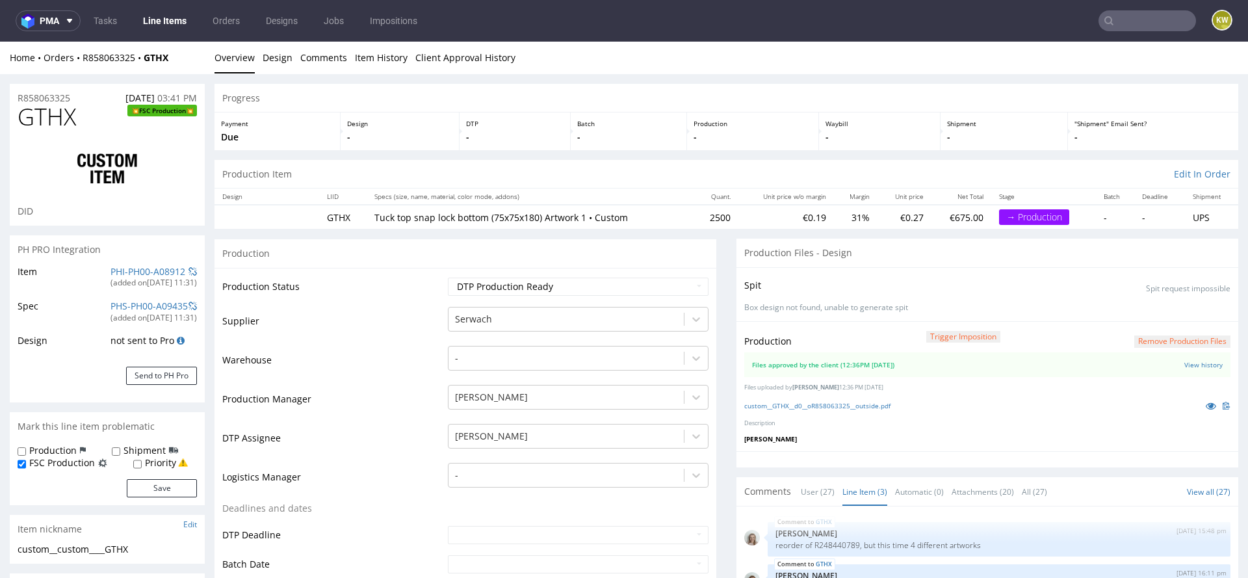
click at [363, 291] on td "Production Status" at bounding box center [333, 290] width 222 height 29
click at [44, 109] on span "GTHX" at bounding box center [47, 117] width 58 height 26
click at [44, 110] on span "GTHX" at bounding box center [47, 117] width 58 height 26
copy span "GTHX"
click at [53, 114] on span "GTHX" at bounding box center [47, 117] width 58 height 26
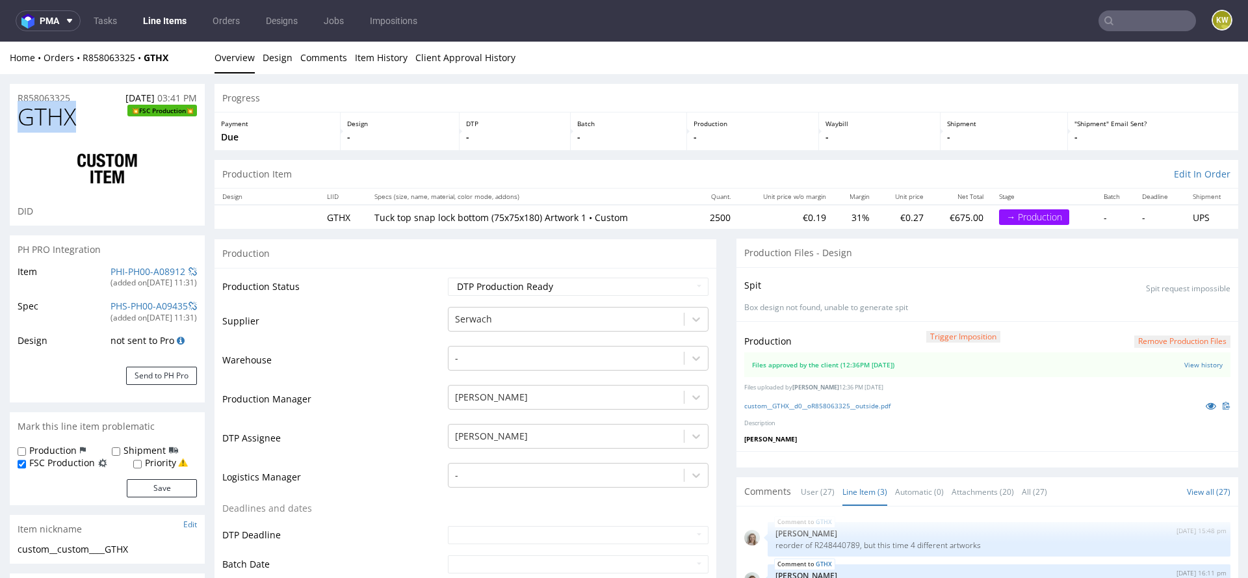
click at [53, 115] on span "GTHX" at bounding box center [47, 117] width 58 height 26
copy span "GTHX"
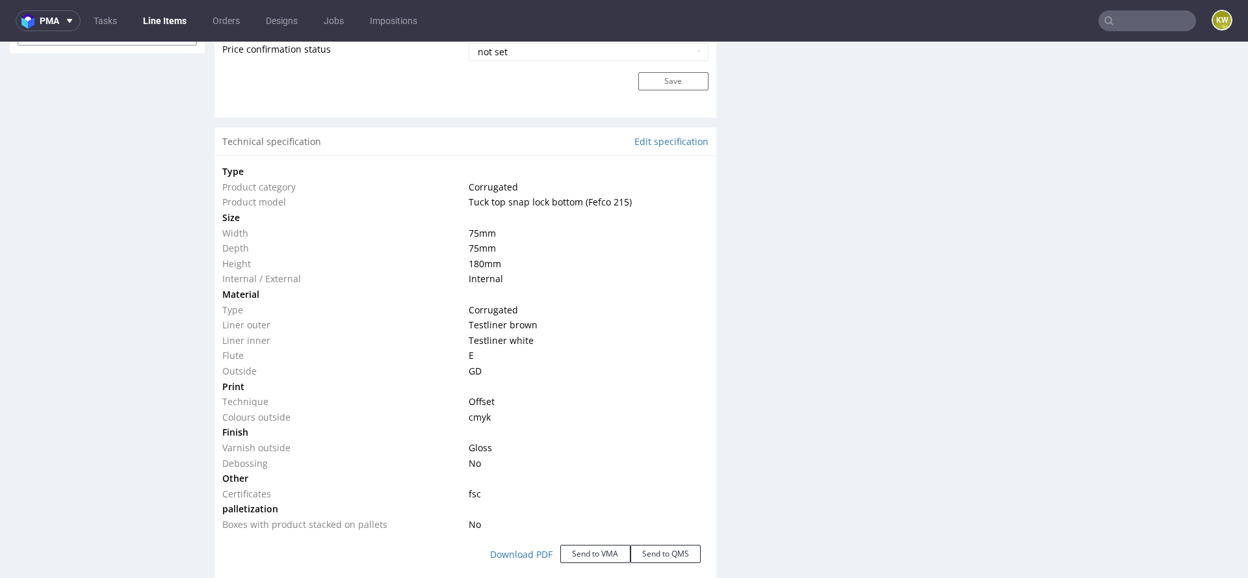
scroll to position [2226, 0]
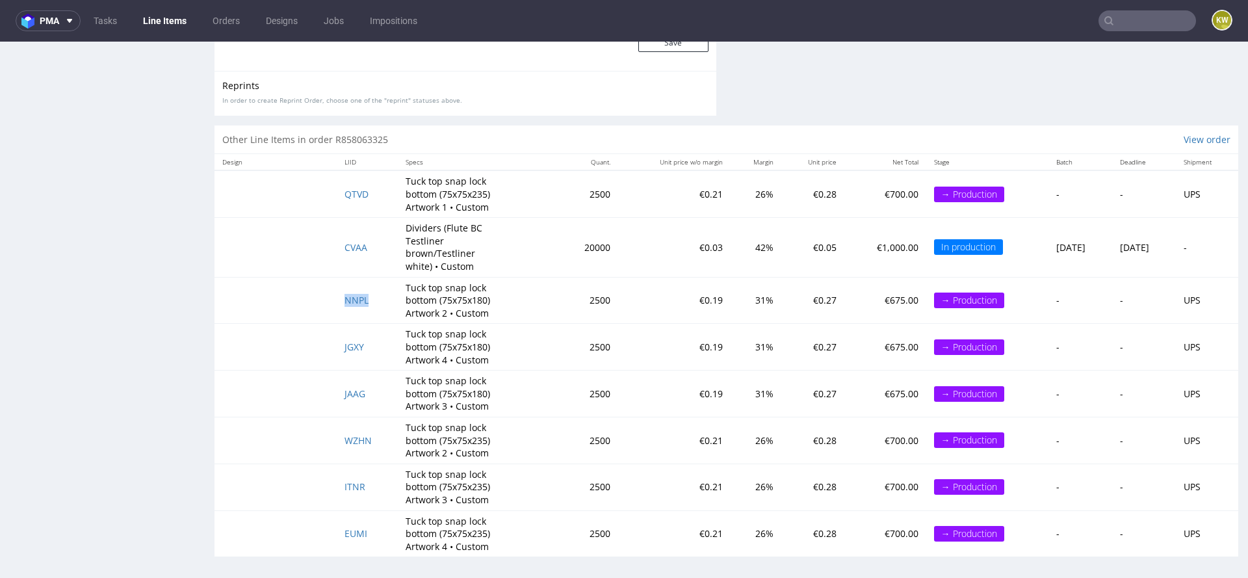
drag, startPoint x: 370, startPoint y: 295, endPoint x: 298, endPoint y: 292, distance: 72.2
click at [294, 295] on tr "NNPL Tuck top snap lock bottom (75x75x180) Artwork 2 • Custom 2500 €0.19 31% €0…" at bounding box center [726, 300] width 1024 height 47
copy span "NNPL"
drag, startPoint x: 367, startPoint y: 392, endPoint x: 331, endPoint y: 393, distance: 35.1
click at [337, 393] on td "JAAG" at bounding box center [367, 393] width 61 height 47
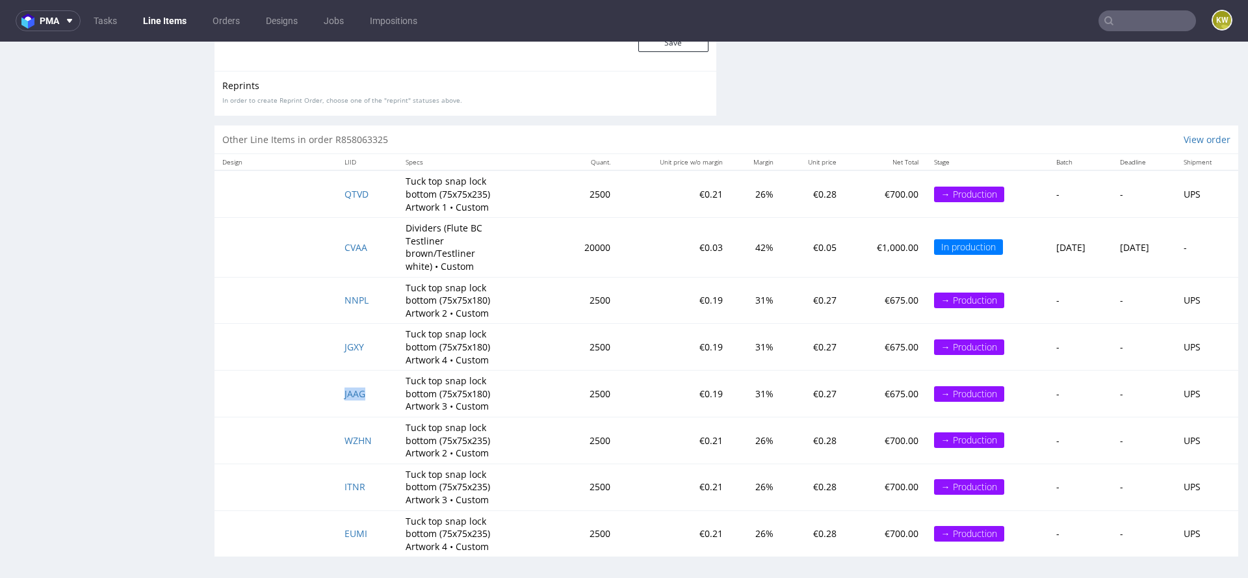
copy span "JAAG"
drag, startPoint x: 372, startPoint y: 348, endPoint x: 329, endPoint y: 349, distance: 43.6
click at [337, 349] on td "JGXY" at bounding box center [367, 347] width 61 height 47
copy span "JGXY"
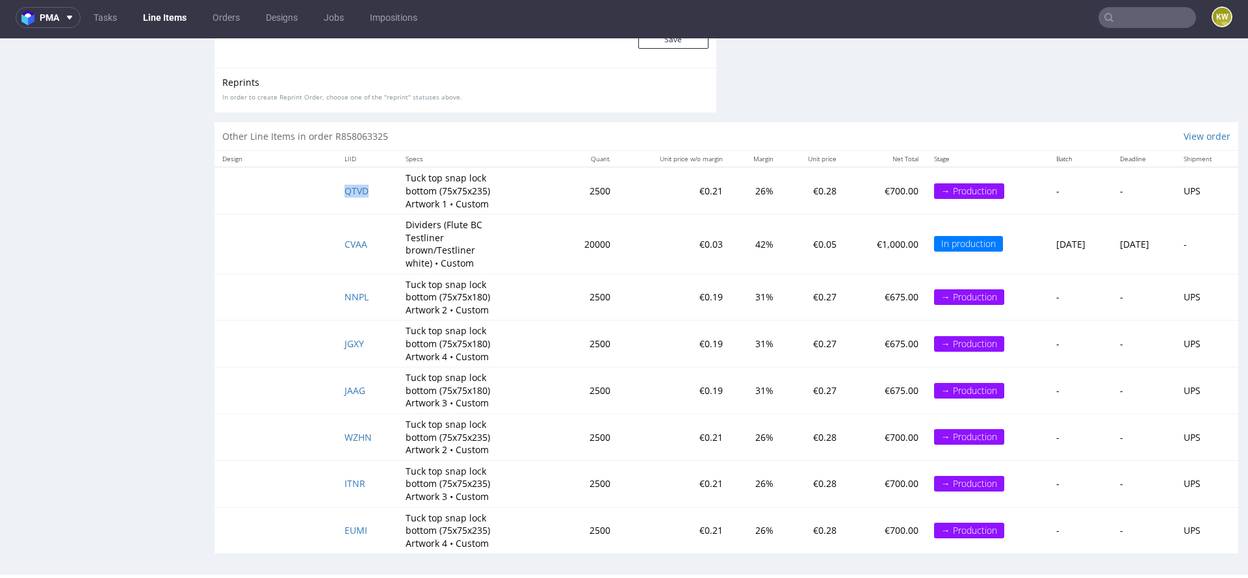
drag, startPoint x: 372, startPoint y: 191, endPoint x: 309, endPoint y: 191, distance: 62.4
click at [309, 191] on tr "QTVD Tuck top snap lock bottom (75x75x235) Artwork 1 • Custom 2500 €0.21 26% €0…" at bounding box center [726, 190] width 1024 height 47
copy span "QTVD"
drag, startPoint x: 370, startPoint y: 432, endPoint x: 309, endPoint y: 432, distance: 61.1
click at [309, 432] on tr "WZHN Tuck top snap lock bottom (75x75x235) Artwork 2 • Custom 2500 €0.21 26% €0…" at bounding box center [726, 436] width 1024 height 47
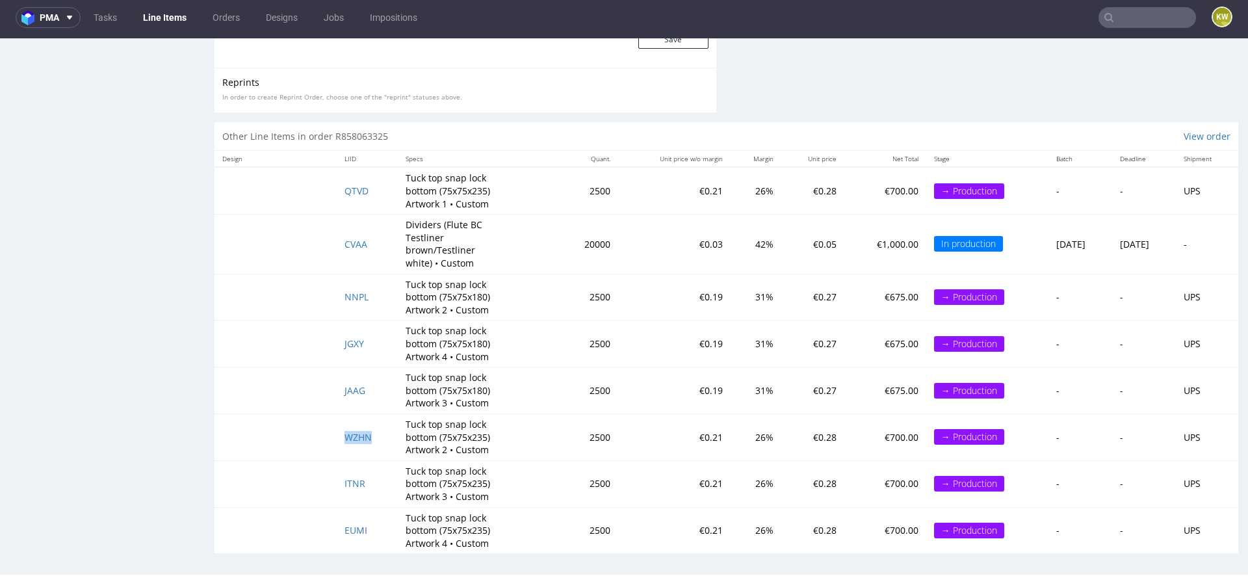
copy span "WZHN"
click at [371, 480] on td "ITNR" at bounding box center [367, 483] width 61 height 47
drag, startPoint x: 371, startPoint y: 480, endPoint x: 309, endPoint y: 480, distance: 61.7
click at [310, 480] on tr "ITNR Tuck top snap lock bottom (75x75x235) Artwork 3 • Custom 2500 €0.21 26% €0…" at bounding box center [726, 483] width 1024 height 47
copy span "ITNR"
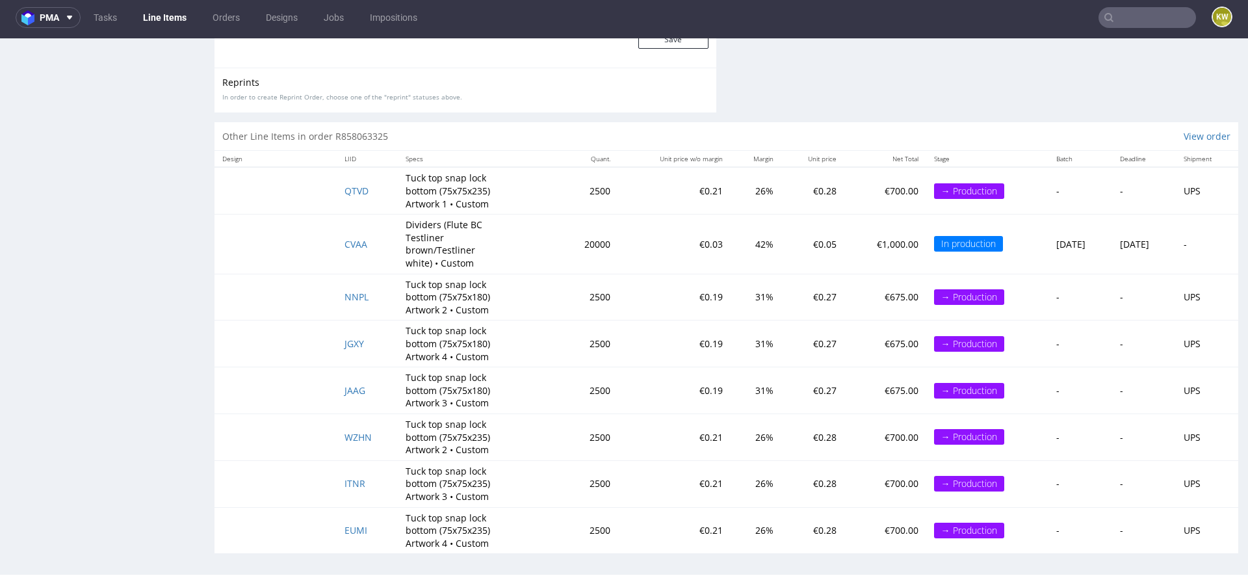
click at [383, 531] on td "EUMI" at bounding box center [367, 530] width 61 height 46
drag, startPoint x: 368, startPoint y: 531, endPoint x: 282, endPoint y: 531, distance: 85.8
click at [293, 531] on tr "EUMI Tuck top snap lock bottom (75x75x235) Artwork 4 • Custom 2500 €0.21 26% €0…" at bounding box center [726, 530] width 1024 height 46
copy span "EUMI"
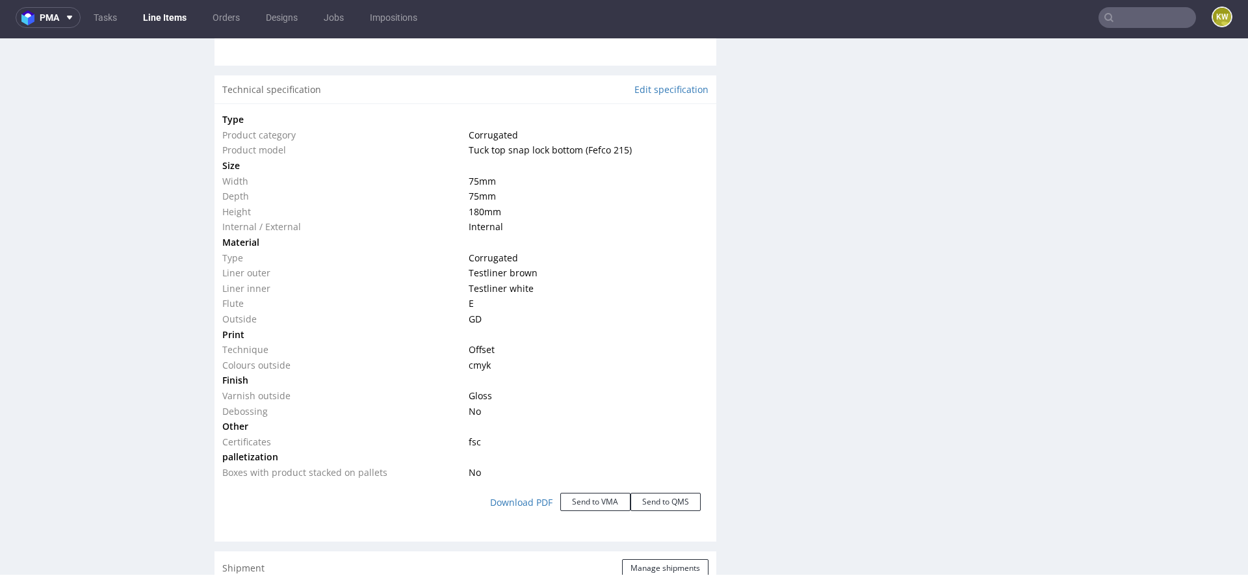
scroll to position [0, 0]
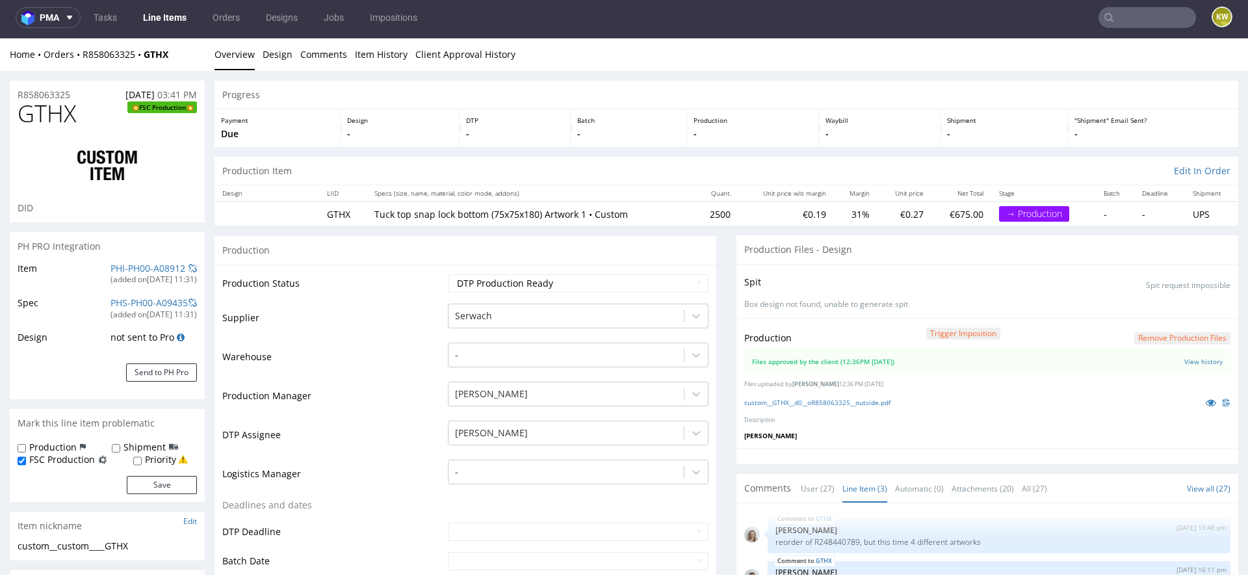
click at [168, 16] on link "Line Items" at bounding box center [164, 17] width 59 height 21
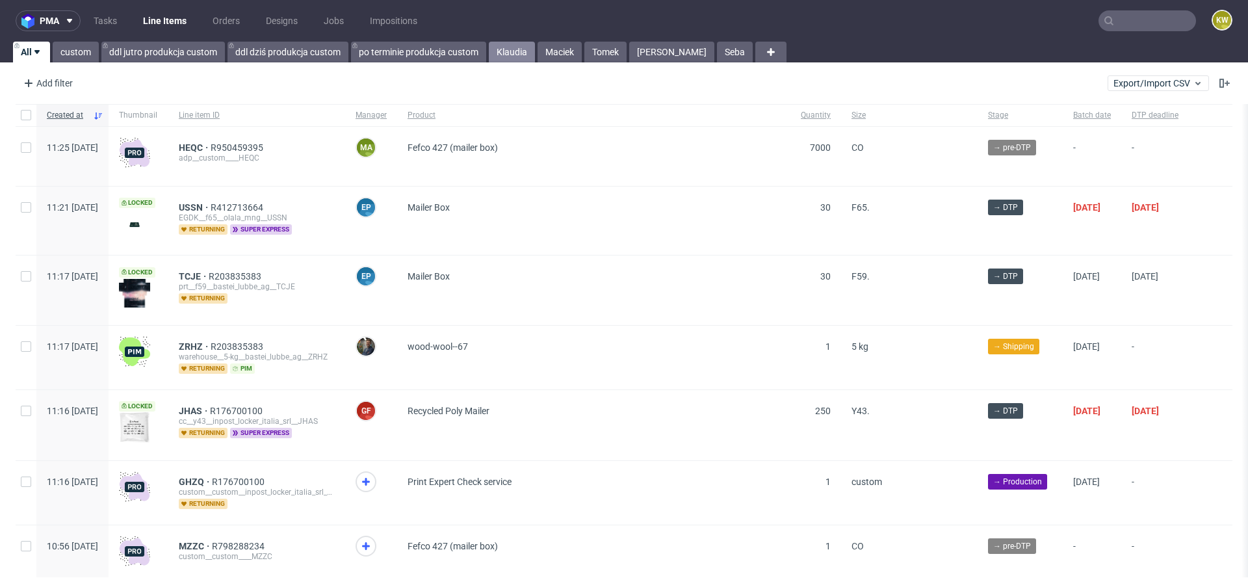
click at [503, 47] on link "Klaudia" at bounding box center [512, 52] width 46 height 21
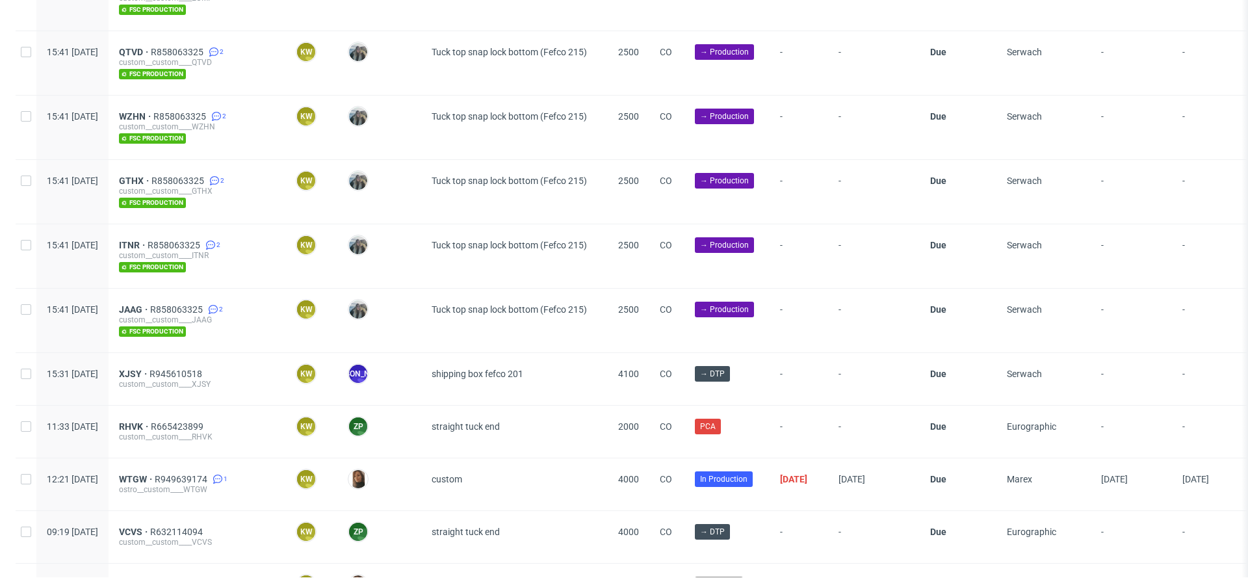
scroll to position [1031, 0]
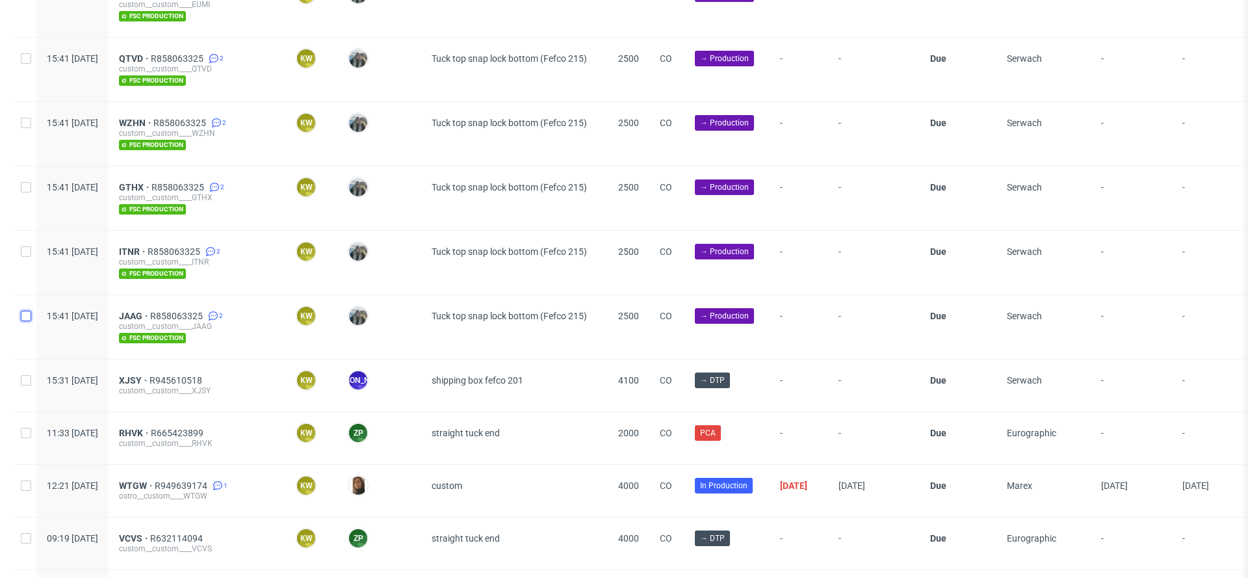
click at [27, 311] on input "checkbox" at bounding box center [26, 316] width 10 height 10
checkbox input "true"
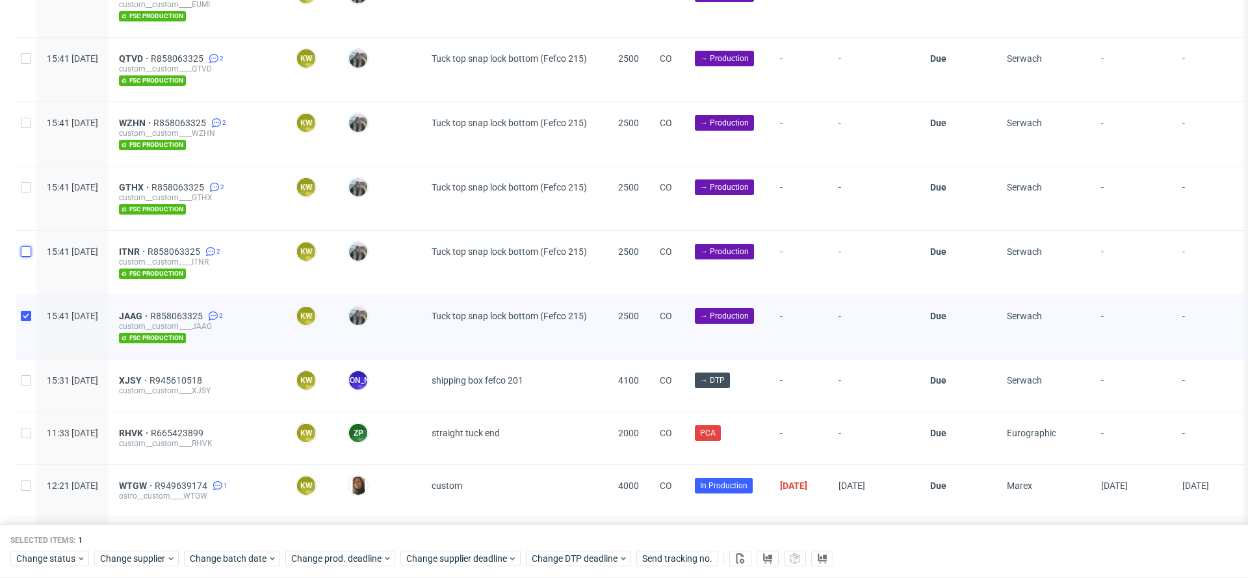
click at [27, 246] on input "checkbox" at bounding box center [26, 251] width 10 height 10
checkbox input "true"
click at [27, 182] on input "checkbox" at bounding box center [26, 187] width 10 height 10
checkbox input "true"
click at [29, 125] on div at bounding box center [26, 134] width 21 height 64
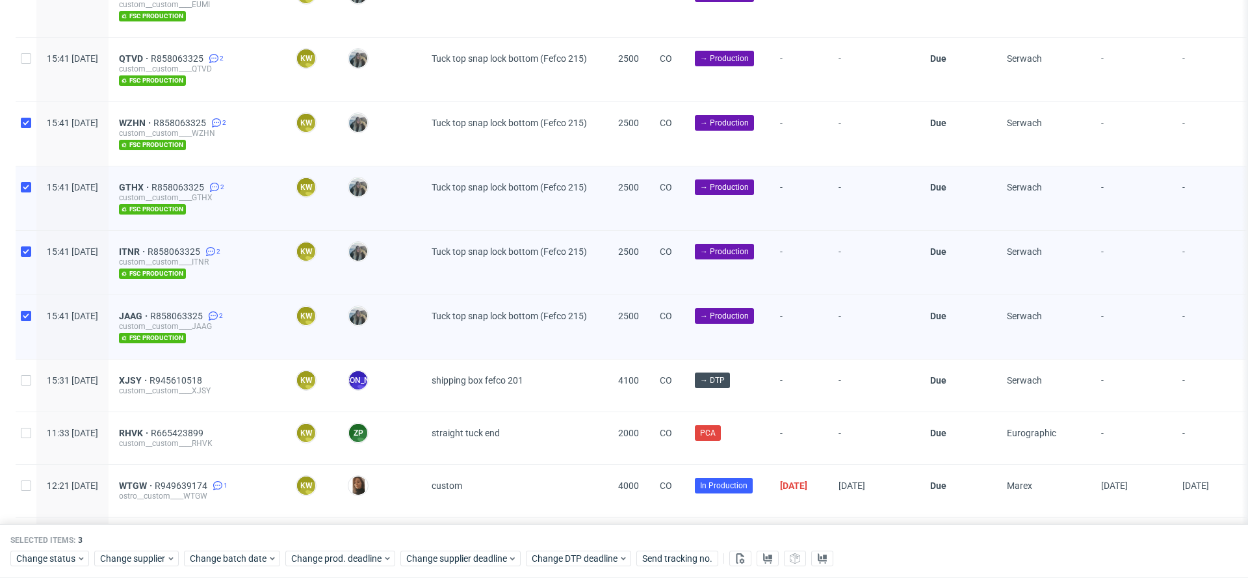
checkbox input "true"
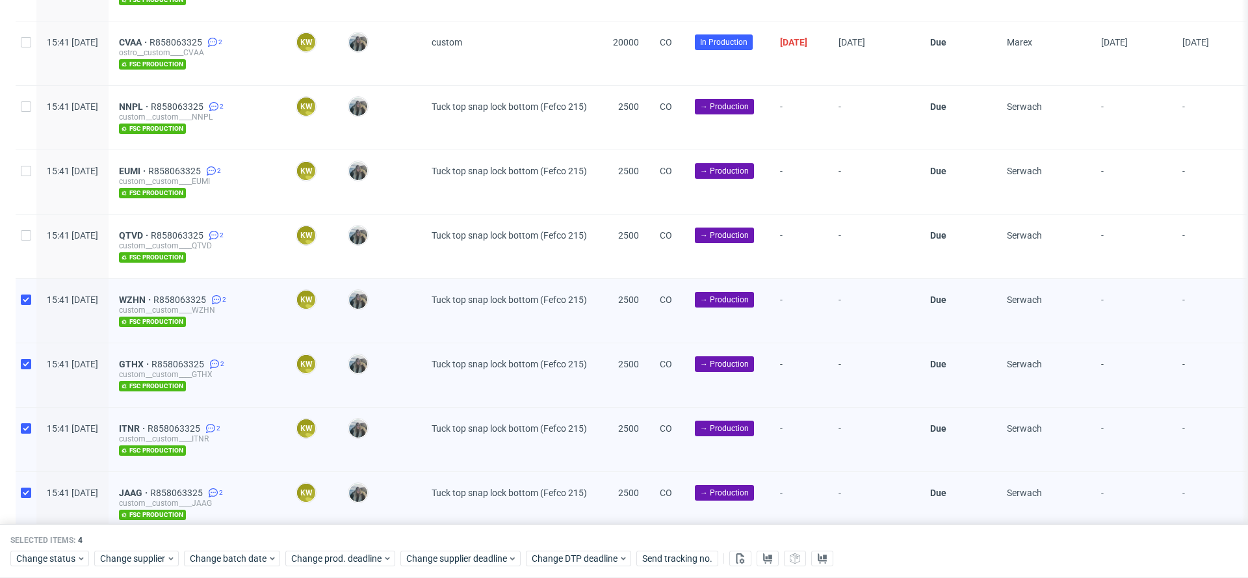
scroll to position [855, 0]
click at [27, 229] on input "checkbox" at bounding box center [26, 234] width 10 height 10
checkbox input "true"
click at [28, 169] on input "checkbox" at bounding box center [26, 170] width 10 height 10
checkbox input "true"
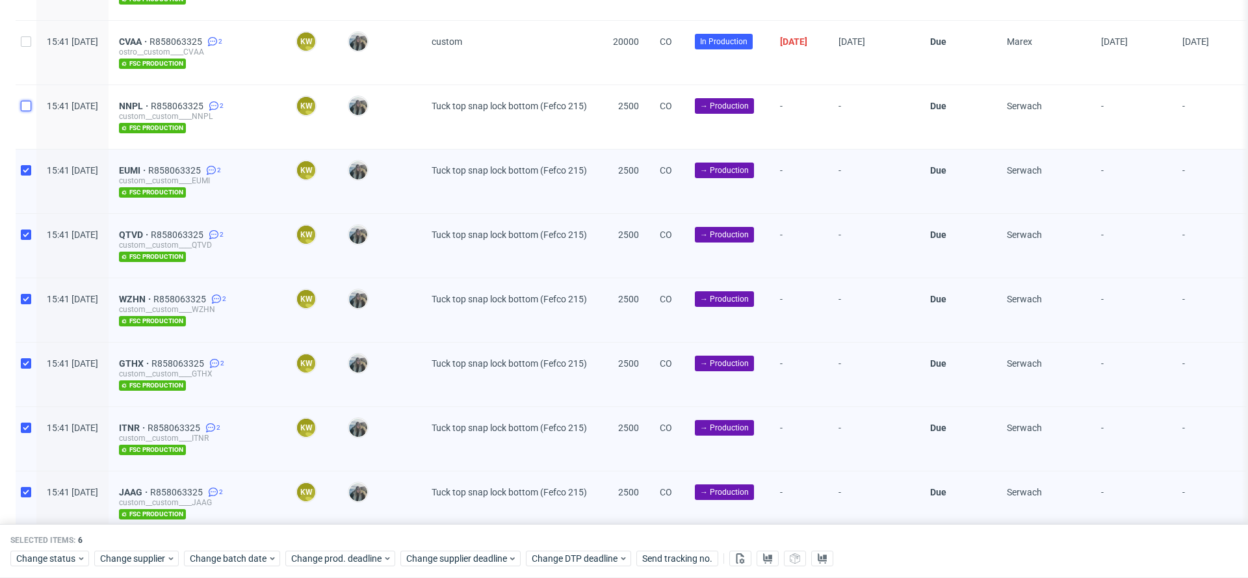
click at [31, 105] on input "checkbox" at bounding box center [26, 106] width 10 height 10
checkbox input "true"
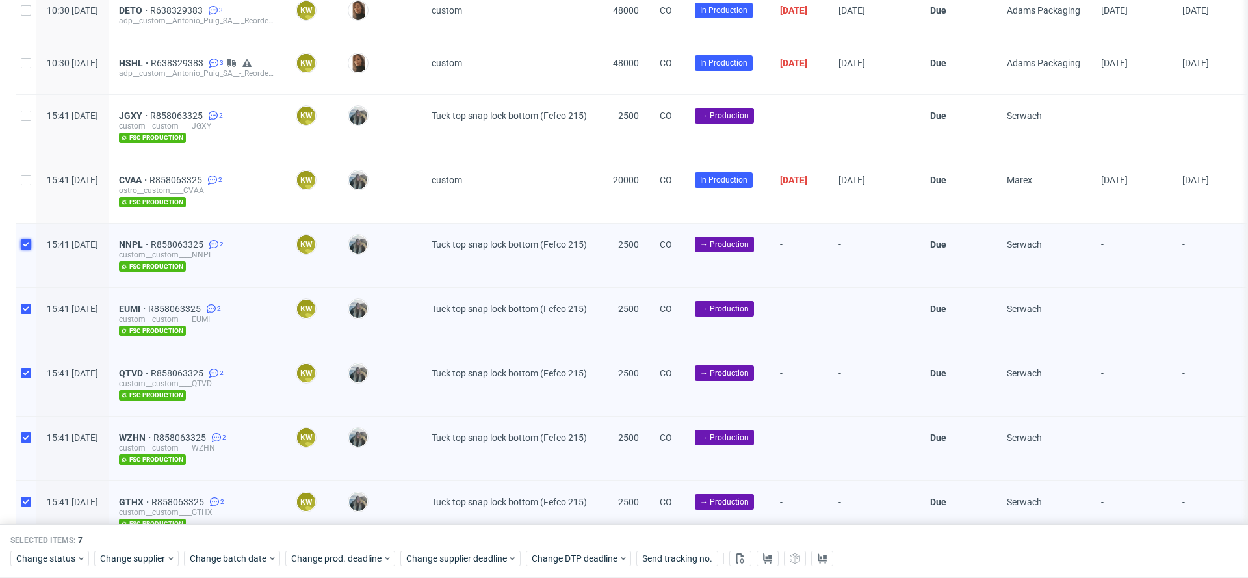
scroll to position [716, 0]
click at [28, 113] on input "checkbox" at bounding box center [26, 115] width 10 height 10
checkbox input "true"
click at [235, 560] on span "Change batch date" at bounding box center [229, 558] width 78 height 13
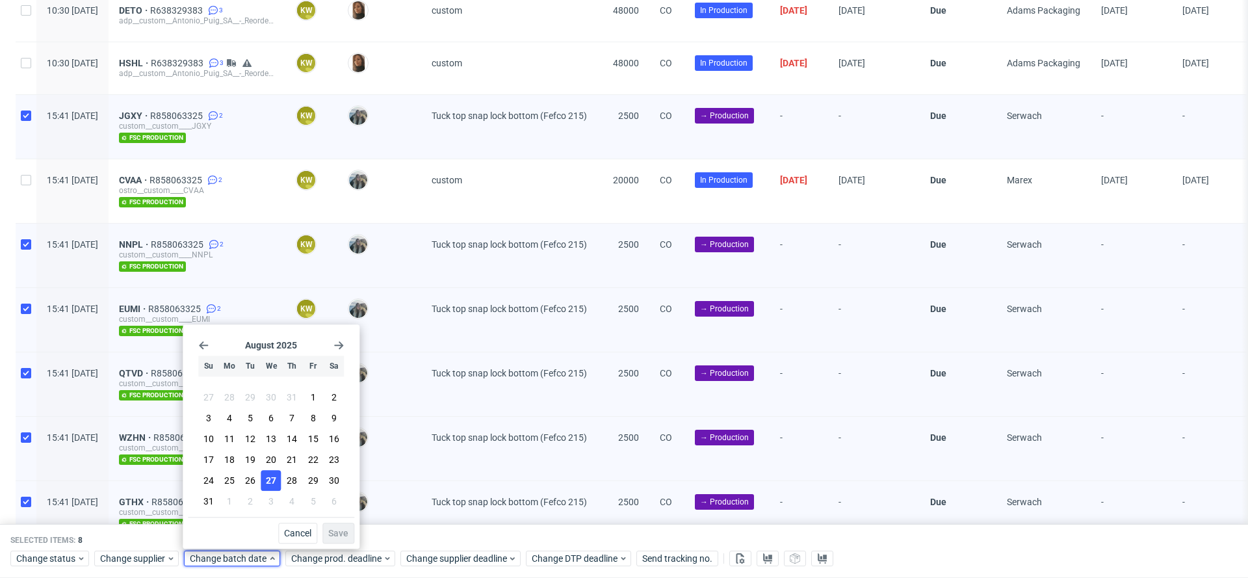
click at [271, 482] on span "27" at bounding box center [271, 480] width 10 height 13
click at [346, 534] on span "Save" at bounding box center [338, 532] width 20 height 9
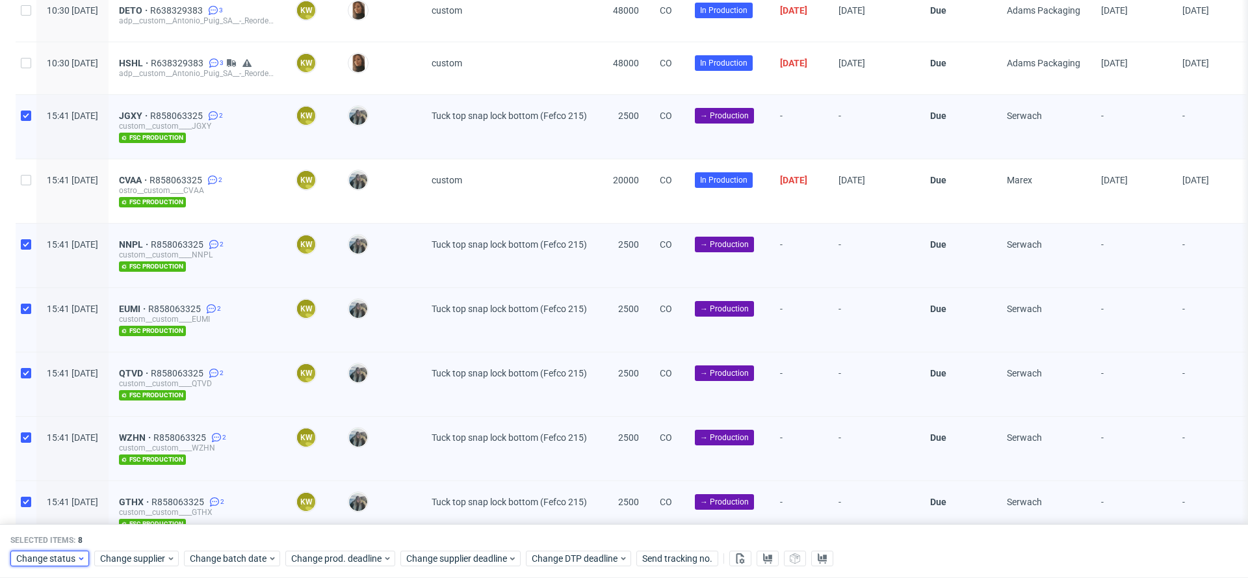
click at [53, 559] on span "Change status" at bounding box center [46, 558] width 60 height 13
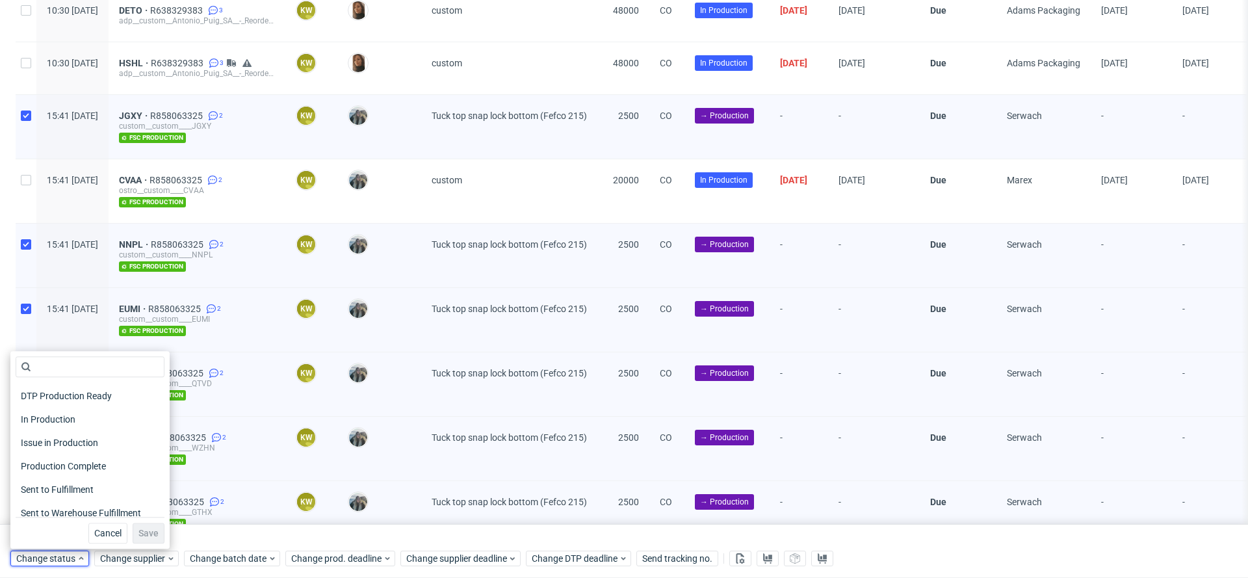
scroll to position [164, 0]
click at [58, 415] on span "In Production" at bounding box center [49, 417] width 66 height 18
click at [138, 532] on span "Save" at bounding box center [148, 532] width 20 height 9
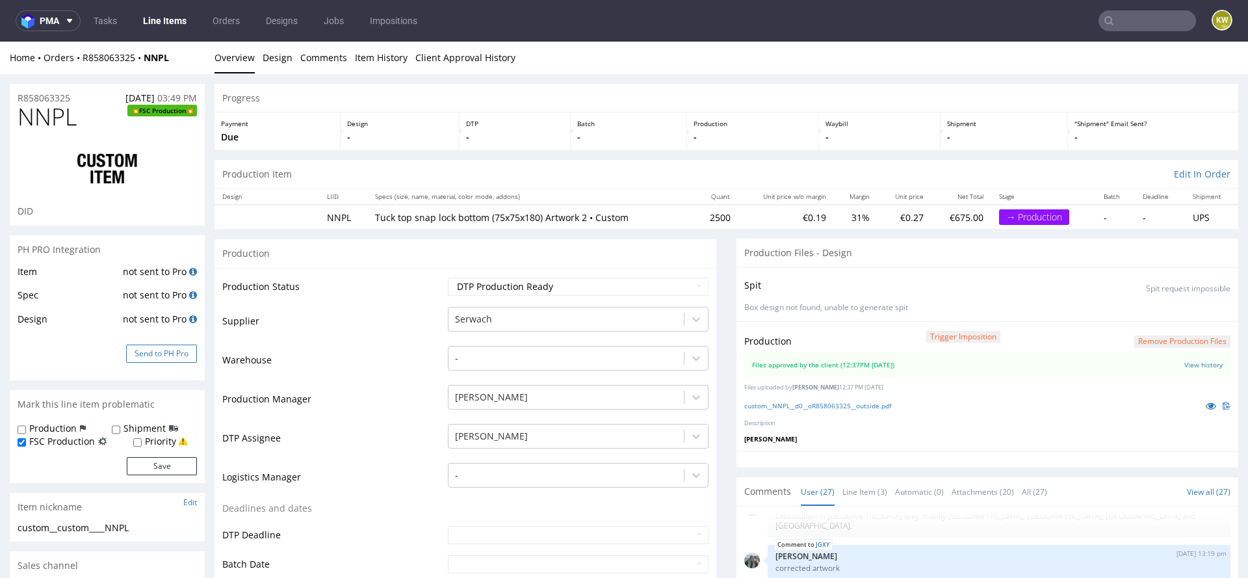
click at [157, 351] on button "Send to PH Pro" at bounding box center [161, 353] width 71 height 18
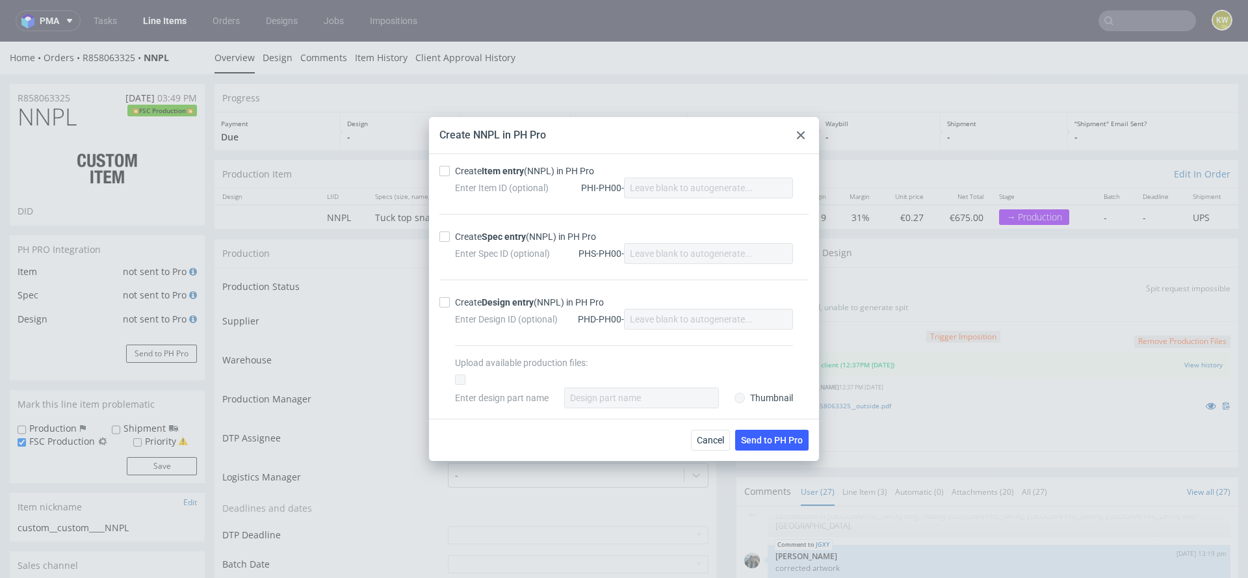
click at [447, 162] on div "Create Item entry (NNPL) in PH Pro Enter Item ID (optional) PHI-PH00- Create Sp…" at bounding box center [624, 286] width 390 height 264
click at [451, 167] on div at bounding box center [447, 171] width 16 height 10
click at [450, 167] on input "Create Item entry (NNPL) in PH Pro" at bounding box center [444, 171] width 10 height 10
checkbox input "true"
click at [449, 242] on label "Create Spec entry (NNPL) in PH Pro" at bounding box center [623, 236] width 369 height 13
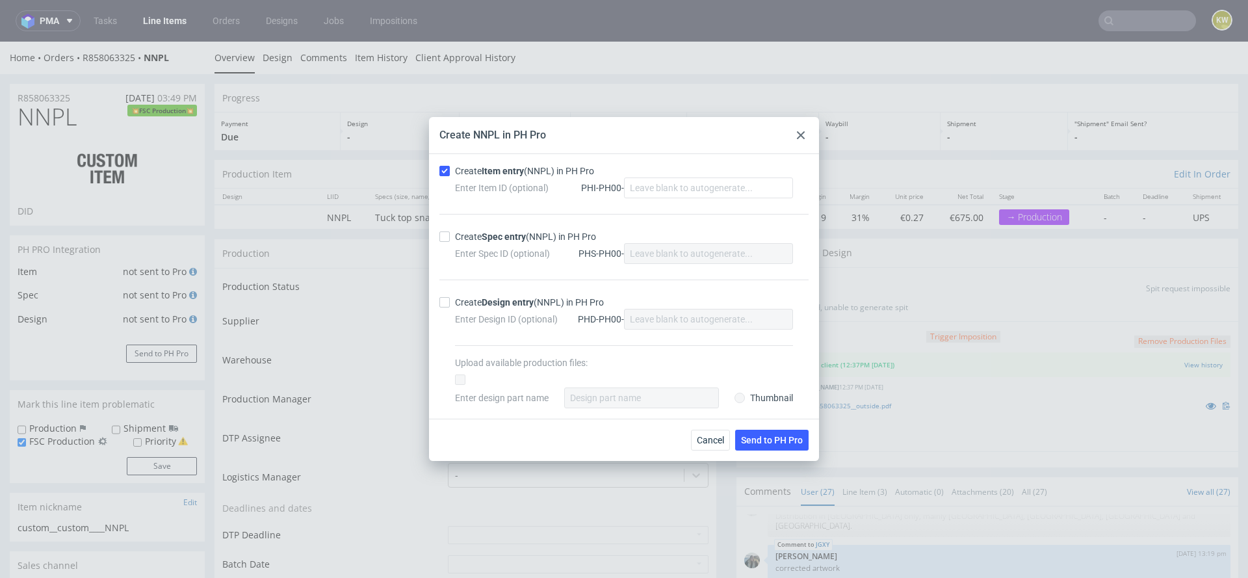
click at [449, 242] on input "Create Spec entry (NNPL) in PH Pro" at bounding box center [444, 236] width 10 height 10
checkbox input "true"
click at [748, 435] on span "Send to PH Pro" at bounding box center [772, 439] width 62 height 9
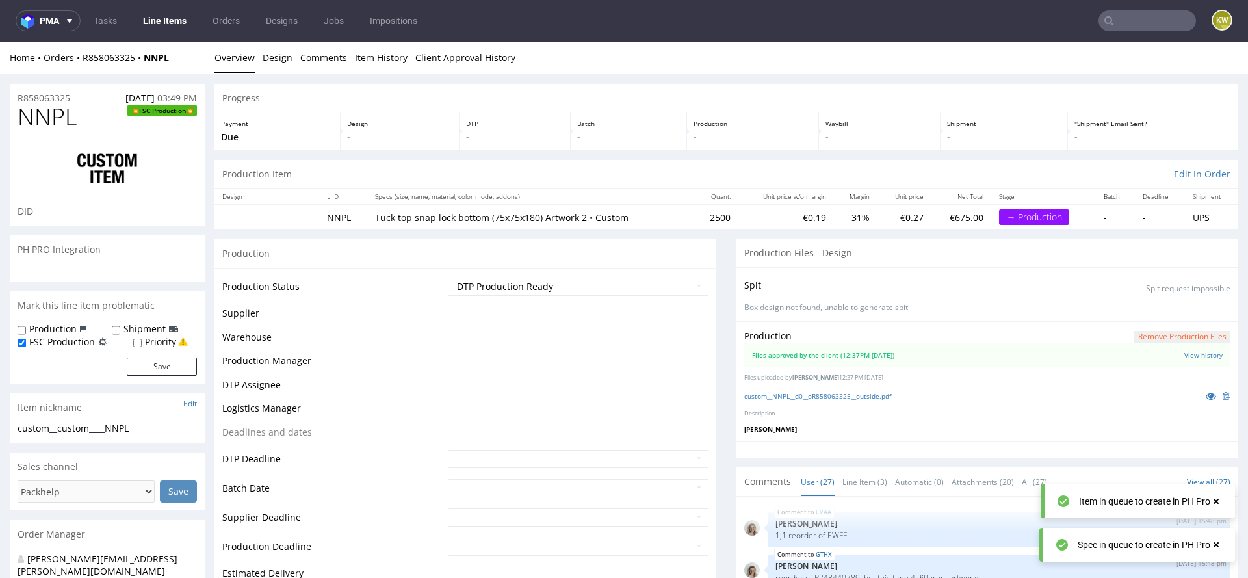
scroll to position [1156, 0]
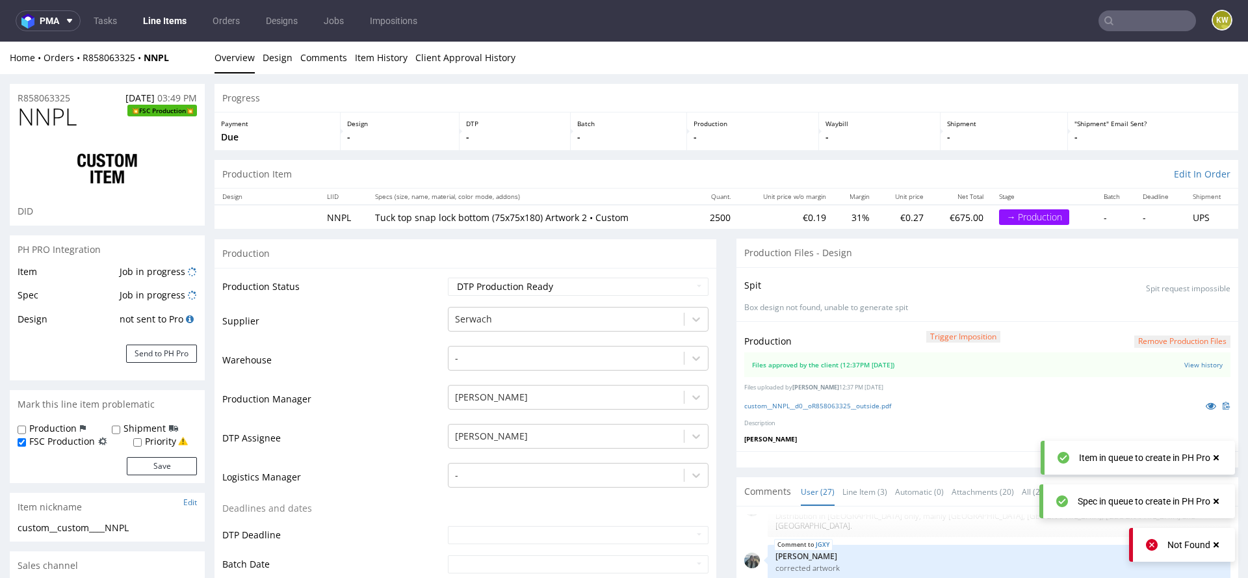
click at [41, 118] on span "NNPL" at bounding box center [47, 117] width 59 height 26
copy span "NNPL"
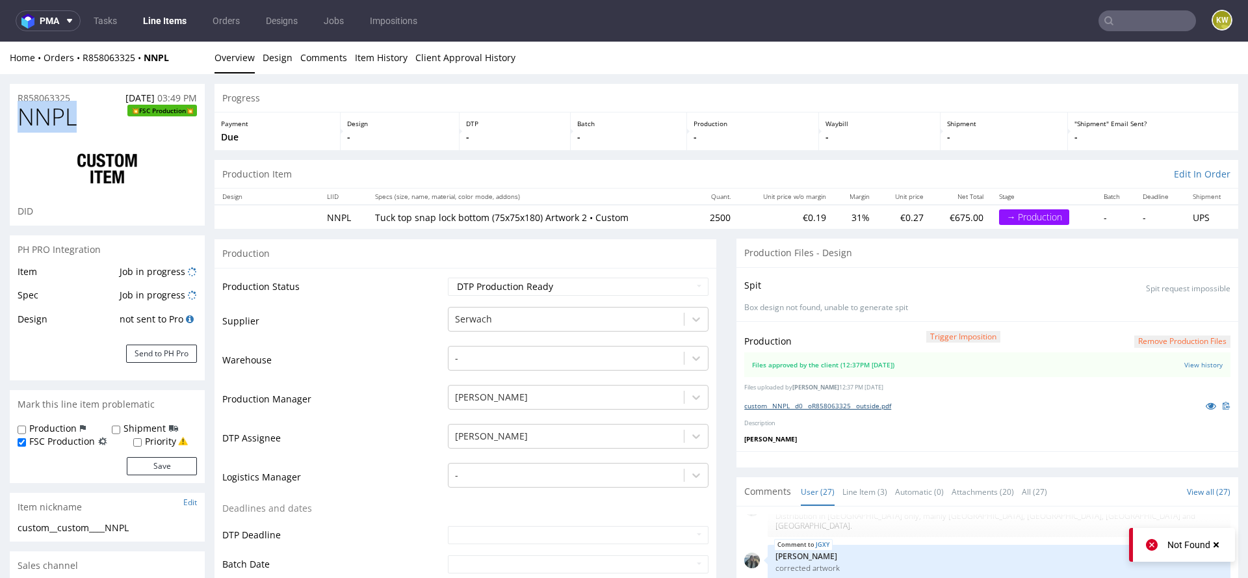
click at [826, 408] on link "custom__NNPL__d0__oR858063325__outside.pdf" at bounding box center [817, 405] width 147 height 9
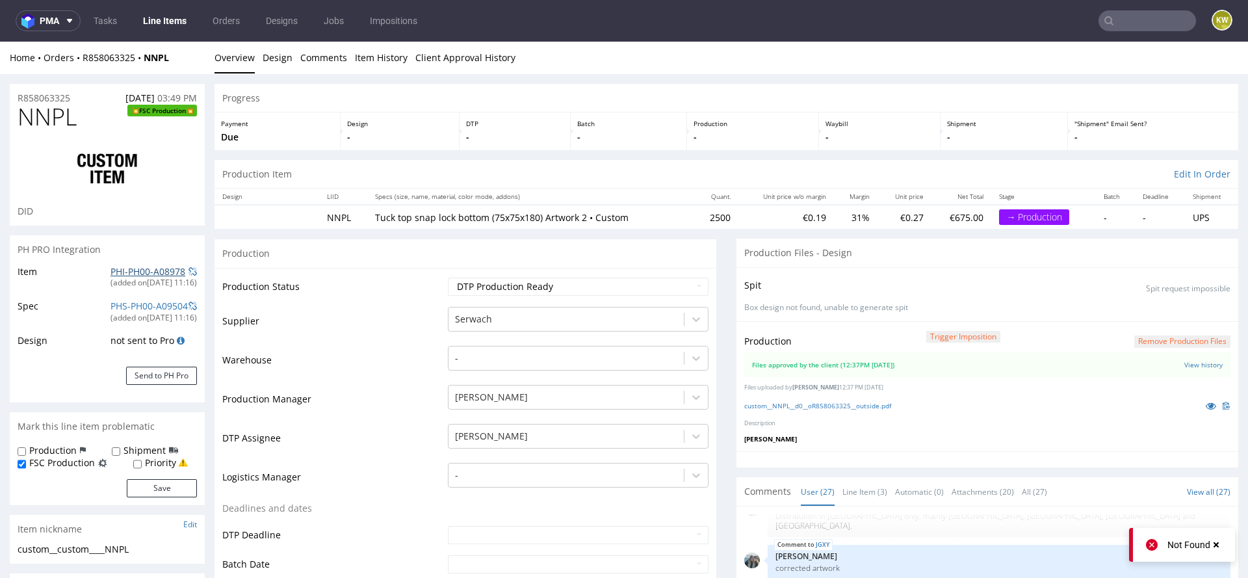
click at [122, 269] on link "PHI-PH00-A08978" at bounding box center [147, 271] width 75 height 12
click at [39, 112] on span "NNPL" at bounding box center [47, 117] width 59 height 26
copy span "NNPL"
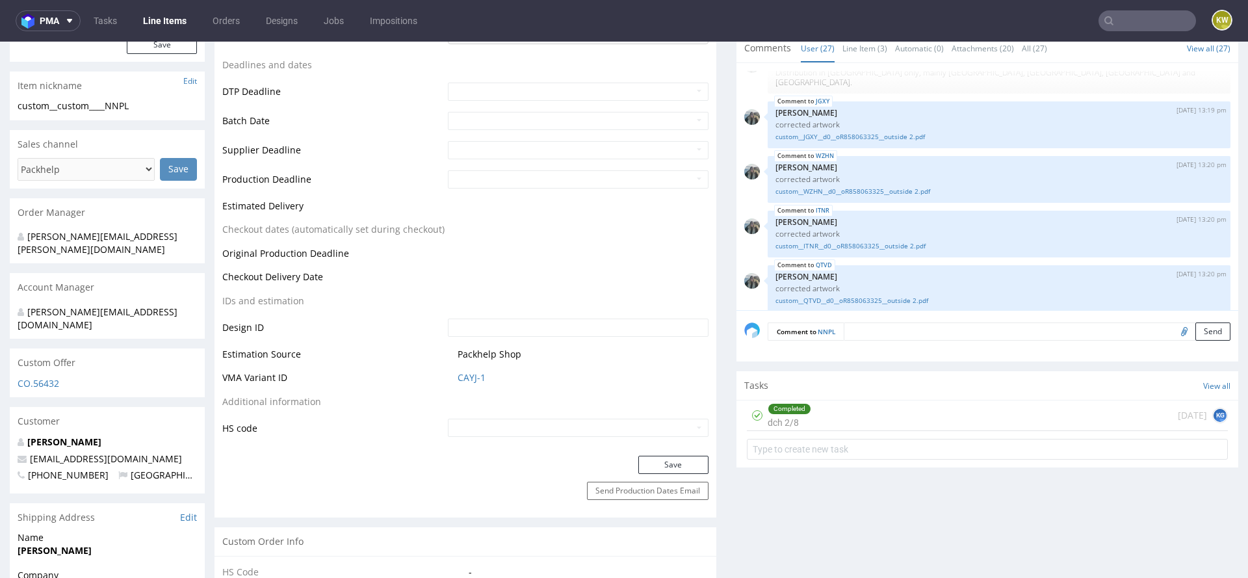
scroll to position [447, 0]
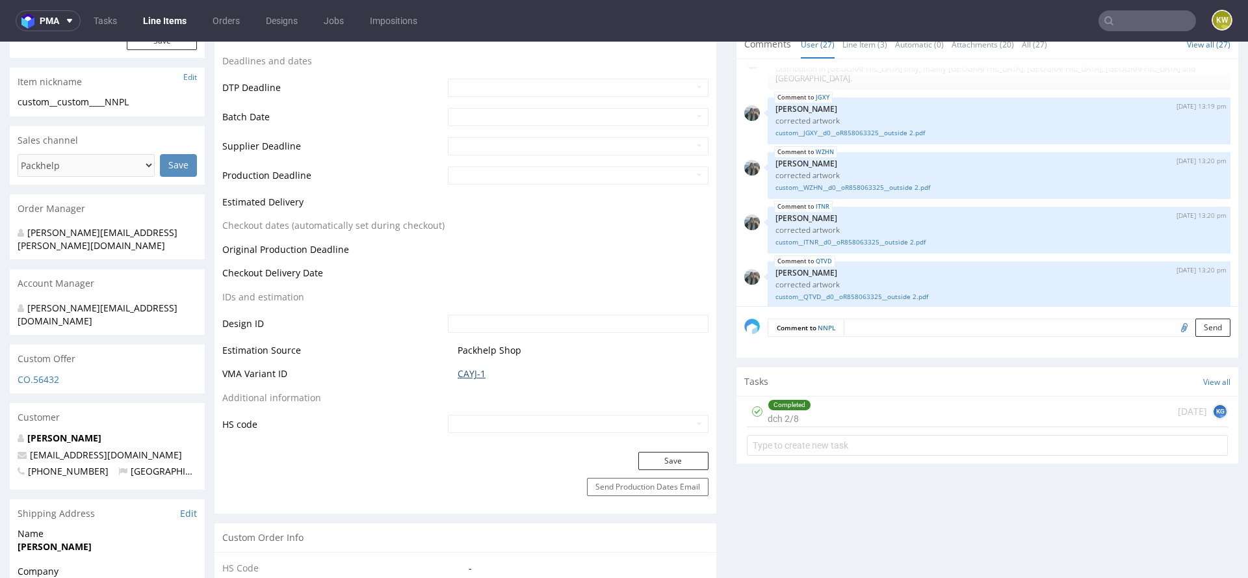
click at [468, 372] on link "CAYJ-1" at bounding box center [472, 373] width 28 height 13
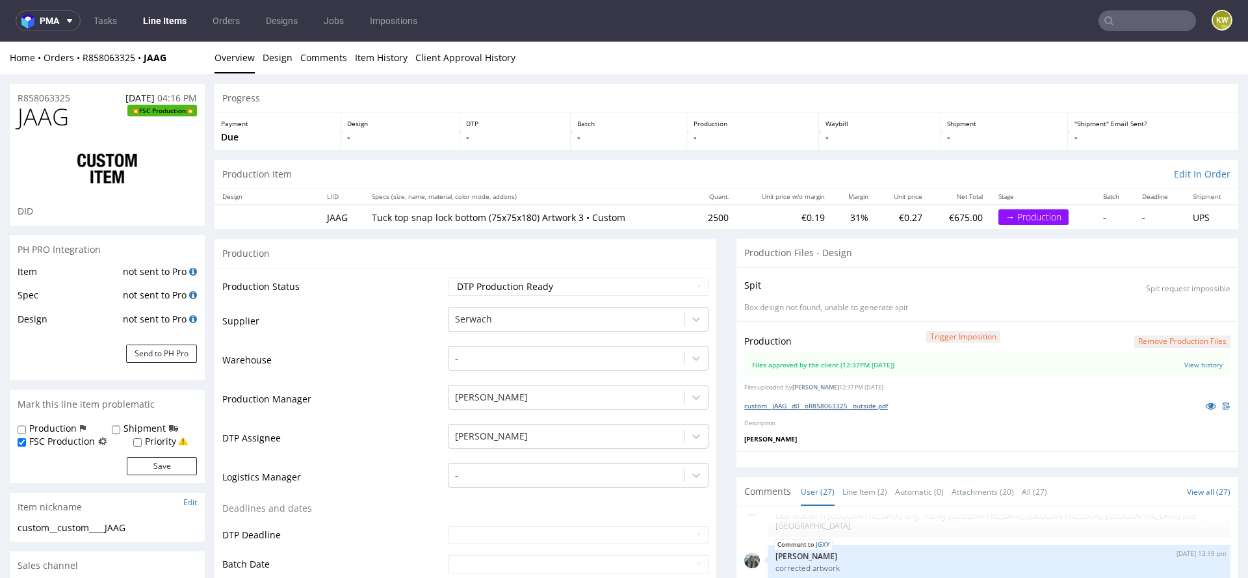
click at [859, 402] on link "custom__JAAG__d0__oR858063325__outside.pdf" at bounding box center [816, 405] width 144 height 9
click at [49, 114] on span "JAAG" at bounding box center [43, 117] width 51 height 26
copy span "JAAG"
click at [174, 346] on button "Send to PH Pro" at bounding box center [161, 353] width 71 height 18
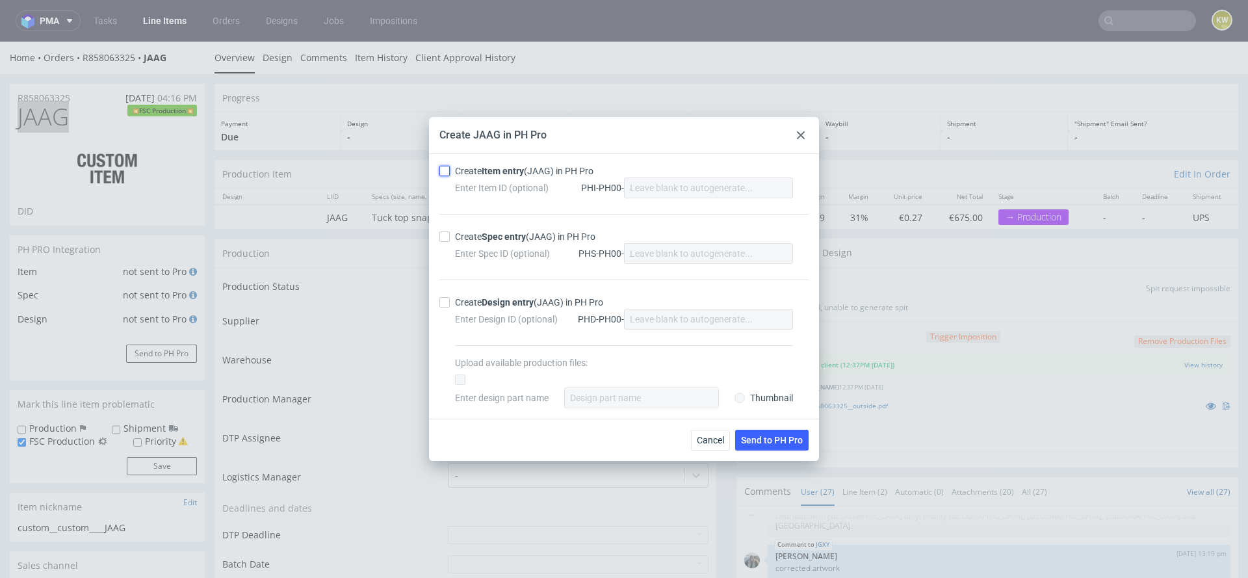
drag, startPoint x: 448, startPoint y: 175, endPoint x: 448, endPoint y: 194, distance: 19.5
click at [448, 175] on input "Create Item entry (JAAG) in PH Pro" at bounding box center [444, 171] width 10 height 10
checkbox input "true"
click at [447, 235] on input "Create Spec entry (JAAG) in PH Pro" at bounding box center [444, 236] width 10 height 10
checkbox input "true"
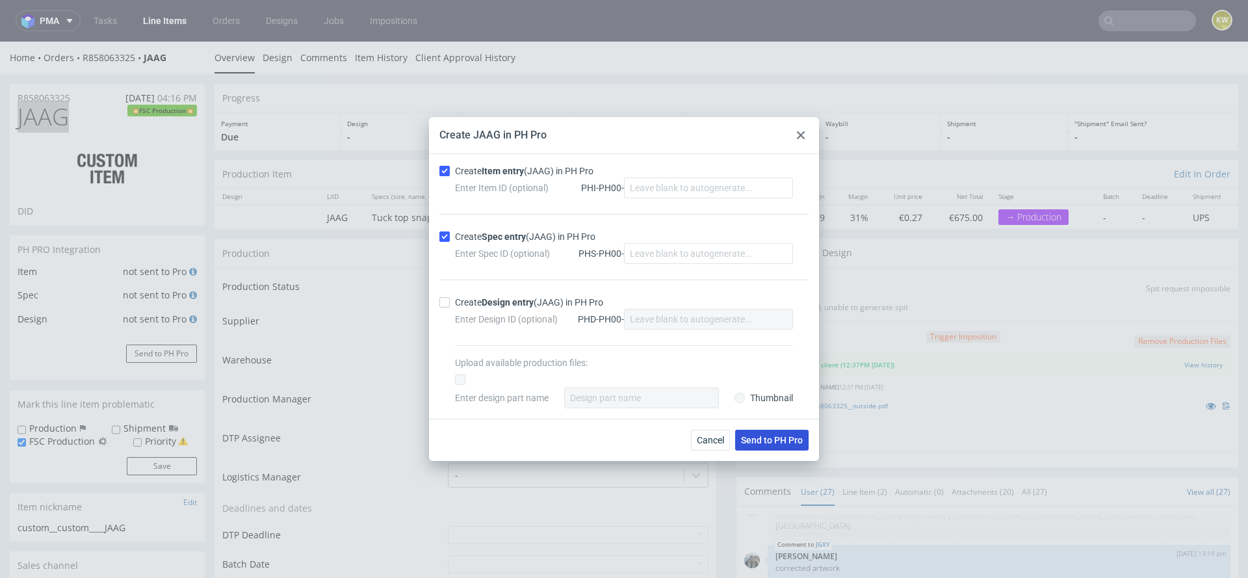
click at [754, 436] on span "Send to PH Pro" at bounding box center [772, 439] width 62 height 9
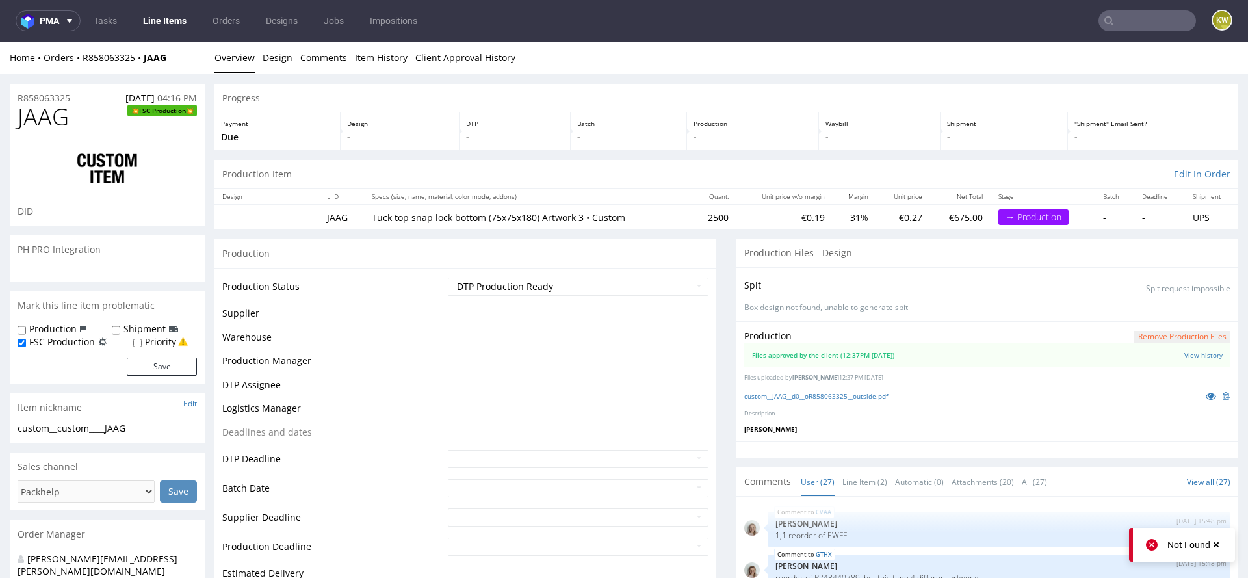
scroll to position [1156, 0]
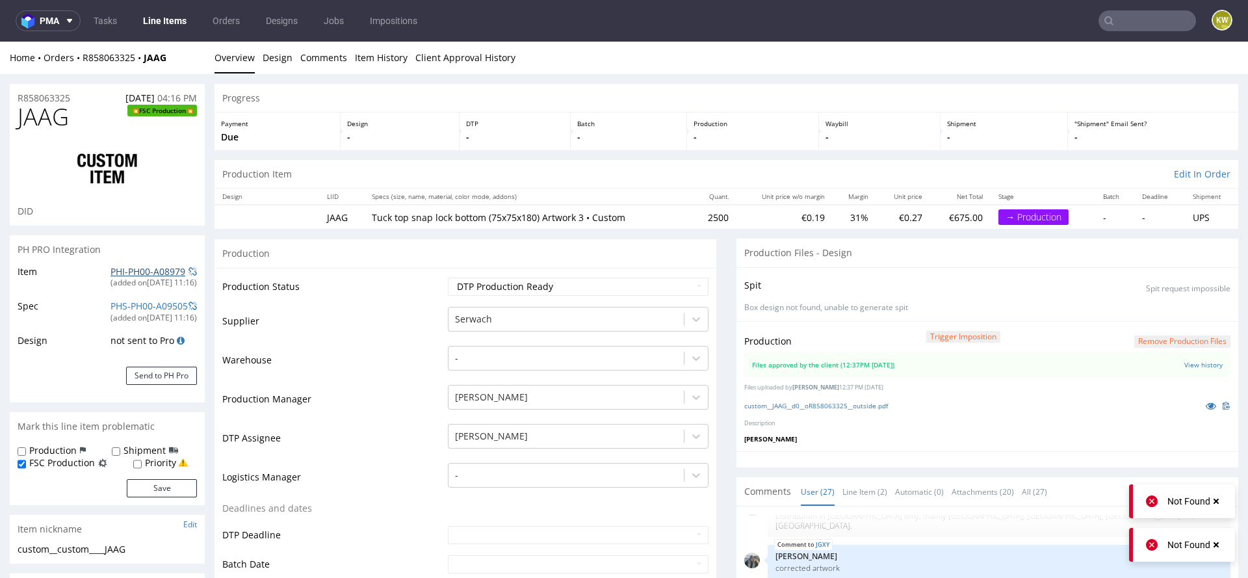
click at [125, 271] on link "PHI-PH00-A08979" at bounding box center [147, 271] width 75 height 12
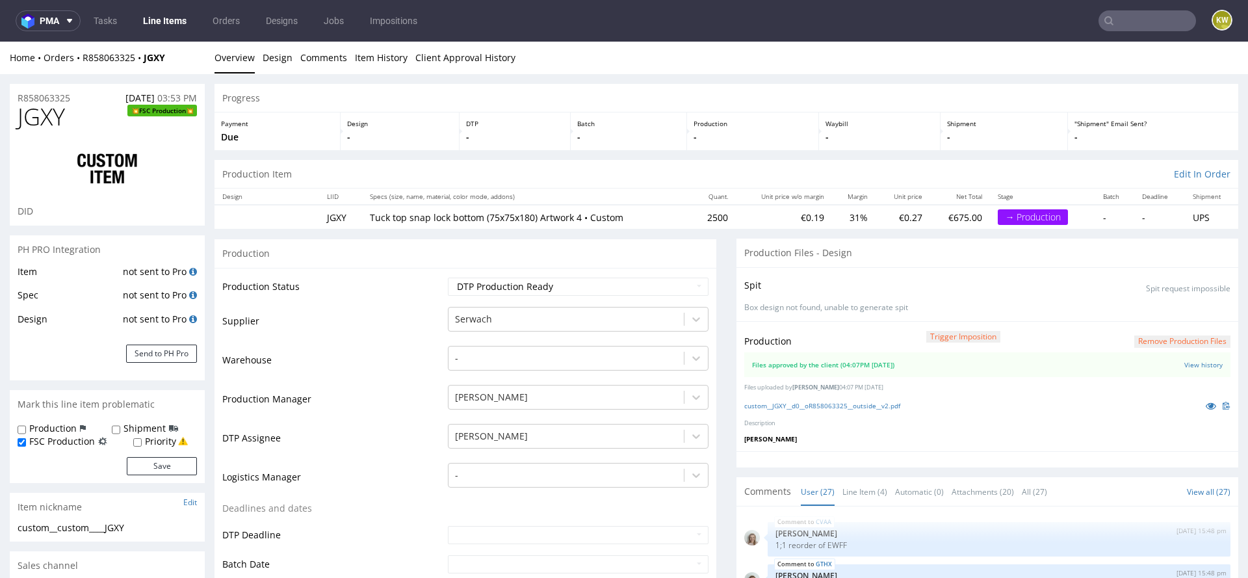
scroll to position [1156, 0]
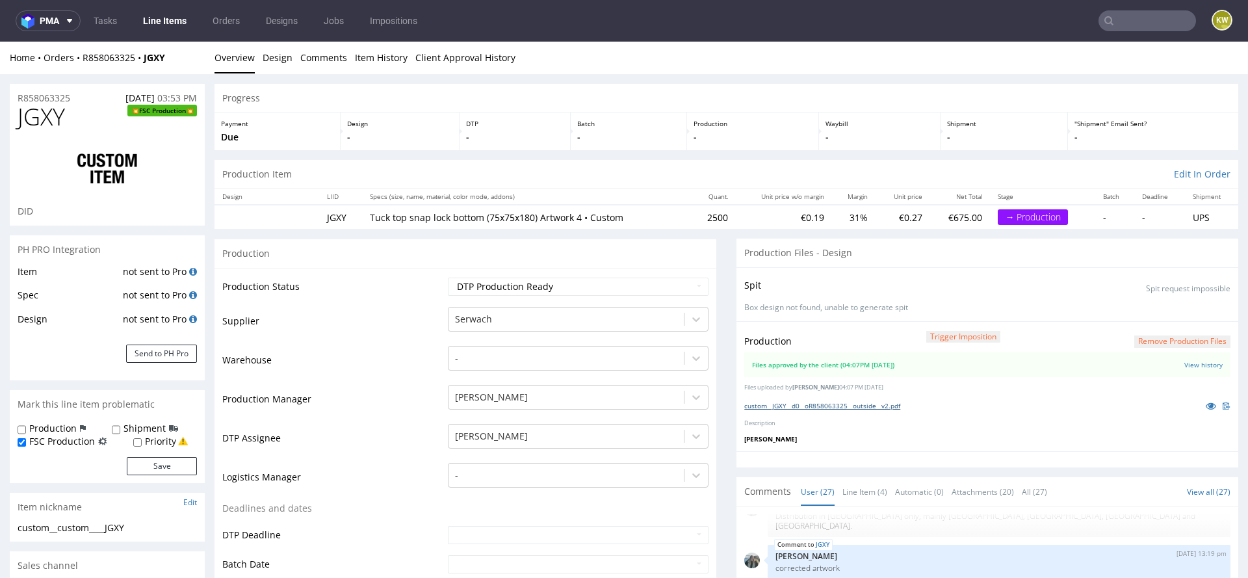
click at [825, 401] on link "custom__JGXY__d0__oR858063325__outside__v2.pdf" at bounding box center [822, 405] width 156 height 9
click at [48, 118] on span "JGXY" at bounding box center [41, 117] width 47 height 26
click at [47, 118] on span "JGXY" at bounding box center [41, 117] width 47 height 26
copy span "JGXY"
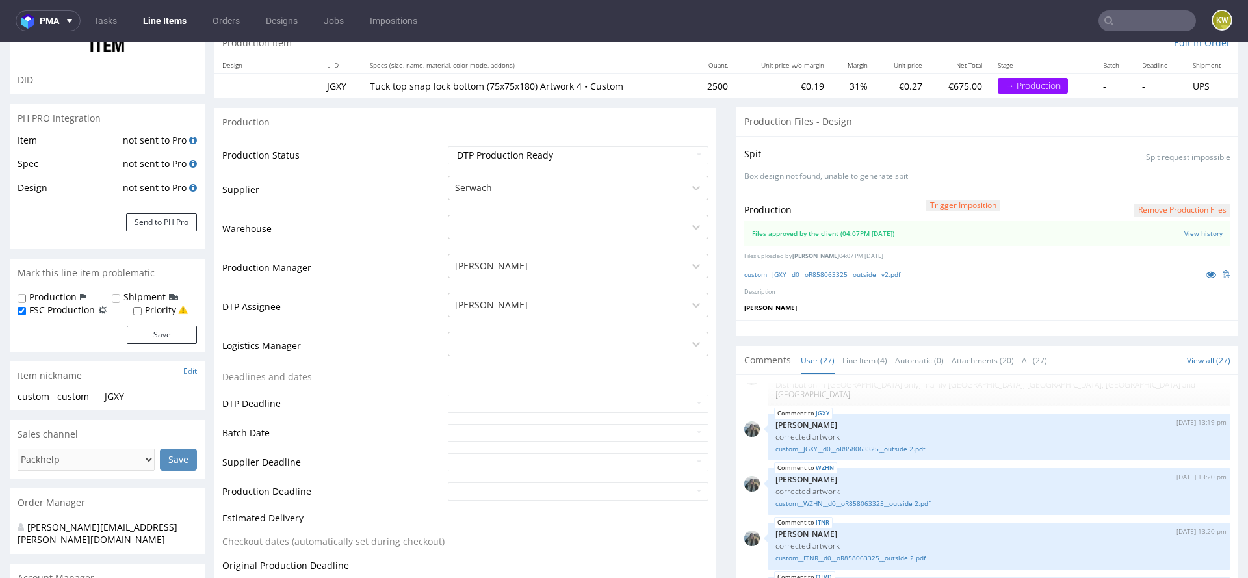
scroll to position [0, 0]
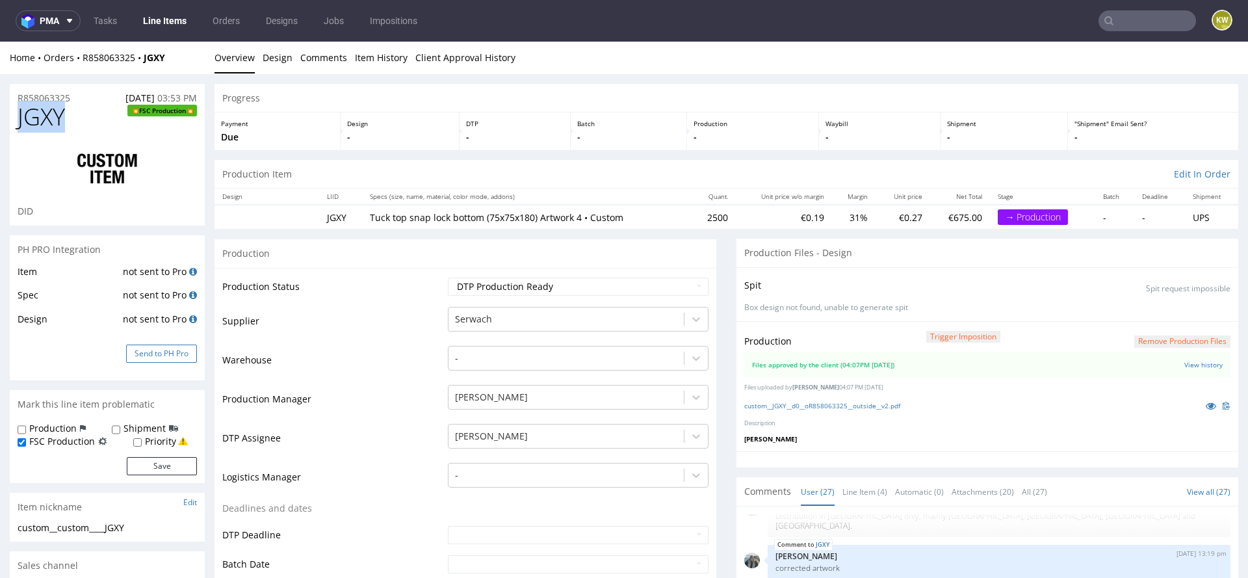
click at [162, 355] on button "Send to PH Pro" at bounding box center [161, 353] width 71 height 18
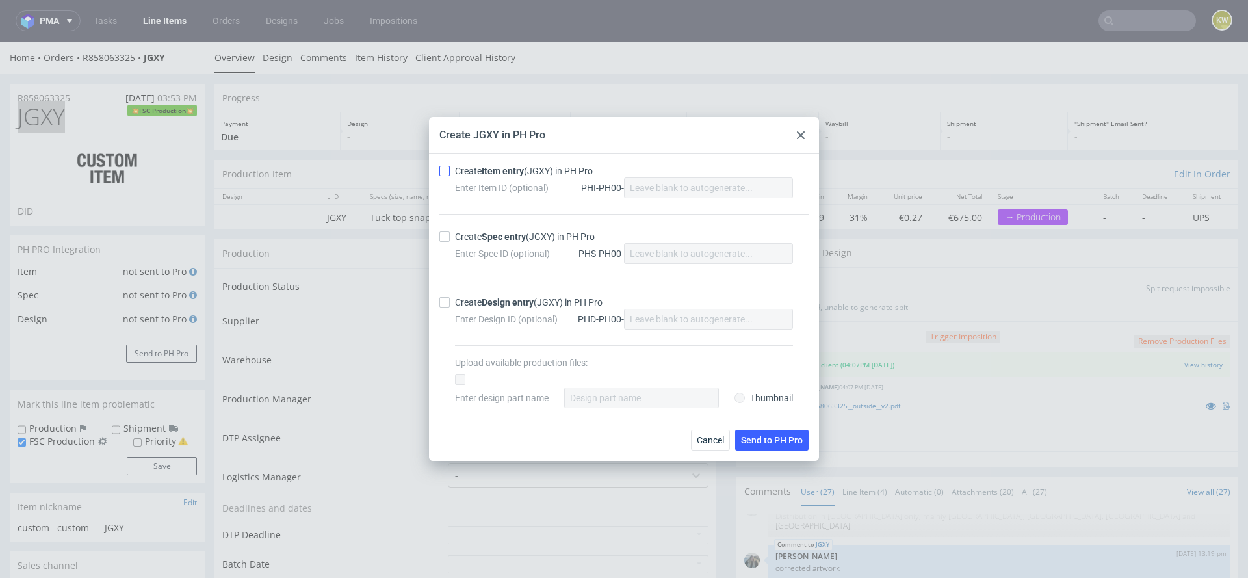
click at [448, 171] on input "Create Item entry (JGXY) in PH Pro" at bounding box center [444, 171] width 10 height 10
checkbox input "true"
click at [446, 251] on div "Create Spec entry (JGXY) in PH Pro Enter Spec ID (optional) PHS-PH00-" at bounding box center [623, 247] width 369 height 66
click at [446, 243] on div "Create Spec entry (JGXY) in PH Pro Enter Spec ID (optional) PHS-PH00-" at bounding box center [623, 247] width 369 height 66
click at [442, 238] on input "Create Spec entry (JGXY) in PH Pro" at bounding box center [444, 236] width 10 height 10
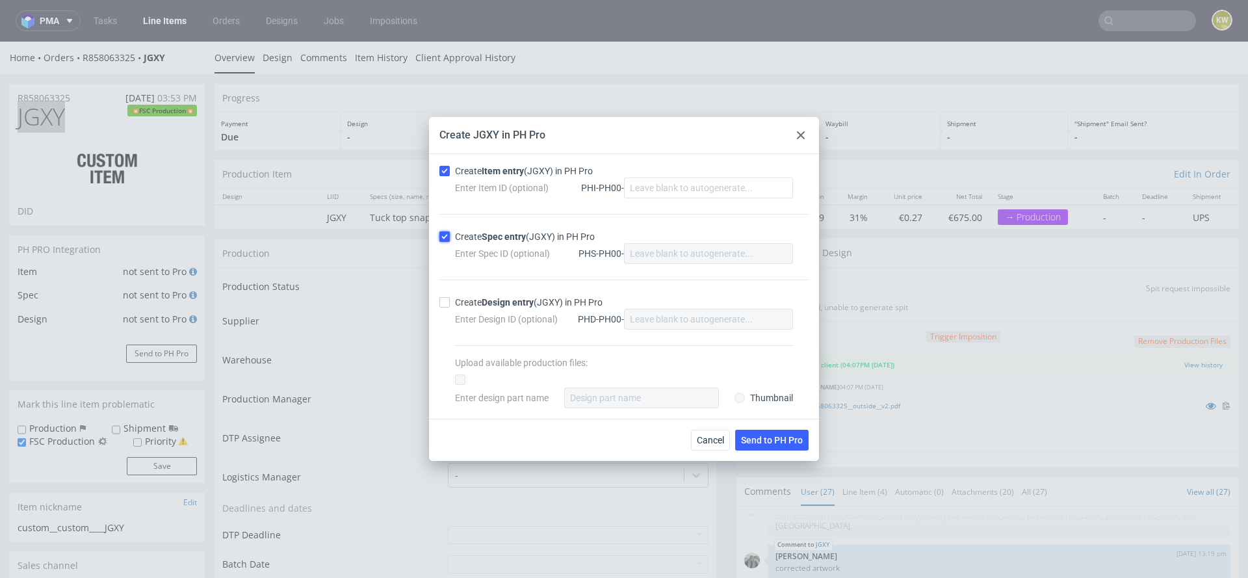
checkbox input "true"
click at [756, 441] on span "Send to PH Pro" at bounding box center [772, 439] width 62 height 9
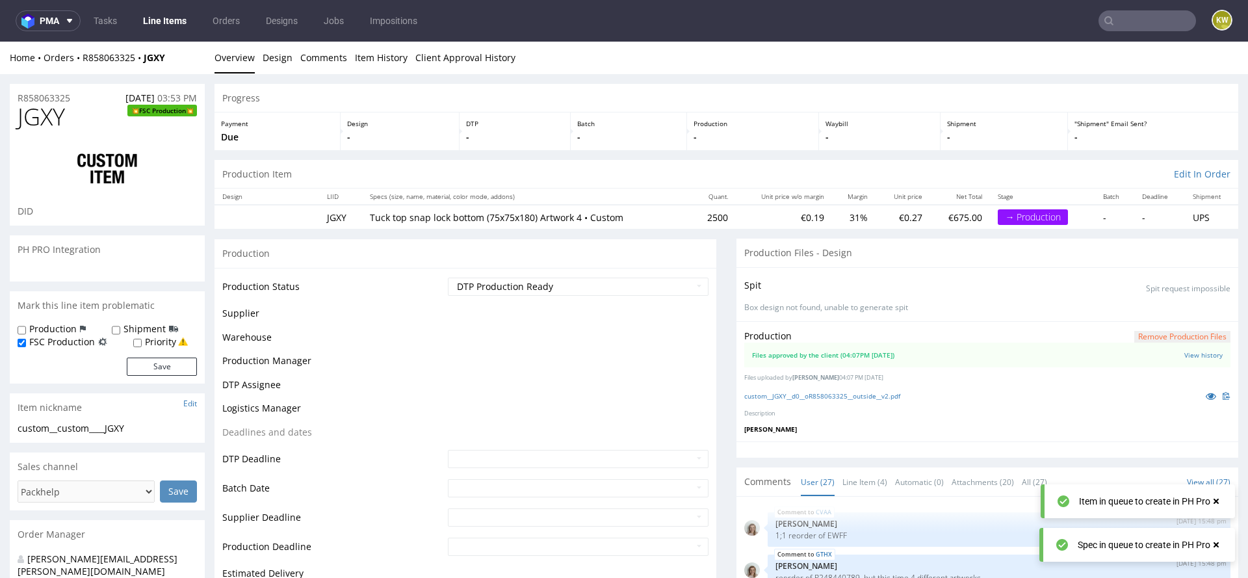
scroll to position [1156, 0]
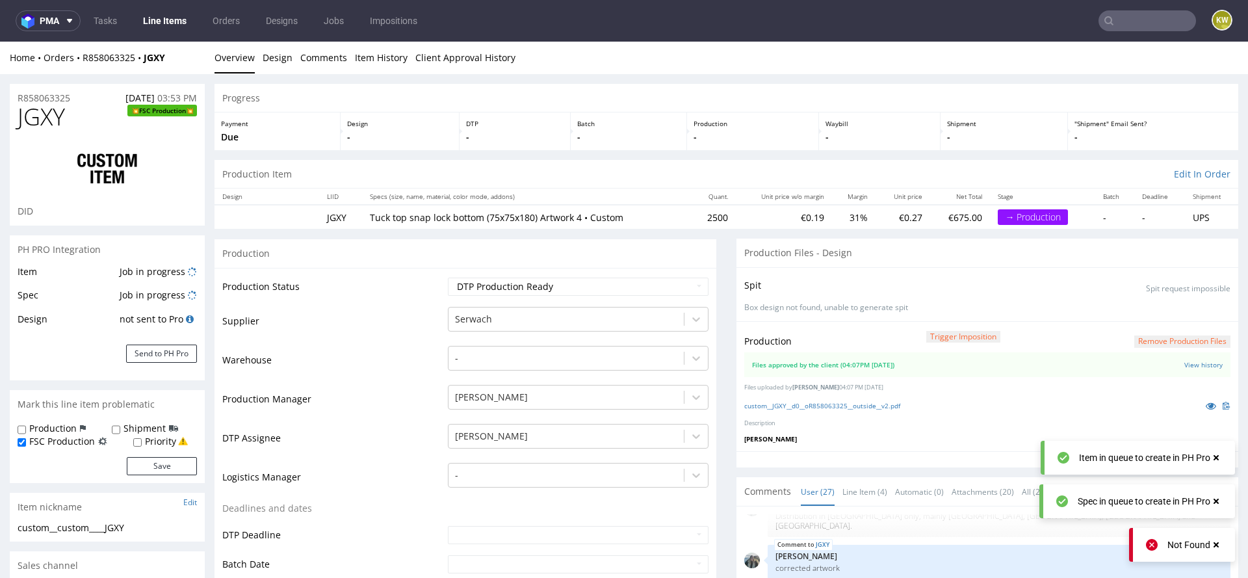
click at [198, 270] on div "Item Job in progress Spec Job in progress Design not sent to Pro Send to PH Pro" at bounding box center [107, 322] width 195 height 117
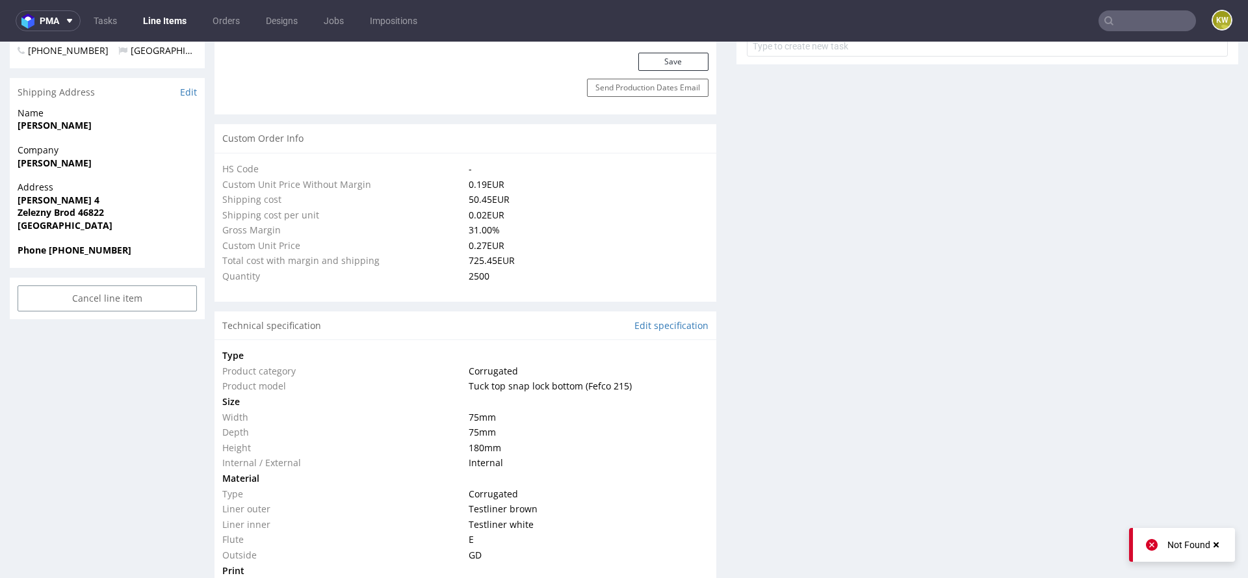
scroll to position [0, 0]
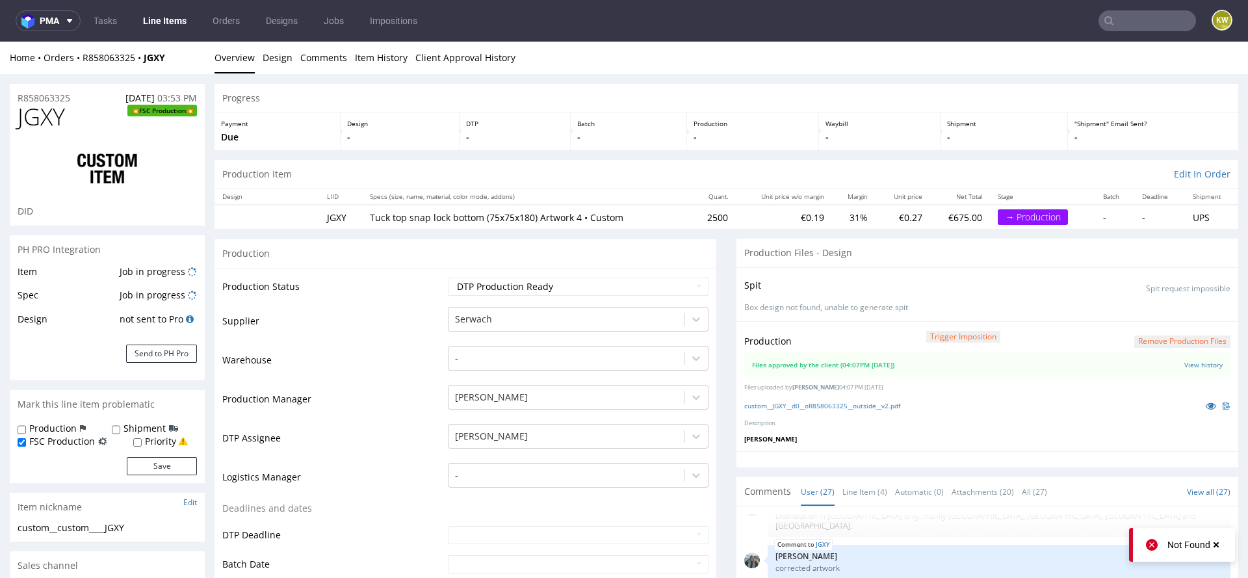
click at [185, 266] on td "Job in progress" at bounding box center [156, 276] width 81 height 24
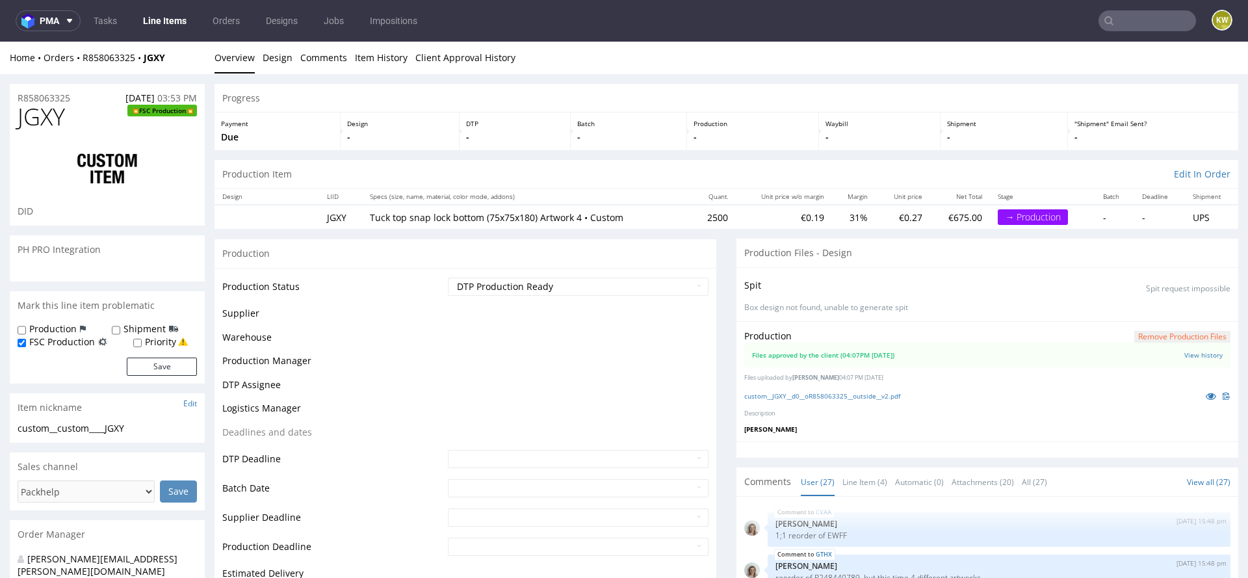
scroll to position [1156, 0]
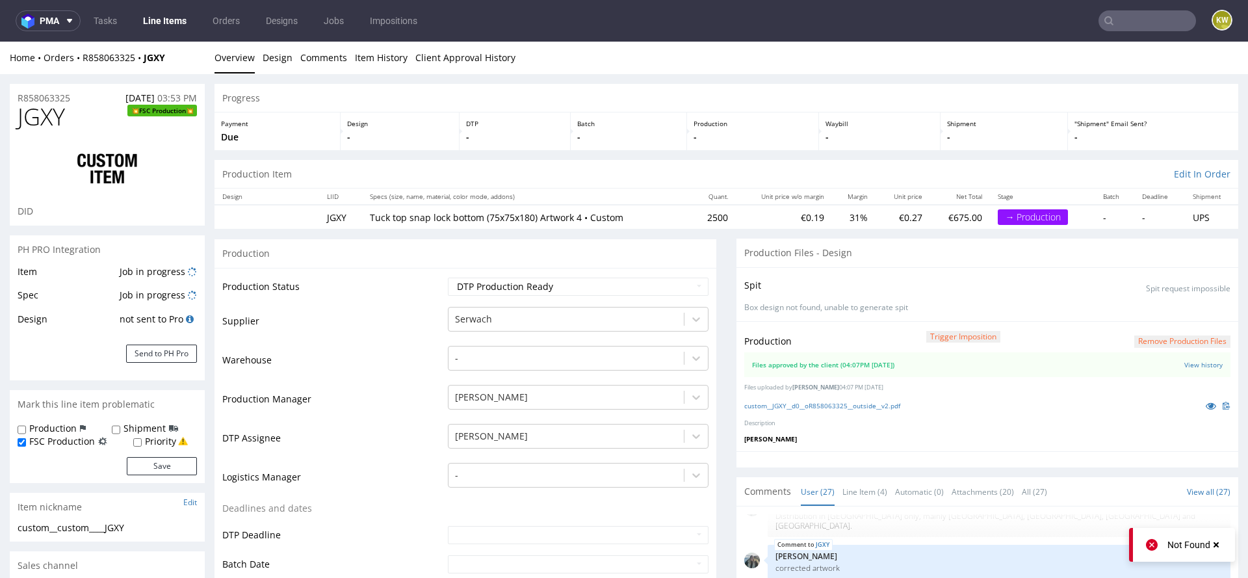
click at [49, 121] on span "JGXY" at bounding box center [41, 117] width 47 height 26
copy span "JGXY"
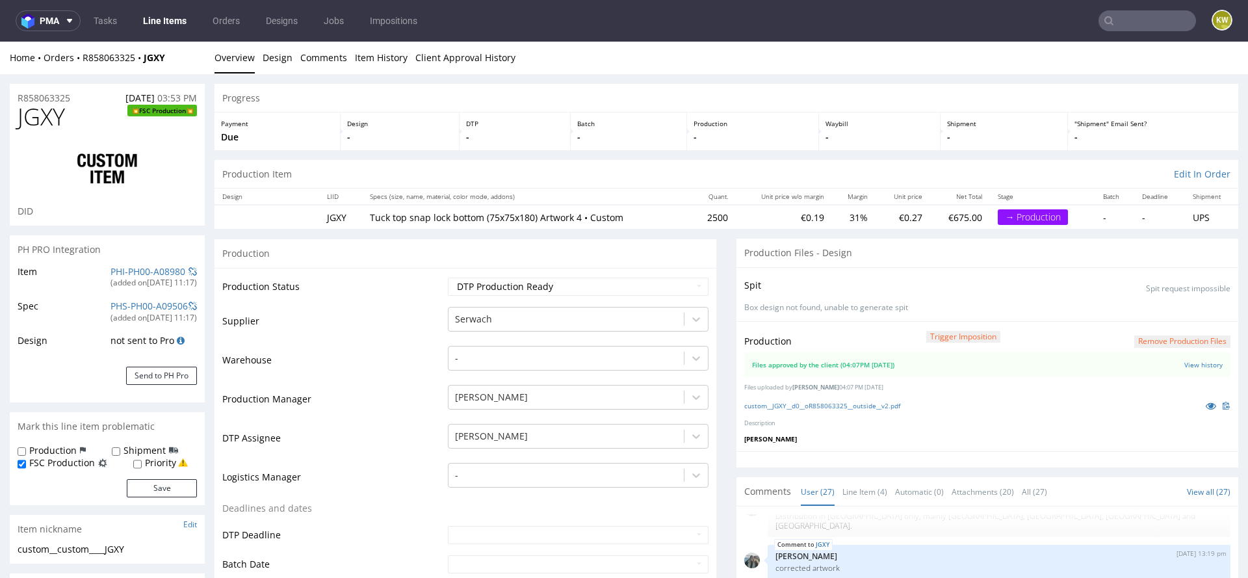
click at [52, 120] on span "JGXY" at bounding box center [41, 117] width 47 height 26
copy span "JGXY"
click at [127, 266] on link "PHI-PH00-A08980" at bounding box center [147, 271] width 75 height 12
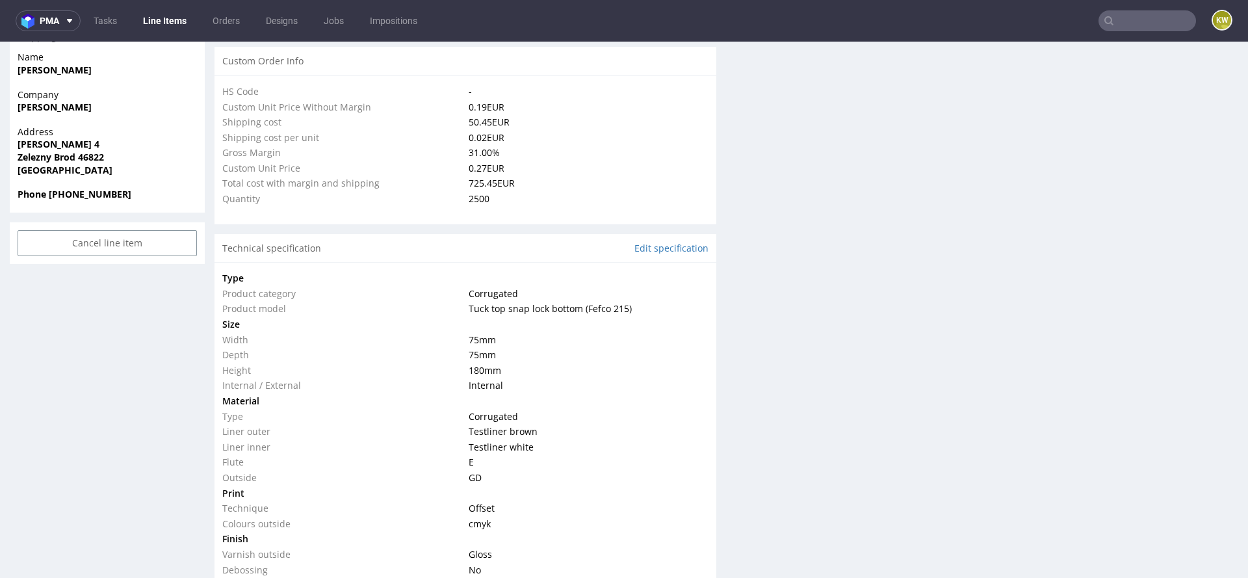
scroll to position [2122, 0]
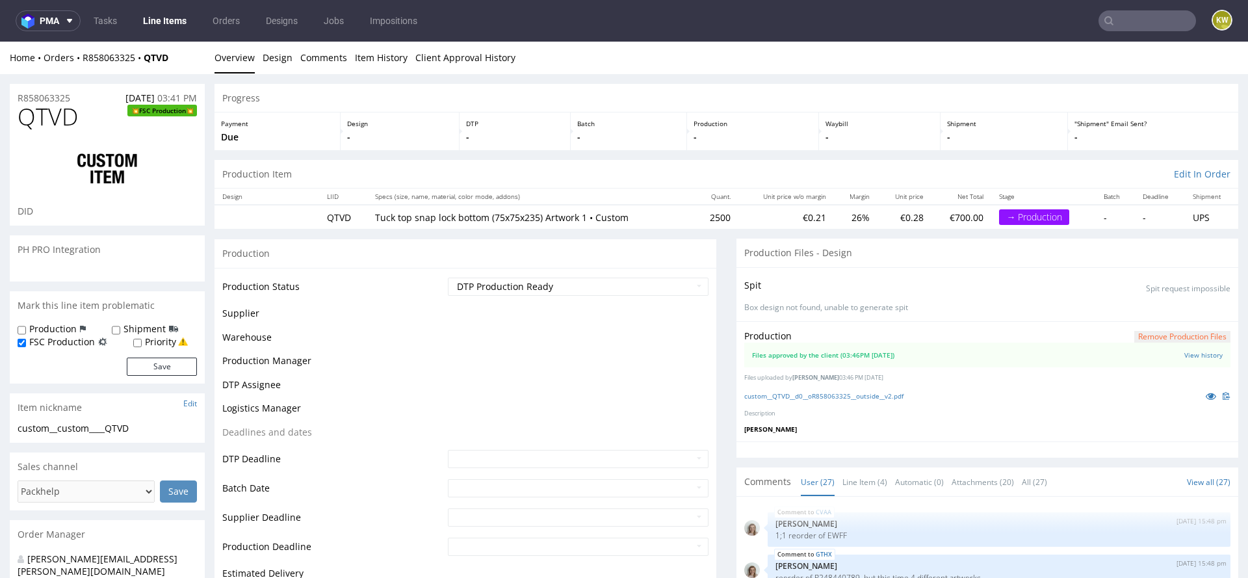
scroll to position [1156, 0]
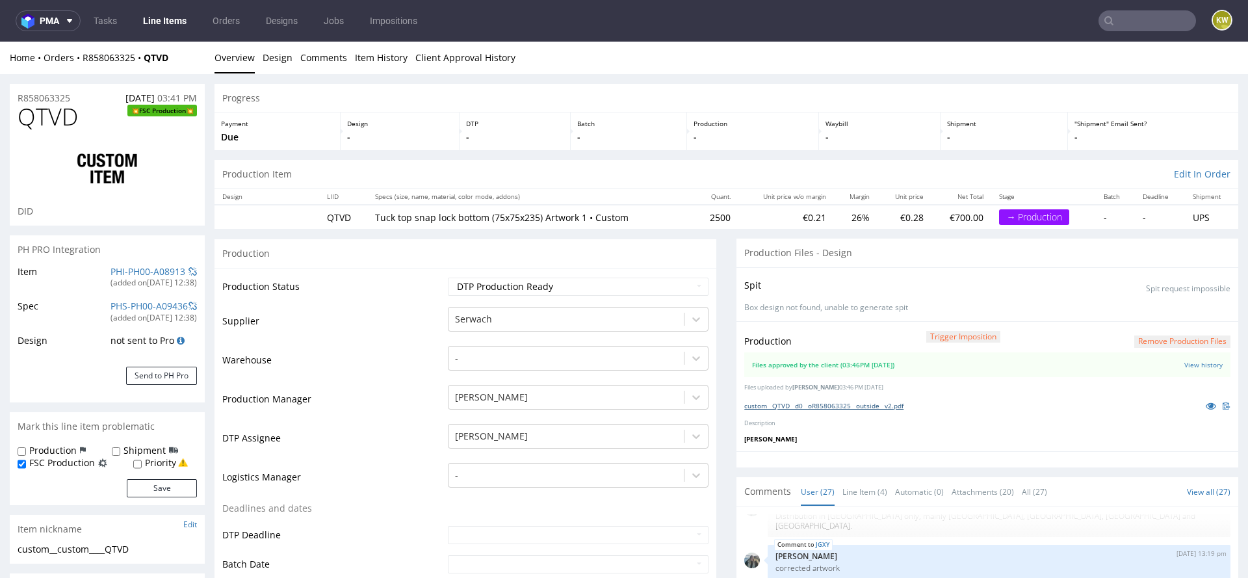
click at [803, 402] on link "custom__QTVD__d0__oR858063325__outside__v2.pdf" at bounding box center [823, 405] width 159 height 9
click at [46, 120] on span "QTVD" at bounding box center [48, 117] width 60 height 26
click at [45, 120] on span "QTVD" at bounding box center [48, 117] width 60 height 26
copy span "QTVD"
click at [128, 269] on link "PHI-PH00-A08913" at bounding box center [147, 271] width 75 height 12
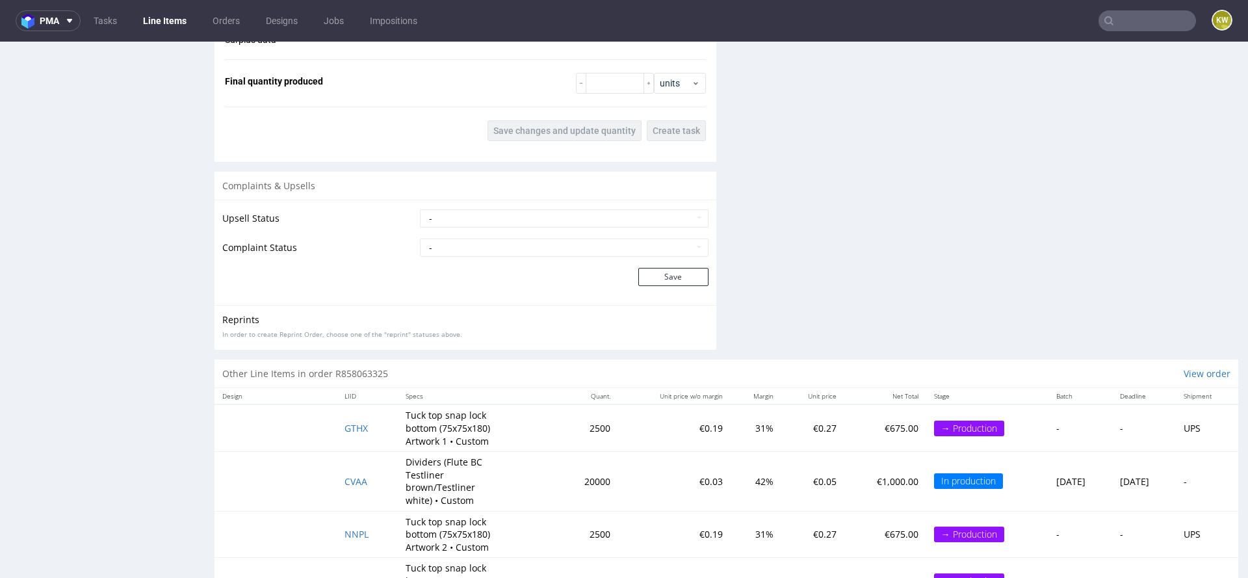
scroll to position [2226, 0]
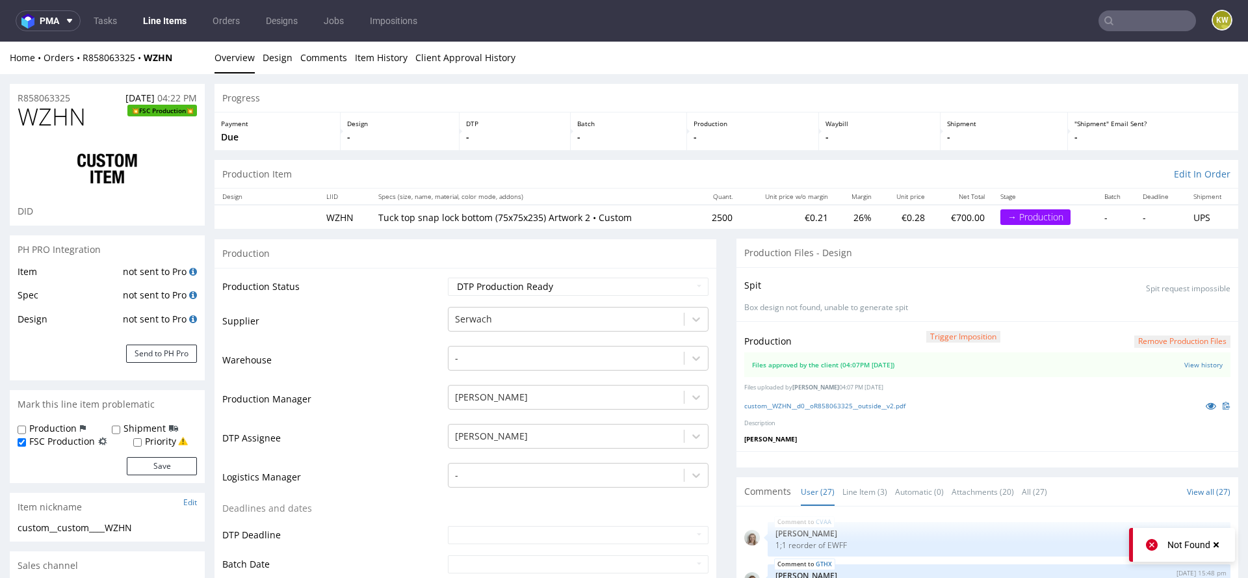
scroll to position [1156, 0]
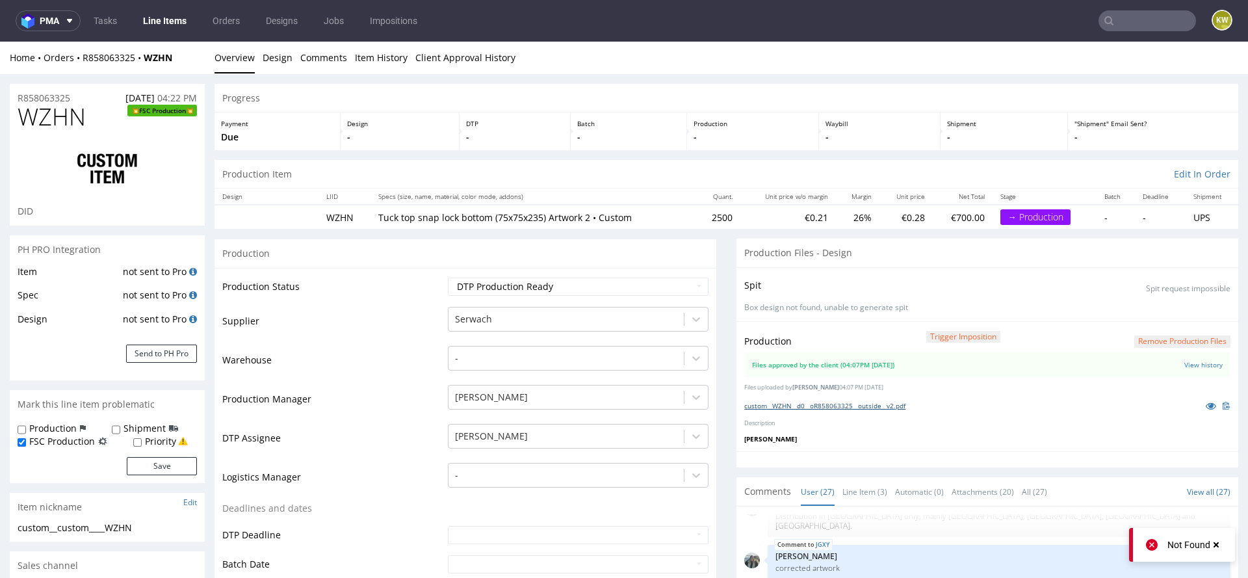
click at [797, 403] on link "custom__WZHN__d0__oR858063325__outside__v2.pdf" at bounding box center [824, 405] width 161 height 9
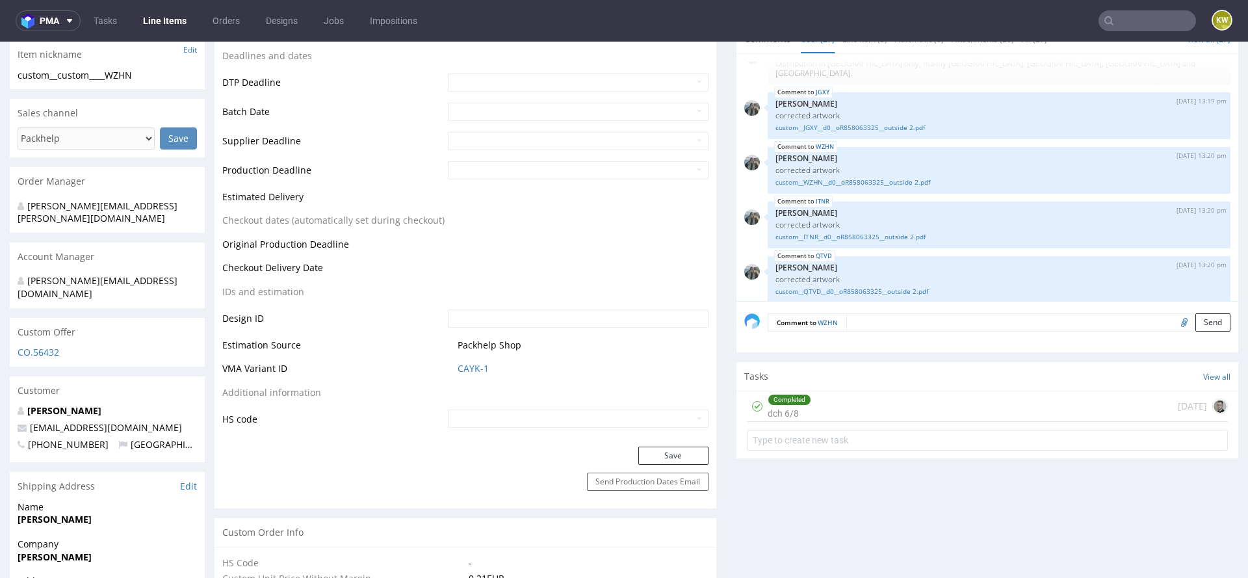
scroll to position [0, 0]
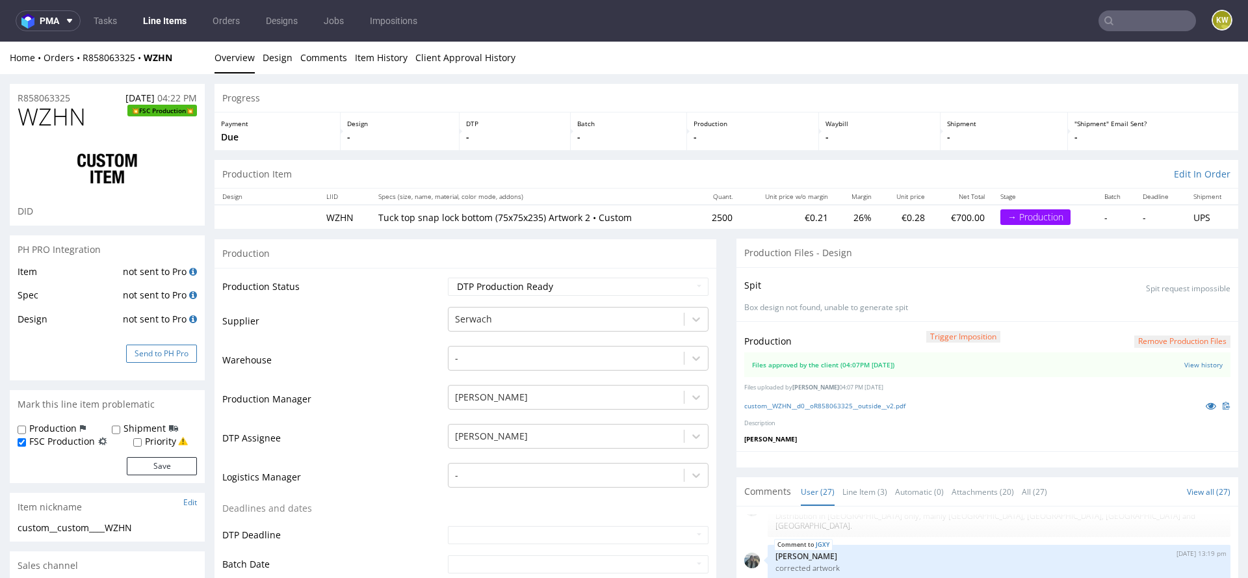
click at [164, 358] on button "Send to PH Pro" at bounding box center [161, 353] width 71 height 18
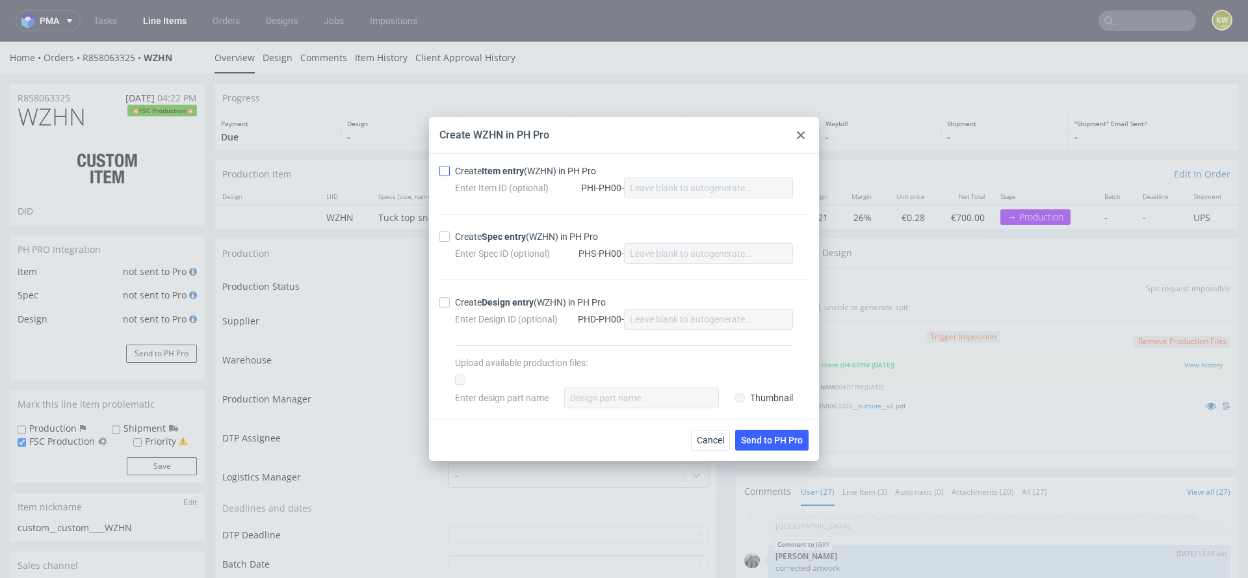
click at [446, 172] on input "Create Item entry (WZHN) in PH Pro" at bounding box center [444, 171] width 10 height 10
checkbox input "true"
click at [448, 238] on input "Create Spec entry (WZHN) in PH Pro" at bounding box center [444, 236] width 10 height 10
checkbox input "true"
click at [780, 439] on span "Send to PH Pro" at bounding box center [772, 439] width 62 height 9
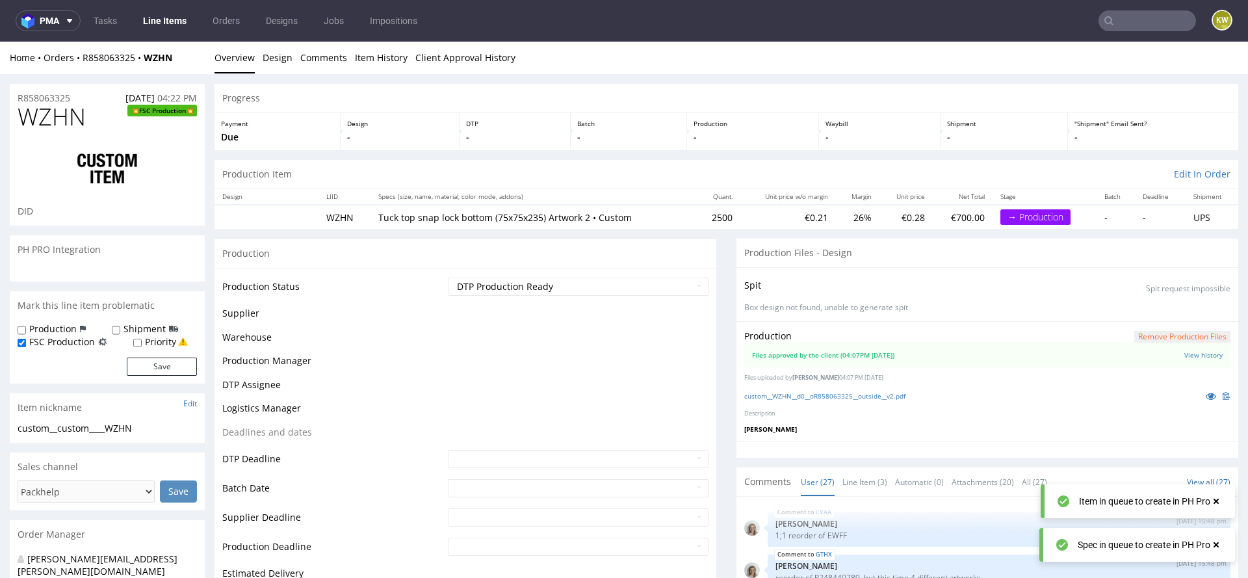
scroll to position [1156, 0]
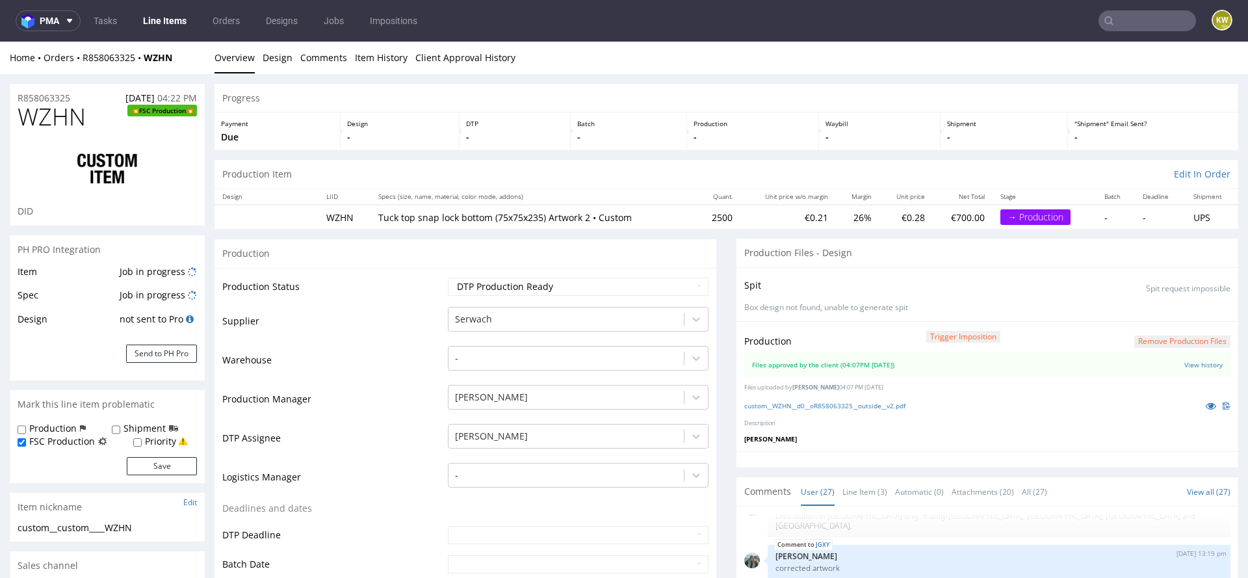
click at [45, 120] on span "WZHN" at bounding box center [52, 117] width 68 height 26
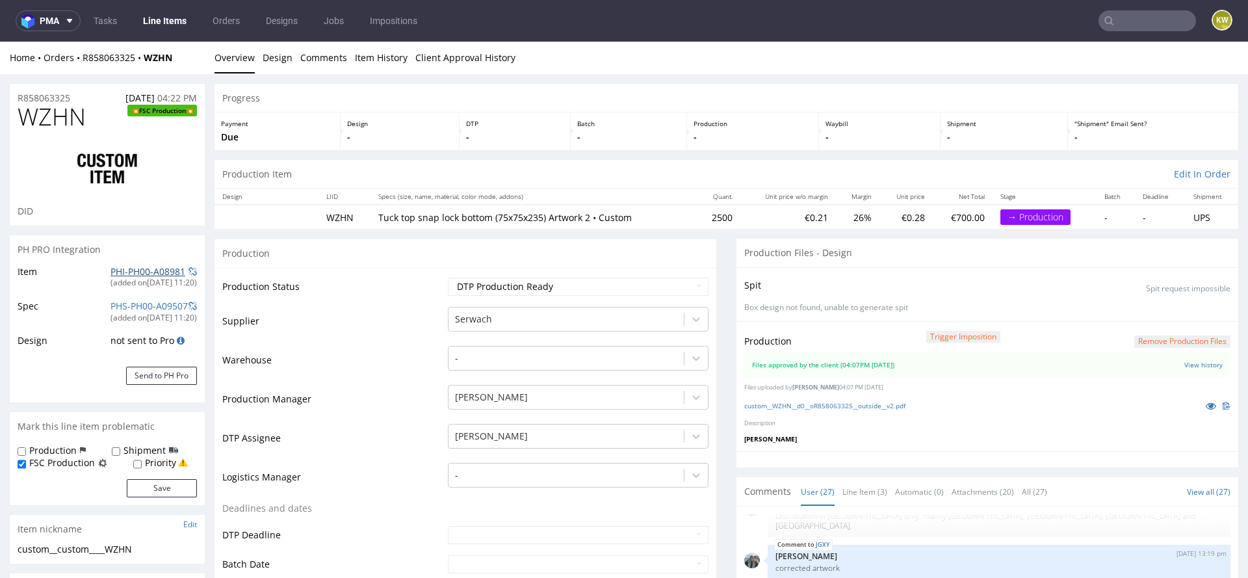
click at [153, 272] on link "PHI-PH00-A08981" at bounding box center [147, 271] width 75 height 12
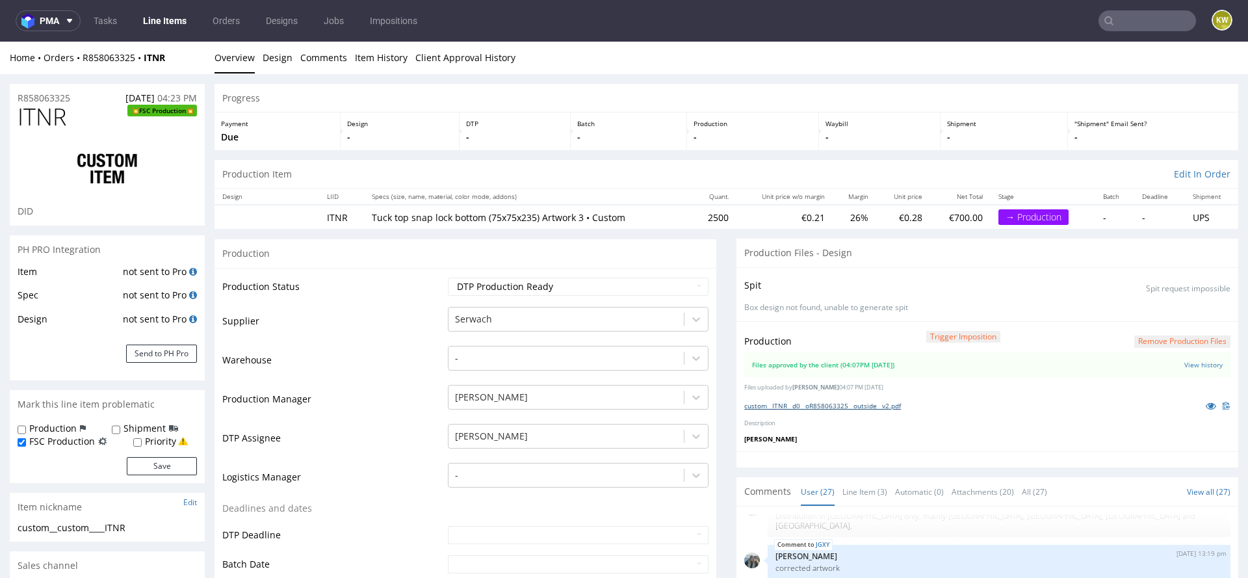
click at [838, 405] on link "custom__ITNR__d0__oR858063325__outside__v2.pdf" at bounding box center [822, 405] width 157 height 9
click at [174, 349] on button "Send to PH Pro" at bounding box center [161, 353] width 71 height 18
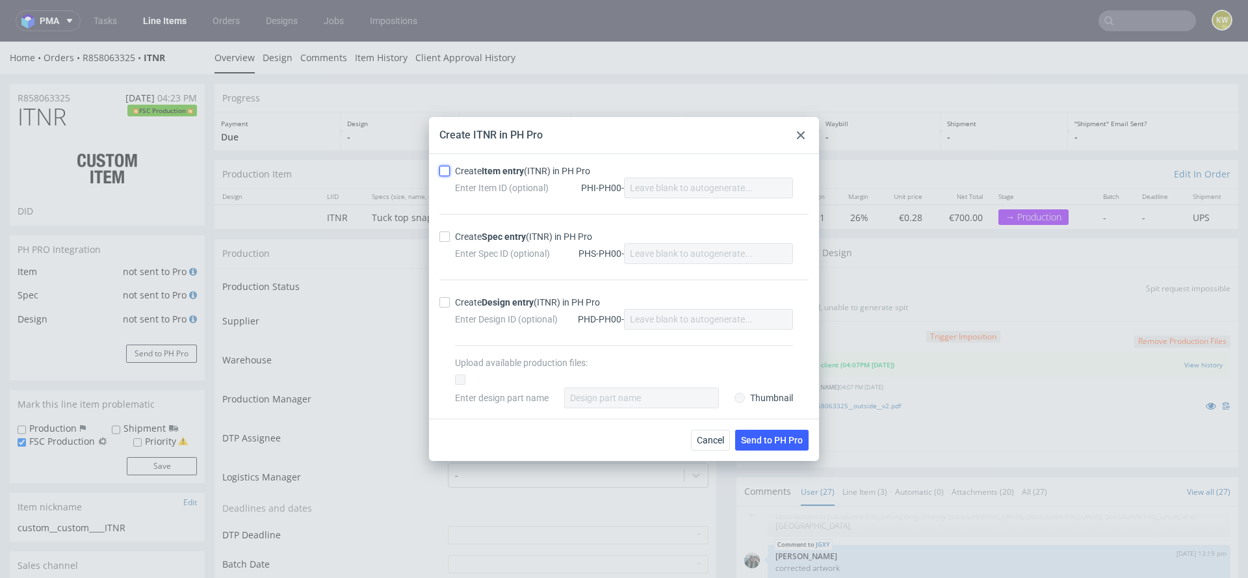
click at [446, 174] on input "Create Item entry (ITNR) in PH Pro" at bounding box center [444, 171] width 10 height 10
checkbox input "true"
click at [445, 238] on input "Create Spec entry (ITNR) in PH Pro" at bounding box center [444, 236] width 10 height 10
checkbox input "true"
click at [767, 437] on span "Send to PH Pro" at bounding box center [772, 439] width 62 height 9
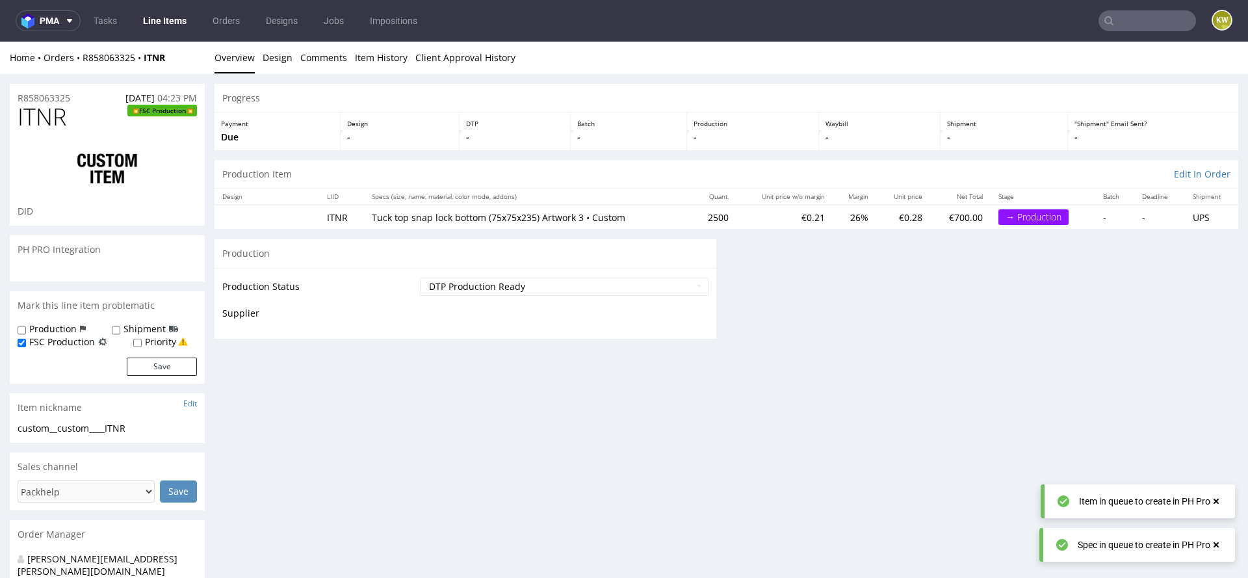
click at [39, 118] on span "ITNR" at bounding box center [42, 117] width 49 height 26
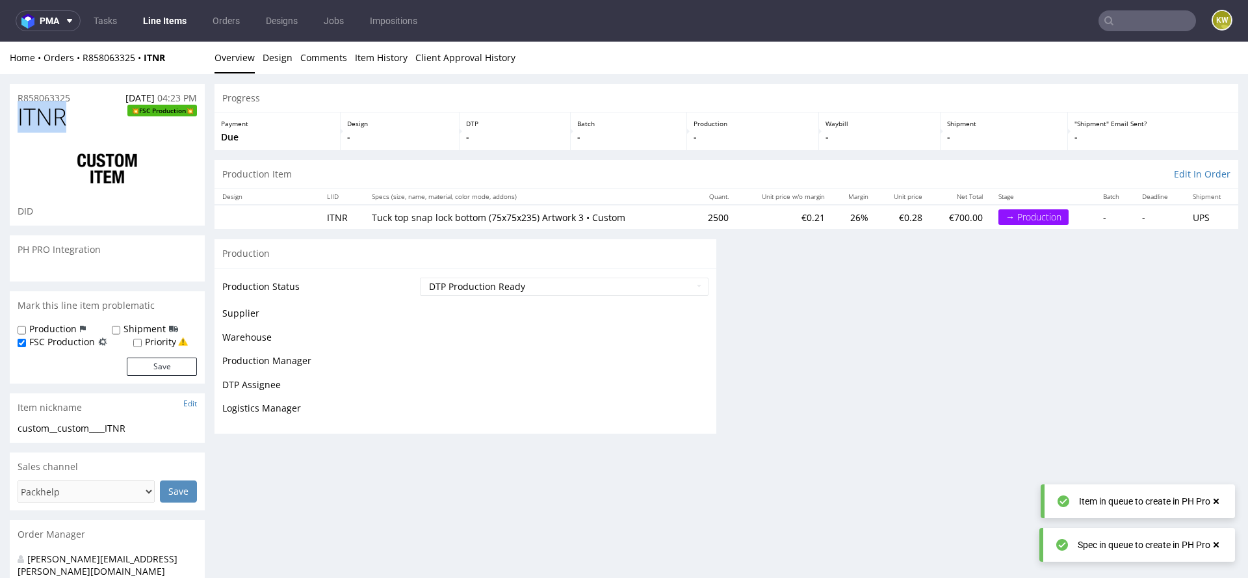
click at [39, 118] on span "ITNR" at bounding box center [42, 117] width 49 height 26
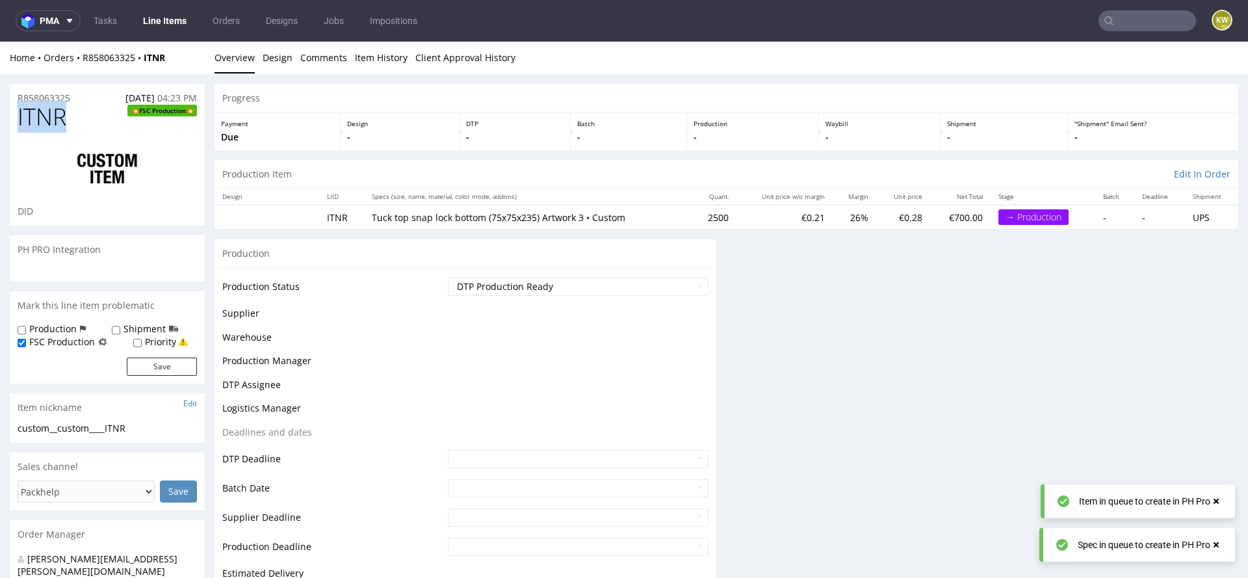
copy span "ITNR"
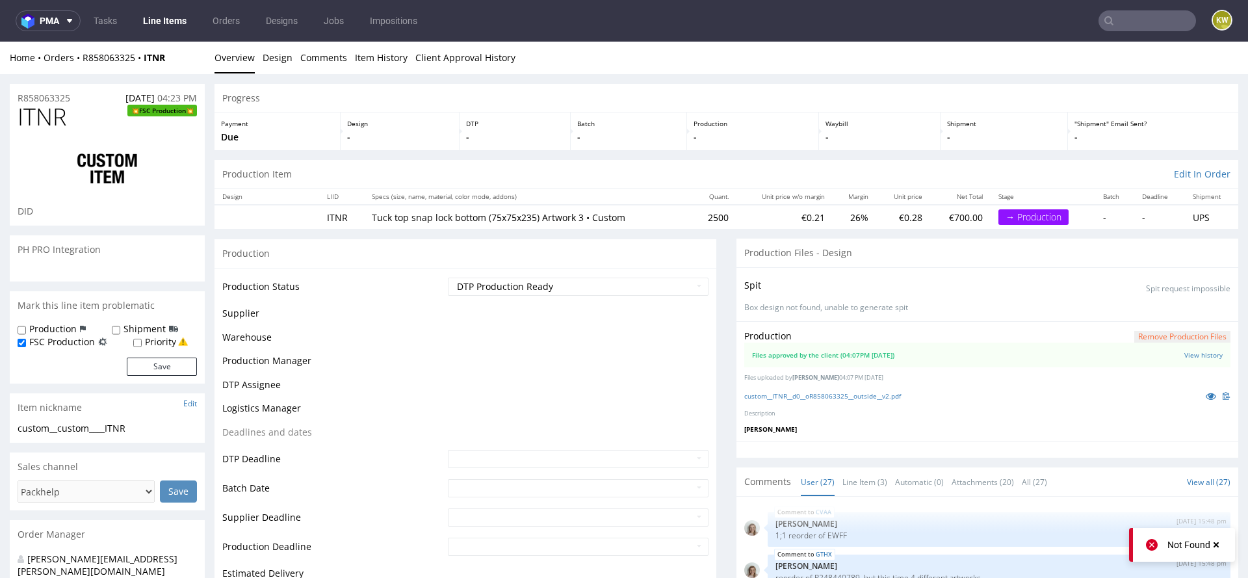
scroll to position [1156, 0]
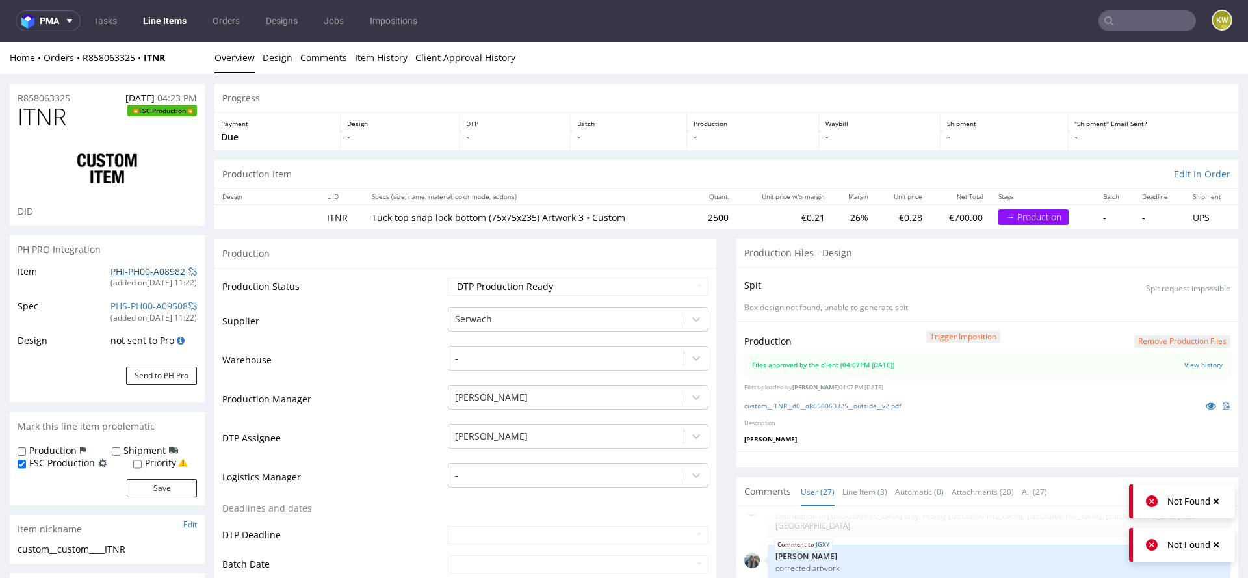
click at [148, 269] on link "PHI-PH00-A08982" at bounding box center [147, 271] width 75 height 12
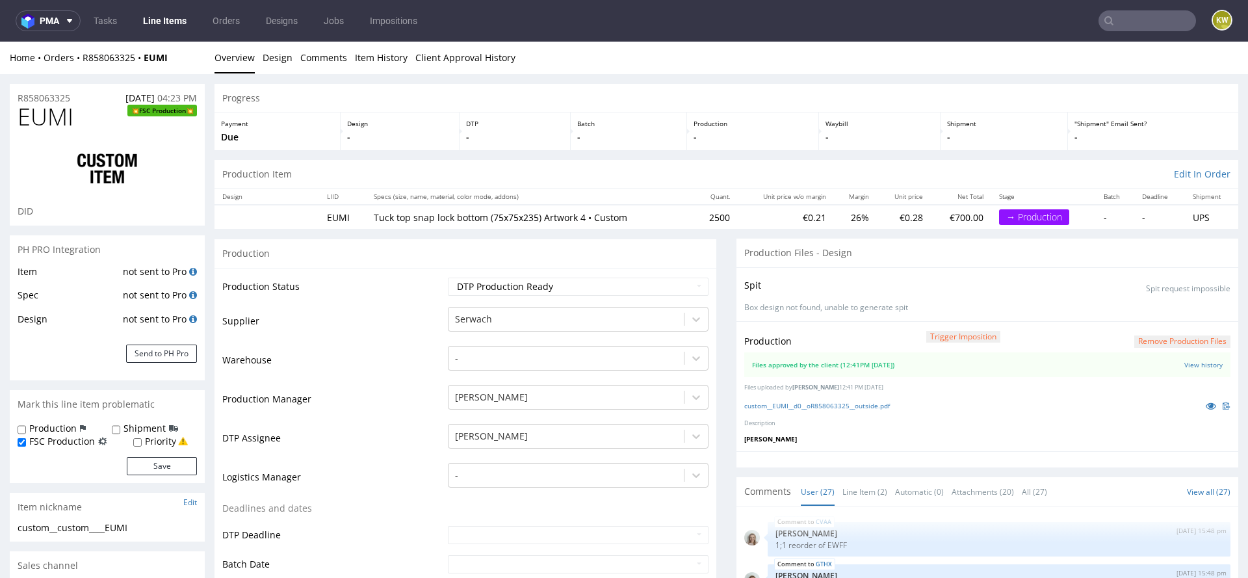
scroll to position [1156, 0]
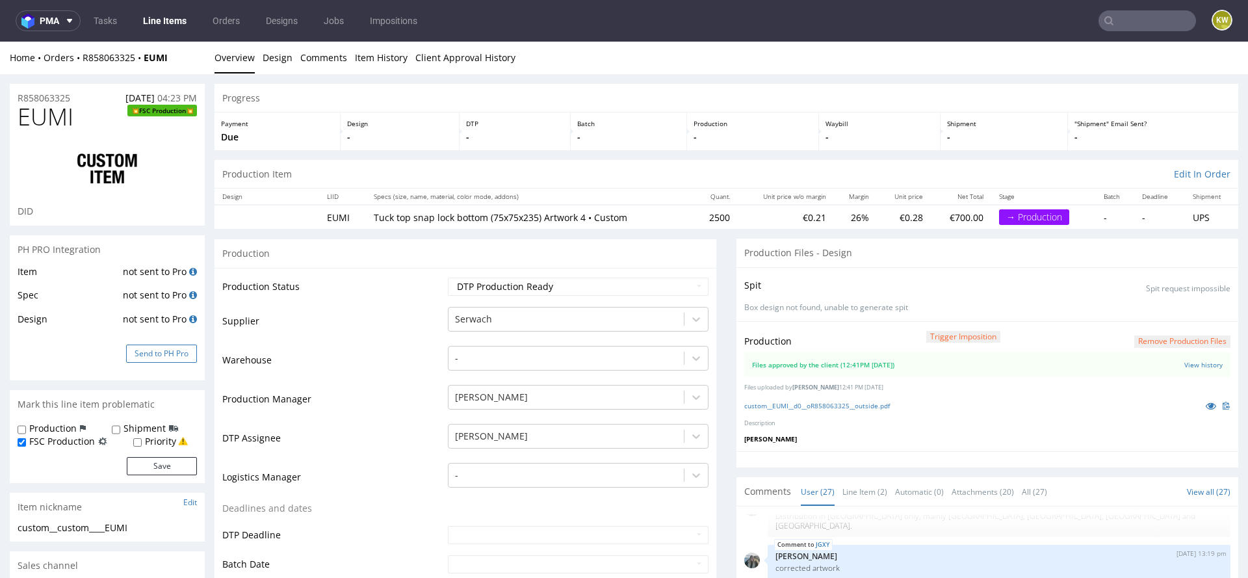
click at [161, 355] on button "Send to PH Pro" at bounding box center [161, 353] width 71 height 18
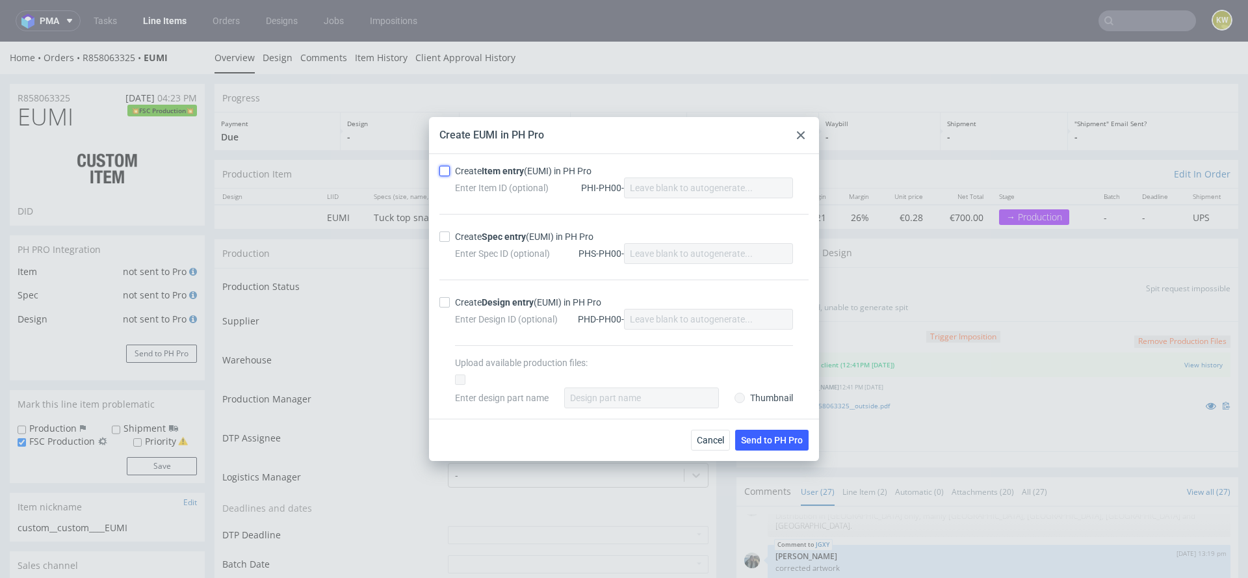
click at [440, 176] on input "Create Item entry (EUMI) in PH Pro" at bounding box center [444, 171] width 10 height 10
checkbox input "true"
click at [439, 248] on div "Create Spec entry (EUMI) in PH Pro Enter Spec ID (optional) PHS-PH00-" at bounding box center [623, 247] width 369 height 66
click at [443, 242] on label "Create Spec entry (EUMI) in PH Pro" at bounding box center [623, 236] width 369 height 13
click at [443, 242] on input "Create Spec entry (EUMI) in PH Pro" at bounding box center [444, 236] width 10 height 10
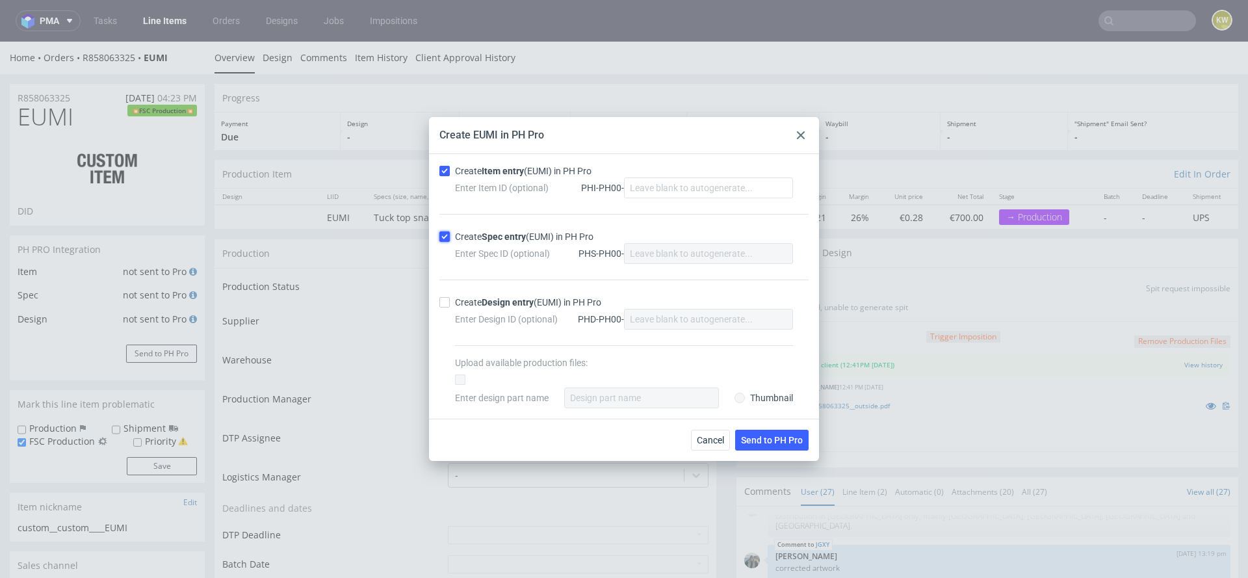
checkbox input "true"
click at [757, 439] on span "Send to PH Pro" at bounding box center [772, 439] width 62 height 9
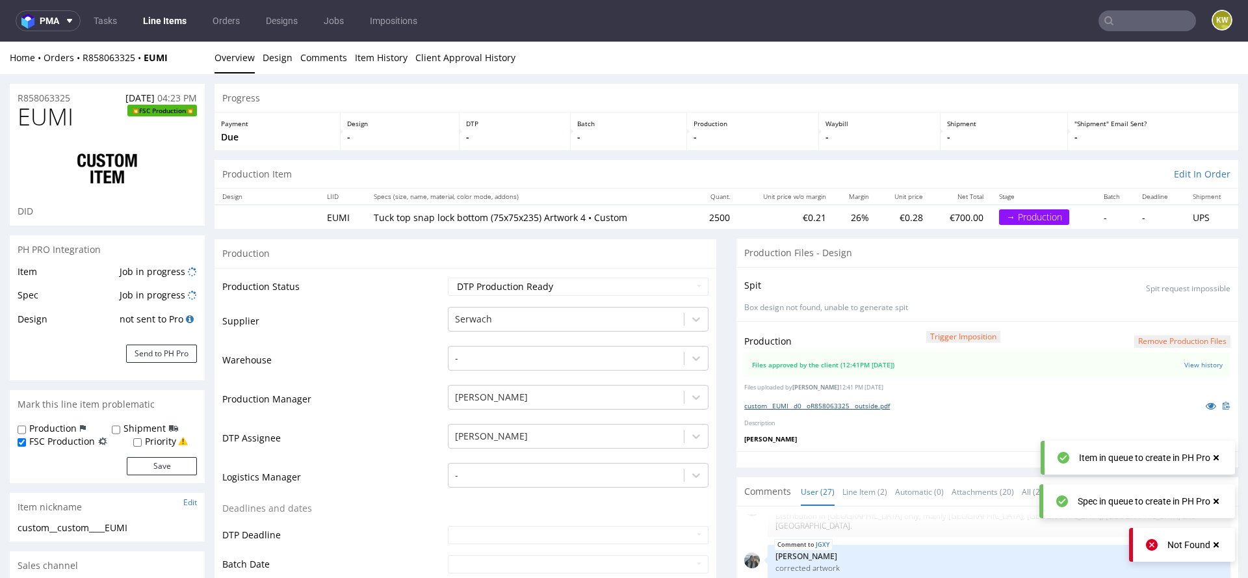
click at [817, 404] on link "custom__EUMI__d0__oR858063325__outside.pdf" at bounding box center [817, 405] width 146 height 9
click at [51, 120] on span "EUMI" at bounding box center [46, 117] width 56 height 26
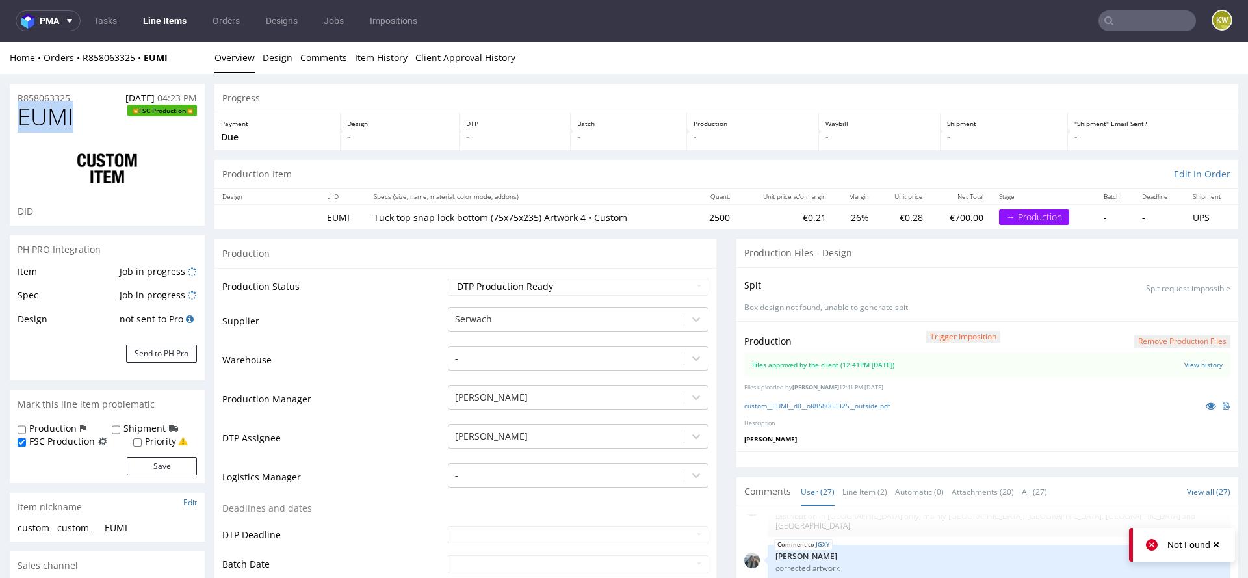
click at [51, 120] on span "EUMI" at bounding box center [46, 117] width 56 height 26
copy span "EUMI"
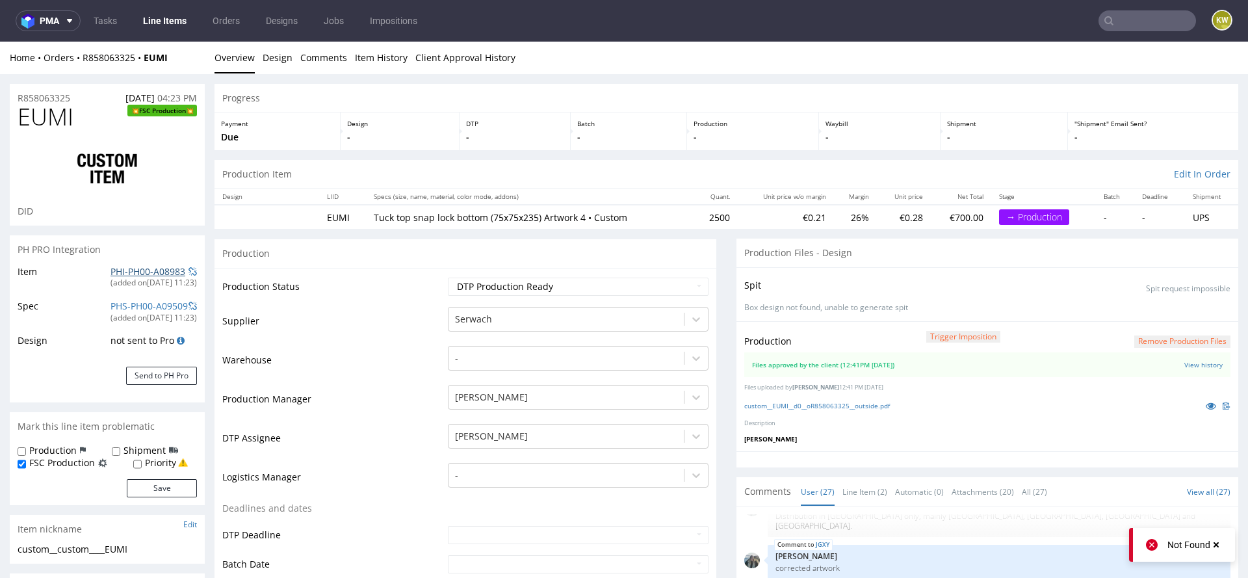
click at [144, 266] on link "PHI-PH00-A08983" at bounding box center [147, 271] width 75 height 12
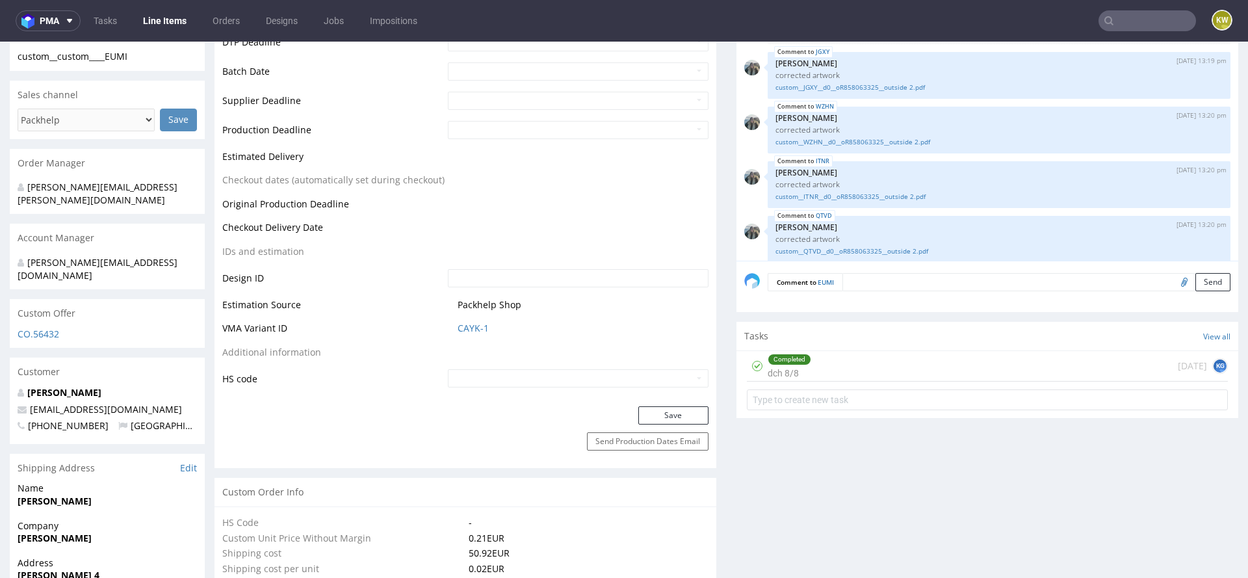
scroll to position [504, 0]
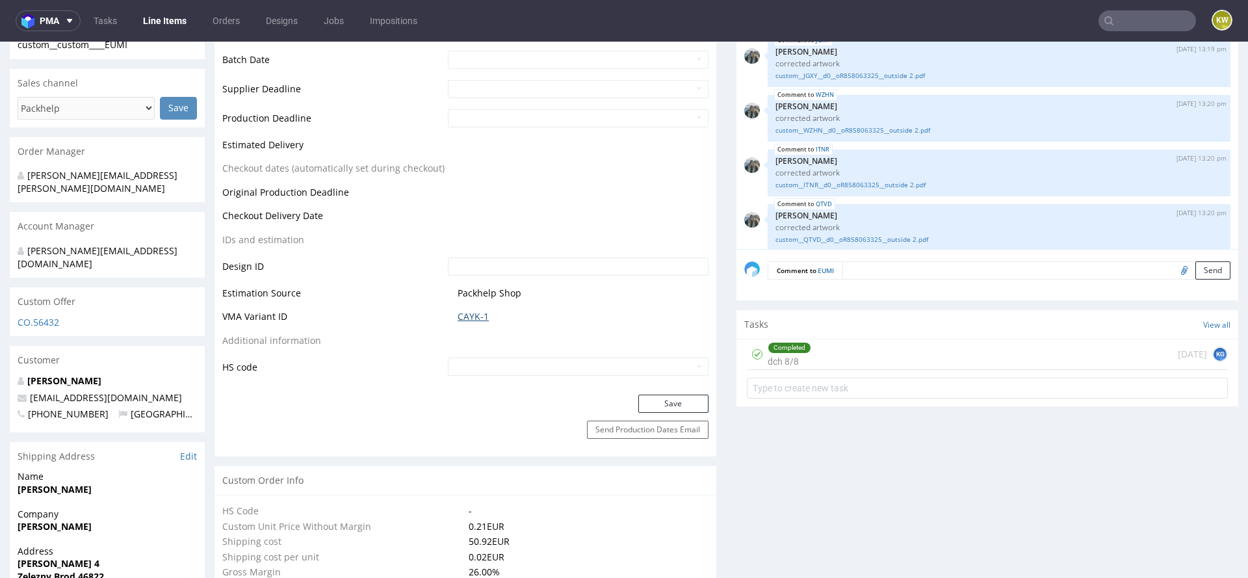
click at [471, 315] on link "CAYK-1" at bounding box center [473, 316] width 31 height 13
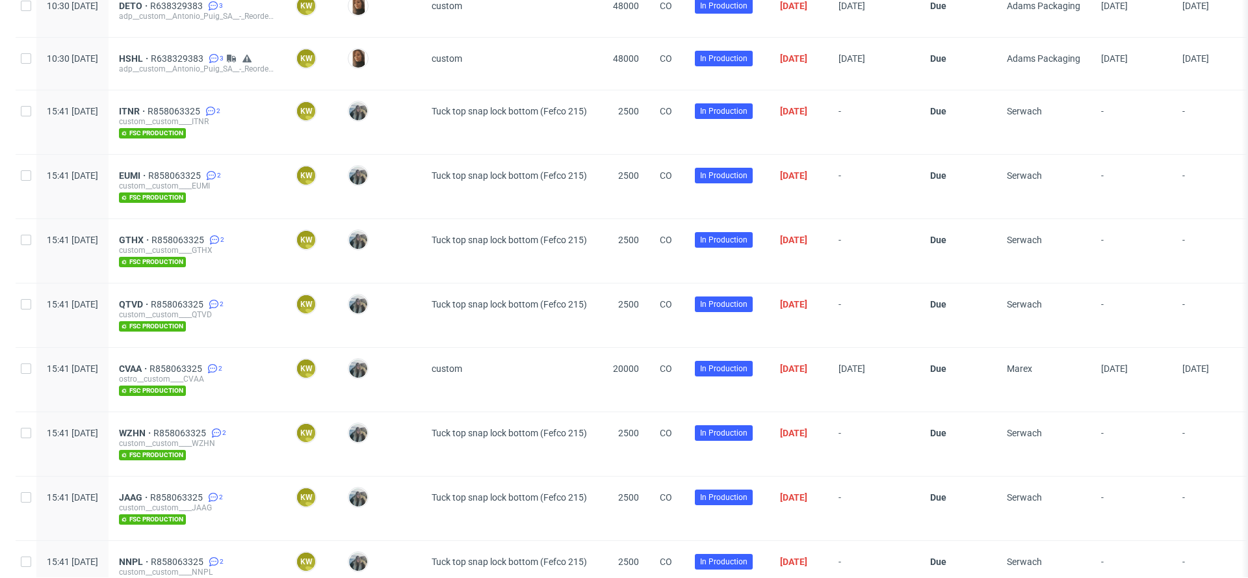
scroll to position [888, 0]
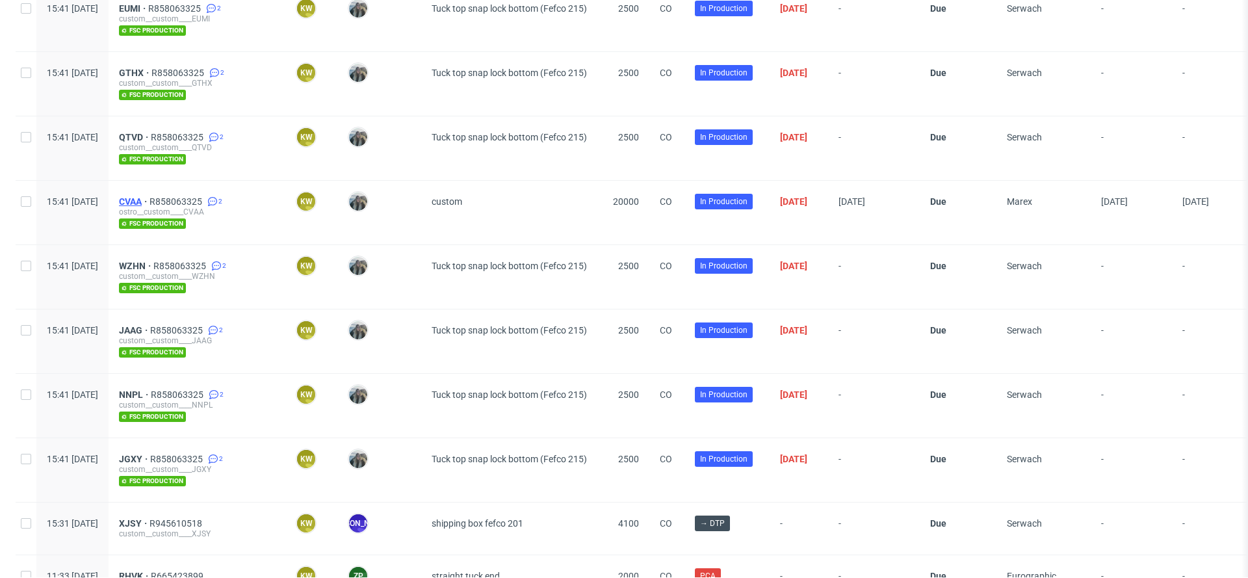
click at [149, 196] on span "CVAA" at bounding box center [134, 201] width 31 height 10
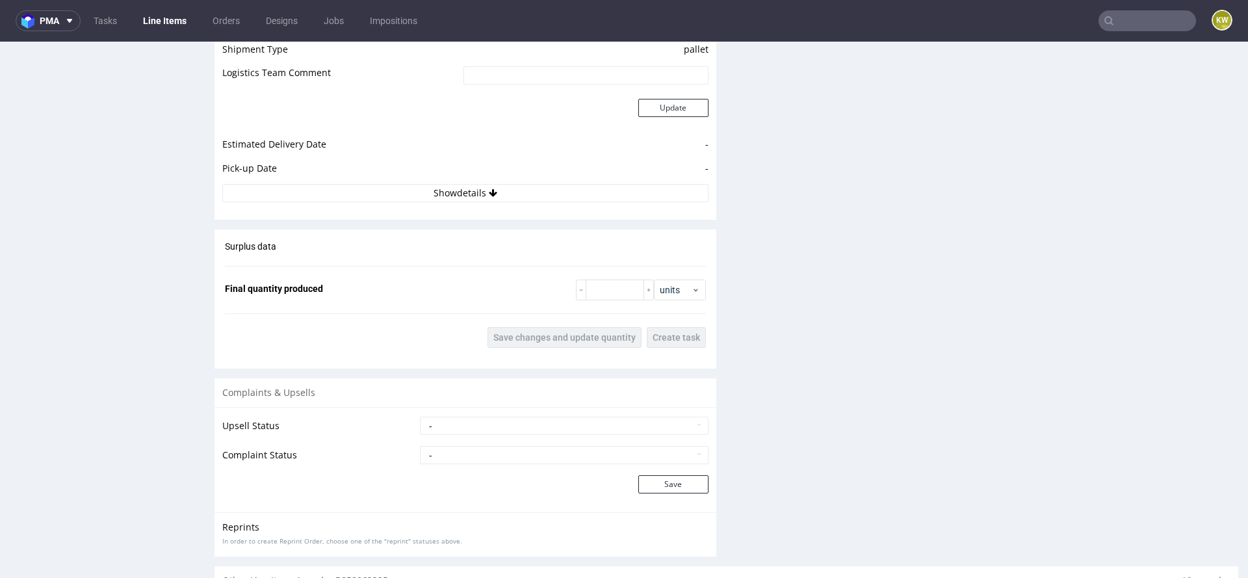
scroll to position [1870, 0]
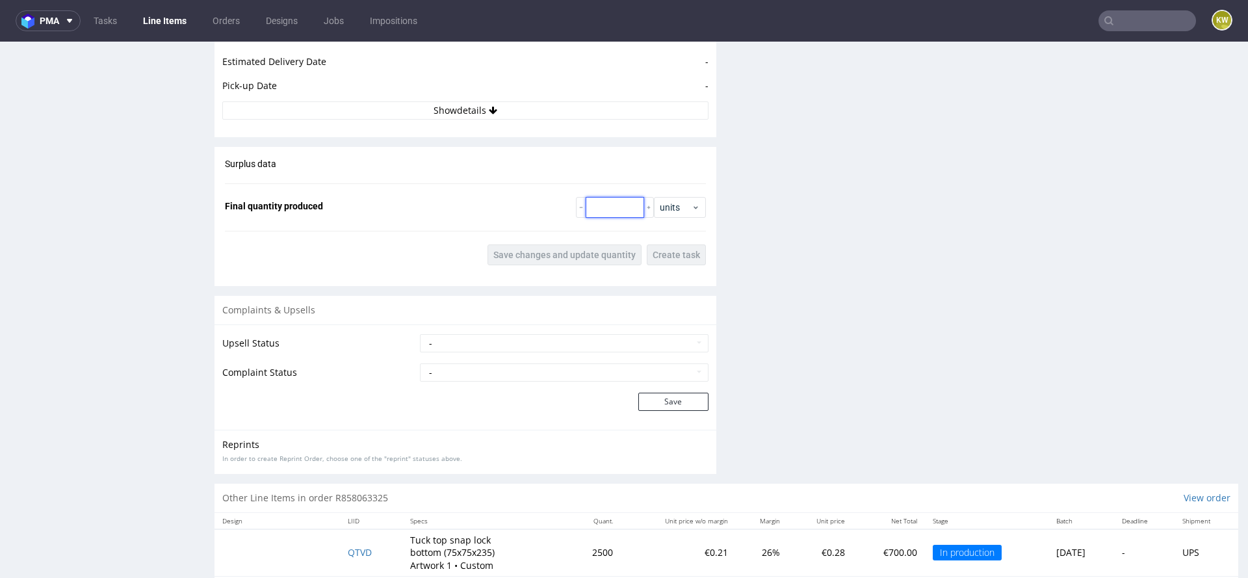
click at [598, 206] on input "number" at bounding box center [615, 207] width 58 height 21
type input "20000"
click at [573, 255] on span "Save changes and update quantity" at bounding box center [564, 254] width 142 height 9
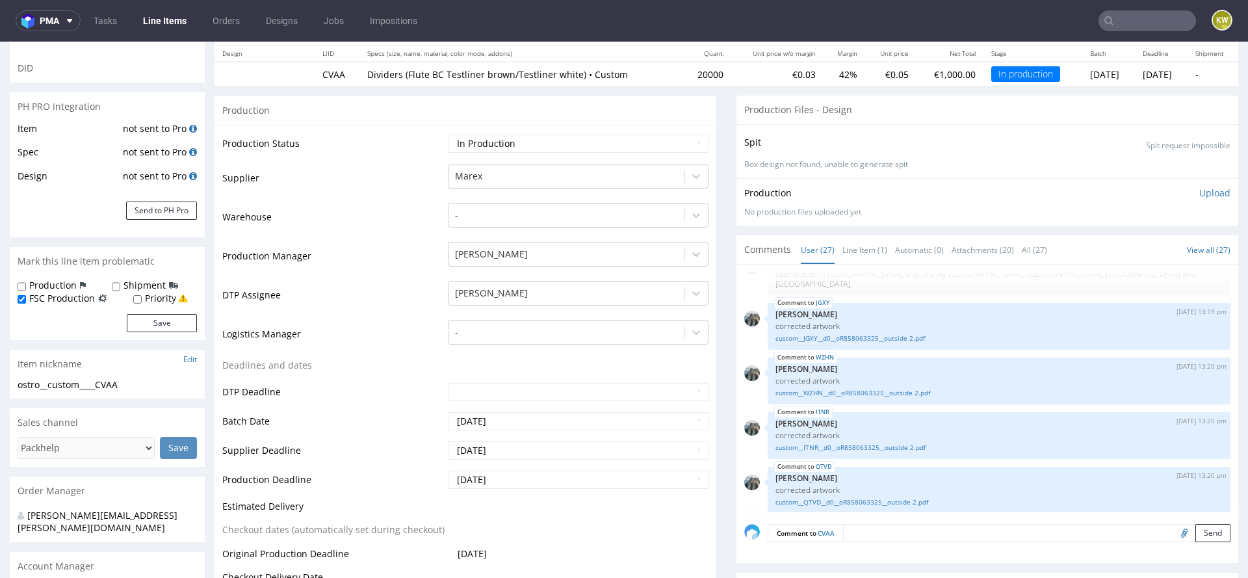
scroll to position [0, 0]
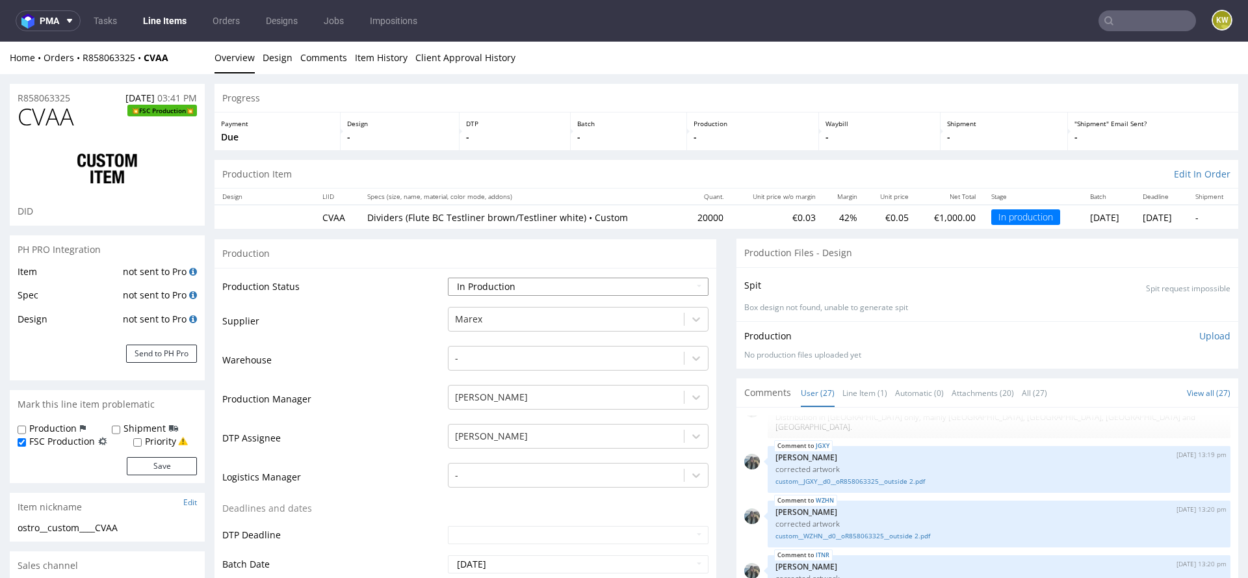
click at [492, 287] on select "Waiting for Artwork Waiting for Diecut Waiting for Mockup Waiting for DTP Waiti…" at bounding box center [578, 286] width 261 height 18
select select "production_complete"
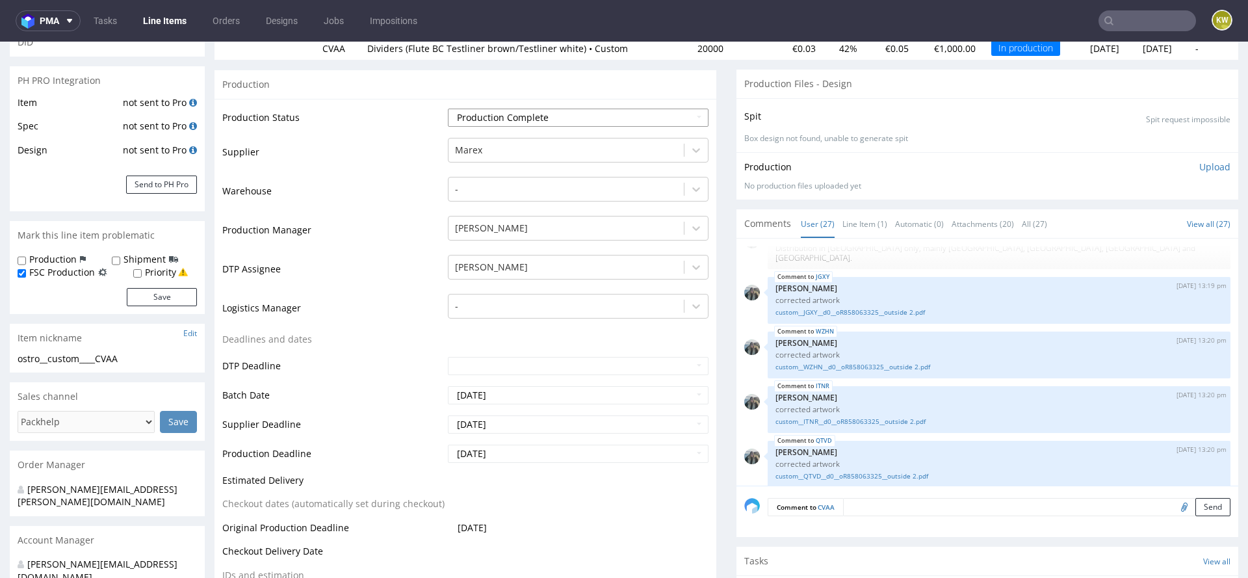
scroll to position [198, 0]
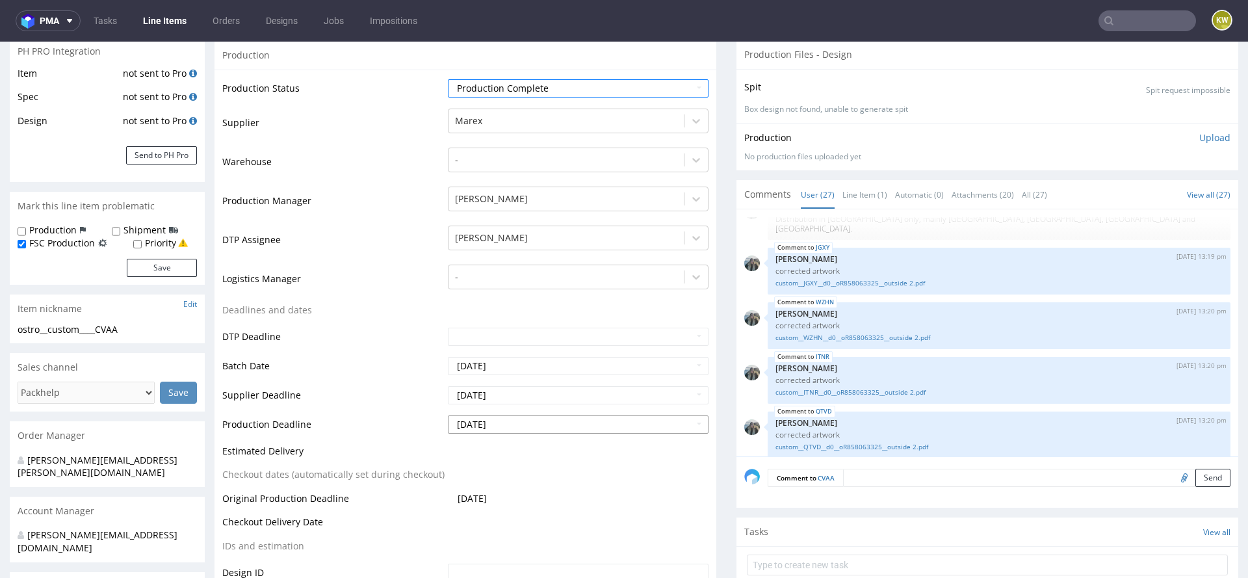
click at [515, 422] on input "[DATE]" at bounding box center [578, 424] width 261 height 18
click at [517, 393] on td "27" at bounding box center [516, 384] width 20 height 19
type input "[DATE]"
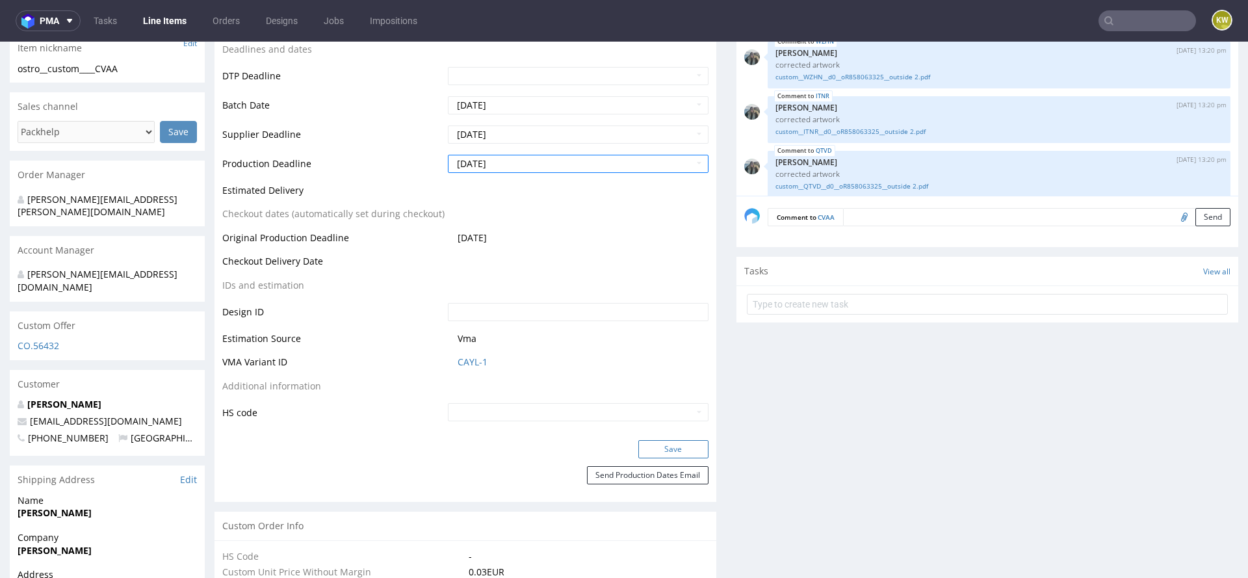
scroll to position [474, 0]
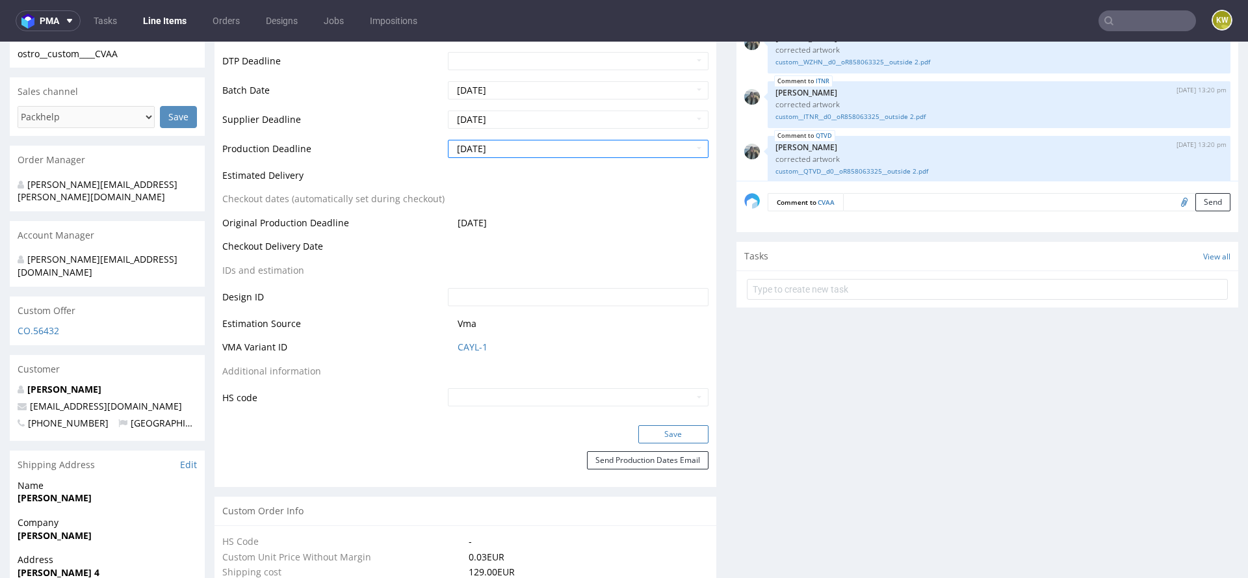
click at [674, 433] on button "Save" at bounding box center [673, 434] width 70 height 18
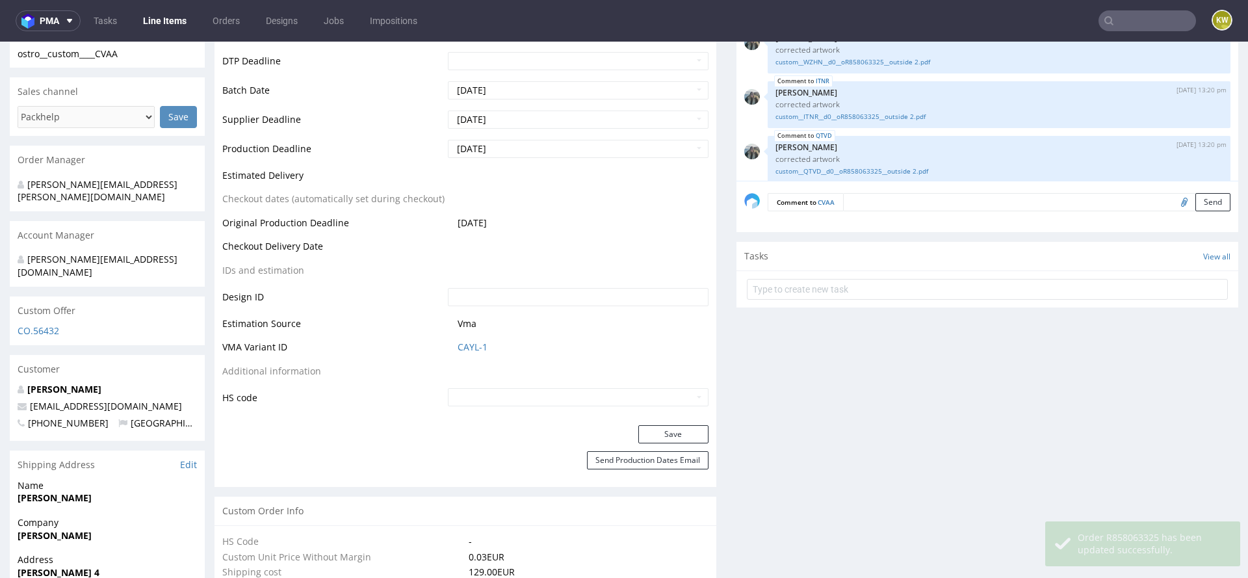
scroll to position [0, 0]
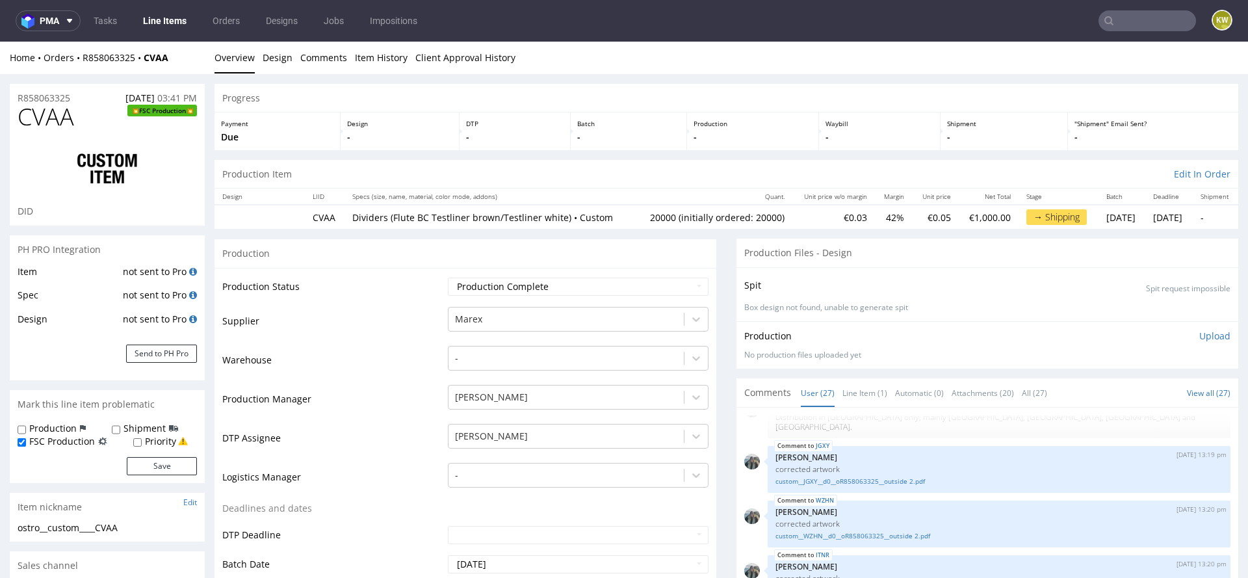
click at [166, 20] on link "Line Items" at bounding box center [164, 20] width 59 height 21
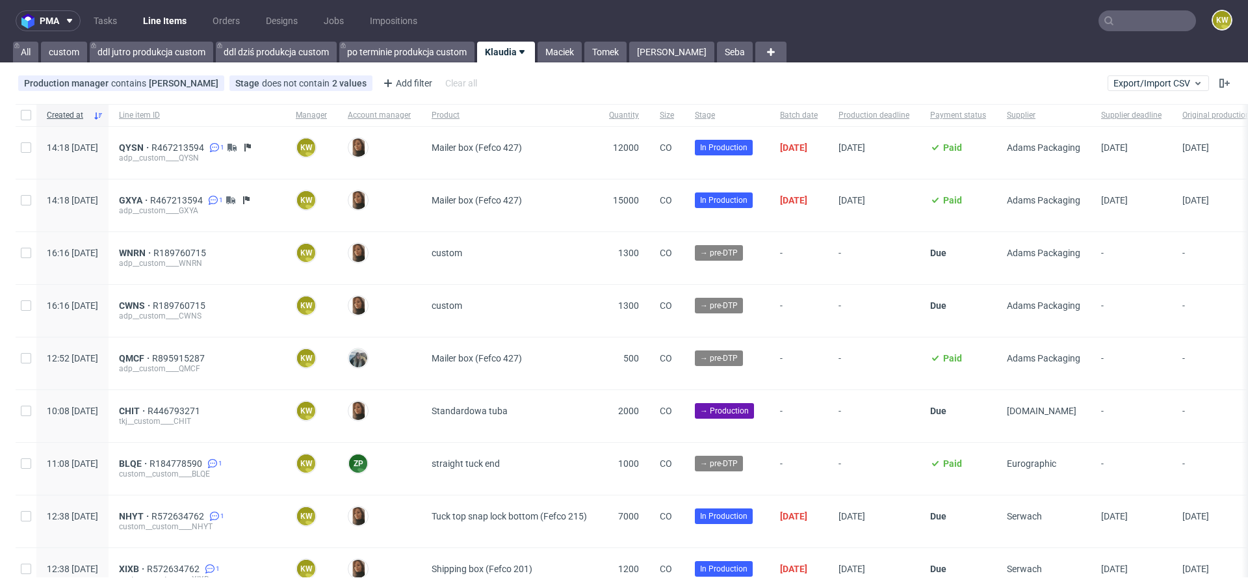
click at [1122, 28] on input "text" at bounding box center [1146, 20] width 97 height 21
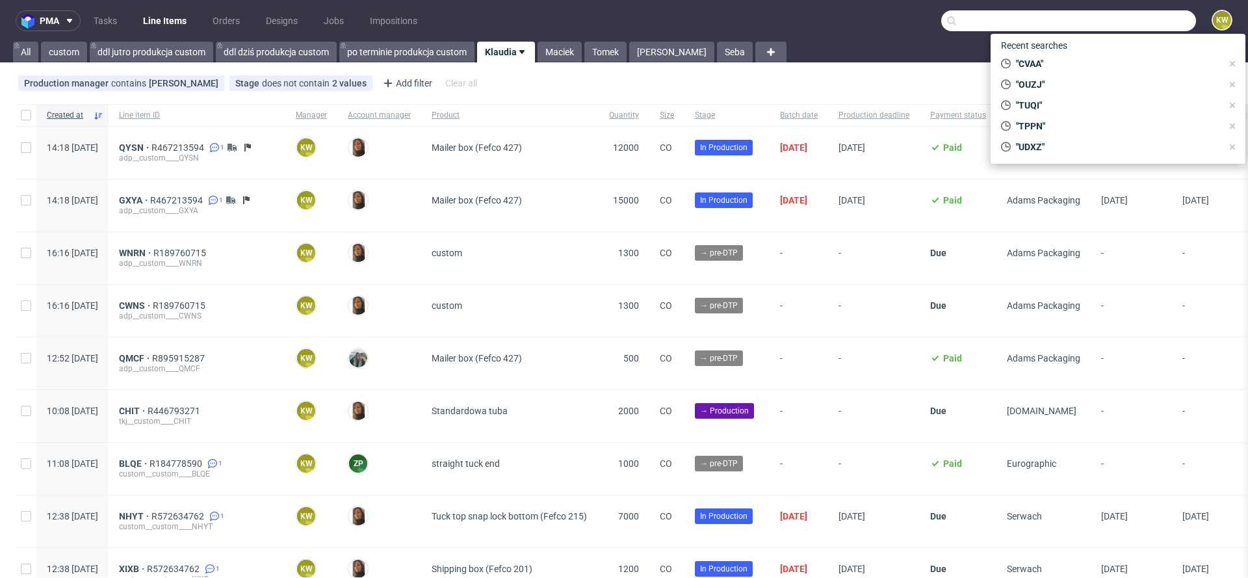
click at [1123, 26] on input "text" at bounding box center [1068, 20] width 255 height 21
paste input "XJSY"
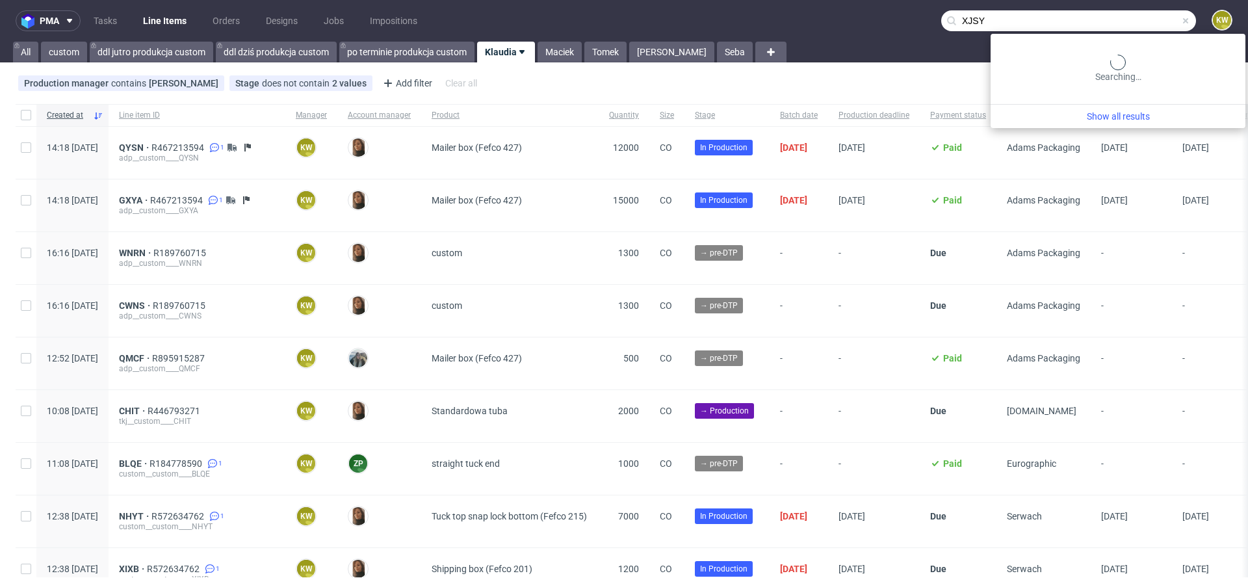
type input "XJSY"
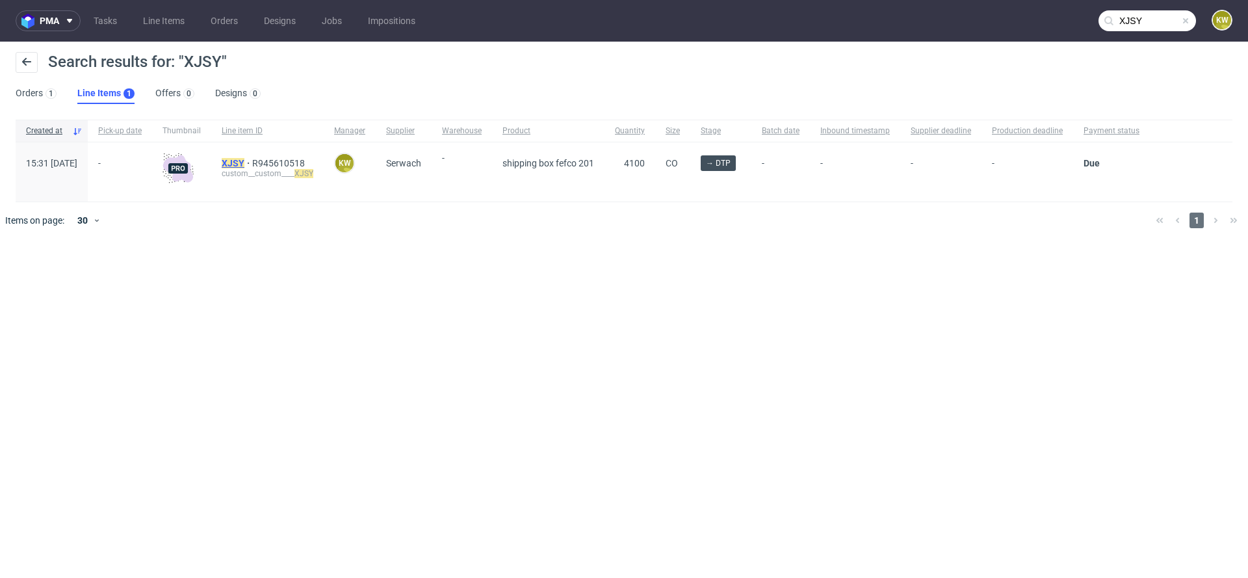
click at [244, 161] on mark "XJSY" at bounding box center [233, 163] width 23 height 10
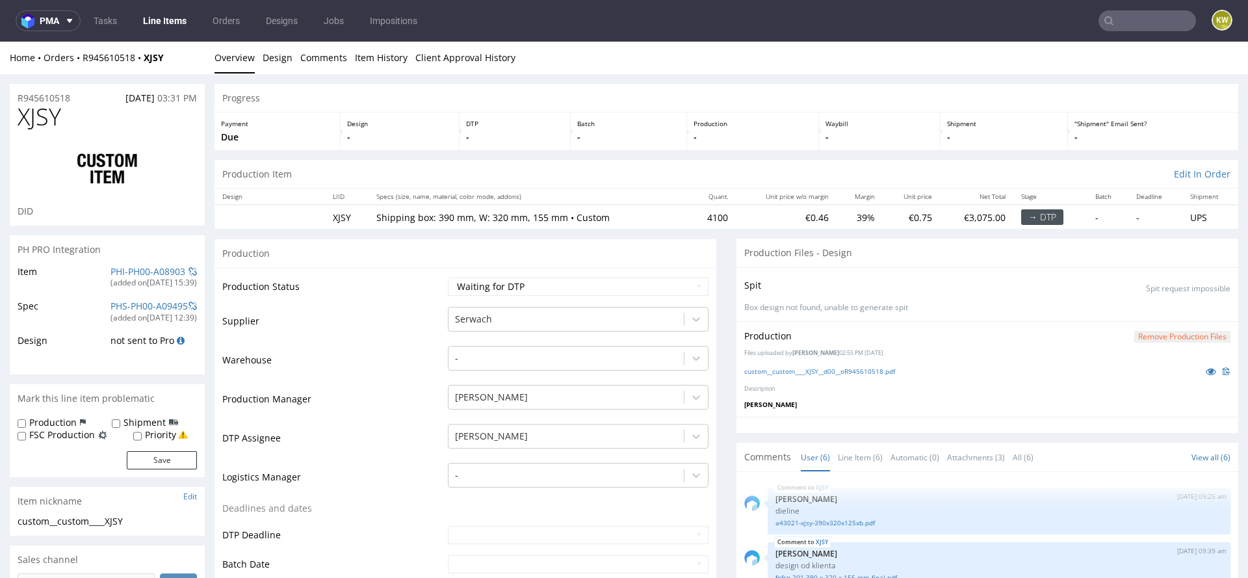
scroll to position [79, 0]
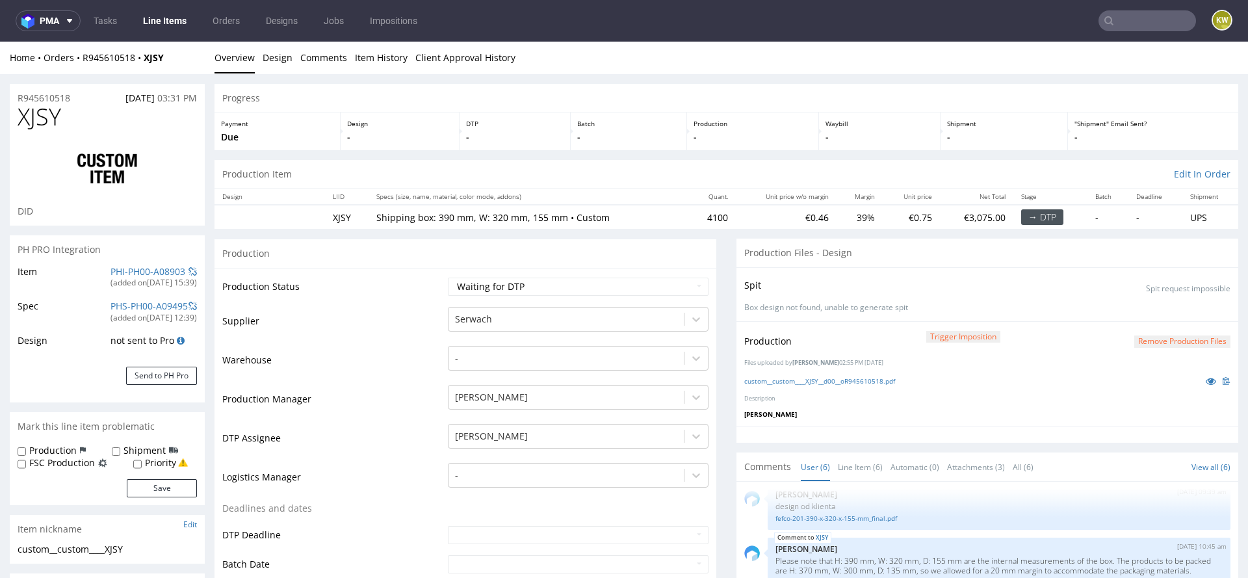
click at [398, 398] on td "Production Manager" at bounding box center [333, 402] width 222 height 39
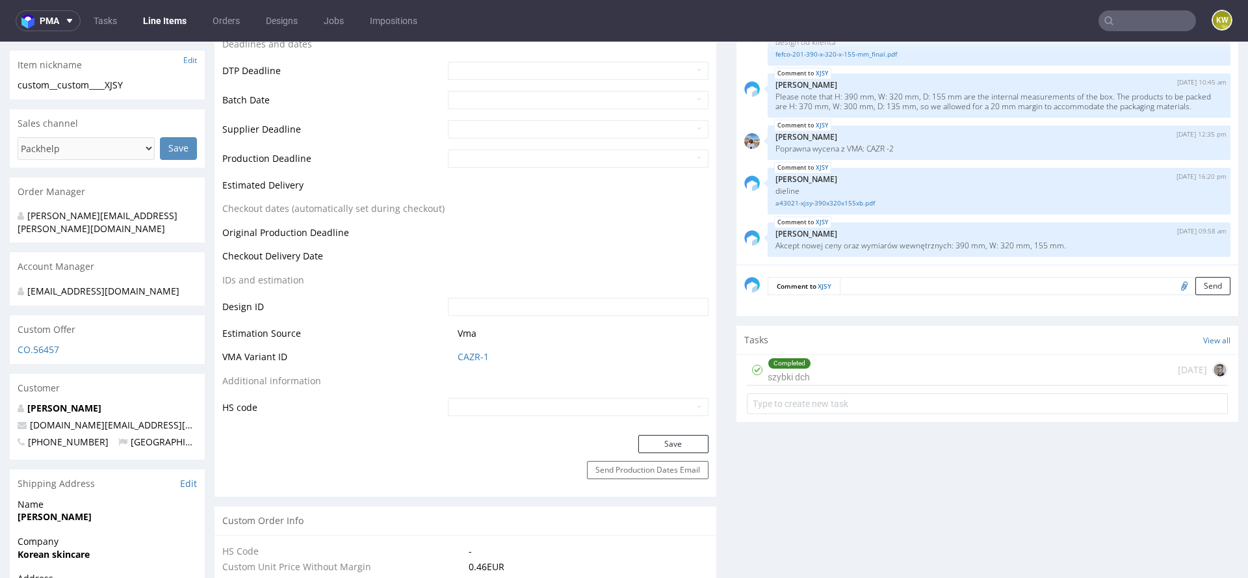
scroll to position [465, 0]
click at [1135, 24] on input "text" at bounding box center [1146, 20] width 97 height 21
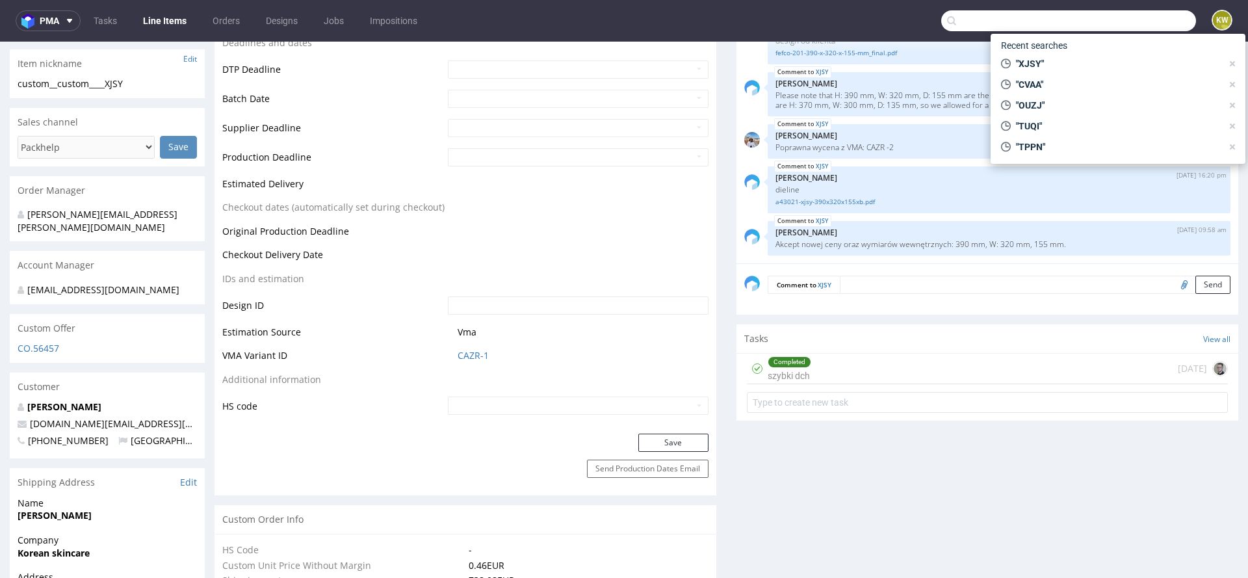
paste input "XJSY"
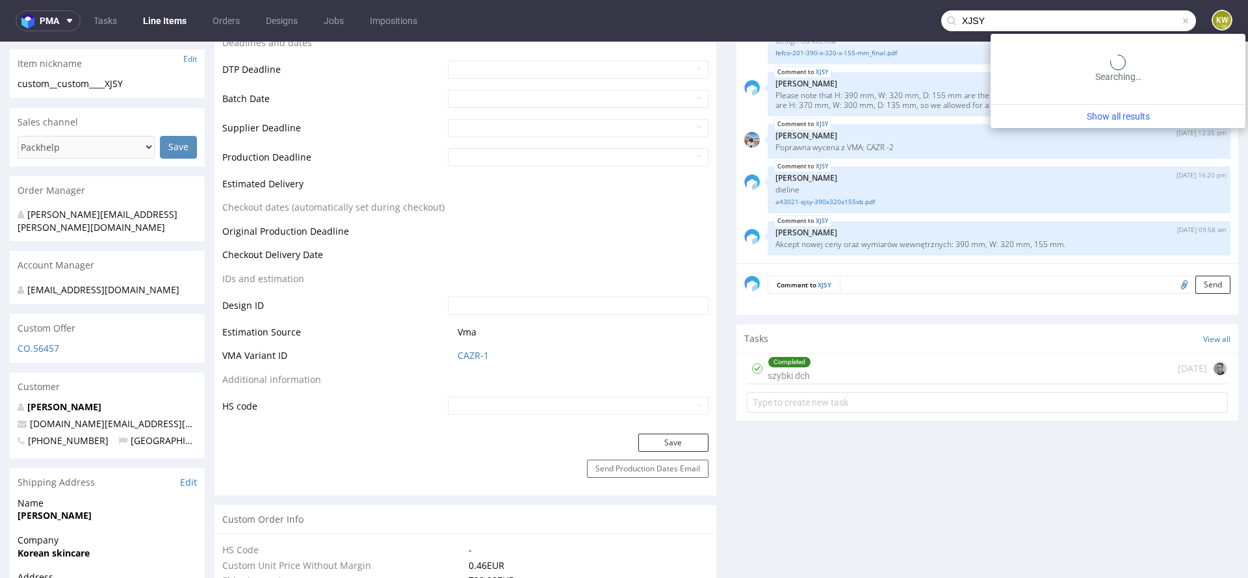
type input "XJSY"
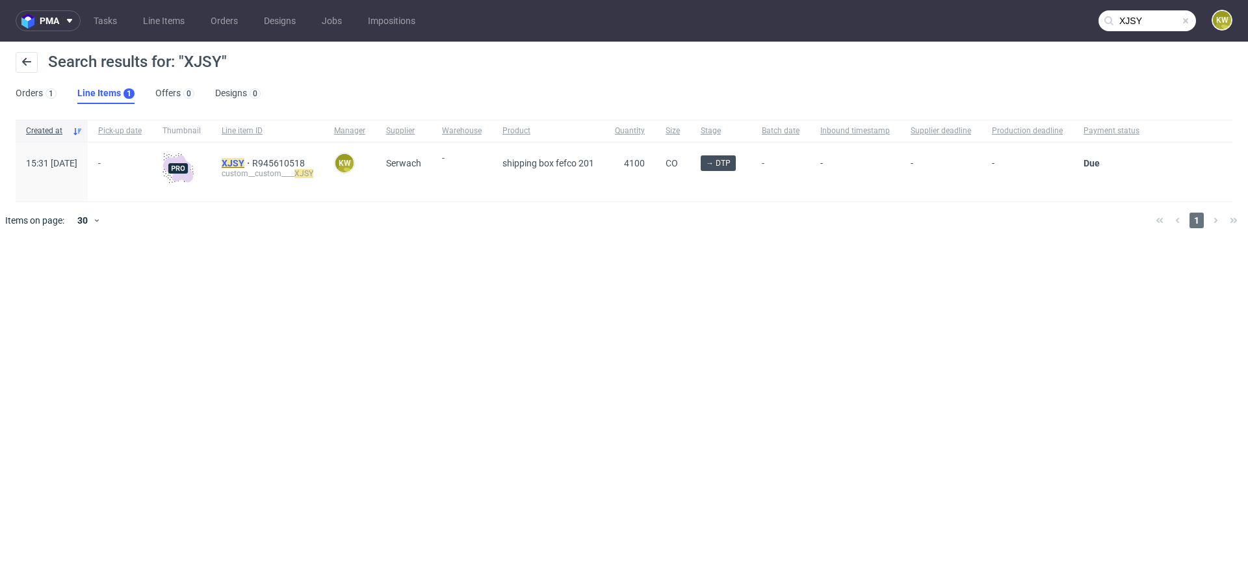
click at [244, 164] on mark "XJSY" at bounding box center [233, 163] width 23 height 10
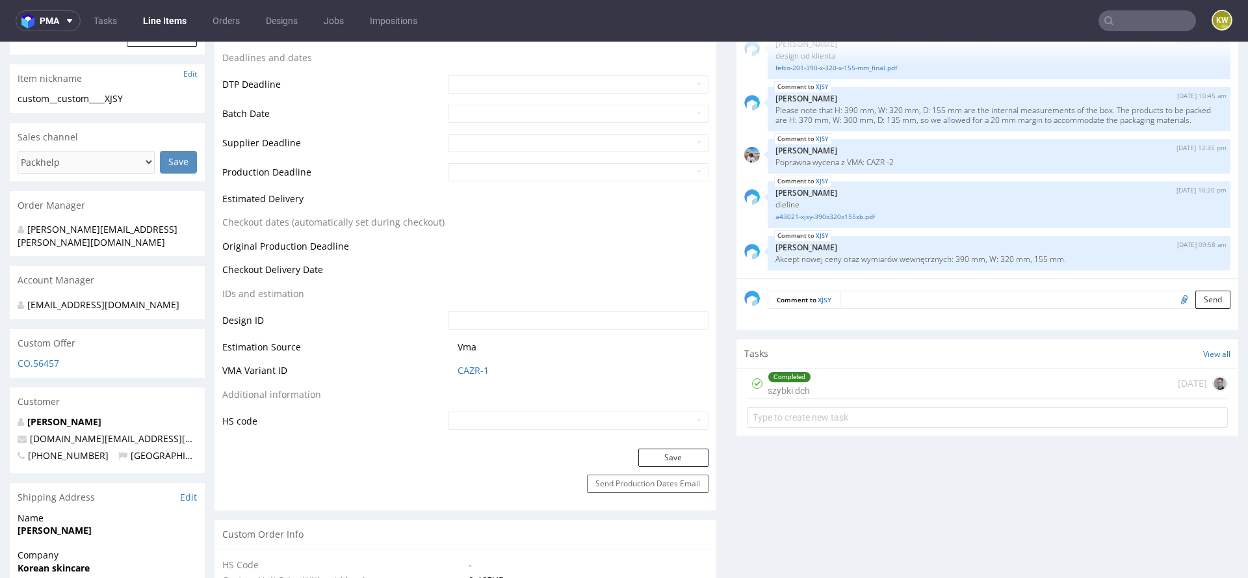
scroll to position [110, 0]
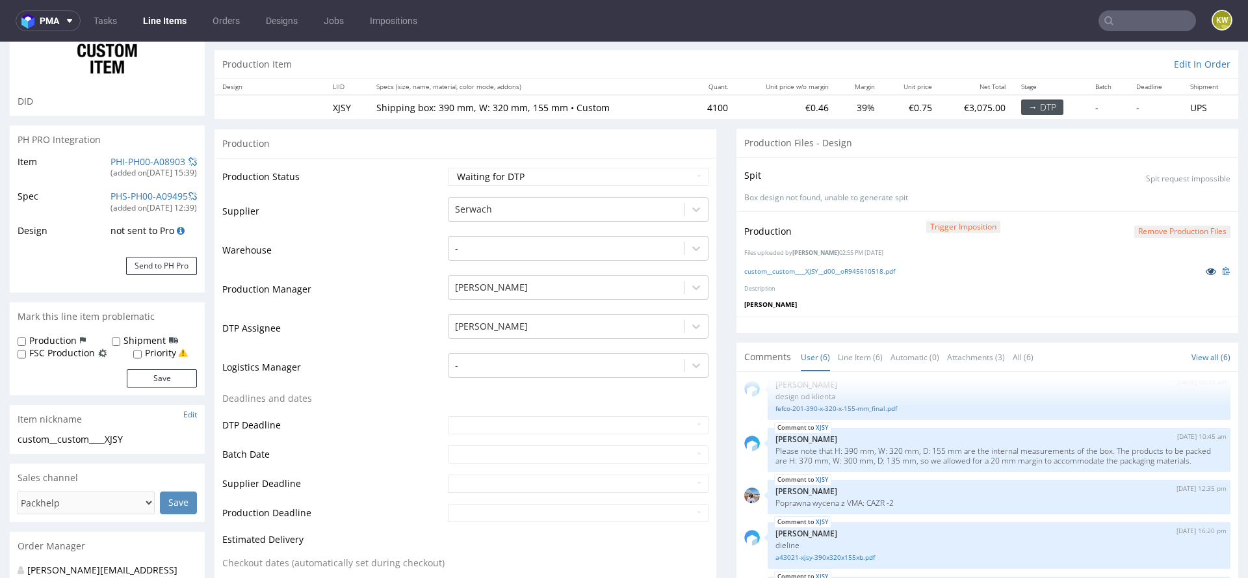
click at [1205, 266] on icon at bounding box center [1210, 270] width 10 height 9
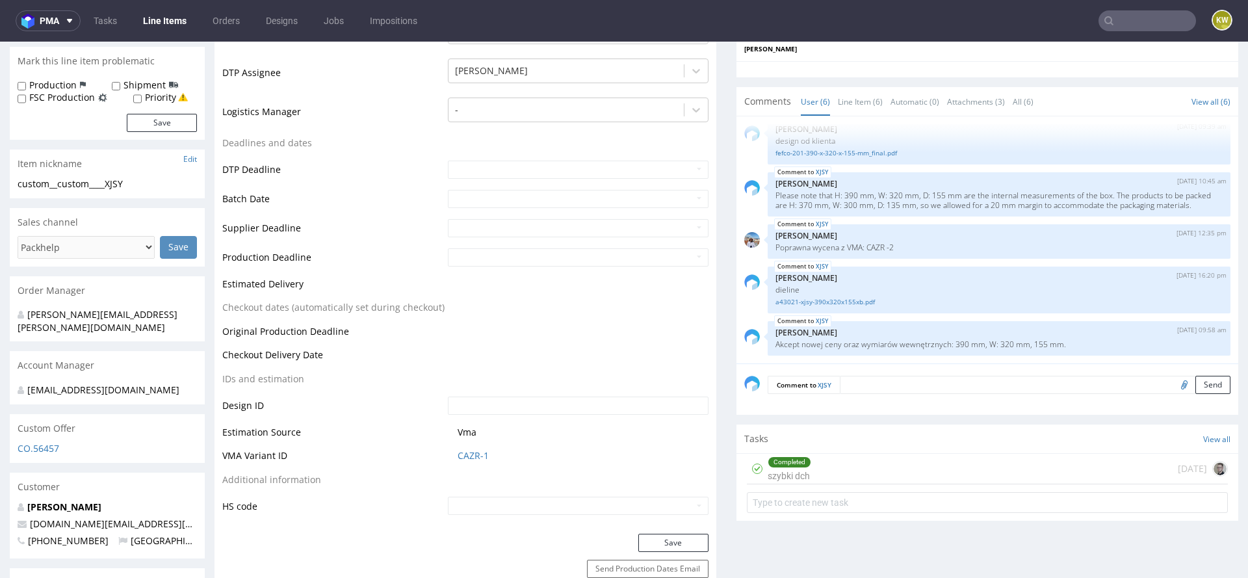
scroll to position [370, 0]
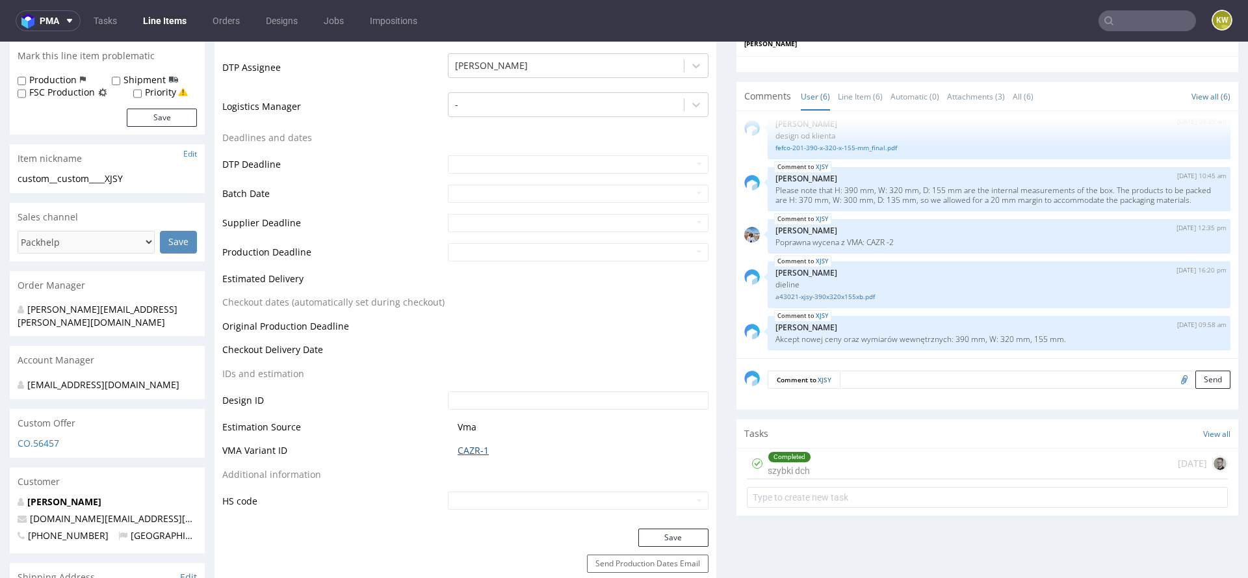
click at [470, 450] on link "CAZR-1" at bounding box center [473, 450] width 31 height 13
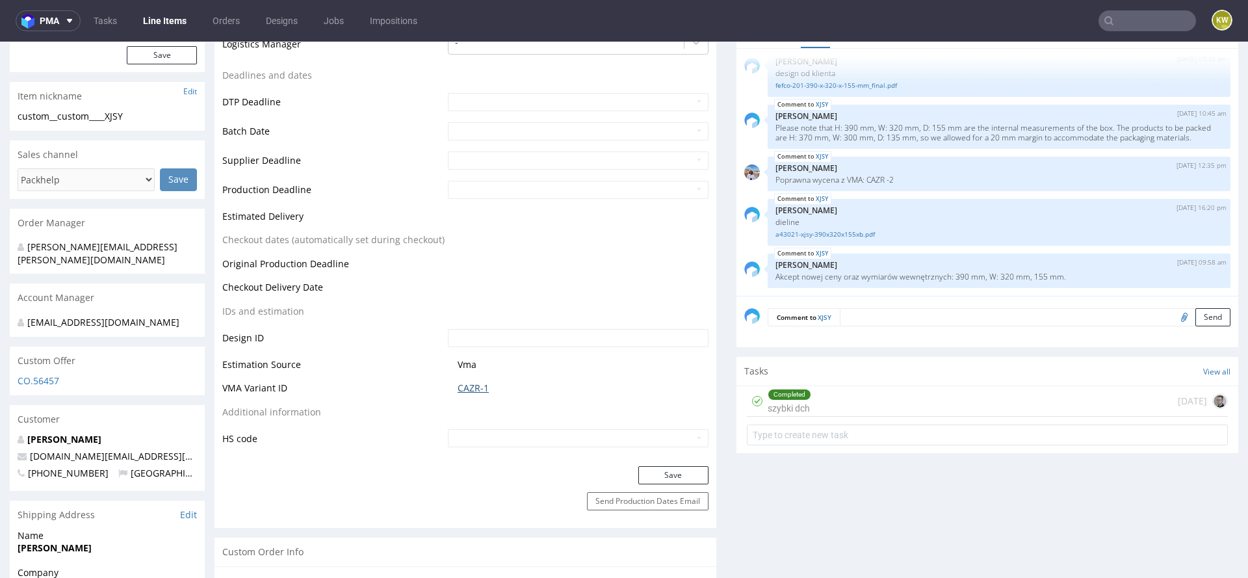
scroll to position [476, 0]
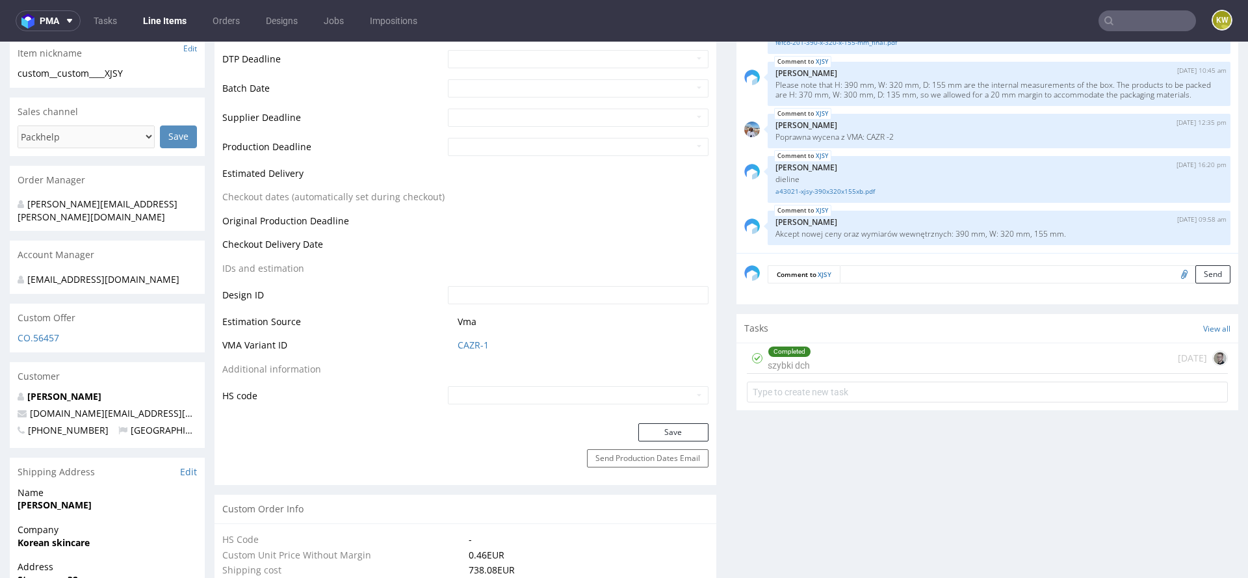
click at [1135, 31] on nav "pma Tasks Line Items Orders Designs Jobs Impositions KW" at bounding box center [624, 21] width 1248 height 42
click at [1122, 27] on input "text" at bounding box center [1146, 20] width 97 height 21
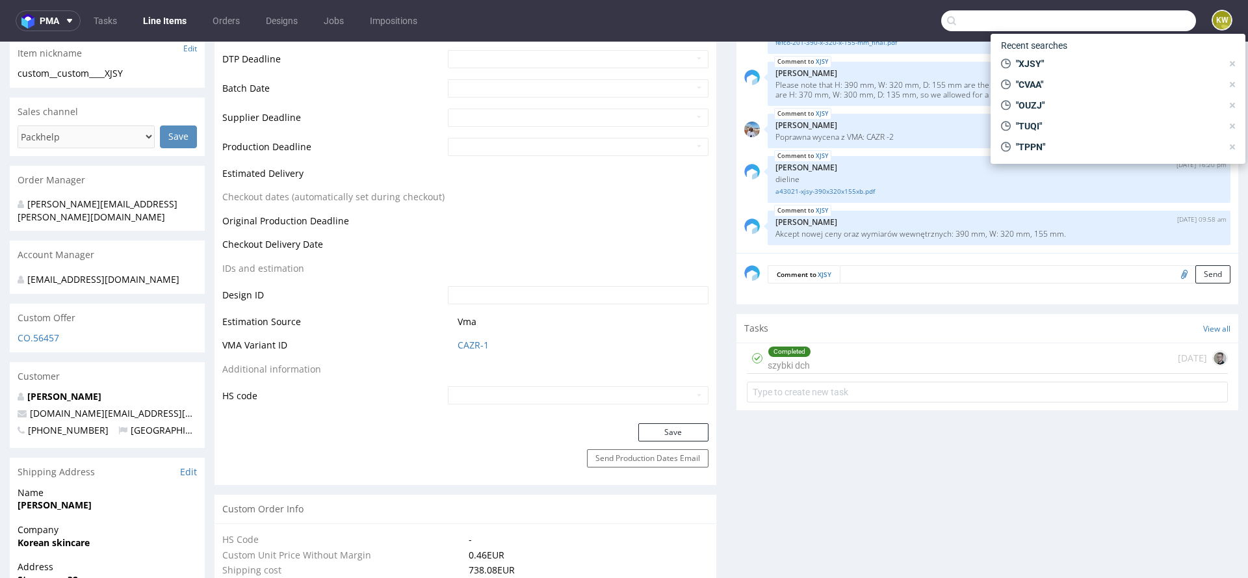
paste input "EUMZ"
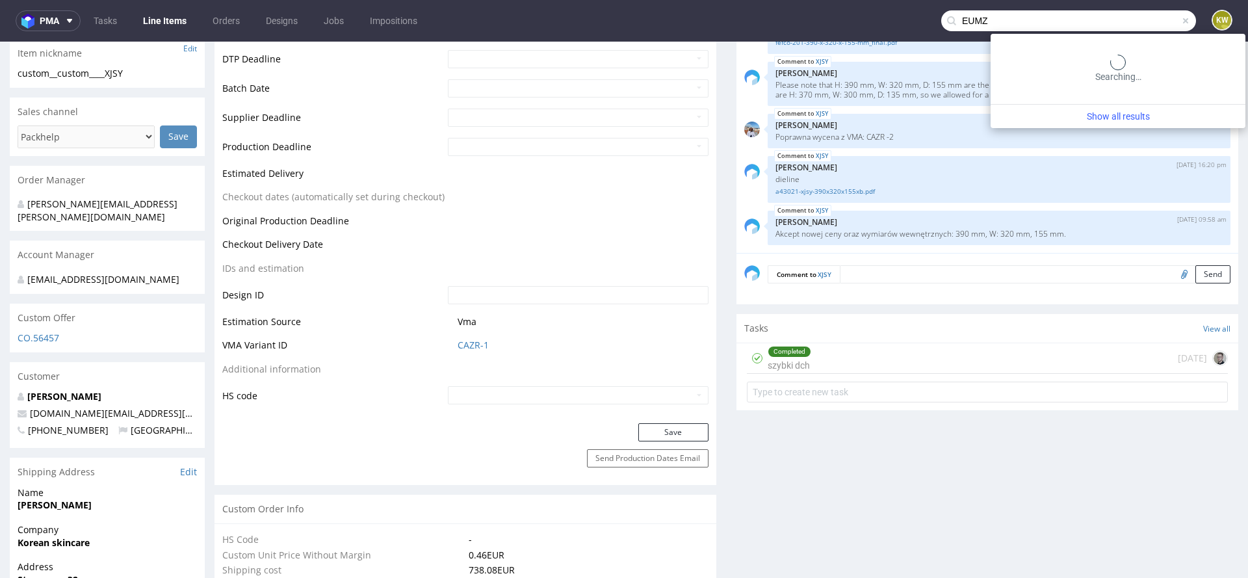
type input "EUMZ"
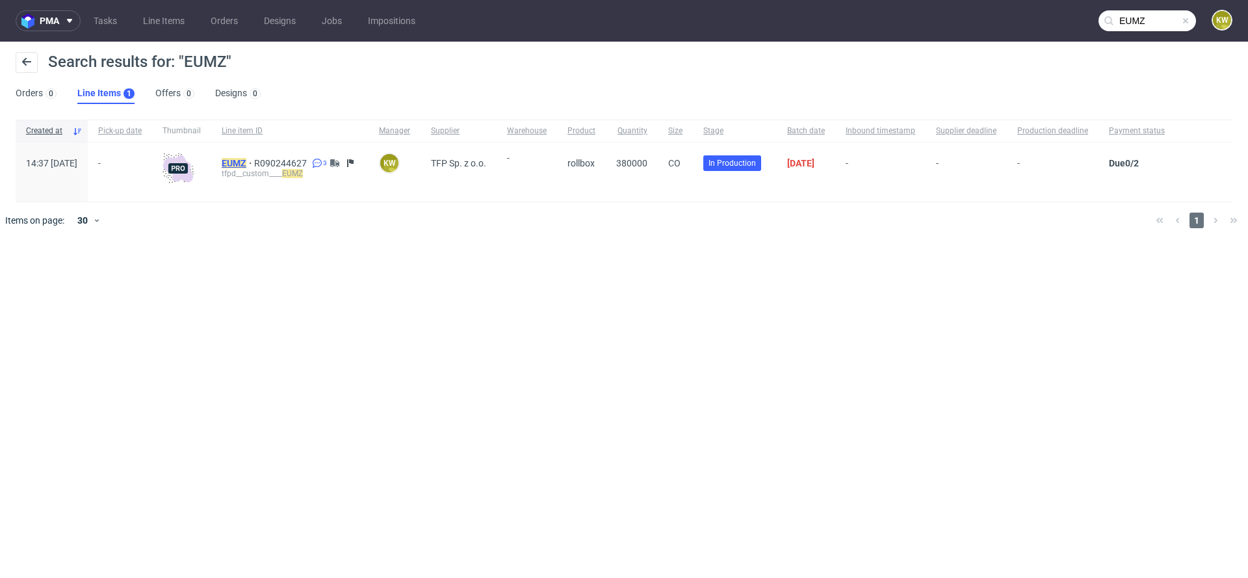
click at [246, 162] on mark "EUMZ" at bounding box center [234, 163] width 25 height 10
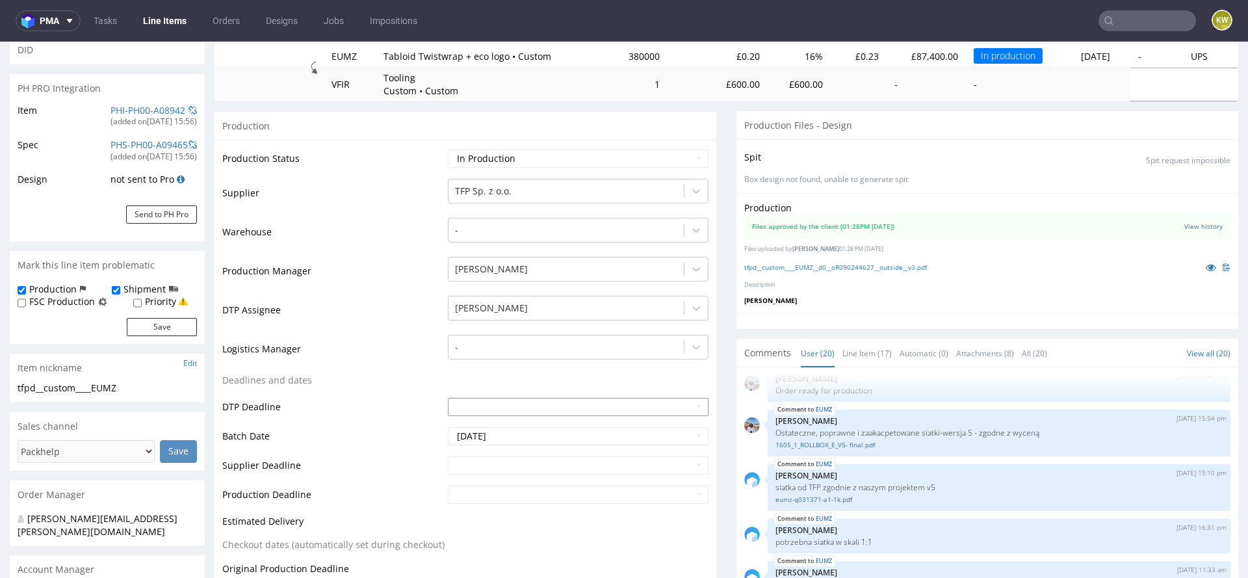
scroll to position [125, 0]
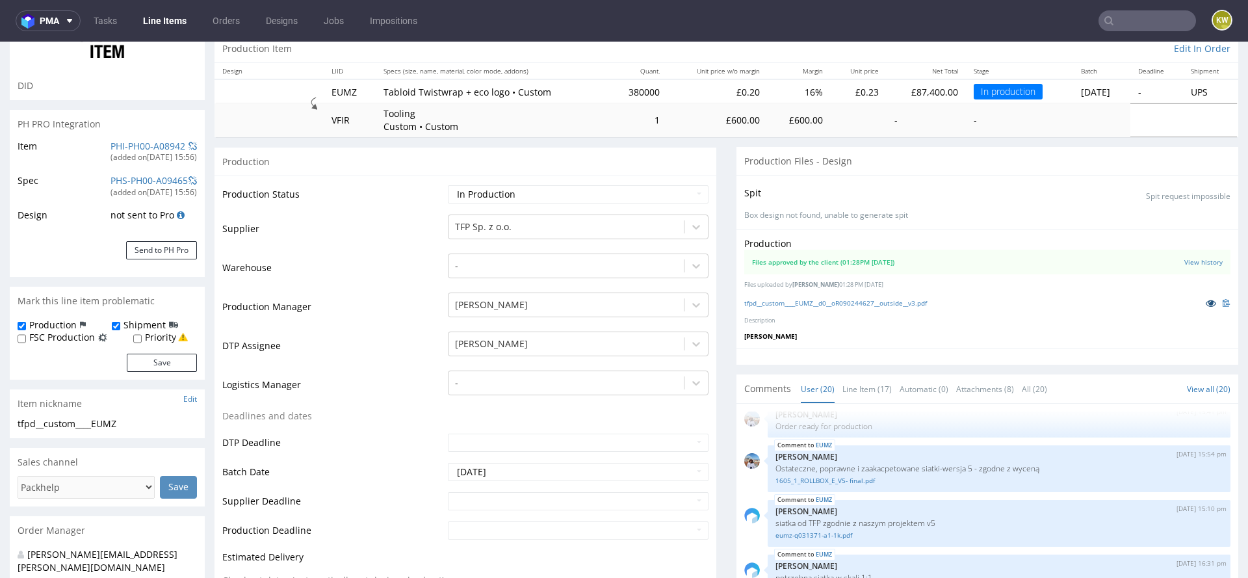
click at [1205, 304] on icon at bounding box center [1210, 302] width 10 height 9
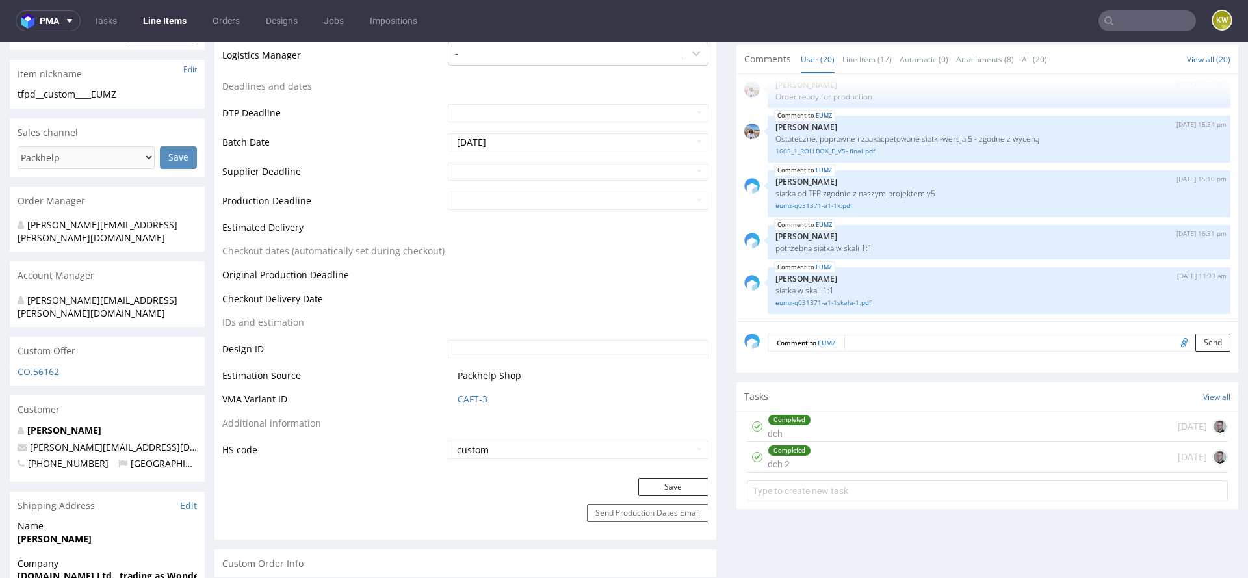
scroll to position [482, 0]
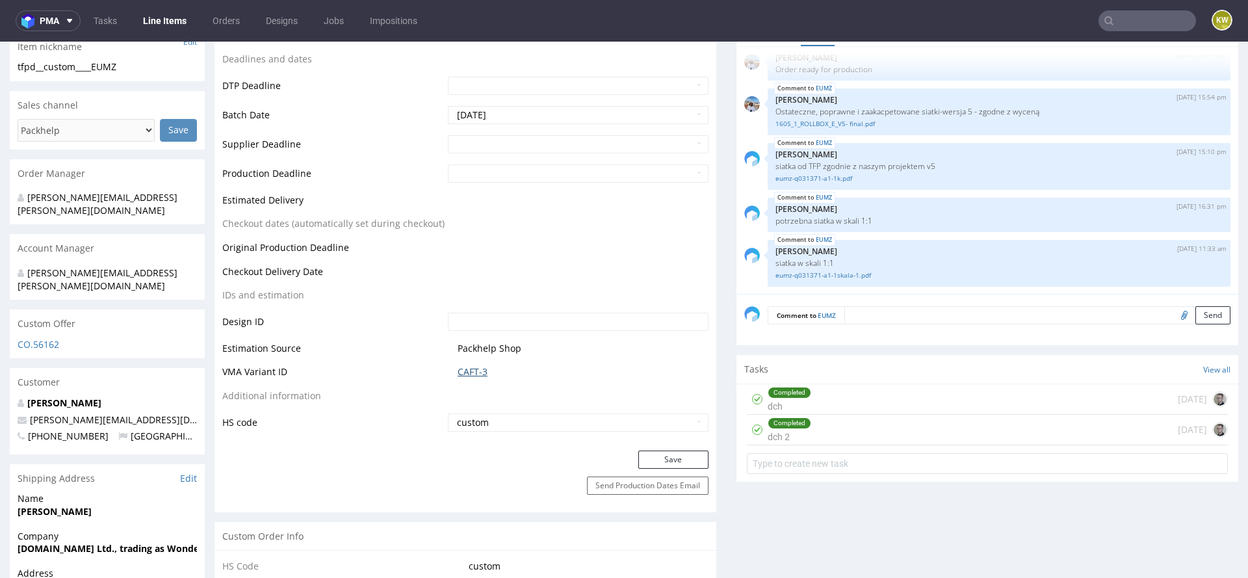
click at [461, 373] on link "CAFT-3" at bounding box center [473, 371] width 30 height 13
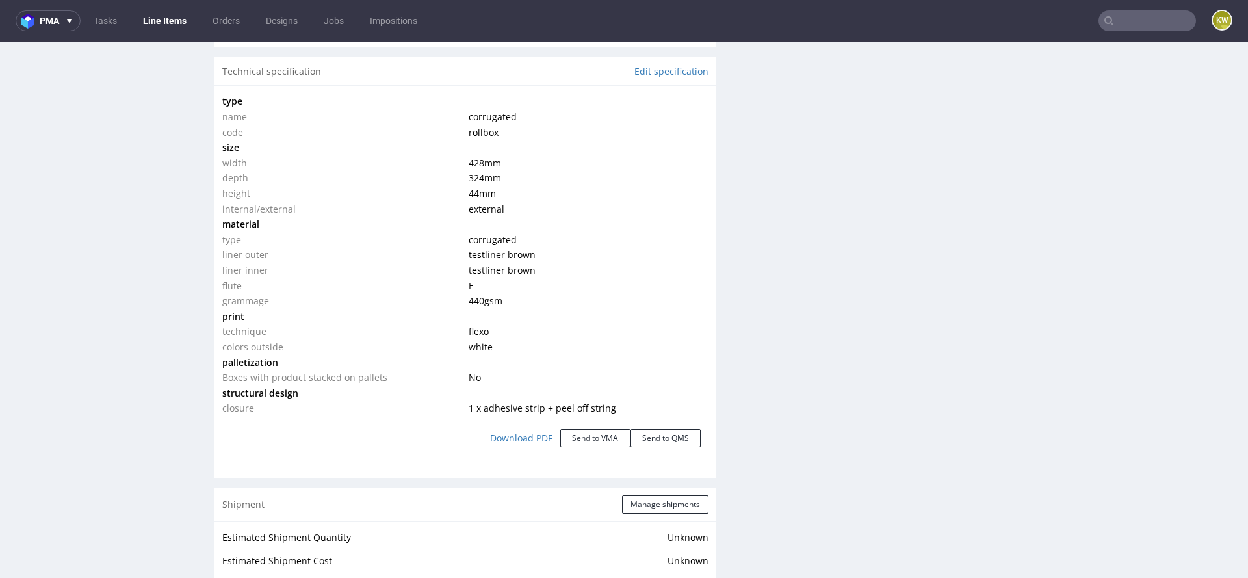
scroll to position [1235, 0]
